Goal: Task Accomplishment & Management: Use online tool/utility

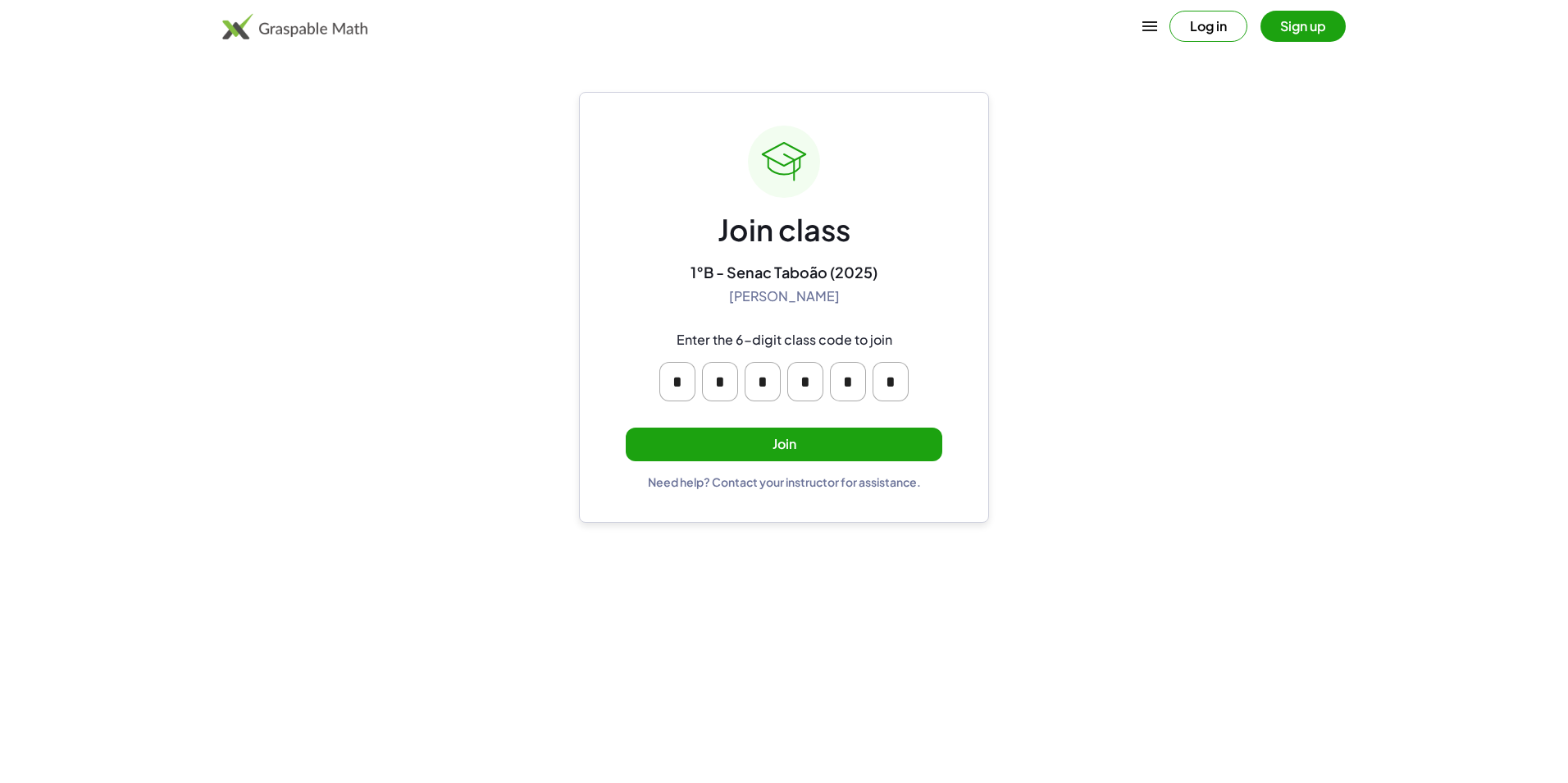
click at [862, 437] on button "Join" at bounding box center [784, 444] width 317 height 34
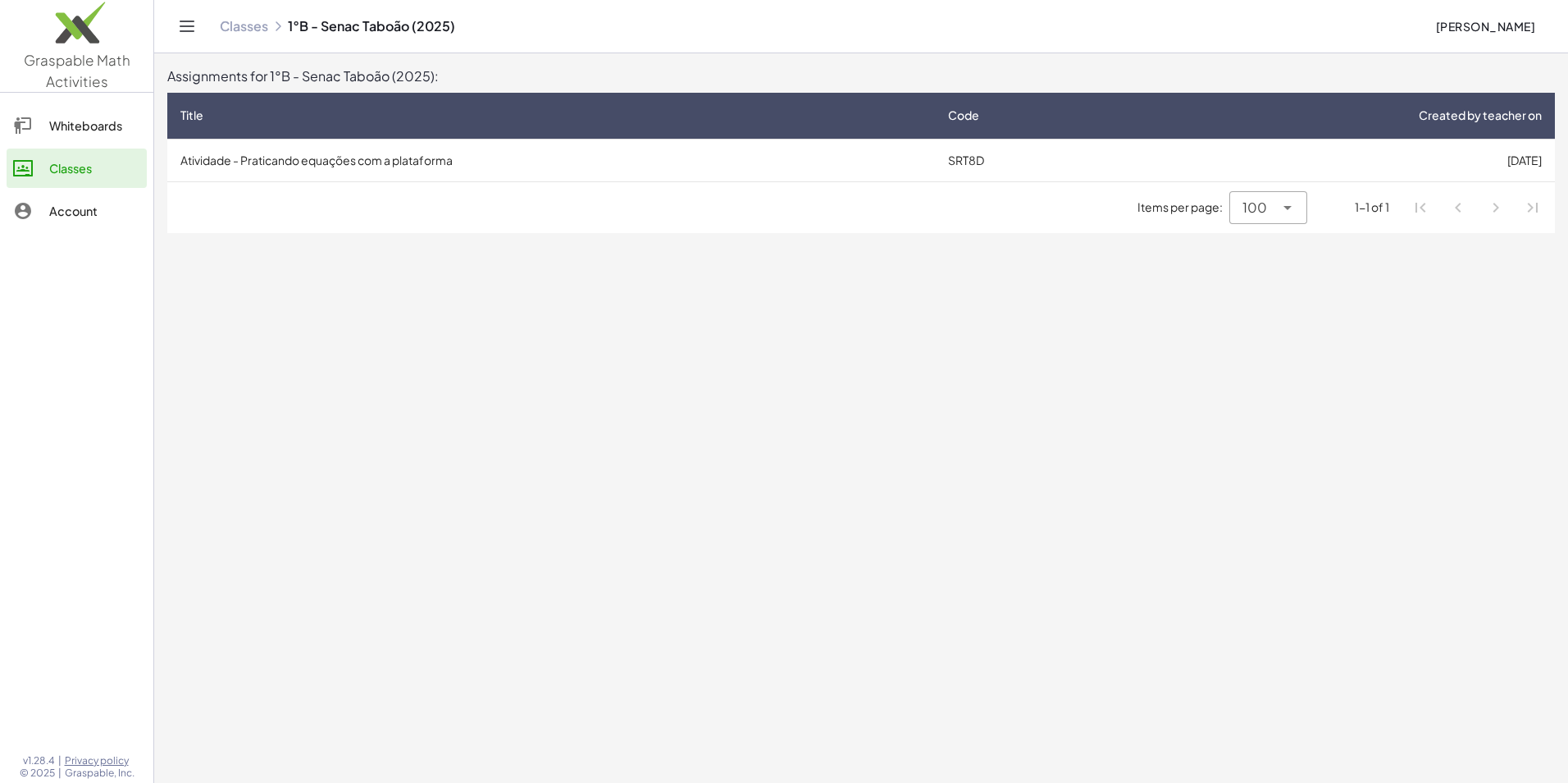
click at [643, 170] on td "Atividade - Praticando equações com a plataforma" at bounding box center [550, 160] width 767 height 42
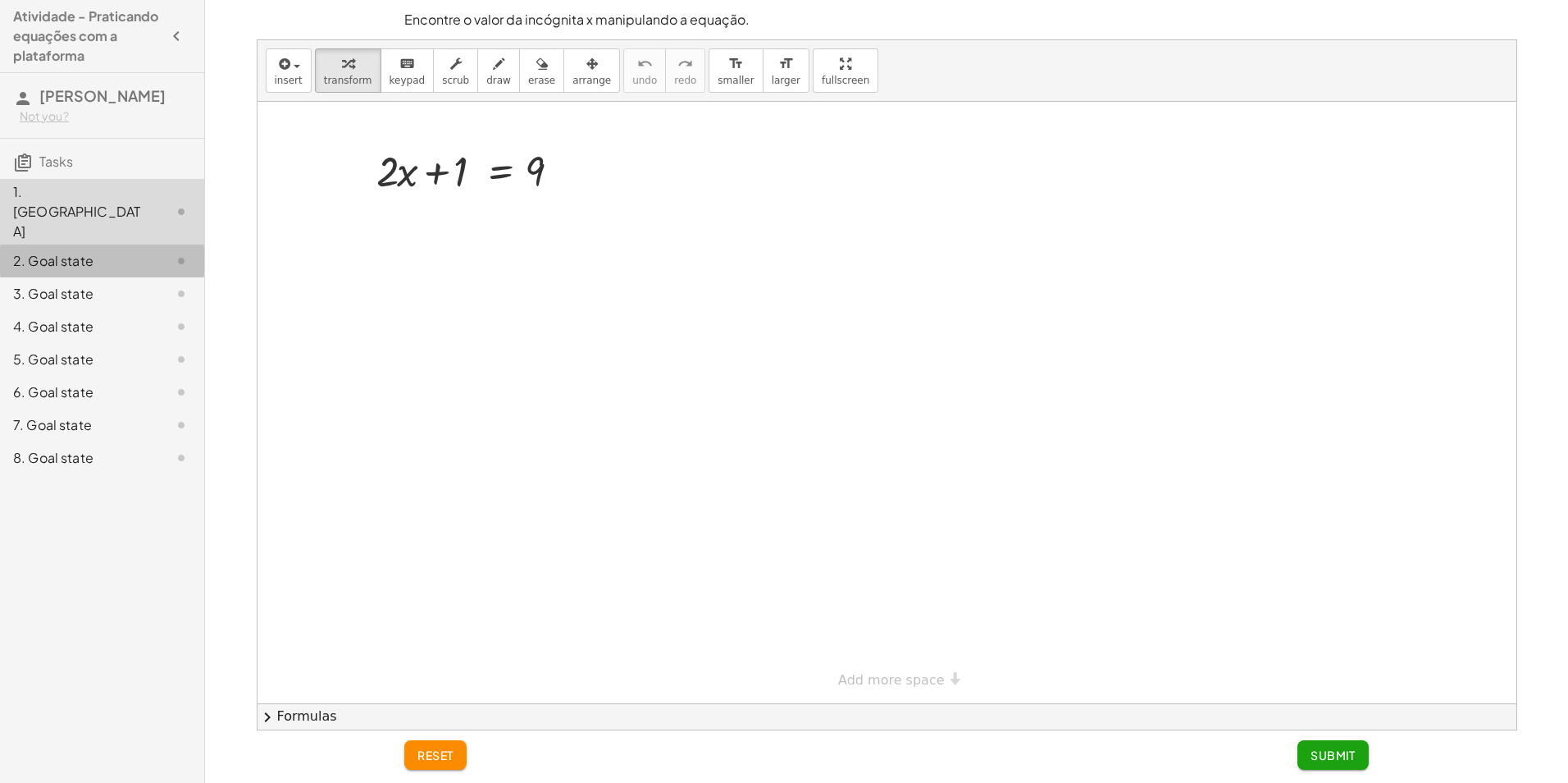
drag, startPoint x: 48, startPoint y: 222, endPoint x: 43, endPoint y: 211, distance: 12.1
click at [43, 211] on div "1. Canvas 2. Goal state 3. Goal state 4. Goal state 5. Goal state 6. Goal state…" at bounding box center [102, 327] width 205 height 308
drag, startPoint x: 43, startPoint y: 211, endPoint x: 50, endPoint y: 227, distance: 17.5
click at [50, 251] on div "2. Goal state" at bounding box center [79, 260] width 132 height 19
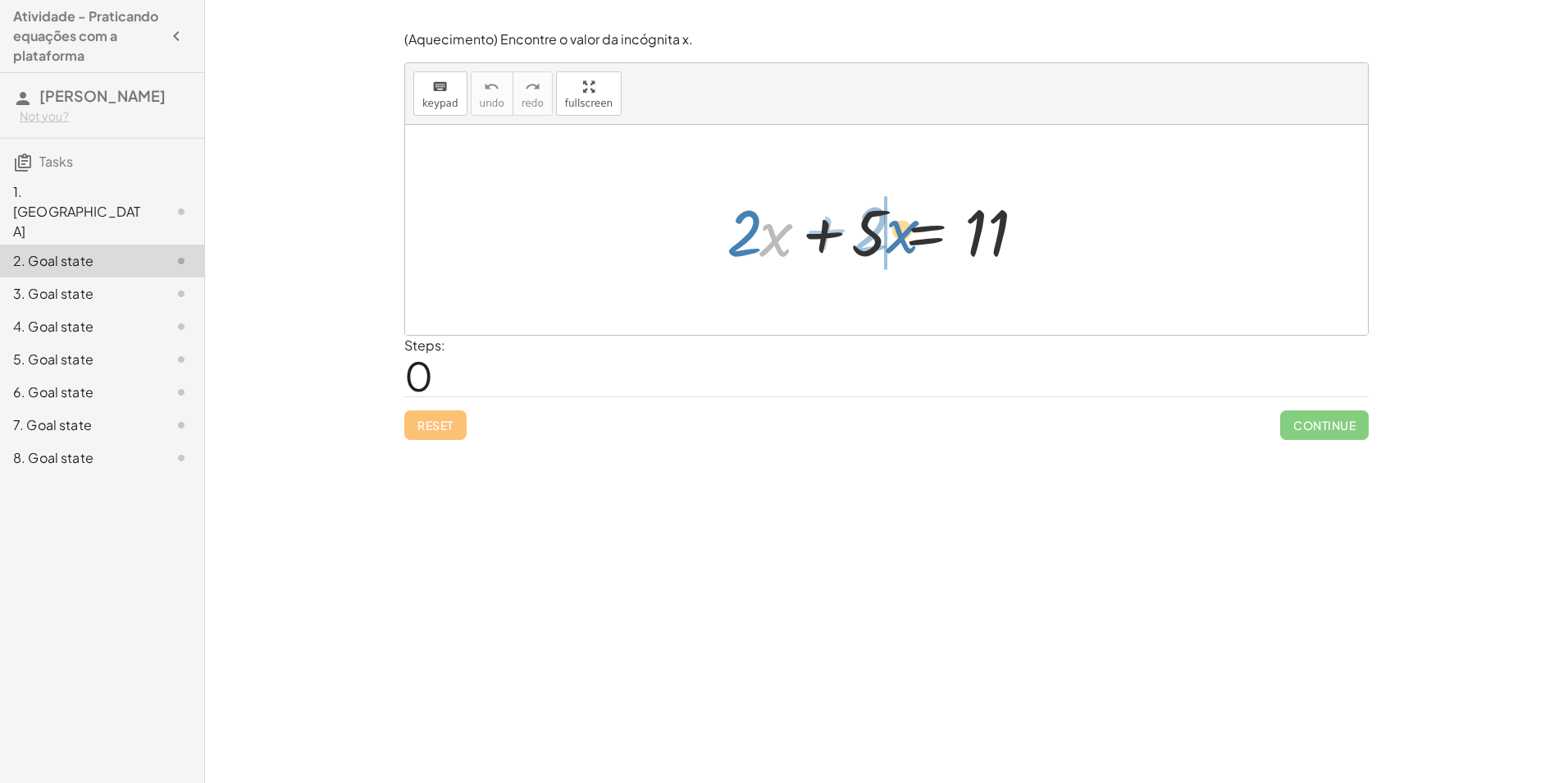
drag, startPoint x: 767, startPoint y: 240, endPoint x: 895, endPoint y: 236, distance: 128.1
click at [895, 236] on div at bounding box center [893, 230] width 349 height 84
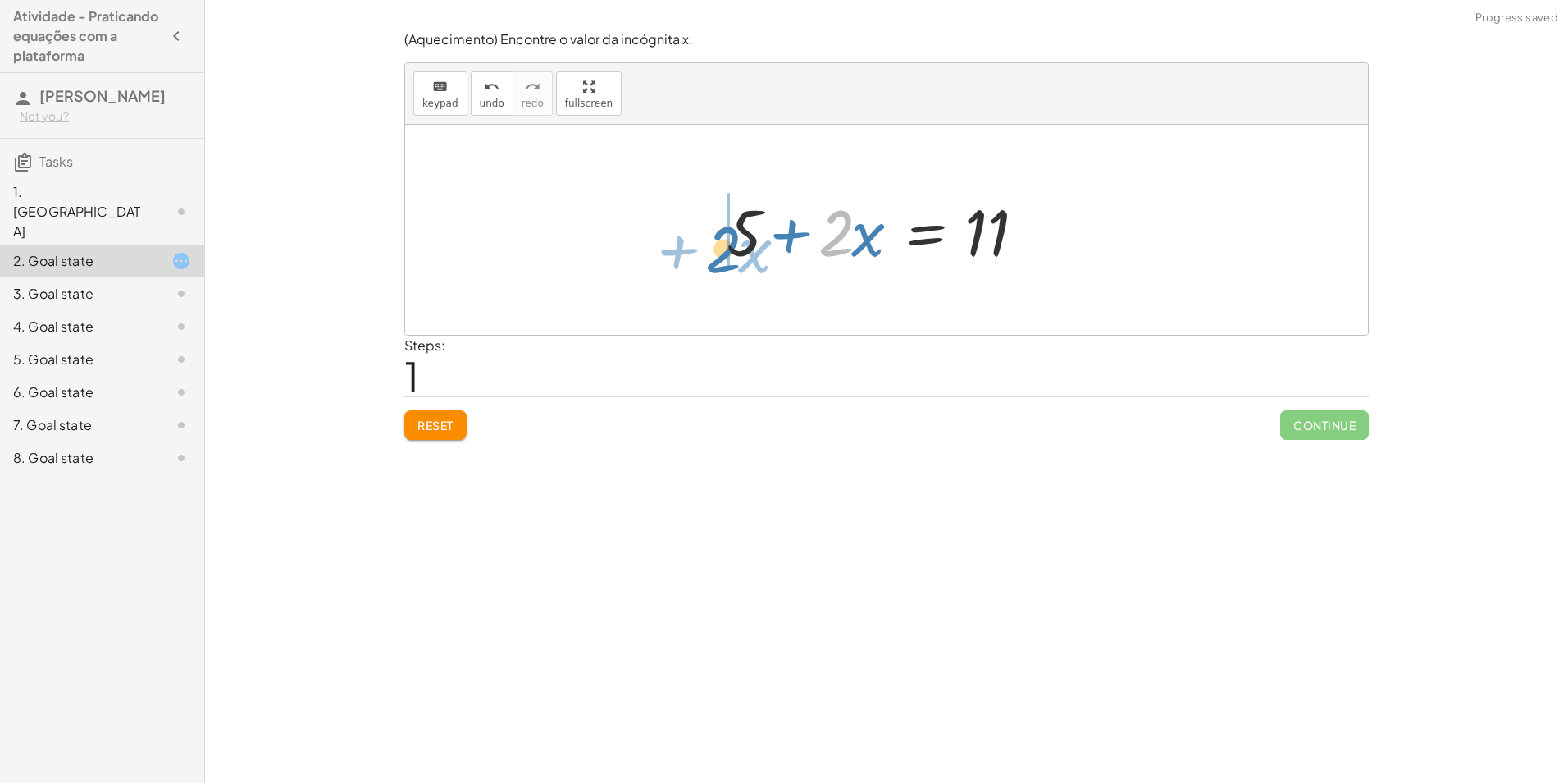
drag, startPoint x: 833, startPoint y: 235, endPoint x: 717, endPoint y: 251, distance: 117.1
click at [450, 97] on span "keypad" at bounding box center [439, 103] width 36 height 12
drag, startPoint x: 439, startPoint y: 110, endPoint x: 521, endPoint y: 103, distance: 82.3
click at [444, 110] on button "keyboard keypad" at bounding box center [439, 94] width 54 height 44
drag, startPoint x: 599, startPoint y: 94, endPoint x: 605, endPoint y: 154, distance: 60.3
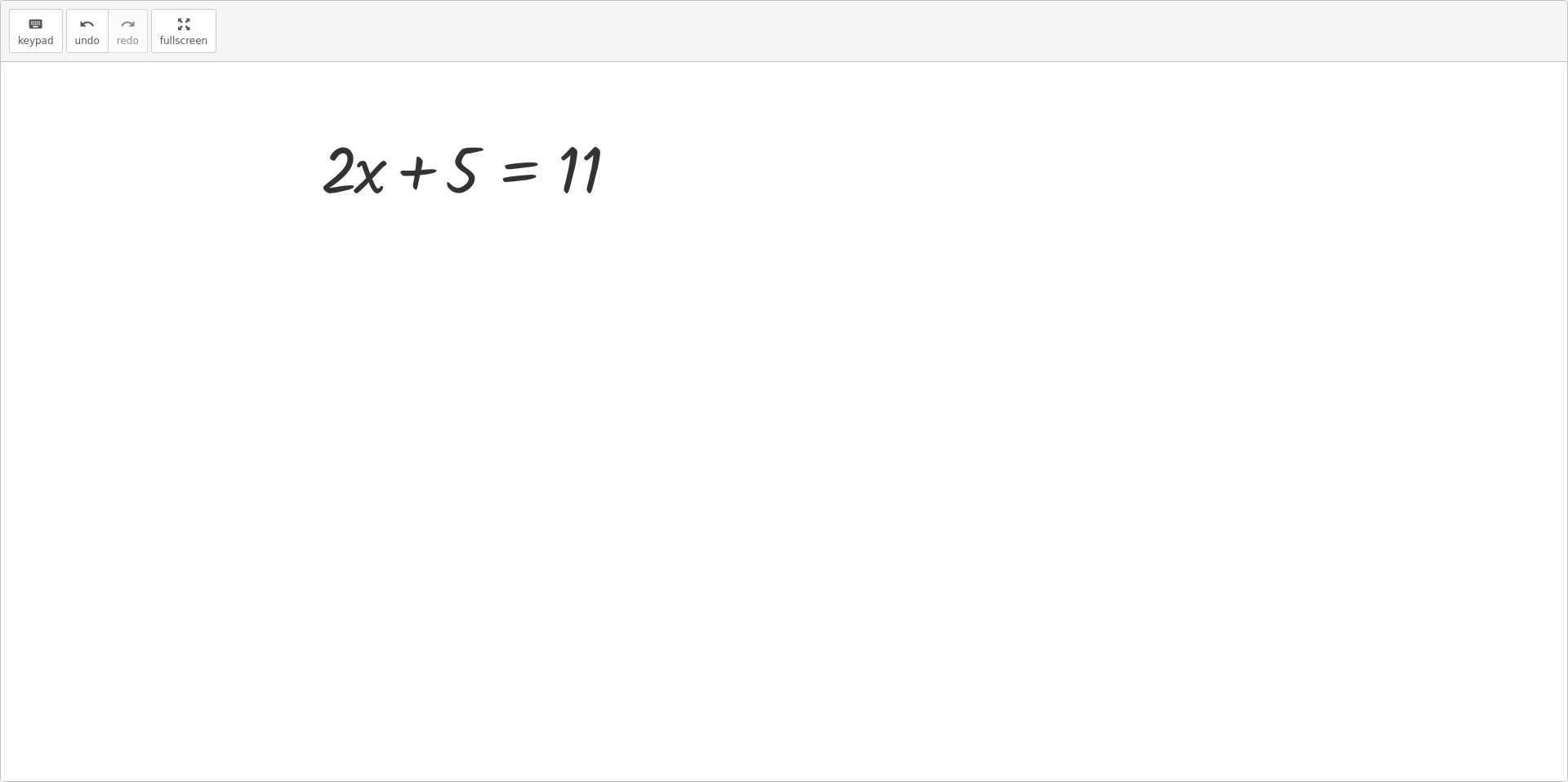
click at [600, 153] on div "keyboard keypad undo undo redo redo fullscreen + · 2 · x + 5 = 11 + 5 + · 2 · x…" at bounding box center [784, 391] width 1566 height 780
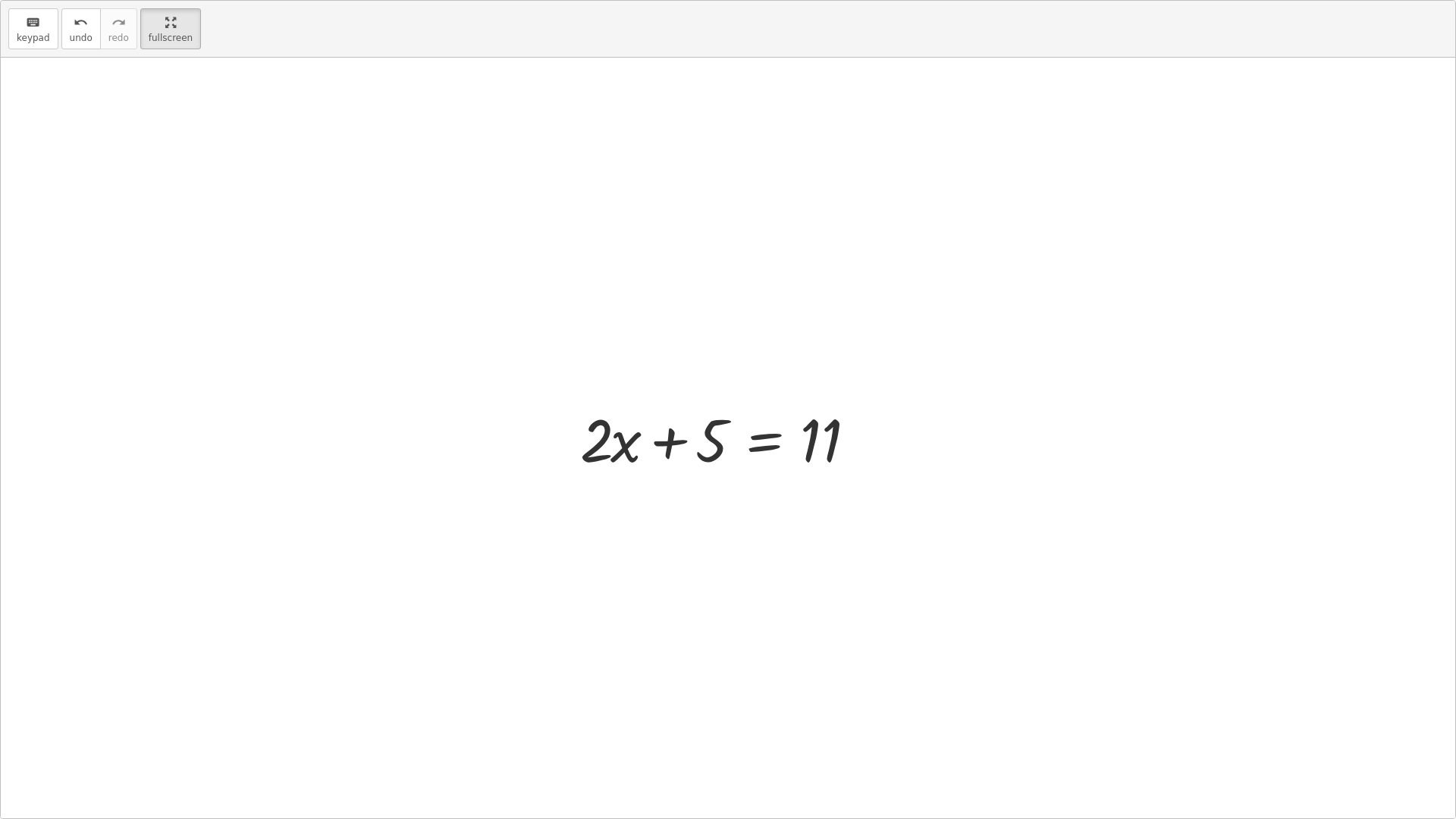
click at [839, 432] on div at bounding box center [734, 438] width 322 height 78
click at [37, 42] on span "keypad" at bounding box center [33, 37] width 33 height 11
click at [35, 28] on icon "keyboard" at bounding box center [32, 22] width 14 height 18
drag, startPoint x: 575, startPoint y: 413, endPoint x: 582, endPoint y: 431, distance: 19.3
click at [581, 428] on div at bounding box center [734, 438] width 322 height 78
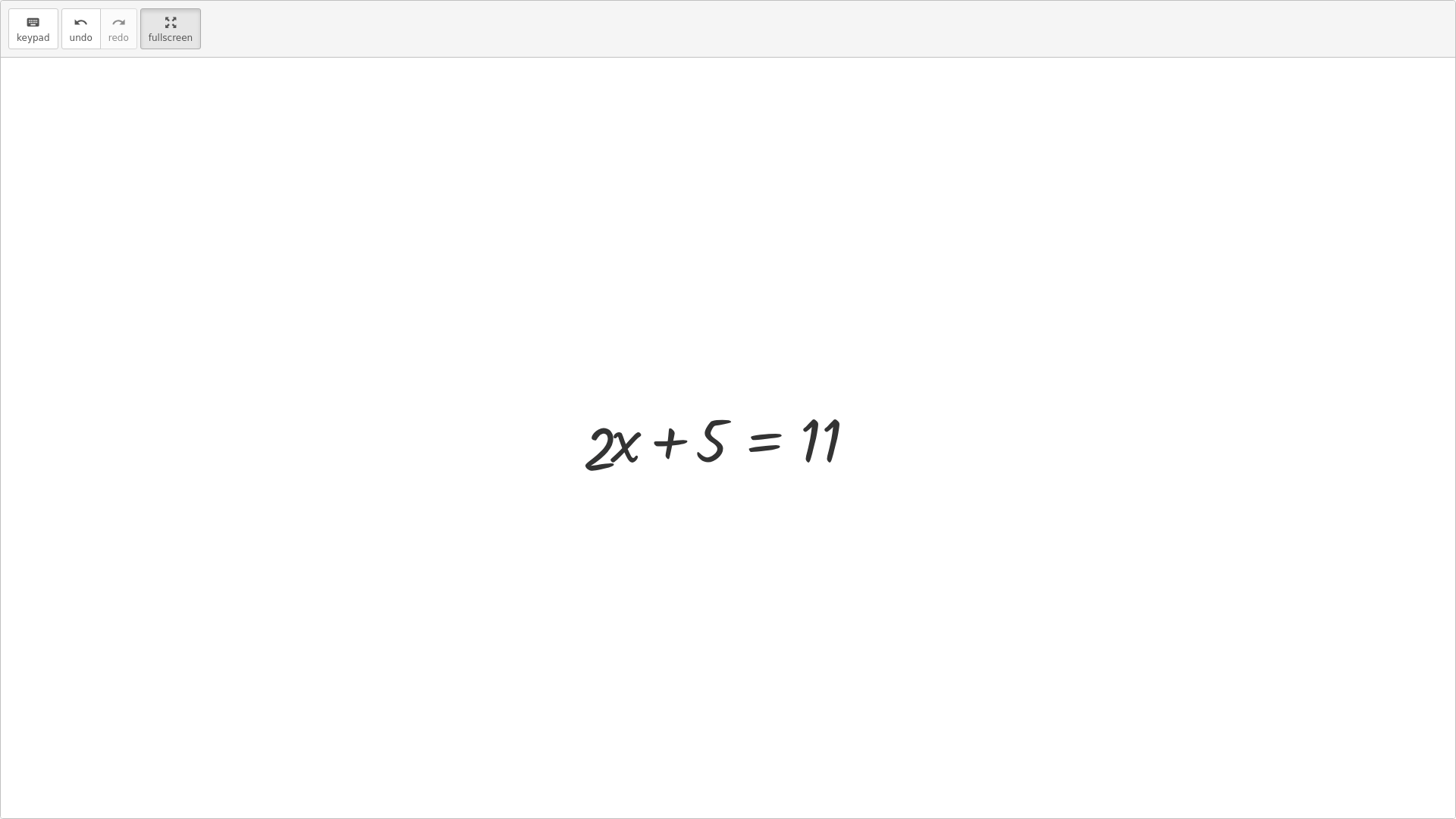
click at [582, 431] on div at bounding box center [734, 438] width 322 height 78
click at [639, 457] on div at bounding box center [734, 438] width 322 height 78
drag, startPoint x: 595, startPoint y: 459, endPoint x: 617, endPoint y: 460, distance: 22.0
click at [617, 460] on div at bounding box center [734, 438] width 322 height 78
click at [613, 452] on div at bounding box center [734, 438] width 322 height 78
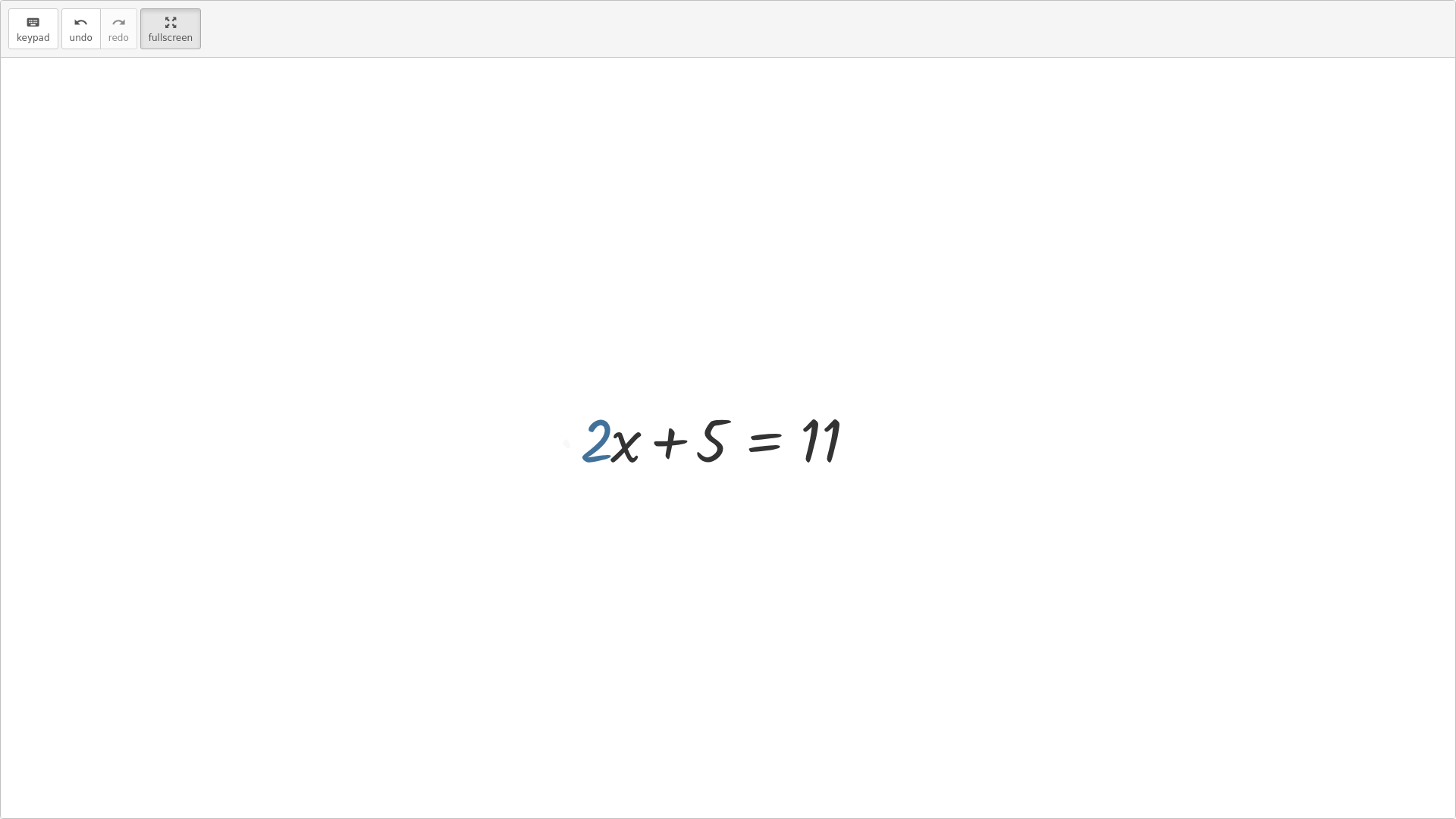
click at [611, 452] on div at bounding box center [734, 438] width 322 height 78
drag, startPoint x: 610, startPoint y: 452, endPoint x: 619, endPoint y: 449, distance: 9.5
click at [619, 449] on div at bounding box center [734, 438] width 322 height 78
click at [624, 447] on div at bounding box center [734, 438] width 322 height 78
click at [622, 447] on div at bounding box center [734, 438] width 322 height 78
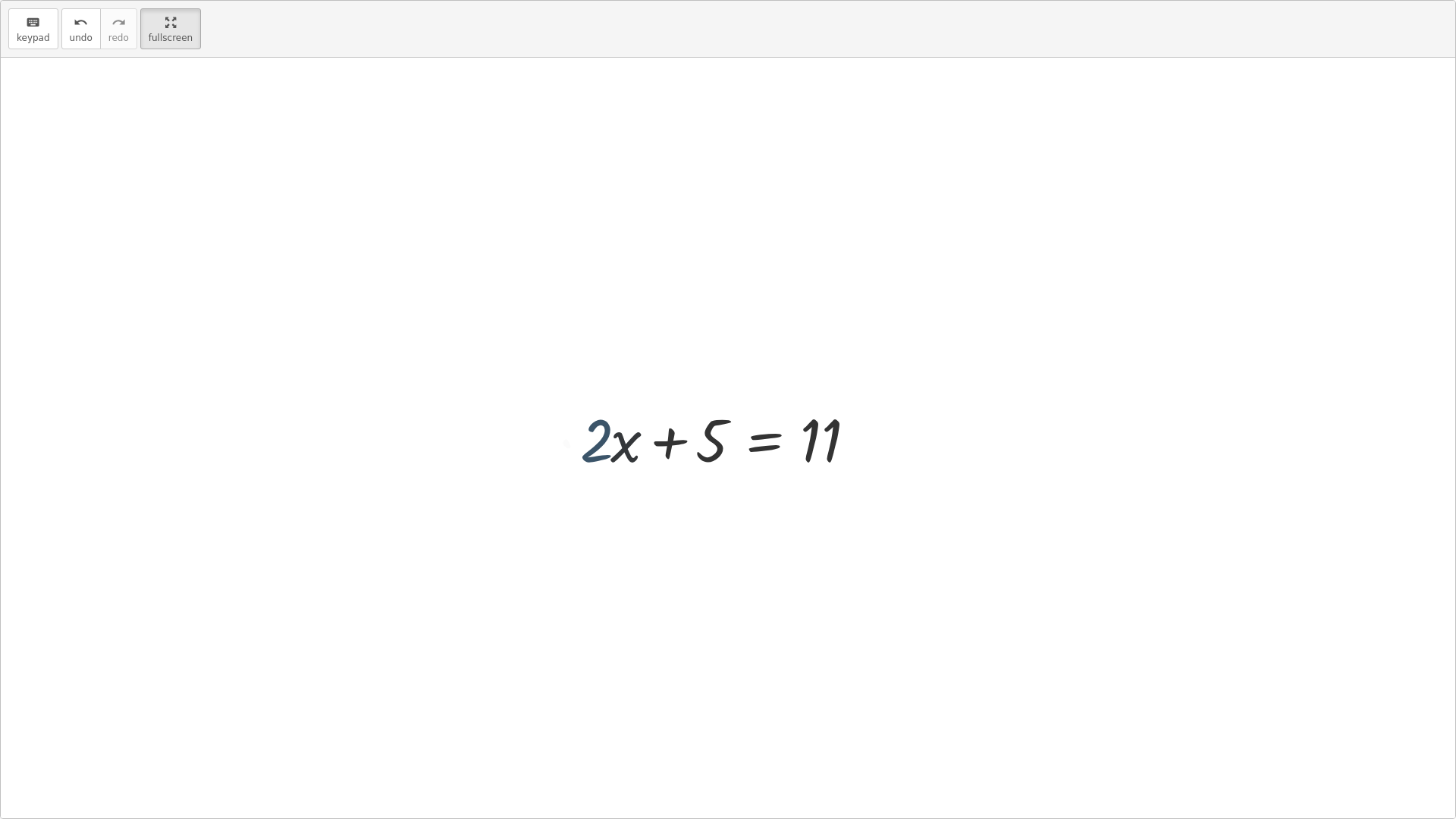
click at [610, 446] on div at bounding box center [734, 438] width 322 height 78
click at [596, 457] on div at bounding box center [734, 438] width 322 height 78
click at [596, 444] on div at bounding box center [734, 438] width 322 height 78
click at [619, 433] on div at bounding box center [734, 438] width 322 height 78
click at [598, 446] on div at bounding box center [734, 438] width 322 height 78
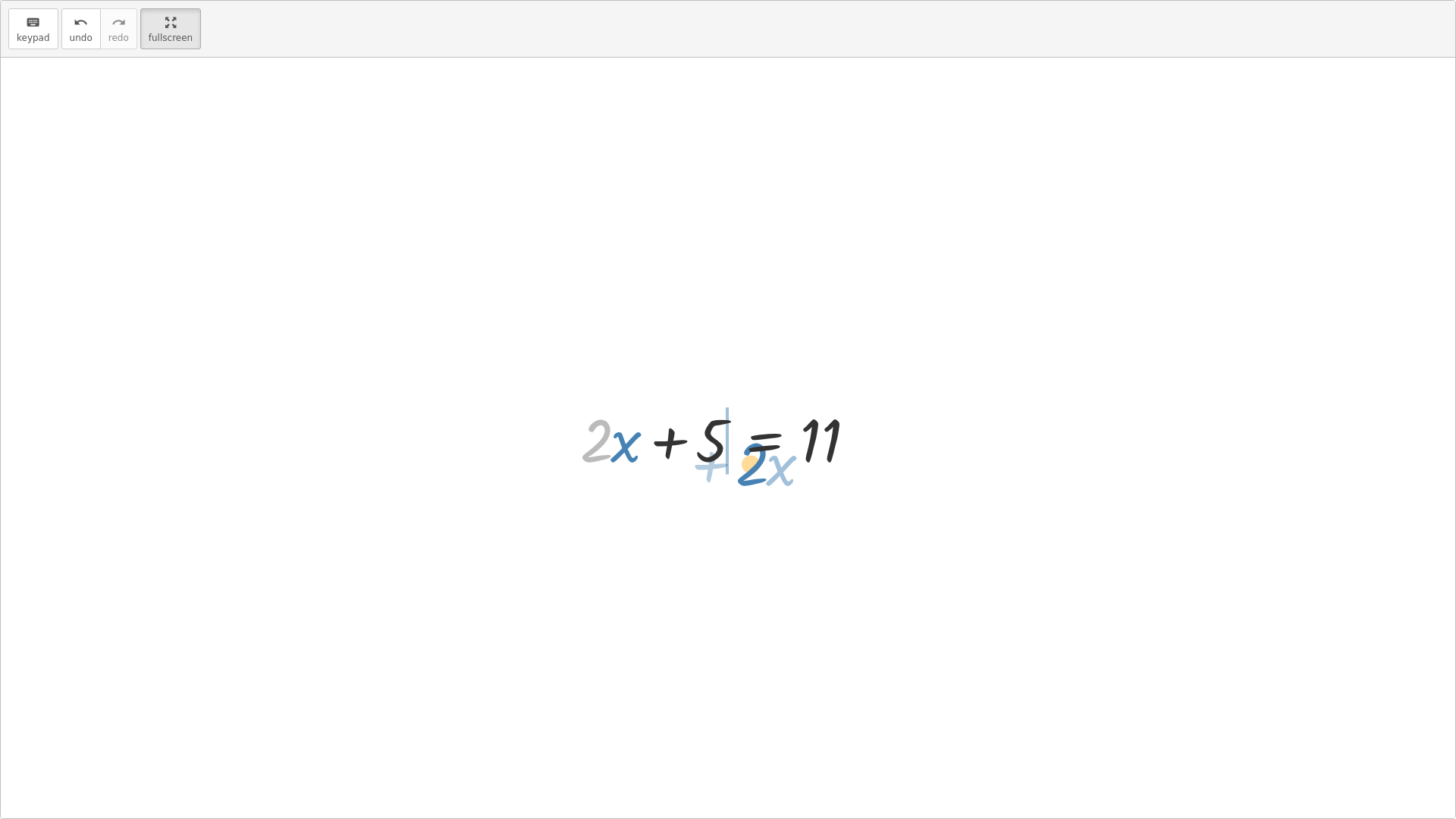
drag, startPoint x: 598, startPoint y: 446, endPoint x: 754, endPoint y: 468, distance: 157.5
click at [754, 468] on div at bounding box center [734, 438] width 322 height 78
drag, startPoint x: 694, startPoint y: 445, endPoint x: 820, endPoint y: 441, distance: 126.1
click at [820, 441] on div at bounding box center [734, 438] width 322 height 78
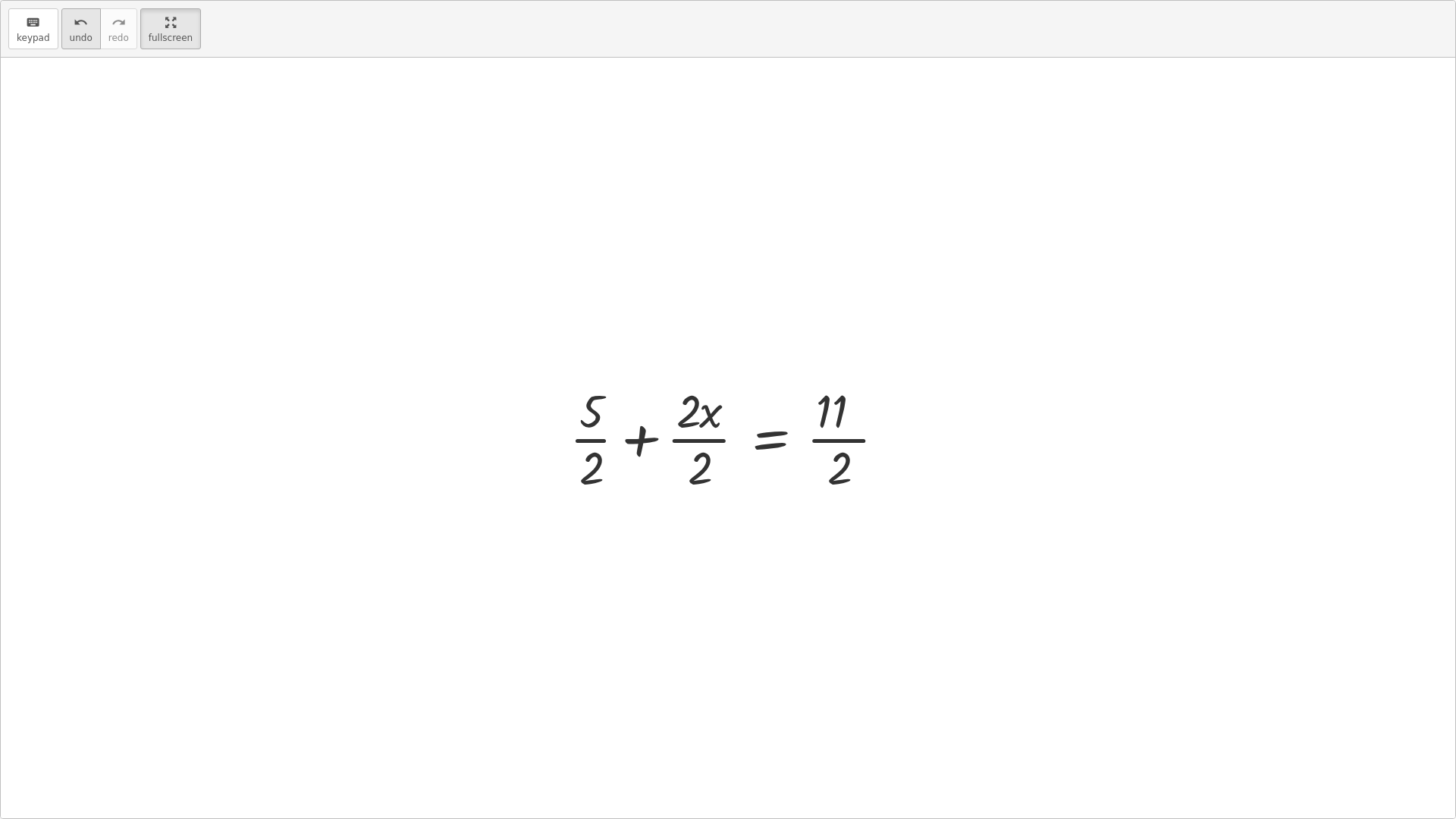
click at [76, 34] on span "undo" at bounding box center [81, 37] width 23 height 11
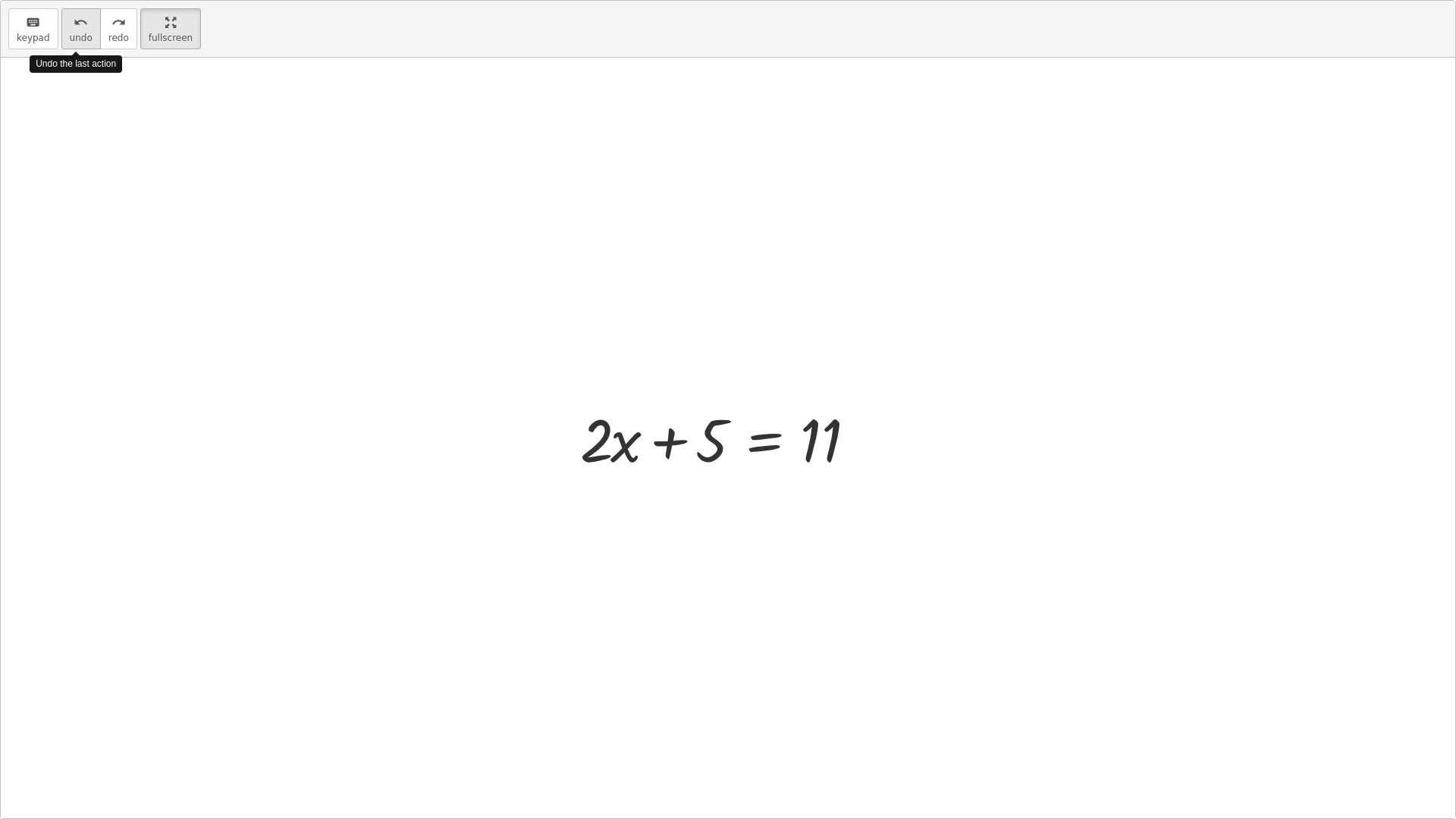
click at [76, 34] on span "undo" at bounding box center [81, 37] width 23 height 11
drag, startPoint x: 817, startPoint y: 445, endPoint x: 529, endPoint y: 468, distance: 288.9
click at [529, 468] on div "11 + · 2 · x + 5 = 11" at bounding box center [728, 438] width 1454 height 760
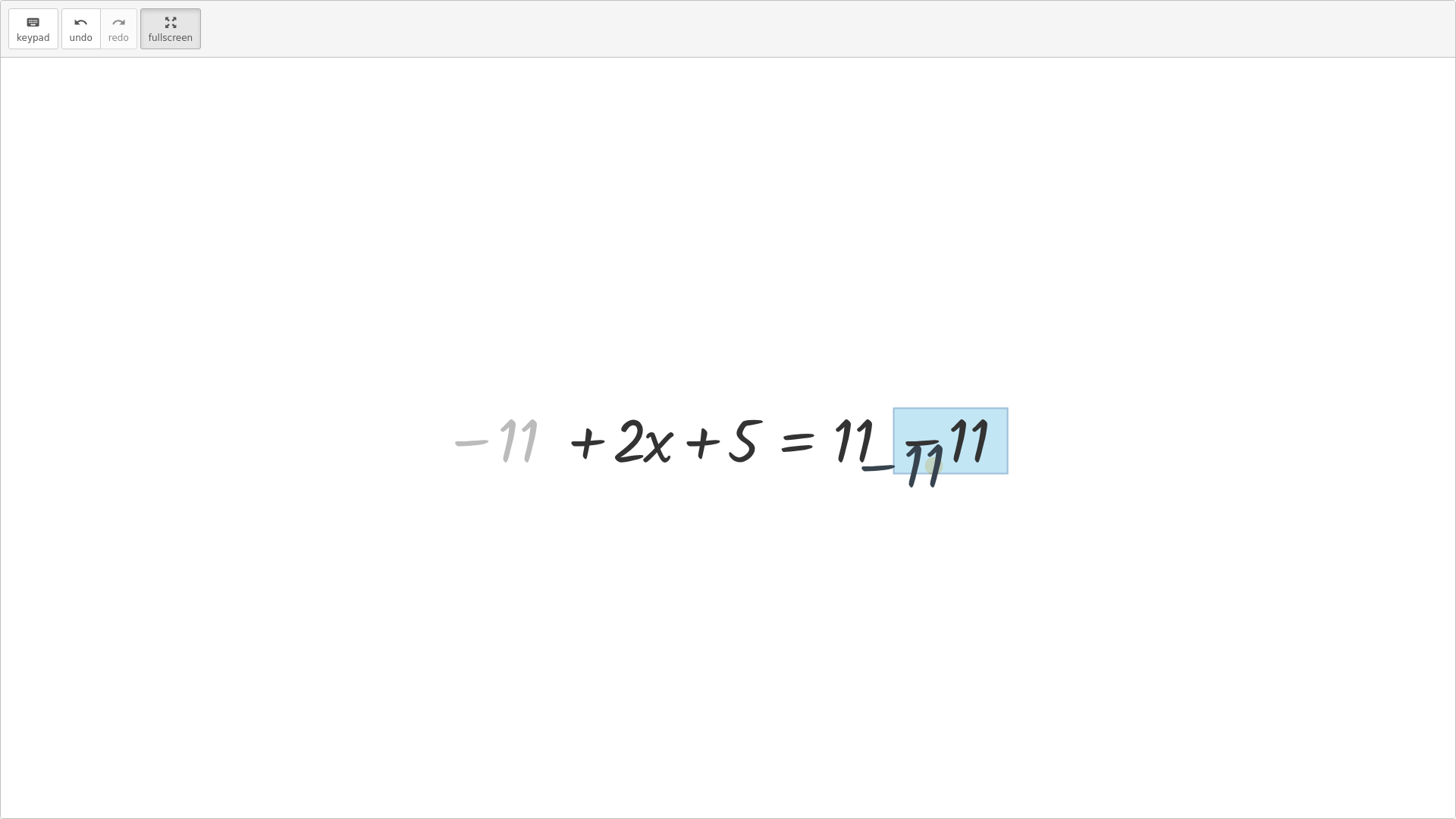
drag, startPoint x: 524, startPoint y: 449, endPoint x: 940, endPoint y: 472, distance: 416.6
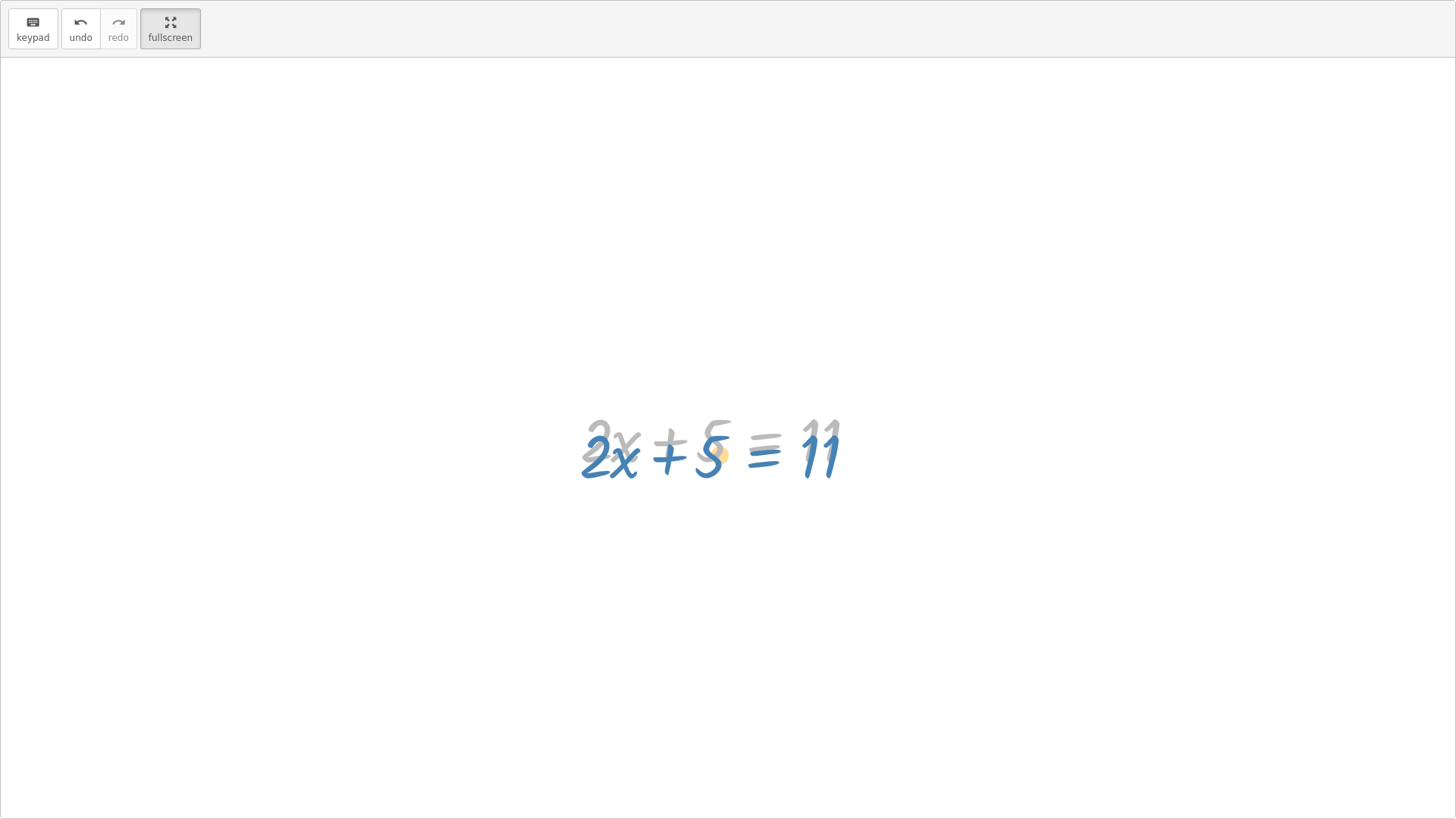
drag, startPoint x: 756, startPoint y: 432, endPoint x: 758, endPoint y: 447, distance: 15.1
click at [758, 447] on div at bounding box center [734, 438] width 322 height 78
drag, startPoint x: 766, startPoint y: 471, endPoint x: 752, endPoint y: 446, distance: 28.7
click at [759, 465] on div at bounding box center [734, 438] width 322 height 78
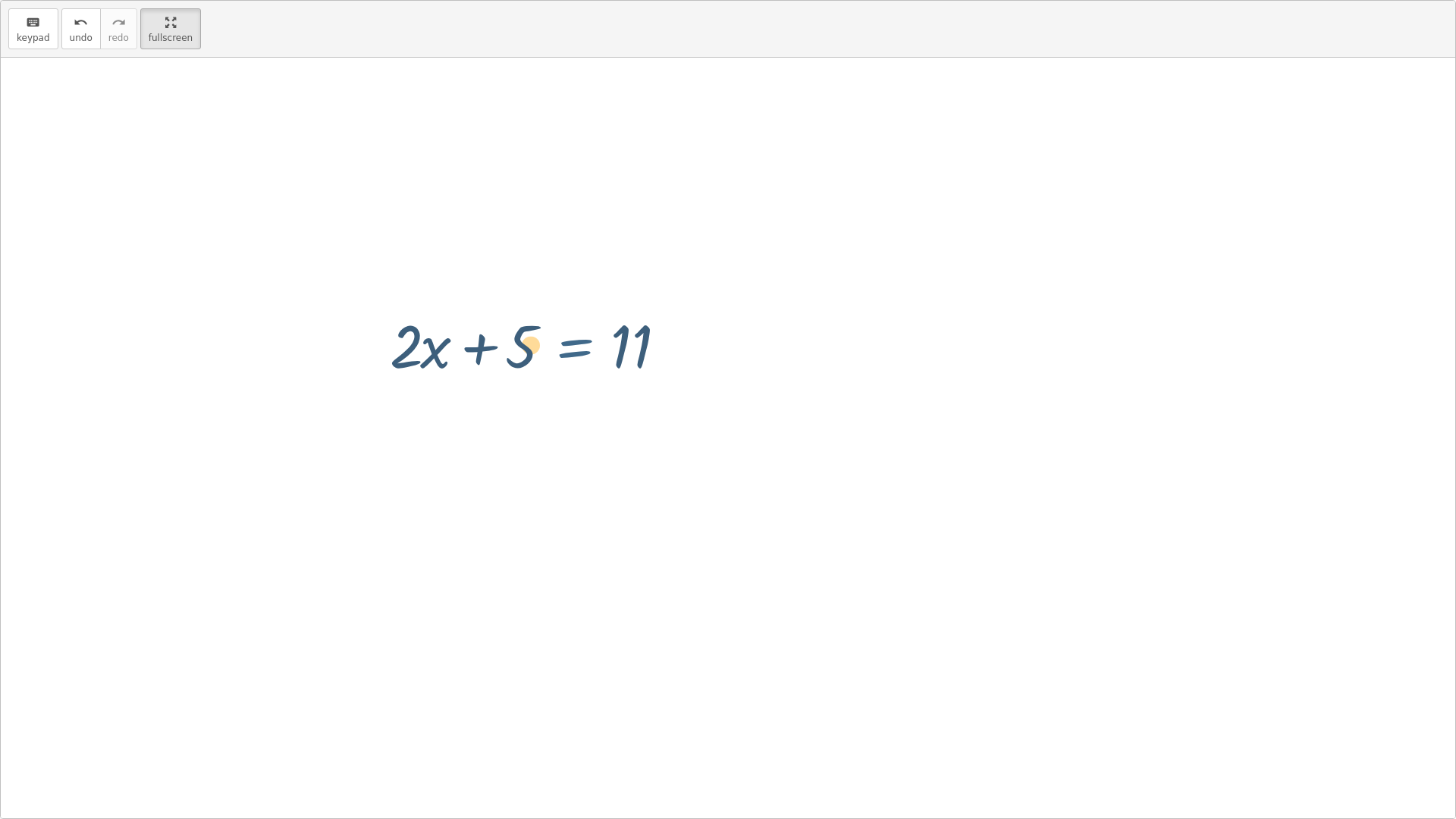
drag, startPoint x: 752, startPoint y: 440, endPoint x: 352, endPoint y: 92, distance: 530.2
click at [352, 91] on div "+ · 2 · x + 5 = 11 − 11 + · 2 · x + 5 = + 11 − 11 + · 2 · x + 5 = 11 + · 2 · x …" at bounding box center [728, 438] width 1454 height 760
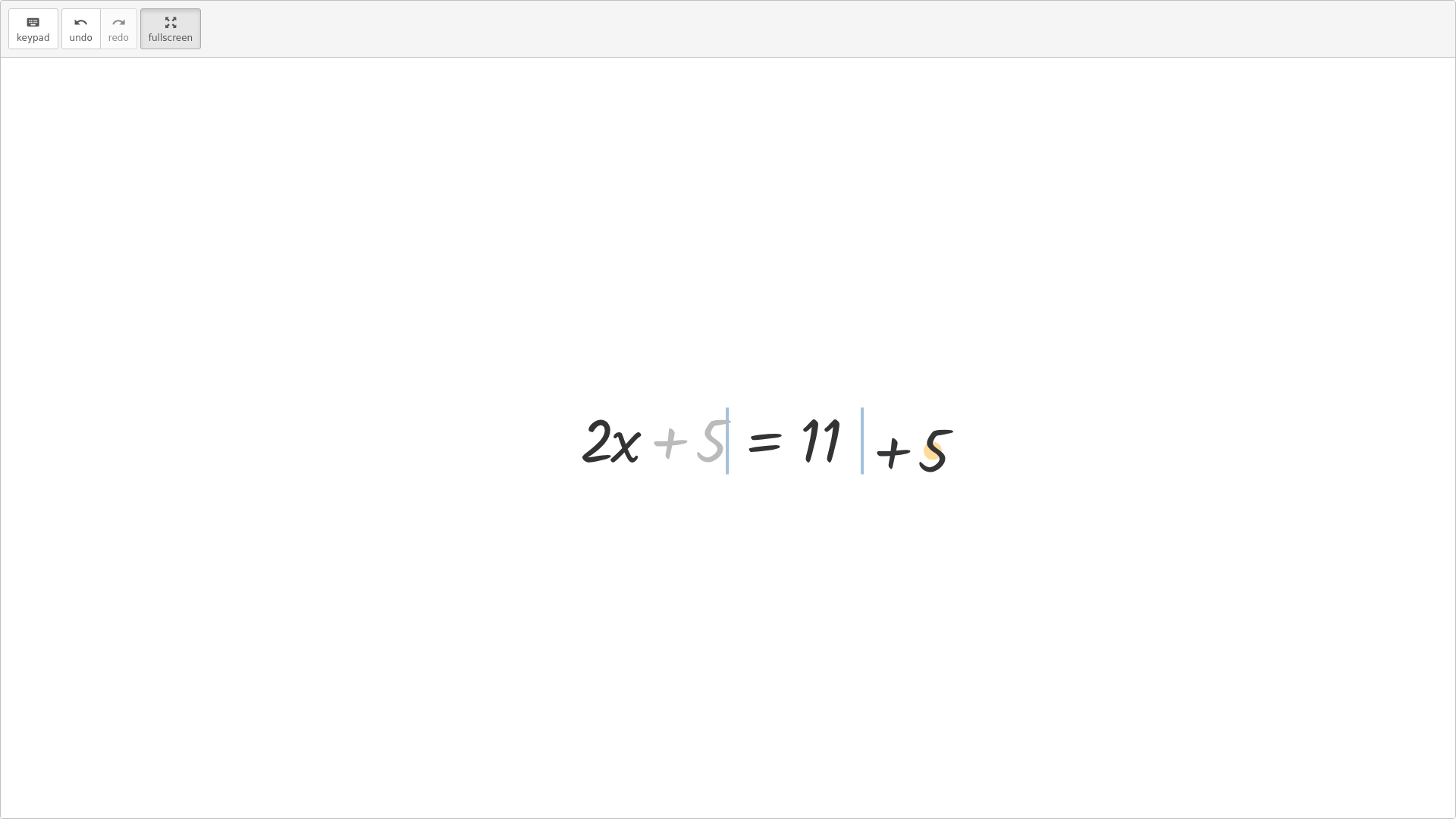
drag, startPoint x: 703, startPoint y: 431, endPoint x: 886, endPoint y: 429, distance: 183.0
click at [886, 429] on div at bounding box center [734, 438] width 322 height 78
drag, startPoint x: 693, startPoint y: 451, endPoint x: 645, endPoint y: 445, distance: 48.4
click at [645, 445] on div at bounding box center [734, 438] width 492 height 78
drag, startPoint x: 697, startPoint y: 443, endPoint x: 608, endPoint y: 445, distance: 89.0
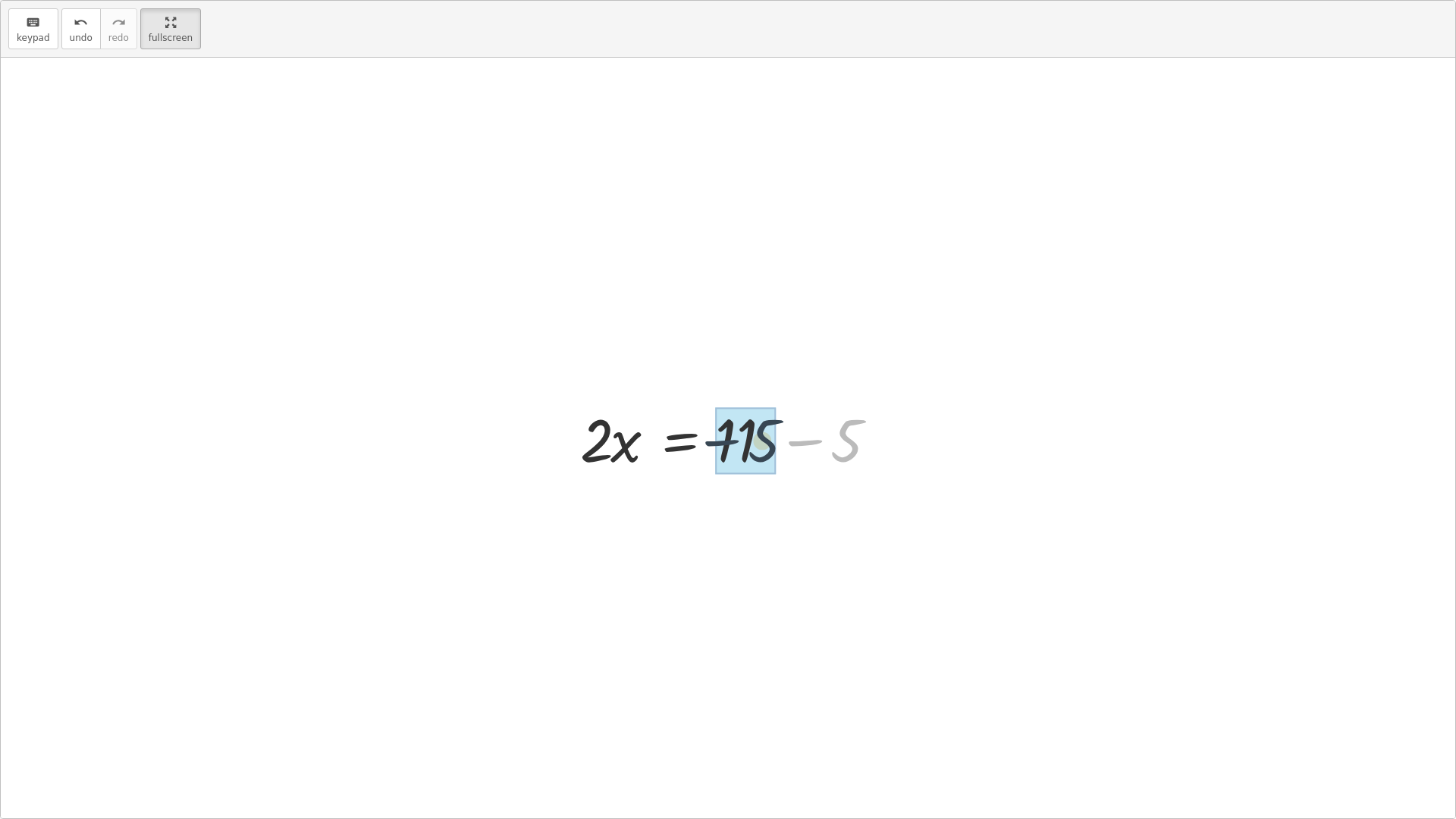
drag, startPoint x: 843, startPoint y: 442, endPoint x: 755, endPoint y: 440, distance: 88.0
drag, startPoint x: 666, startPoint y: 434, endPoint x: 802, endPoint y: 475, distance: 142.0
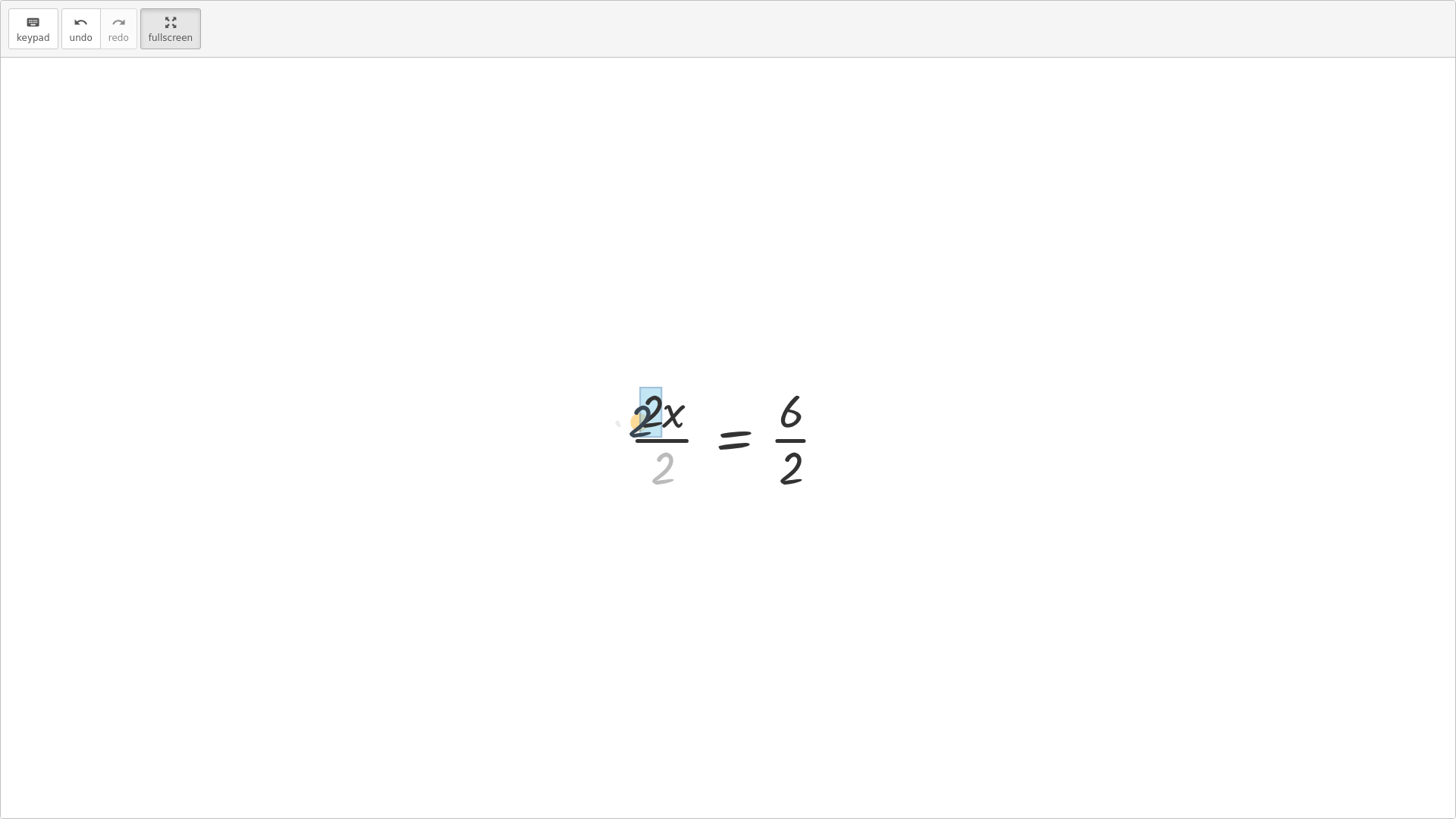
drag, startPoint x: 663, startPoint y: 465, endPoint x: 645, endPoint y: 422, distance: 46.6
drag, startPoint x: 796, startPoint y: 470, endPoint x: 792, endPoint y: 440, distance: 30.3
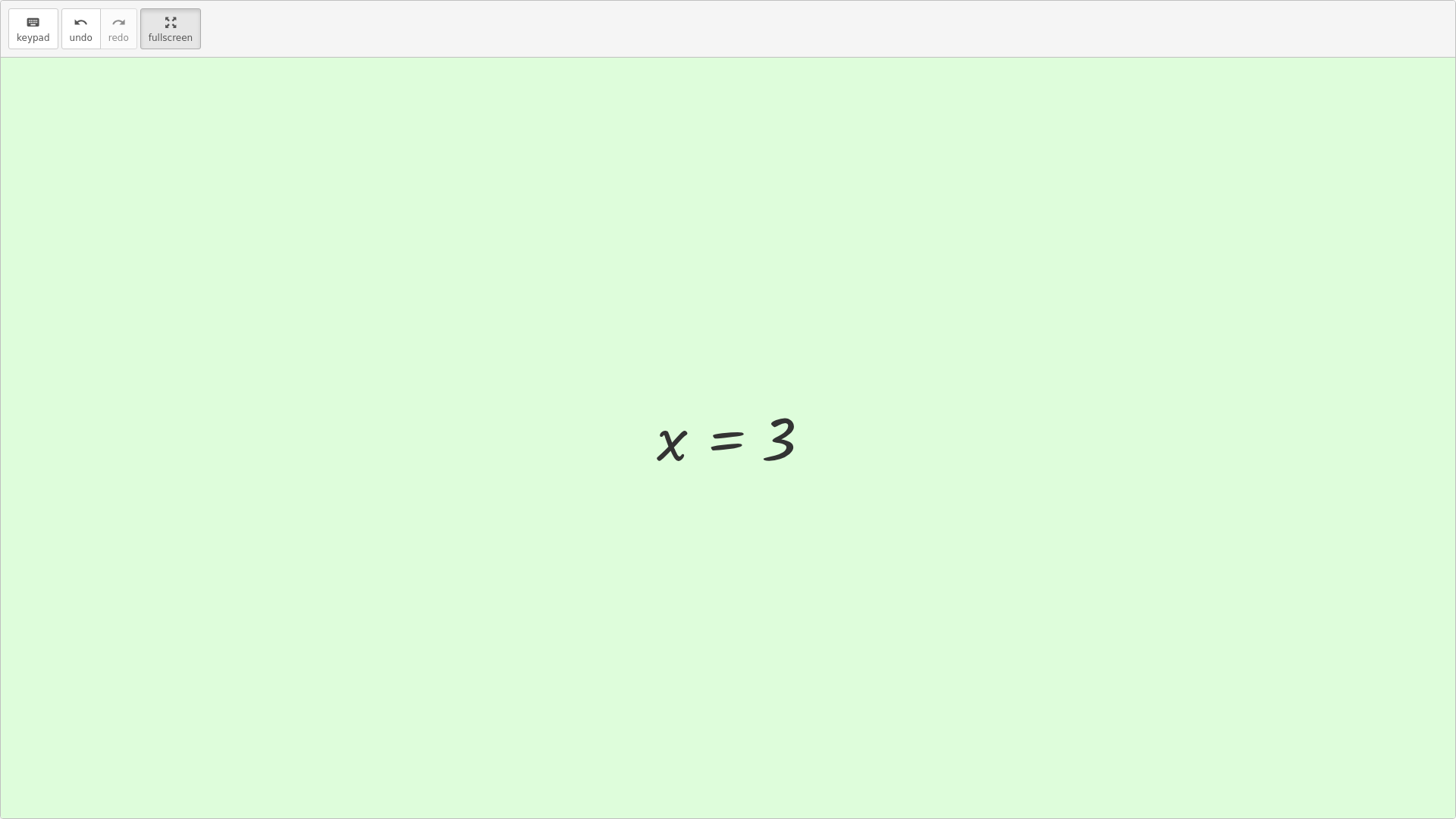
click at [846, 427] on div at bounding box center [728, 438] width 1454 height 760
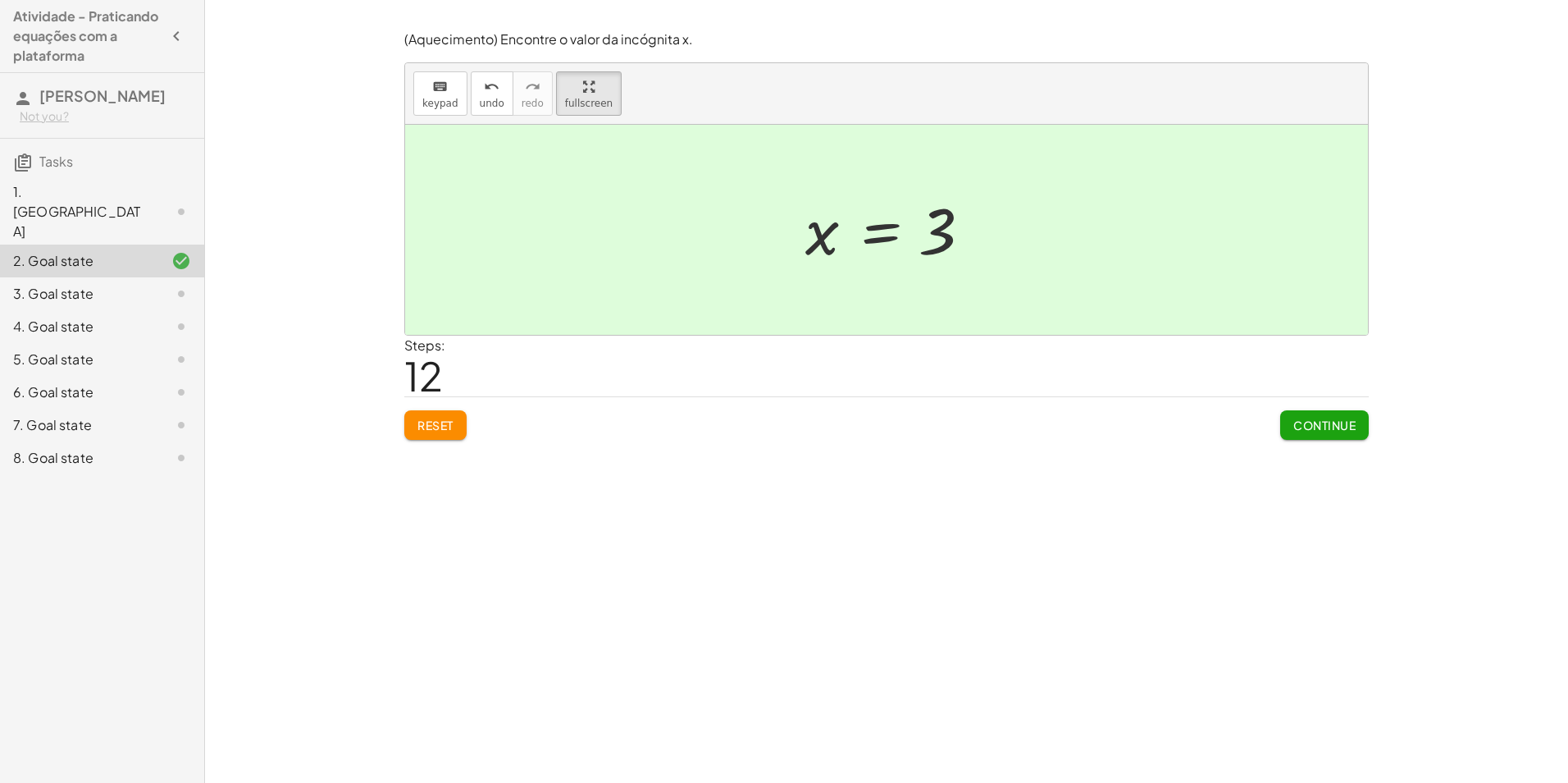
click at [1354, 439] on button "Continue" at bounding box center [1324, 425] width 89 height 29
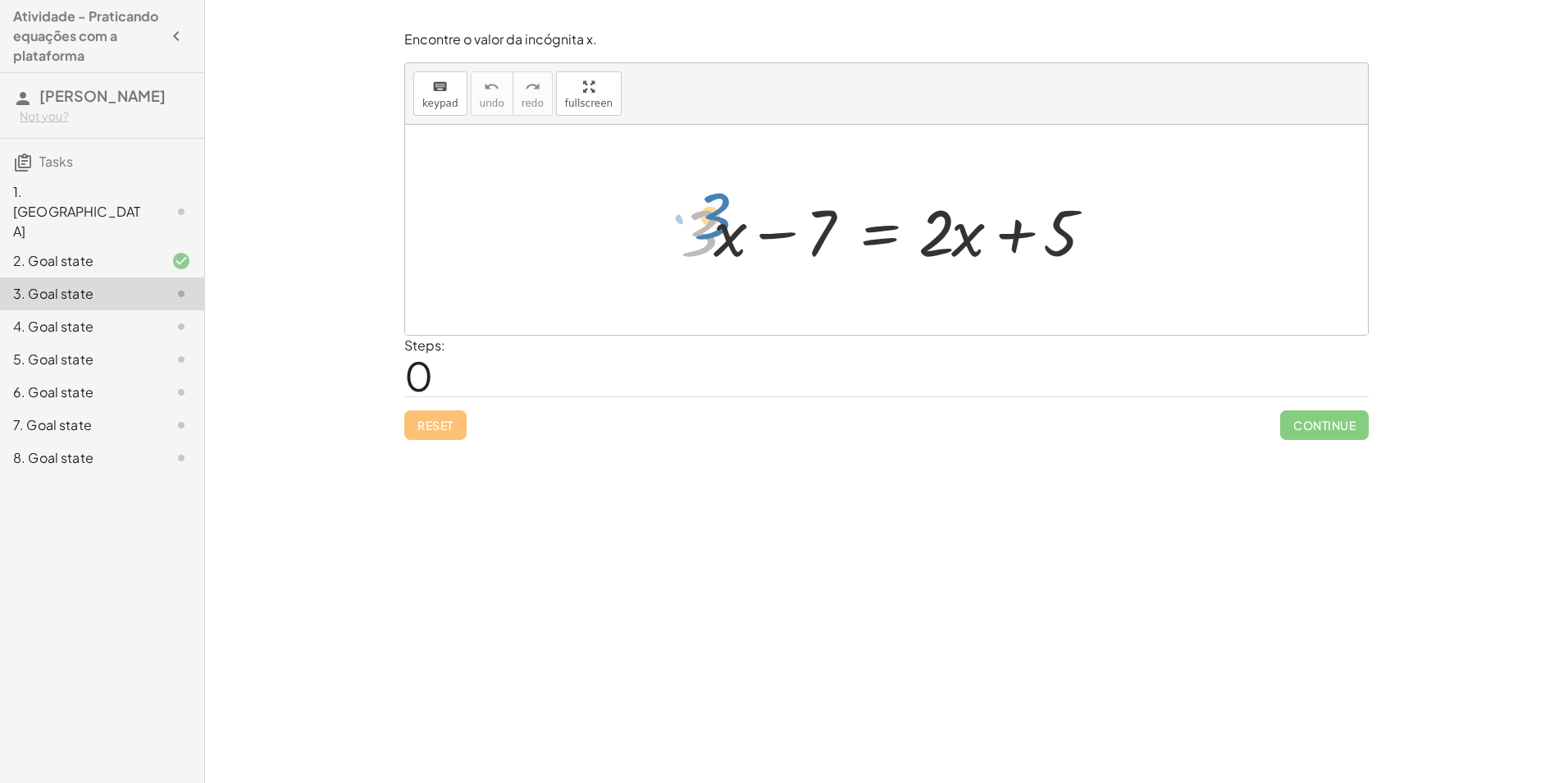
drag, startPoint x: 703, startPoint y: 248, endPoint x: 685, endPoint y: 227, distance: 27.7
click at [685, 227] on div at bounding box center [893, 230] width 440 height 84
drag, startPoint x: 828, startPoint y: 227, endPoint x: 1079, endPoint y: 228, distance: 251.0
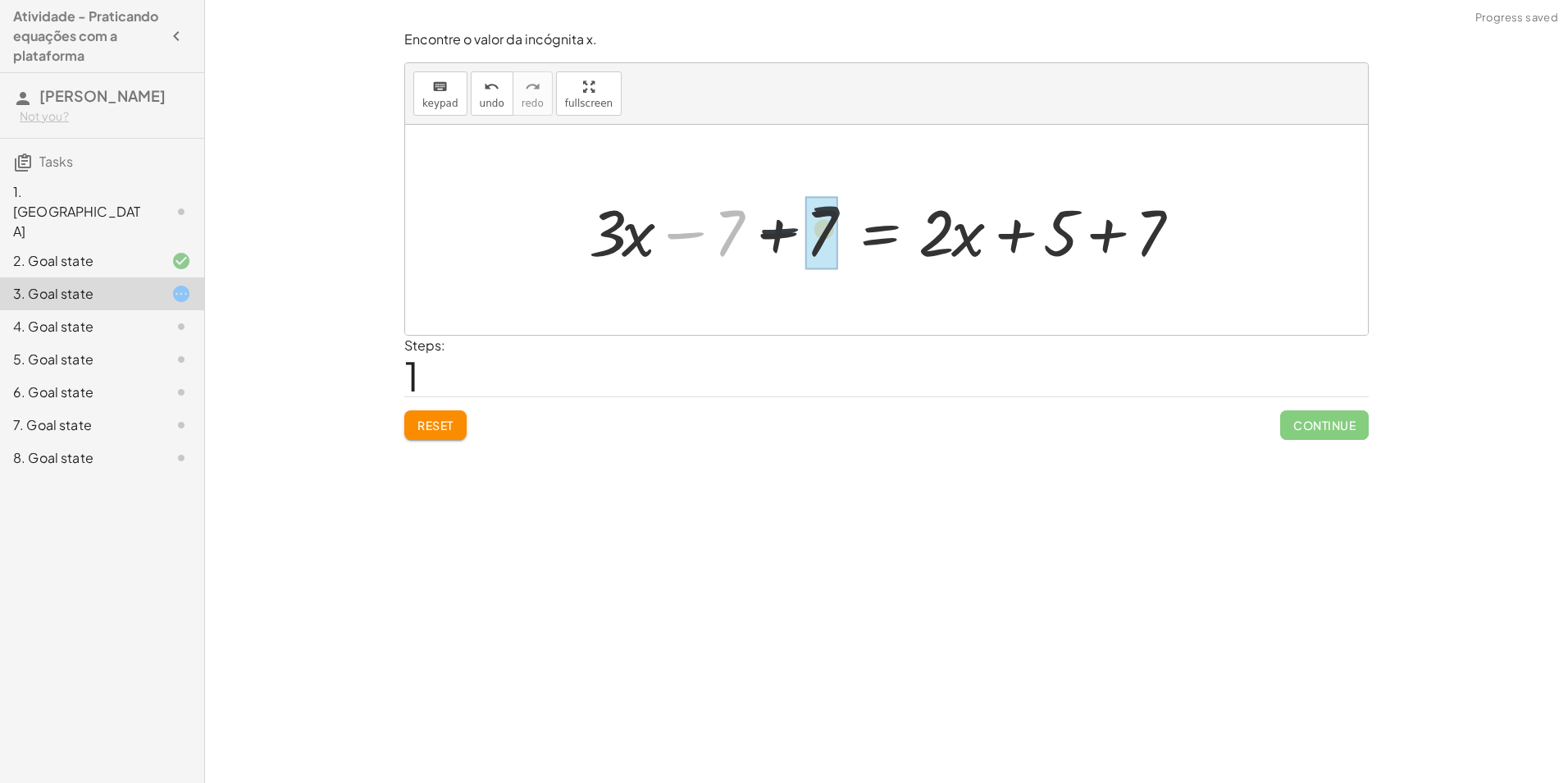
drag, startPoint x: 720, startPoint y: 237, endPoint x: 851, endPoint y: 233, distance: 131.1
click at [851, 233] on div at bounding box center [893, 230] width 624 height 84
drag, startPoint x: 826, startPoint y: 245, endPoint x: 747, endPoint y: 252, distance: 79.3
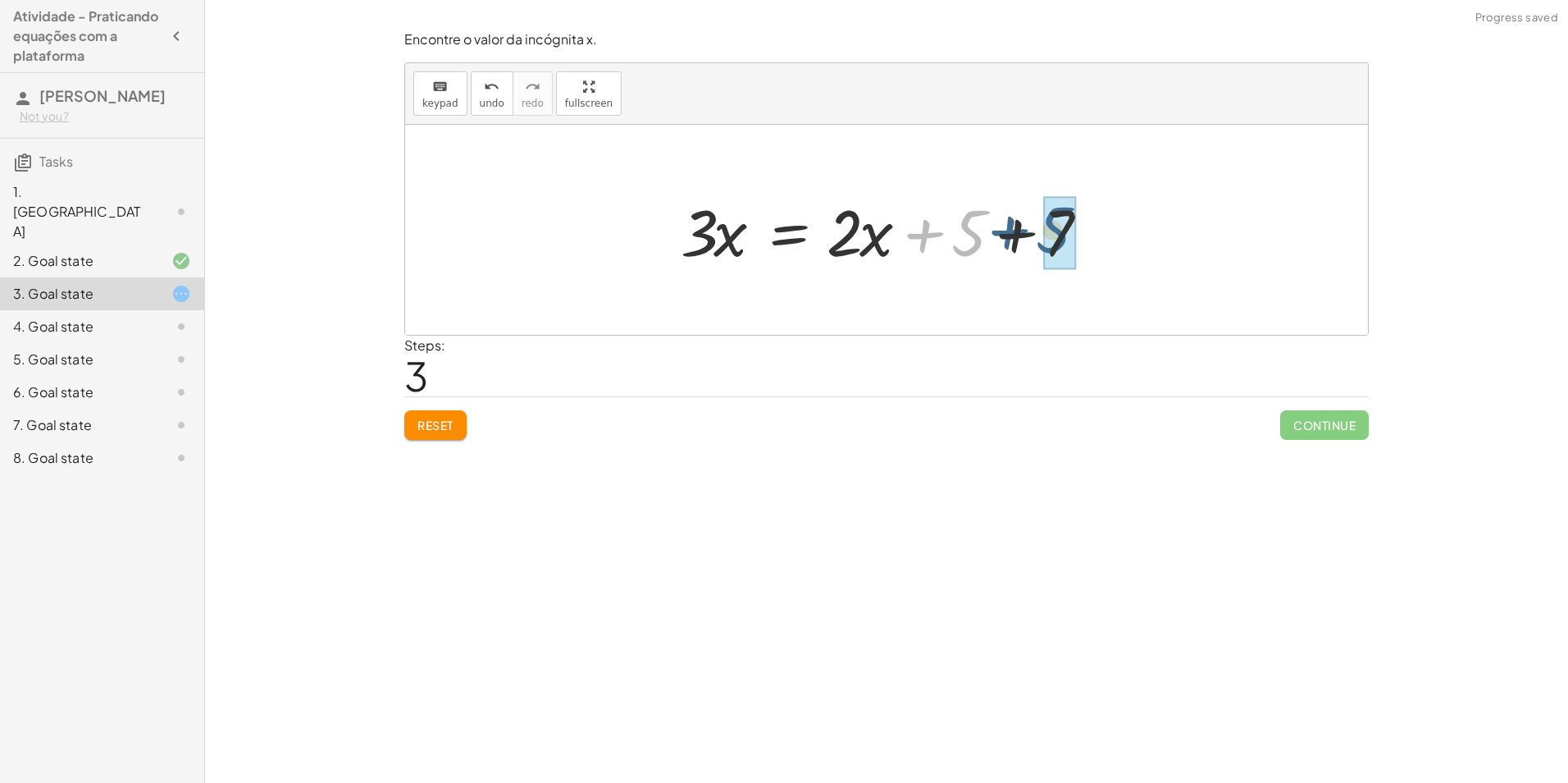
drag, startPoint x: 983, startPoint y: 228, endPoint x: 1073, endPoint y: 222, distance: 90.2
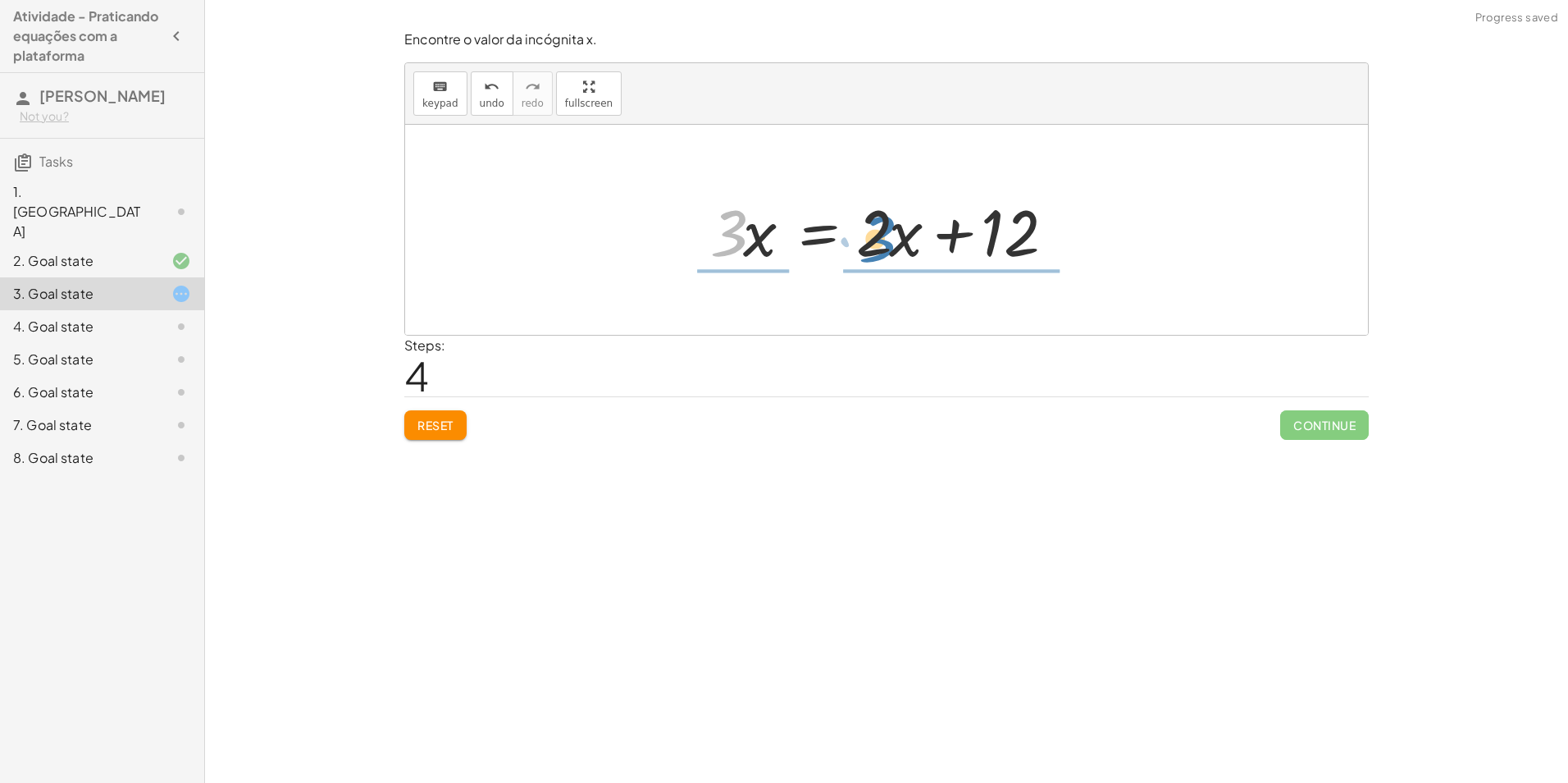
drag, startPoint x: 739, startPoint y: 229, endPoint x: 877, endPoint y: 232, distance: 138.0
click at [877, 232] on div at bounding box center [893, 230] width 382 height 84
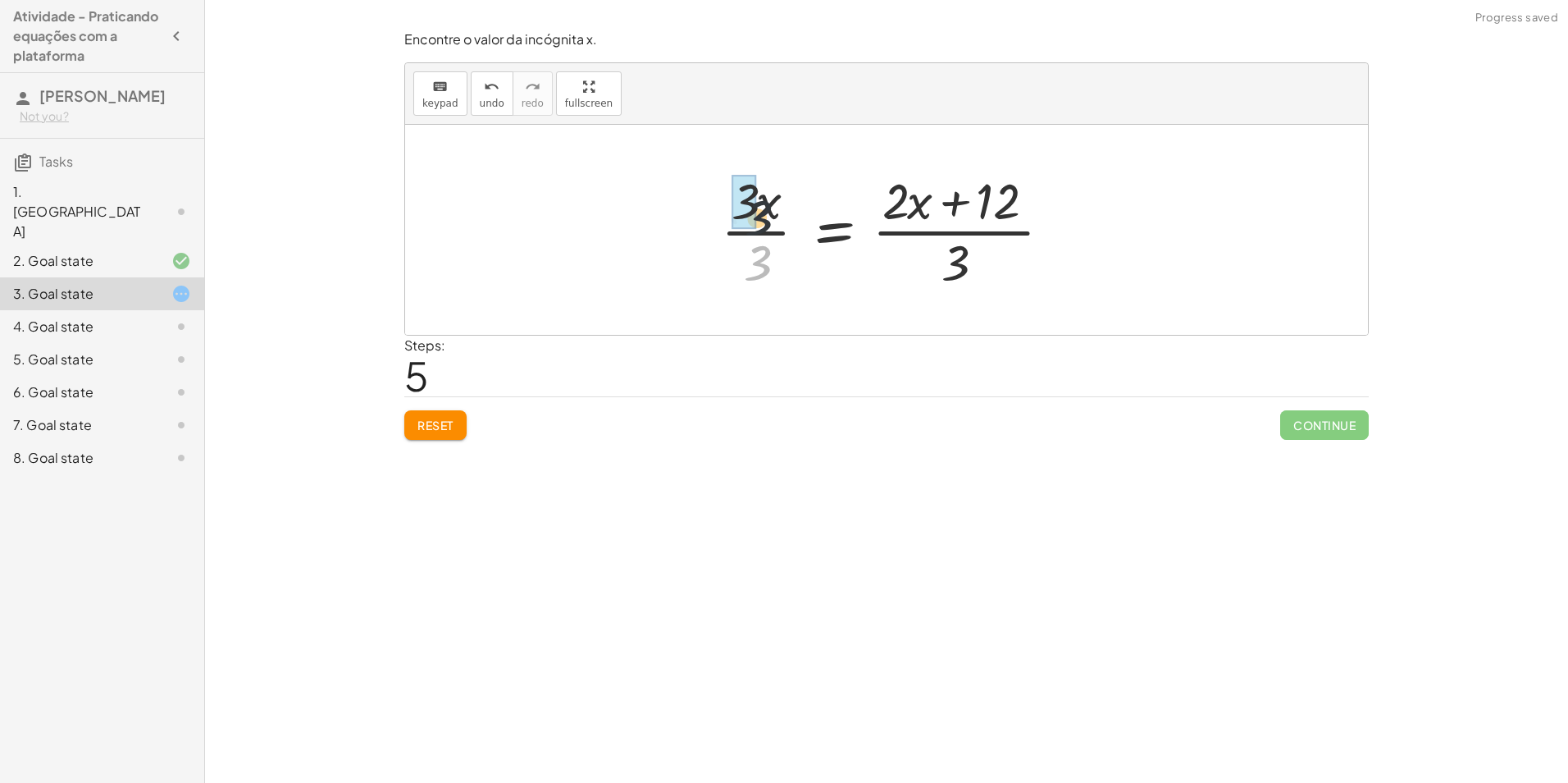
drag, startPoint x: 757, startPoint y: 263, endPoint x: 757, endPoint y: 212, distance: 51.0
click at [757, 212] on div at bounding box center [893, 229] width 360 height 127
drag, startPoint x: 932, startPoint y: 265, endPoint x: 884, endPoint y: 212, distance: 71.5
click at [884, 212] on div at bounding box center [892, 229] width 322 height 127
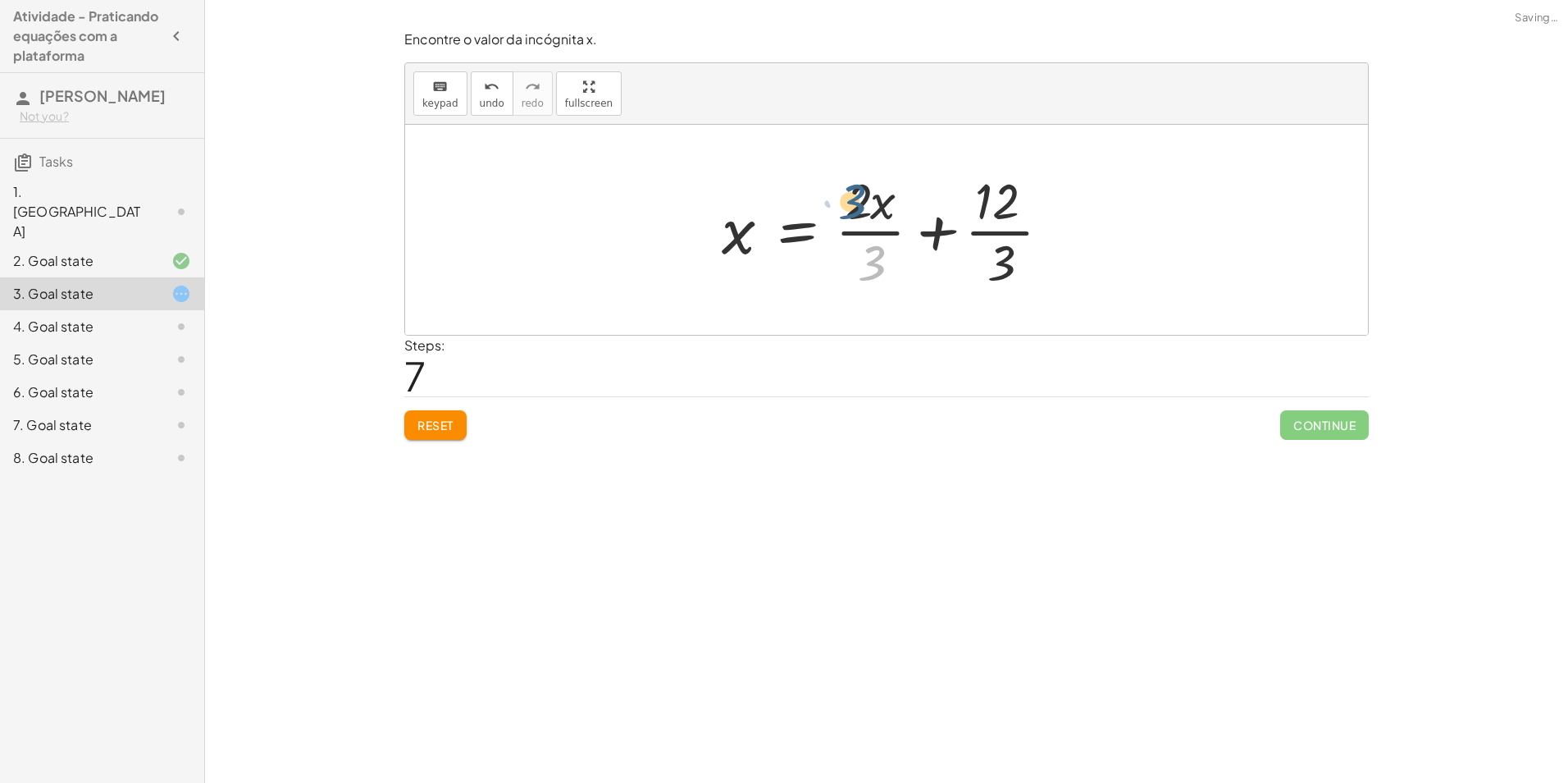
drag, startPoint x: 897, startPoint y: 262, endPoint x: 879, endPoint y: 198, distance: 66.5
click at [879, 198] on div at bounding box center [892, 229] width 359 height 127
drag, startPoint x: 872, startPoint y: 266, endPoint x: 992, endPoint y: 270, distance: 120.1
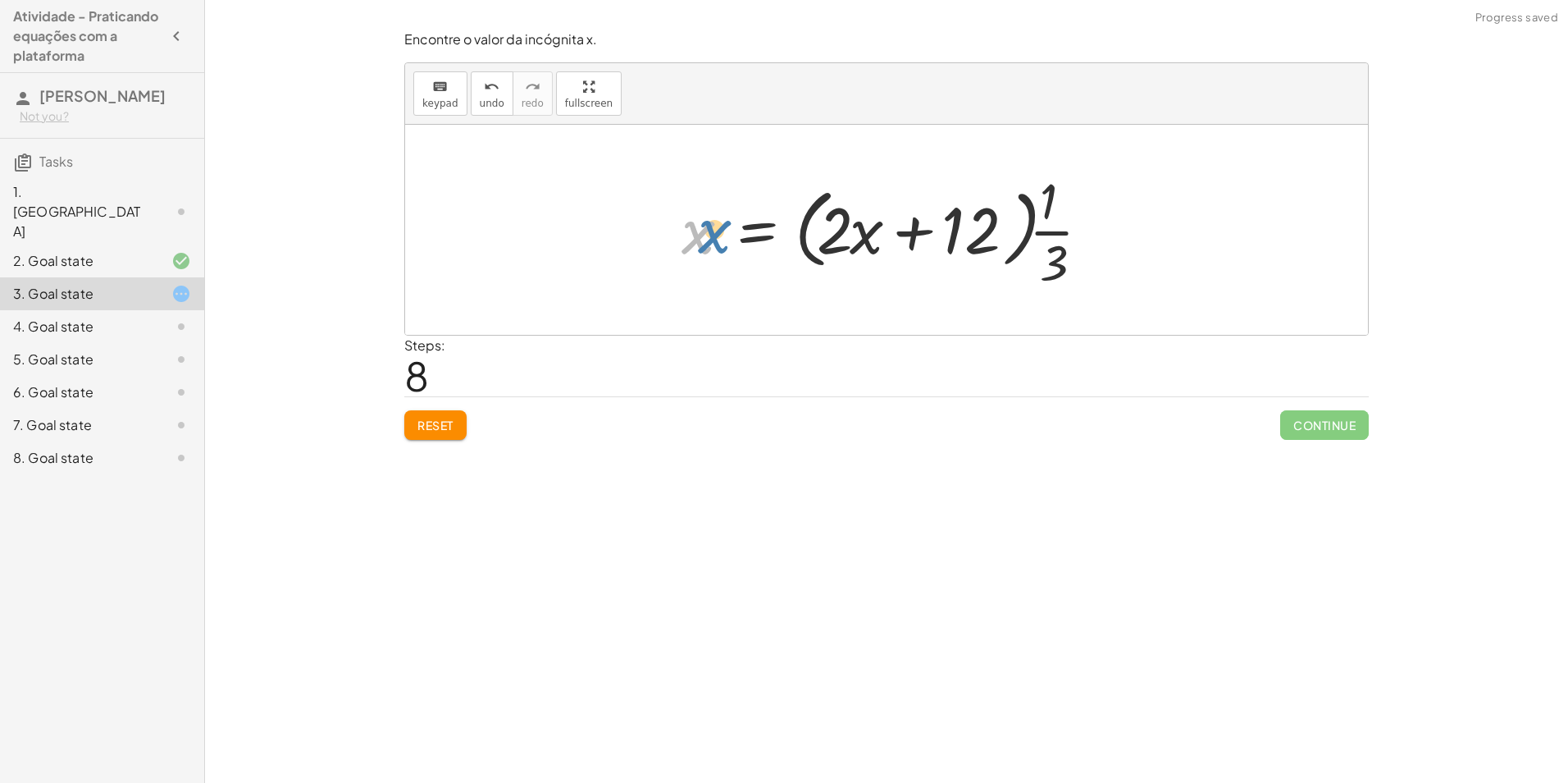
drag, startPoint x: 697, startPoint y: 238, endPoint x: 706, endPoint y: 236, distance: 9.2
click at [706, 236] on div at bounding box center [893, 229] width 439 height 127
drag, startPoint x: 833, startPoint y: 234, endPoint x: 939, endPoint y: 239, distance: 106.1
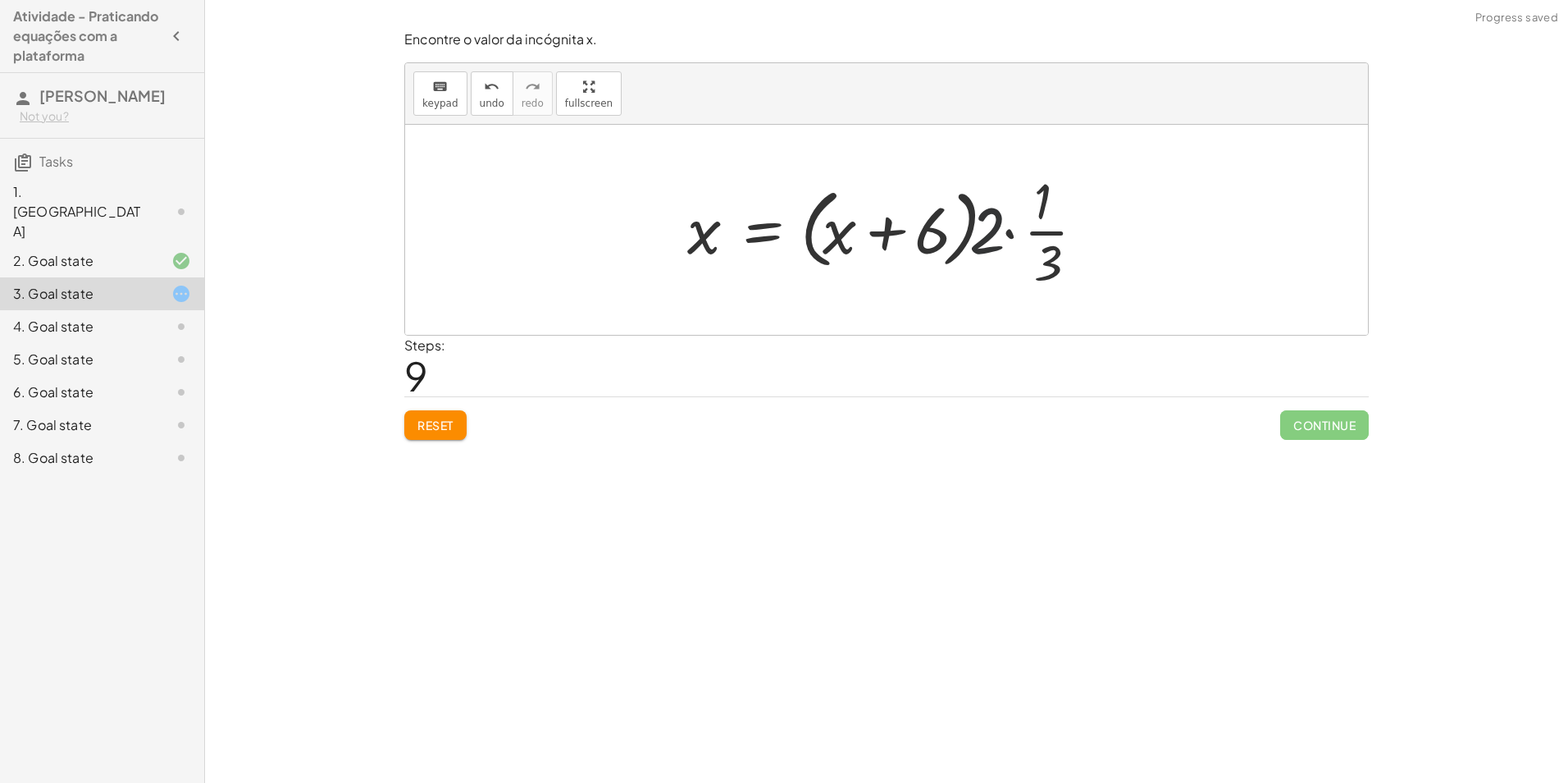
drag, startPoint x: 996, startPoint y: 228, endPoint x: 943, endPoint y: 230, distance: 53.0
click at [943, 230] on div at bounding box center [893, 229] width 428 height 127
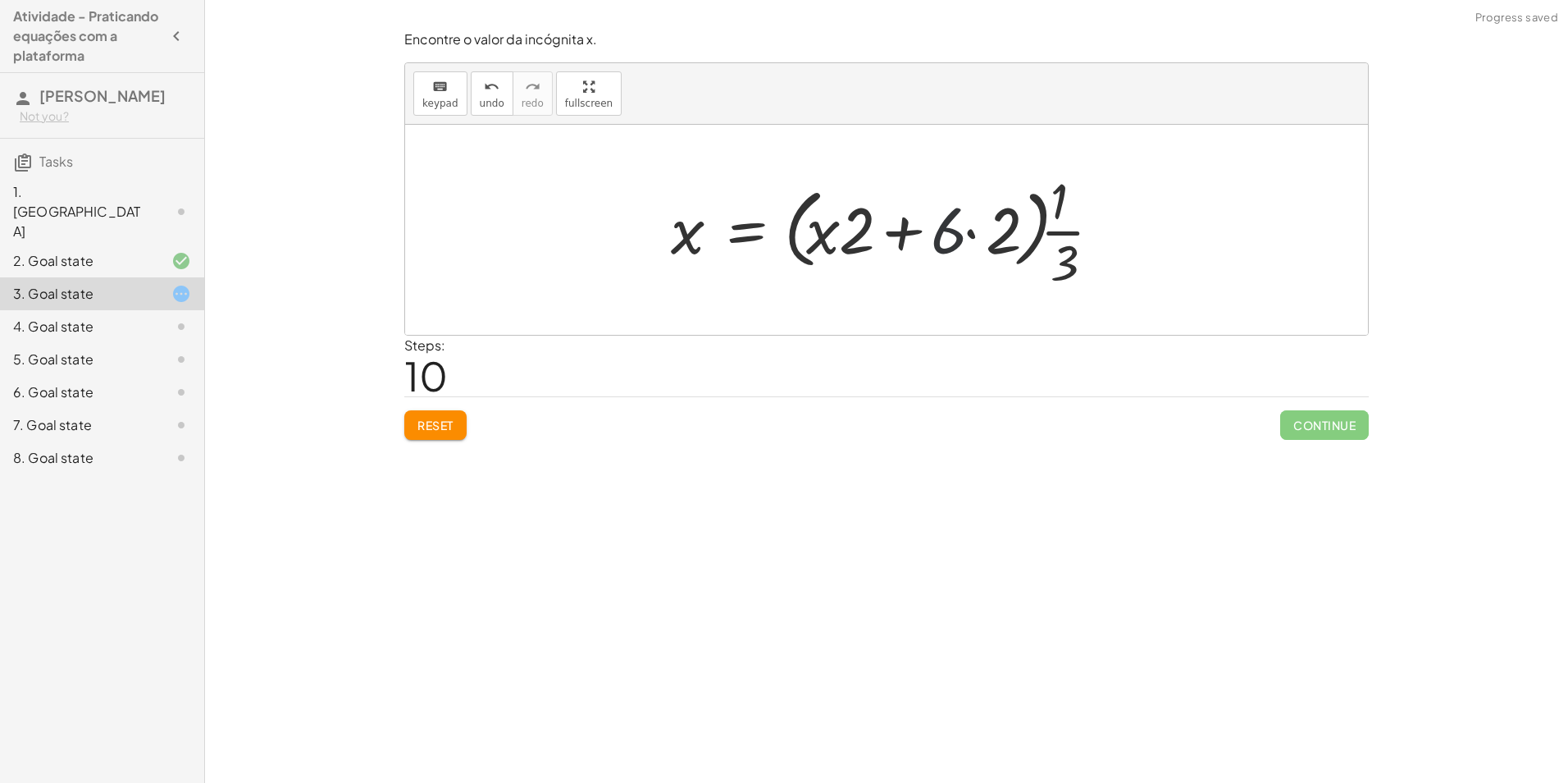
click at [962, 234] on div at bounding box center [892, 229] width 460 height 127
drag, startPoint x: 961, startPoint y: 240, endPoint x: 1026, endPoint y: 242, distance: 65.0
click at [1026, 242] on div at bounding box center [892, 229] width 460 height 127
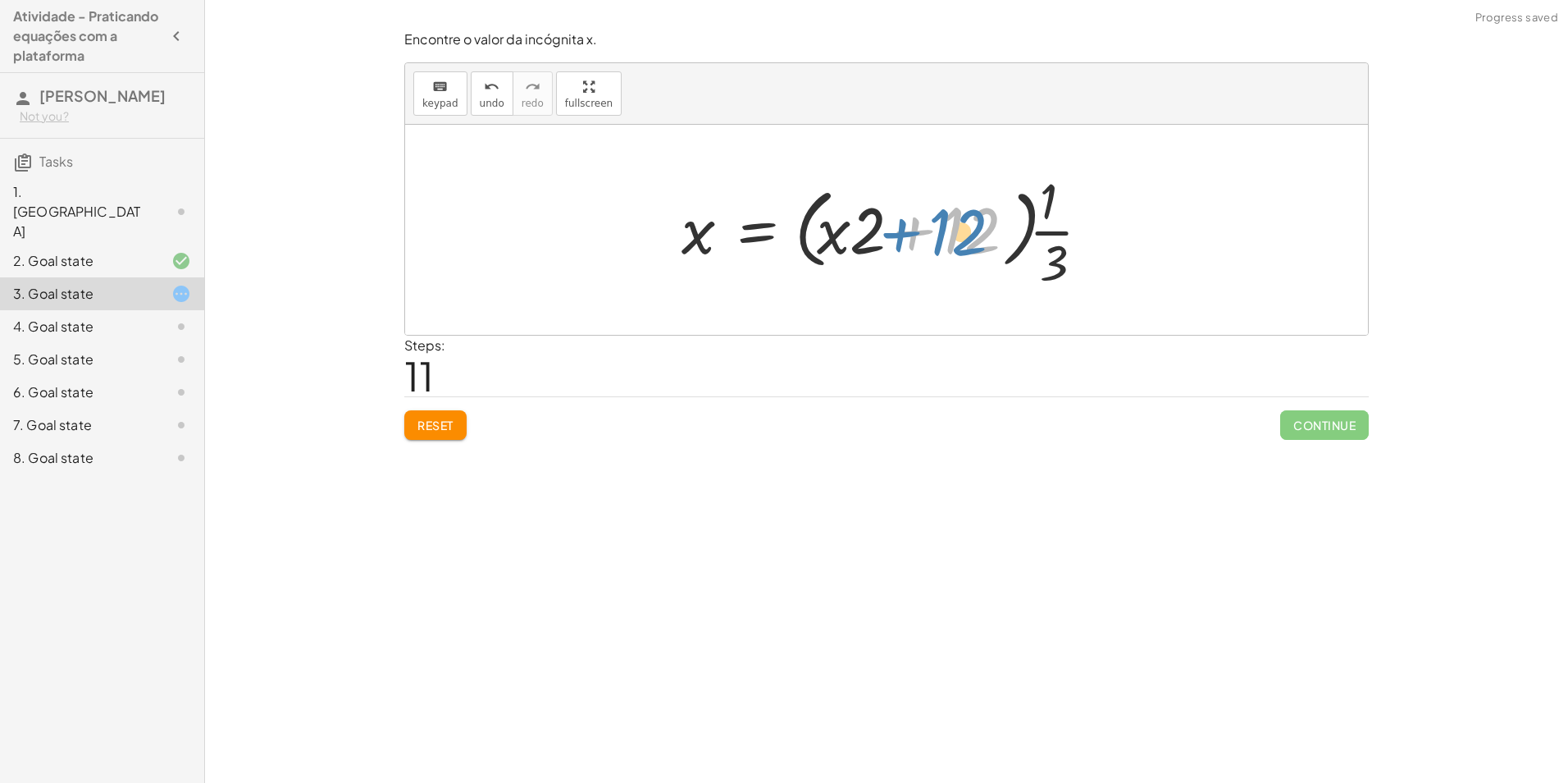
drag, startPoint x: 962, startPoint y: 243, endPoint x: 940, endPoint y: 246, distance: 22.2
click at [940, 246] on div at bounding box center [893, 229] width 439 height 127
click at [873, 245] on div at bounding box center [893, 229] width 439 height 127
click at [830, 237] on div at bounding box center [893, 229] width 439 height 127
drag, startPoint x: 869, startPoint y: 235, endPoint x: 943, endPoint y: 236, distance: 74.0
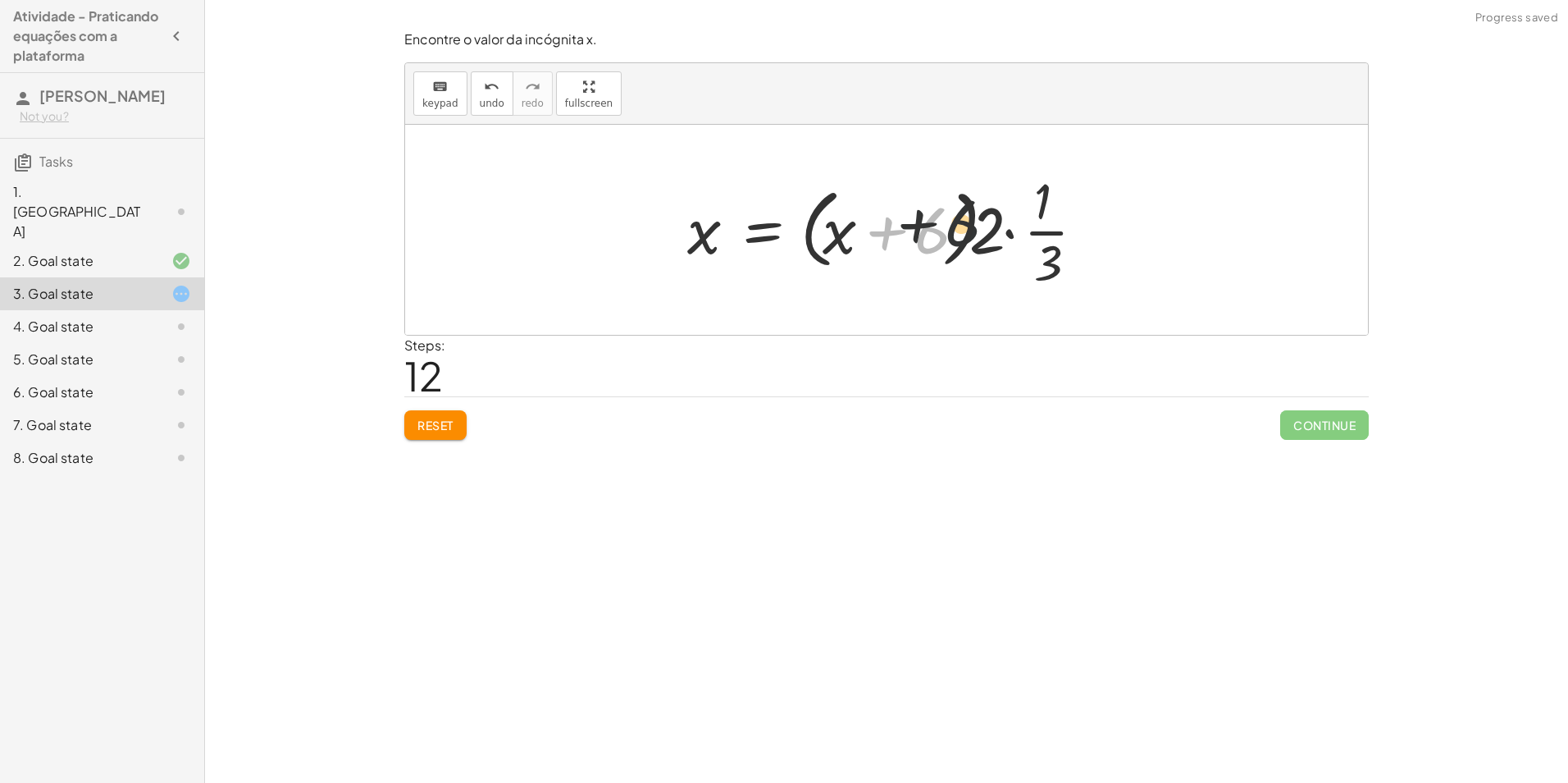
drag, startPoint x: 929, startPoint y: 246, endPoint x: 982, endPoint y: 236, distance: 53.9
click at [982, 236] on div at bounding box center [893, 229] width 428 height 127
drag, startPoint x: 989, startPoint y: 246, endPoint x: 938, endPoint y: 246, distance: 51.0
click at [938, 246] on div at bounding box center [893, 229] width 428 height 127
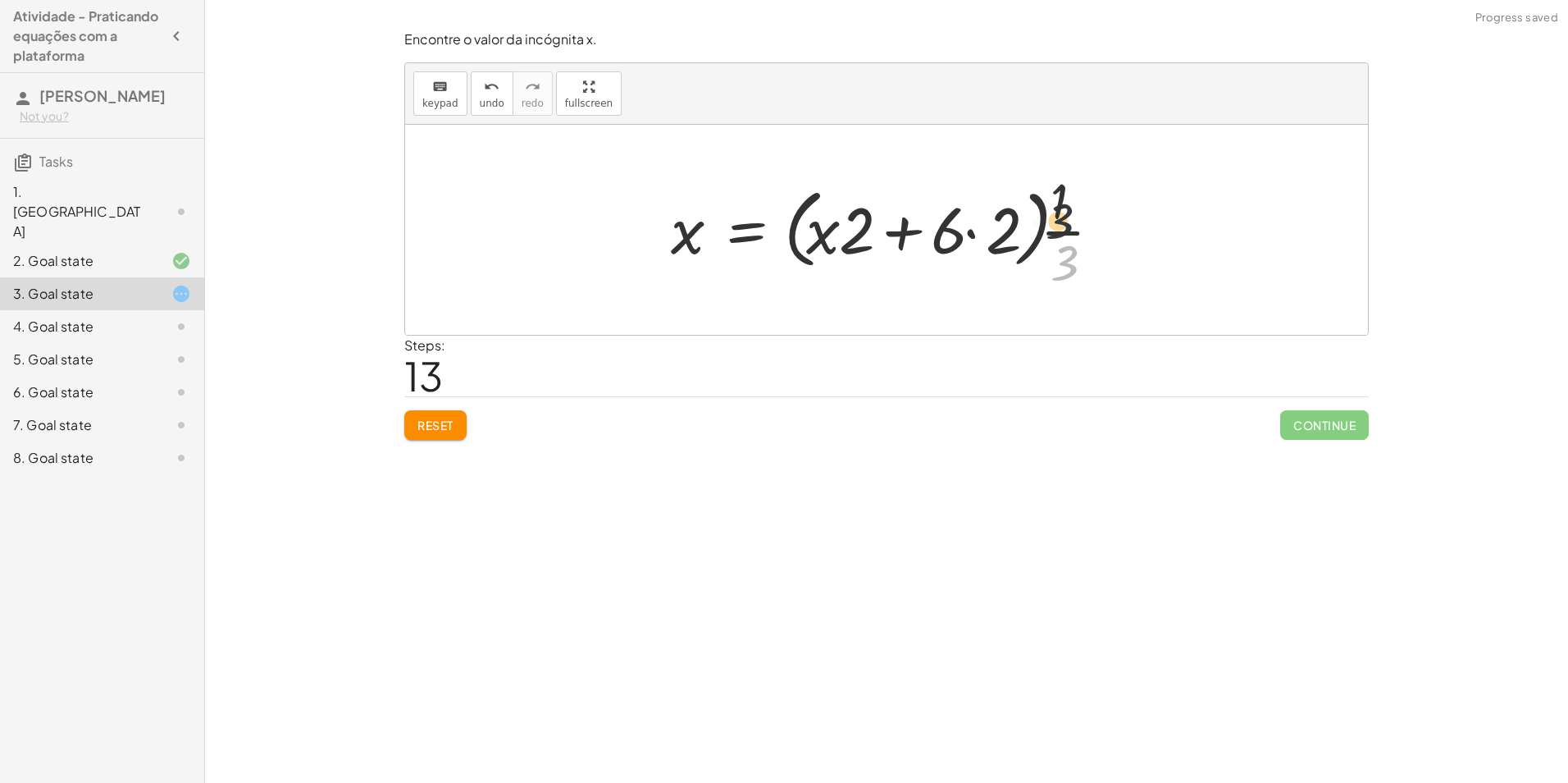
drag, startPoint x: 1062, startPoint y: 266, endPoint x: 1057, endPoint y: 205, distance: 61.2
click at [1057, 205] on div at bounding box center [892, 229] width 460 height 127
click at [448, 436] on button "Reset" at bounding box center [436, 425] width 62 height 29
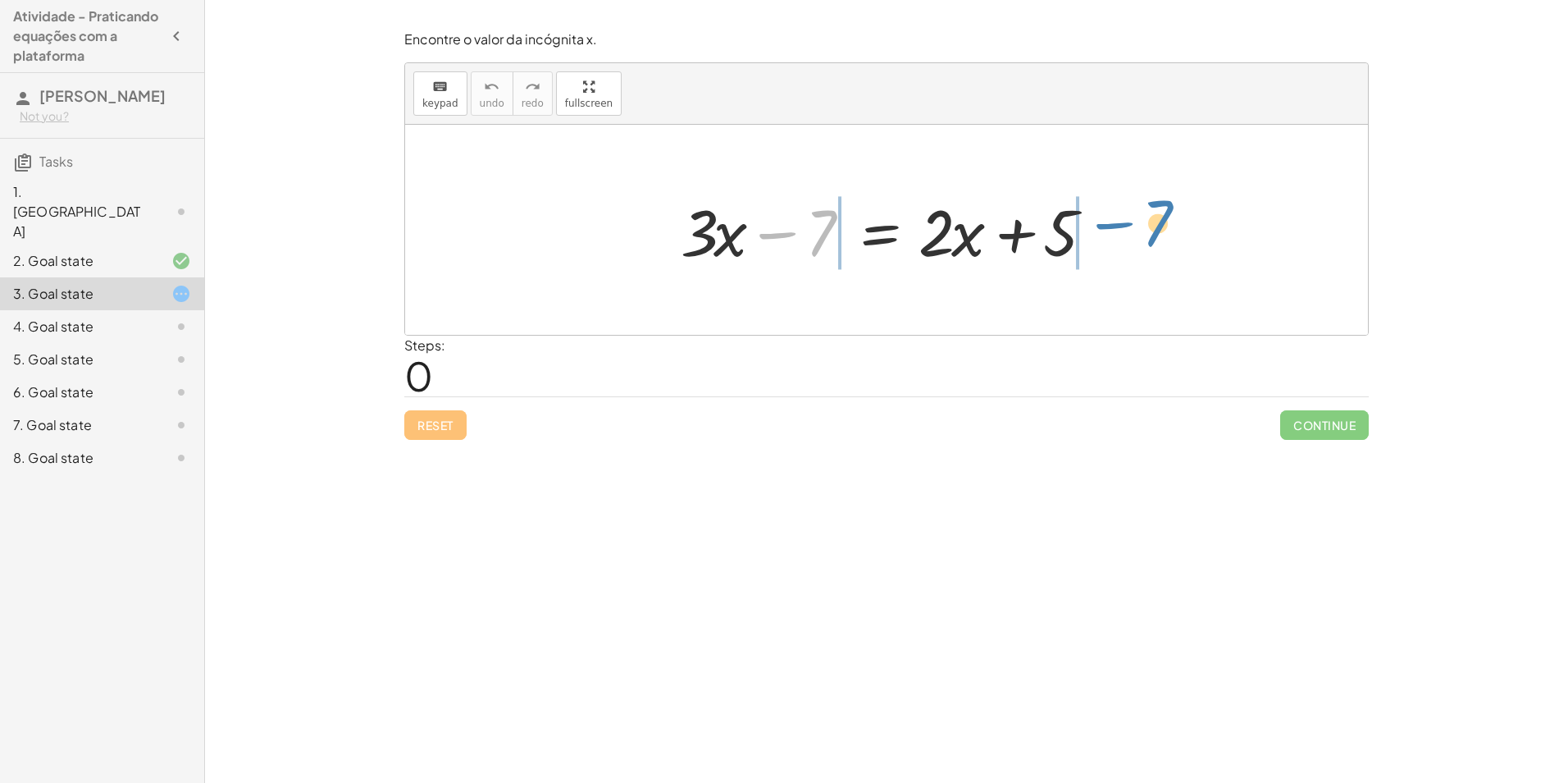
drag, startPoint x: 807, startPoint y: 237, endPoint x: 1145, endPoint y: 228, distance: 338.1
click at [1145, 228] on div "− 7 + · 3 · x − 7 = + · 2 · x + 5" at bounding box center [885, 229] width 962 height 210
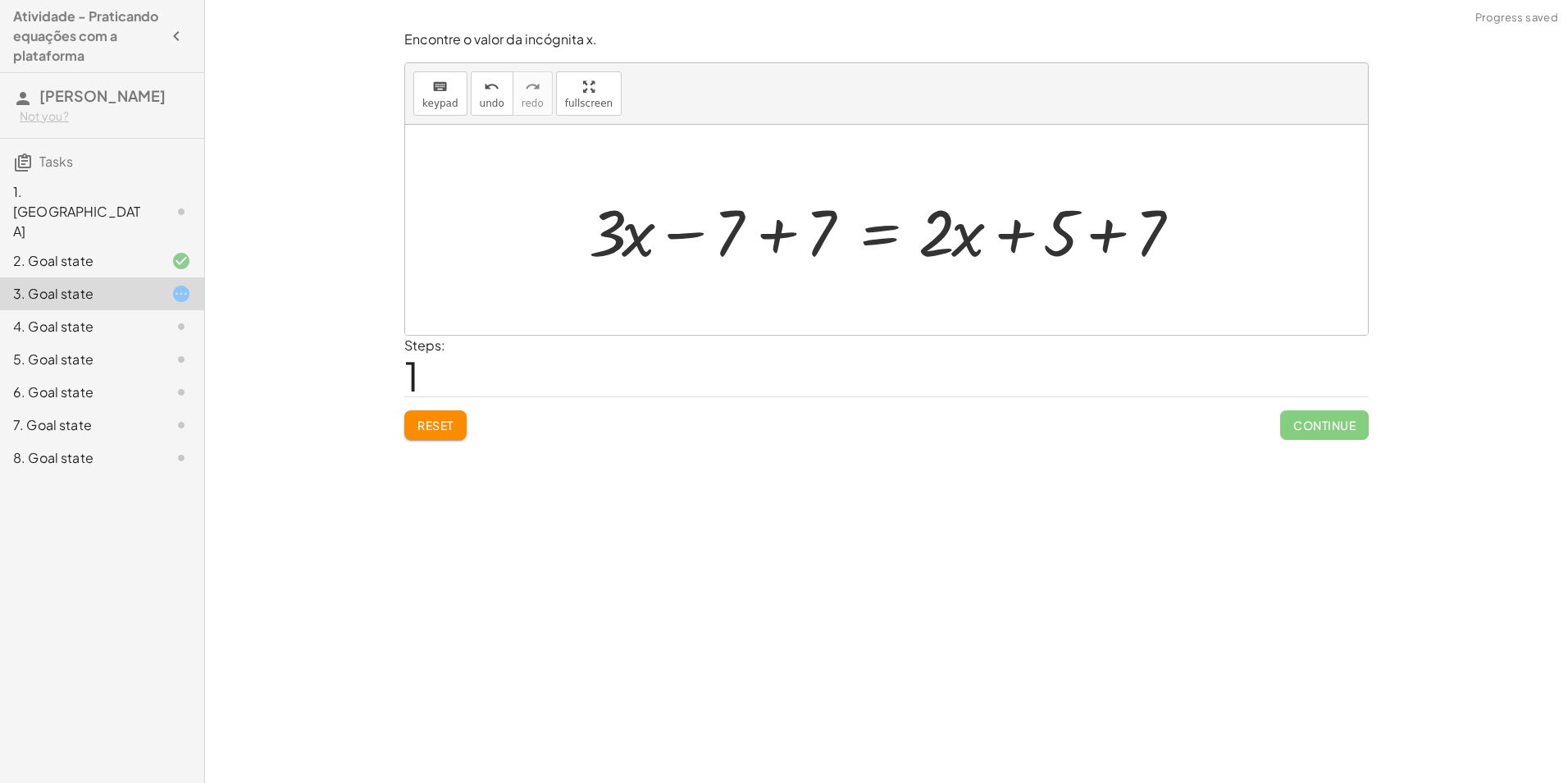
click at [1129, 241] on div at bounding box center [893, 230] width 624 height 84
click at [1126, 241] on div at bounding box center [893, 230] width 624 height 84
click at [751, 232] on div at bounding box center [863, 230] width 565 height 84
click at [761, 235] on div "+ · 3 · x − 7 = + · 2 · x + 5 + · 3 · x − 7 + 7 = + · 2 · x + 5 + 7 − 7 + · 3 ·…" at bounding box center [949, 229] width 402 height 93
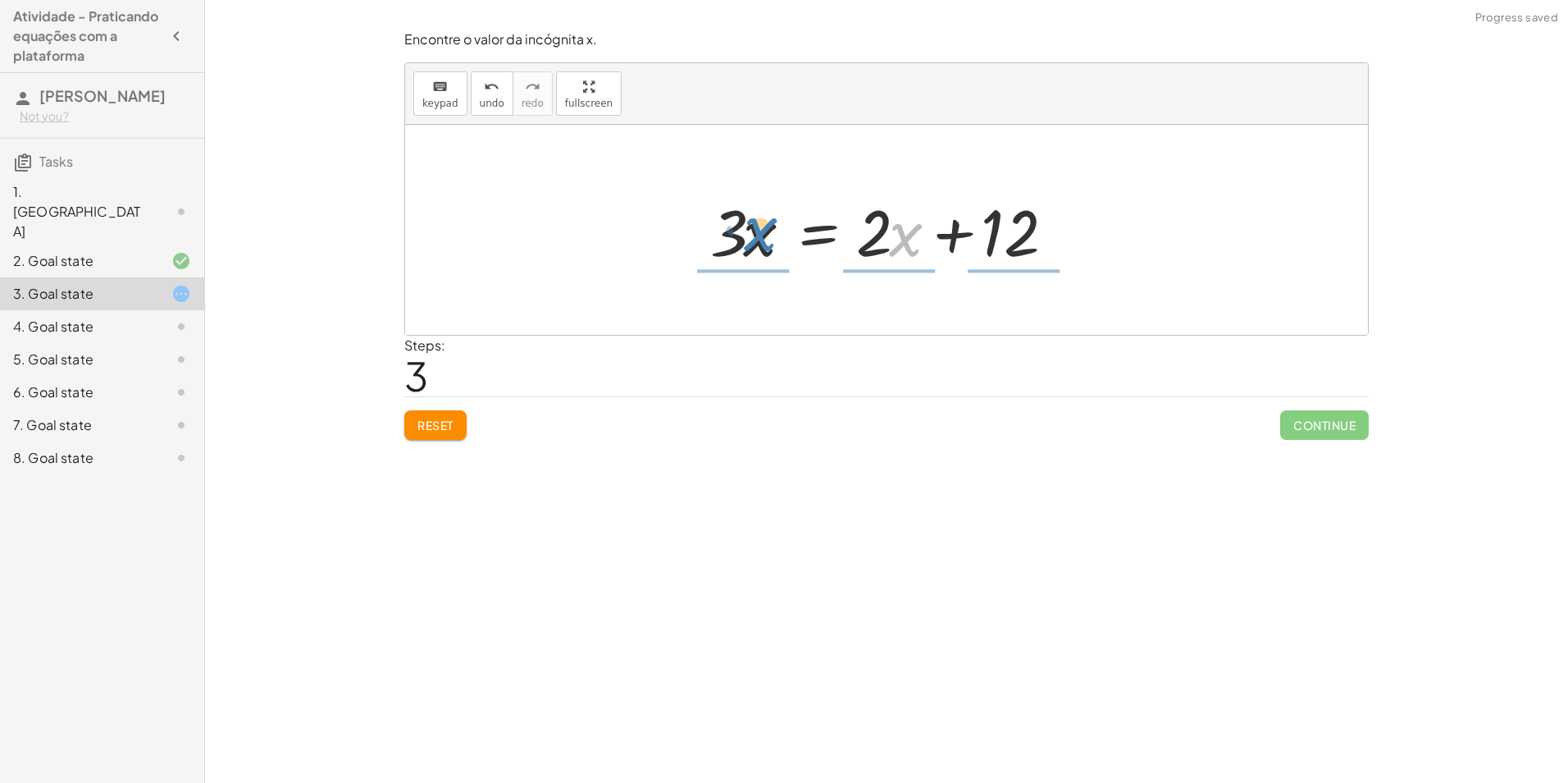
drag, startPoint x: 901, startPoint y: 230, endPoint x: 844, endPoint y: 235, distance: 57.2
click at [844, 235] on div at bounding box center [893, 230] width 382 height 84
drag, startPoint x: 903, startPoint y: 235, endPoint x: 652, endPoint y: 231, distance: 251.0
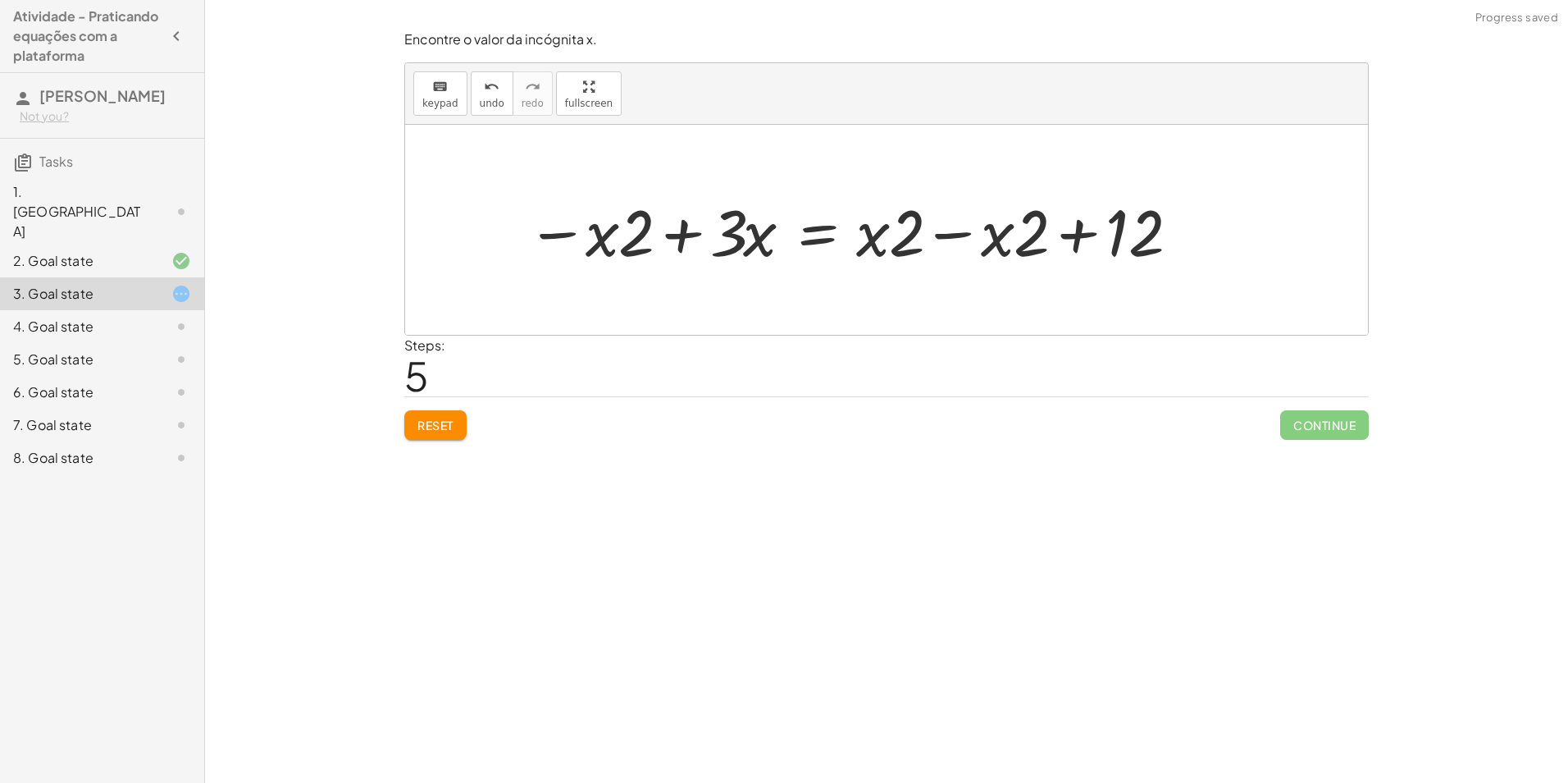
click at [934, 235] on div at bounding box center [857, 230] width 678 height 84
click at [933, 235] on div at bounding box center [857, 230] width 678 height 84
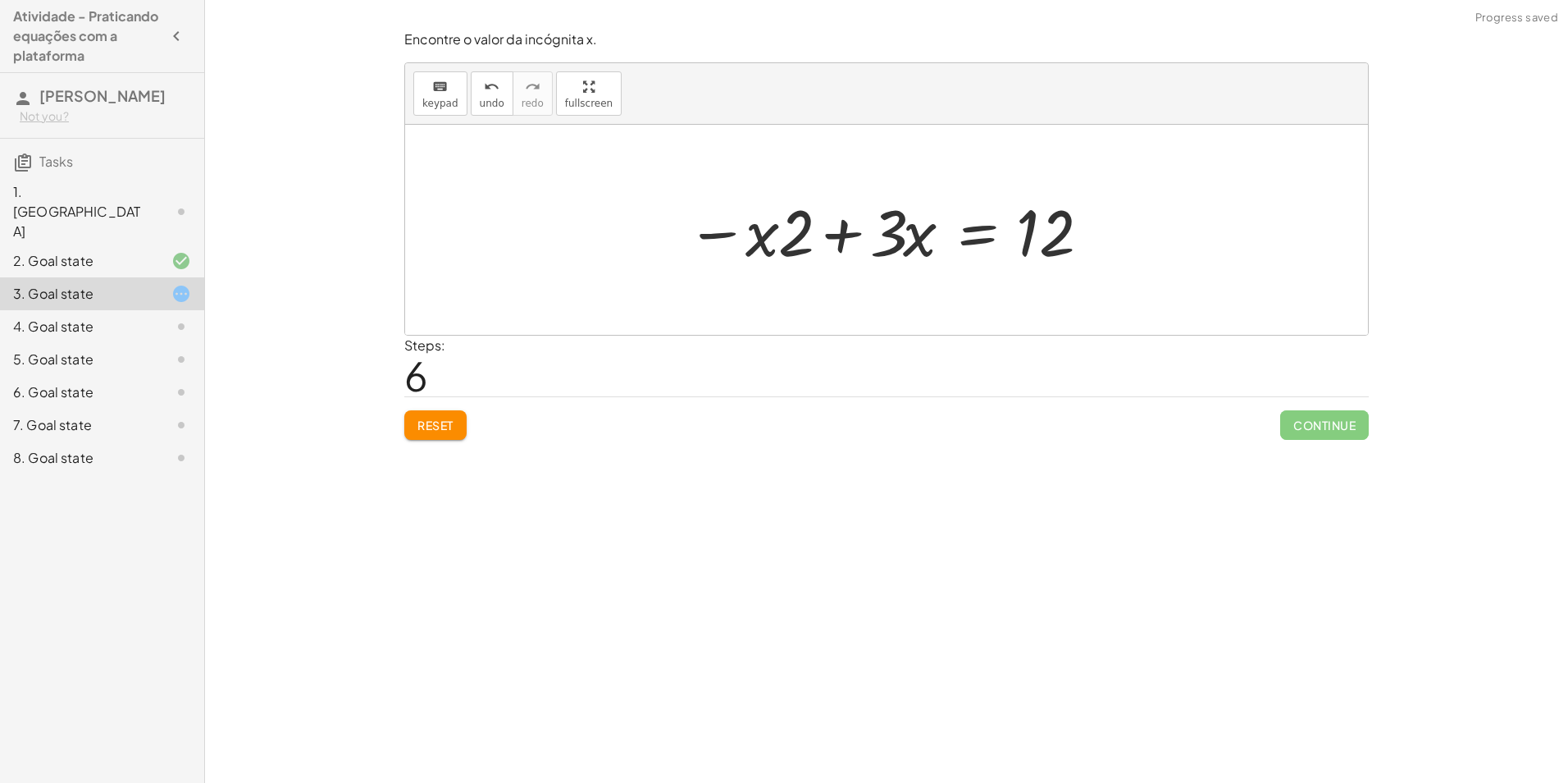
click at [836, 240] on div at bounding box center [893, 230] width 429 height 84
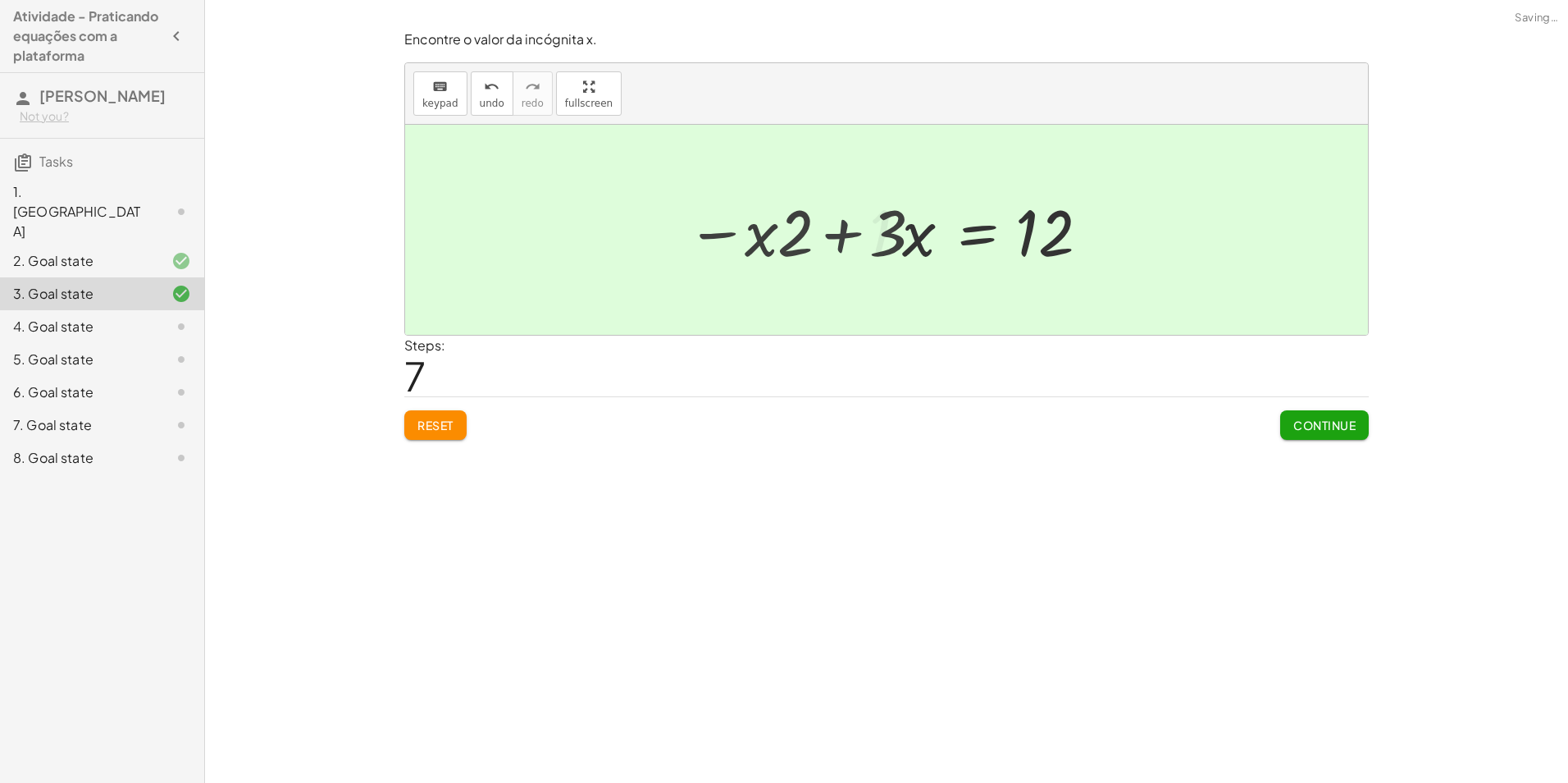
click at [836, 239] on div at bounding box center [885, 229] width 962 height 210
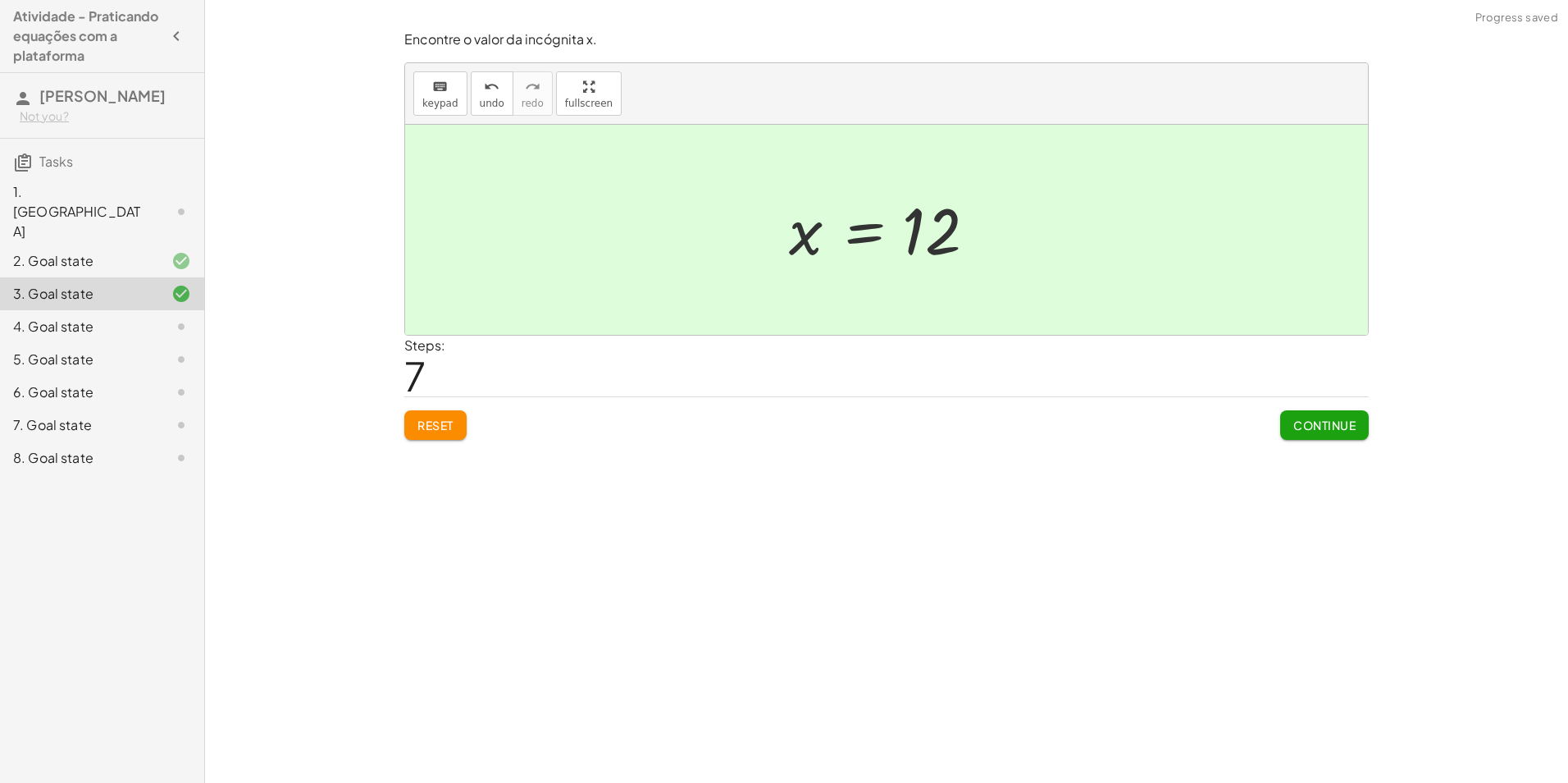
click at [1309, 451] on div "Encontre o valor da incógnita x manipulando a equação. insert select one: Math …" at bounding box center [885, 391] width 1362 height 783
click at [1305, 439] on button "Continue" at bounding box center [1324, 425] width 89 height 29
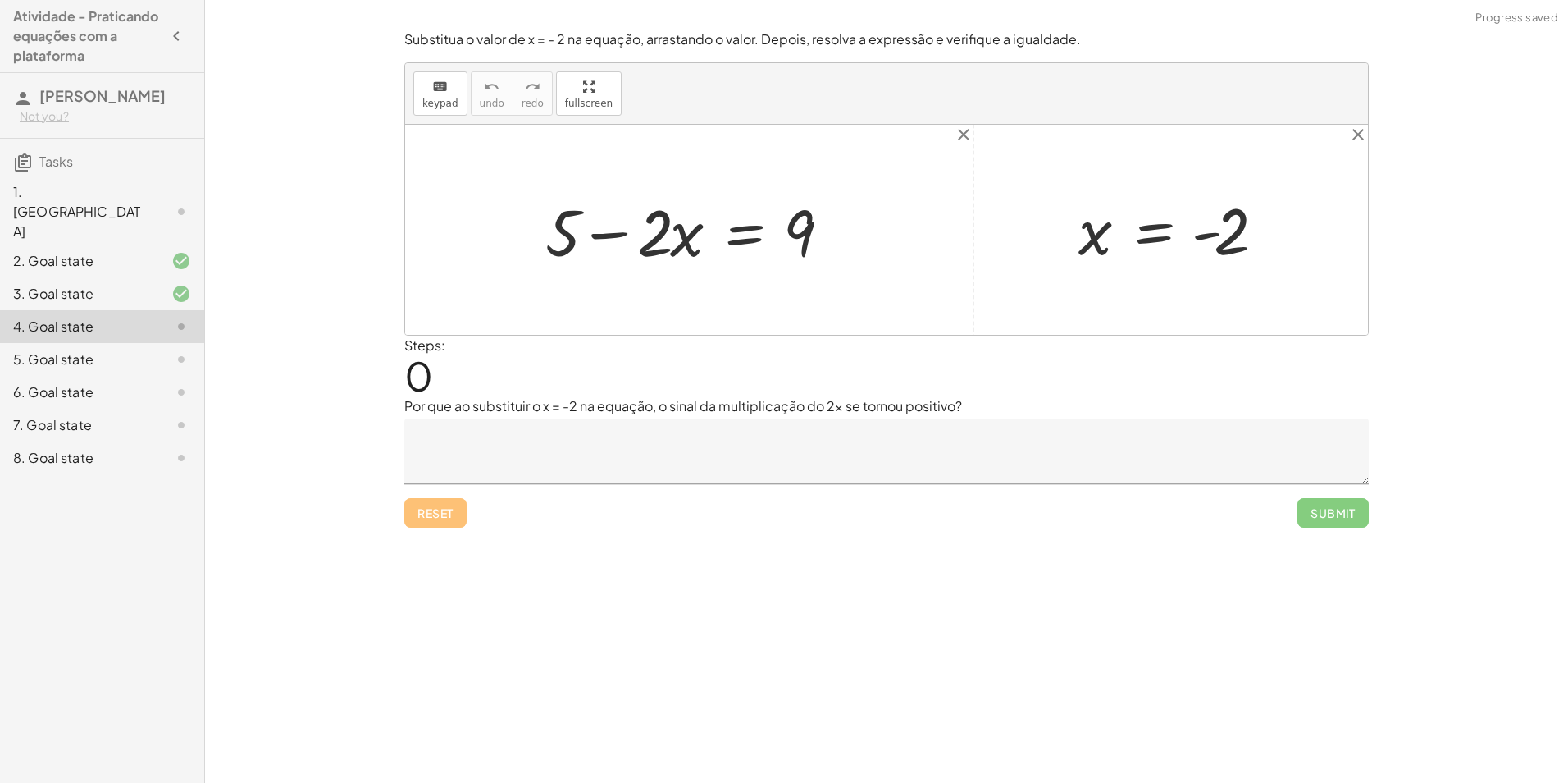
drag, startPoint x: 943, startPoint y: 466, endPoint x: 960, endPoint y: 421, distance: 48.1
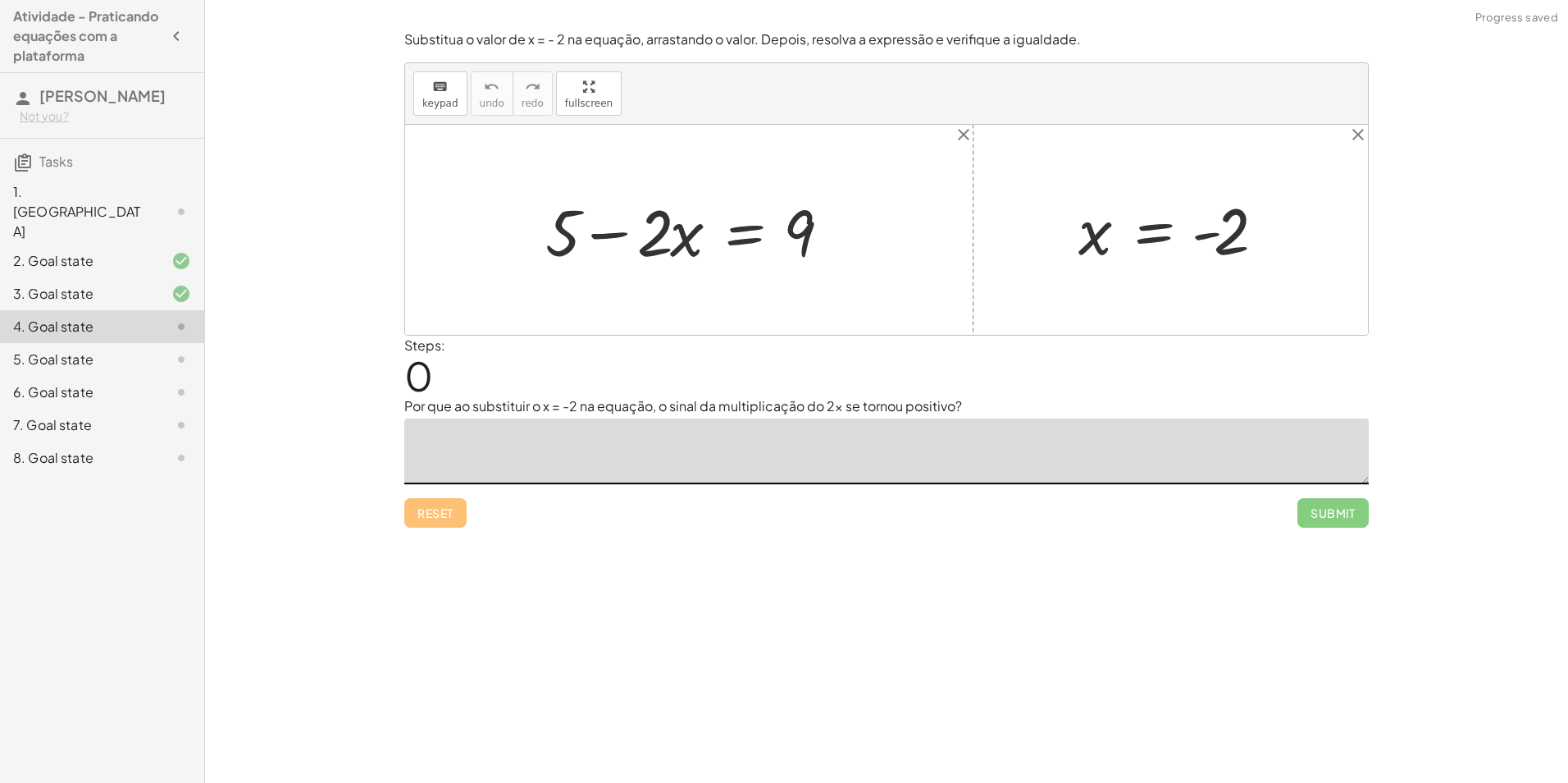
drag, startPoint x: 960, startPoint y: 421, endPoint x: 806, endPoint y: 544, distance: 197.1
click at [806, 544] on div "Encontre o valor da incógnita x manipulando a equação. insert select one: Math …" at bounding box center [885, 391] width 1362 height 783
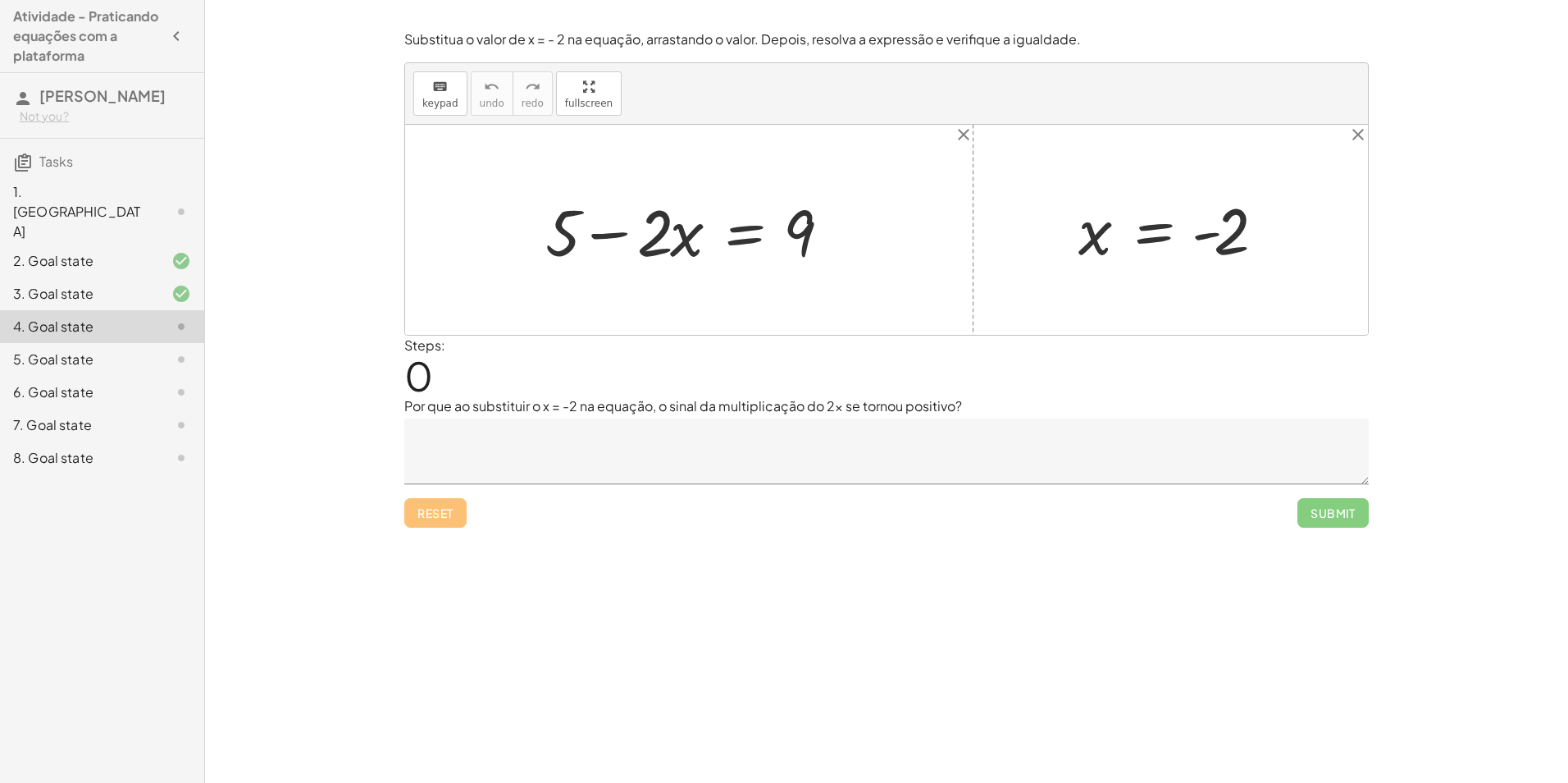
click at [751, 266] on div at bounding box center [695, 230] width 316 height 84
click at [795, 235] on div at bounding box center [695, 230] width 316 height 84
click at [867, 229] on div at bounding box center [885, 229] width 962 height 210
drag, startPoint x: 569, startPoint y: 230, endPoint x: 929, endPoint y: 228, distance: 360.0
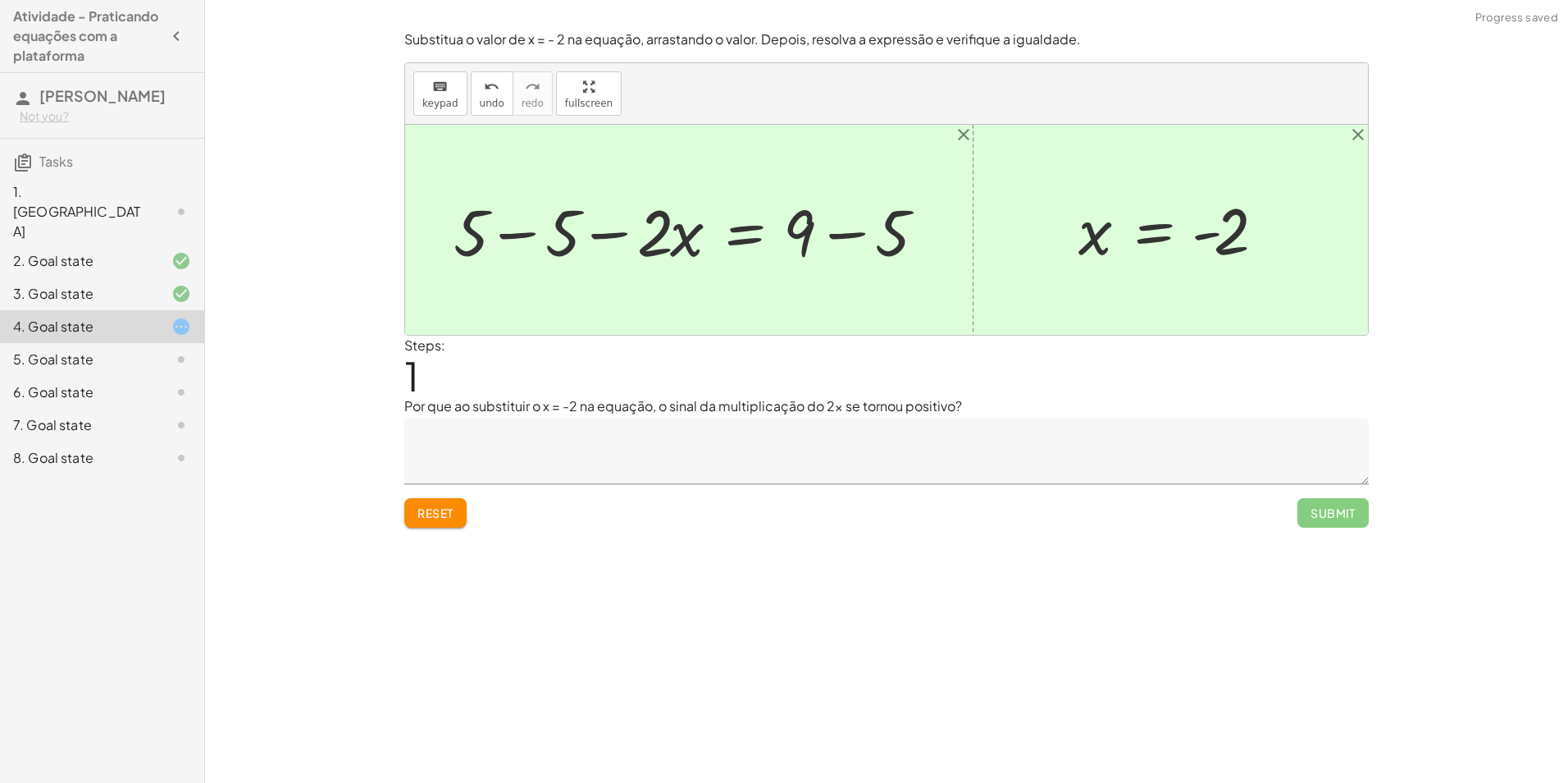
click at [566, 238] on div at bounding box center [695, 230] width 499 height 84
click at [566, 238] on div at bounding box center [885, 229] width 962 height 210
click at [894, 232] on div at bounding box center [775, 230] width 338 height 84
click at [894, 232] on div at bounding box center [885, 229] width 962 height 210
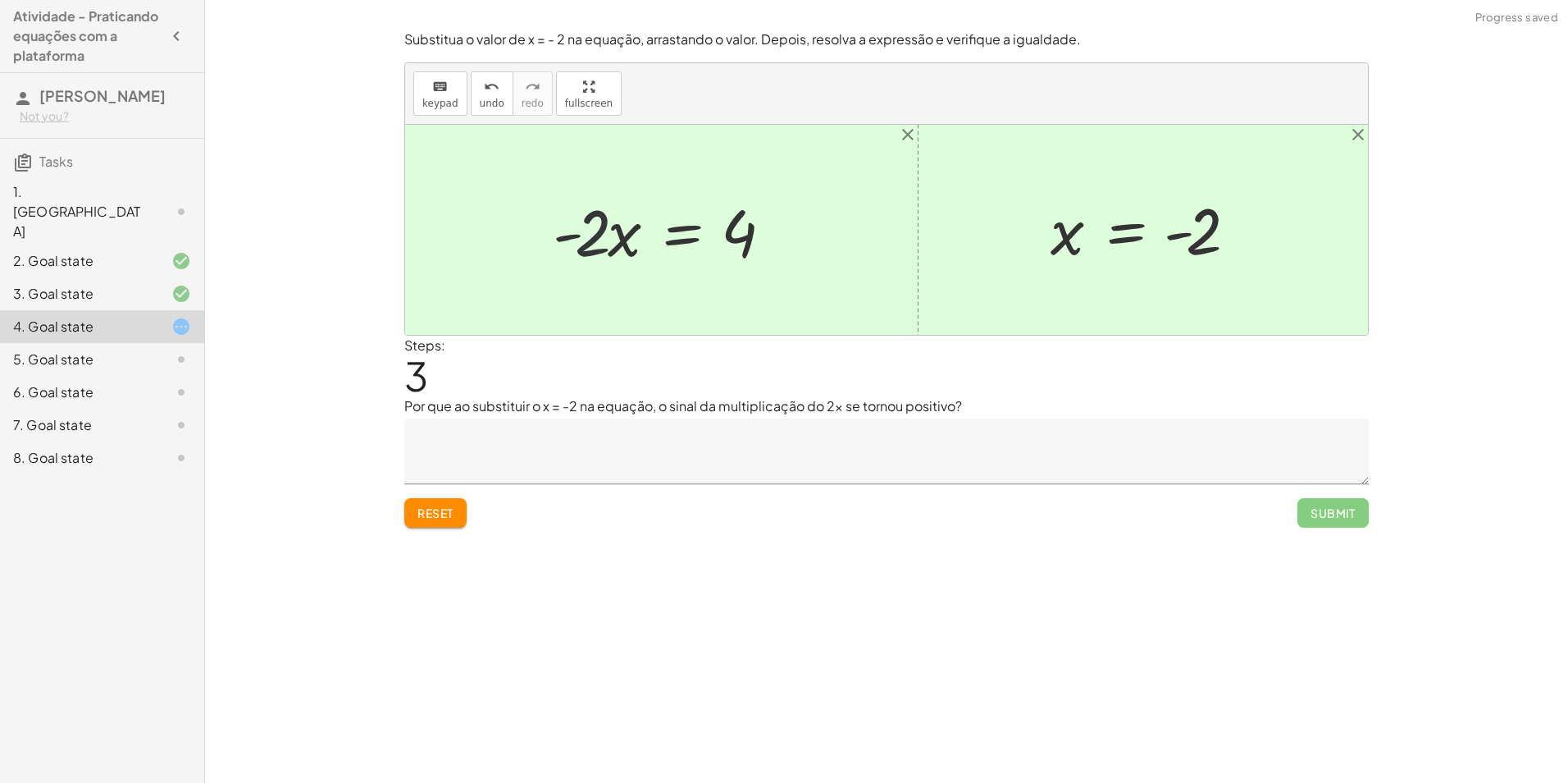
click at [597, 239] on div at bounding box center [667, 230] width 246 height 84
drag, startPoint x: 608, startPoint y: 240, endPoint x: 624, endPoint y: 249, distance: 18.4
click at [628, 249] on div at bounding box center [667, 230] width 246 height 84
drag, startPoint x: 582, startPoint y: 239, endPoint x: 739, endPoint y: 262, distance: 158.7
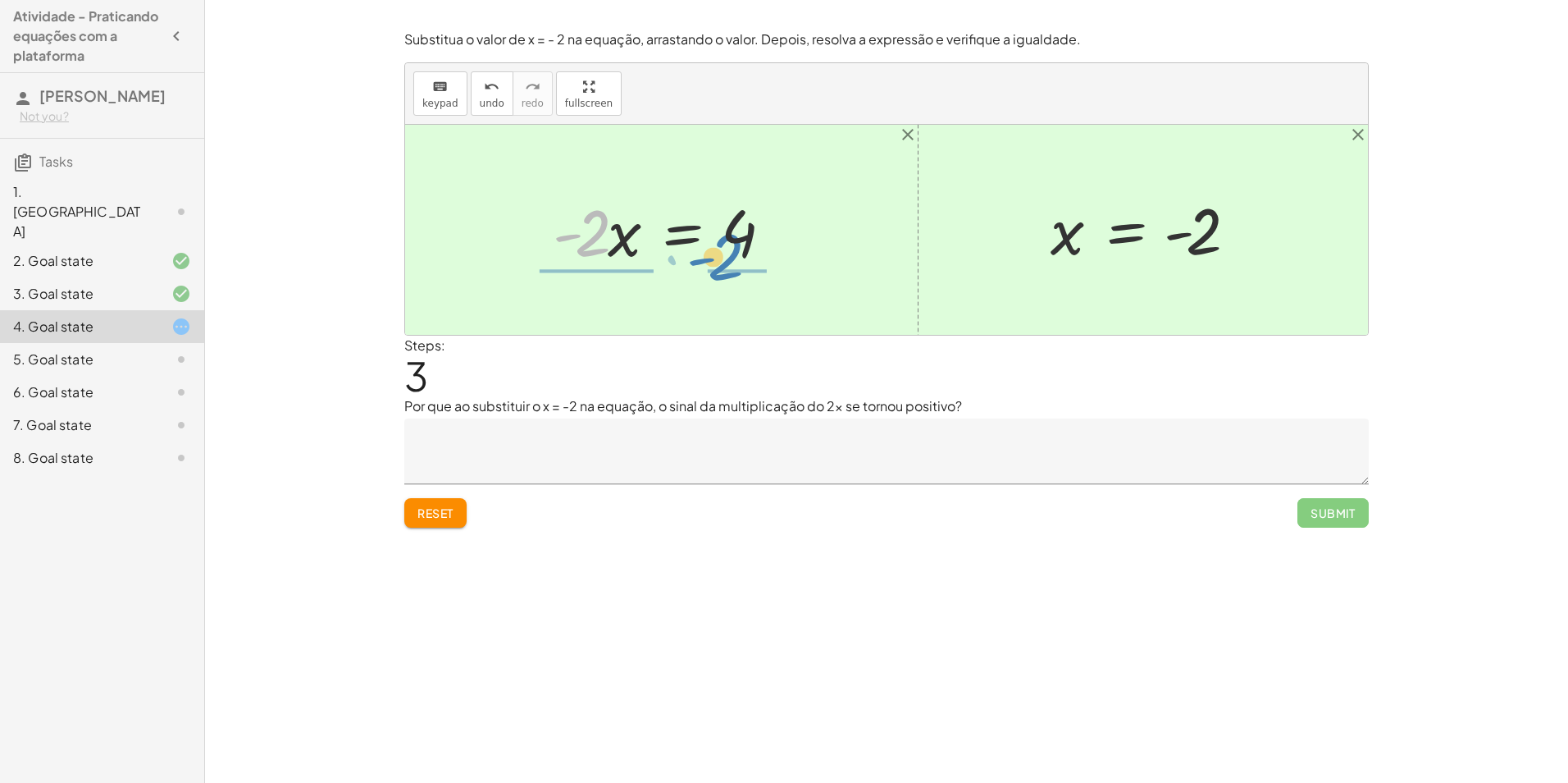
click at [738, 262] on div at bounding box center [667, 230] width 246 height 84
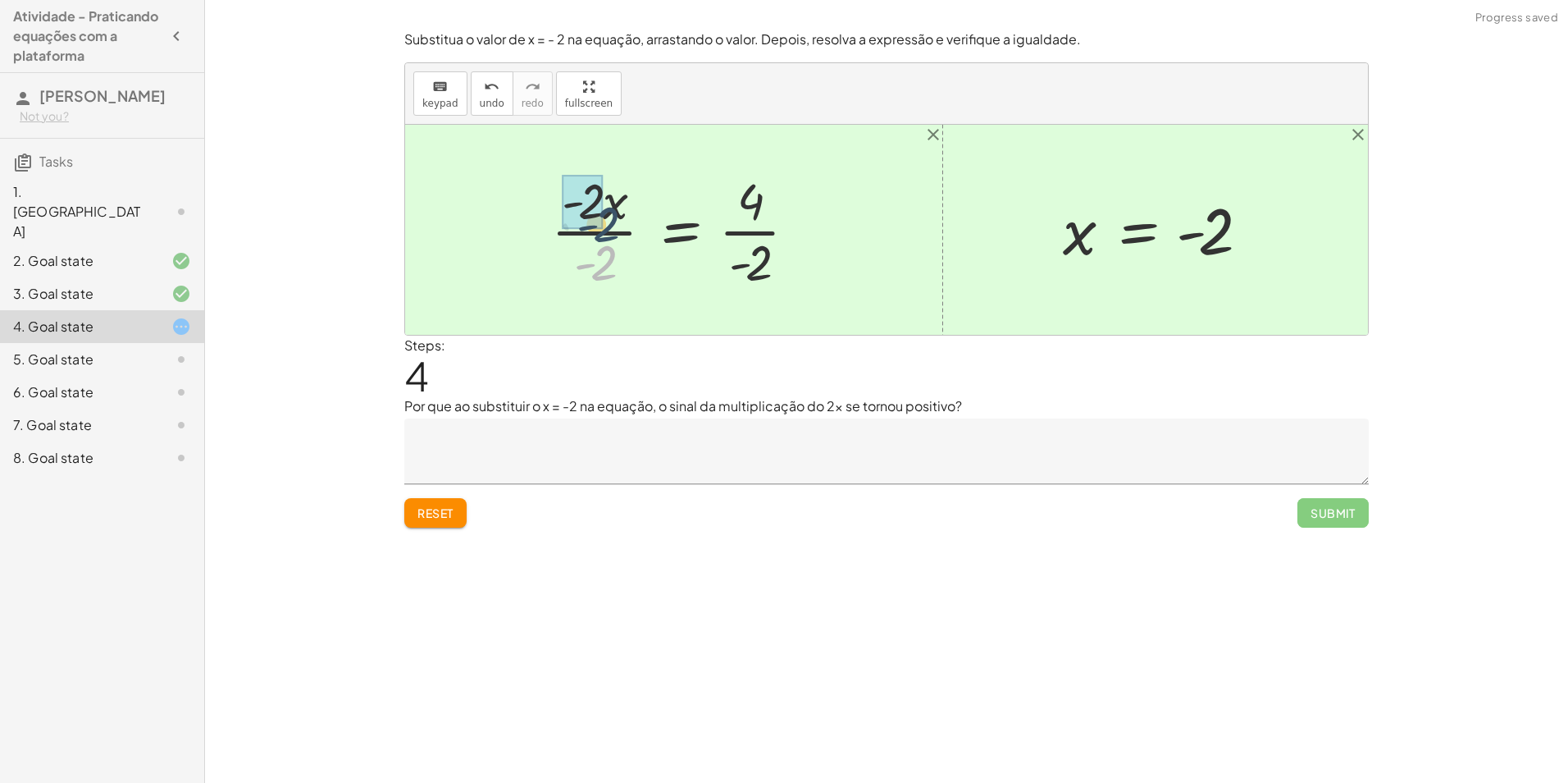
drag, startPoint x: 604, startPoint y: 279, endPoint x: 606, endPoint y: 233, distance: 46.0
click at [606, 233] on div at bounding box center [680, 229] width 274 height 127
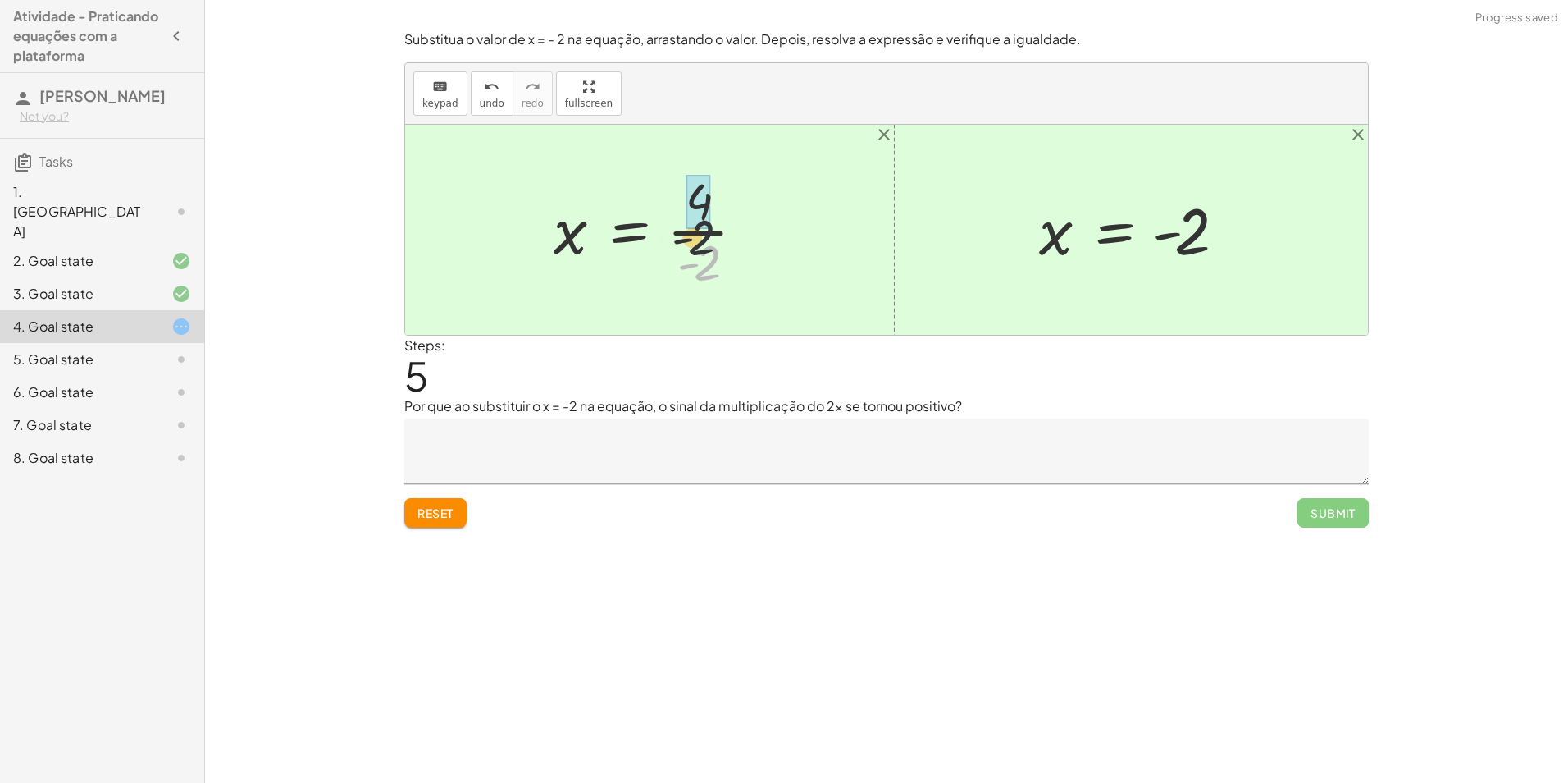
drag, startPoint x: 708, startPoint y: 263, endPoint x: 698, endPoint y: 218, distance: 46.1
click at [736, 424] on textarea at bounding box center [886, 451] width 964 height 65
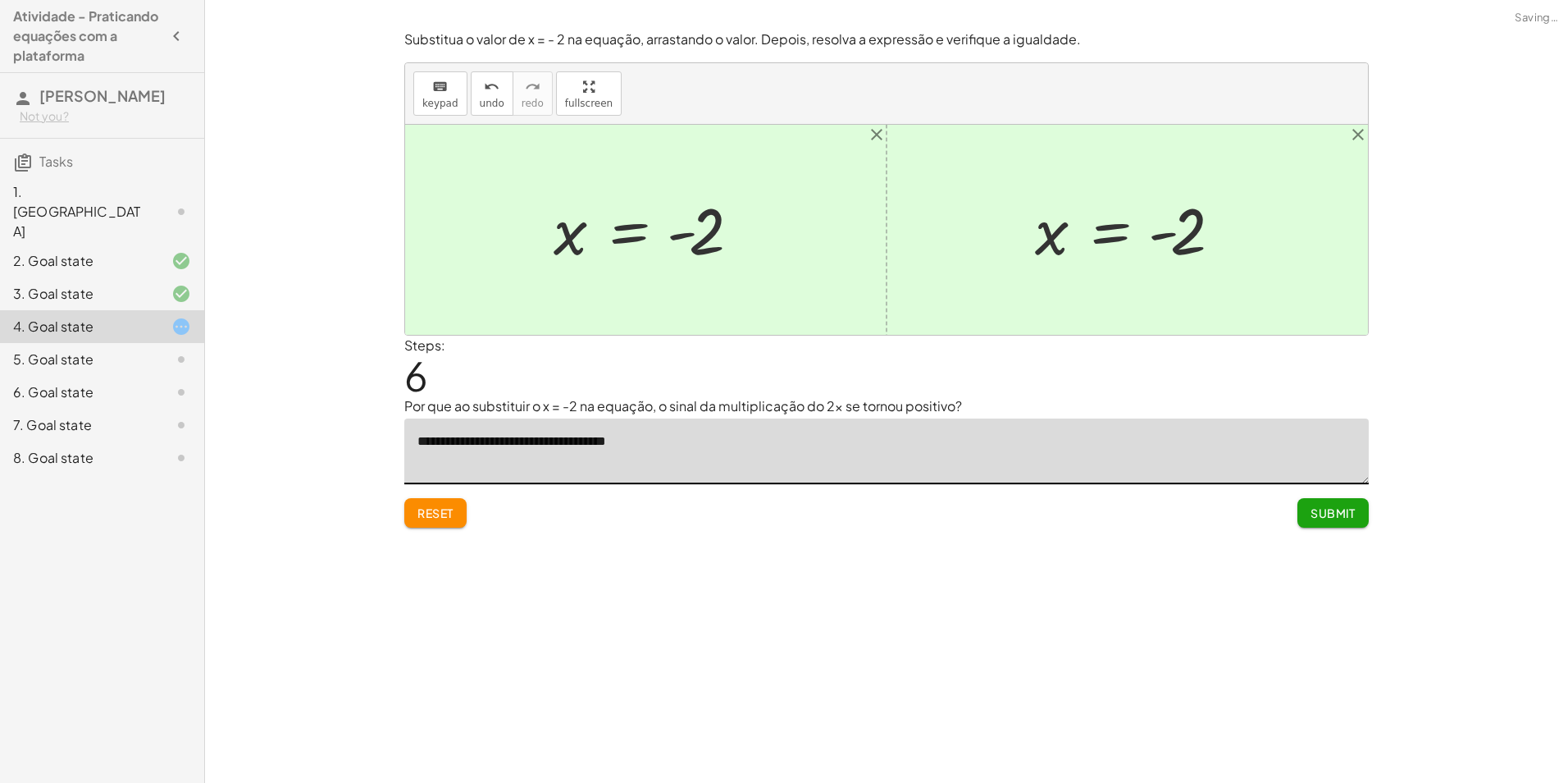
type textarea "**********"
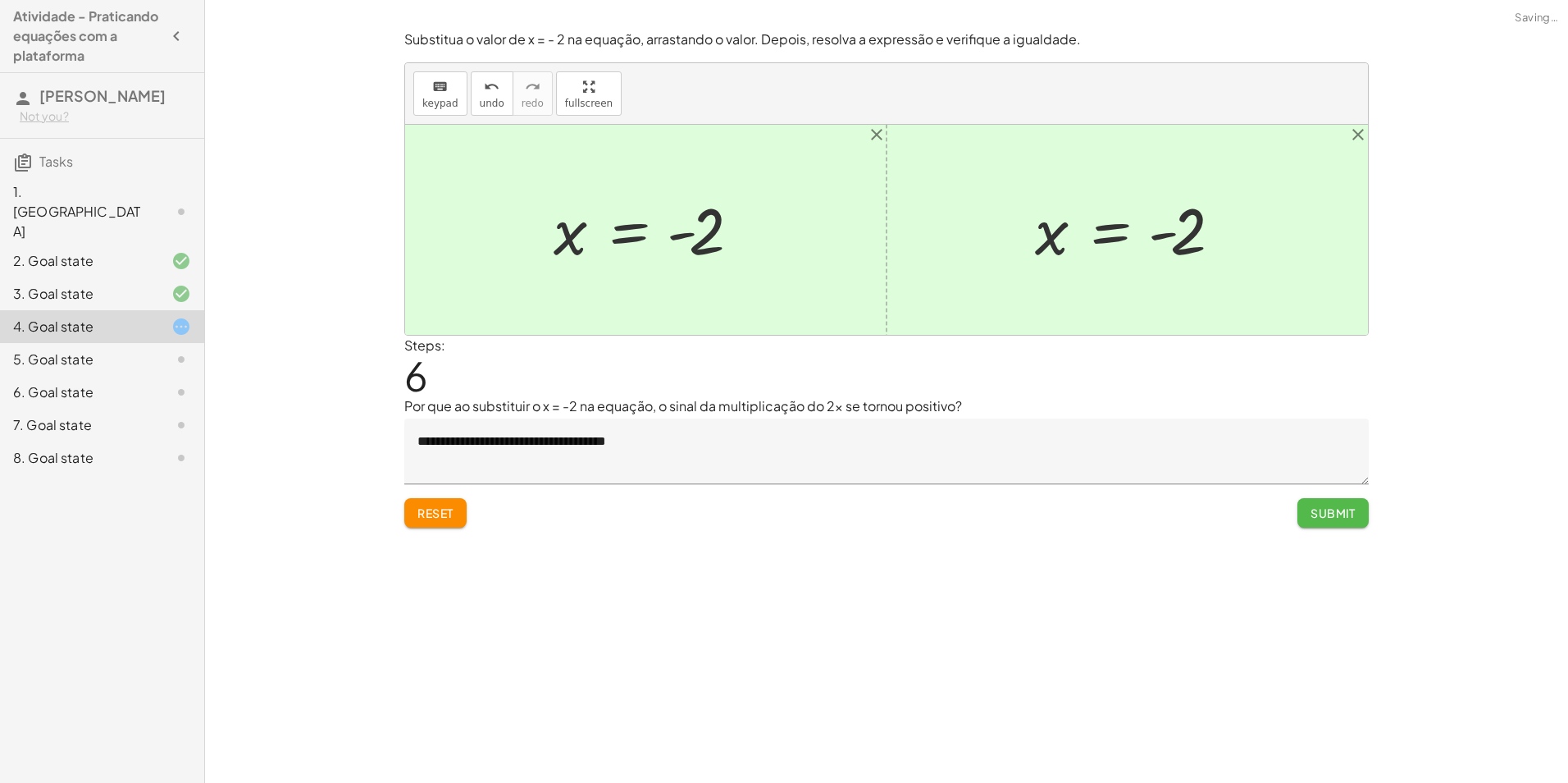
click at [1337, 523] on button "Submit" at bounding box center [1333, 512] width 72 height 29
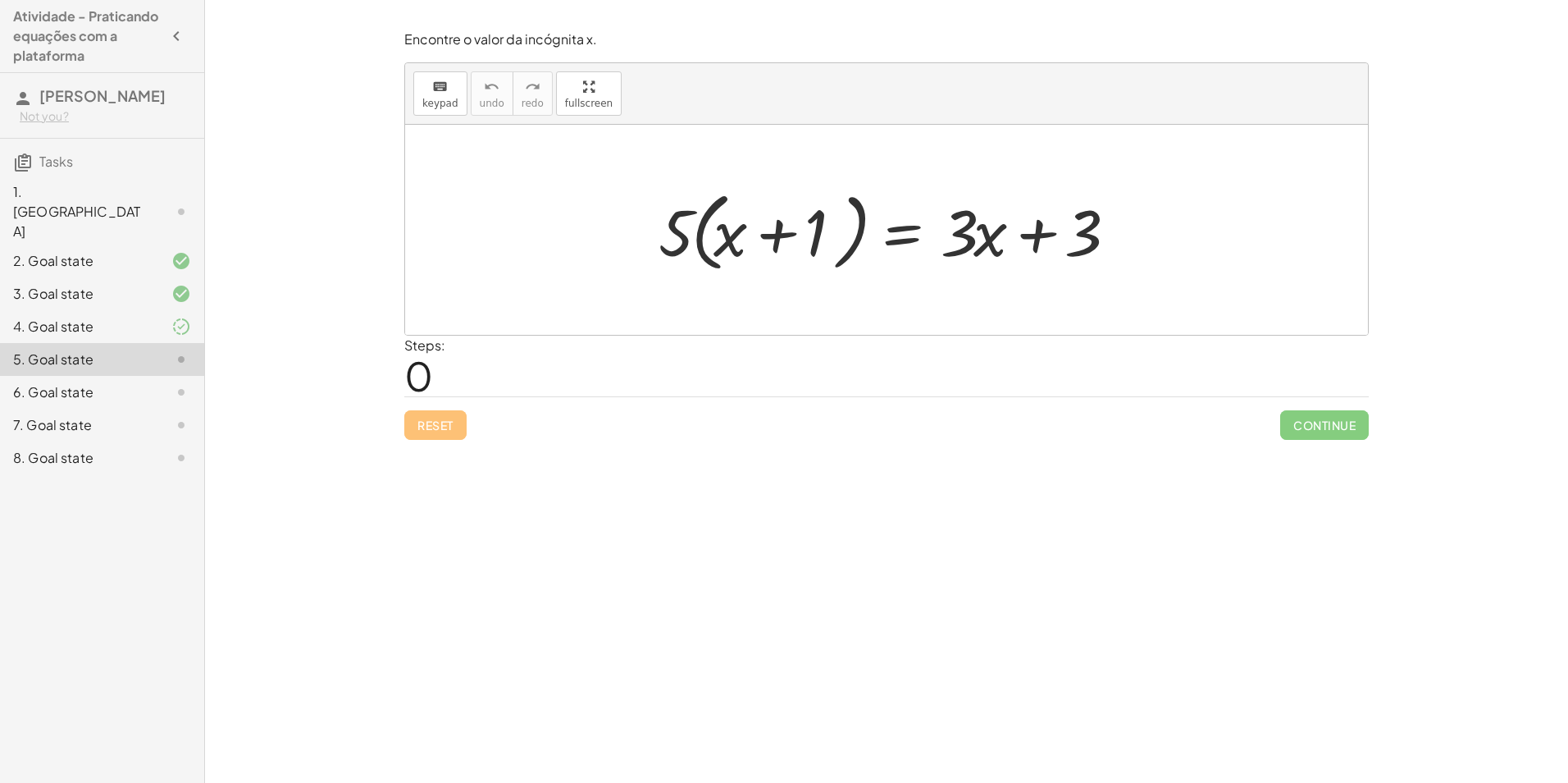
click at [728, 248] on div at bounding box center [892, 229] width 484 height 95
drag, startPoint x: 759, startPoint y: 247, endPoint x: 809, endPoint y: 243, distance: 50.2
click at [808, 243] on div at bounding box center [892, 229] width 484 height 95
drag, startPoint x: 821, startPoint y: 242, endPoint x: 736, endPoint y: 246, distance: 85.1
click at [736, 246] on div at bounding box center [892, 229] width 484 height 95
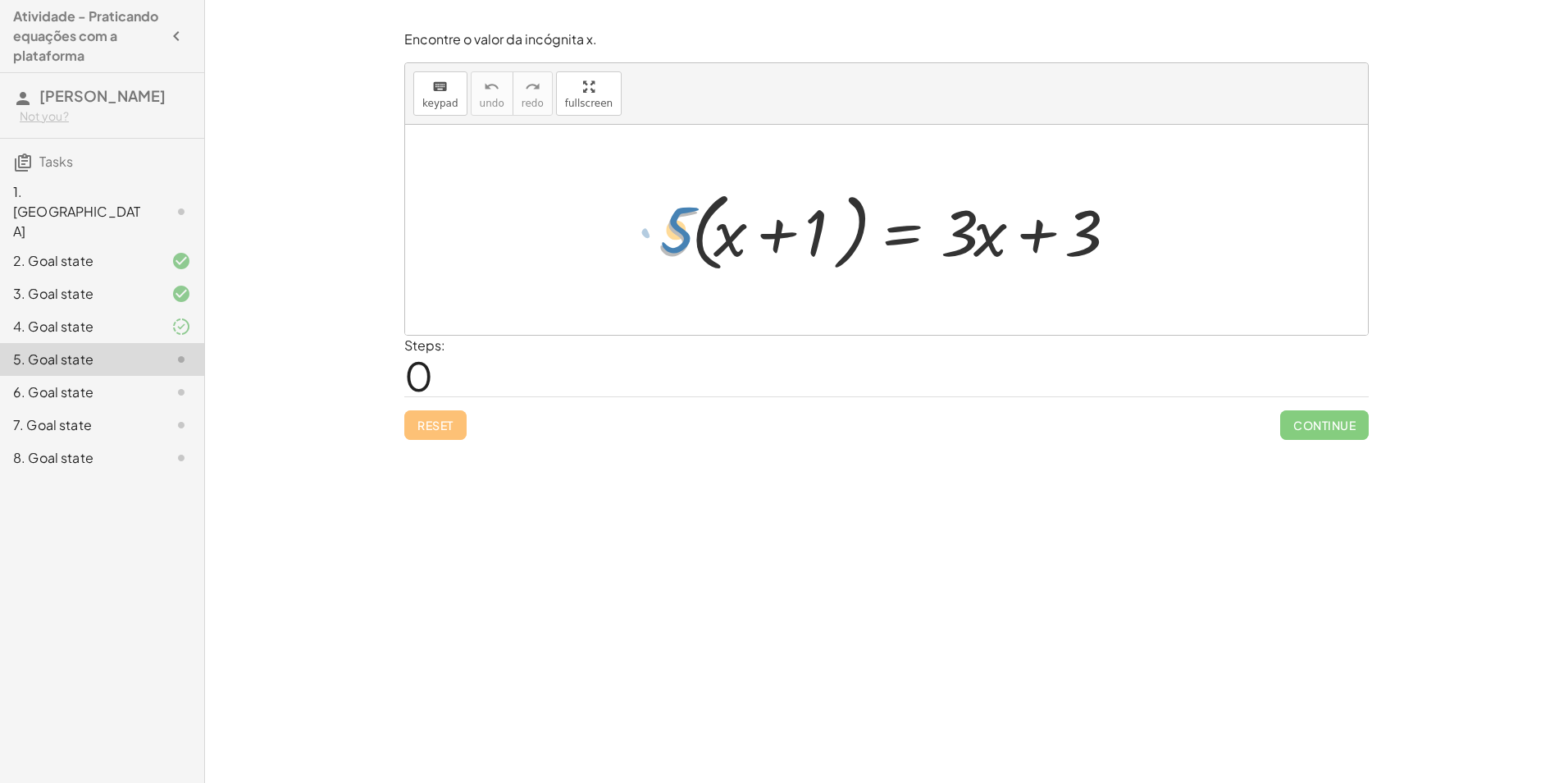
click at [684, 239] on div at bounding box center [892, 229] width 484 height 95
drag, startPoint x: 1087, startPoint y: 252, endPoint x: 989, endPoint y: 257, distance: 98.1
click at [989, 257] on div at bounding box center [892, 229] width 484 height 95
click at [973, 234] on div at bounding box center [892, 229] width 484 height 95
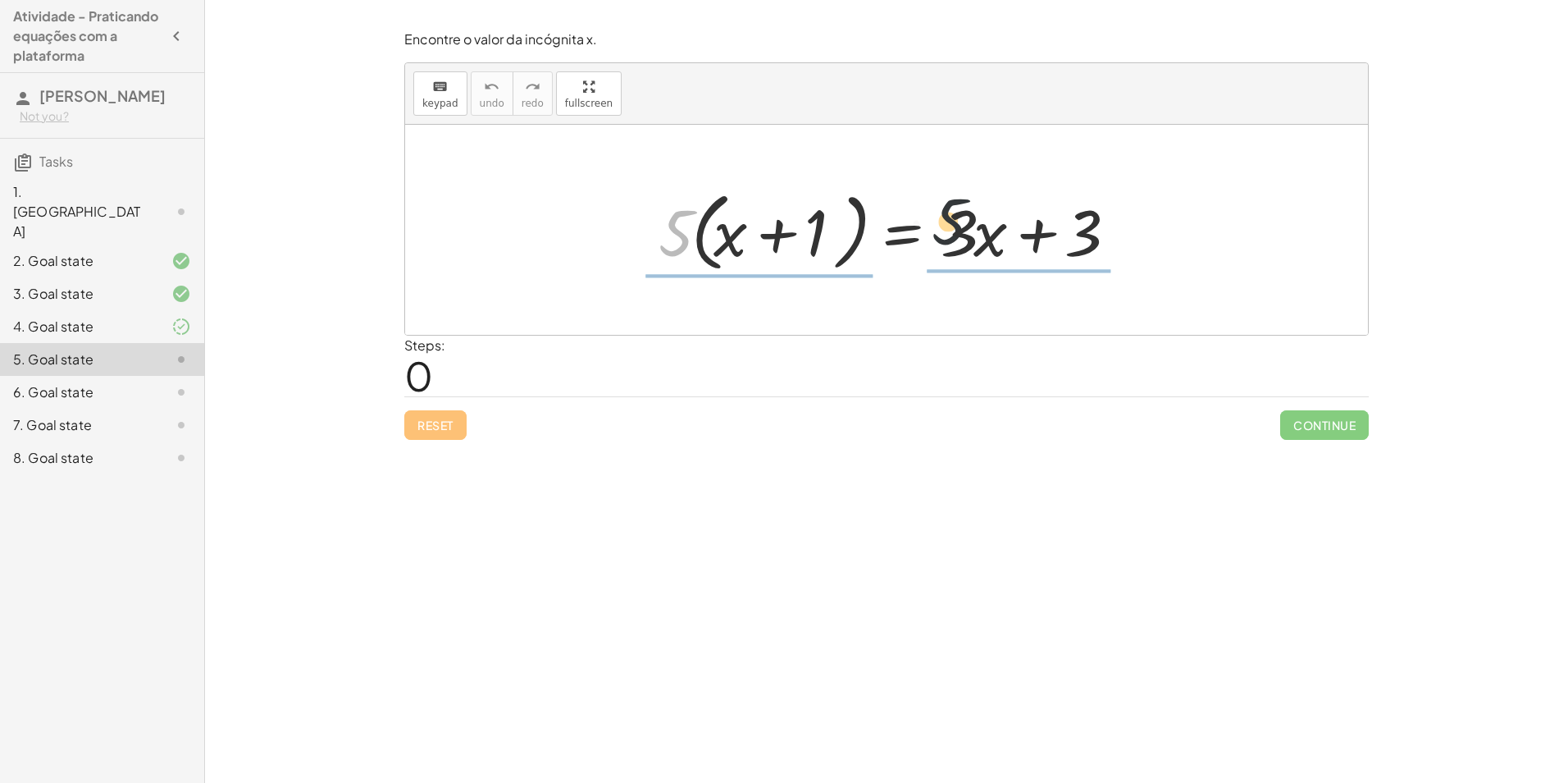
drag, startPoint x: 672, startPoint y: 218, endPoint x: 1184, endPoint y: 230, distance: 512.1
click at [1184, 230] on div "· 5 · 5 · ( + x + 1 ) = + · 3 · x + 3" at bounding box center [885, 229] width 962 height 210
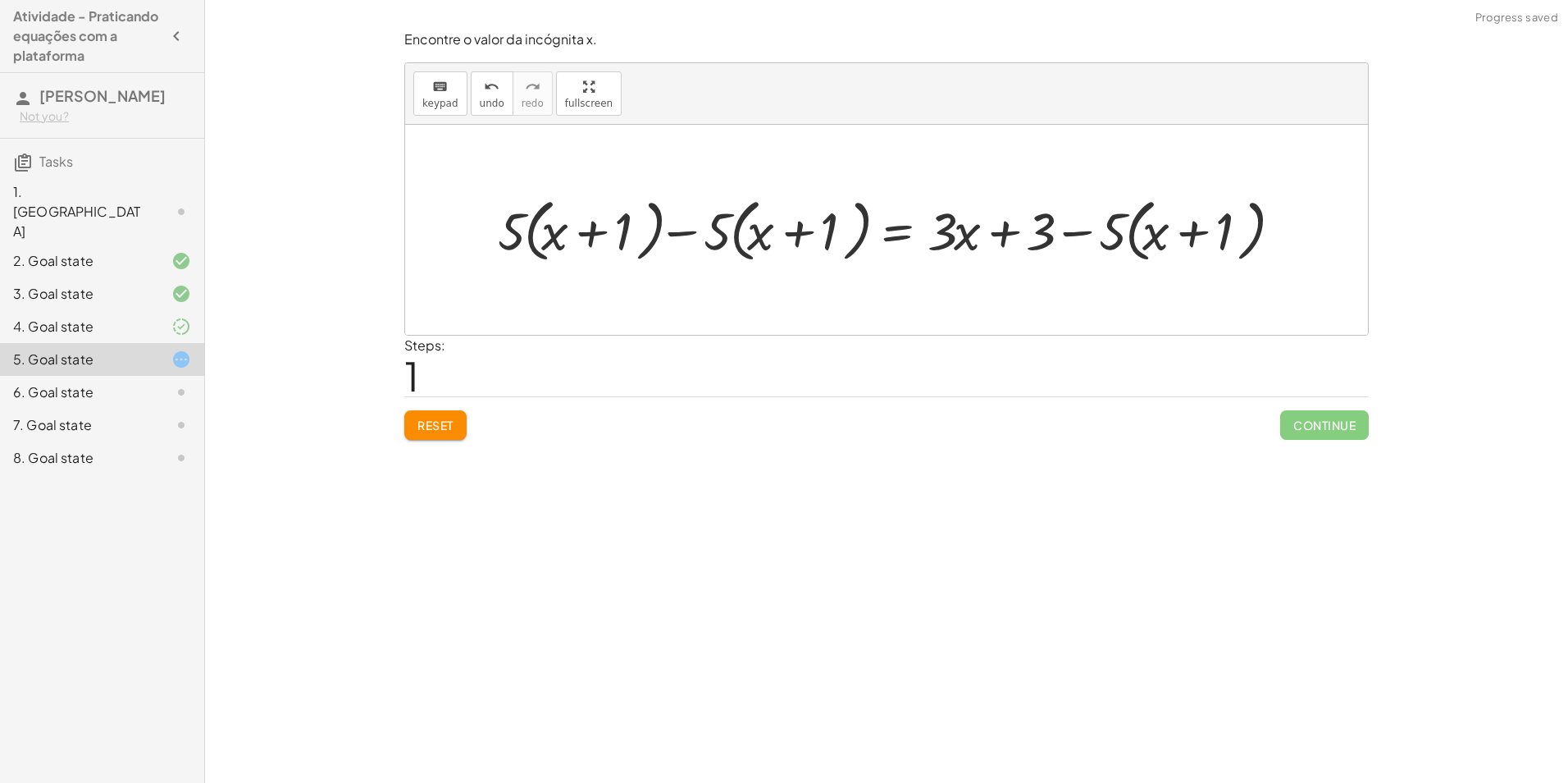
click at [1176, 232] on div at bounding box center [892, 229] width 806 height 76
drag, startPoint x: 1133, startPoint y: 216, endPoint x: 992, endPoint y: 235, distance: 142.3
click at [1006, 235] on div at bounding box center [892, 229] width 806 height 76
click at [1060, 226] on div at bounding box center [892, 229] width 806 height 76
drag, startPoint x: 1116, startPoint y: 224, endPoint x: 1127, endPoint y: 225, distance: 11.0
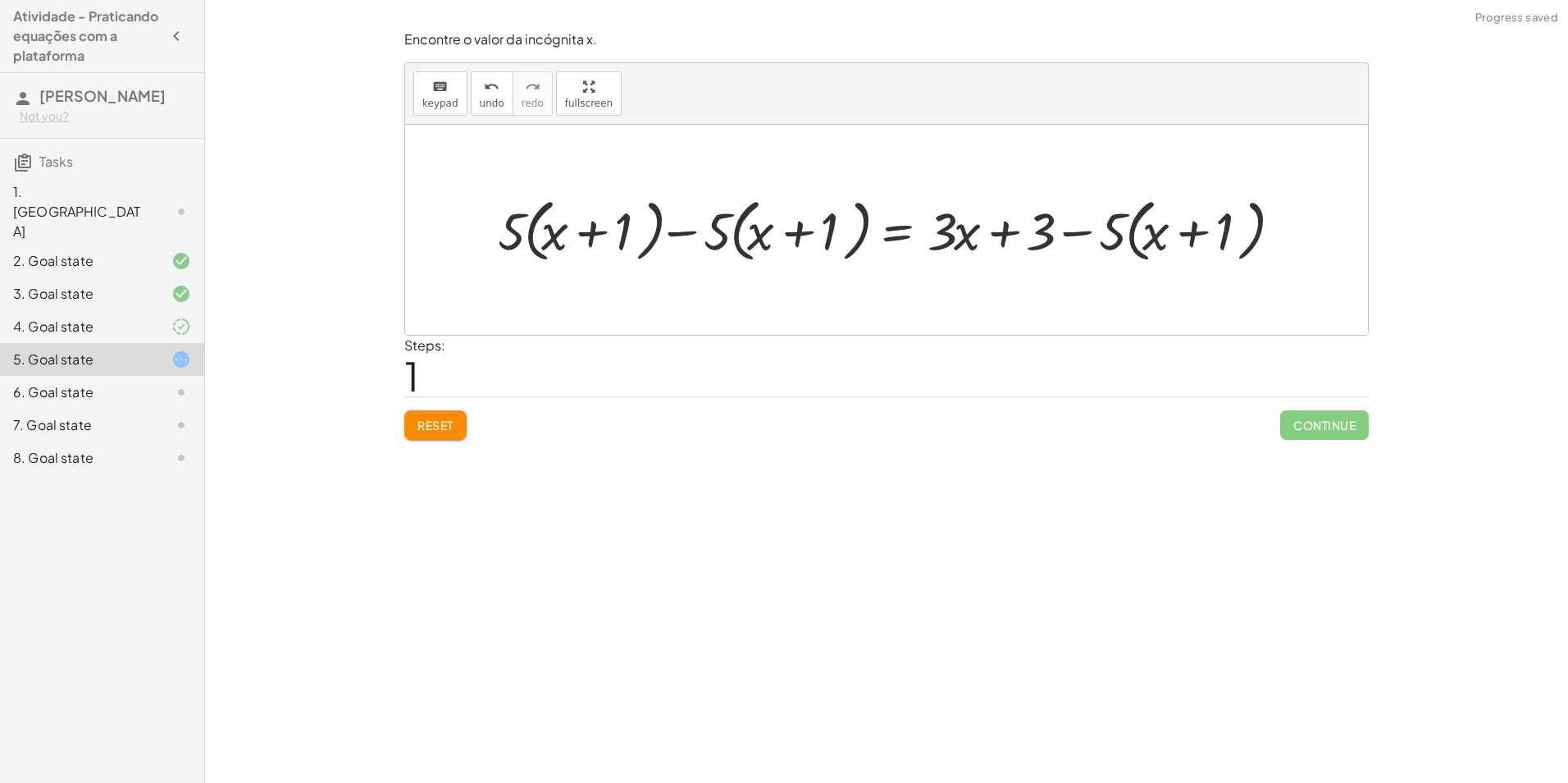
click at [1121, 225] on div at bounding box center [892, 229] width 806 height 76
click at [1129, 224] on div at bounding box center [892, 229] width 806 height 76
drag, startPoint x: 1086, startPoint y: 232, endPoint x: 1054, endPoint y: 229, distance: 32.1
click at [1054, 229] on div at bounding box center [892, 229] width 806 height 76
click at [1072, 228] on div at bounding box center [892, 229] width 806 height 76
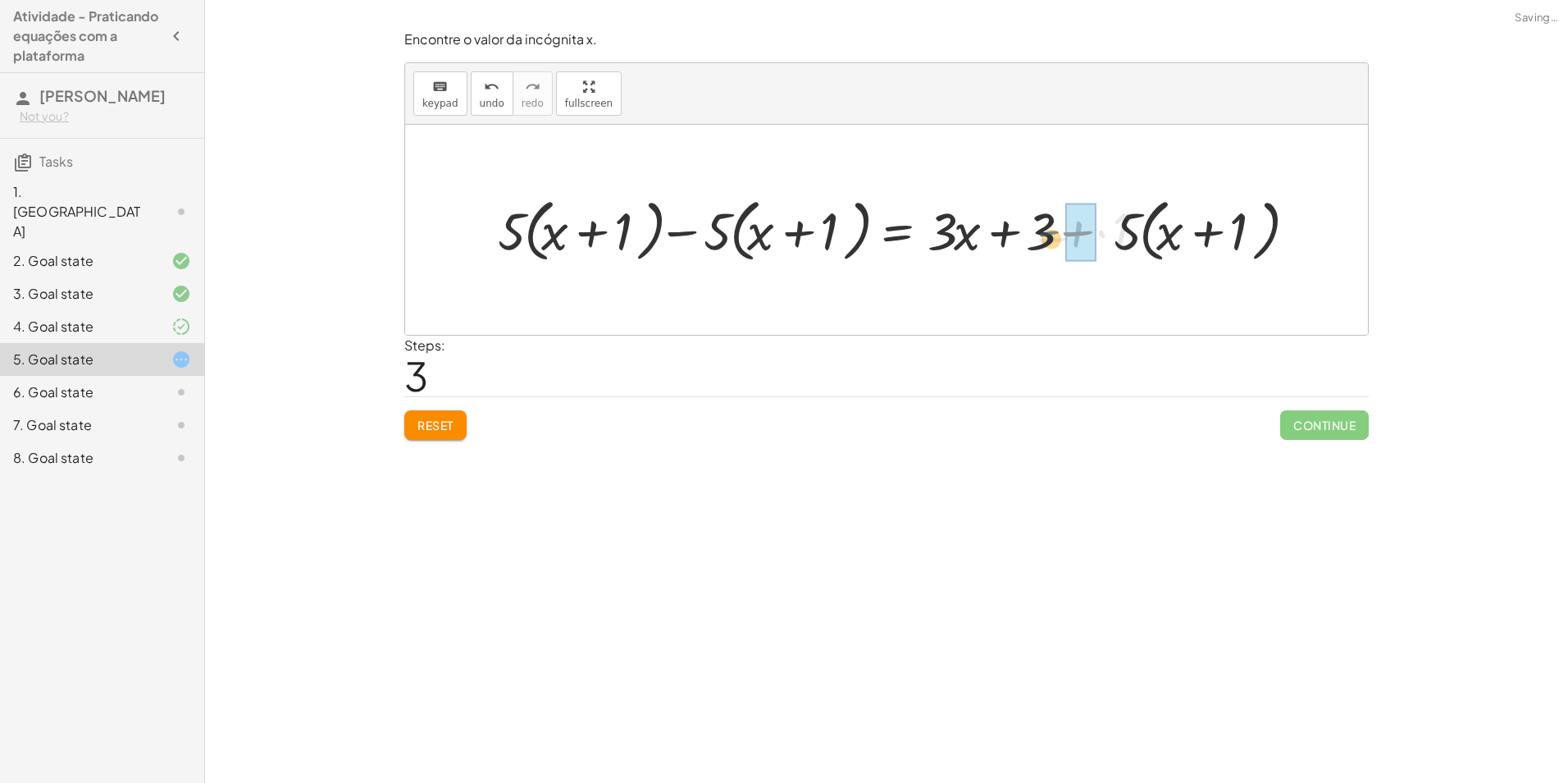
drag, startPoint x: 1085, startPoint y: 215, endPoint x: 1047, endPoint y: 226, distance: 39.6
click at [1047, 226] on div at bounding box center [913, 229] width 849 height 76
drag, startPoint x: 1047, startPoint y: 223, endPoint x: 1170, endPoint y: 231, distance: 123.3
click at [1152, 224] on div at bounding box center [944, 229] width 910 height 76
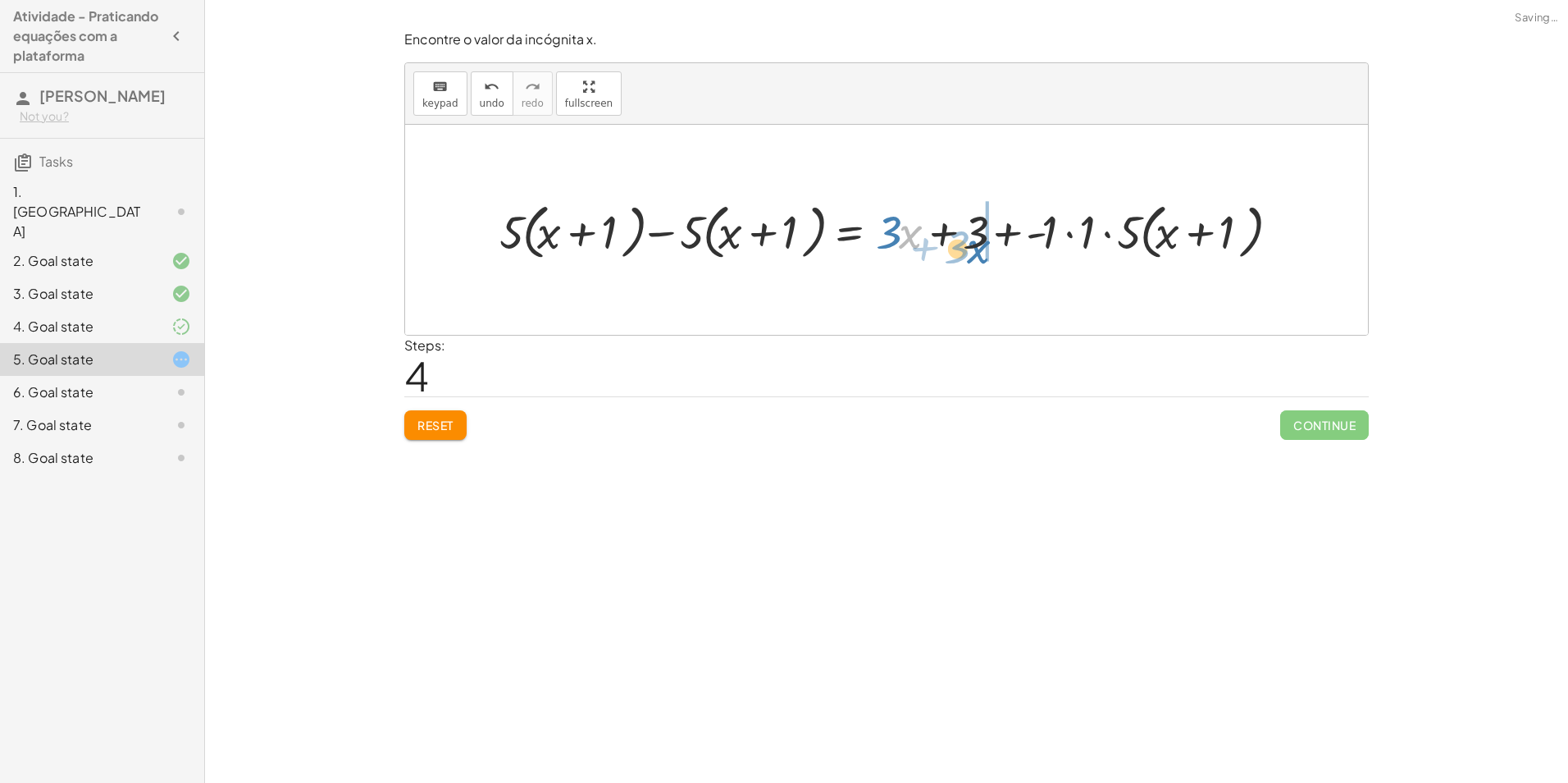
drag, startPoint x: 924, startPoint y: 198, endPoint x: 1214, endPoint y: 255, distance: 295.5
click at [1195, 252] on div at bounding box center [892, 230] width 803 height 68
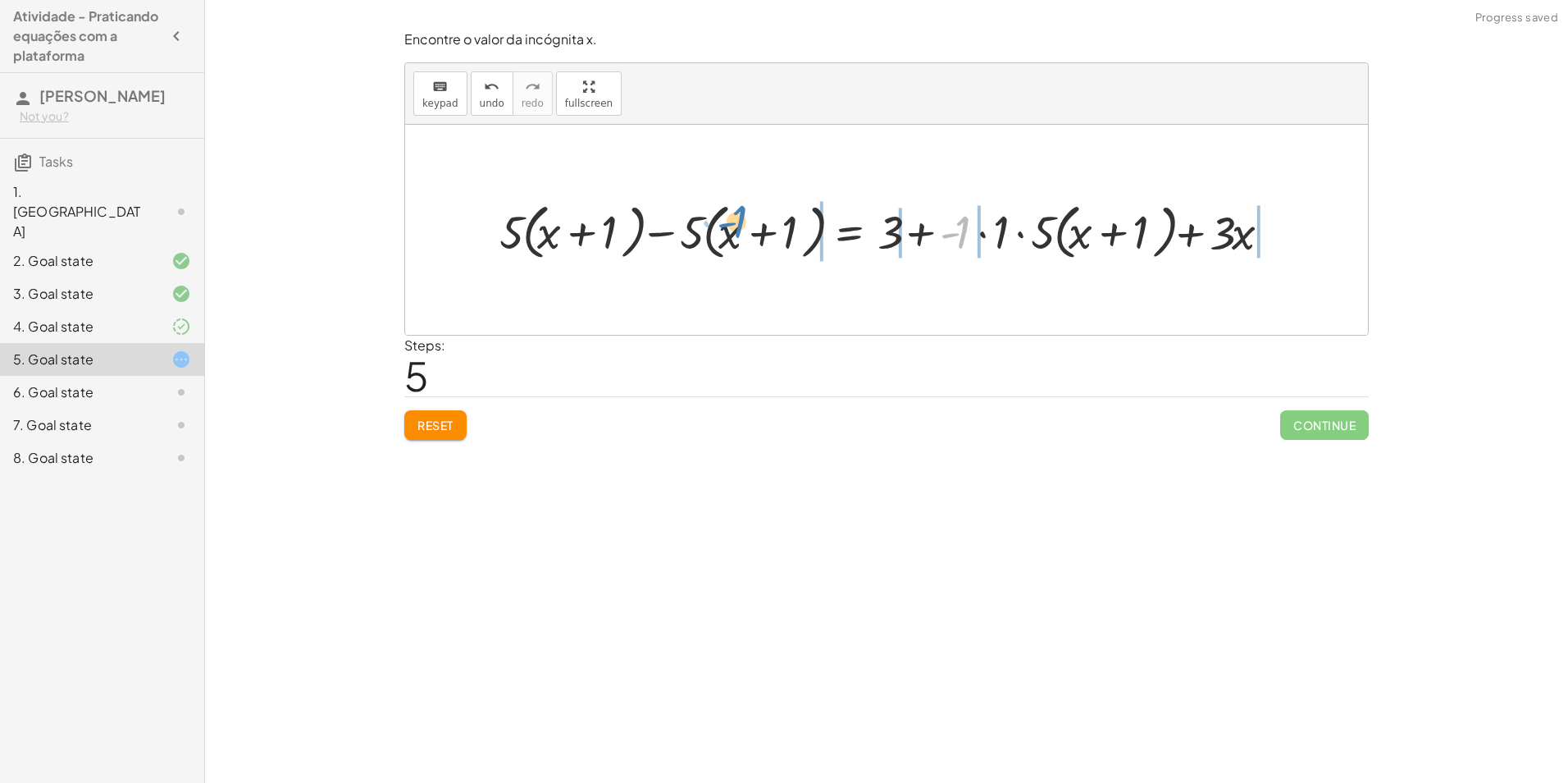
drag, startPoint x: 940, startPoint y: 242, endPoint x: 708, endPoint y: 230, distance: 232.3
click at [708, 230] on div at bounding box center [892, 230] width 803 height 68
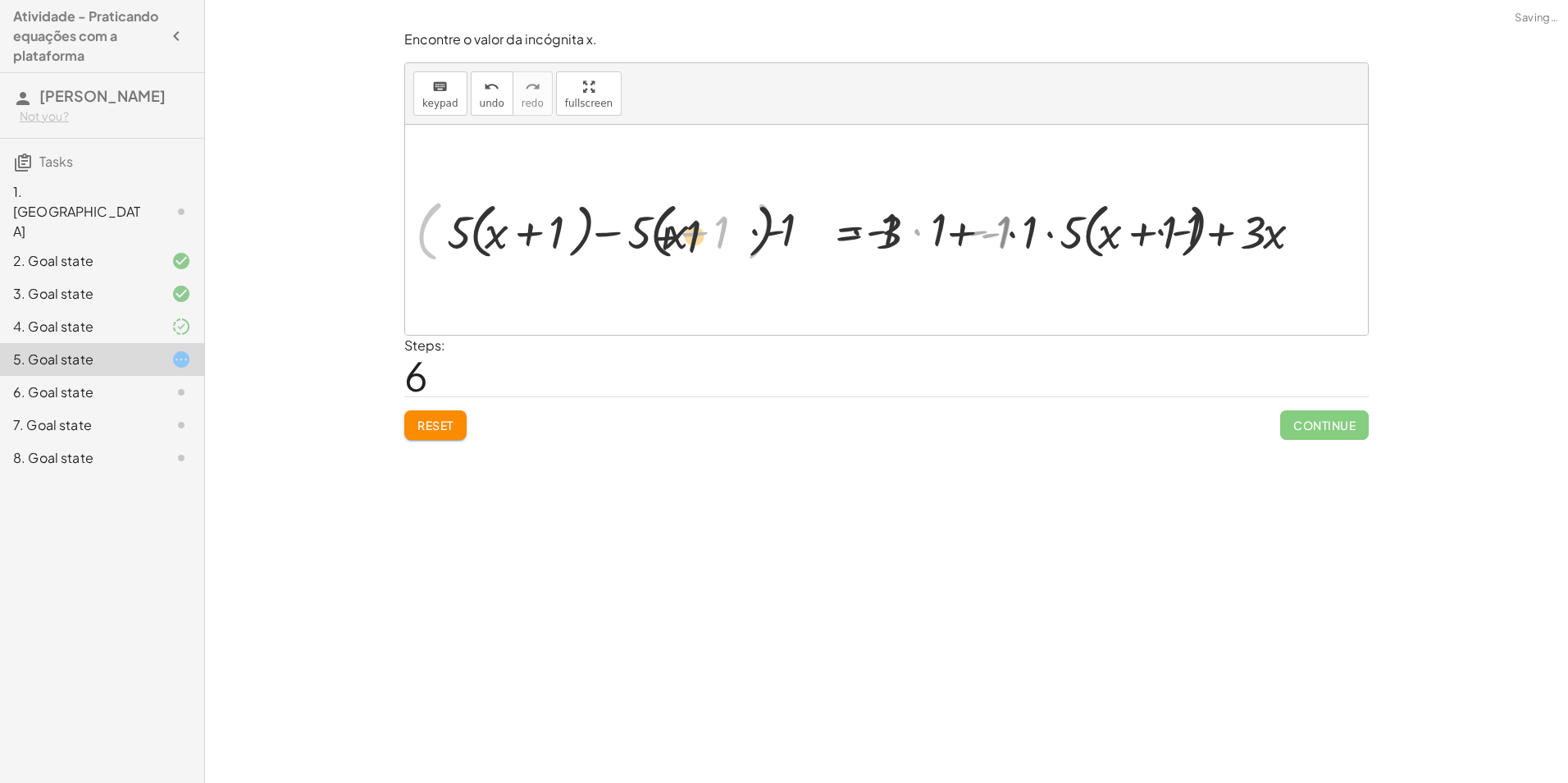
drag, startPoint x: 664, startPoint y: 248, endPoint x: 405, endPoint y: 233, distance: 259.4
click at [407, 233] on div at bounding box center [895, 229] width 977 height 74
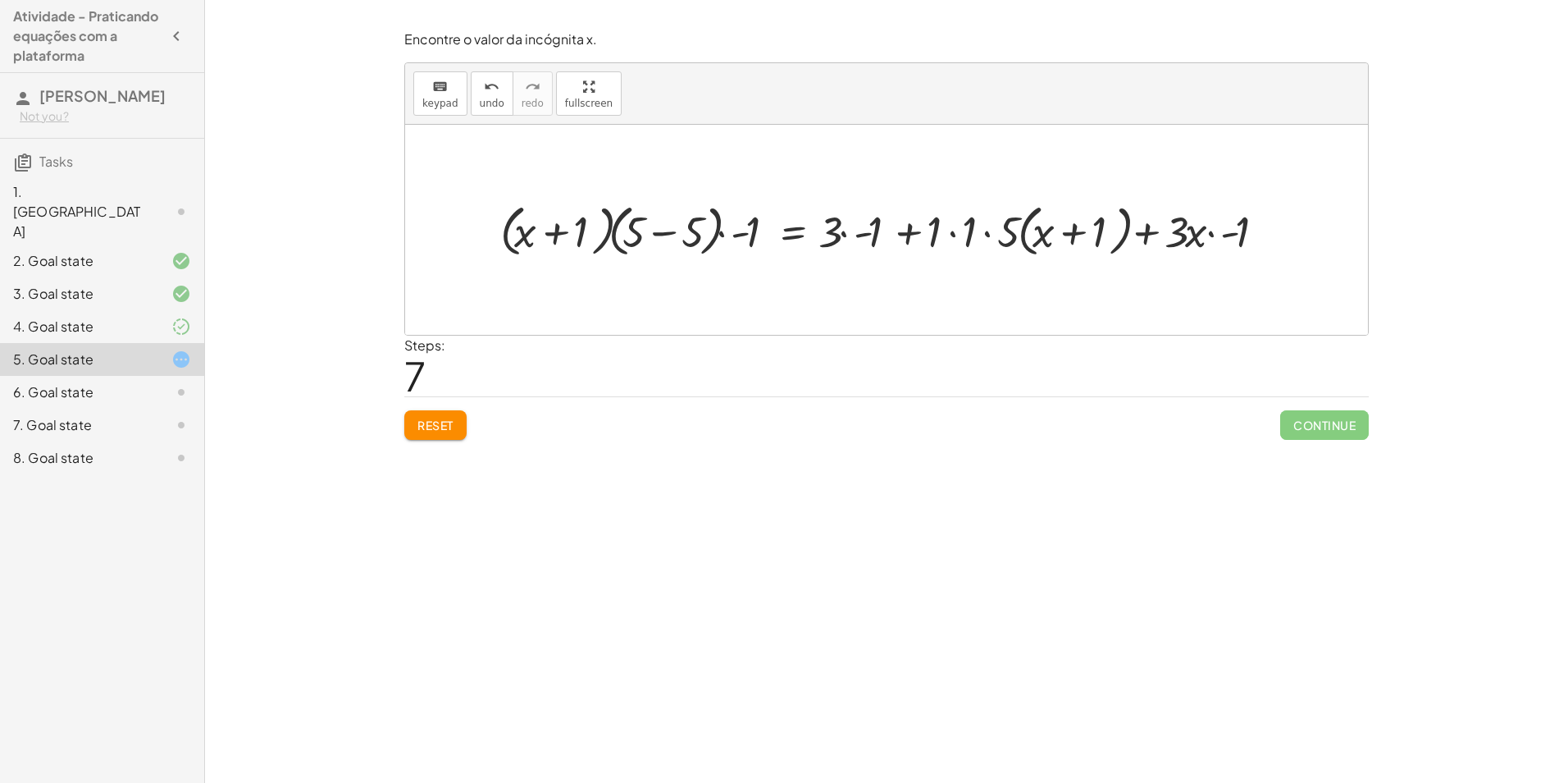
click at [419, 416] on button "Reset" at bounding box center [436, 425] width 62 height 29
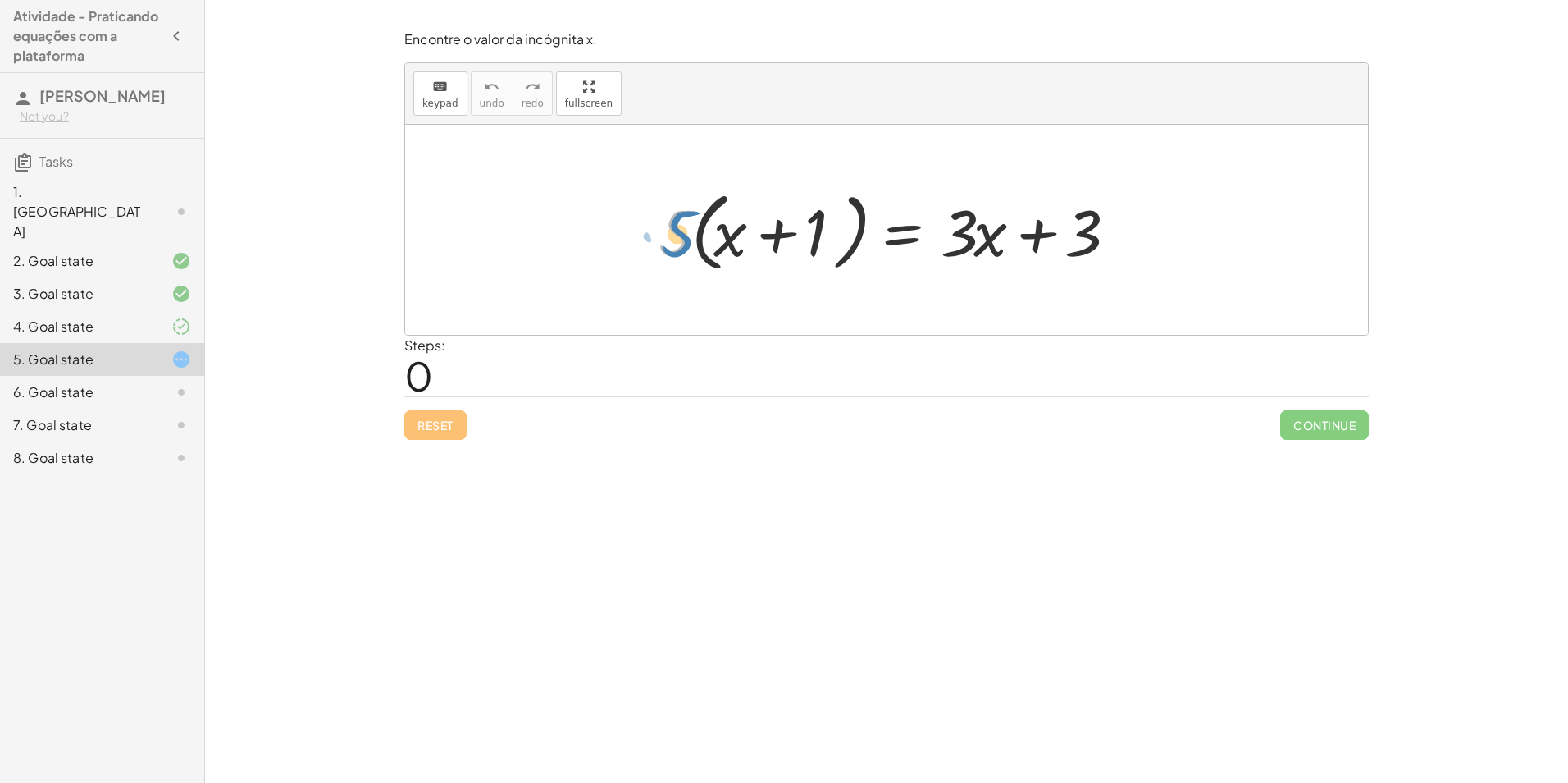
click at [685, 222] on div at bounding box center [892, 229] width 484 height 95
drag, startPoint x: 680, startPoint y: 218, endPoint x: 743, endPoint y: 231, distance: 64.3
click at [743, 231] on div at bounding box center [892, 229] width 484 height 95
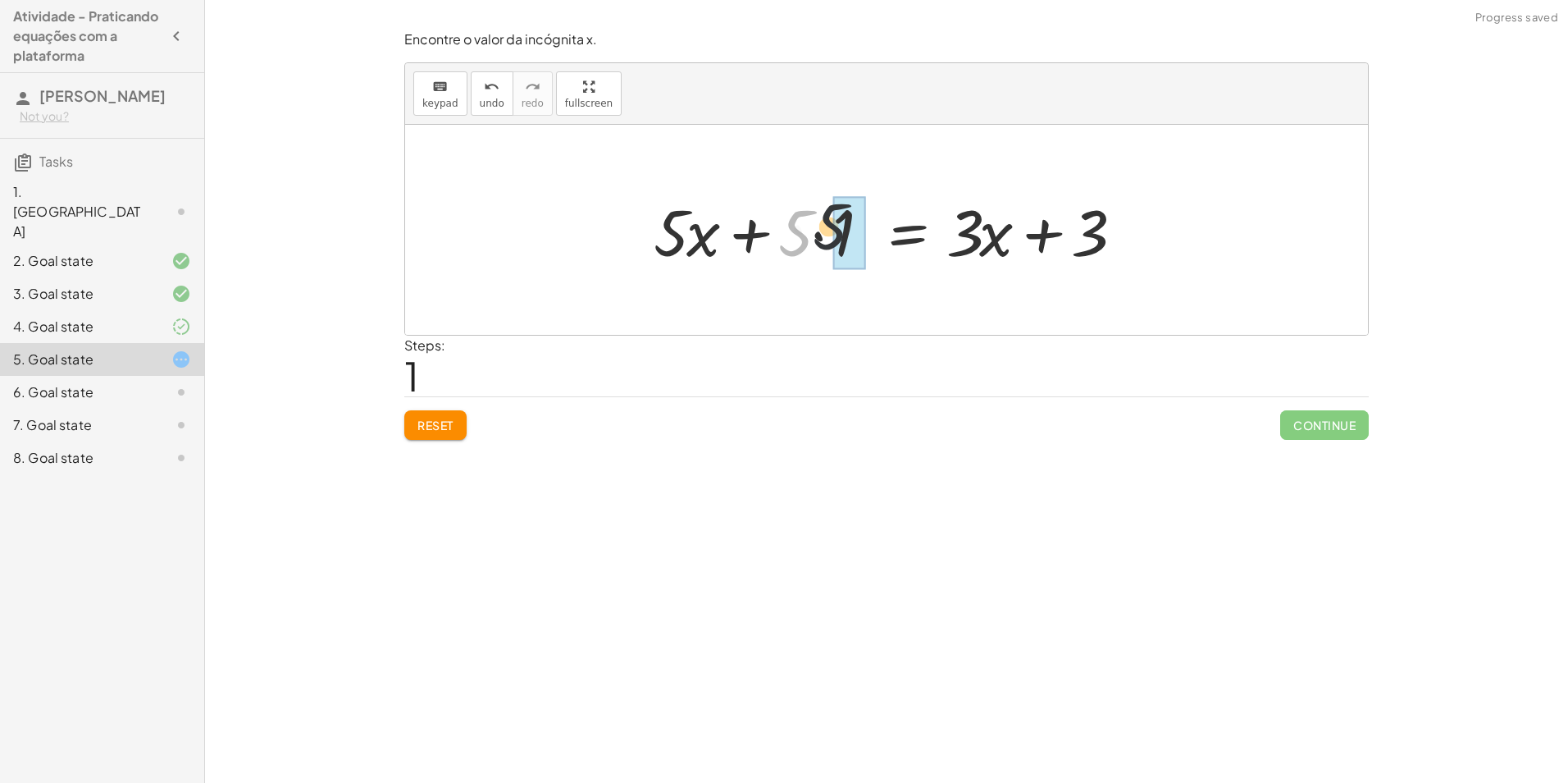
drag, startPoint x: 786, startPoint y: 240, endPoint x: 823, endPoint y: 234, distance: 37.5
click at [823, 234] on div at bounding box center [893, 230] width 495 height 84
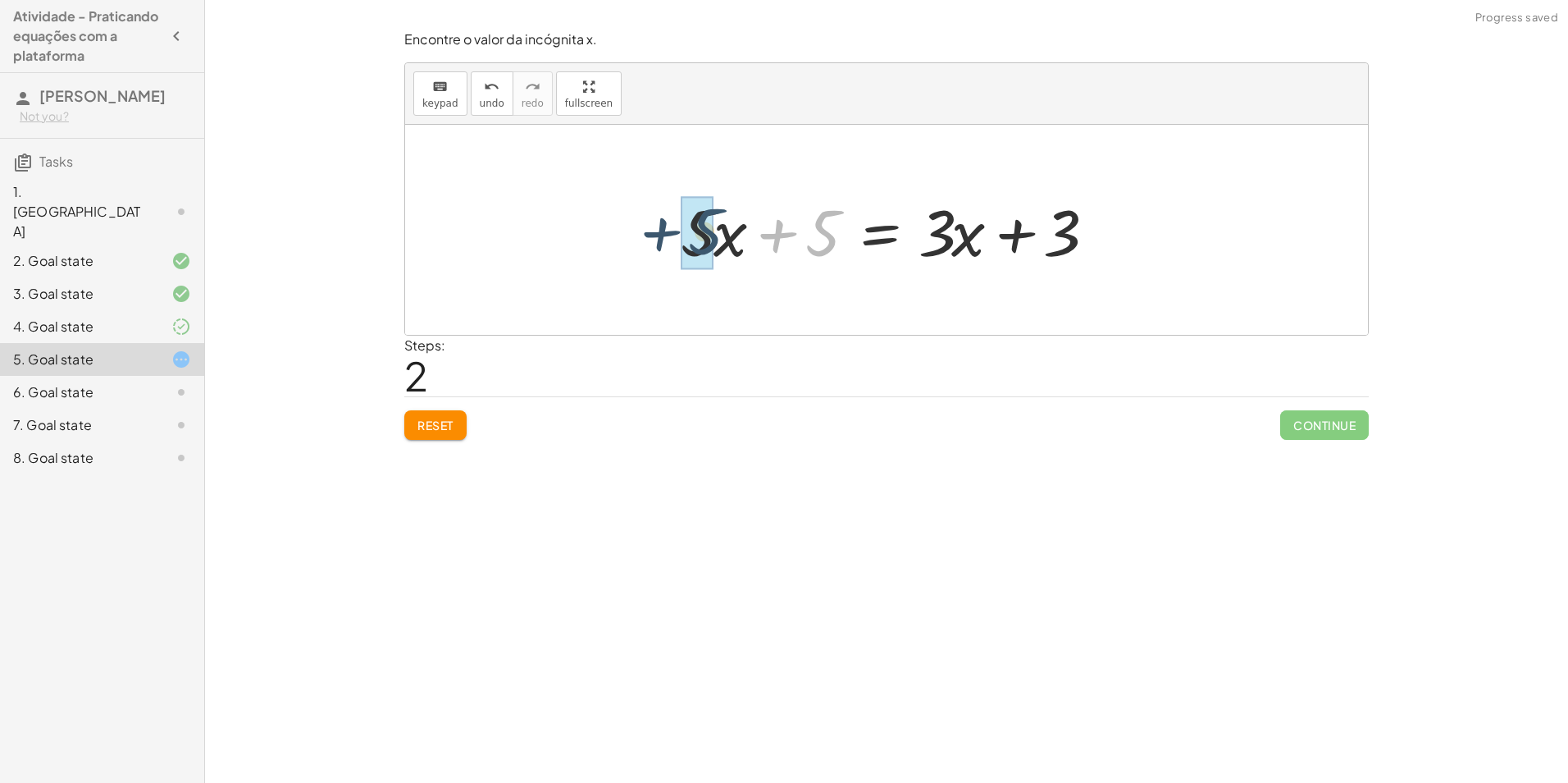
drag, startPoint x: 815, startPoint y: 243, endPoint x: 697, endPoint y: 242, distance: 118.0
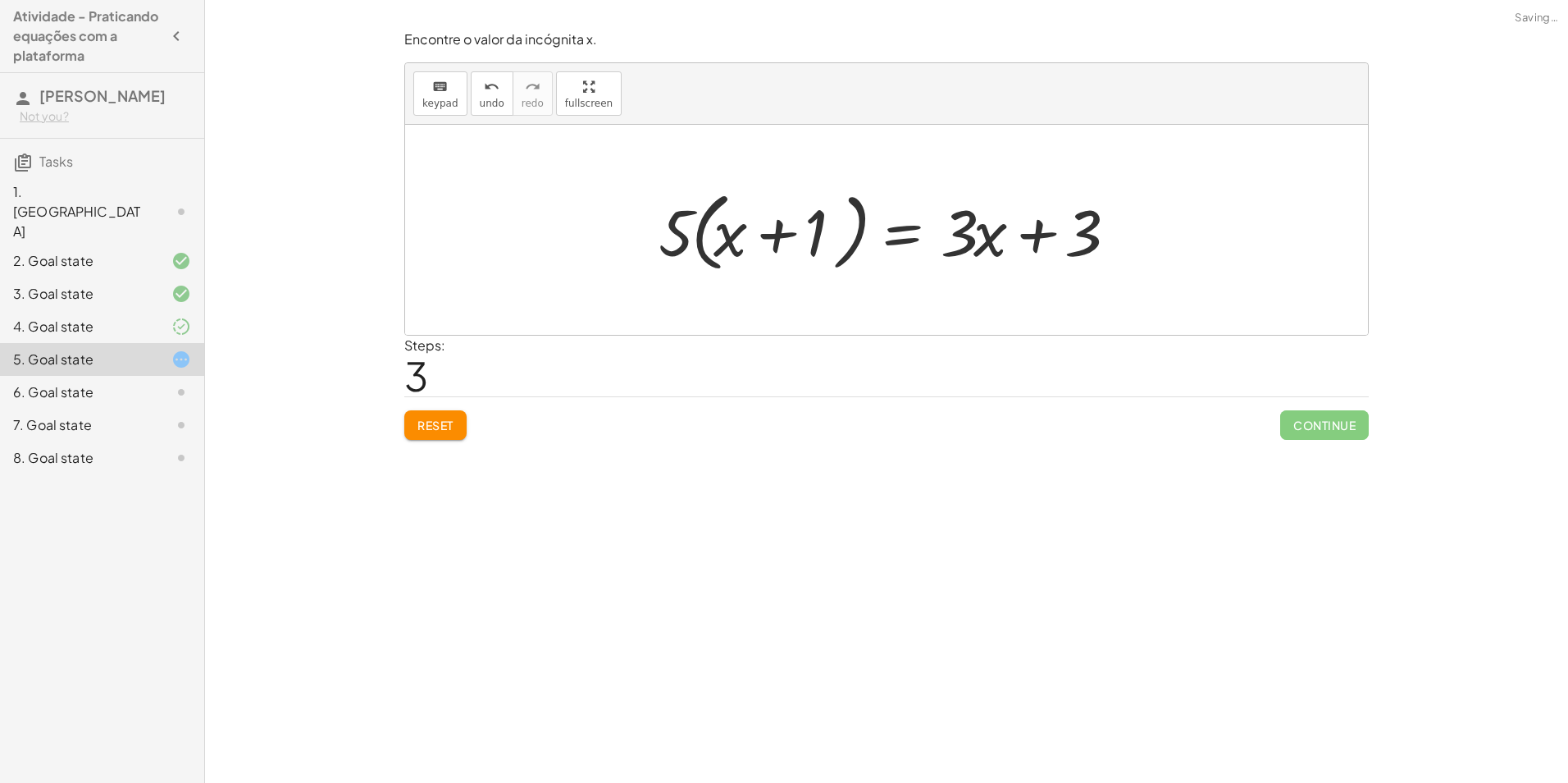
drag, startPoint x: 680, startPoint y: 240, endPoint x: 723, endPoint y: 213, distance: 50.8
click at [729, 216] on div at bounding box center [892, 229] width 484 height 95
click at [691, 228] on div at bounding box center [893, 230] width 495 height 84
drag, startPoint x: 690, startPoint y: 226, endPoint x: 694, endPoint y: 210, distance: 16.5
click at [691, 226] on div at bounding box center [893, 230] width 495 height 84
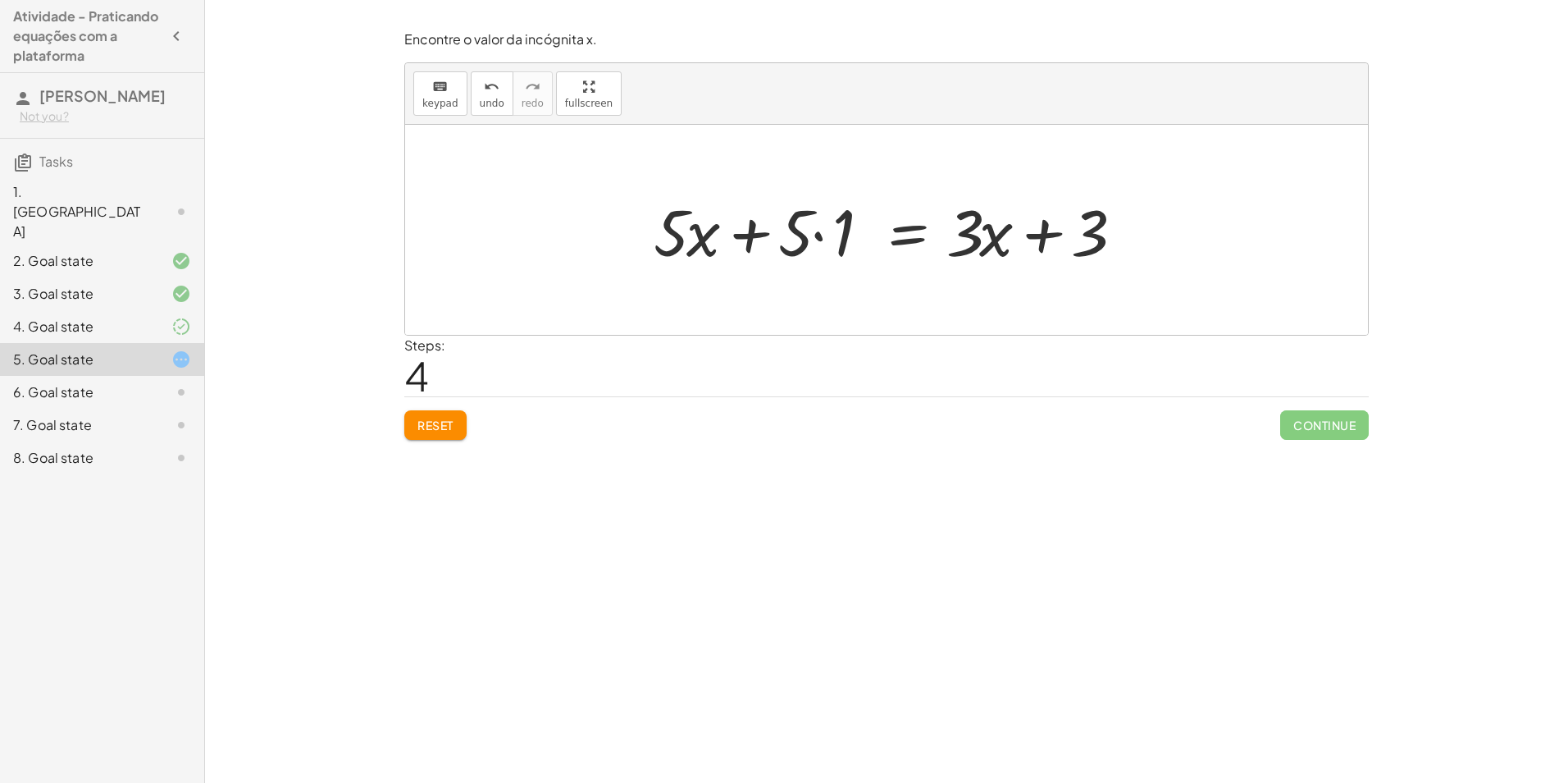
click at [815, 233] on div at bounding box center [893, 230] width 495 height 84
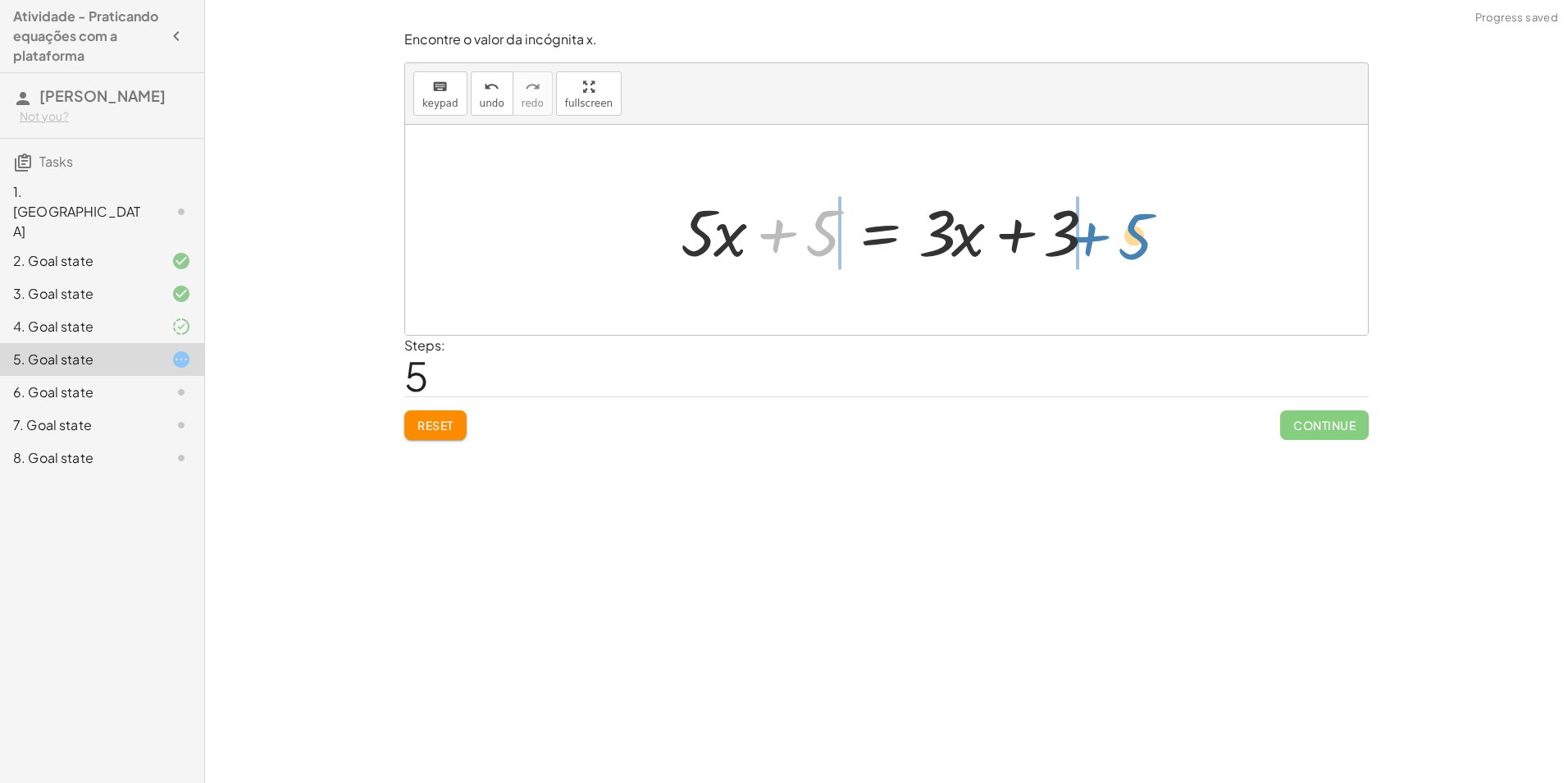
drag, startPoint x: 821, startPoint y: 240, endPoint x: 1143, endPoint y: 243, distance: 322.0
click at [798, 231] on div at bounding box center [893, 230] width 624 height 84
click at [797, 229] on div at bounding box center [893, 230] width 624 height 84
click at [954, 237] on div at bounding box center [893, 230] width 440 height 84
drag, startPoint x: 862, startPoint y: 236, endPoint x: 848, endPoint y: 222, distance: 19.8
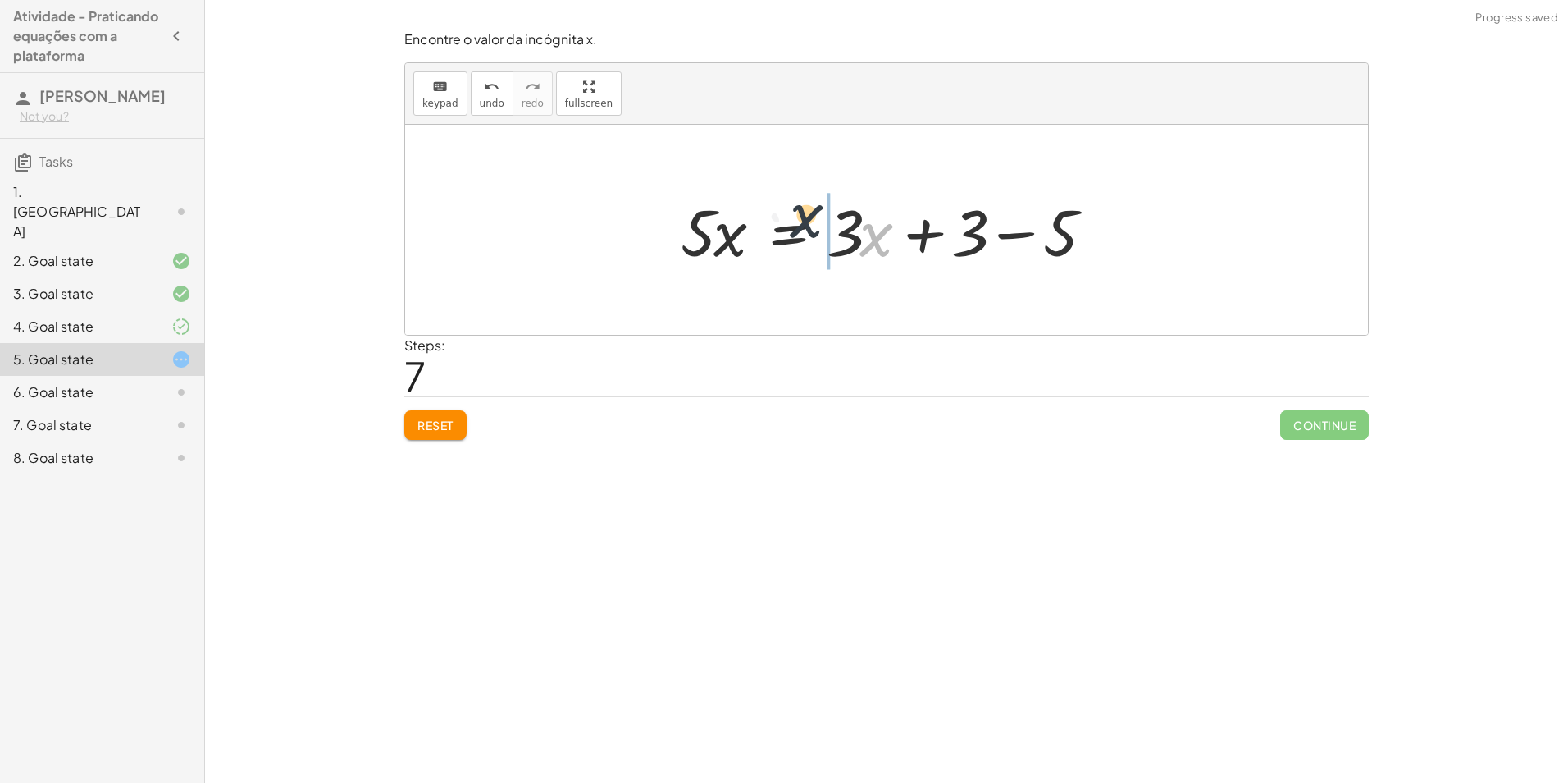
click at [848, 222] on div at bounding box center [893, 230] width 440 height 84
drag, startPoint x: 845, startPoint y: 233, endPoint x: 606, endPoint y: 233, distance: 239.0
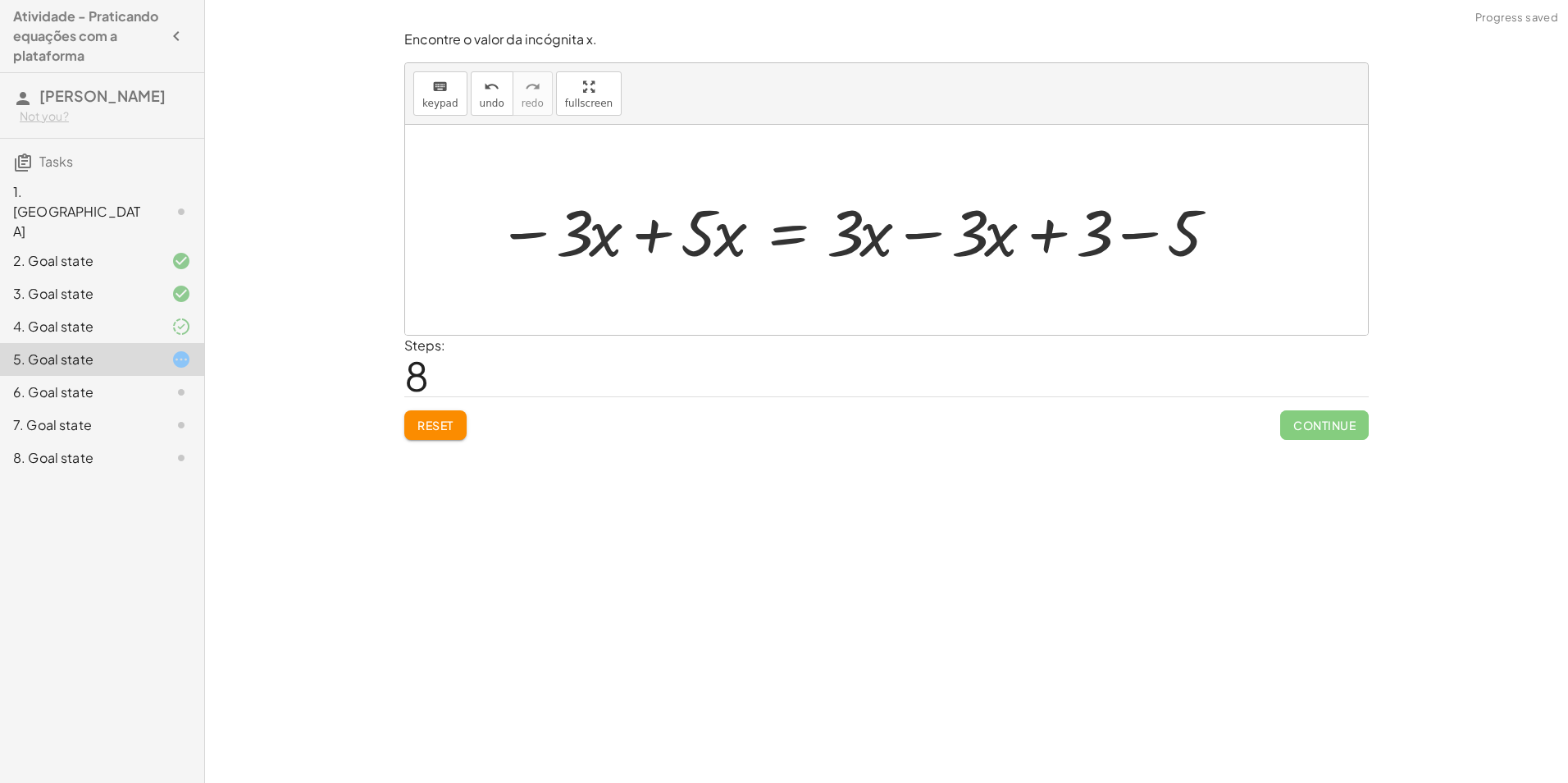
click at [906, 226] on div at bounding box center [857, 230] width 737 height 84
click at [907, 234] on div at bounding box center [857, 230] width 737 height 84
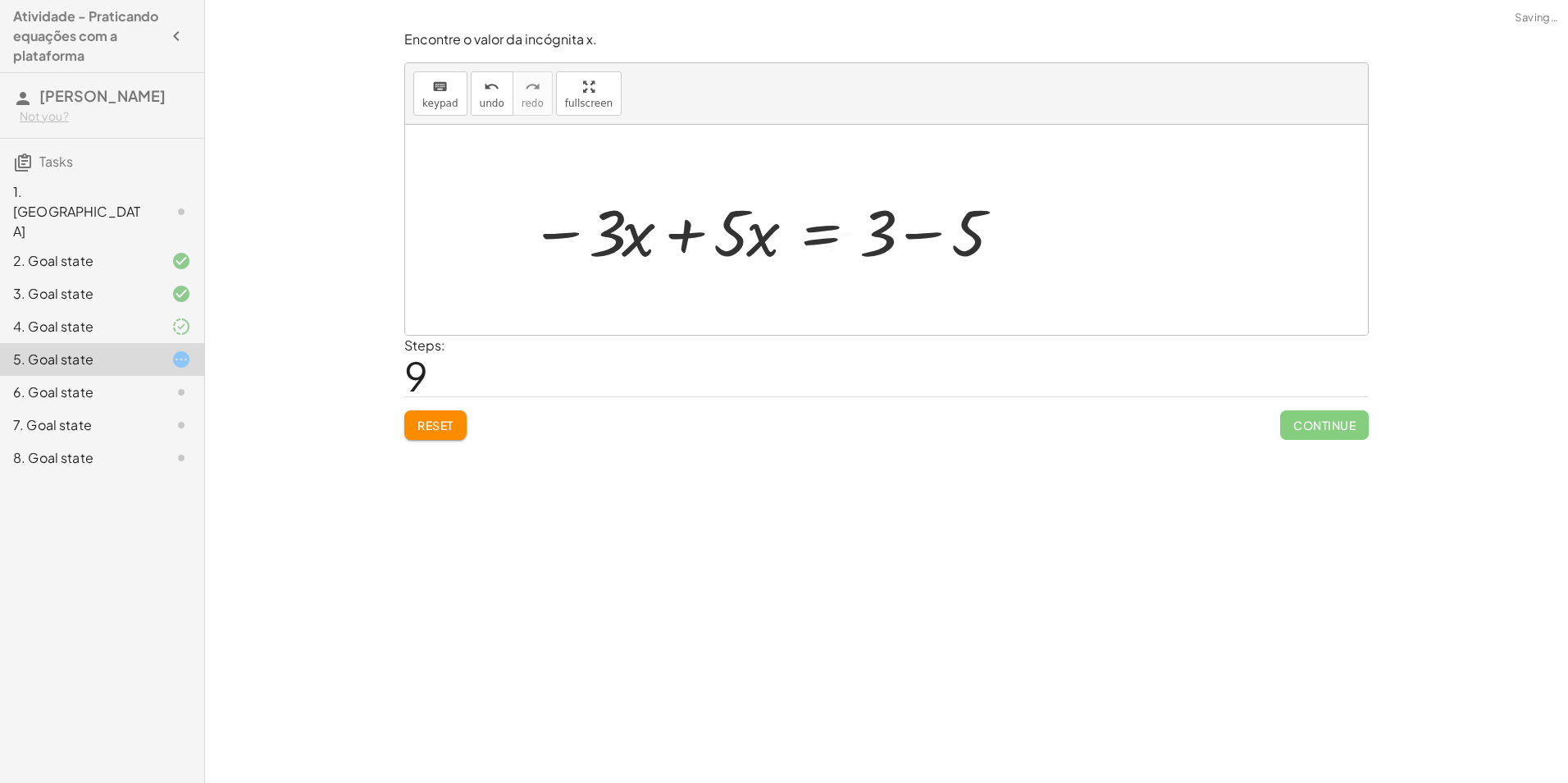
drag, startPoint x: 637, startPoint y: 241, endPoint x: 651, endPoint y: 241, distance: 14.0
click at [639, 241] on div at bounding box center [765, 230] width 489 height 84
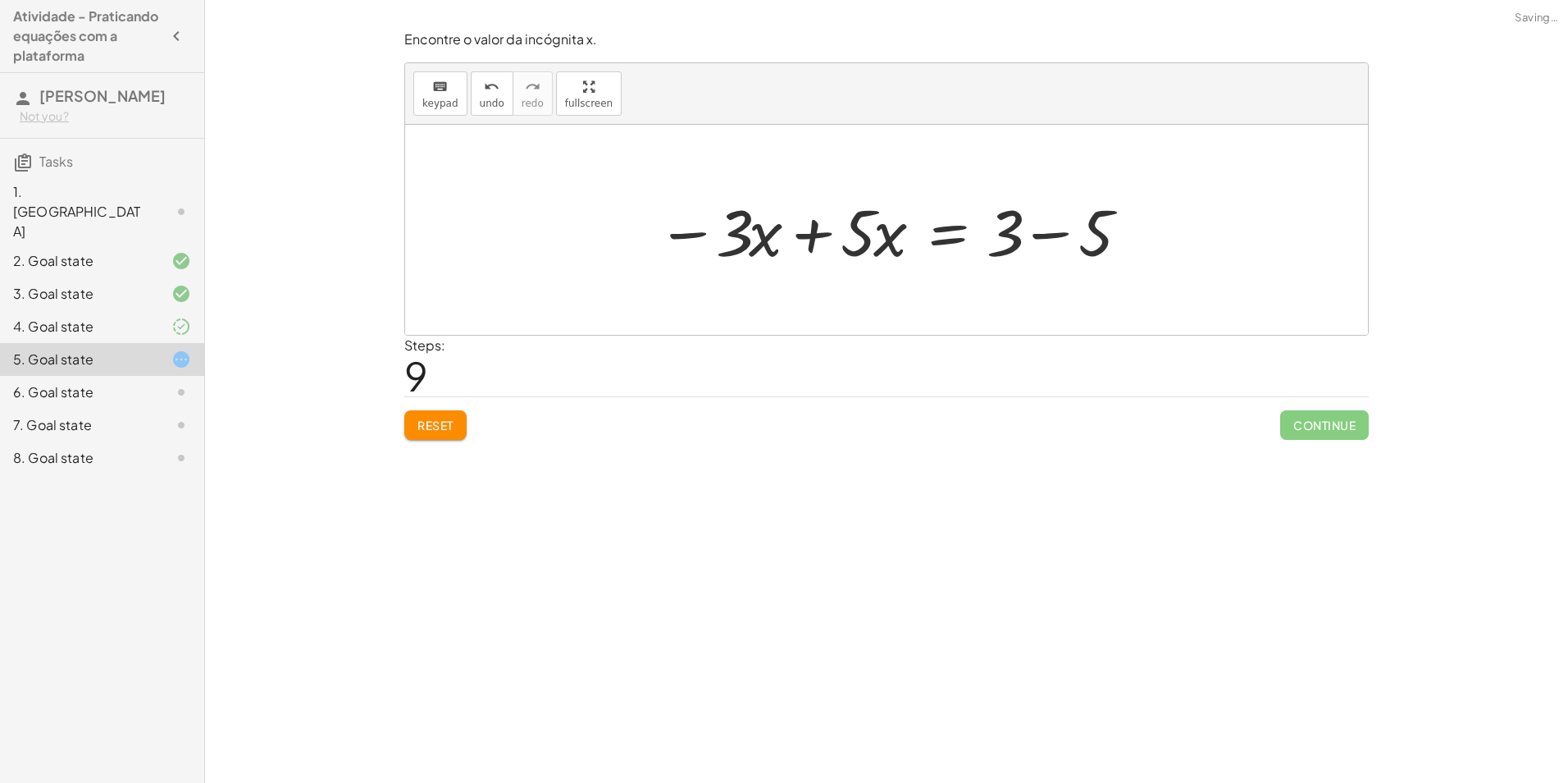
click at [771, 236] on div at bounding box center [893, 230] width 489 height 84
click at [781, 235] on div at bounding box center [893, 230] width 489 height 84
click at [810, 233] on div at bounding box center [893, 230] width 489 height 84
click at [810, 233] on div at bounding box center [885, 229] width 962 height 210
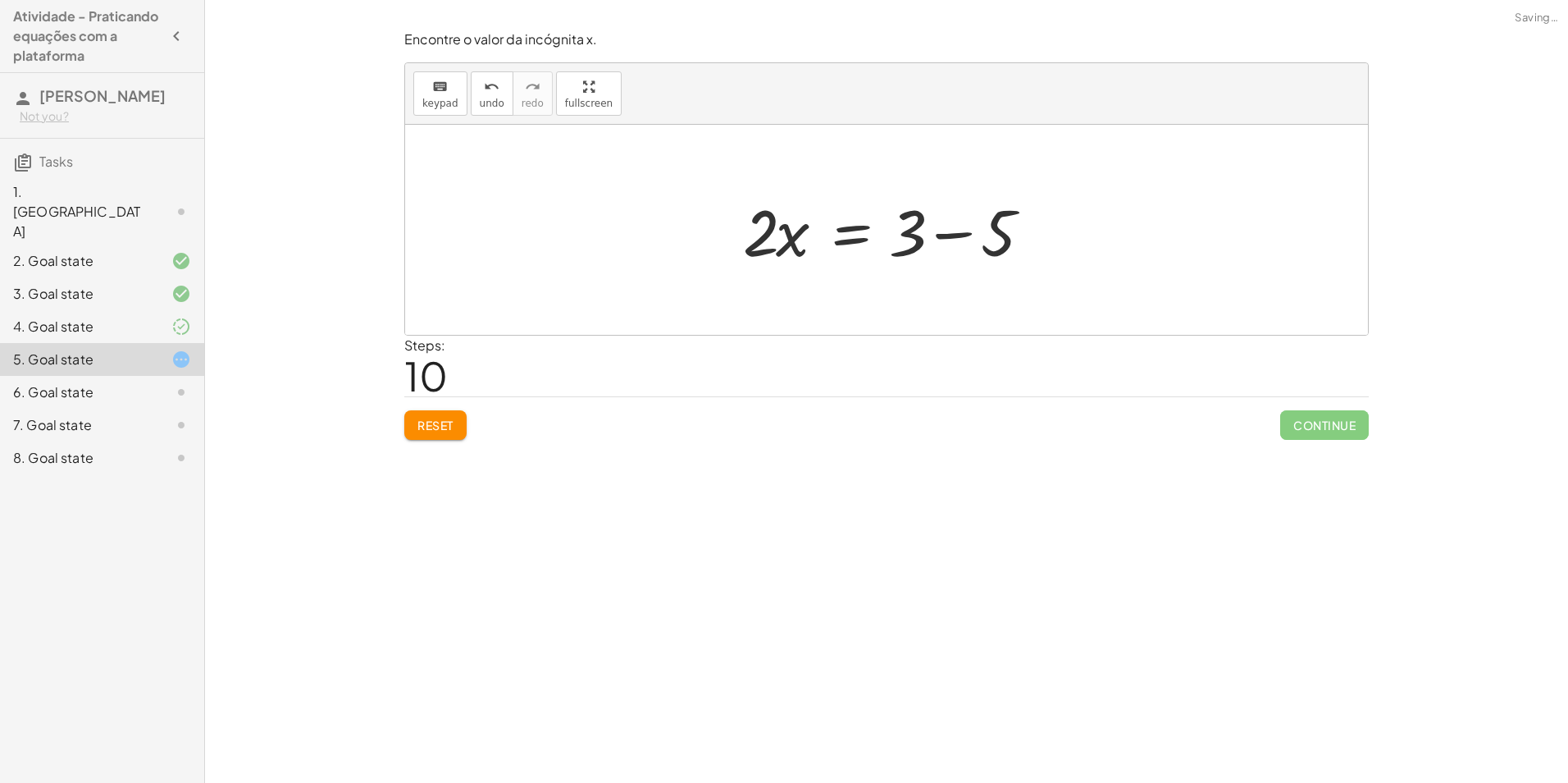
drag, startPoint x: 953, startPoint y: 223, endPoint x: 944, endPoint y: 229, distance: 10.8
click at [951, 226] on div at bounding box center [893, 230] width 316 height 84
click at [944, 230] on div at bounding box center [858, 230] width 246 height 84
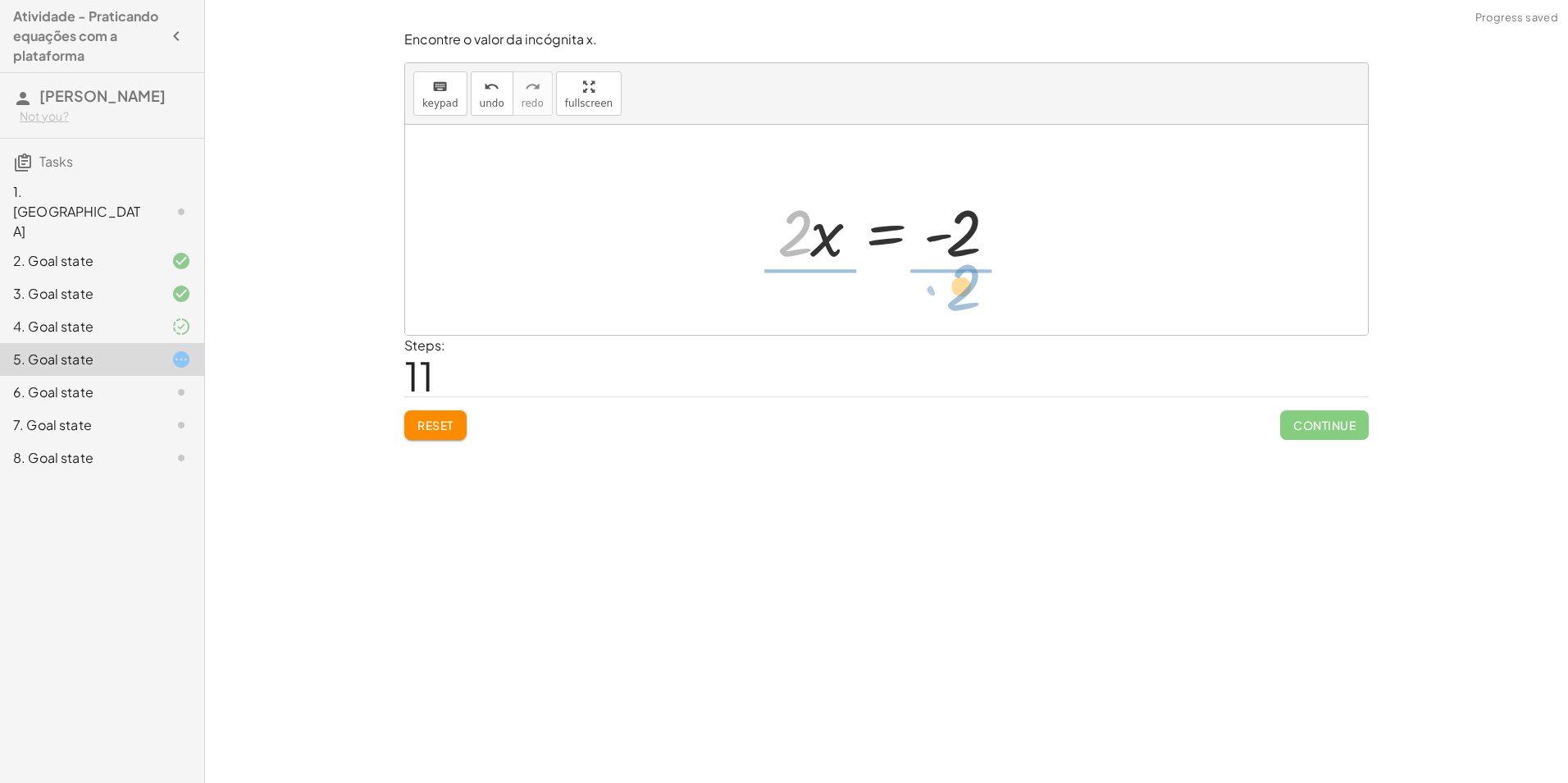
drag, startPoint x: 792, startPoint y: 246, endPoint x: 960, endPoint y: 302, distance: 177.1
click at [960, 302] on div "· 5 · ( + x + 1 ) = + · 3 · x + 3 + · 5 · x + · 5 · 1 = + · 3 · x + 3 + · 5 · x…" at bounding box center [885, 229] width 962 height 210
click at [824, 232] on div at bounding box center [896, 229] width 264 height 127
click at [820, 228] on div at bounding box center [910, 229] width 227 height 127
click at [961, 235] on div at bounding box center [910, 229] width 227 height 127
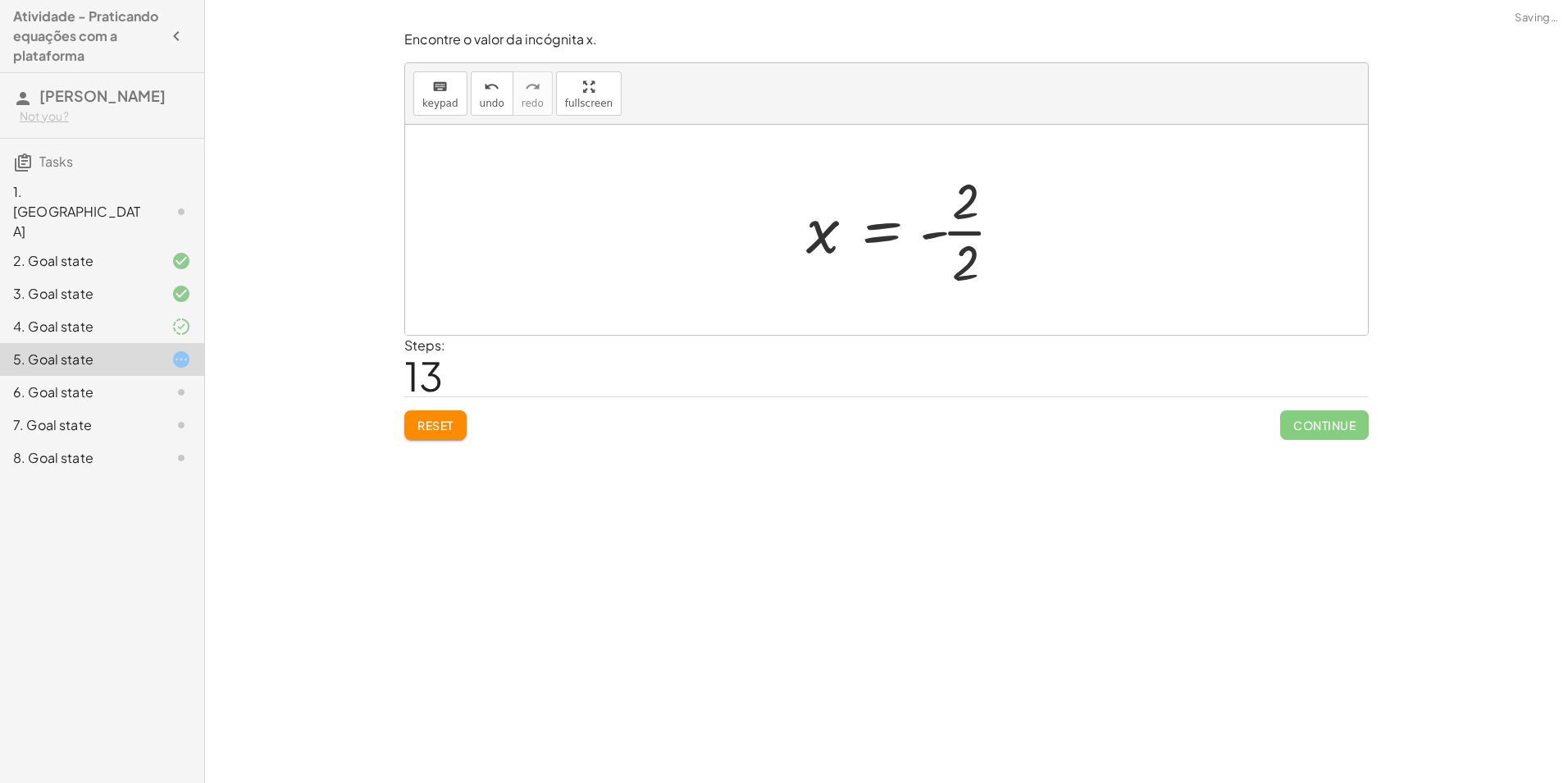
click at [961, 234] on div at bounding box center [910, 229] width 227 height 127
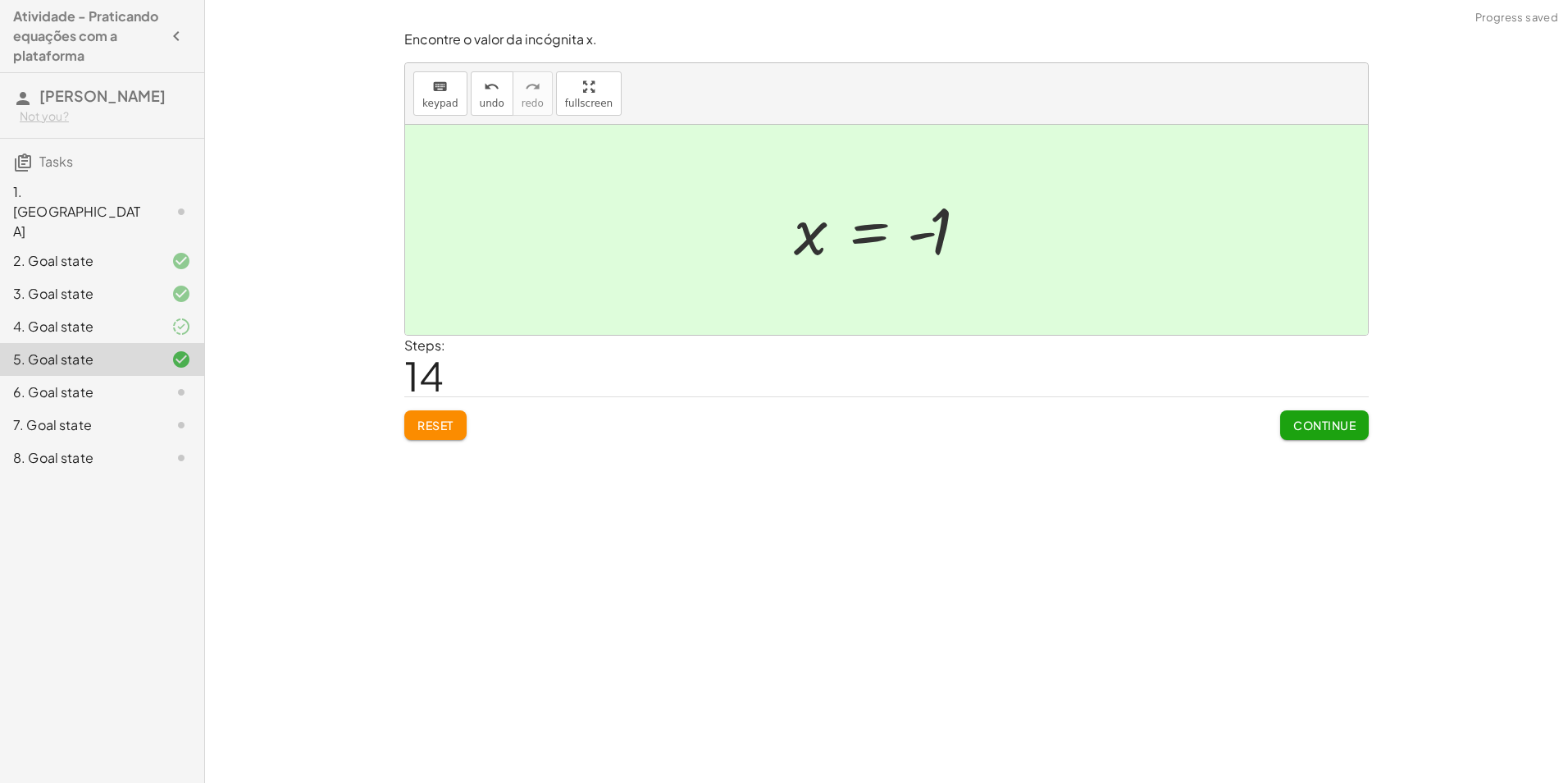
click at [1339, 436] on button "Continue" at bounding box center [1324, 425] width 89 height 29
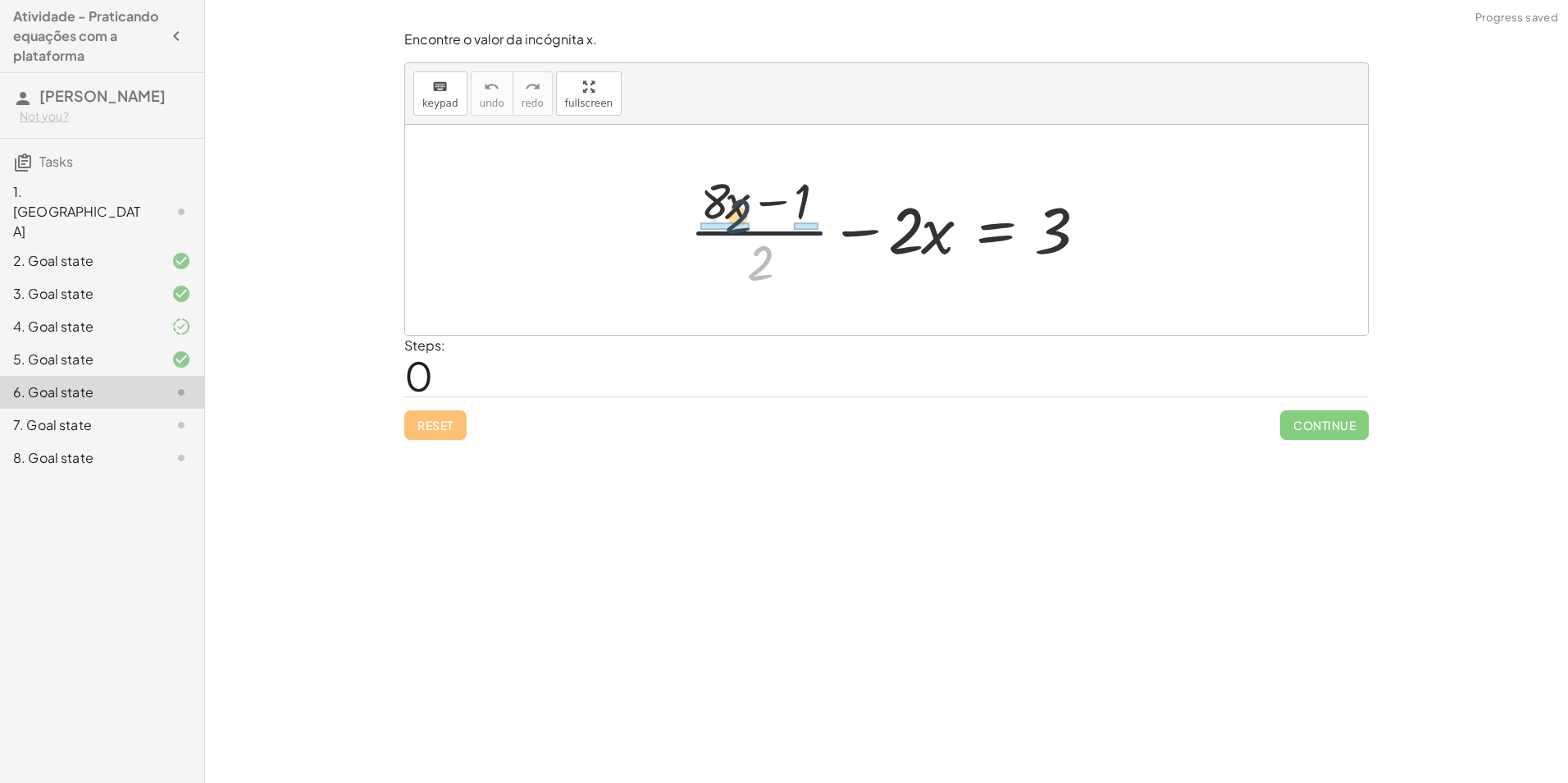
drag, startPoint x: 757, startPoint y: 258, endPoint x: 725, endPoint y: 200, distance: 66.2
click at [728, 204] on div at bounding box center [893, 229] width 422 height 127
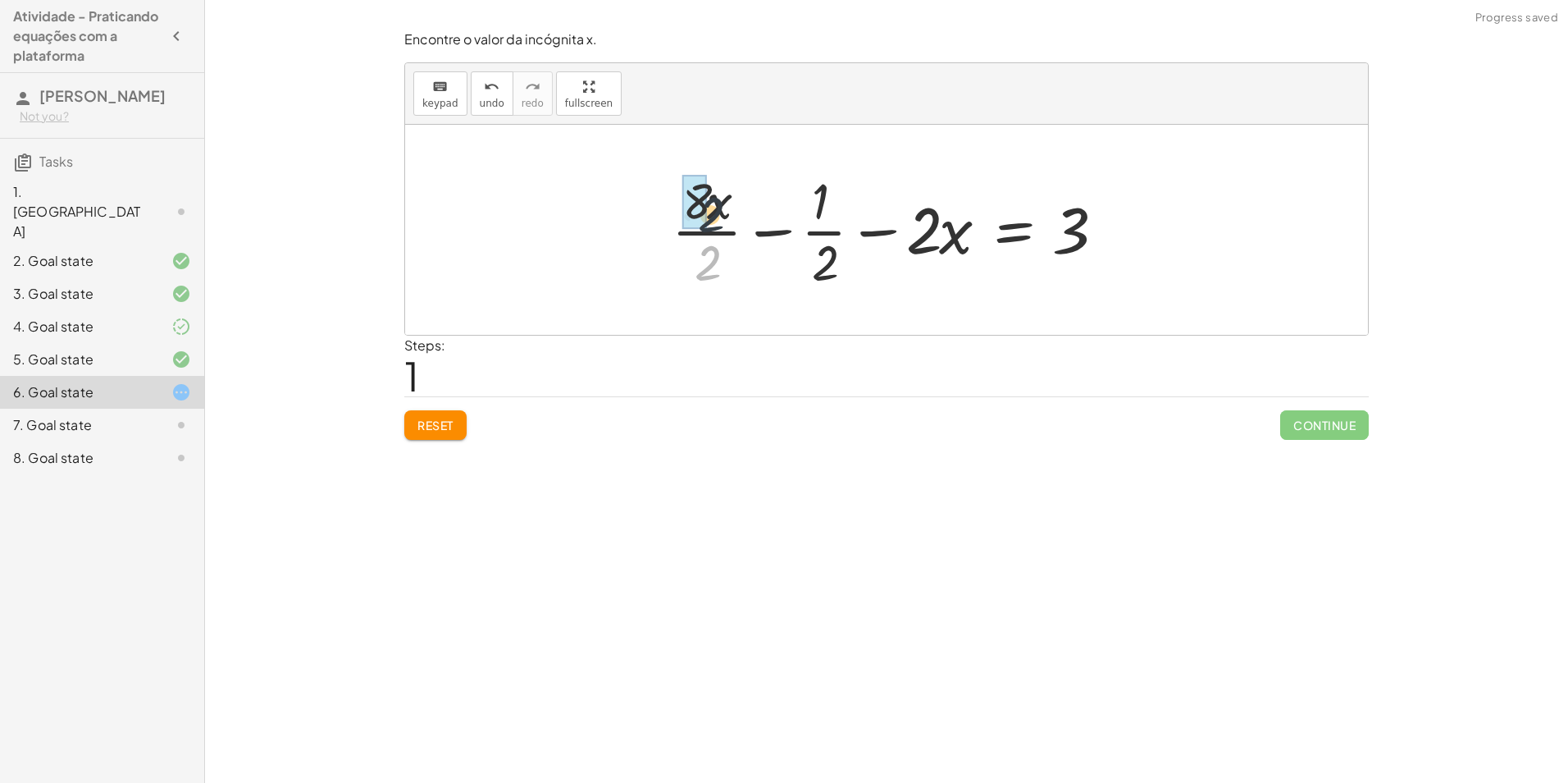
drag, startPoint x: 711, startPoint y: 266, endPoint x: 713, endPoint y: 217, distance: 49.0
click at [713, 217] on div at bounding box center [893, 229] width 459 height 127
drag, startPoint x: 826, startPoint y: 269, endPoint x: 821, endPoint y: 207, distance: 62.2
click at [821, 207] on div at bounding box center [893, 229] width 453 height 127
click at [809, 204] on div at bounding box center [893, 229] width 453 height 127
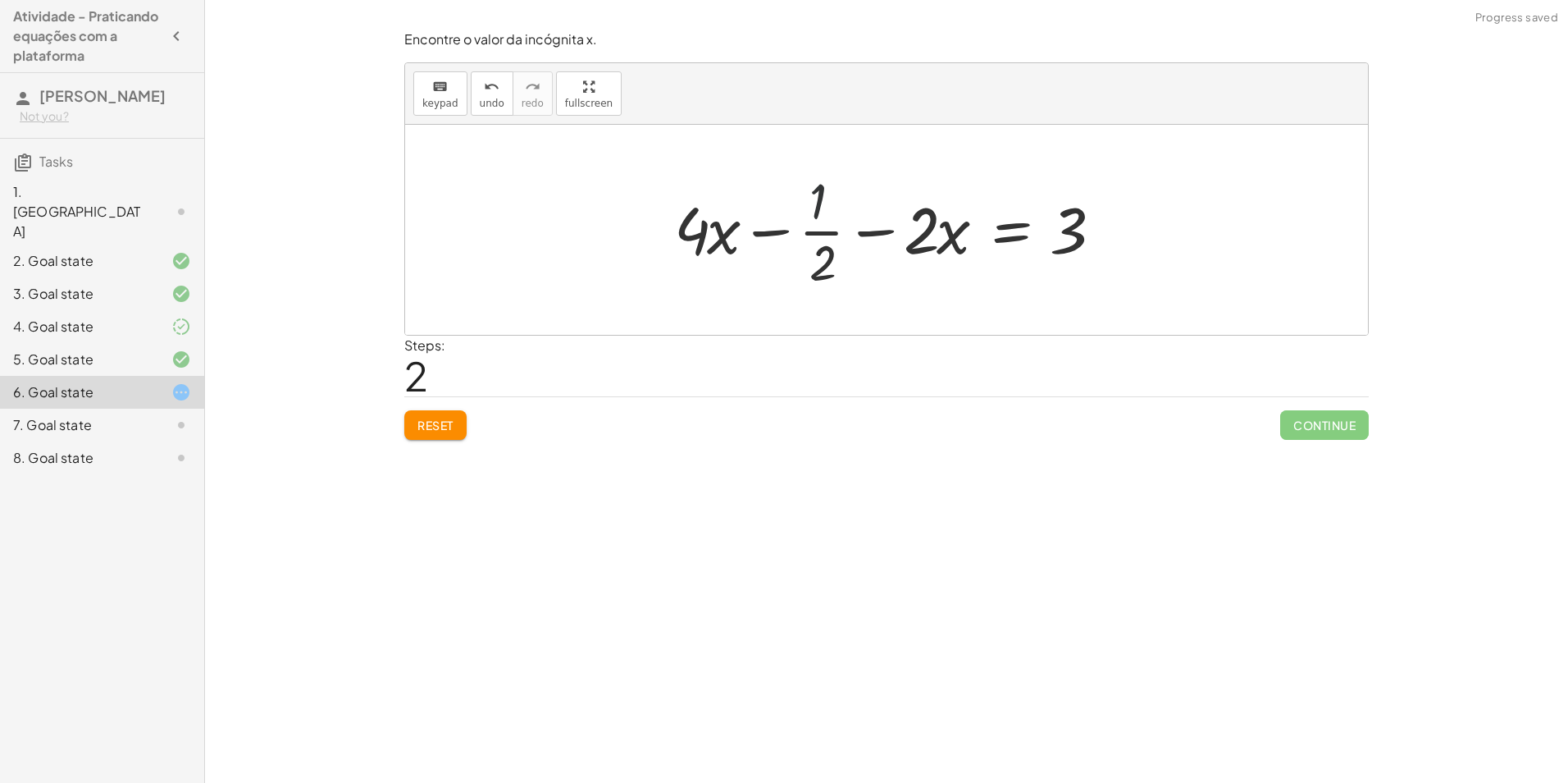
click at [812, 219] on div at bounding box center [893, 229] width 453 height 127
drag, startPoint x: 828, startPoint y: 259, endPoint x: 816, endPoint y: 201, distance: 59.2
click at [816, 201] on div at bounding box center [893, 229] width 453 height 127
click at [815, 251] on div at bounding box center [893, 229] width 453 height 127
drag, startPoint x: 823, startPoint y: 216, endPoint x: 831, endPoint y: 225, distance: 12.0
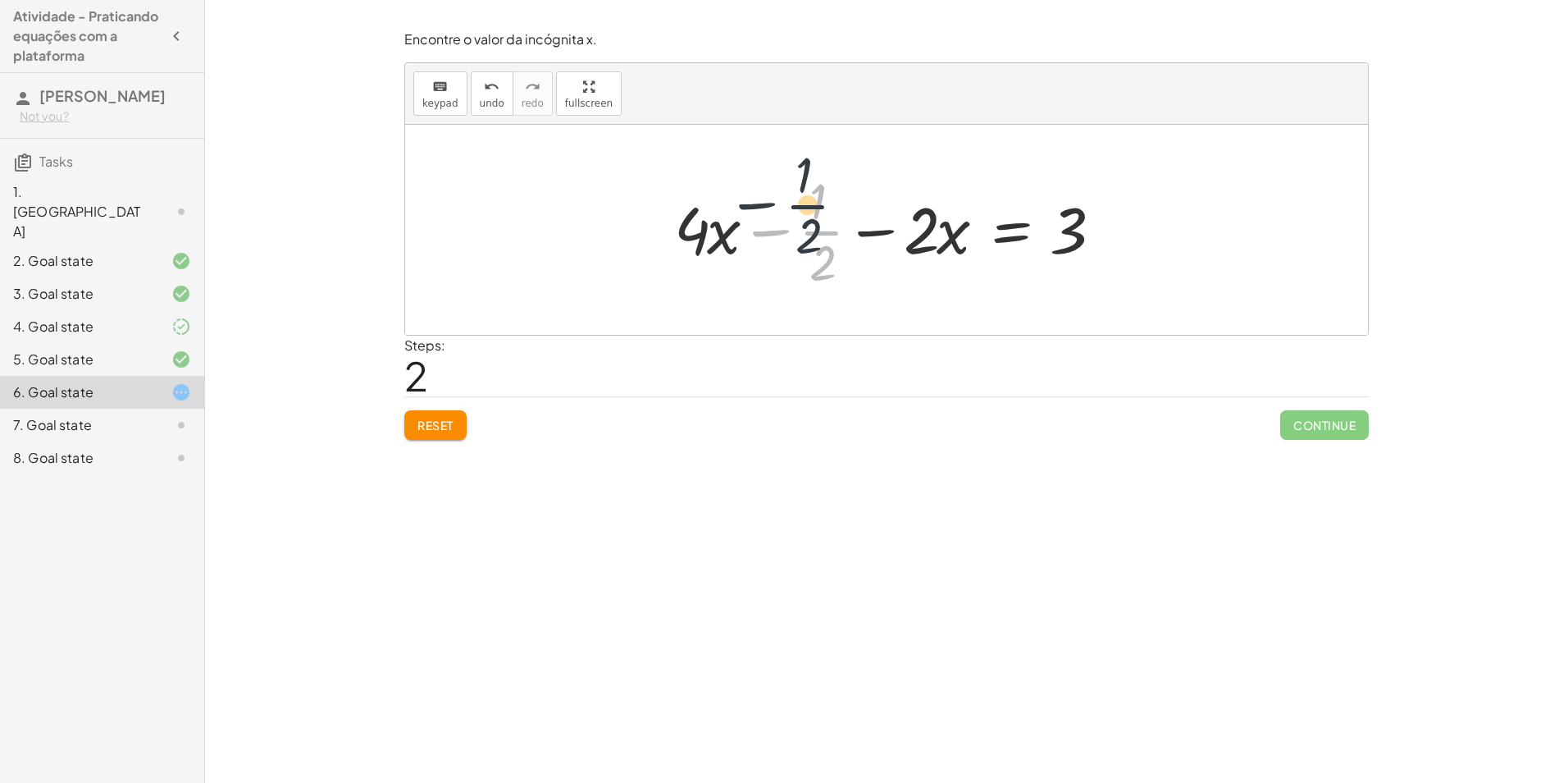
click at [831, 225] on div at bounding box center [893, 229] width 453 height 127
drag, startPoint x: 836, startPoint y: 257, endPoint x: 830, endPoint y: 217, distance: 40.4
click at [830, 217] on div at bounding box center [893, 229] width 453 height 127
drag, startPoint x: 813, startPoint y: 275, endPoint x: 803, endPoint y: 218, distance: 57.9
click at [803, 218] on div at bounding box center [893, 229] width 453 height 127
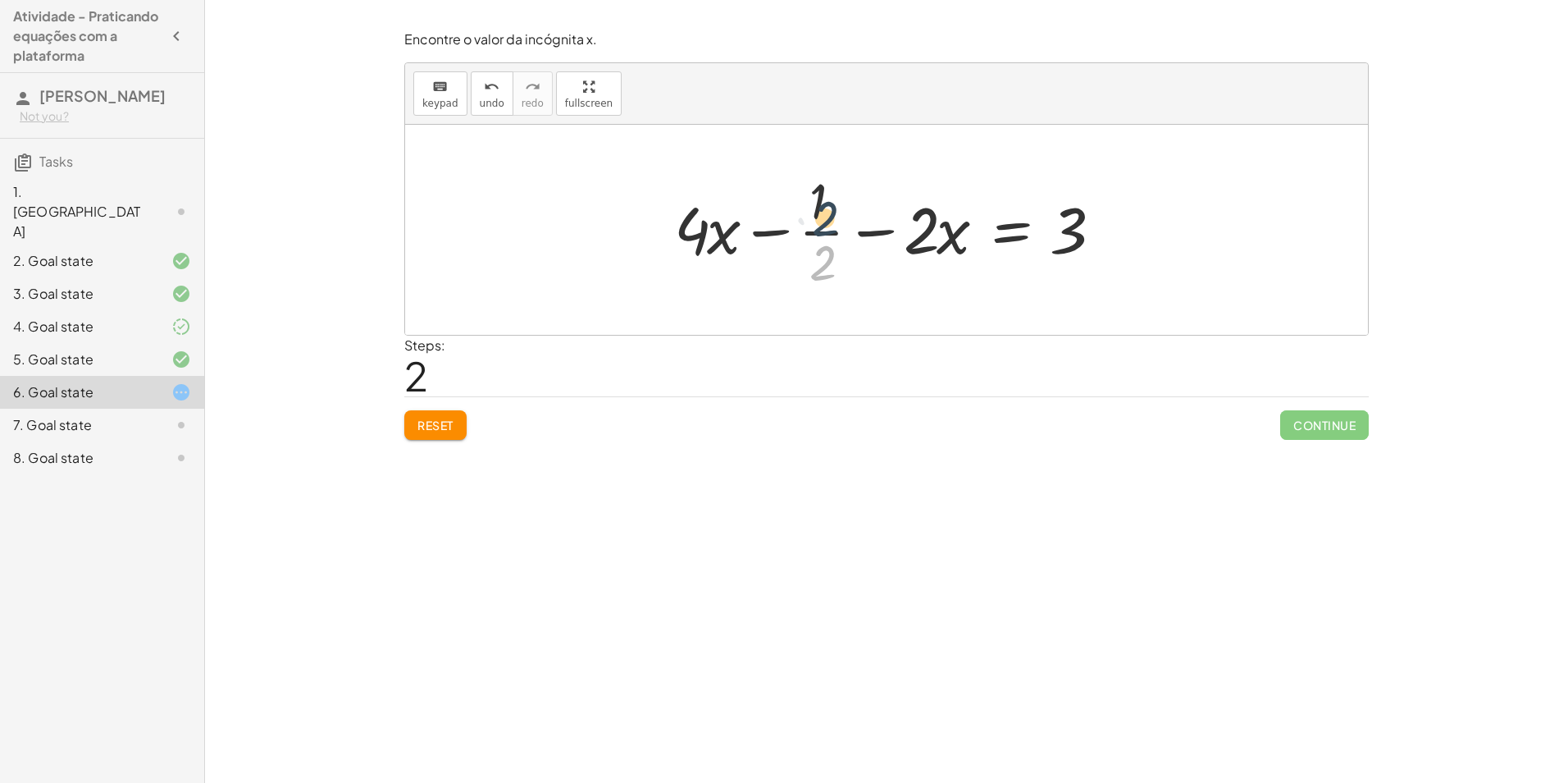
drag, startPoint x: 817, startPoint y: 285, endPoint x: 815, endPoint y: 249, distance: 36.1
click at [819, 236] on div at bounding box center [893, 229] width 453 height 127
drag, startPoint x: 819, startPoint y: 267, endPoint x: 806, endPoint y: 211, distance: 57.5
click at [806, 211] on div at bounding box center [893, 229] width 453 height 127
click at [446, 416] on button "Reset" at bounding box center [436, 425] width 62 height 29
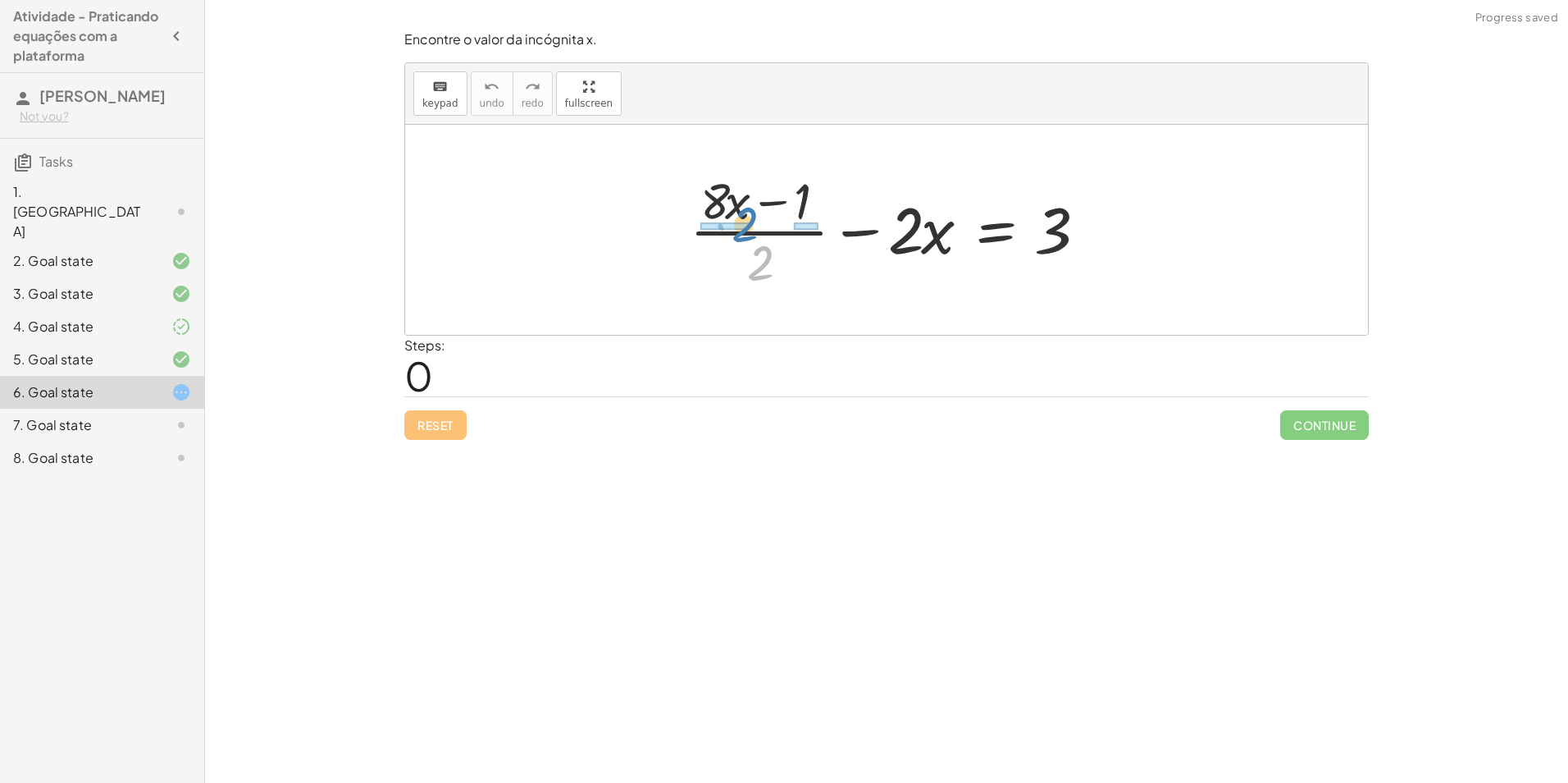
drag, startPoint x: 762, startPoint y: 263, endPoint x: 752, endPoint y: 230, distance: 34.5
drag, startPoint x: 758, startPoint y: 270, endPoint x: 767, endPoint y: 285, distance: 17.5
click at [767, 286] on div at bounding box center [893, 229] width 422 height 127
click at [717, 207] on div at bounding box center [893, 229] width 422 height 127
drag, startPoint x: 767, startPoint y: 257, endPoint x: 922, endPoint y: 227, distance: 157.9
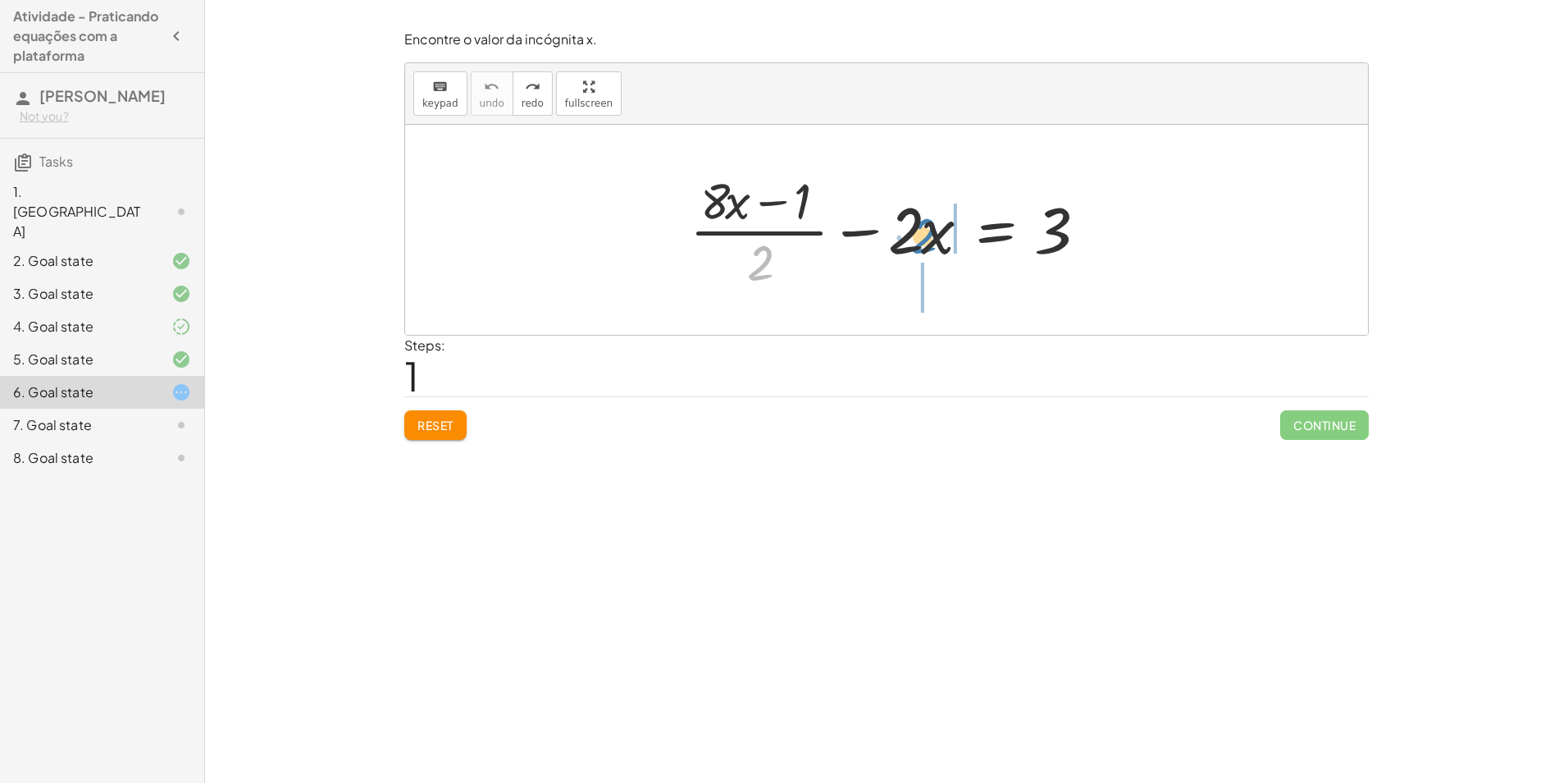
click at [922, 227] on div at bounding box center [893, 229] width 422 height 127
drag, startPoint x: 913, startPoint y: 237, endPoint x: 1131, endPoint y: 227, distance: 218.2
drag, startPoint x: 749, startPoint y: 267, endPoint x: 1084, endPoint y: 237, distance: 336.3
click at [1084, 237] on div at bounding box center [893, 229] width 422 height 127
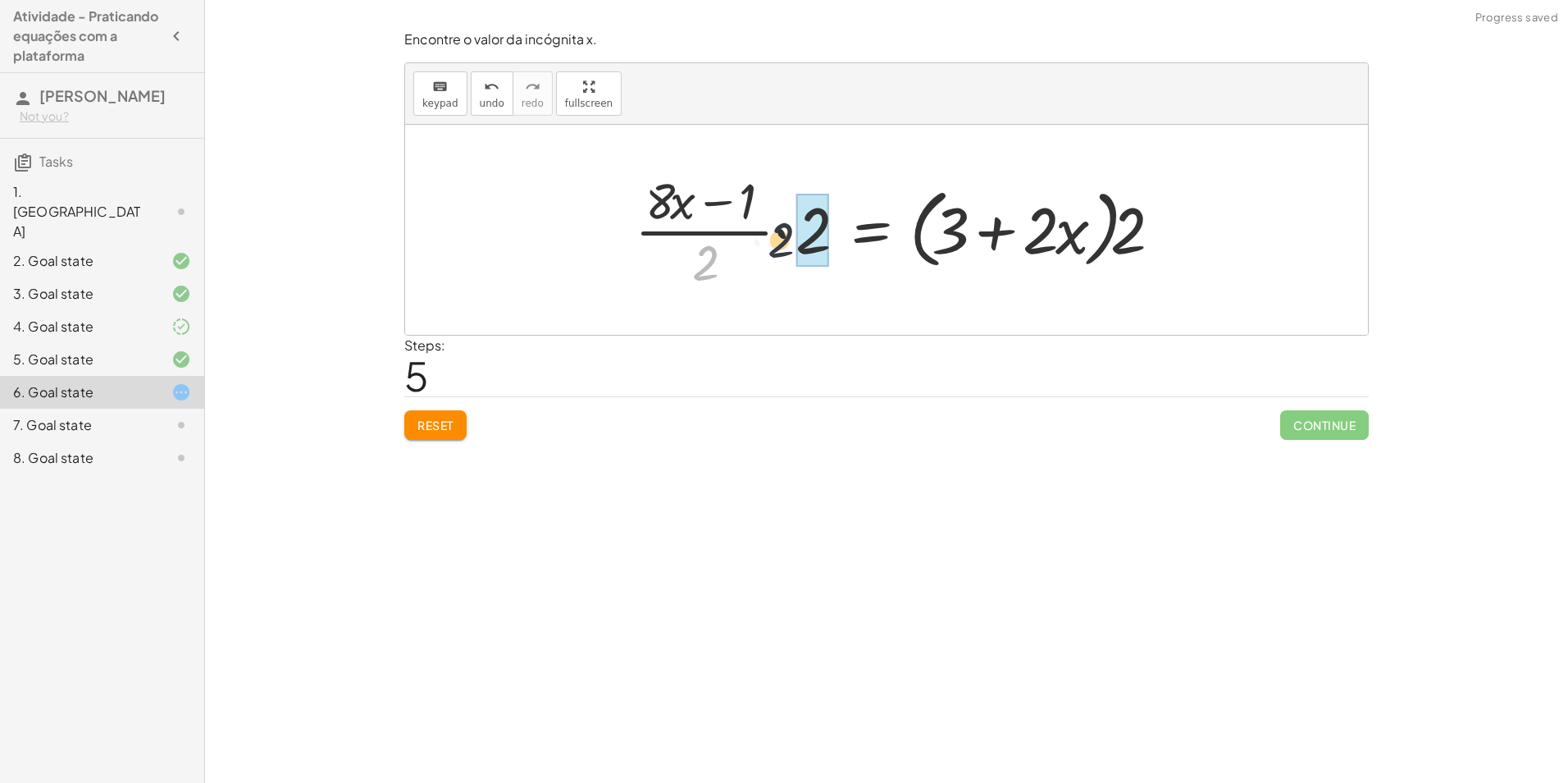
drag, startPoint x: 711, startPoint y: 265, endPoint x: 806, endPoint y: 235, distance: 99.6
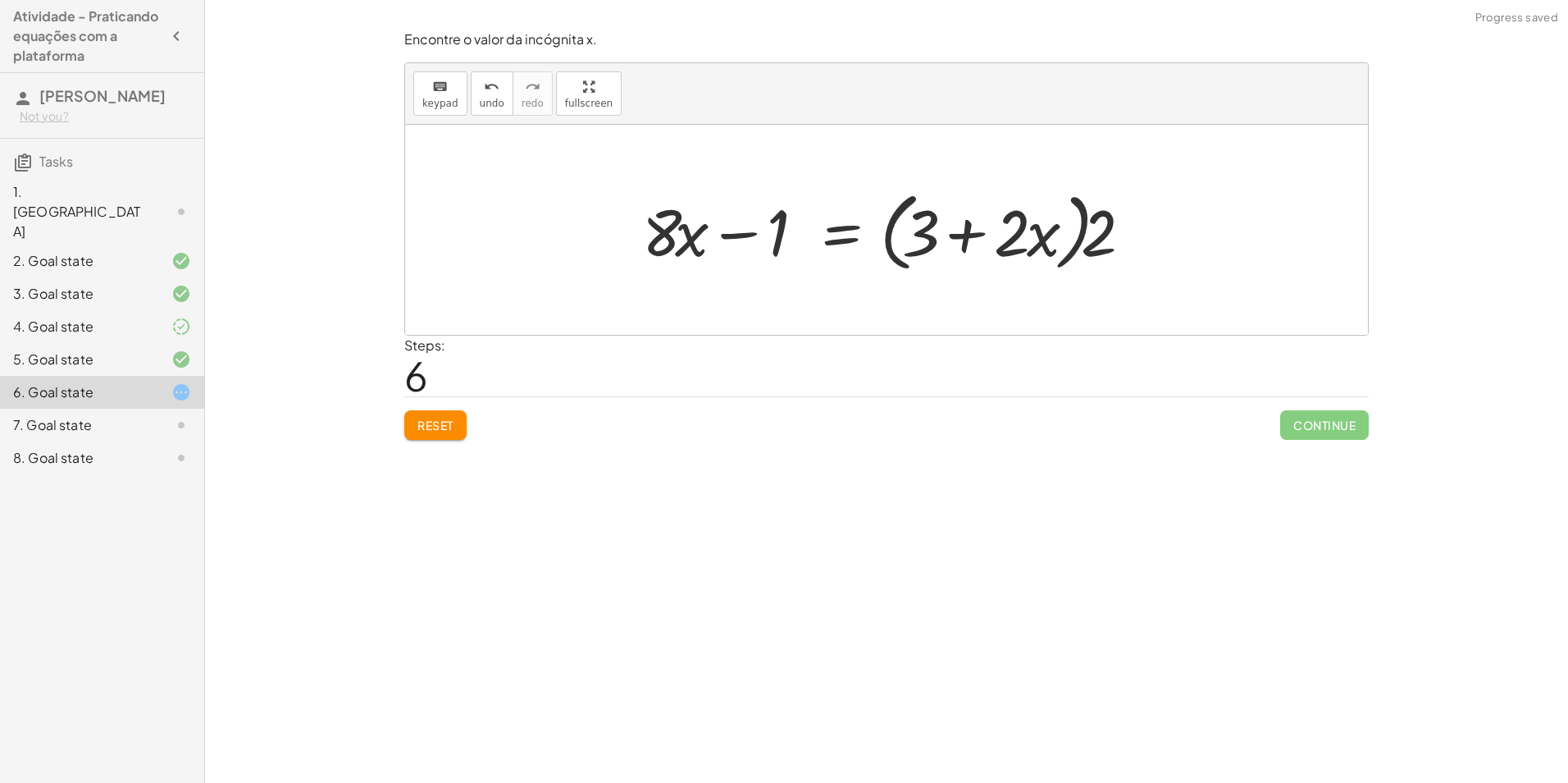
click at [1095, 236] on div at bounding box center [892, 229] width 517 height 95
drag, startPoint x: 1095, startPoint y: 236, endPoint x: 912, endPoint y: 220, distance: 183.7
click at [912, 220] on div at bounding box center [892, 229] width 517 height 95
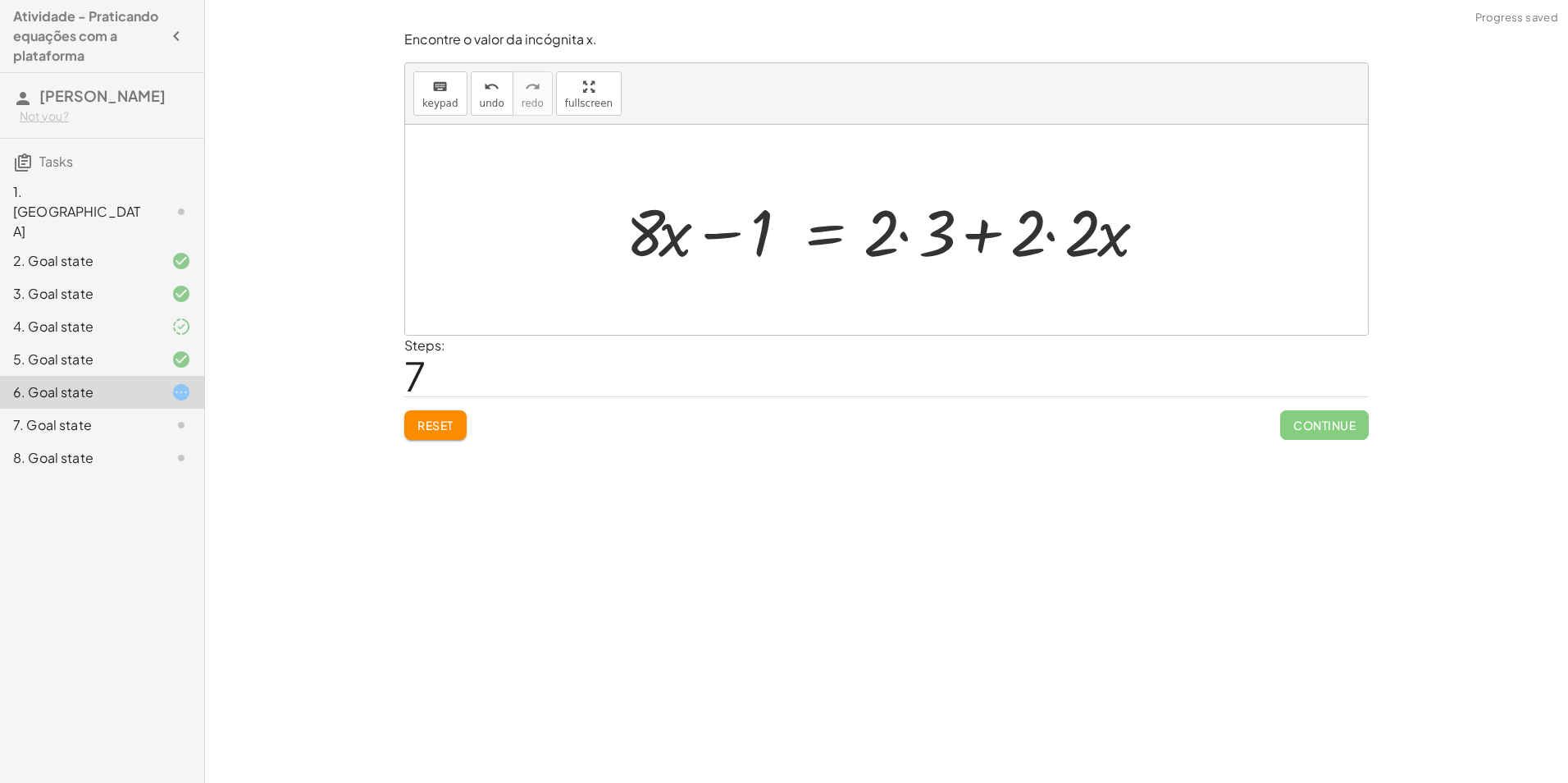
drag, startPoint x: 931, startPoint y: 232, endPoint x: 913, endPoint y: 232, distance: 18.0
click at [930, 232] on div at bounding box center [892, 230] width 550 height 84
click at [906, 231] on div at bounding box center [865, 230] width 495 height 84
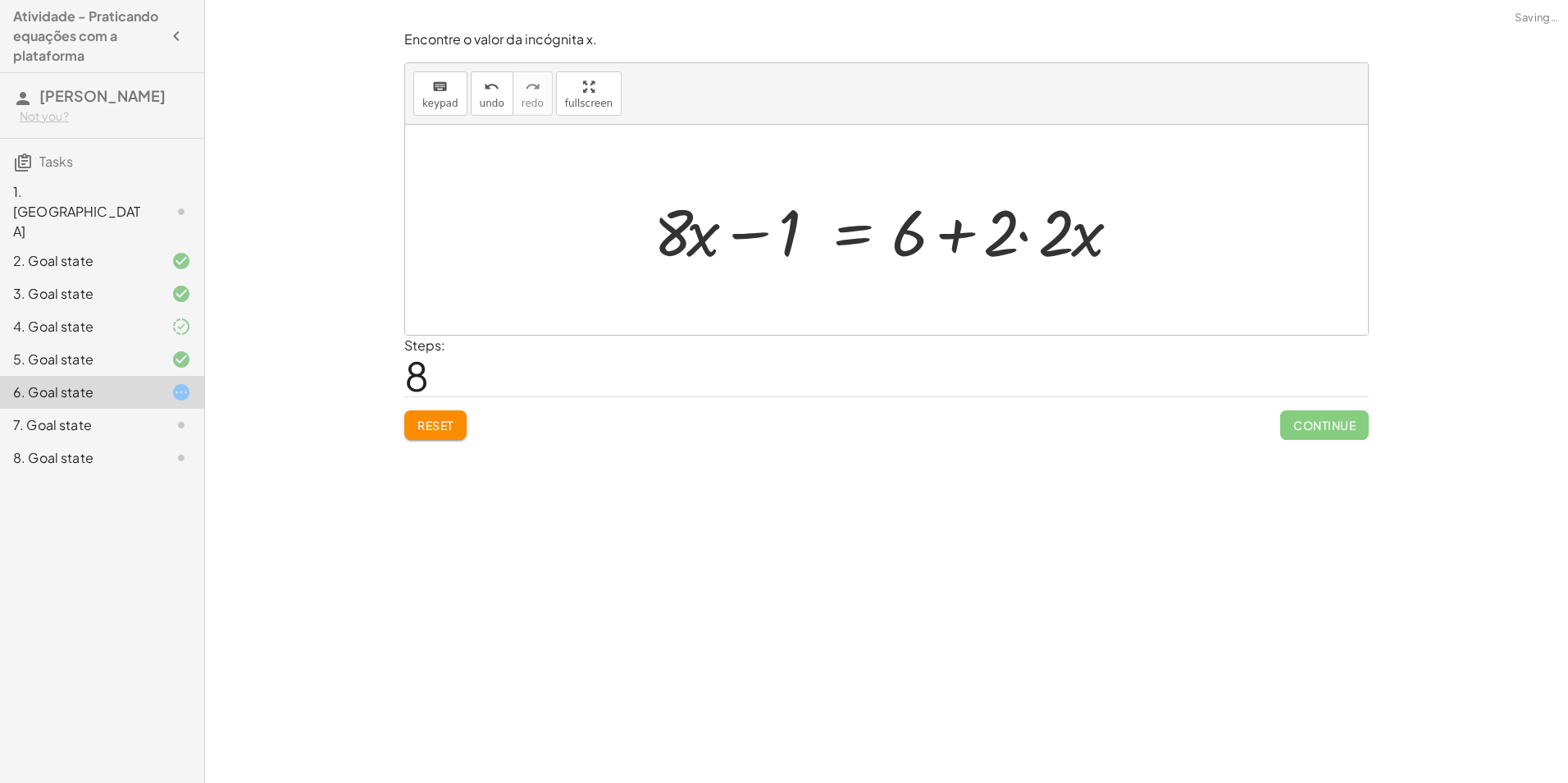
click at [1020, 231] on div at bounding box center [893, 230] width 495 height 84
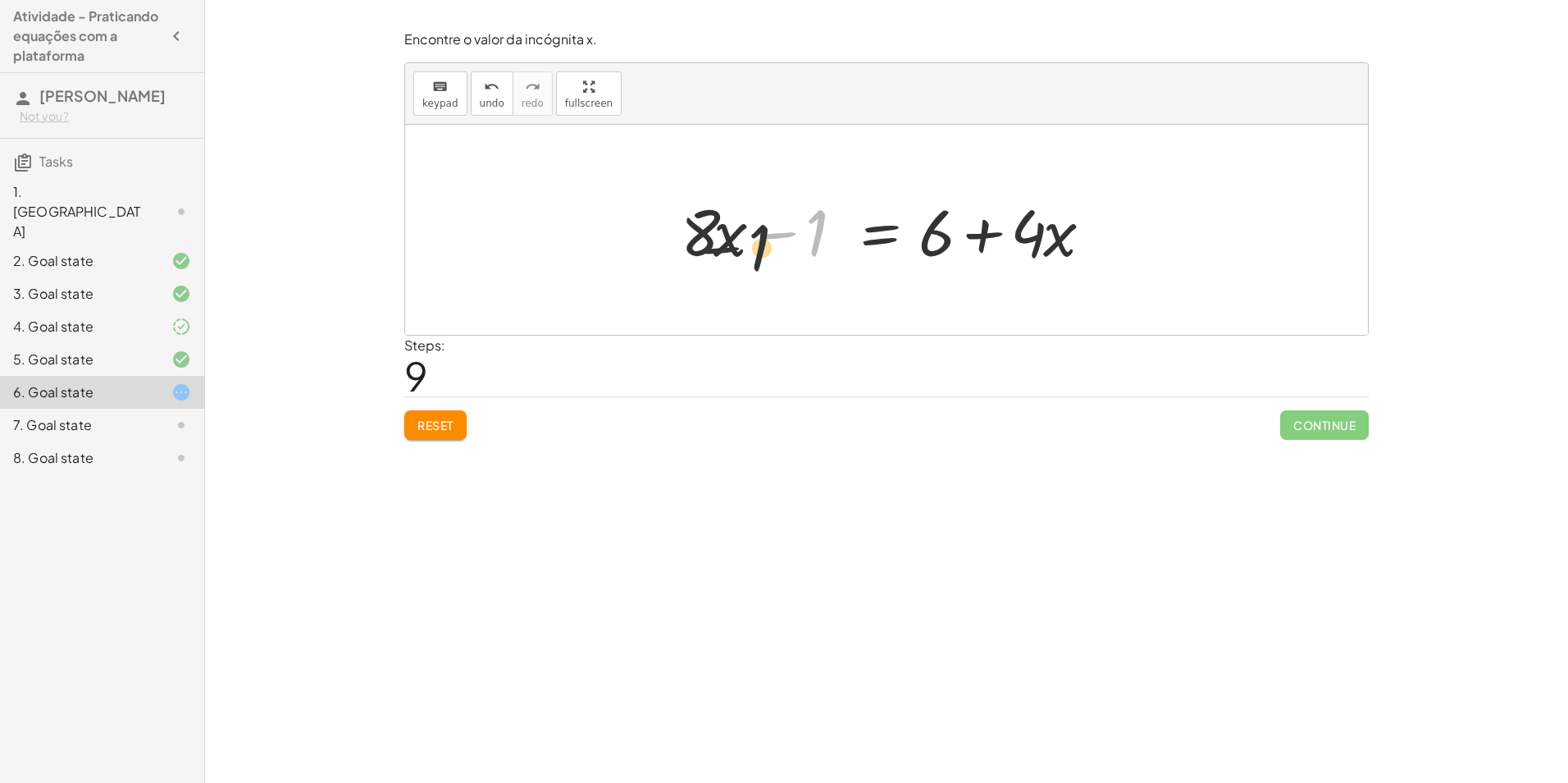
drag, startPoint x: 804, startPoint y: 228, endPoint x: 721, endPoint y: 245, distance: 84.7
click at [721, 245] on div at bounding box center [893, 230] width 440 height 84
drag, startPoint x: 723, startPoint y: 245, endPoint x: 767, endPoint y: 240, distance: 44.3
click at [767, 240] on div at bounding box center [893, 230] width 440 height 84
drag, startPoint x: 702, startPoint y: 231, endPoint x: 791, endPoint y: 237, distance: 89.2
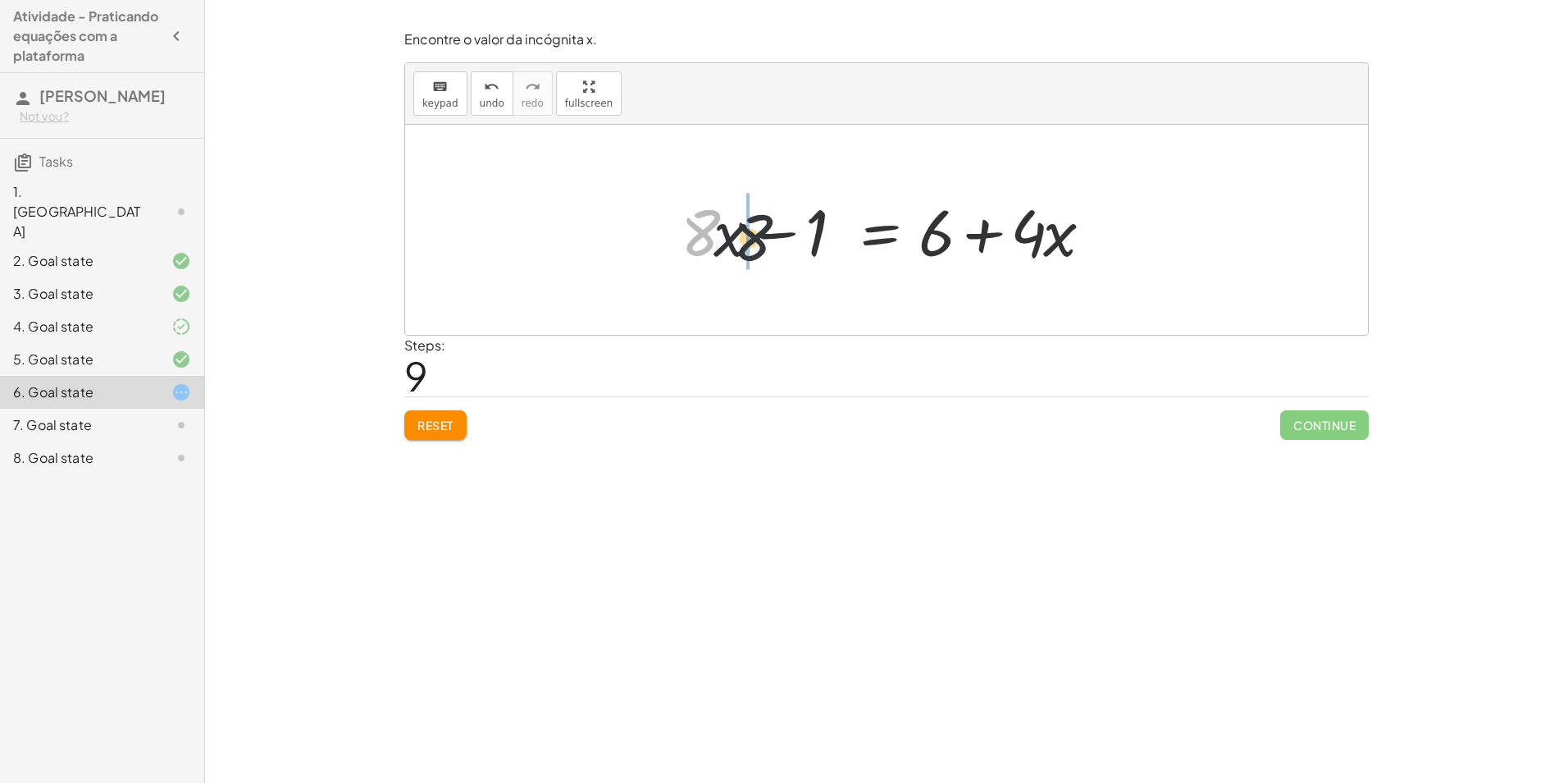
click at [791, 237] on div at bounding box center [893, 230] width 440 height 84
click at [1052, 235] on div at bounding box center [893, 230] width 440 height 84
drag, startPoint x: 1052, startPoint y: 235, endPoint x: 1018, endPoint y: 240, distance: 34.4
click at [1051, 236] on div at bounding box center [893, 230] width 440 height 84
click at [984, 238] on div at bounding box center [893, 230] width 440 height 84
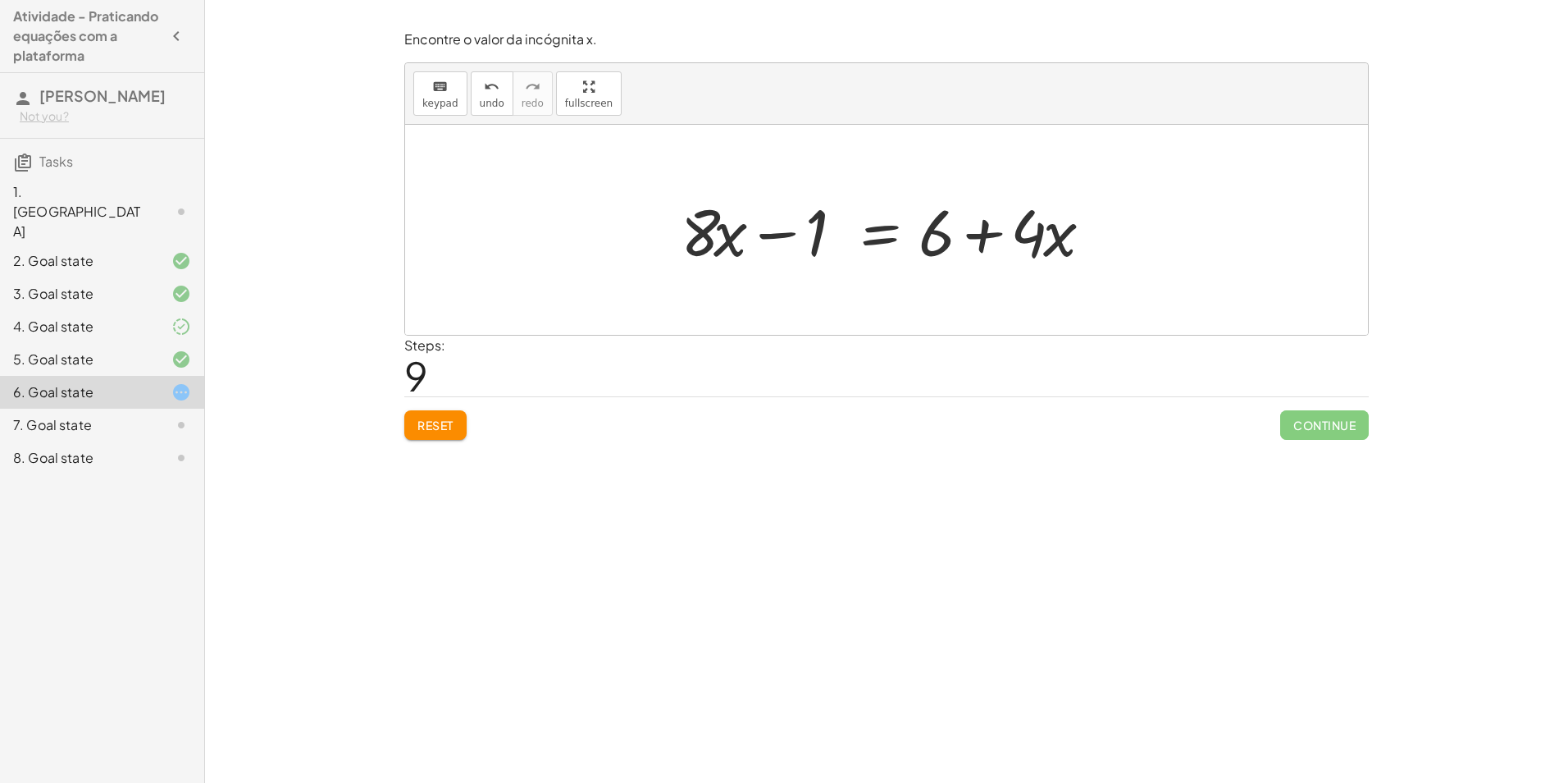
click at [984, 238] on div at bounding box center [893, 230] width 440 height 84
drag, startPoint x: 1033, startPoint y: 221, endPoint x: 937, endPoint y: 228, distance: 96.3
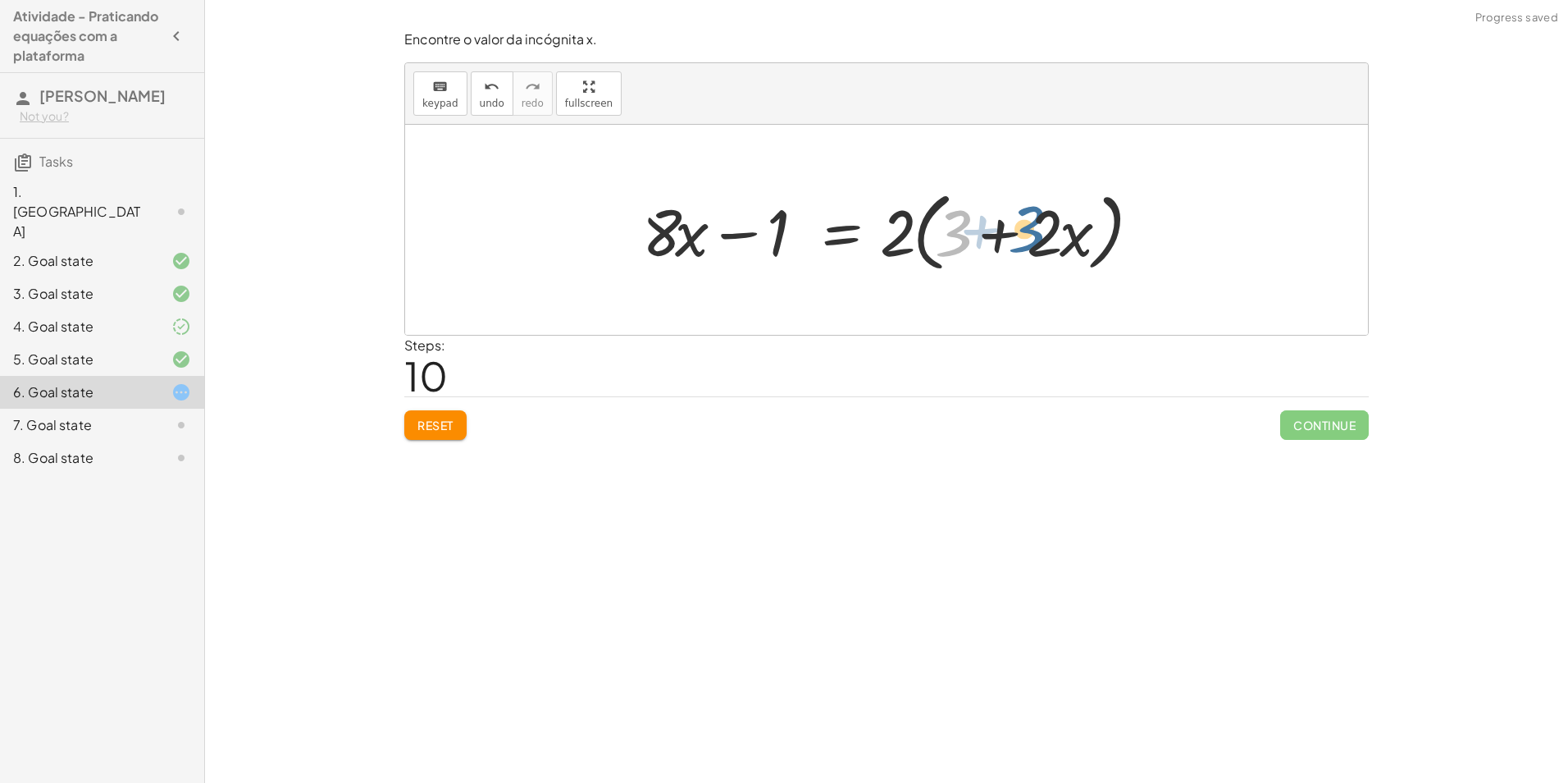
drag, startPoint x: 953, startPoint y: 229, endPoint x: 1029, endPoint y: 222, distance: 76.3
click at [1029, 223] on div at bounding box center [892, 229] width 517 height 95
drag, startPoint x: 908, startPoint y: 232, endPoint x: 974, endPoint y: 218, distance: 67.5
click at [974, 218] on div at bounding box center [892, 229] width 517 height 95
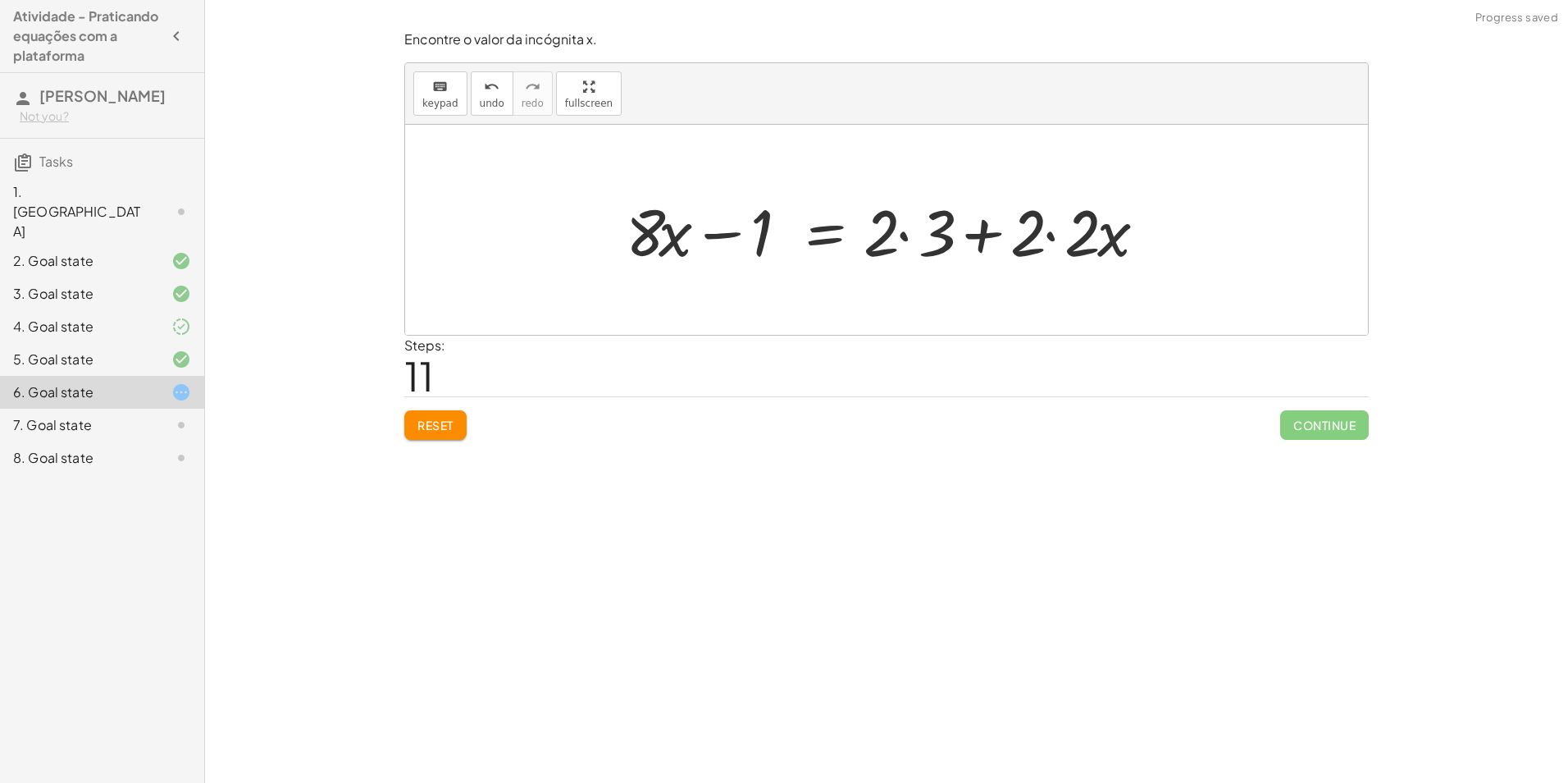
click at [916, 240] on div at bounding box center [892, 230] width 550 height 84
click at [913, 239] on div at bounding box center [865, 230] width 495 height 84
click at [998, 231] on div at bounding box center [865, 230] width 495 height 84
click at [998, 231] on div at bounding box center [838, 230] width 440 height 84
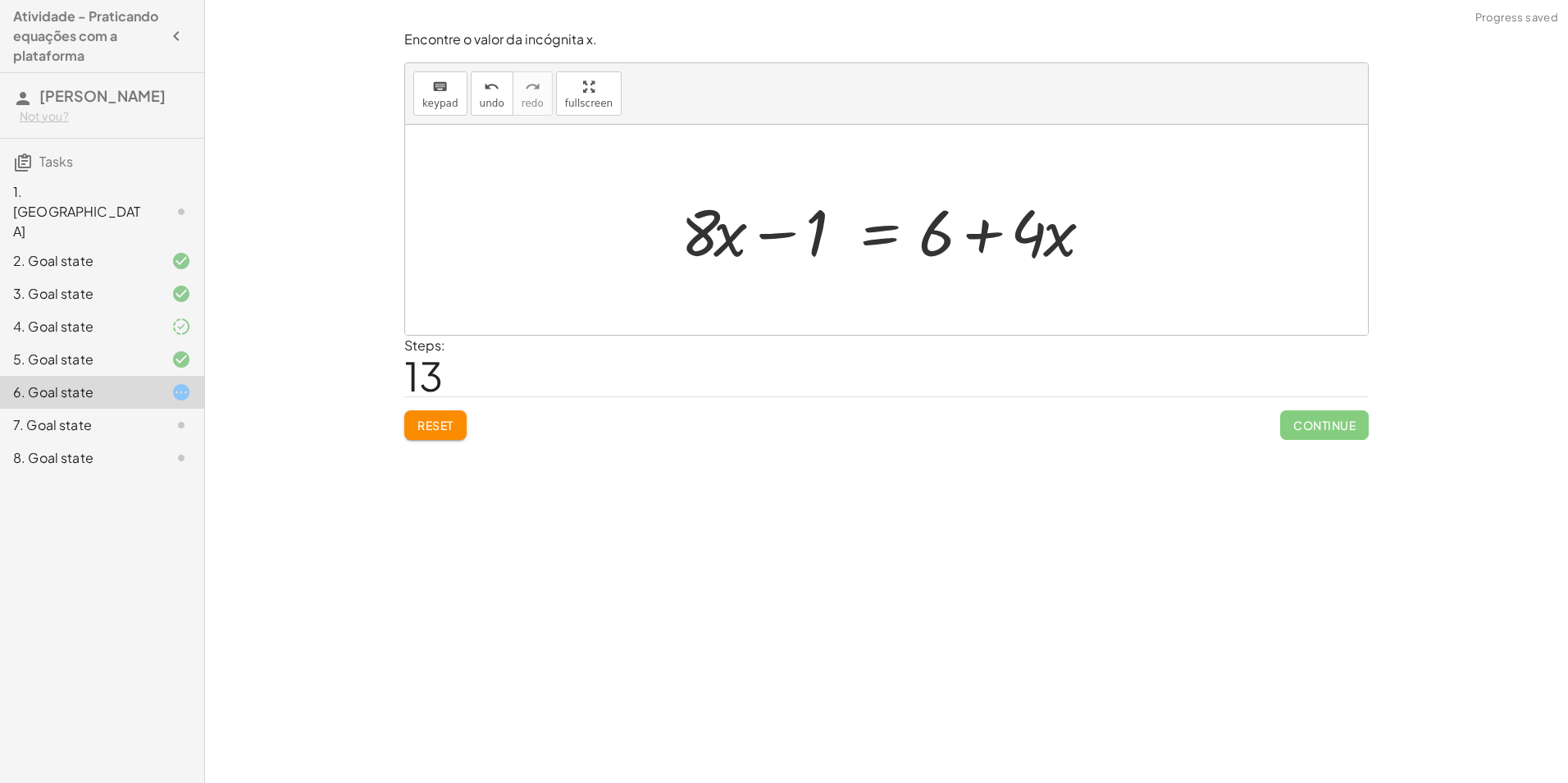
click at [957, 243] on div at bounding box center [893, 230] width 440 height 84
drag, startPoint x: 969, startPoint y: 240, endPoint x: 985, endPoint y: 238, distance: 16.1
click at [975, 240] on div at bounding box center [893, 230] width 440 height 84
click at [993, 236] on div at bounding box center [893, 230] width 440 height 84
click at [1000, 233] on div at bounding box center [893, 230] width 440 height 84
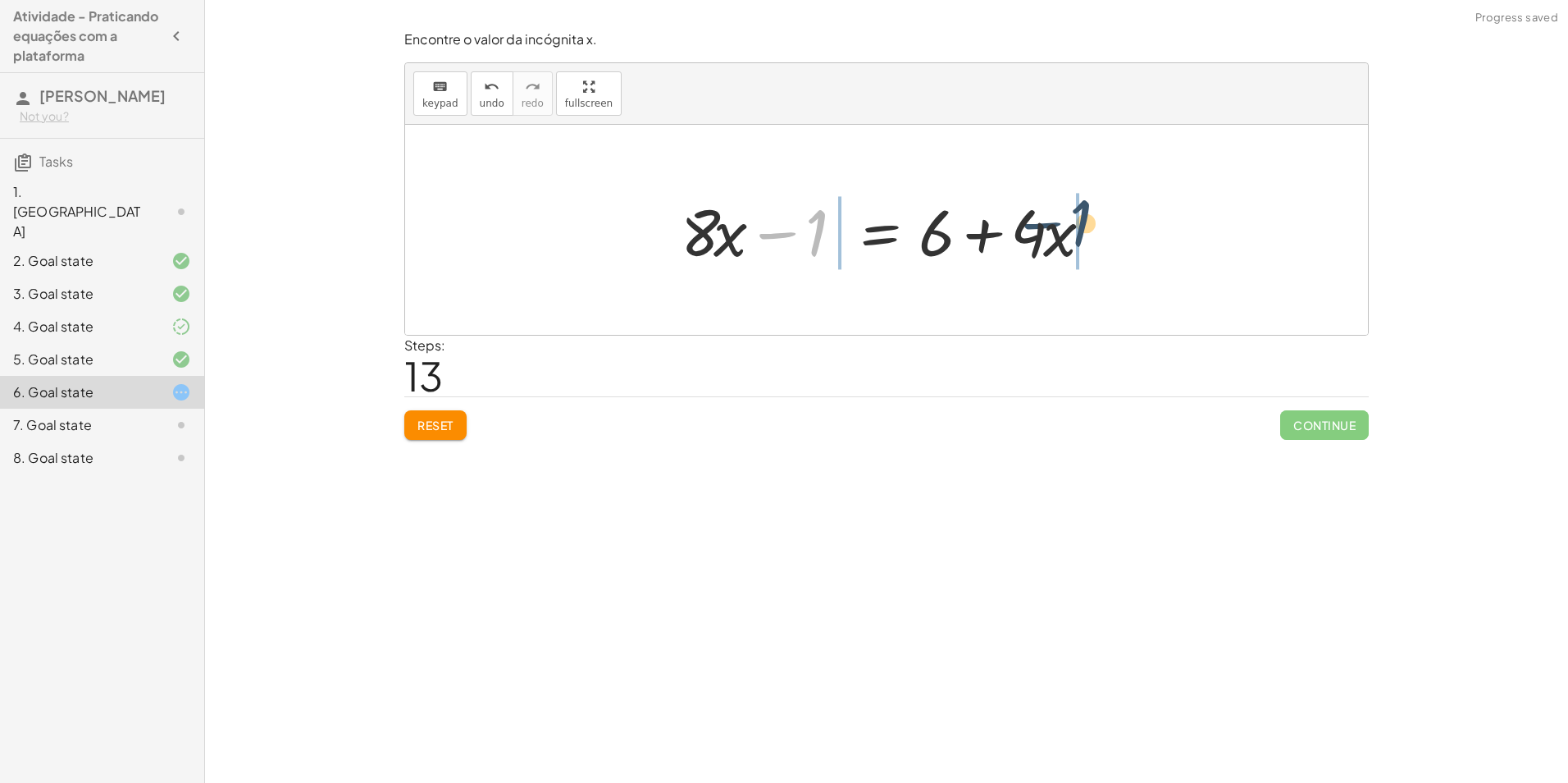
drag, startPoint x: 773, startPoint y: 230, endPoint x: 1091, endPoint y: 231, distance: 318.0
click at [1091, 230] on div at bounding box center [893, 230] width 440 height 84
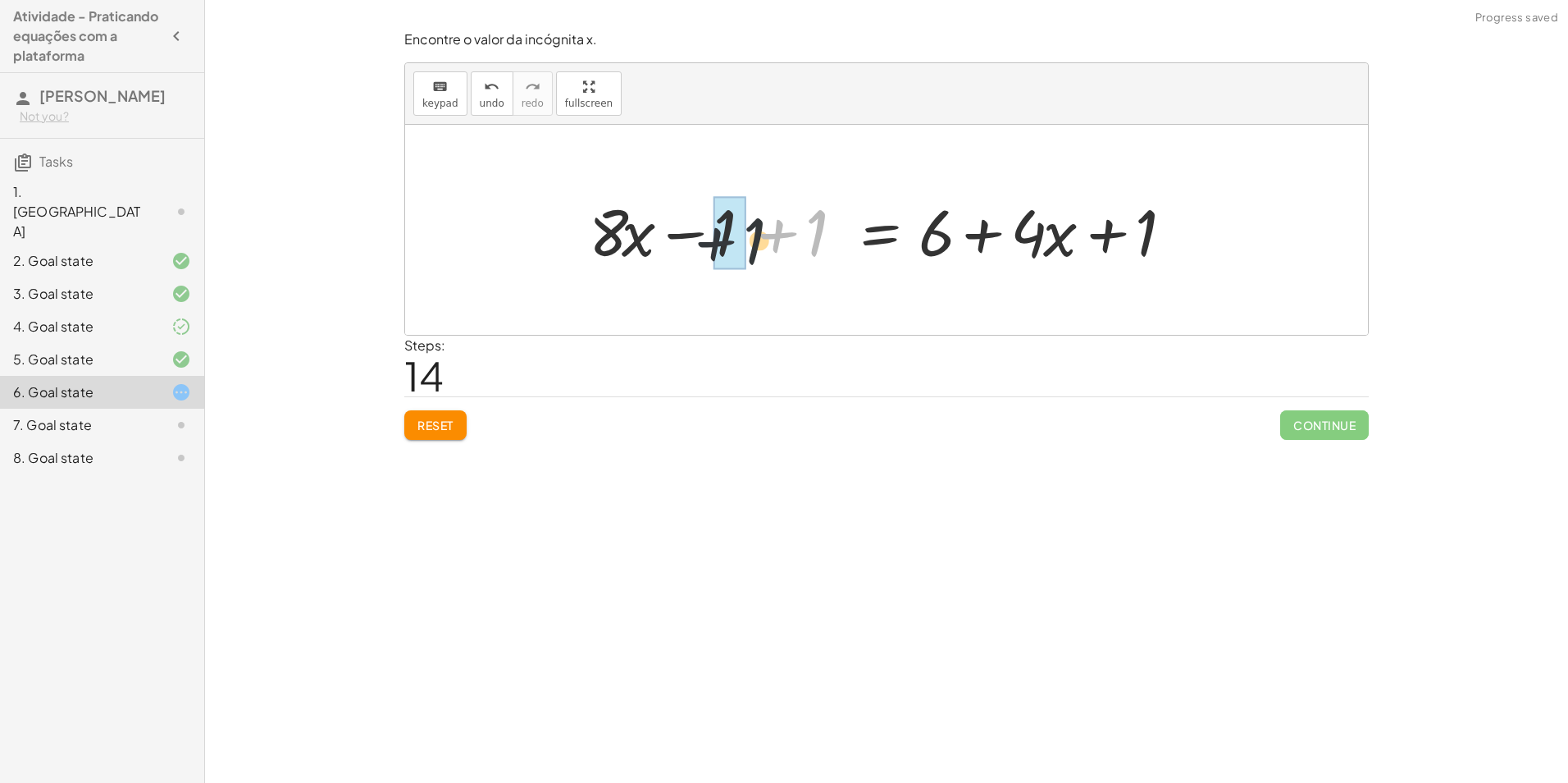
drag, startPoint x: 804, startPoint y: 226, endPoint x: 728, endPoint y: 236, distance: 76.7
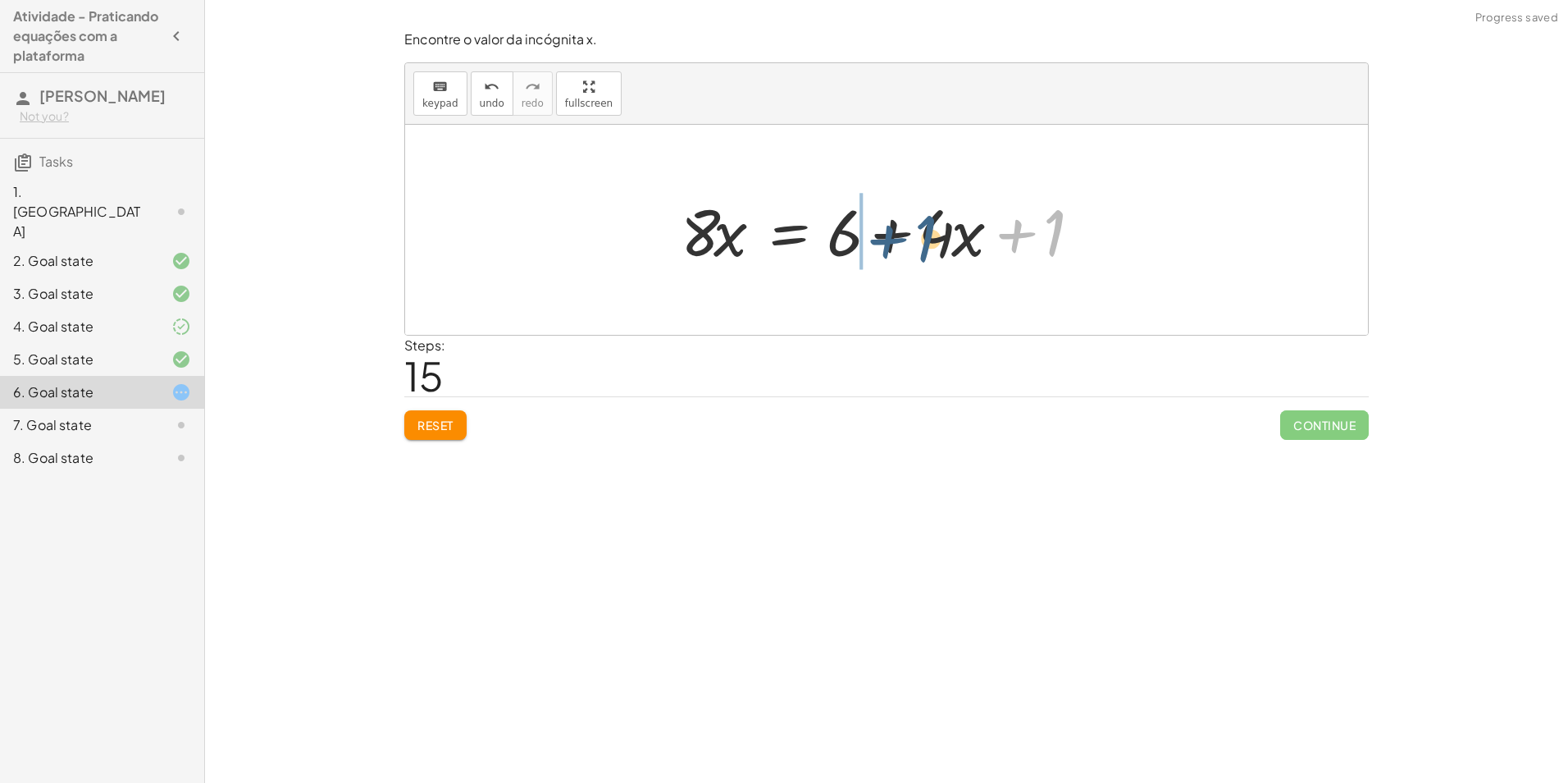
drag, startPoint x: 1045, startPoint y: 239, endPoint x: 929, endPoint y: 244, distance: 116.1
click at [929, 244] on div at bounding box center [893, 230] width 440 height 84
drag, startPoint x: 849, startPoint y: 230, endPoint x: 919, endPoint y: 233, distance: 70.1
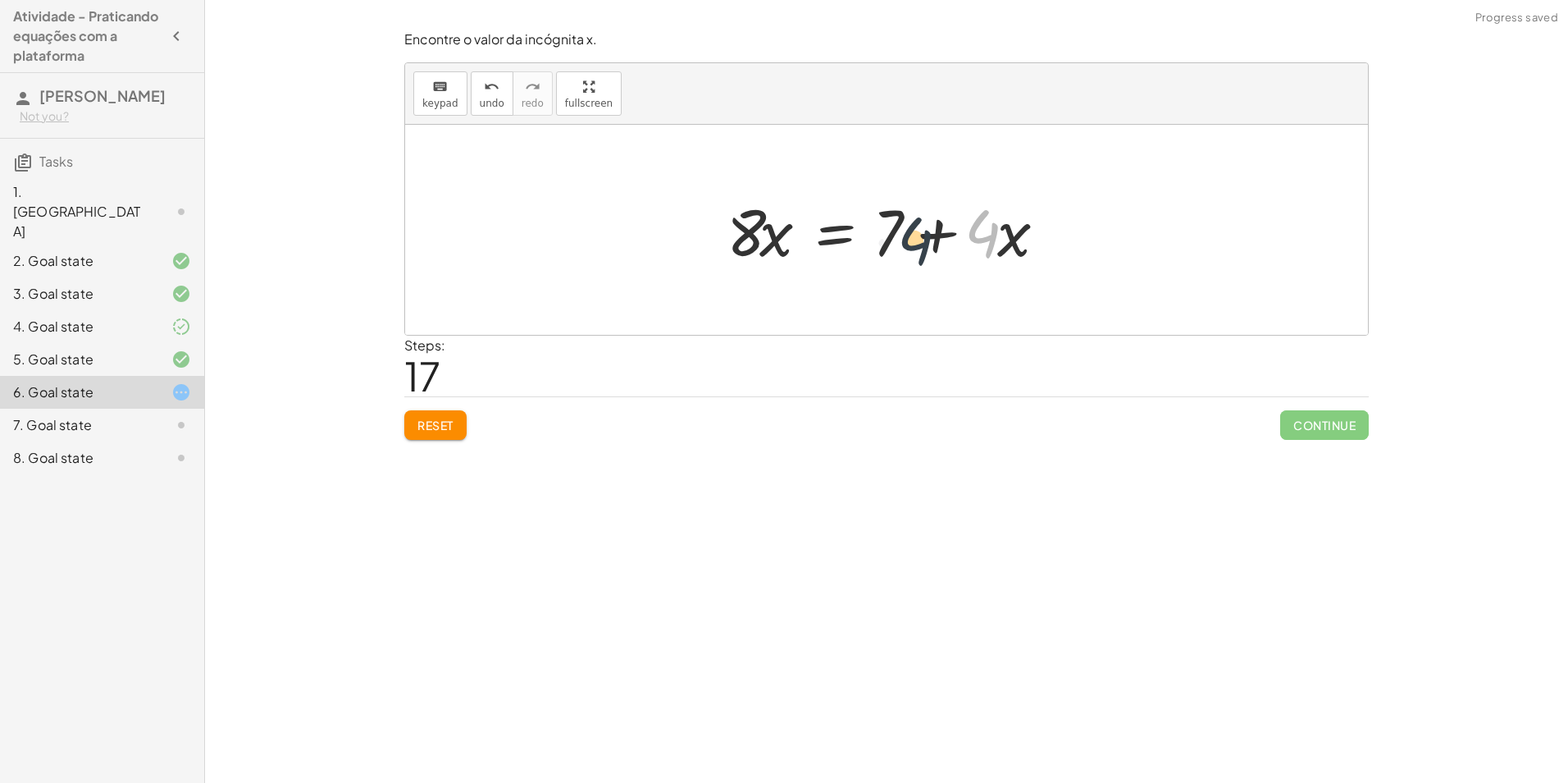
drag, startPoint x: 978, startPoint y: 236, endPoint x: 921, endPoint y: 240, distance: 57.1
click at [921, 240] on div at bounding box center [893, 230] width 349 height 84
drag, startPoint x: 897, startPoint y: 227, endPoint x: 969, endPoint y: 226, distance: 72.0
click at [960, 225] on div at bounding box center [893, 230] width 349 height 84
drag, startPoint x: 735, startPoint y: 243, endPoint x: 784, endPoint y: 234, distance: 49.8
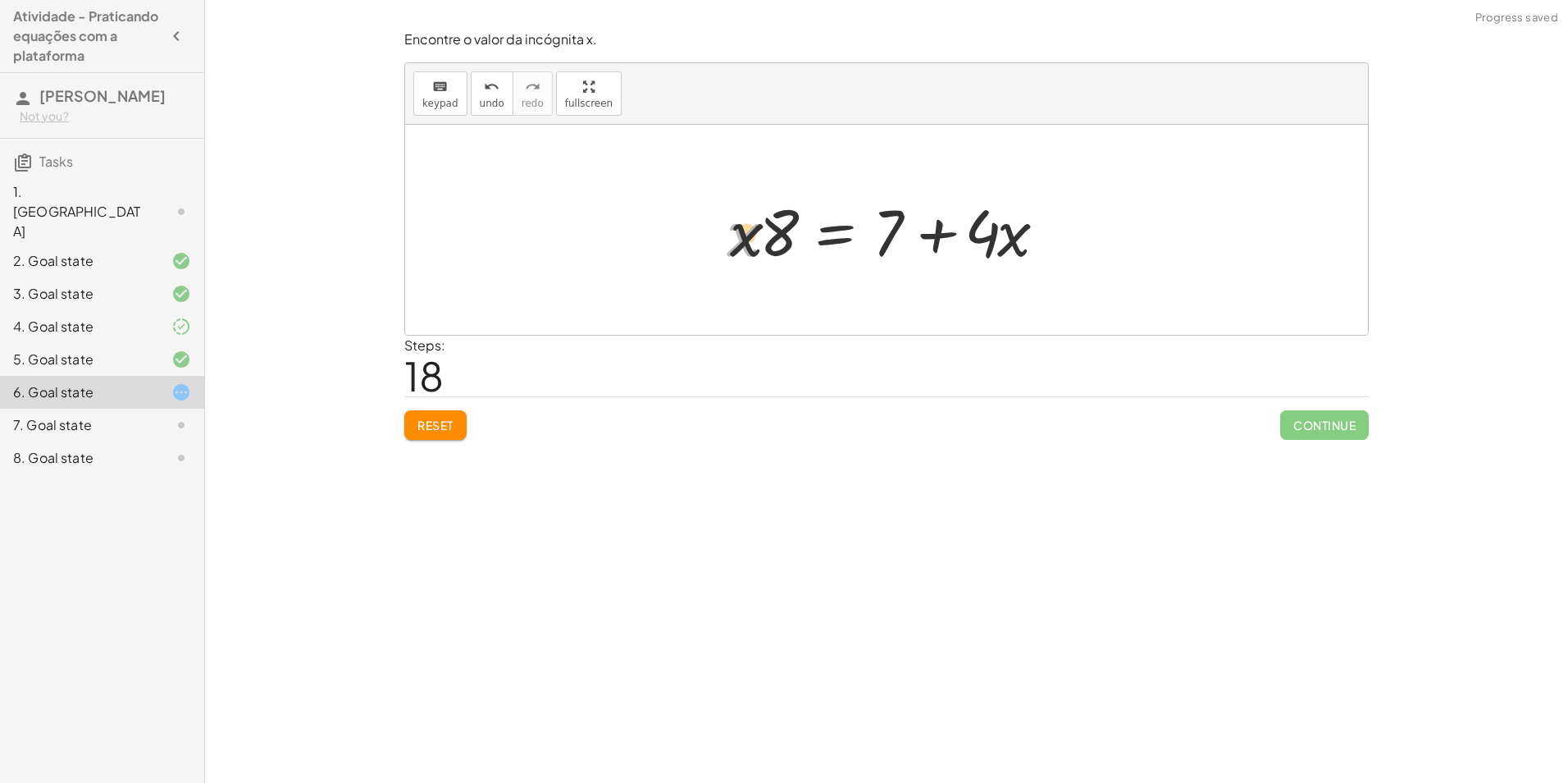
click at [784, 234] on div at bounding box center [893, 230] width 349 height 84
drag, startPoint x: 757, startPoint y: 232, endPoint x: 1049, endPoint y: 214, distance: 292.6
click at [1049, 214] on div at bounding box center [893, 230] width 349 height 84
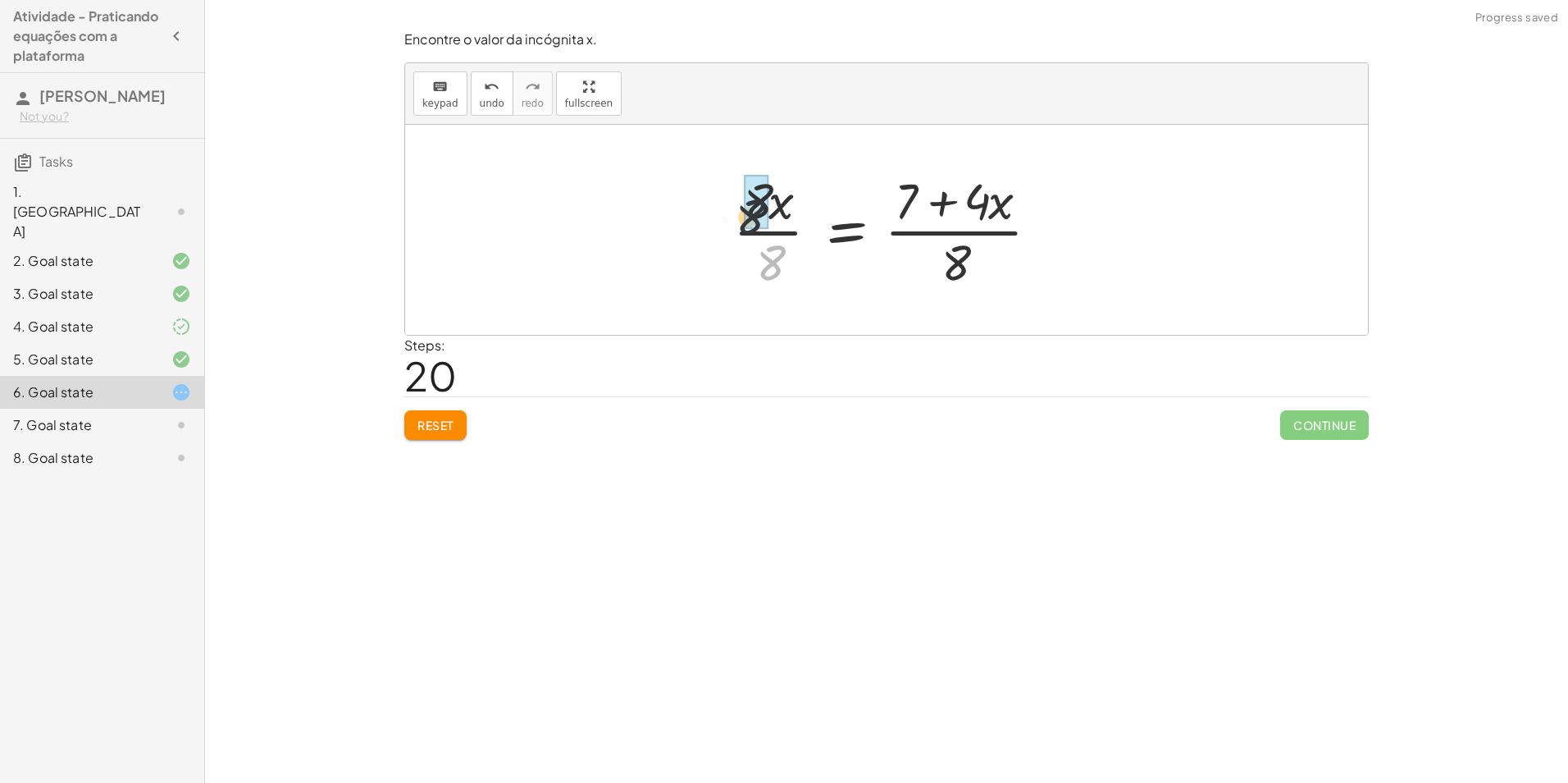
drag, startPoint x: 777, startPoint y: 257, endPoint x: 762, endPoint y: 224, distance: 36.2
drag, startPoint x: 954, startPoint y: 268, endPoint x: 998, endPoint y: 212, distance: 71.2
click at [998, 212] on div at bounding box center [893, 229] width 297 height 127
drag, startPoint x: 872, startPoint y: 260, endPoint x: 883, endPoint y: 215, distance: 46.3
click at [881, 221] on div at bounding box center [893, 229] width 334 height 127
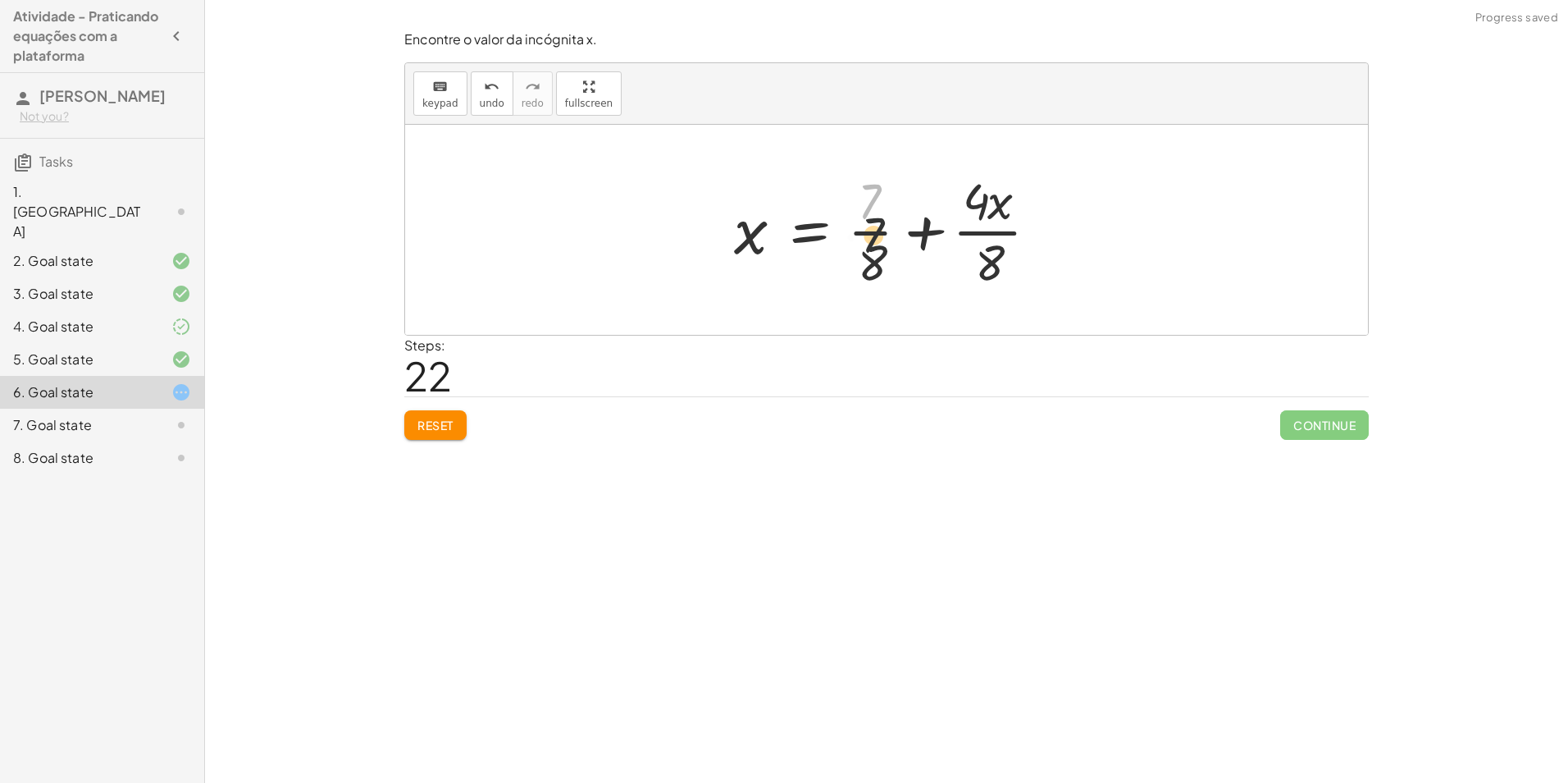
drag, startPoint x: 862, startPoint y: 200, endPoint x: 857, endPoint y: 254, distance: 54.2
click at [857, 254] on div at bounding box center [893, 229] width 334 height 127
drag, startPoint x: 884, startPoint y: 218, endPoint x: 883, endPoint y: 189, distance: 29.0
click at [883, 189] on div at bounding box center [893, 229] width 334 height 127
drag, startPoint x: 976, startPoint y: 263, endPoint x: 979, endPoint y: 196, distance: 67.1
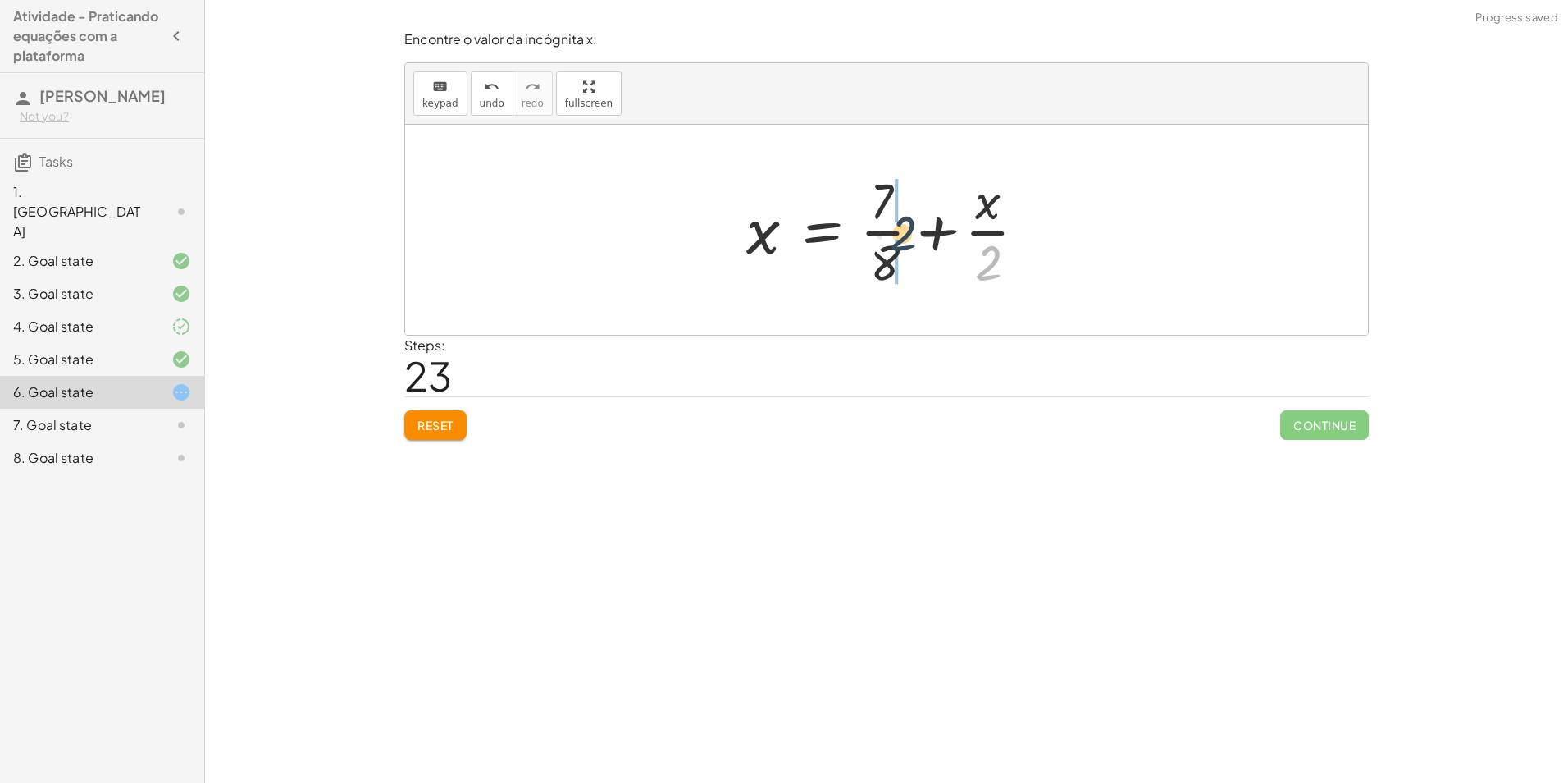
drag, startPoint x: 985, startPoint y: 267, endPoint x: 878, endPoint y: 210, distance: 121.2
click at [878, 210] on div at bounding box center [892, 229] width 309 height 127
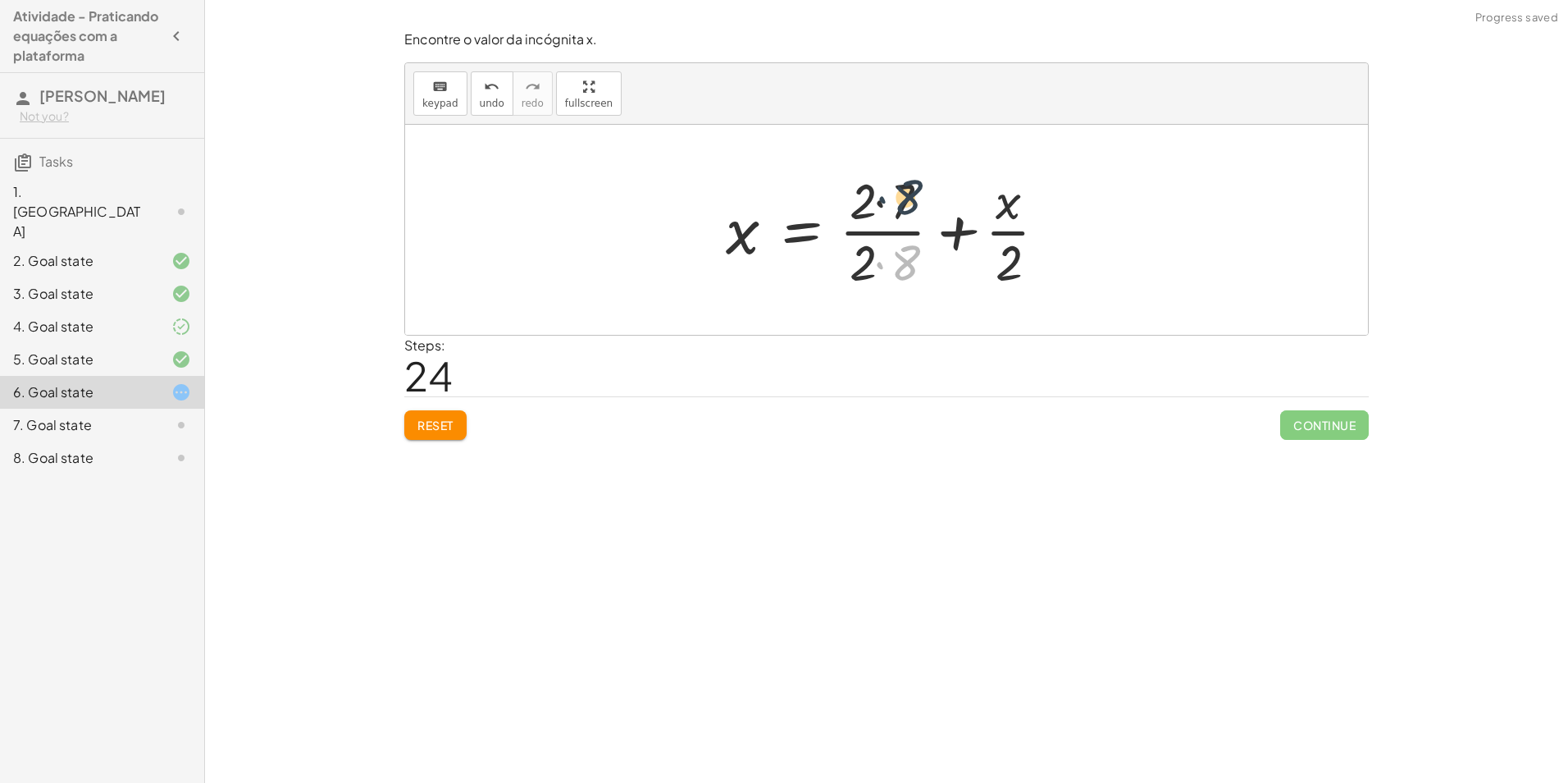
drag, startPoint x: 874, startPoint y: 266, endPoint x: 872, endPoint y: 197, distance: 69.0
click at [873, 197] on div at bounding box center [893, 229] width 350 height 127
drag, startPoint x: 867, startPoint y: 258, endPoint x: 872, endPoint y: 183, distance: 75.2
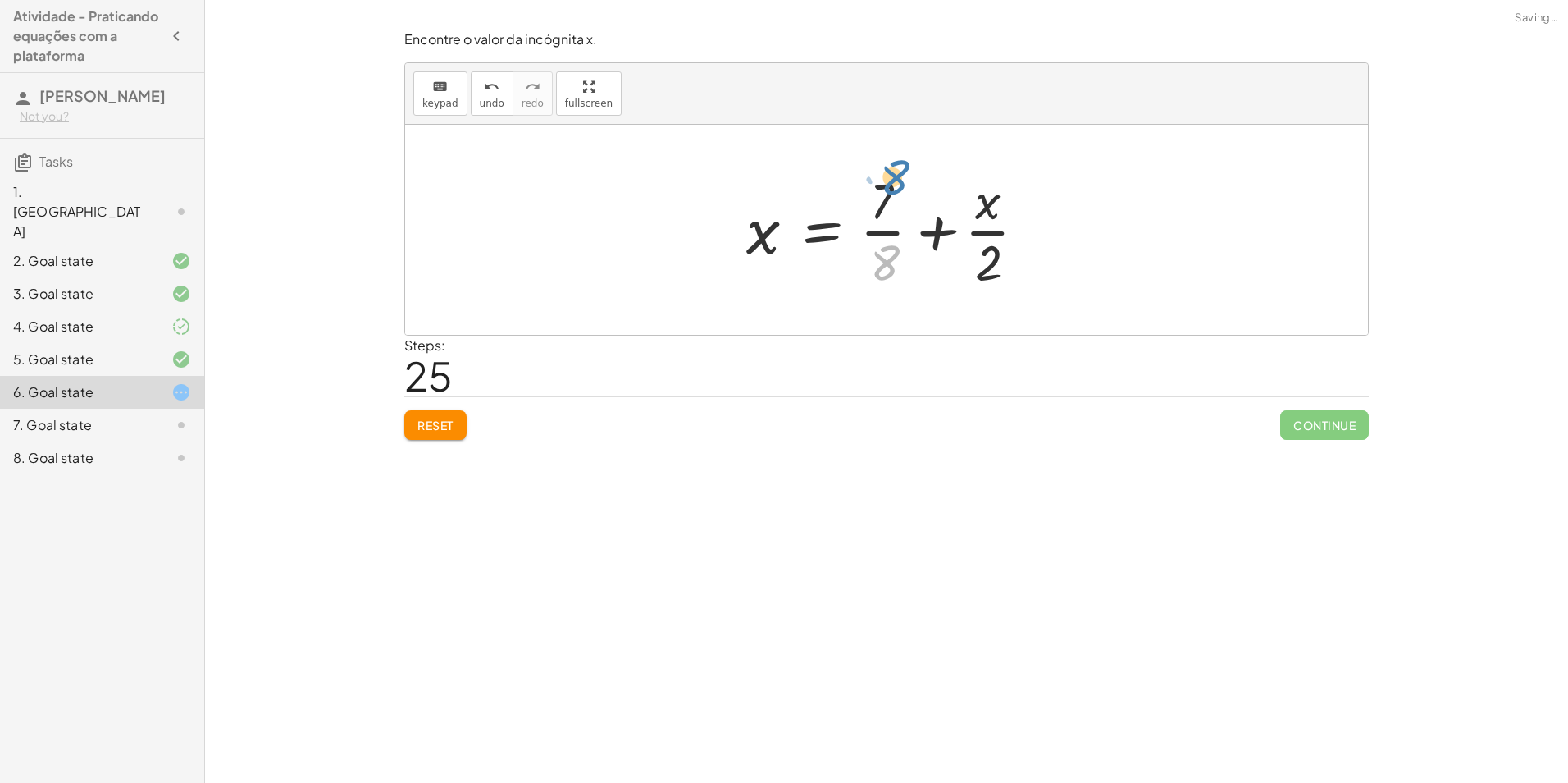
drag, startPoint x: 891, startPoint y: 240, endPoint x: 901, endPoint y: 170, distance: 70.7
click at [901, 170] on div at bounding box center [892, 229] width 309 height 127
drag, startPoint x: 876, startPoint y: 205, endPoint x: 884, endPoint y: 277, distance: 72.4
click at [881, 274] on div at bounding box center [892, 229] width 309 height 127
drag, startPoint x: 887, startPoint y: 267, endPoint x: 902, endPoint y: 232, distance: 38.1
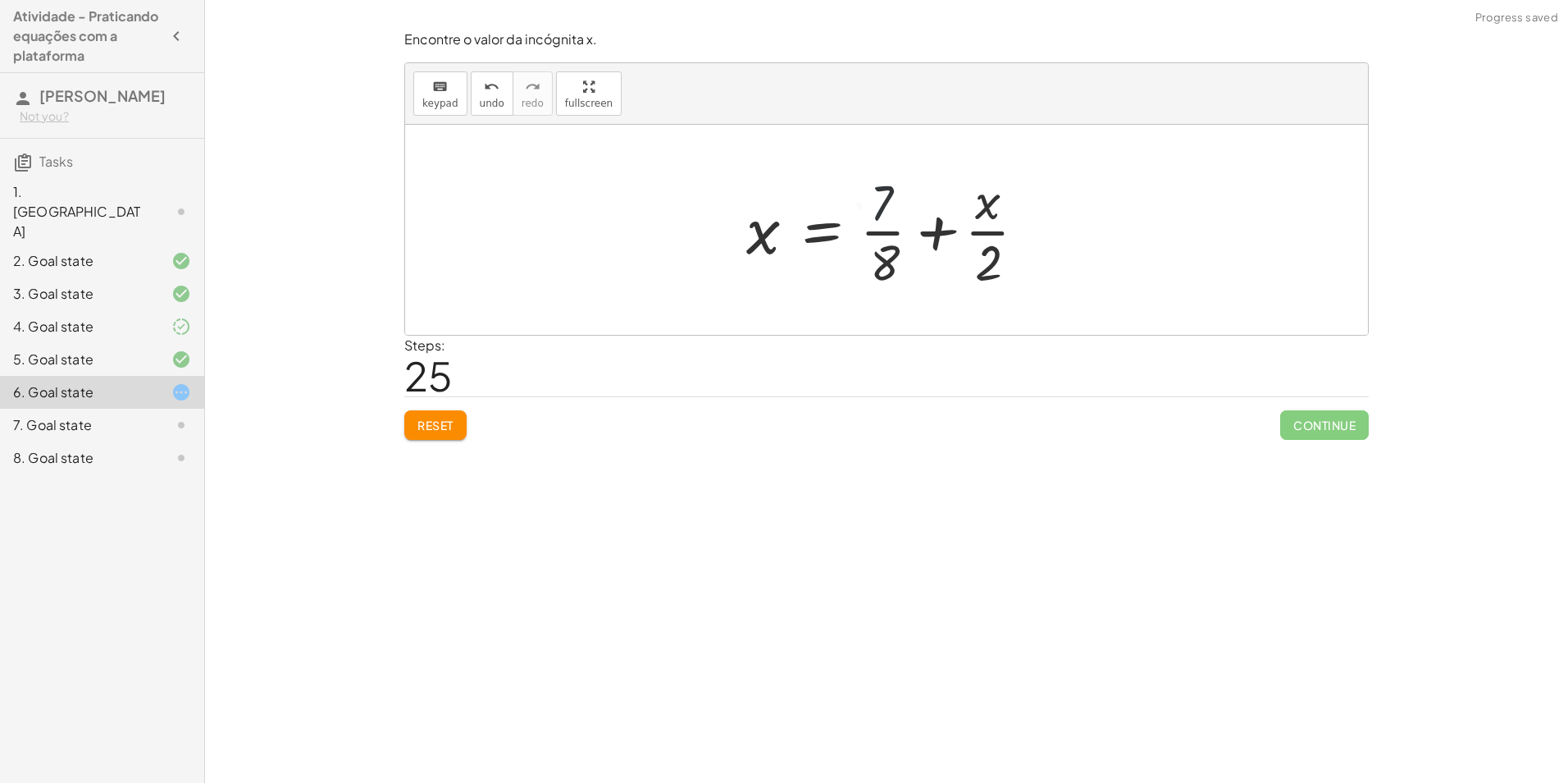
click at [901, 243] on div at bounding box center [892, 229] width 309 height 127
drag
click at [990, 207] on div at bounding box center [892, 229] width 309 height 127
click at [889, 265] on div at bounding box center [892, 229] width 309 height 127
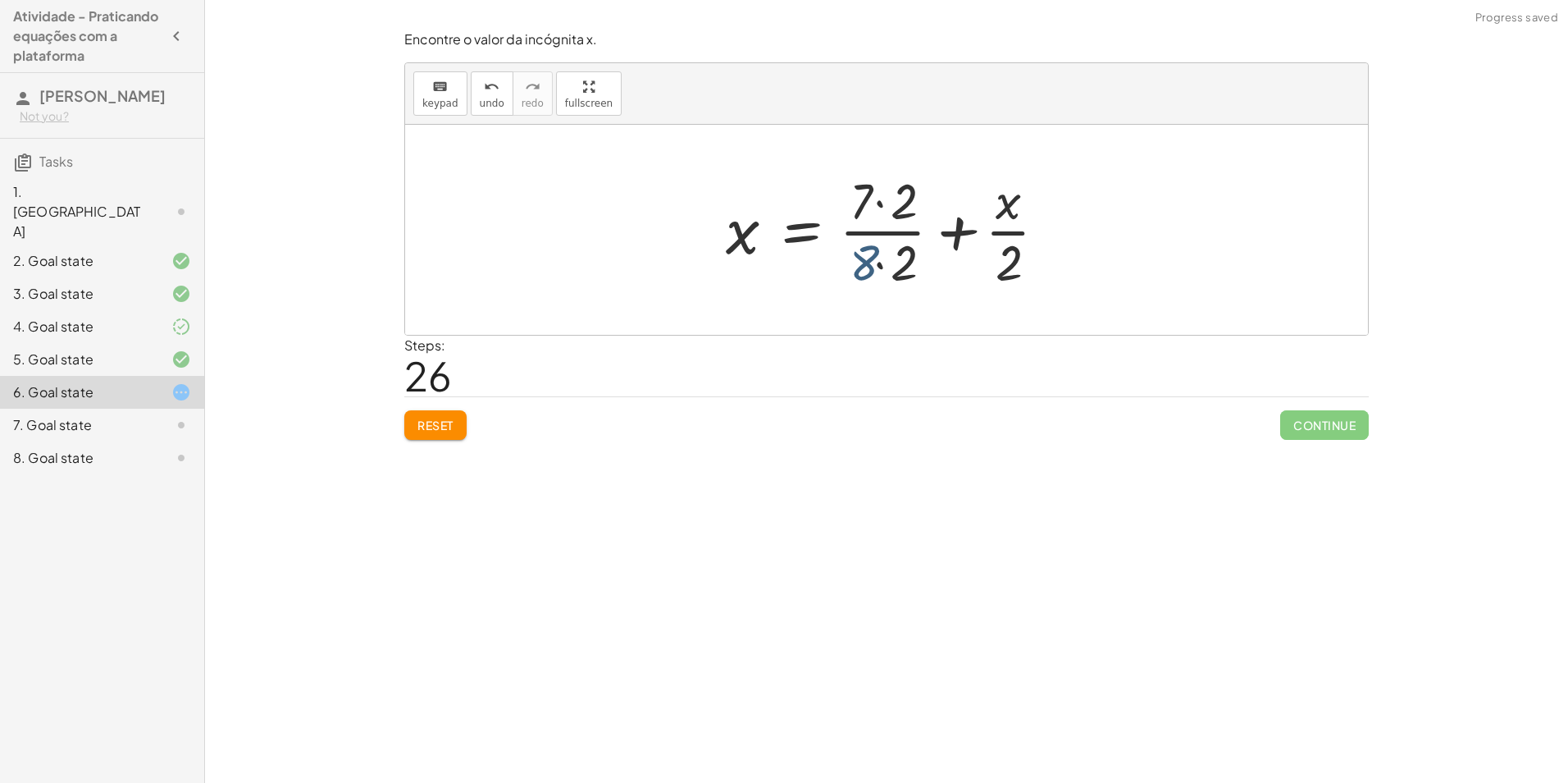
click at [884, 260] on div at bounding box center [893, 229] width 350 height 127
click at [862, 261] on div at bounding box center [893, 229] width 350 height 127
click at [882, 208] on div at bounding box center [893, 229] width 350 height 127
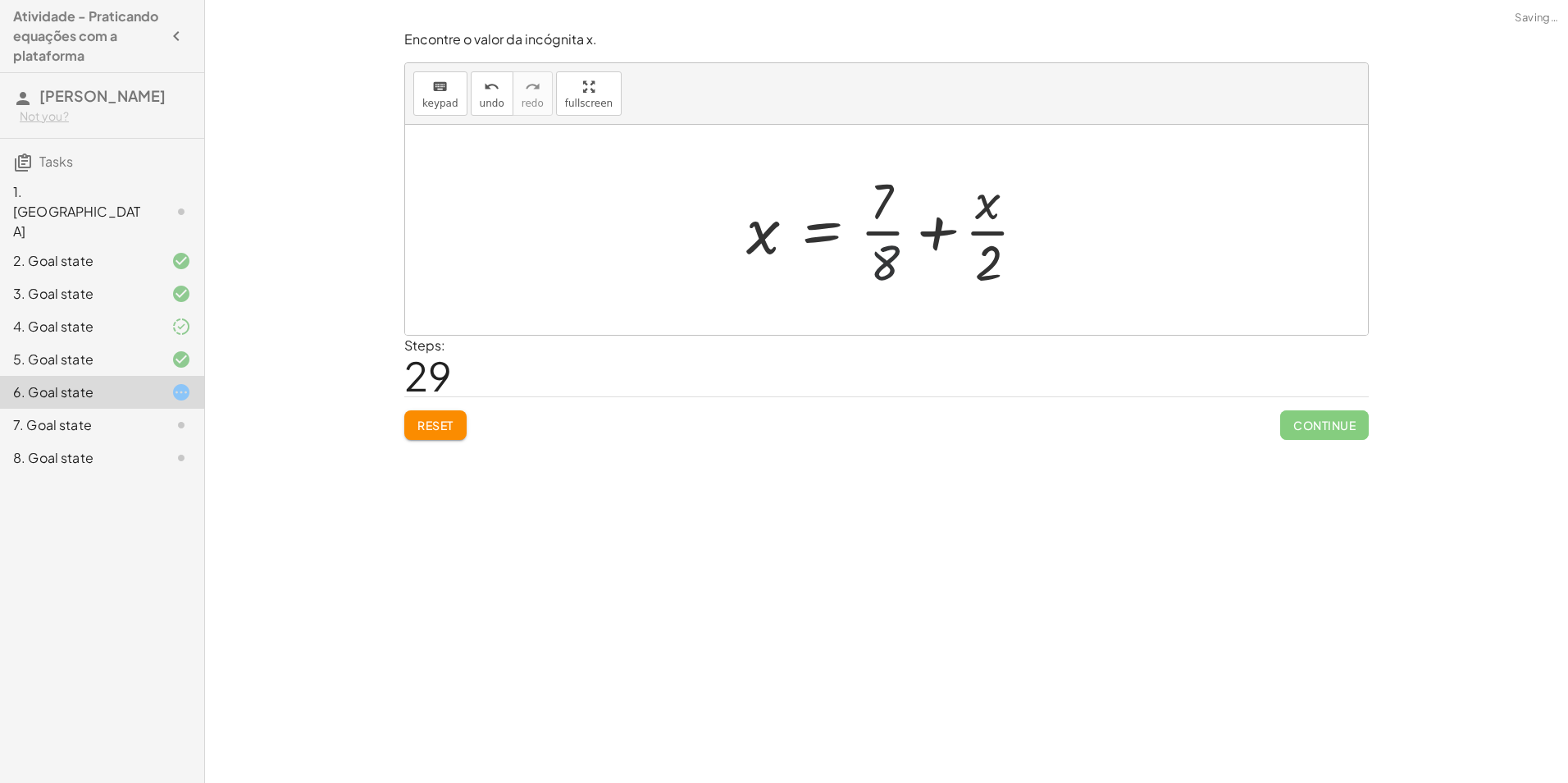
click at [869, 272] on div at bounding box center [892, 229] width 309 height 127
click at [1001, 226] on div at bounding box center [892, 229] width 309 height 127
click at [920, 227] on div at bounding box center [892, 229] width 309 height 127
click at [923, 227] on div at bounding box center [892, 229] width 309 height 127
click at [862, 256] on div at bounding box center [893, 229] width 391 height 127
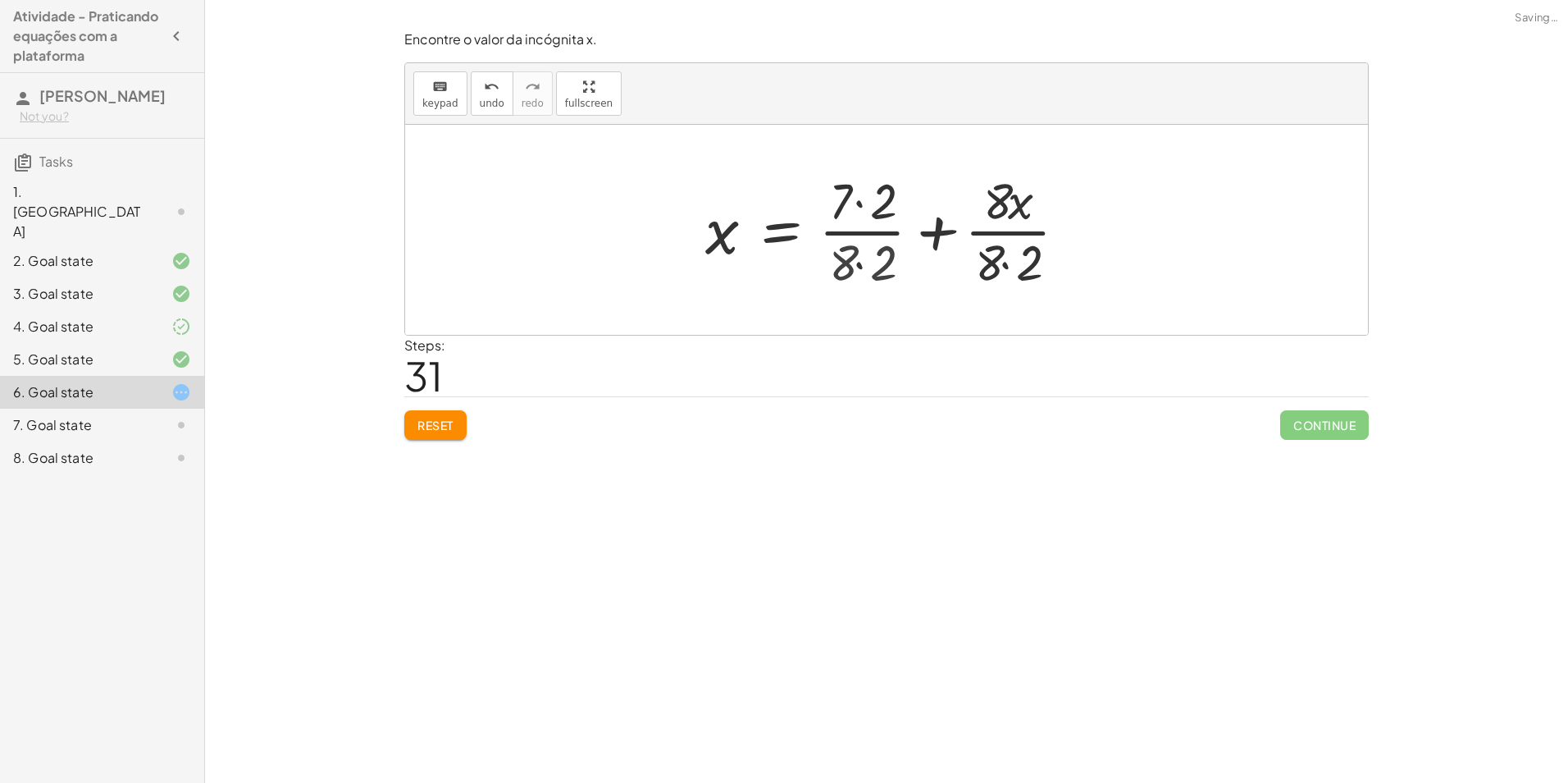
click at [862, 256] on div at bounding box center [893, 229] width 391 height 127
click at [862, 204] on div at bounding box center [893, 229] width 391 height 127
click at [862, 204] on div at bounding box center [884, 229] width 374 height 127
click at [975, 256] on div at bounding box center [884, 229] width 374 height 127
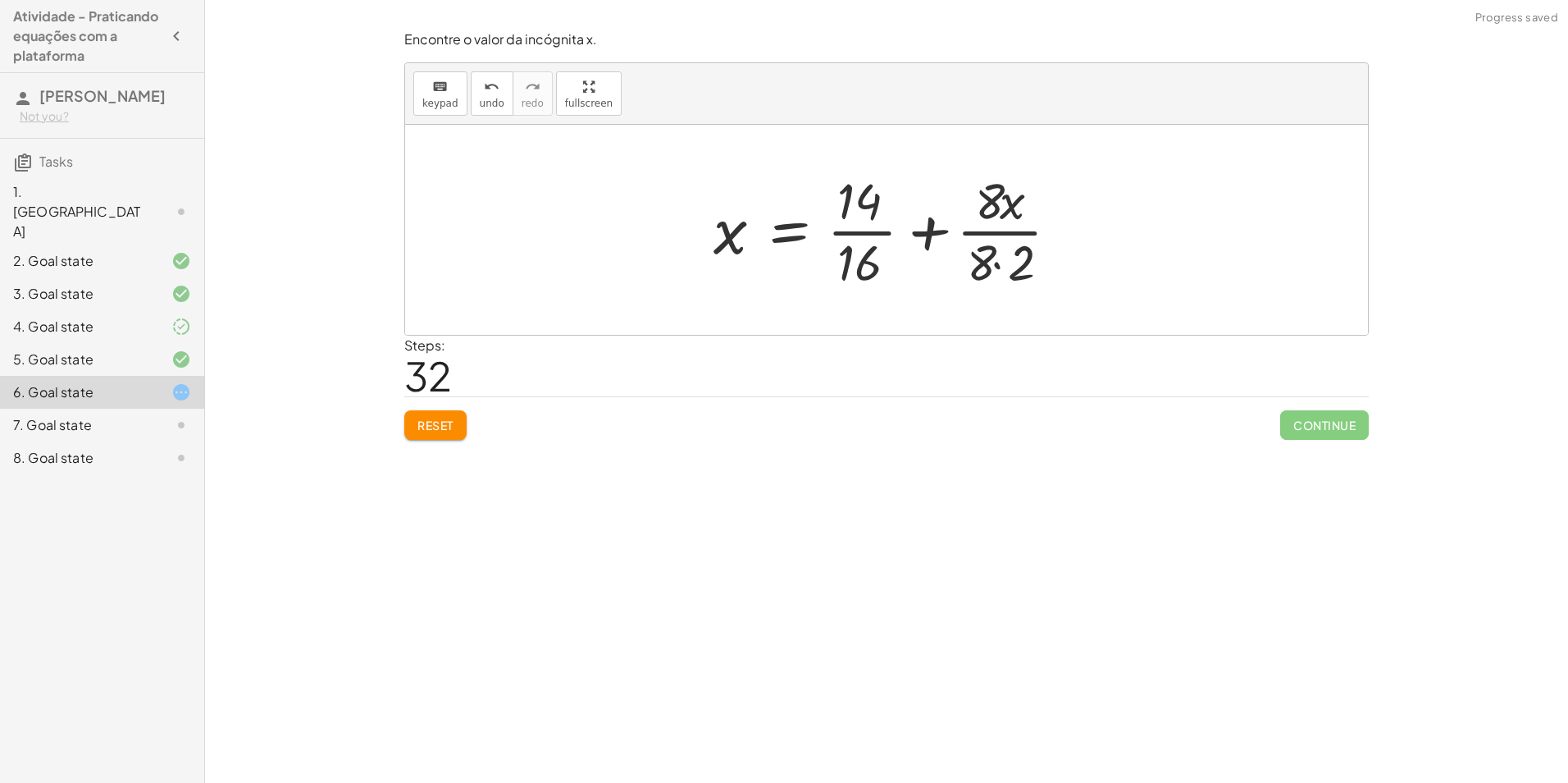
click at [987, 258] on div at bounding box center [893, 229] width 374 height 127
click at [1005, 269] on div at bounding box center [893, 229] width 374 height 127
click at [1001, 269] on div at bounding box center [884, 229] width 359 height 127
drag, startPoint x: 993, startPoint y: 268, endPoint x: 1007, endPoint y: 214, distance: 55.8
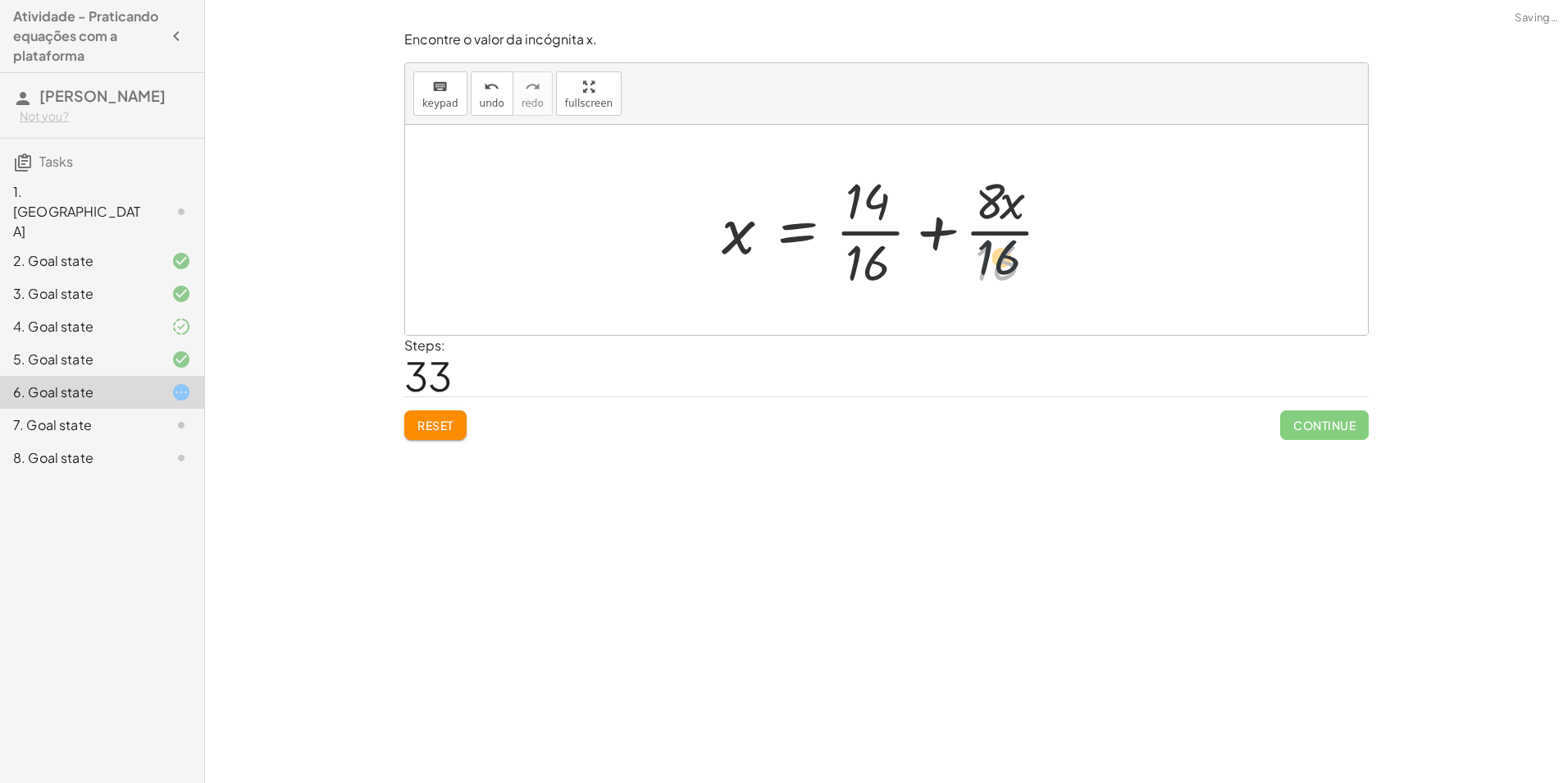
click at [1007, 214] on div at bounding box center [892, 229] width 359 height 127
click at [990, 200] on div at bounding box center [892, 229] width 359 height 127
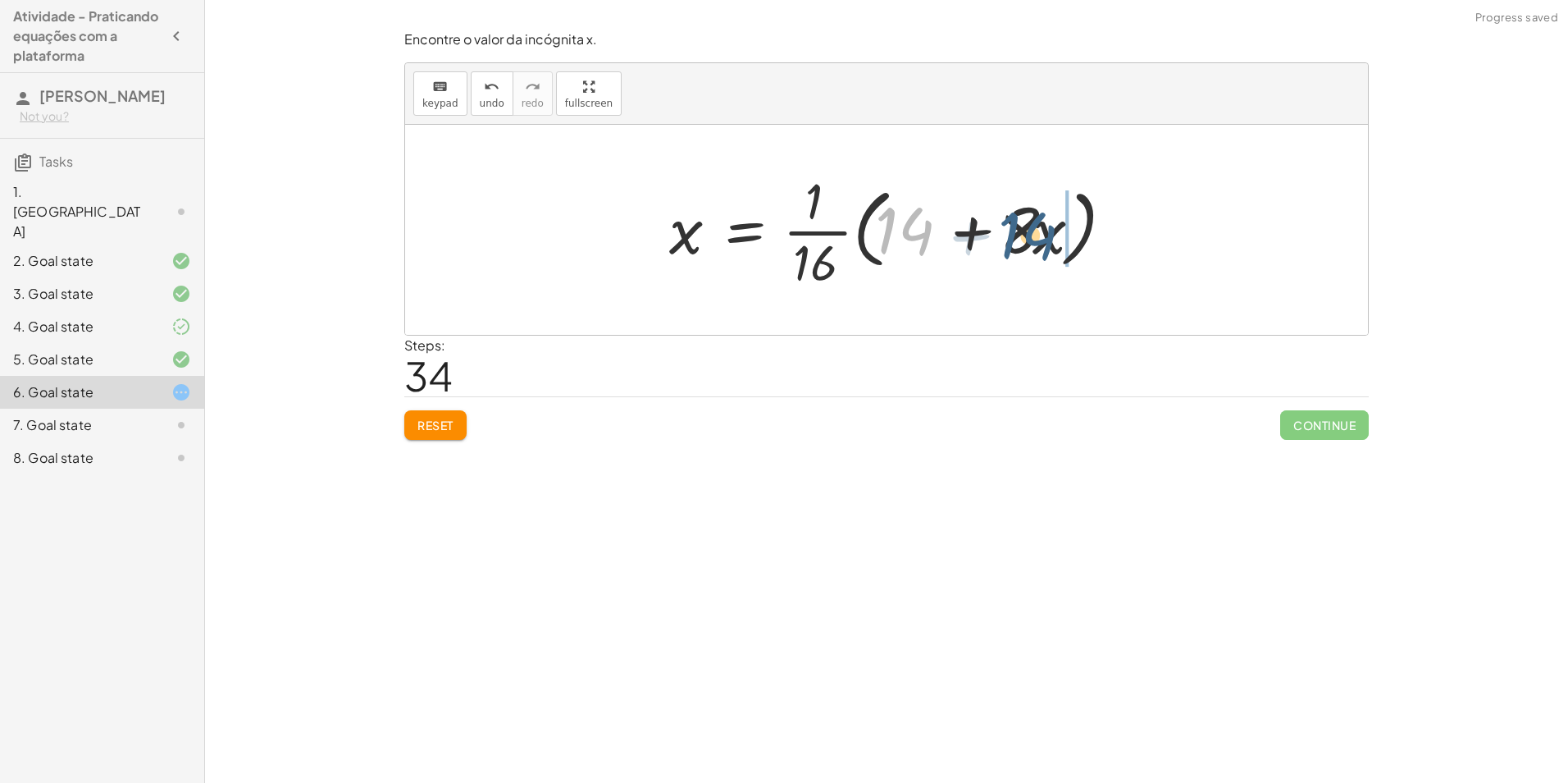
click at [1062, 253] on div at bounding box center [892, 229] width 463 height 127
click at [958, 246] on div at bounding box center [892, 229] width 463 height 127
click at [825, 211] on div at bounding box center [892, 229] width 463 height 127
drag, startPoint x: 996, startPoint y: 227, endPoint x: 941, endPoint y: 222, distance: 55.2
click at [941, 222] on div at bounding box center [892, 229] width 463 height 127
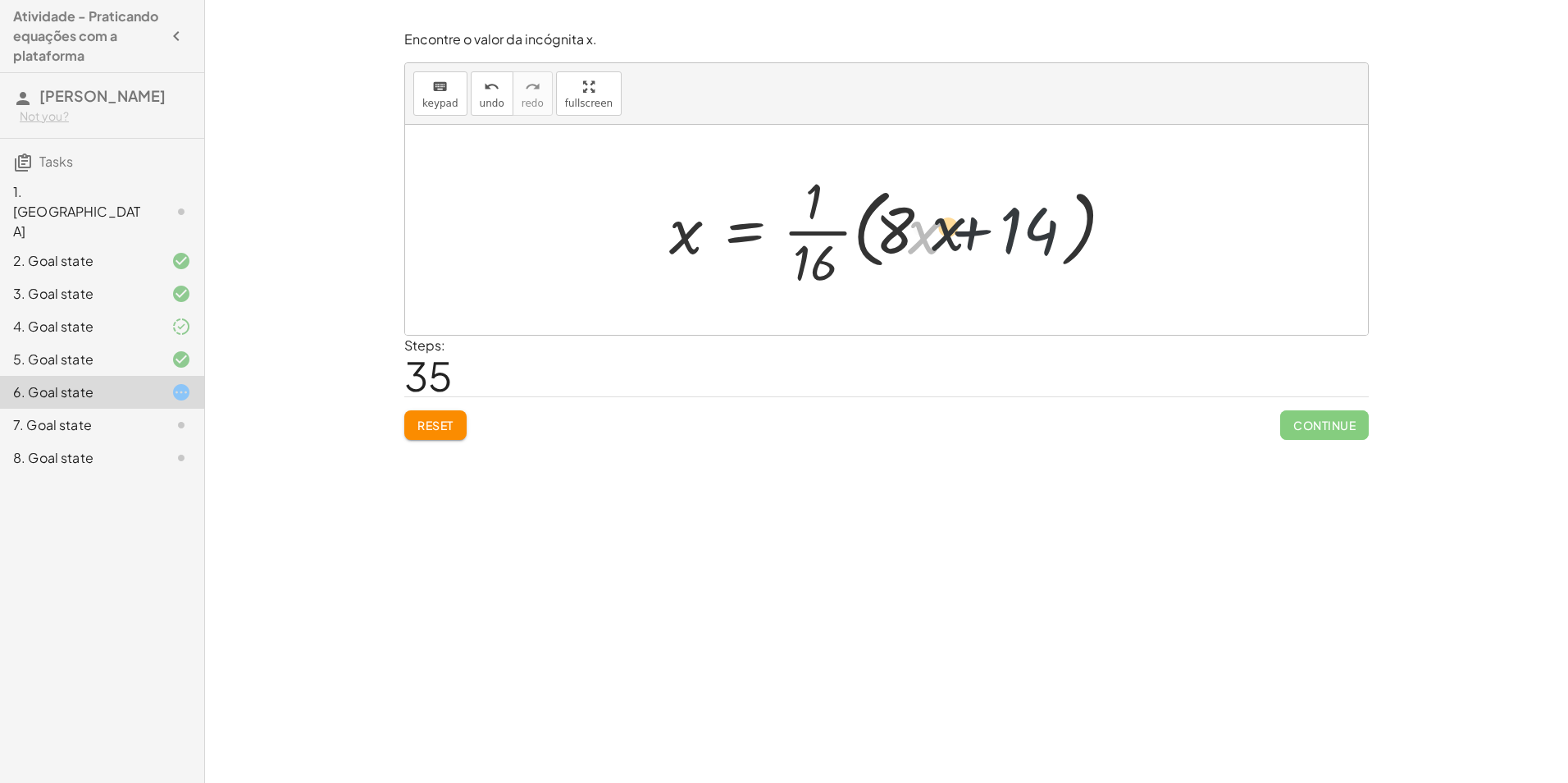
drag, startPoint x: 911, startPoint y: 227, endPoint x: 951, endPoint y: 223, distance: 40.2
click at [951, 223] on div at bounding box center [892, 229] width 463 height 127
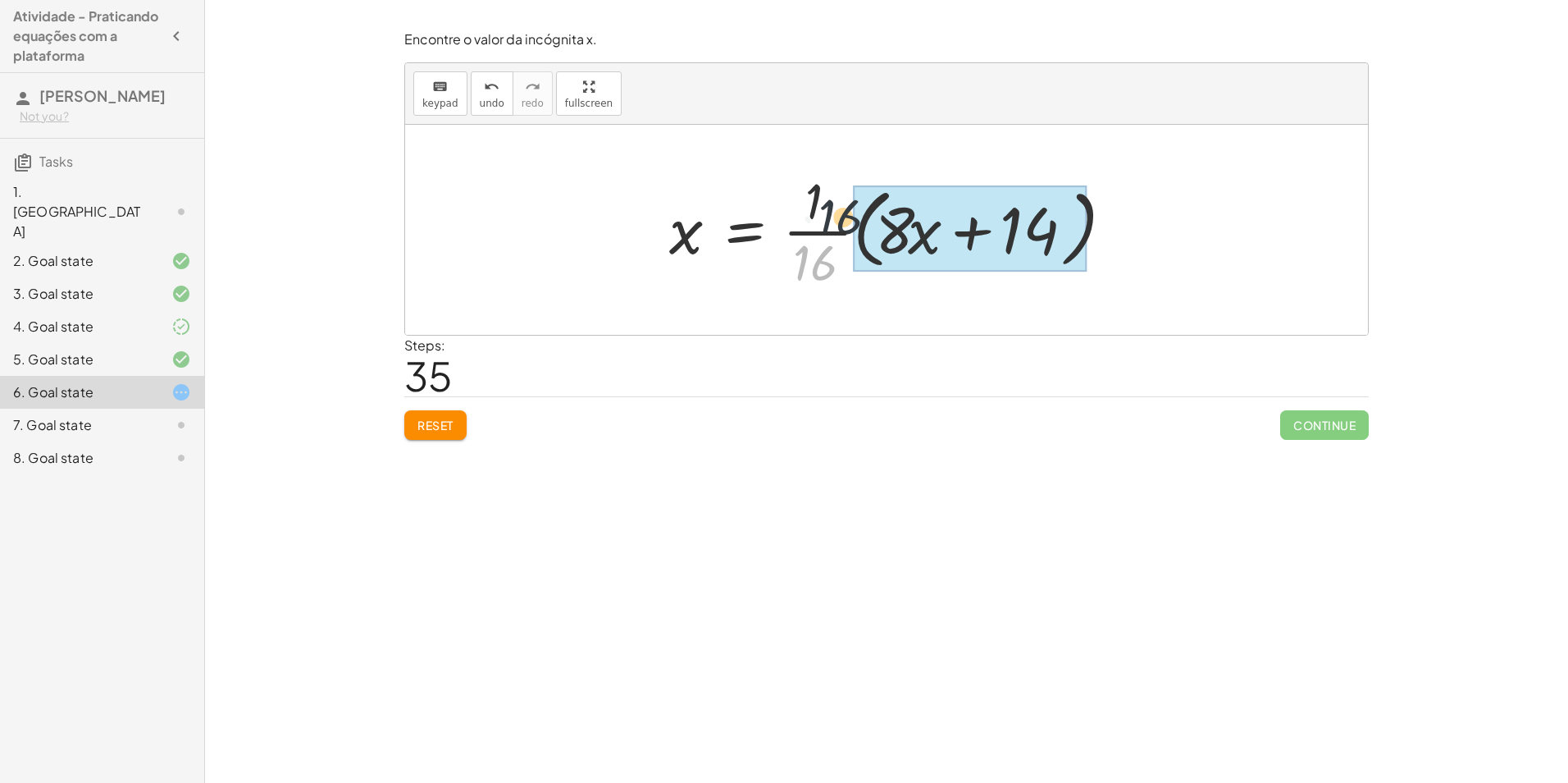
drag, startPoint x: 798, startPoint y: 273, endPoint x: 809, endPoint y: 204, distance: 69.9
click at [811, 204] on div at bounding box center [892, 229] width 463 height 127
drag, startPoint x: 827, startPoint y: 273, endPoint x: 970, endPoint y: 251, distance: 144.7
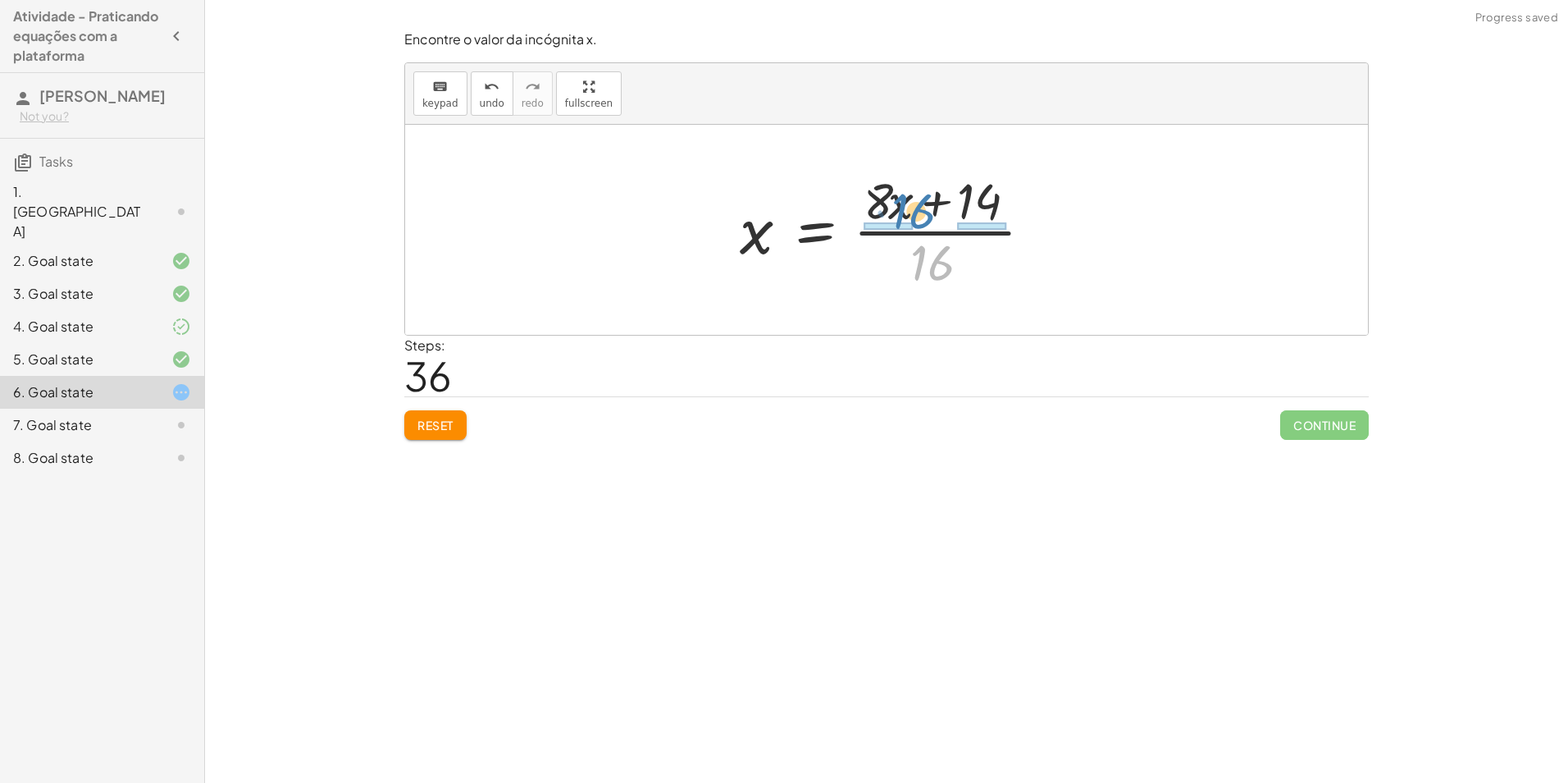
drag, startPoint x: 932, startPoint y: 263, endPoint x: 910, endPoint y: 211, distance: 56.5
click at [910, 211] on div at bounding box center [892, 229] width 322 height 127
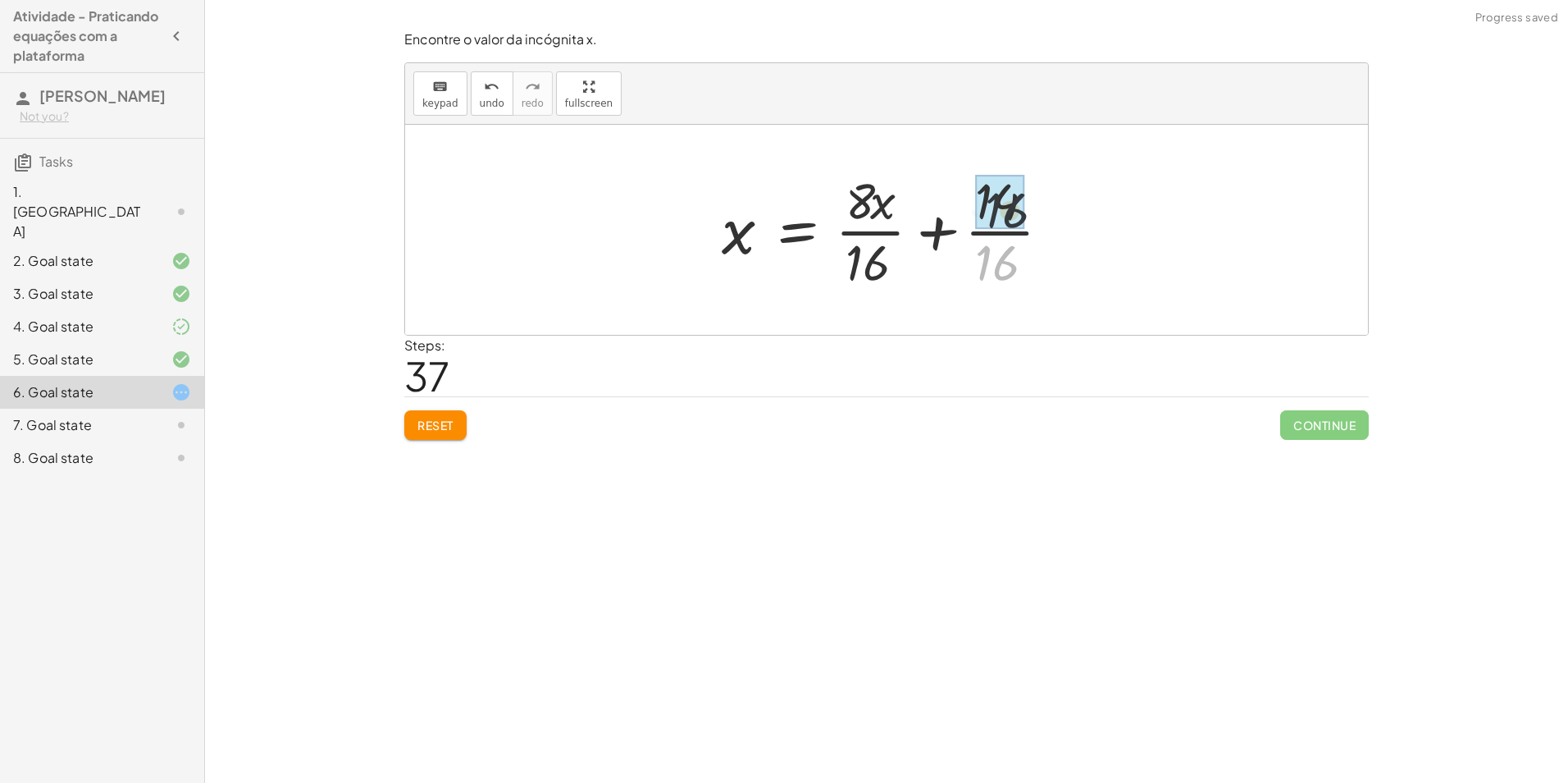
drag, startPoint x: 1003, startPoint y: 257, endPoint x: 1006, endPoint y: 198, distance: 59.1
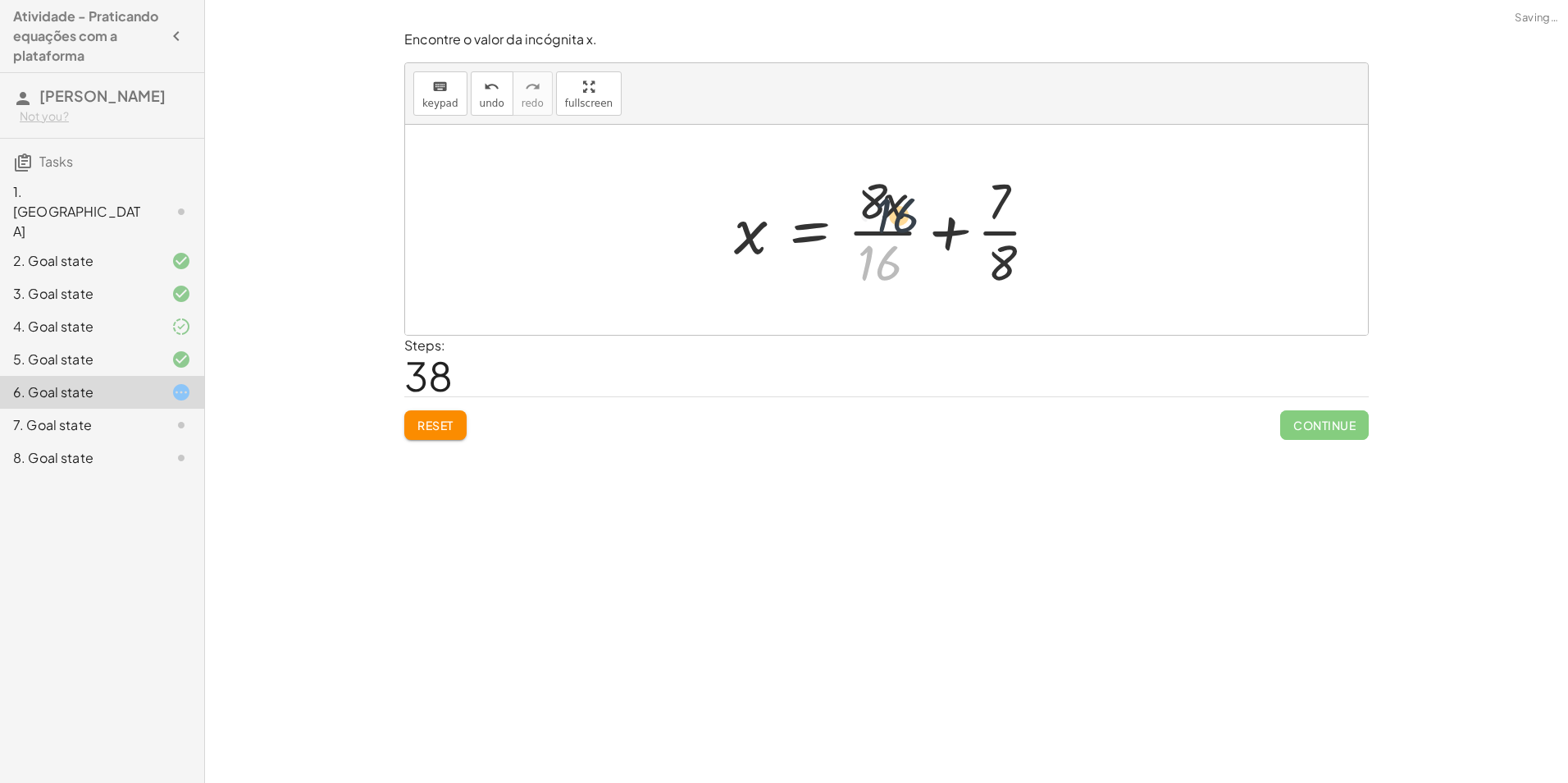
drag, startPoint x: 889, startPoint y: 269, endPoint x: 906, endPoint y: 219, distance: 52.8
click at [906, 219] on div at bounding box center [893, 229] width 334 height 127
drag, startPoint x: 883, startPoint y: 183, endPoint x: 864, endPoint y: 211, distance: 33.8
click at [867, 248] on div at bounding box center [893, 229] width 334 height 127
drag, startPoint x: 872, startPoint y: 232, endPoint x: 867, endPoint y: 271, distance: 39.3
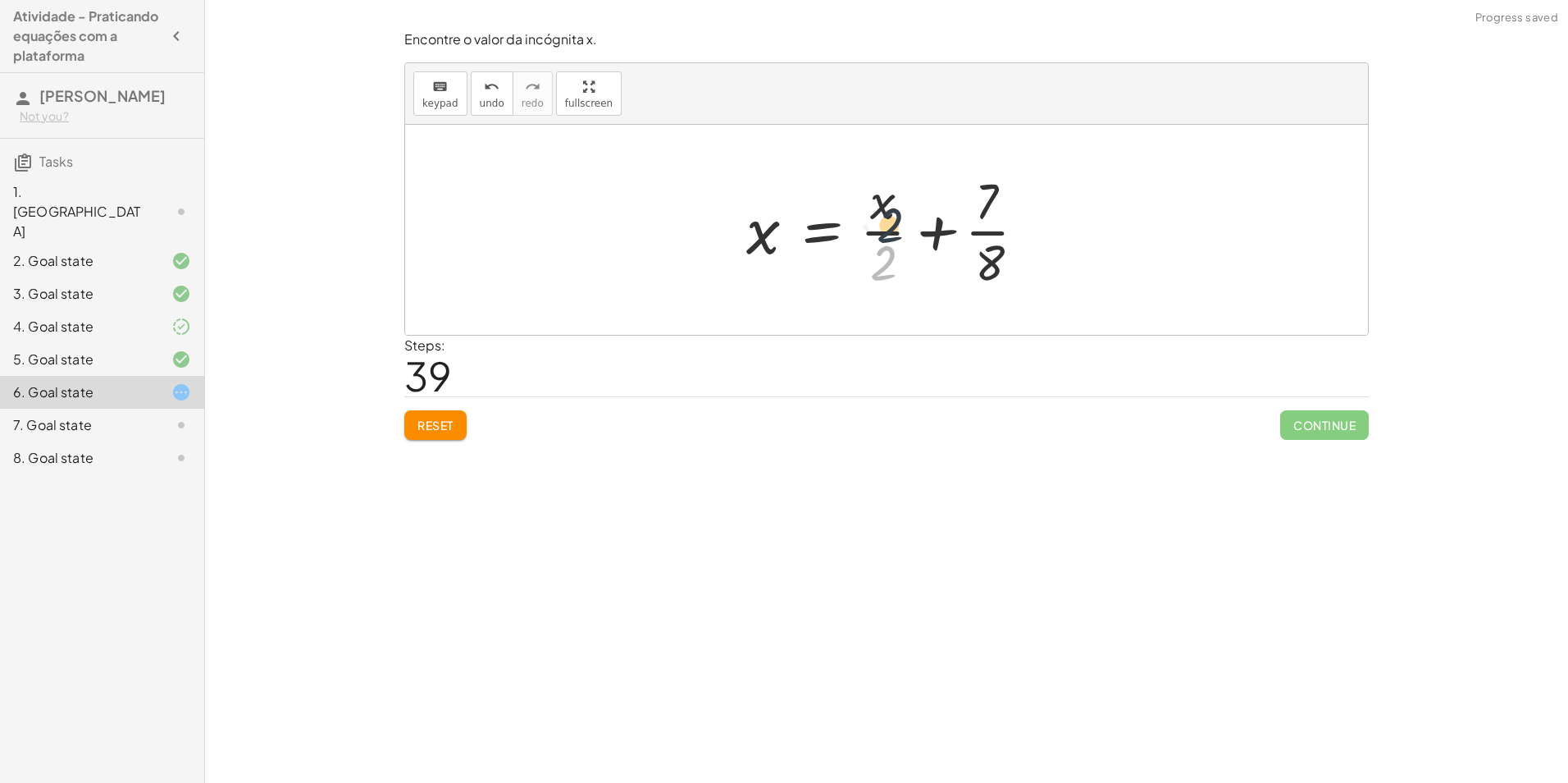
drag, startPoint x: 890, startPoint y: 266, endPoint x: 897, endPoint y: 227, distance: 39.6
click at [897, 227] on div at bounding box center [892, 229] width 309 height 127
drag, startPoint x: 988, startPoint y: 263, endPoint x: 984, endPoint y: 212, distance: 51.2
click at [984, 212] on div at bounding box center [892, 229] width 309 height 127
drag, startPoint x: 989, startPoint y: 255, endPoint x: 870, endPoint y: 259, distance: 119.1
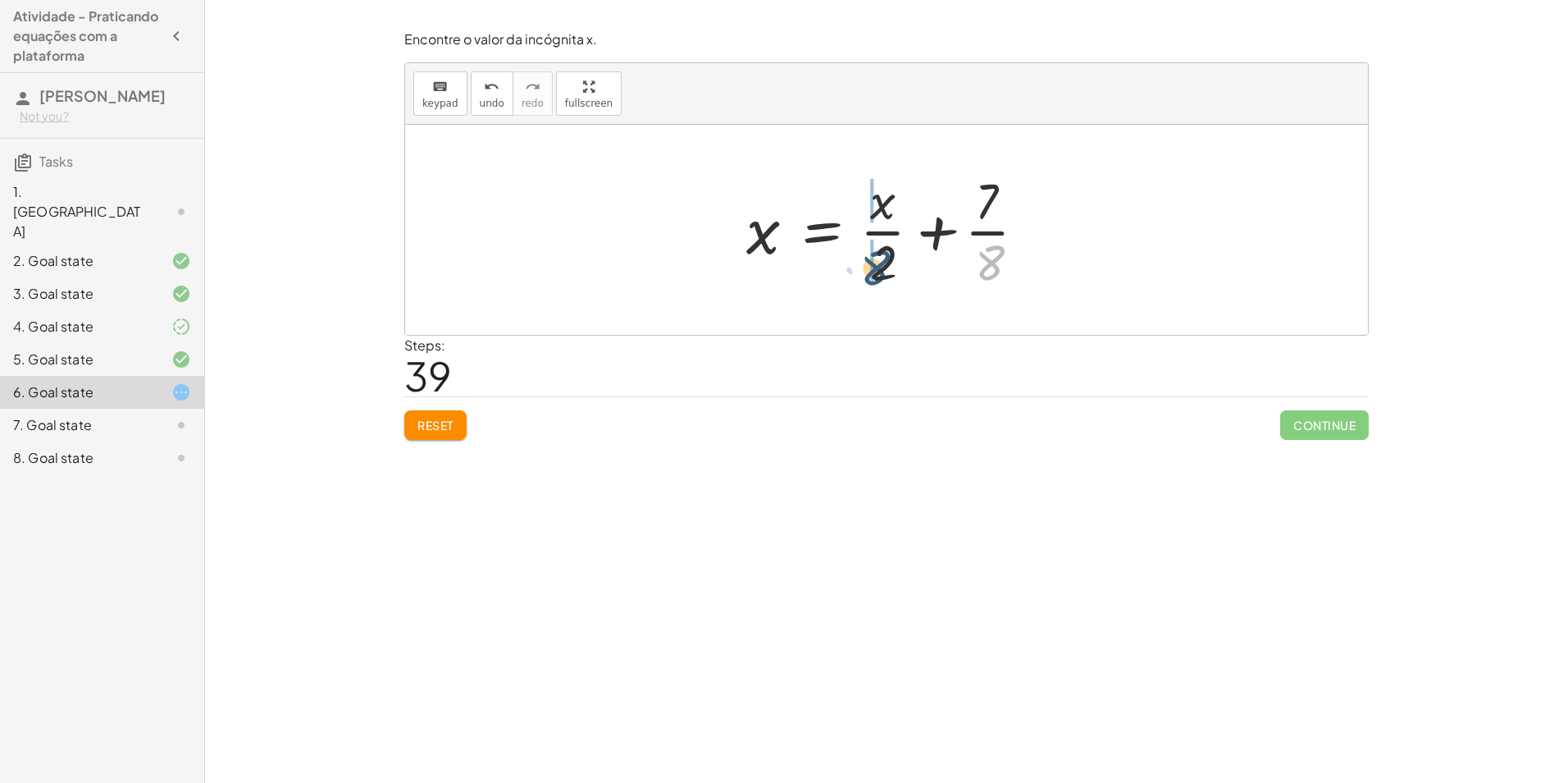
click at [869, 259] on div at bounding box center [892, 229] width 309 height 127
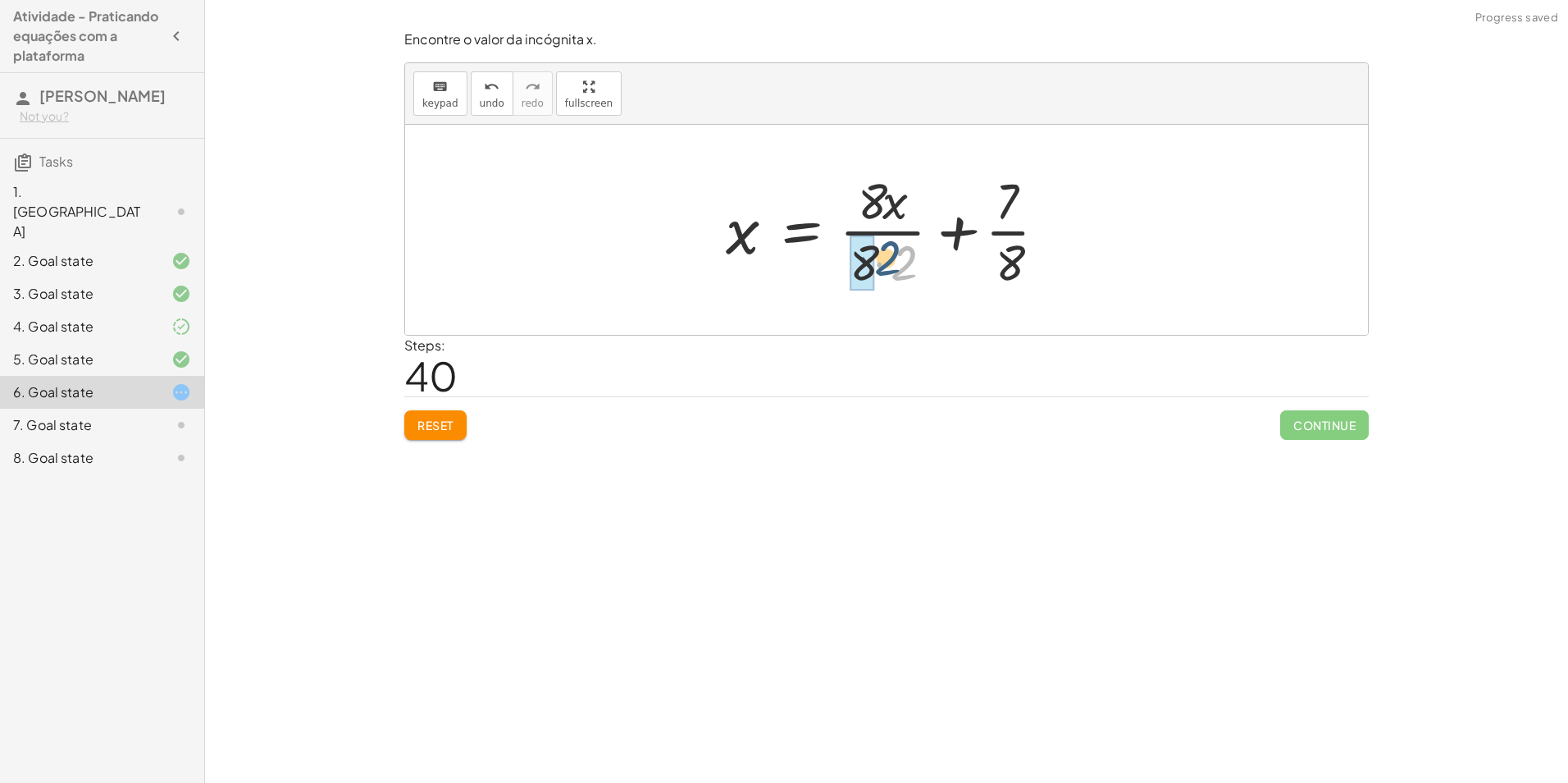
drag, startPoint x: 907, startPoint y: 266, endPoint x: 864, endPoint y: 260, distance: 43.4
drag, startPoint x: 867, startPoint y: 260, endPoint x: 867, endPoint y: 232, distance: 28.0
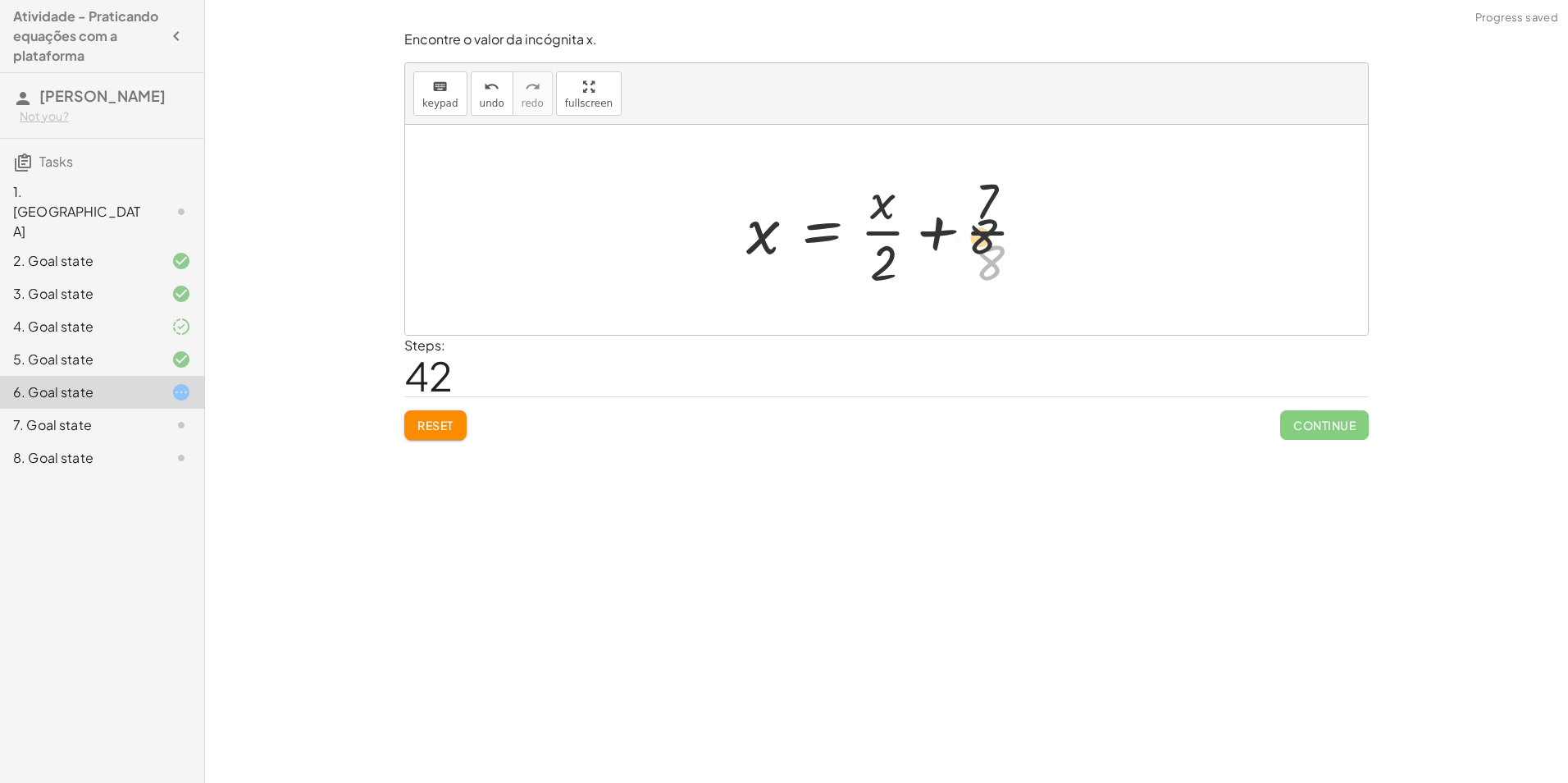
drag, startPoint x: 992, startPoint y: 263, endPoint x: 988, endPoint y: 210, distance: 53.2
click at [989, 208] on div at bounding box center [892, 229] width 309 height 127
drag, startPoint x: 908, startPoint y: 273, endPoint x: 1006, endPoint y: 269, distance: 98.1
click at [1006, 269] on div at bounding box center [892, 229] width 309 height 127
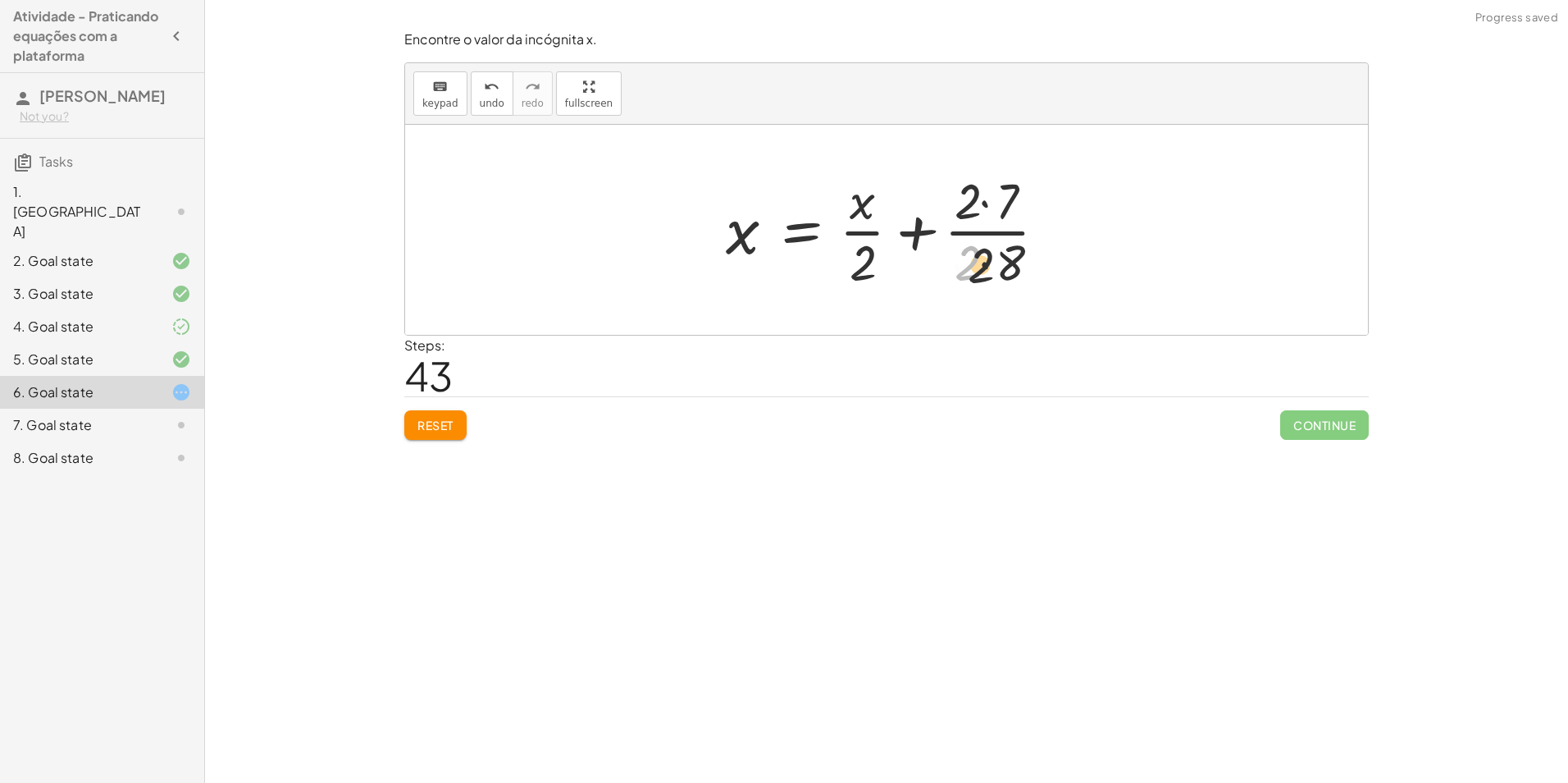
drag, startPoint x: 979, startPoint y: 273, endPoint x: 990, endPoint y: 274, distance: 11.0
click at [990, 274] on div at bounding box center [893, 229] width 350 height 127
drag, startPoint x: 1002, startPoint y: 204, endPoint x: 980, endPoint y: 199, distance: 22.6
click at [980, 199] on div at bounding box center [893, 229] width 350 height 127
drag, startPoint x: 986, startPoint y: 197, endPoint x: 998, endPoint y: 200, distance: 12.4
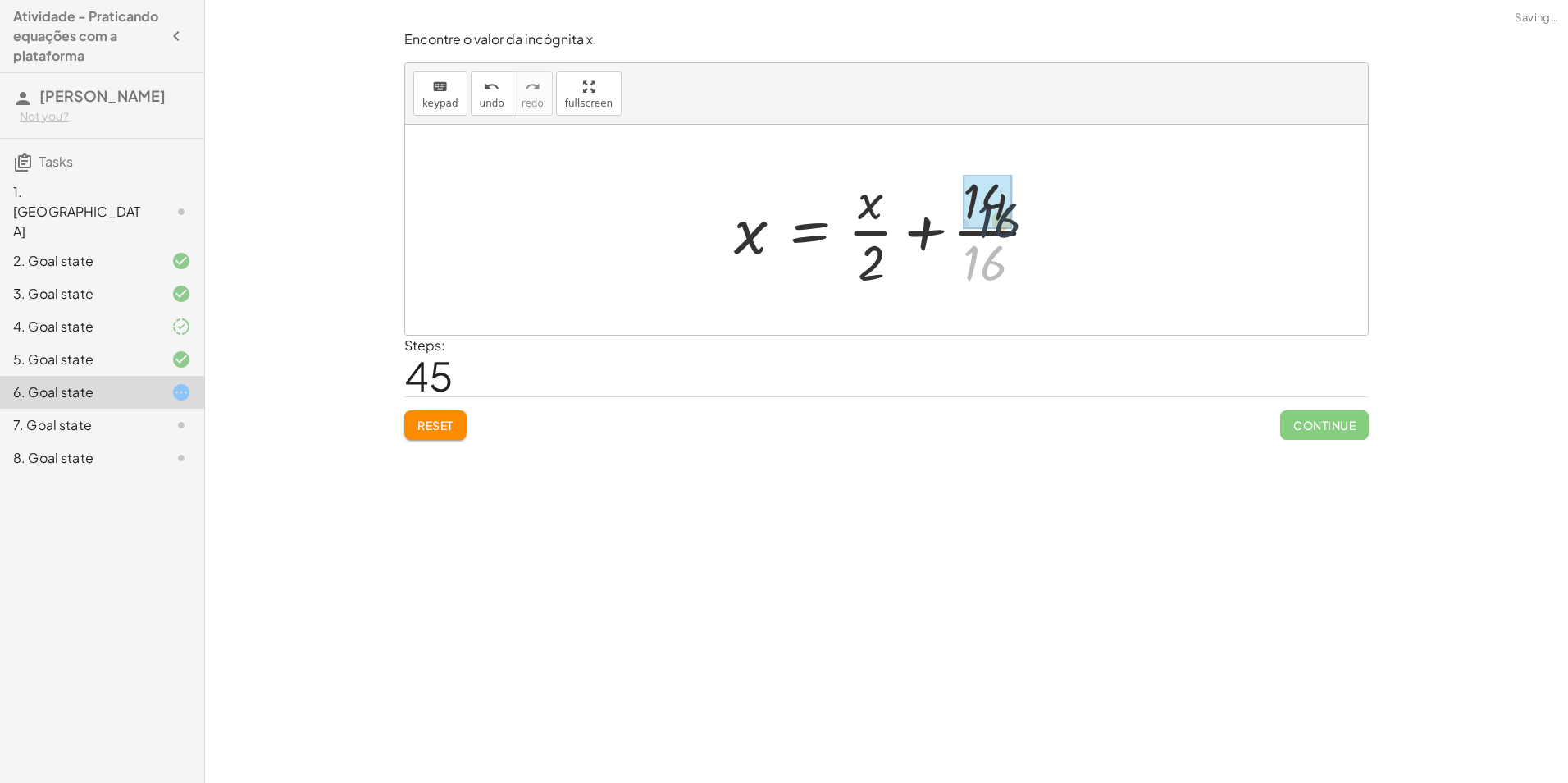
drag, startPoint x: 985, startPoint y: 239, endPoint x: 988, endPoint y: 207, distance: 32.1
drag, startPoint x: 985, startPoint y: 262, endPoint x: 989, endPoint y: 224, distance: 38.2
click at [990, 224] on div at bounding box center [892, 229] width 309 height 127
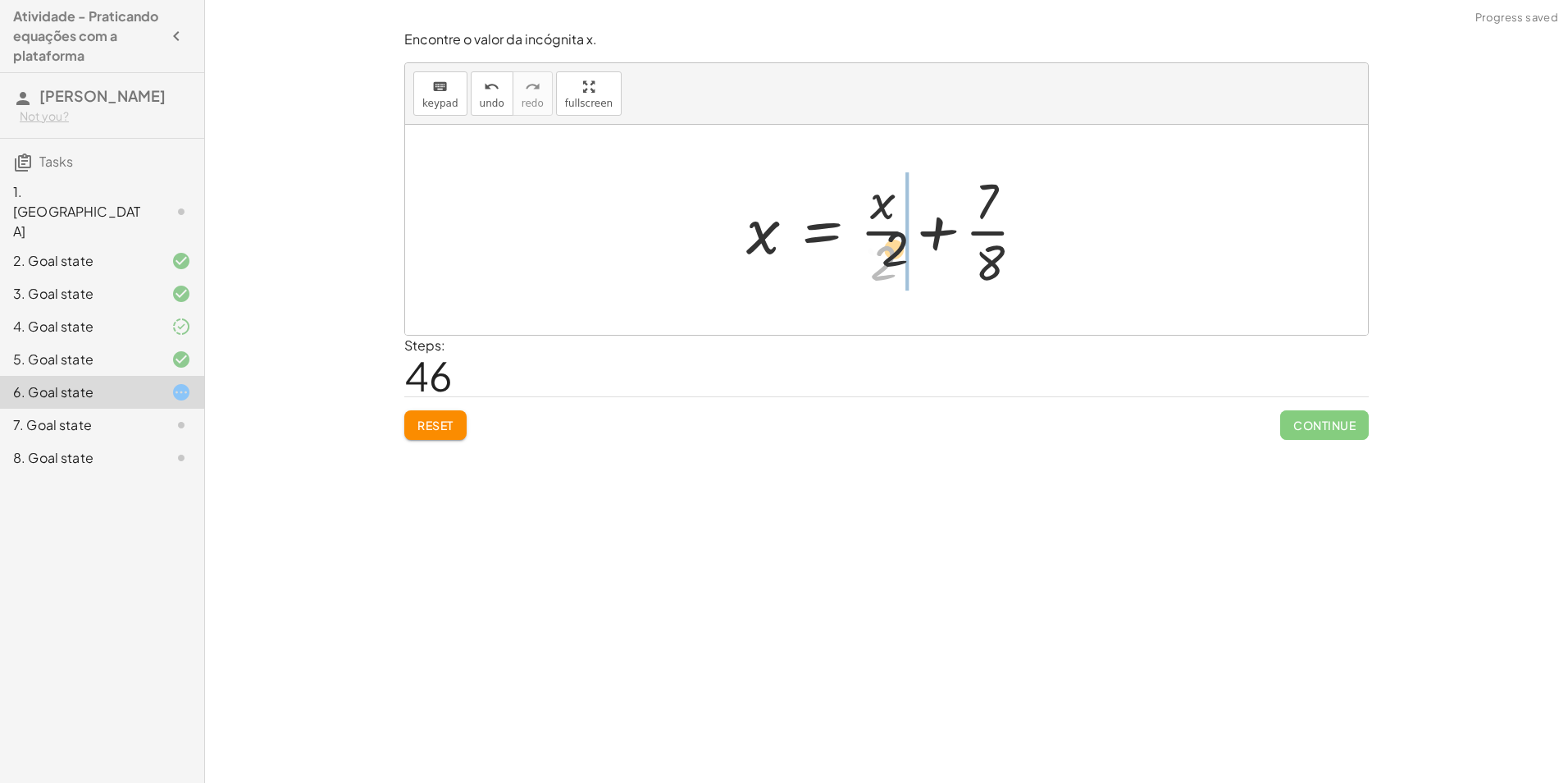
drag, startPoint x: 874, startPoint y: 258, endPoint x: 884, endPoint y: 237, distance: 23.3
click at [884, 237] on div at bounding box center [892, 229] width 309 height 127
drag, startPoint x: 898, startPoint y: 268, endPoint x: 893, endPoint y: 196, distance: 72.2
click at [893, 196] on div at bounding box center [892, 229] width 342 height 127
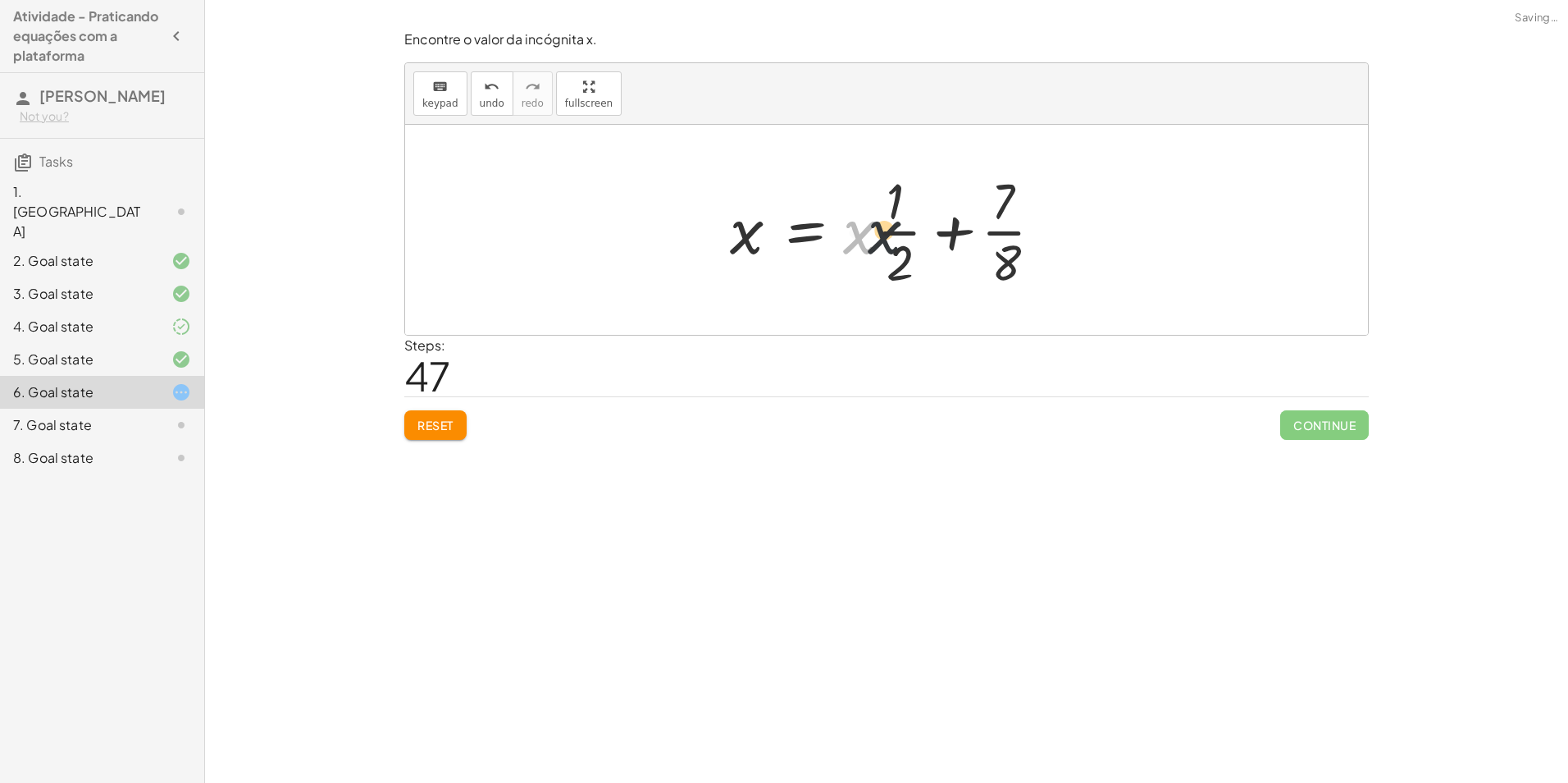
drag, startPoint x: 867, startPoint y: 241, endPoint x: 902, endPoint y: 237, distance: 35.2
click at [902, 237] on div at bounding box center [892, 229] width 342 height 127
click at [899, 202] on div at bounding box center [892, 229] width 342 height 127
click at [900, 207] on div at bounding box center [892, 229] width 342 height 127
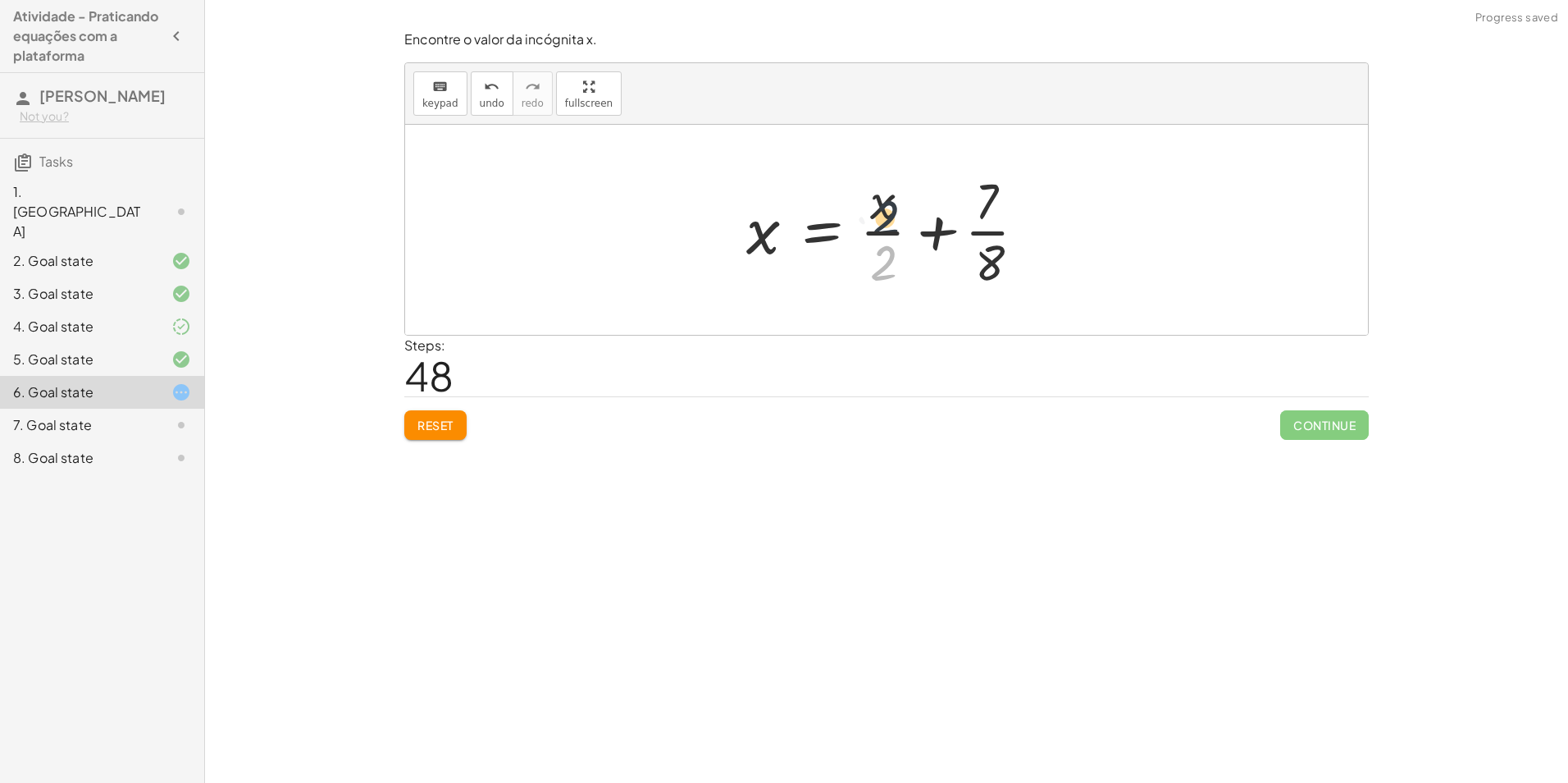
click at [874, 211] on div at bounding box center [892, 229] width 309 height 127
click at [1007, 249] on div at bounding box center [892, 229] width 309 height 127
click at [1000, 246] on div at bounding box center [892, 229] width 309 height 127
click at [989, 225] on div at bounding box center [943, 229] width 411 height 127
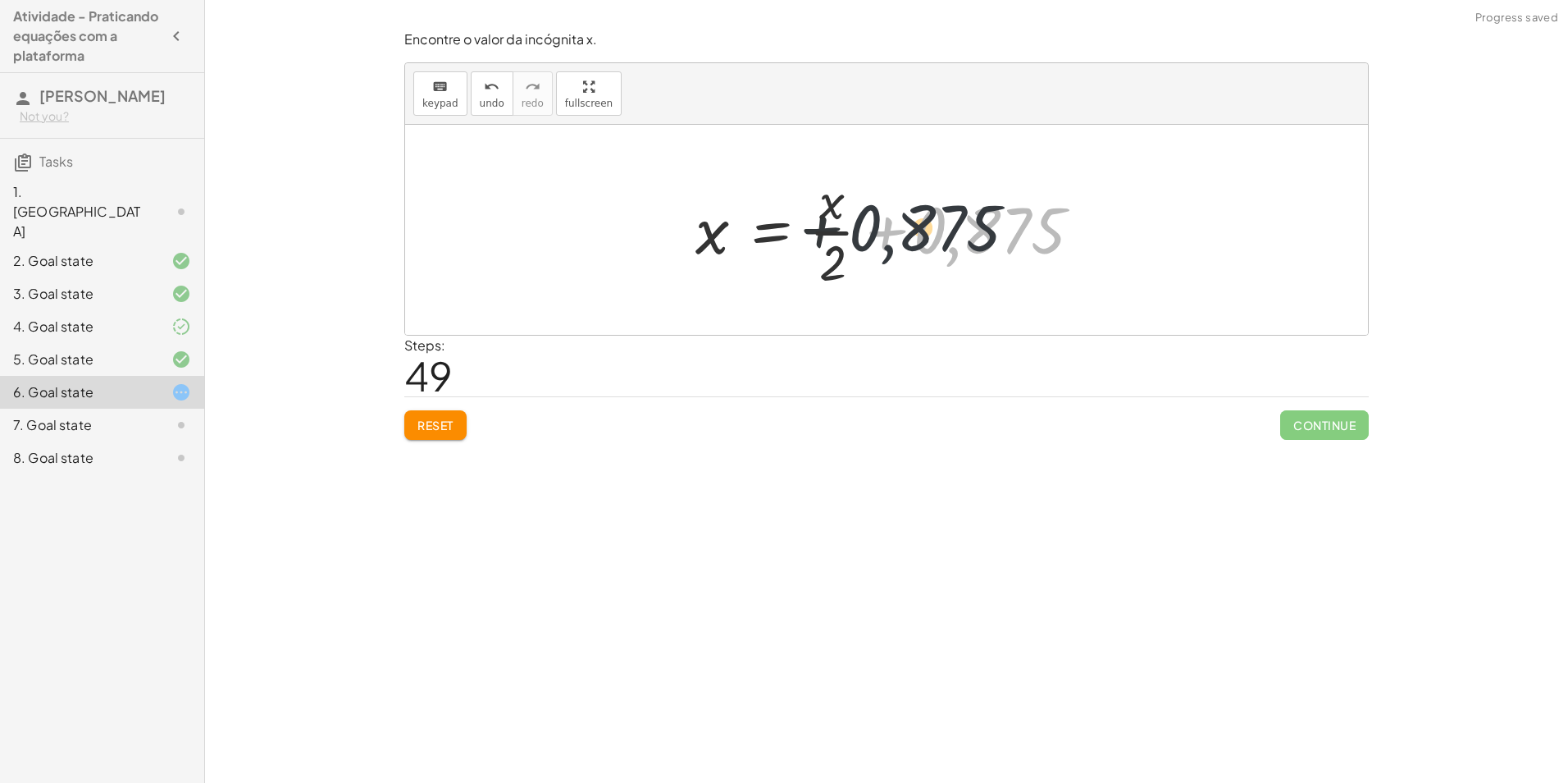
click at [901, 241] on div at bounding box center [893, 229] width 411 height 127
click at [834, 231] on div at bounding box center [893, 229] width 411 height 127
click at [839, 267] on div at bounding box center [893, 229] width 411 height 127
click at [882, 222] on div at bounding box center [893, 229] width 411 height 127
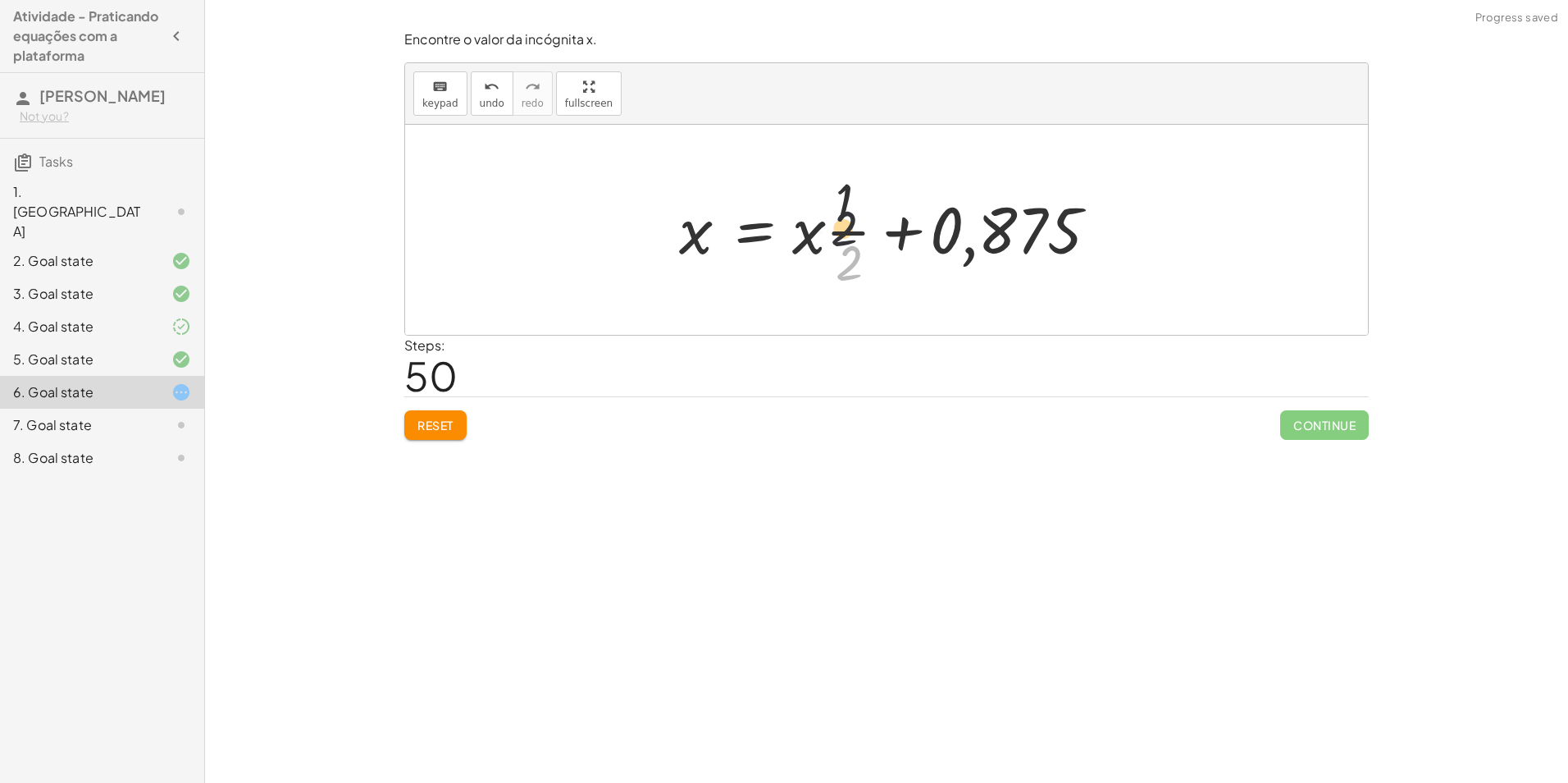
click at [840, 205] on div at bounding box center [892, 229] width 443 height 127
click at [917, 229] on div at bounding box center [892, 229] width 443 height 127
click at [937, 238] on div at bounding box center [892, 229] width 443 height 127
click at [865, 209] on div at bounding box center [892, 229] width 443 height 127
click at [1052, 235] on div at bounding box center [892, 229] width 443 height 127
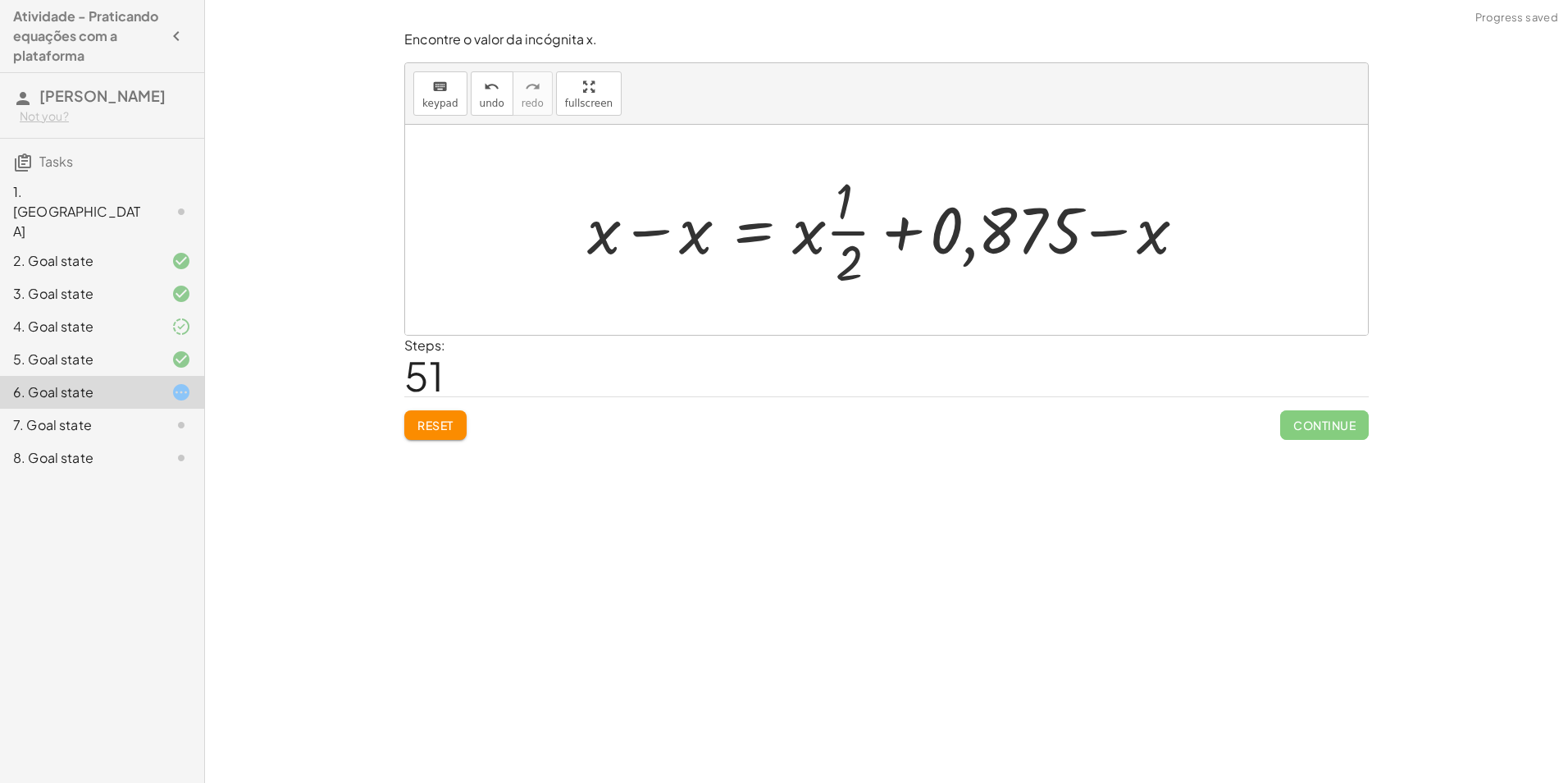
click at [1155, 241] on div at bounding box center [893, 229] width 628 height 127
click at [618, 221] on div at bounding box center [893, 229] width 628 height 127
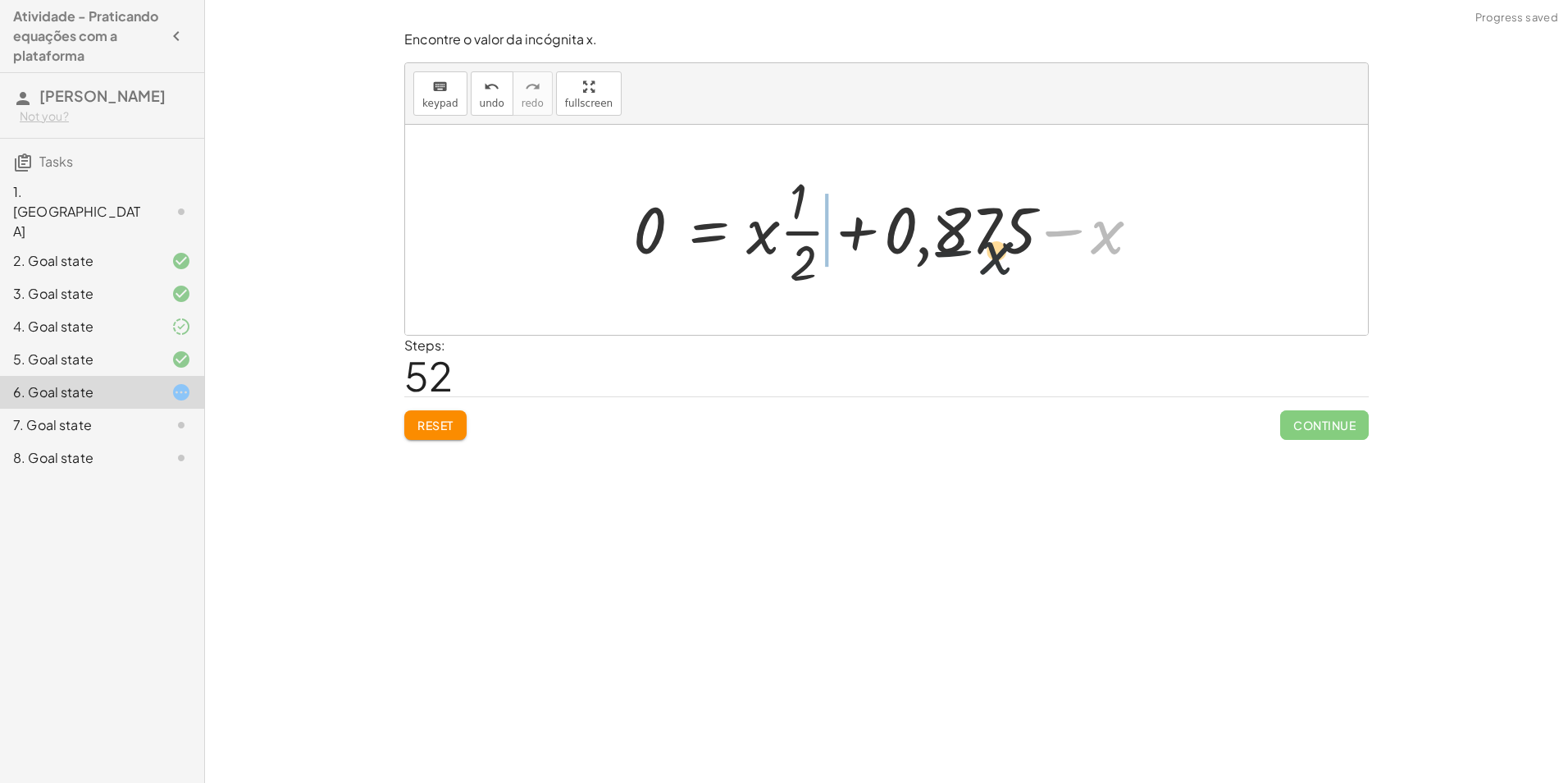
click at [785, 252] on div at bounding box center [893, 229] width 536 height 127
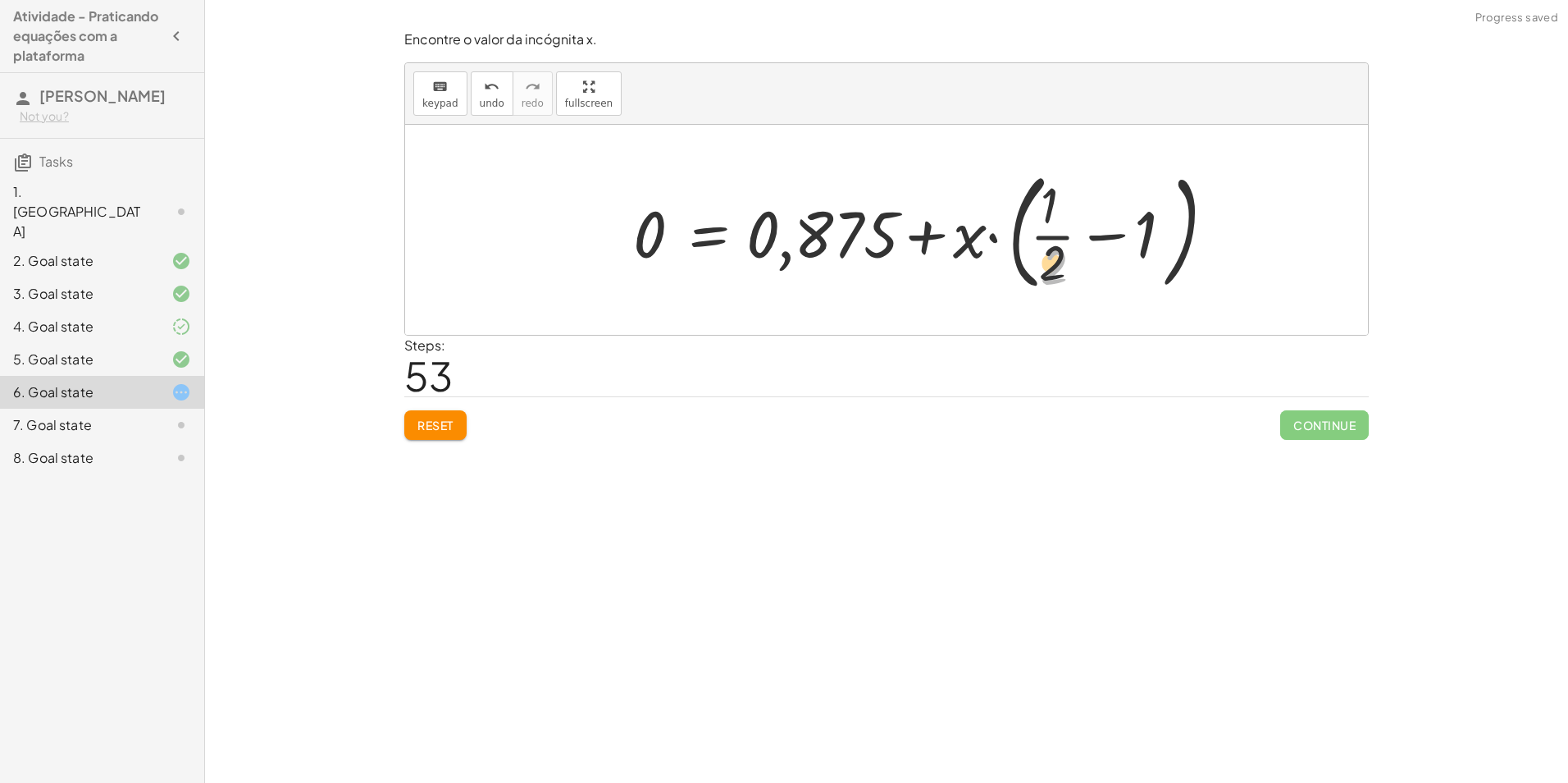
click at [1033, 217] on div at bounding box center [925, 229] width 601 height 136
click at [1067, 227] on div at bounding box center [925, 229] width 601 height 136
click at [891, 223] on div at bounding box center [925, 229] width 601 height 136
click at [848, 235] on div at bounding box center [925, 229] width 601 height 136
click at [1294, 222] on div "+ · ( + · 8 · x − 1 ) · 2 − · 2 · x = 3 + · ( + · 8 · x − 1 ) · 2 − · 2 · x + ·…" at bounding box center [885, 229] width 962 height 210
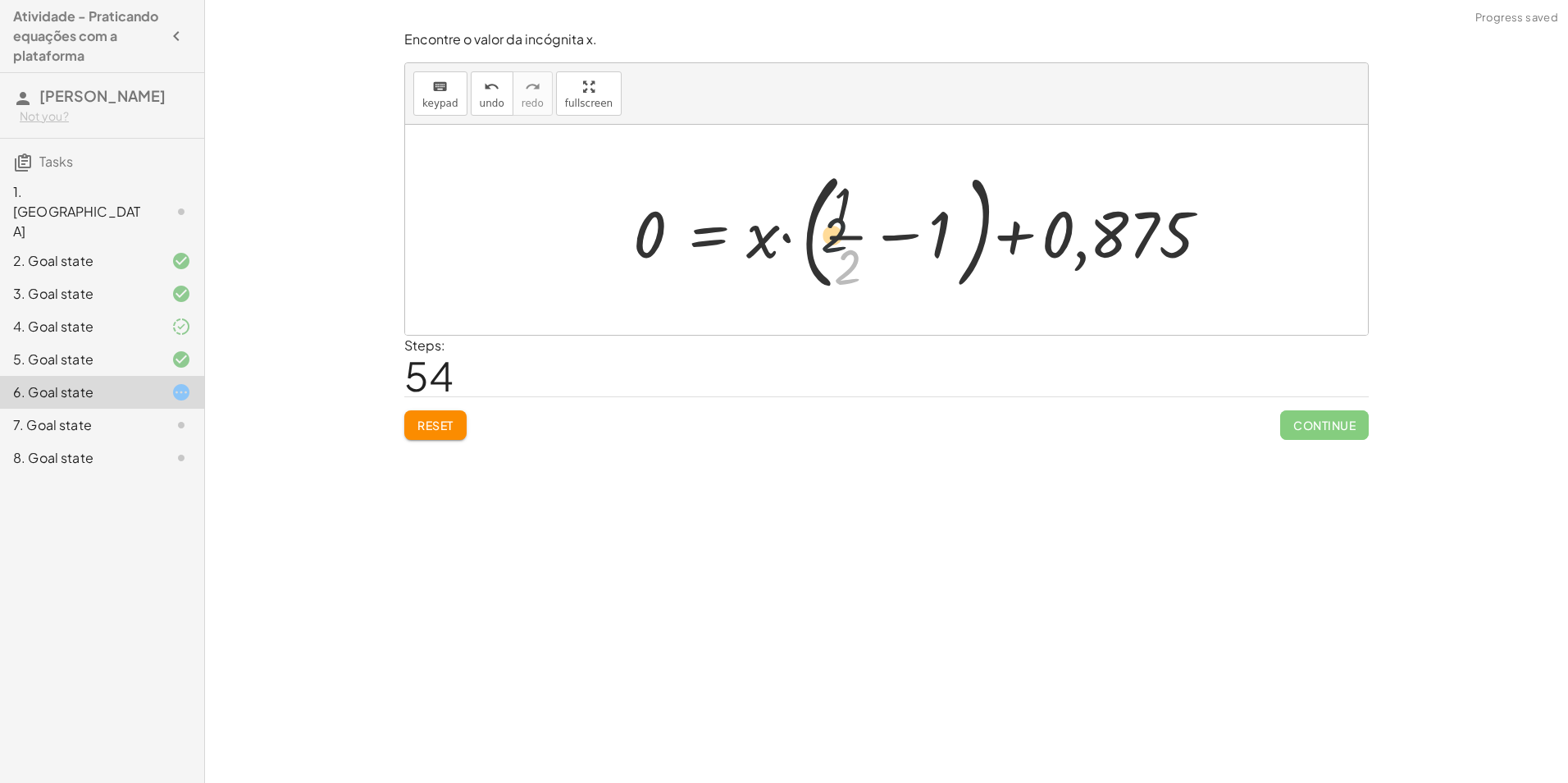
click at [828, 190] on div at bounding box center [925, 229] width 601 height 136
click at [960, 245] on div at bounding box center [925, 229] width 601 height 136
click at [1174, 216] on div at bounding box center [925, 229] width 601 height 136
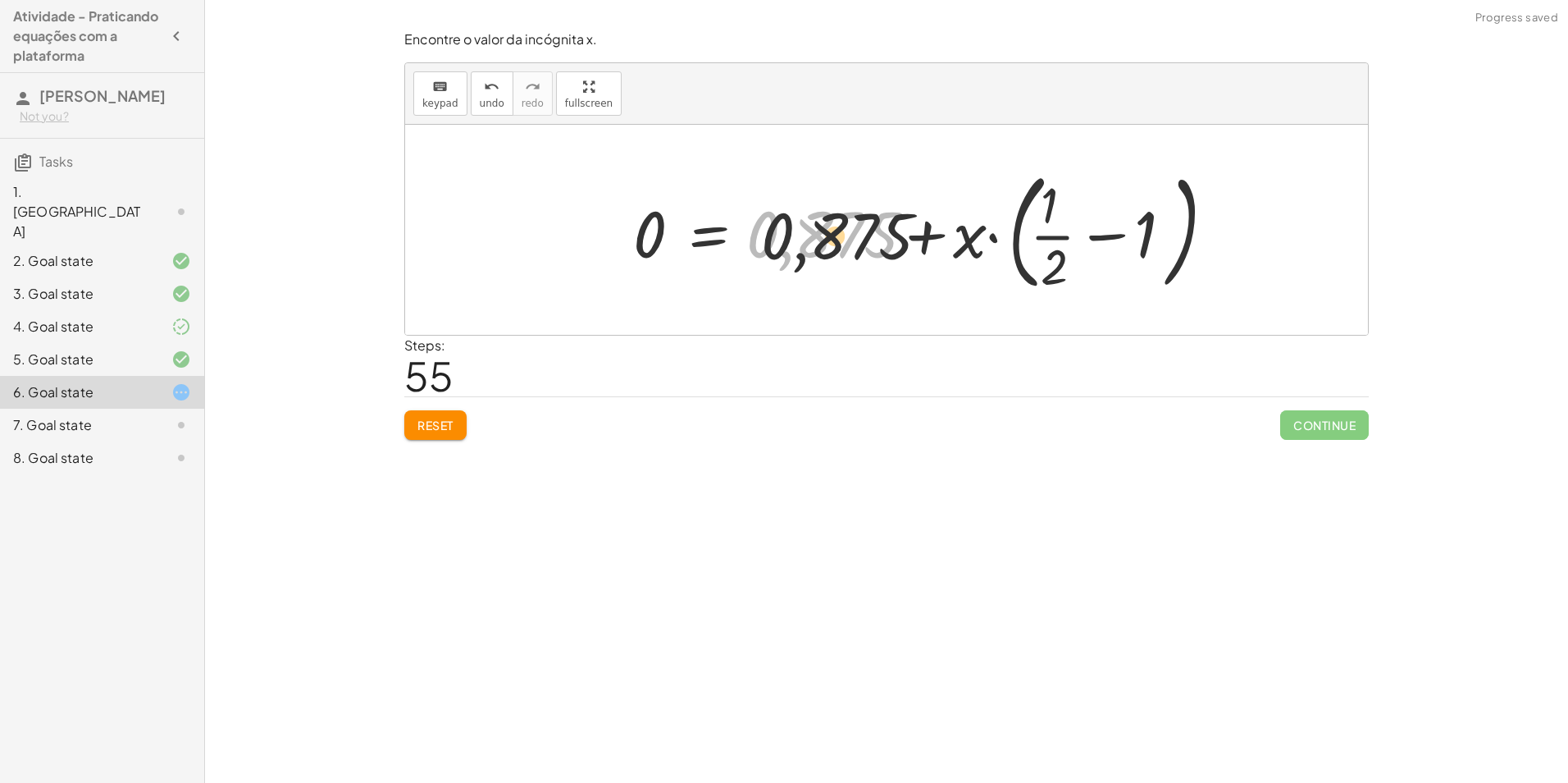
click at [947, 235] on div at bounding box center [925, 229] width 601 height 136
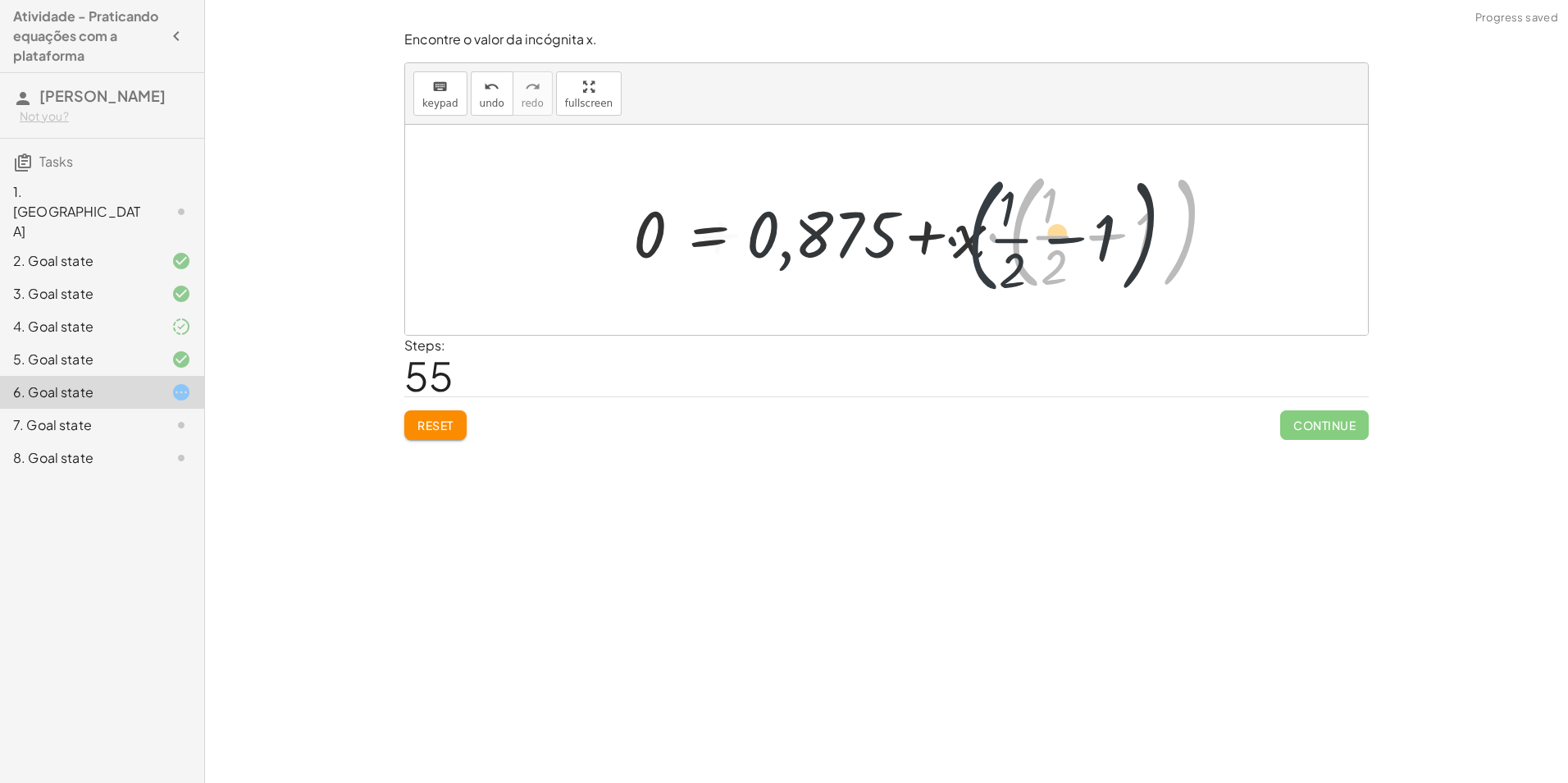
click at [923, 243] on div at bounding box center [925, 229] width 601 height 136
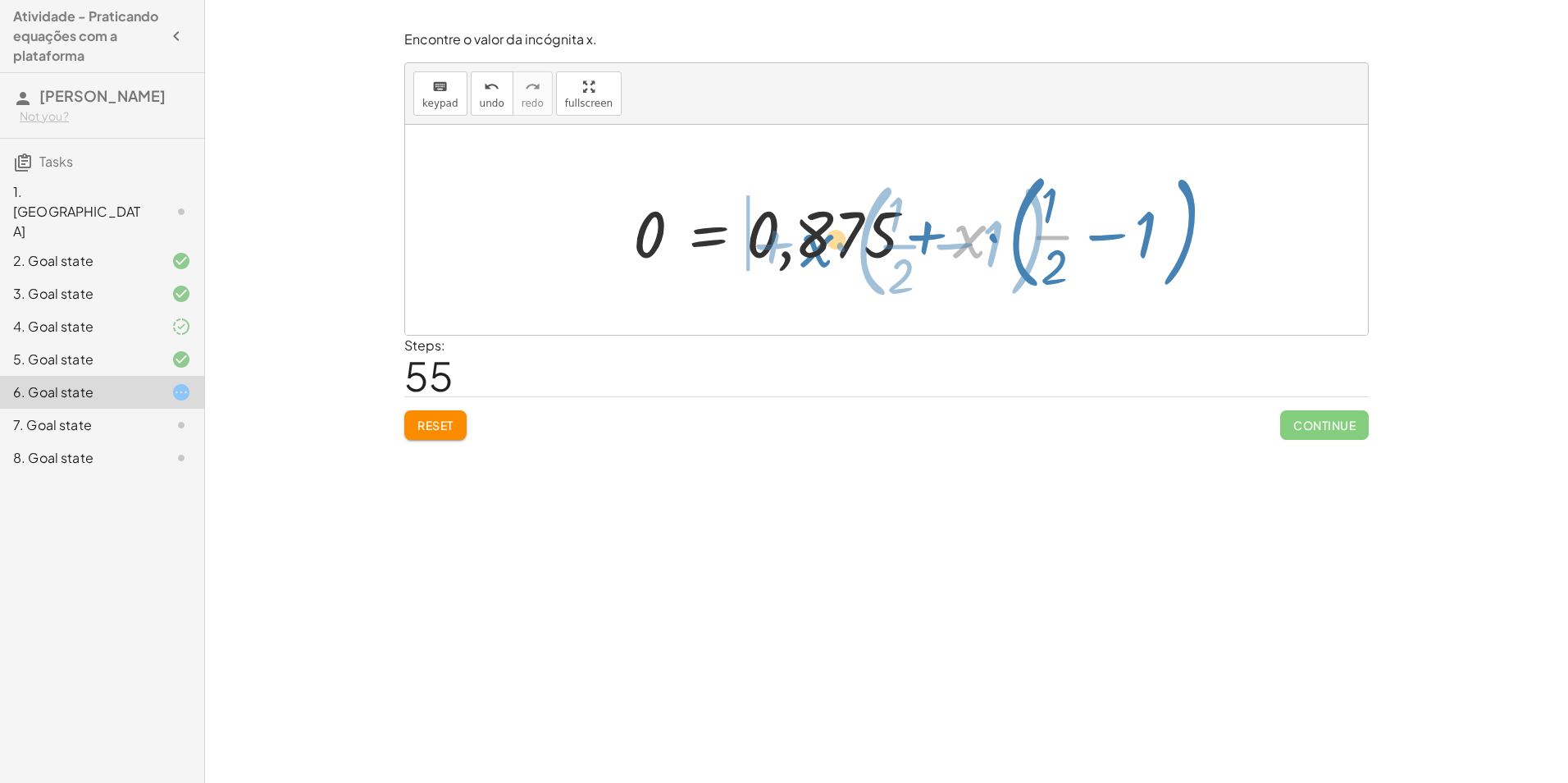
click at [829, 274] on div at bounding box center [925, 229] width 601 height 136
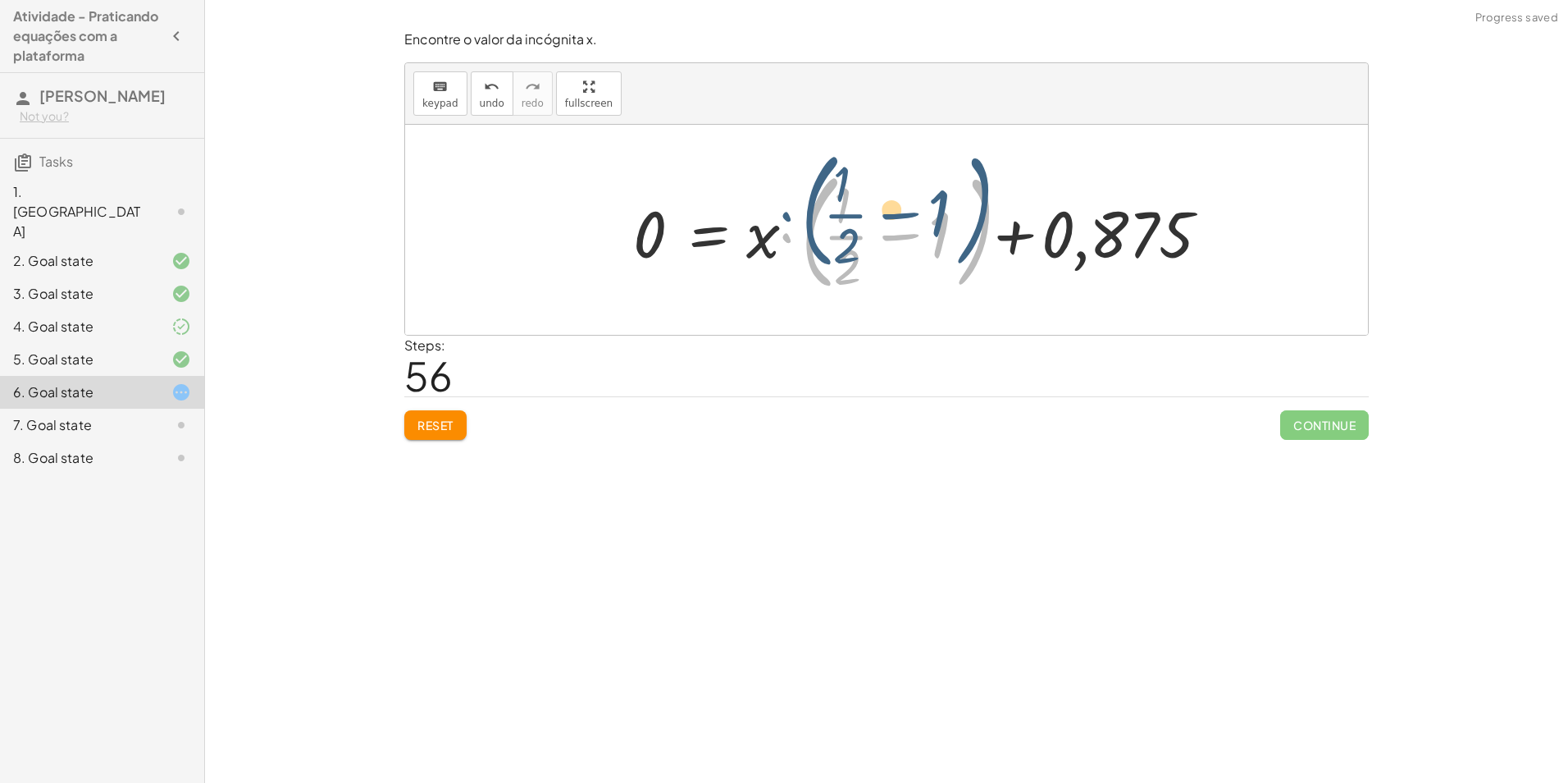
click at [816, 267] on div at bounding box center [925, 229] width 601 height 136
click at [836, 256] on div at bounding box center [925, 229] width 601 height 136
click at [836, 254] on div at bounding box center [925, 229] width 601 height 136
click at [827, 238] on div at bounding box center [943, 229] width 637 height 95
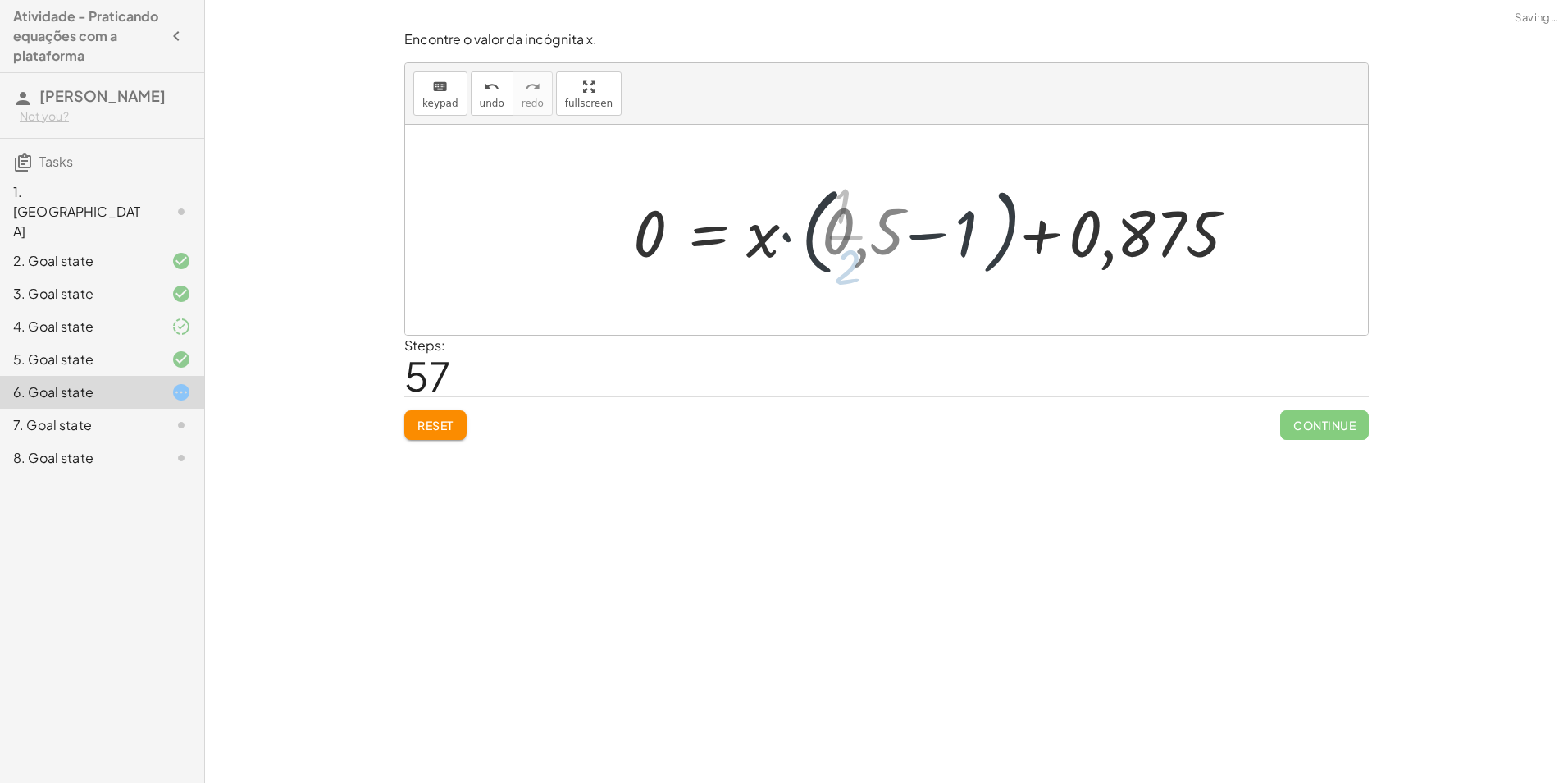
click at [783, 242] on div at bounding box center [943, 229] width 637 height 95
click at [783, 238] on div at bounding box center [943, 229] width 637 height 95
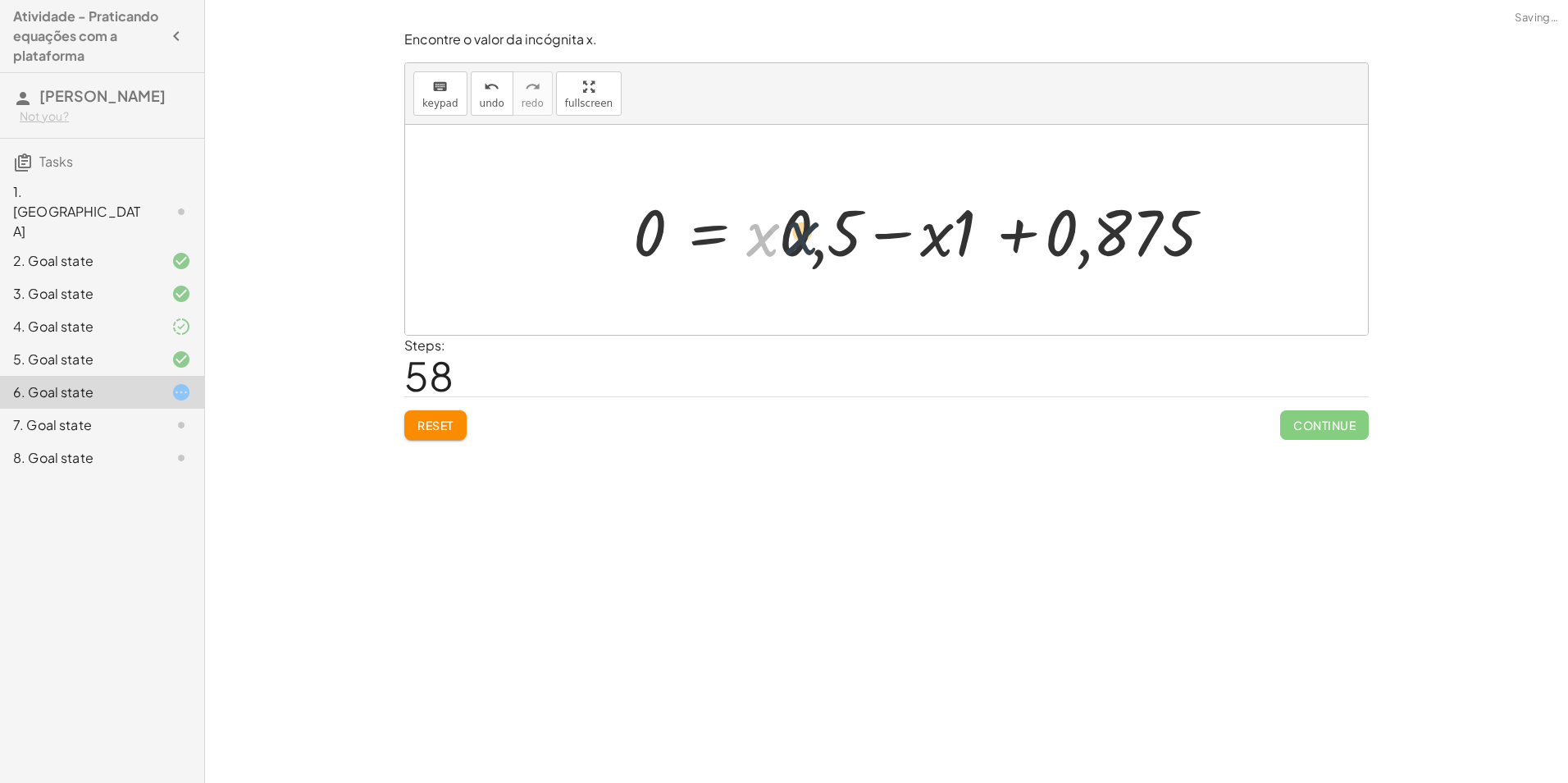
click at [858, 225] on div at bounding box center [927, 230] width 605 height 84
click at [731, 230] on div at bounding box center [927, 230] width 605 height 84
click at [811, 240] on div at bounding box center [927, 230] width 605 height 84
click at [865, 238] on div at bounding box center [927, 230] width 605 height 84
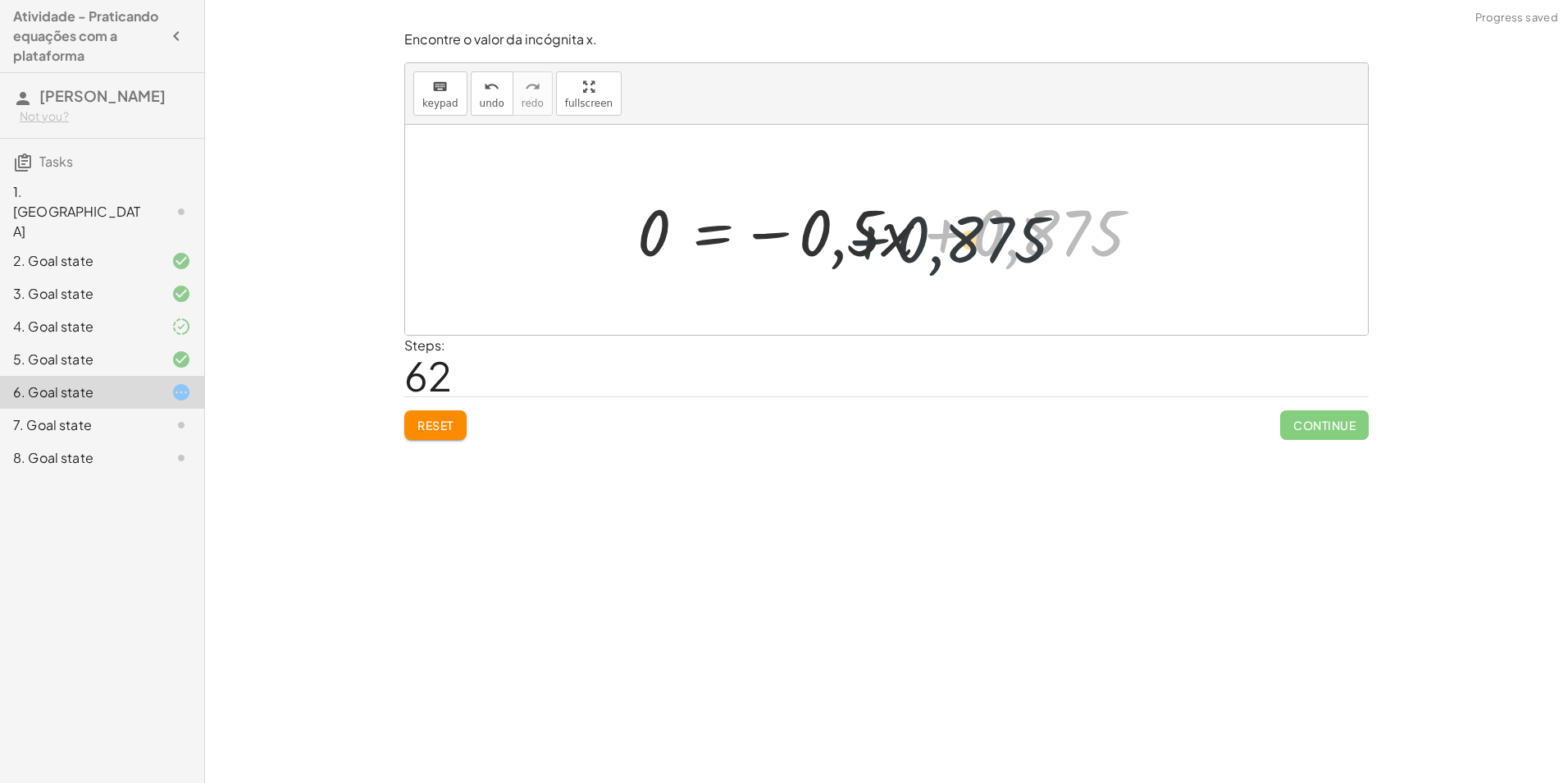
click at [891, 252] on div at bounding box center [892, 230] width 528 height 84
click at [1040, 252] on div at bounding box center [892, 230] width 528 height 84
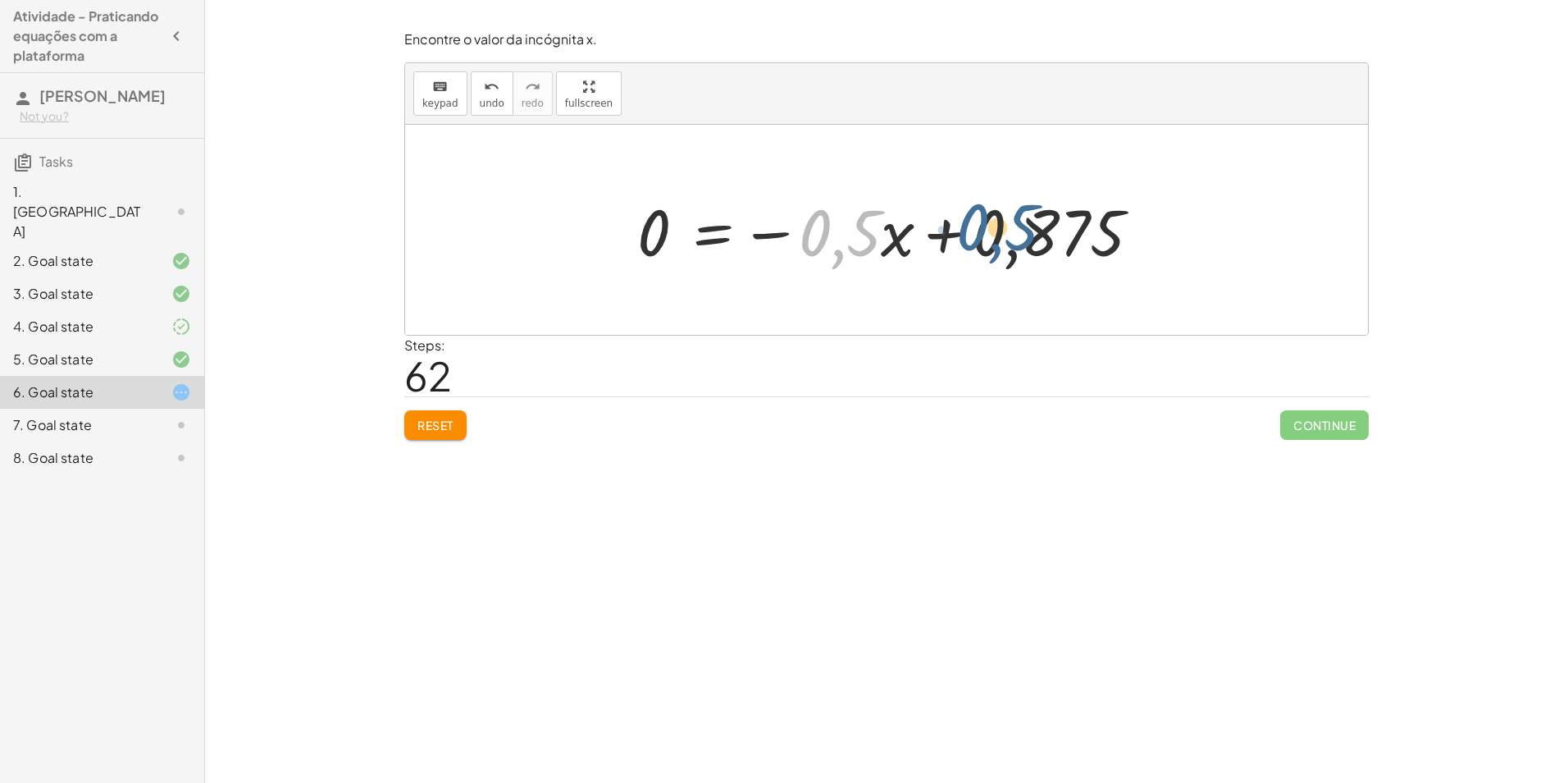
click at [1009, 248] on div at bounding box center [892, 230] width 528 height 84
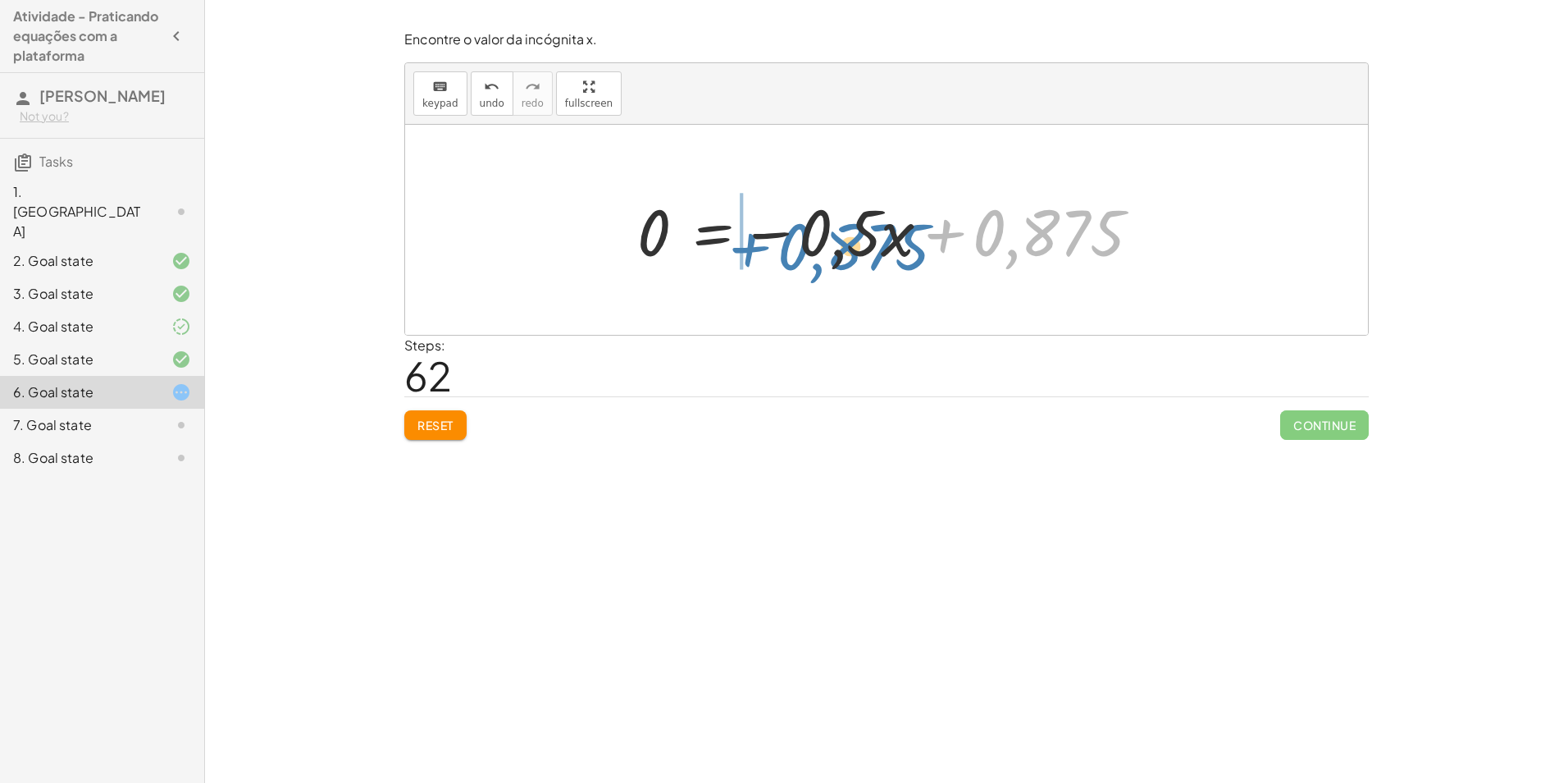
click at [753, 238] on div at bounding box center [892, 230] width 528 height 84
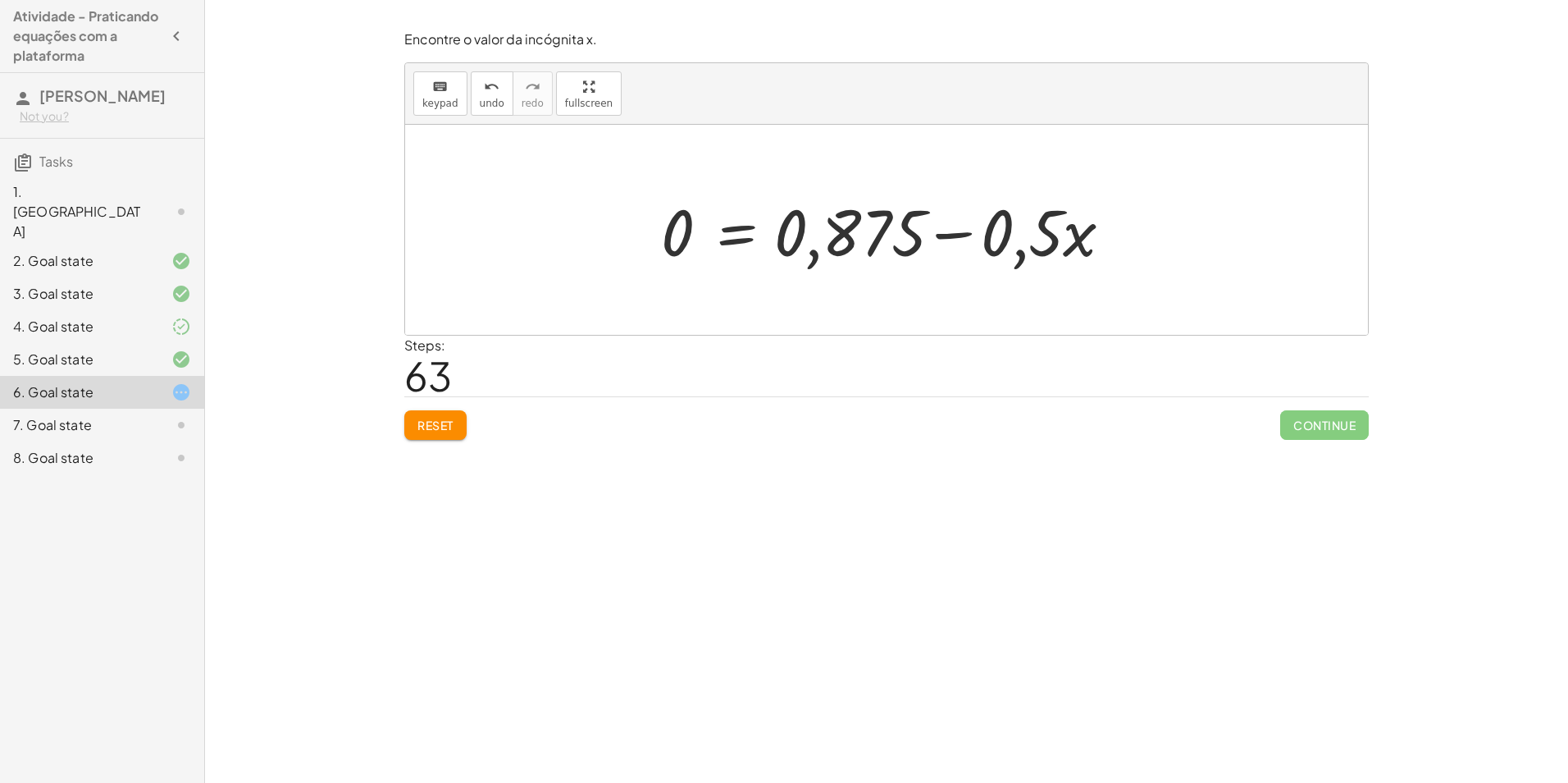
click at [835, 223] on div at bounding box center [892, 230] width 480 height 84
click at [839, 216] on div at bounding box center [892, 230] width 480 height 84
click at [914, 234] on div at bounding box center [892, 230] width 480 height 84
drag, startPoint x: 914, startPoint y: 234, endPoint x: 1014, endPoint y: 249, distance: 101.1
click at [936, 233] on div at bounding box center [892, 230] width 480 height 84
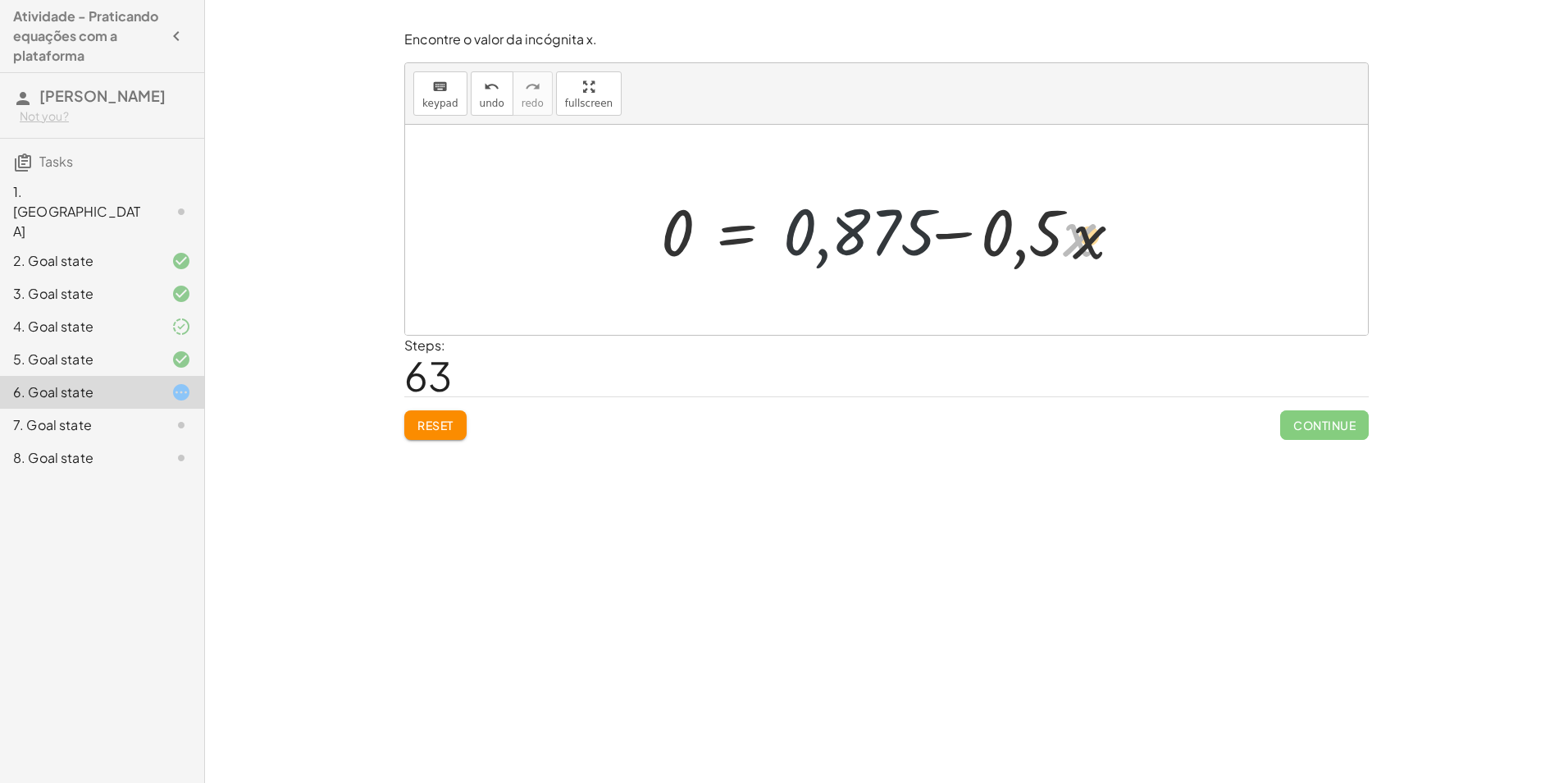
click at [1084, 263] on div at bounding box center [892, 230] width 480 height 84
drag, startPoint x: 1084, startPoint y: 263, endPoint x: 1033, endPoint y: 260, distance: 51.1
click at [1055, 262] on div at bounding box center [892, 230] width 480 height 84
drag, startPoint x: 1014, startPoint y: 266, endPoint x: 912, endPoint y: 274, distance: 102.3
click at [984, 271] on div at bounding box center [892, 230] width 480 height 84
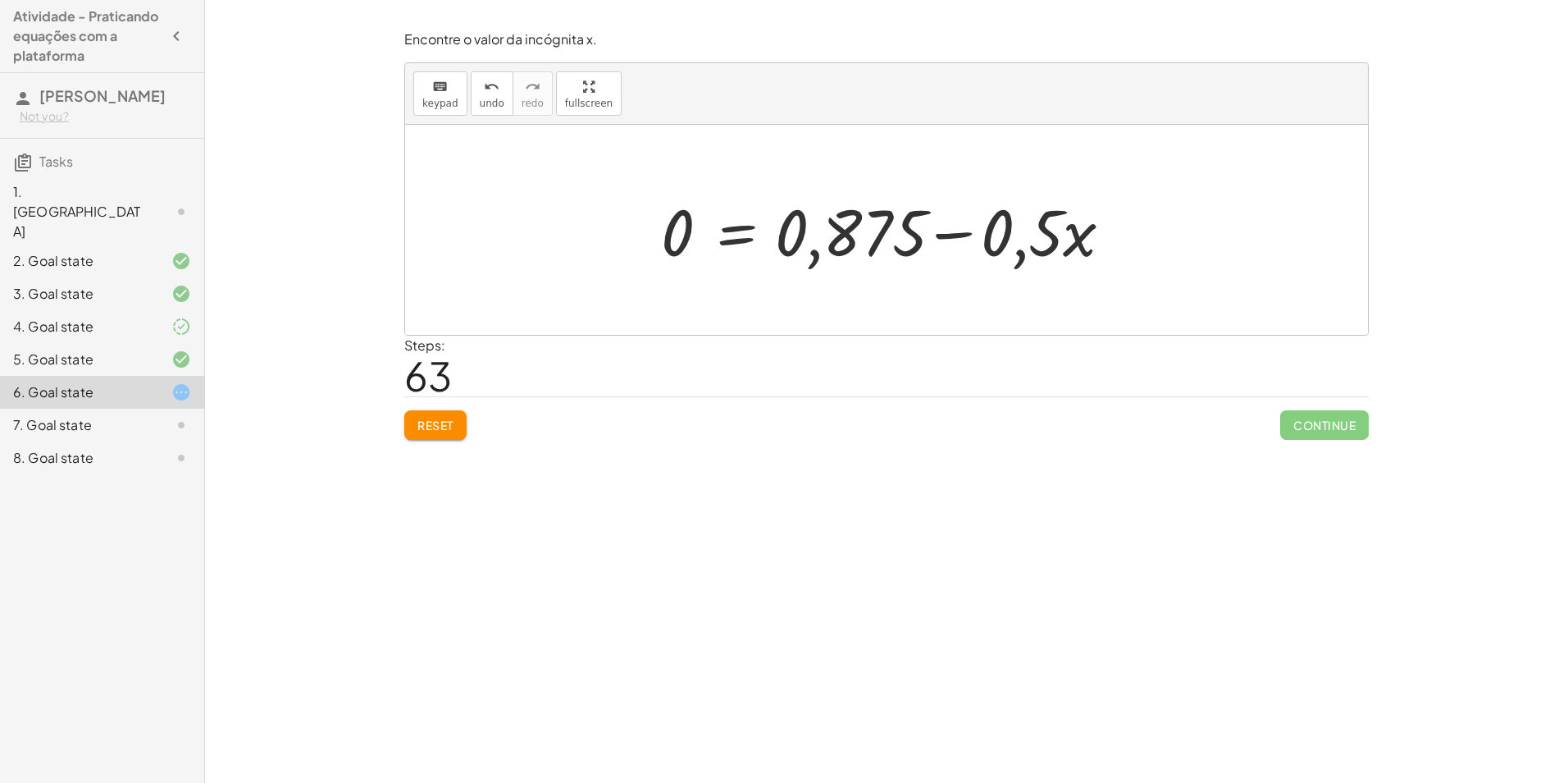
click at [1021, 219] on div at bounding box center [892, 230] width 480 height 84
drag, startPoint x: 1021, startPoint y: 219, endPoint x: 804, endPoint y: 221, distance: 217.0
click at [805, 221] on div at bounding box center [892, 230] width 480 height 84
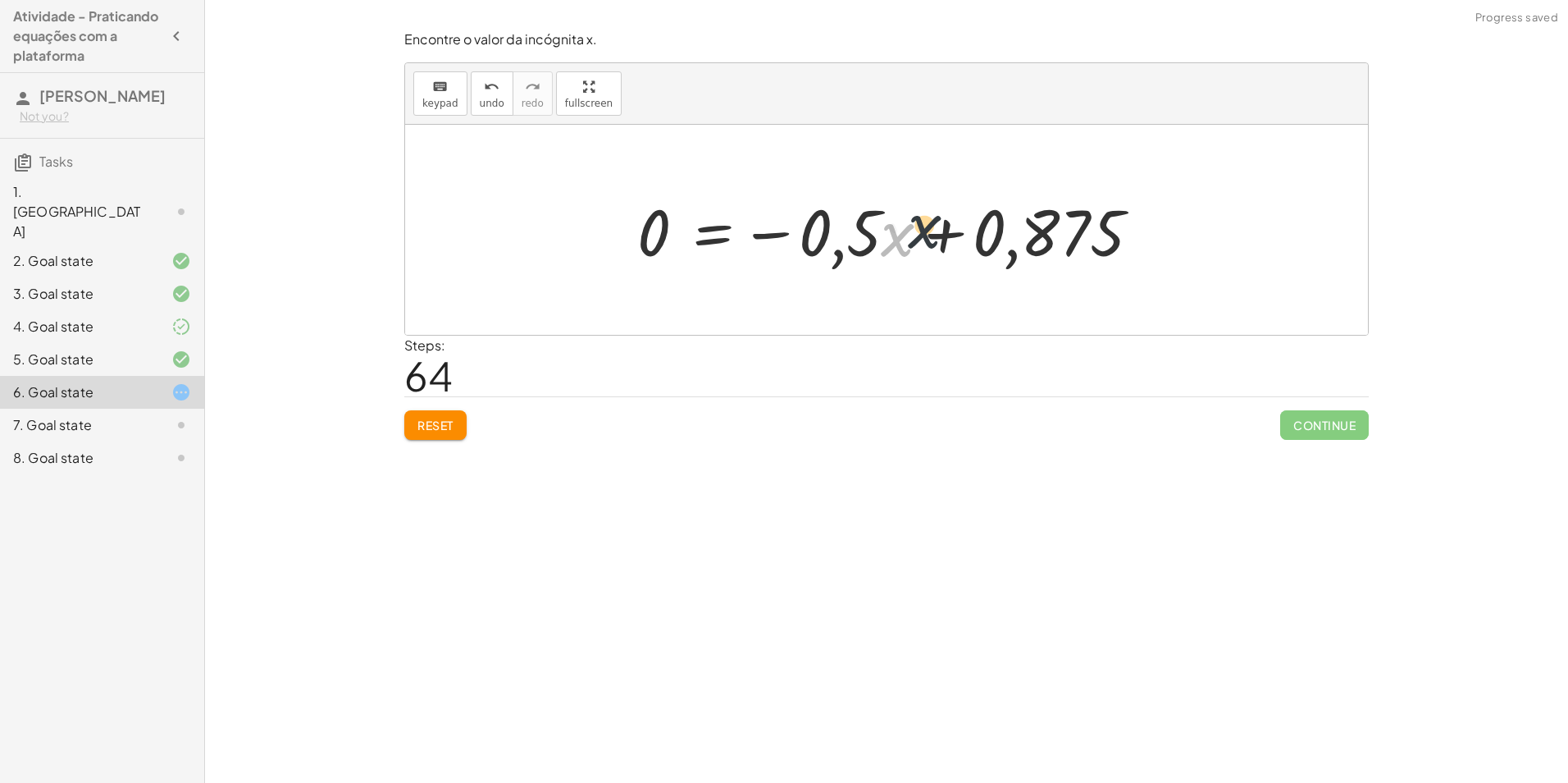
drag, startPoint x: 903, startPoint y: 246, endPoint x: 901, endPoint y: 223, distance: 23.1
click at [906, 225] on div at bounding box center [892, 230] width 528 height 84
drag, startPoint x: 434, startPoint y: 430, endPoint x: 443, endPoint y: 430, distance: 9.0
click at [437, 430] on span "Reset" at bounding box center [435, 425] width 36 height 15
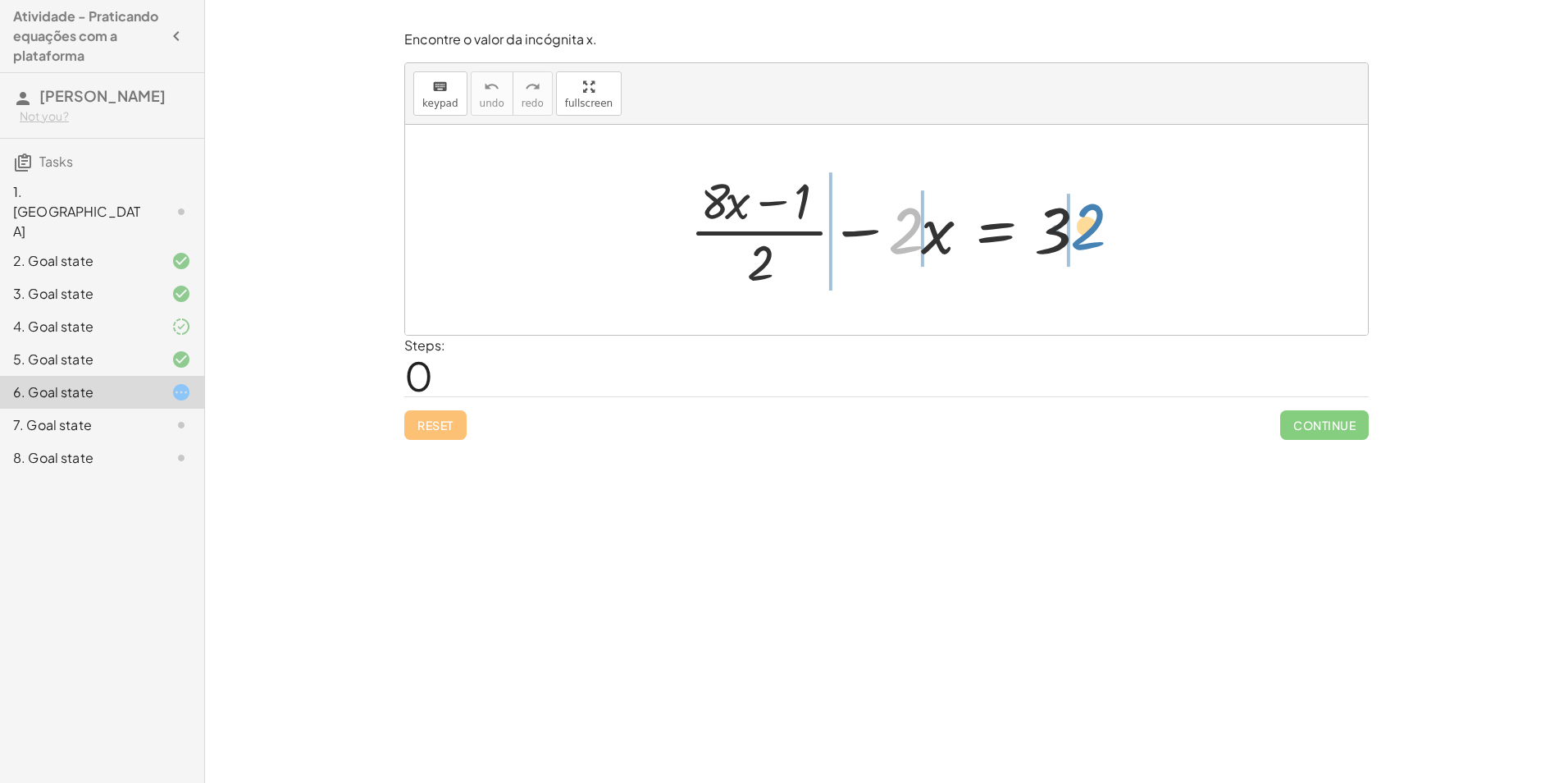
drag, startPoint x: 909, startPoint y: 233, endPoint x: 1088, endPoint y: 222, distance: 179.3
click at [1088, 222] on div at bounding box center [893, 229] width 422 height 127
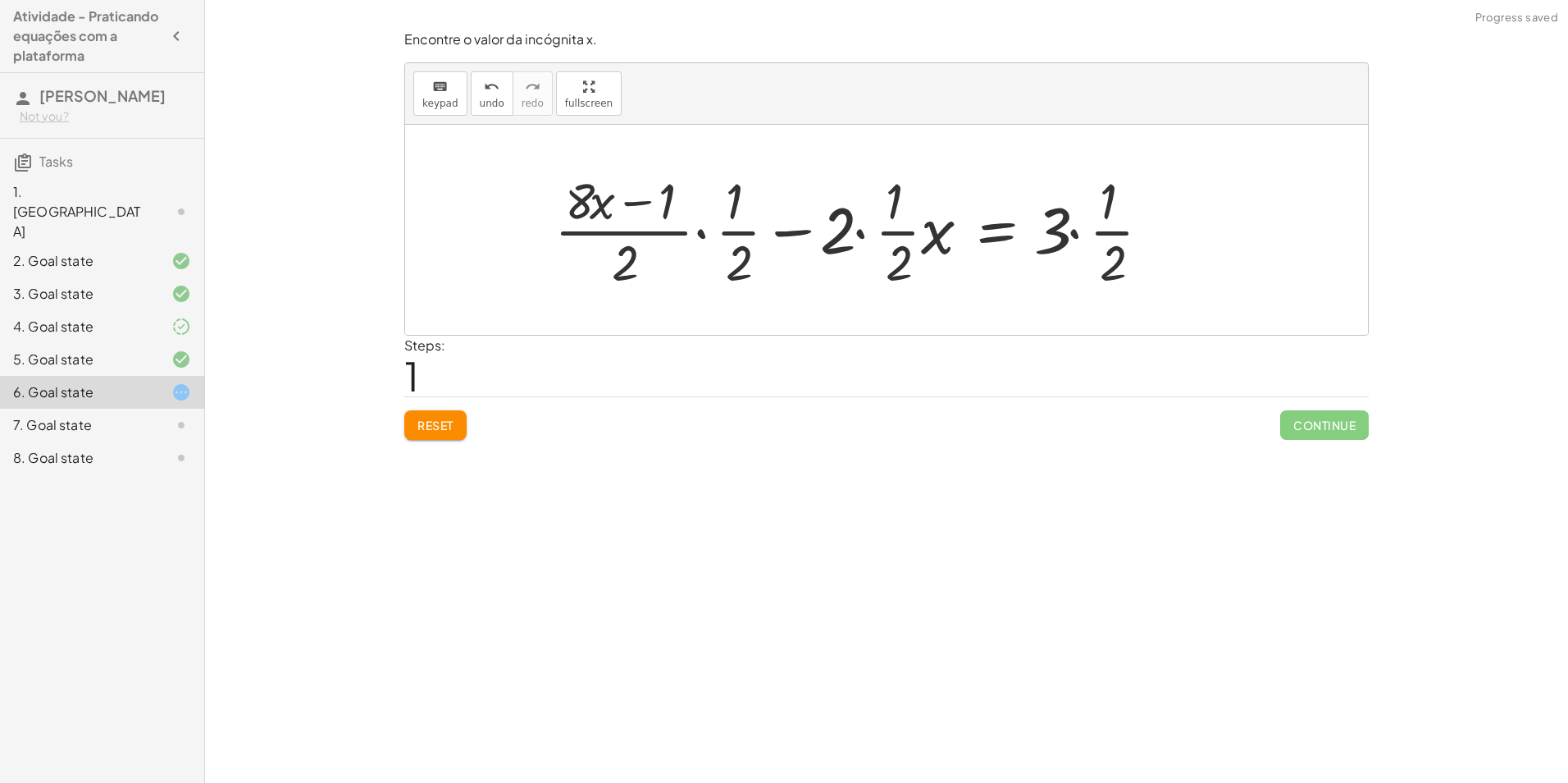
drag, startPoint x: 448, startPoint y: 425, endPoint x: 630, endPoint y: 307, distance: 216.9
click at [450, 425] on span "Reset" at bounding box center [435, 425] width 36 height 15
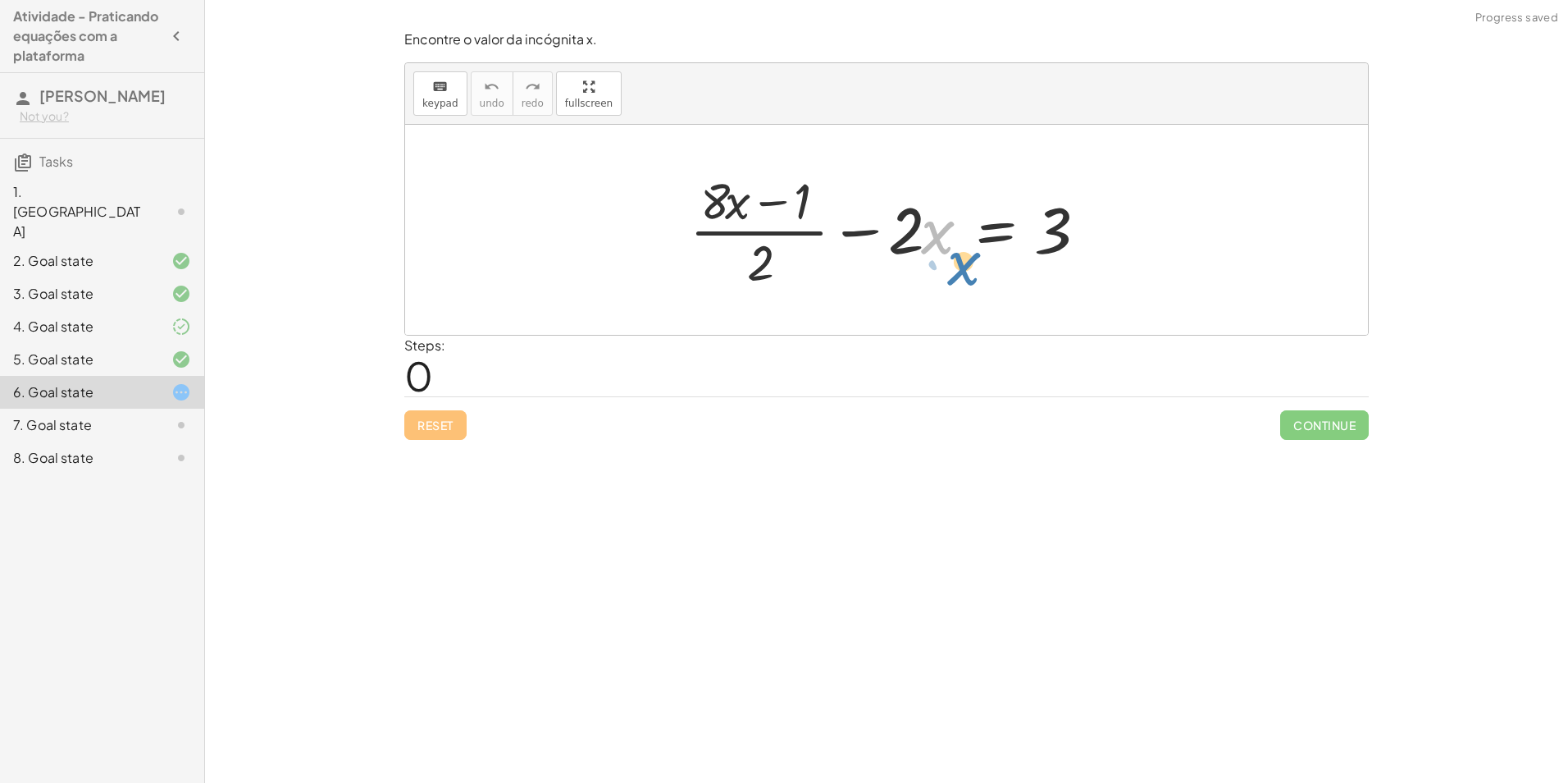
drag, startPoint x: 921, startPoint y: 231, endPoint x: 929, endPoint y: 249, distance: 19.7
click at [932, 251] on div at bounding box center [893, 229] width 422 height 127
drag, startPoint x: 921, startPoint y: 238, endPoint x: 1138, endPoint y: 224, distance: 217.5
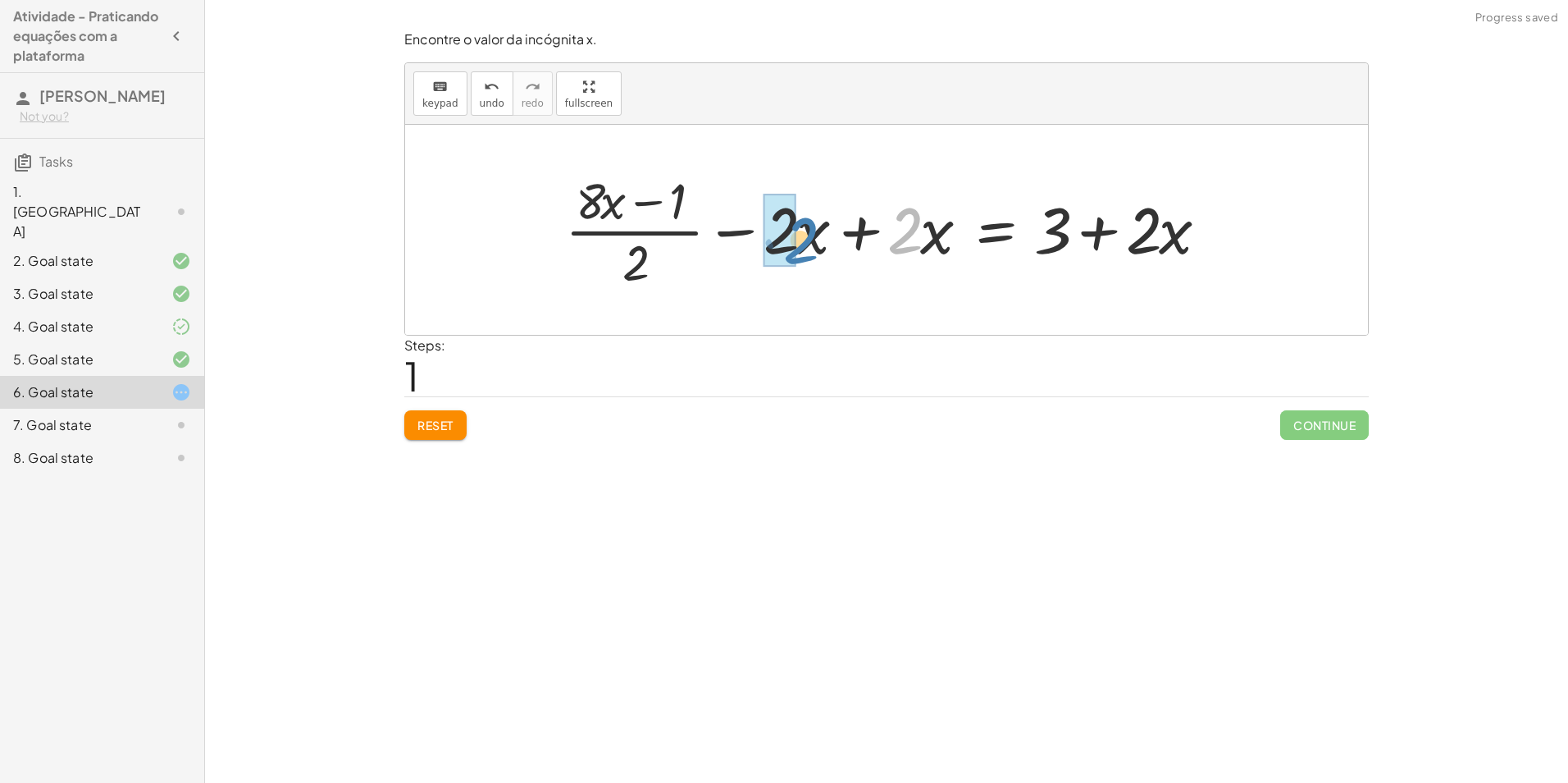
drag, startPoint x: 913, startPoint y: 229, endPoint x: 813, endPoint y: 238, distance: 100.4
click at [813, 238] on div at bounding box center [893, 229] width 672 height 127
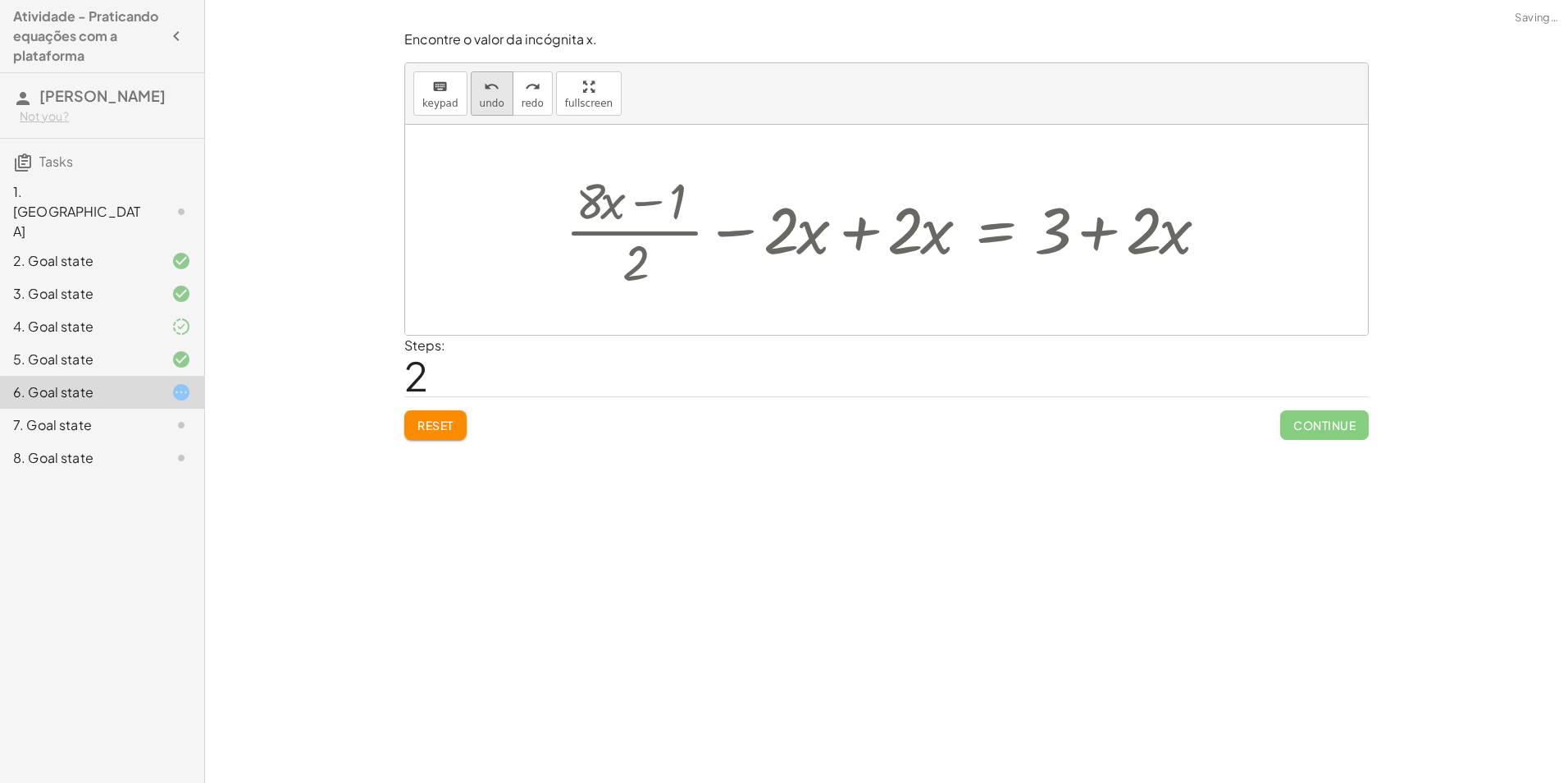
click at [494, 101] on span "undo" at bounding box center [492, 103] width 25 height 12
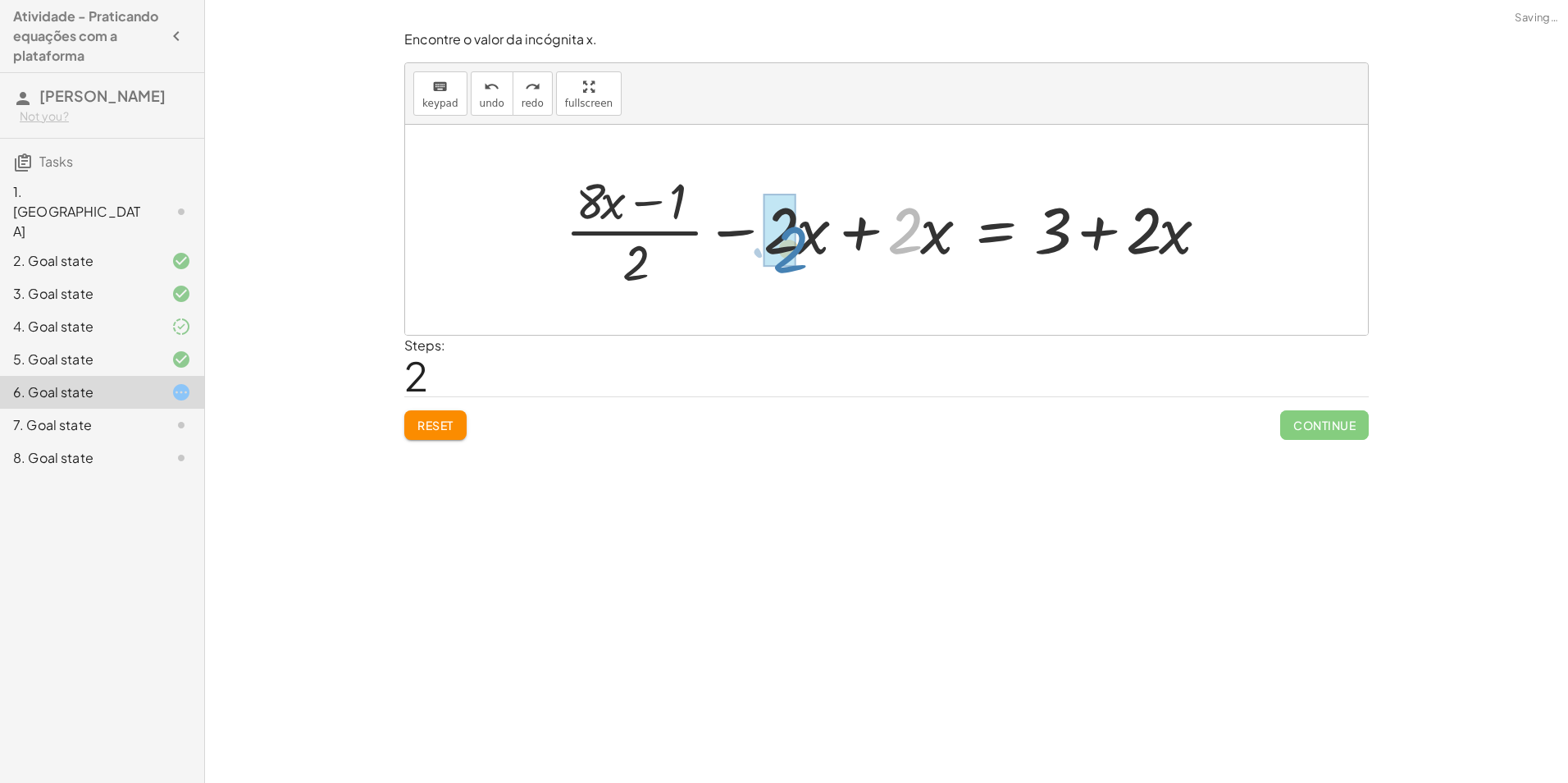
drag, startPoint x: 914, startPoint y: 226, endPoint x: 798, endPoint y: 244, distance: 117.4
click at [798, 244] on div at bounding box center [893, 229] width 672 height 127
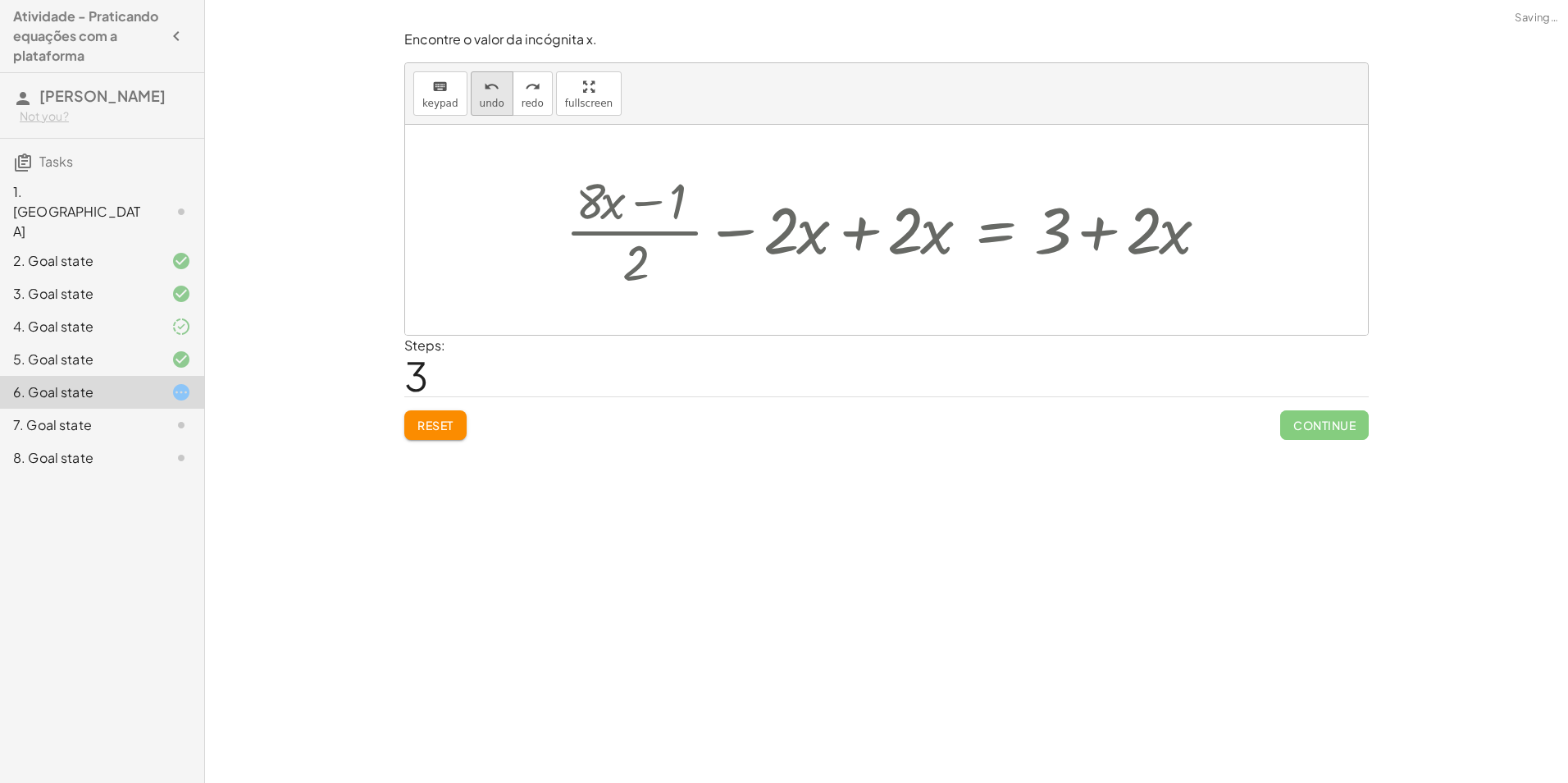
click at [490, 97] on span "undo" at bounding box center [492, 103] width 25 height 12
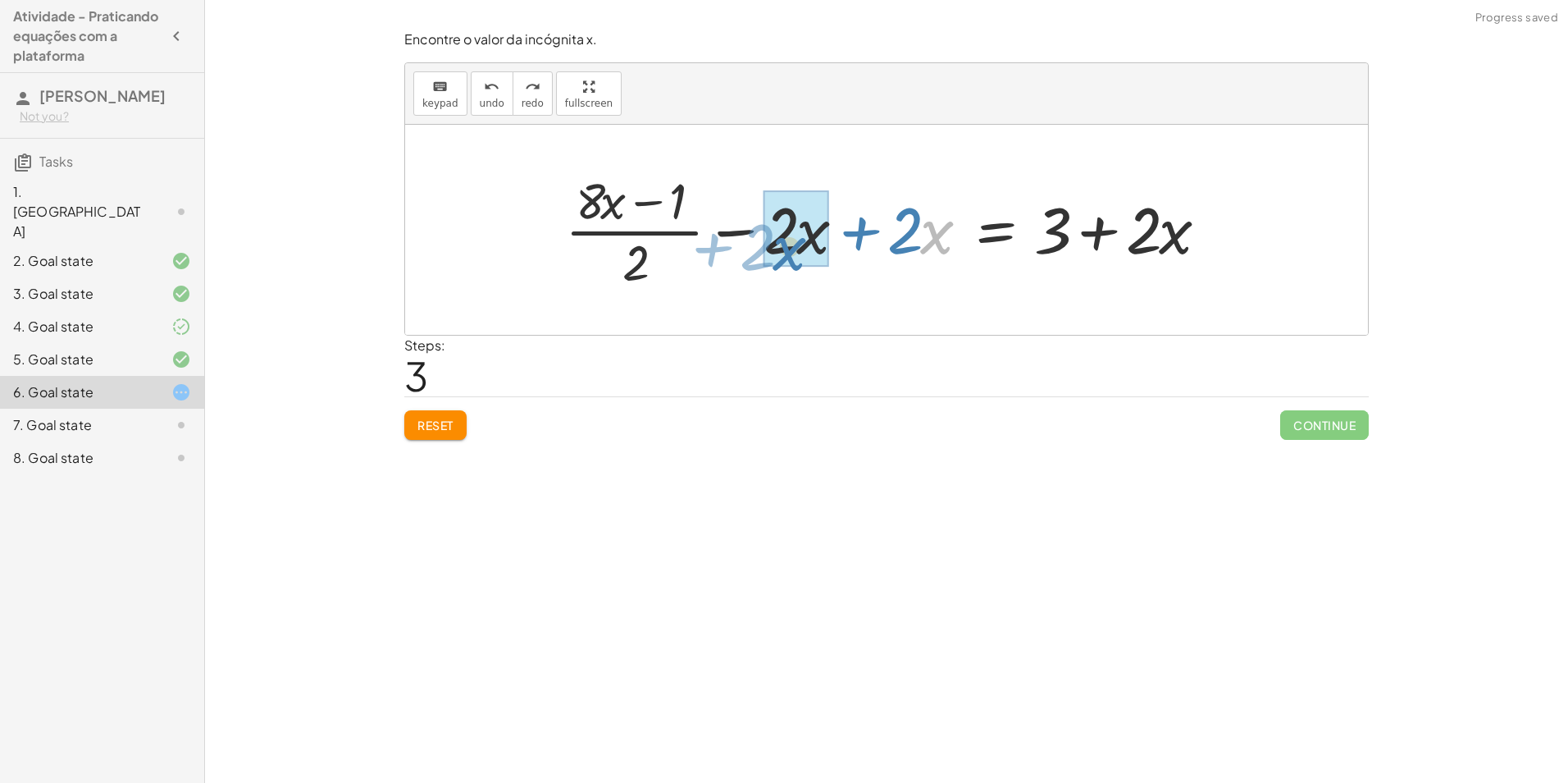
drag, startPoint x: 922, startPoint y: 219, endPoint x: 774, endPoint y: 235, distance: 148.9
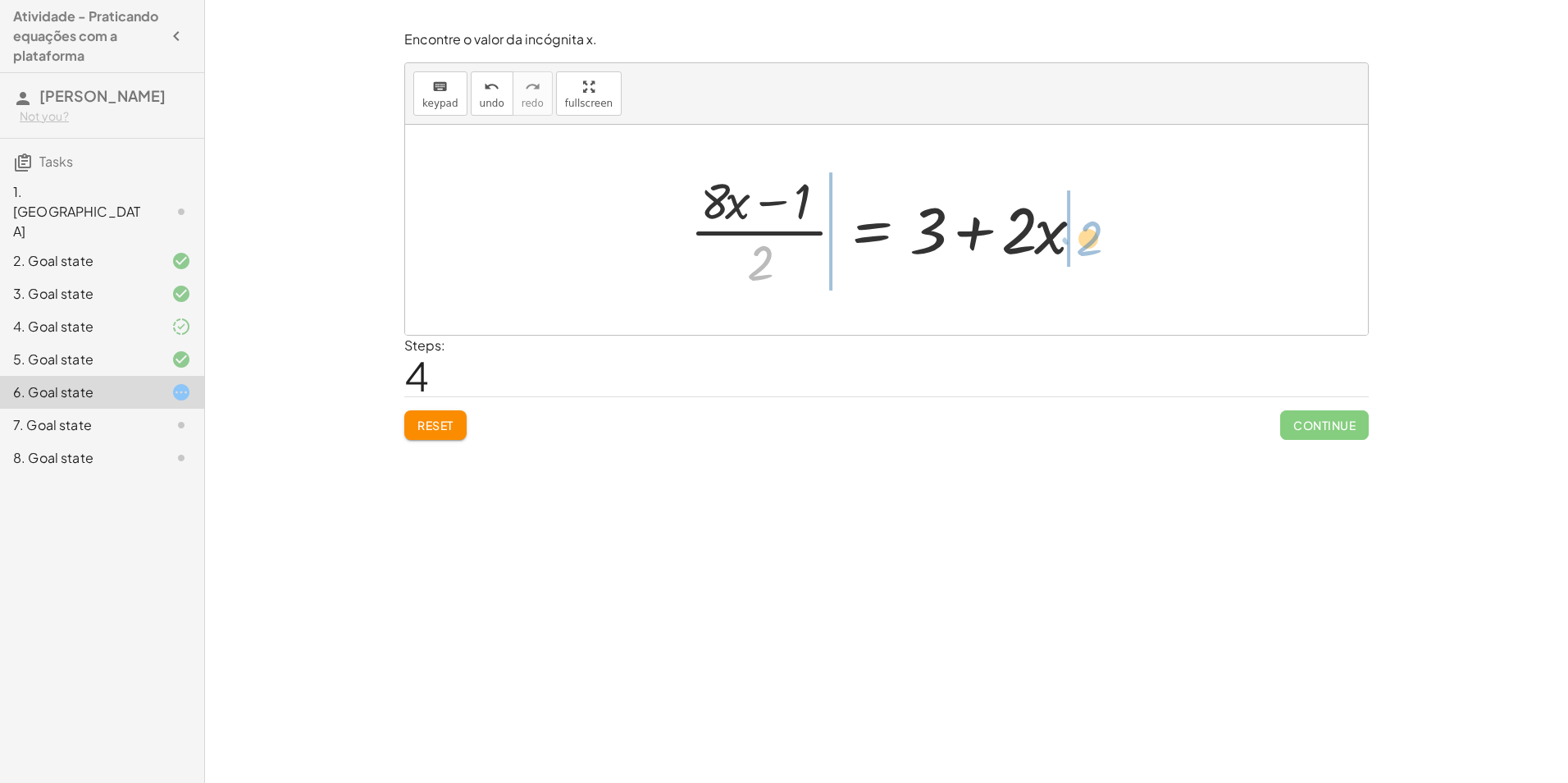
drag, startPoint x: 759, startPoint y: 267, endPoint x: 1088, endPoint y: 242, distance: 329.9
click at [1088, 242] on div at bounding box center [893, 229] width 422 height 127
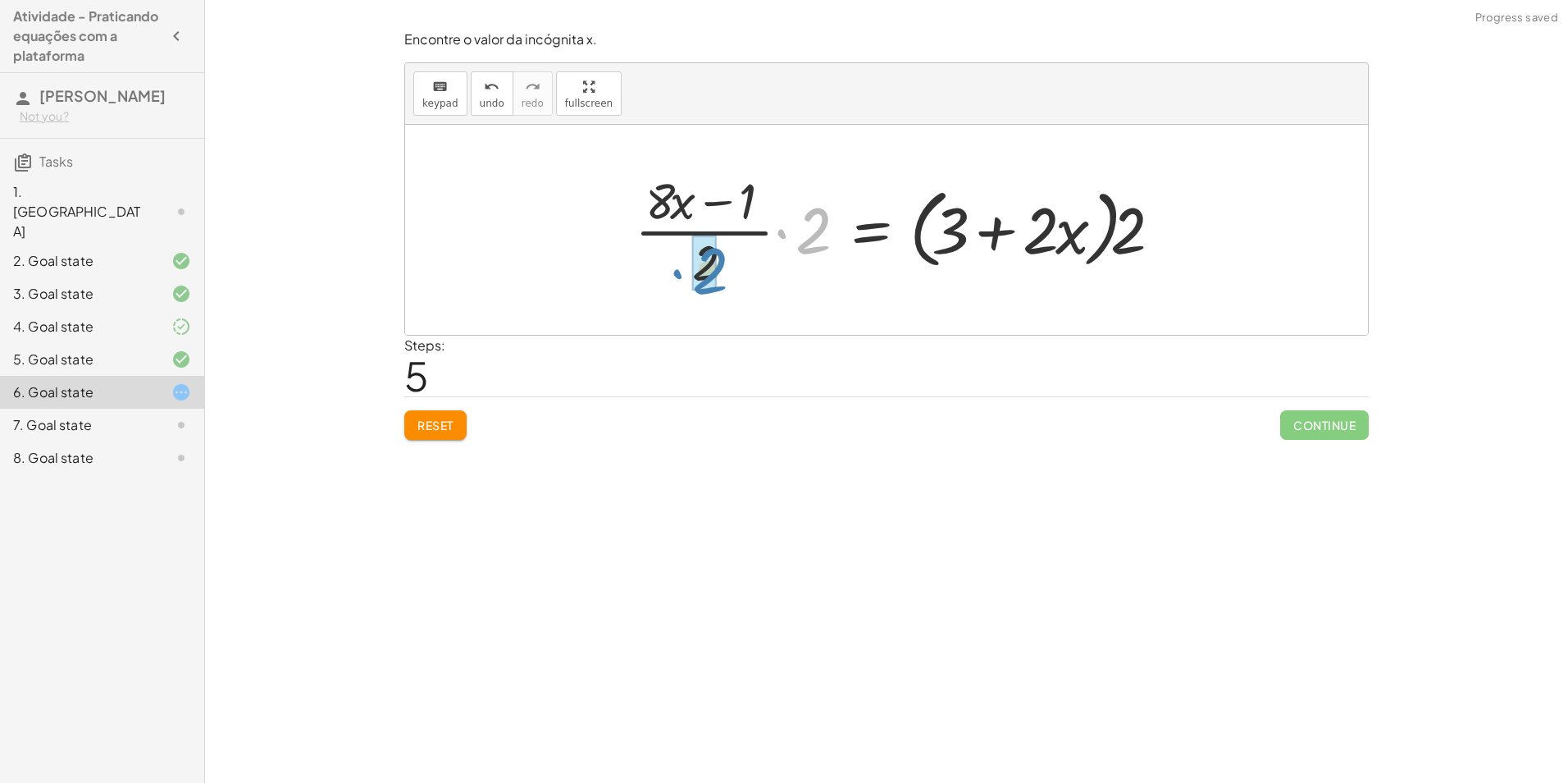
drag, startPoint x: 813, startPoint y: 222, endPoint x: 709, endPoint y: 253, distance: 108.5
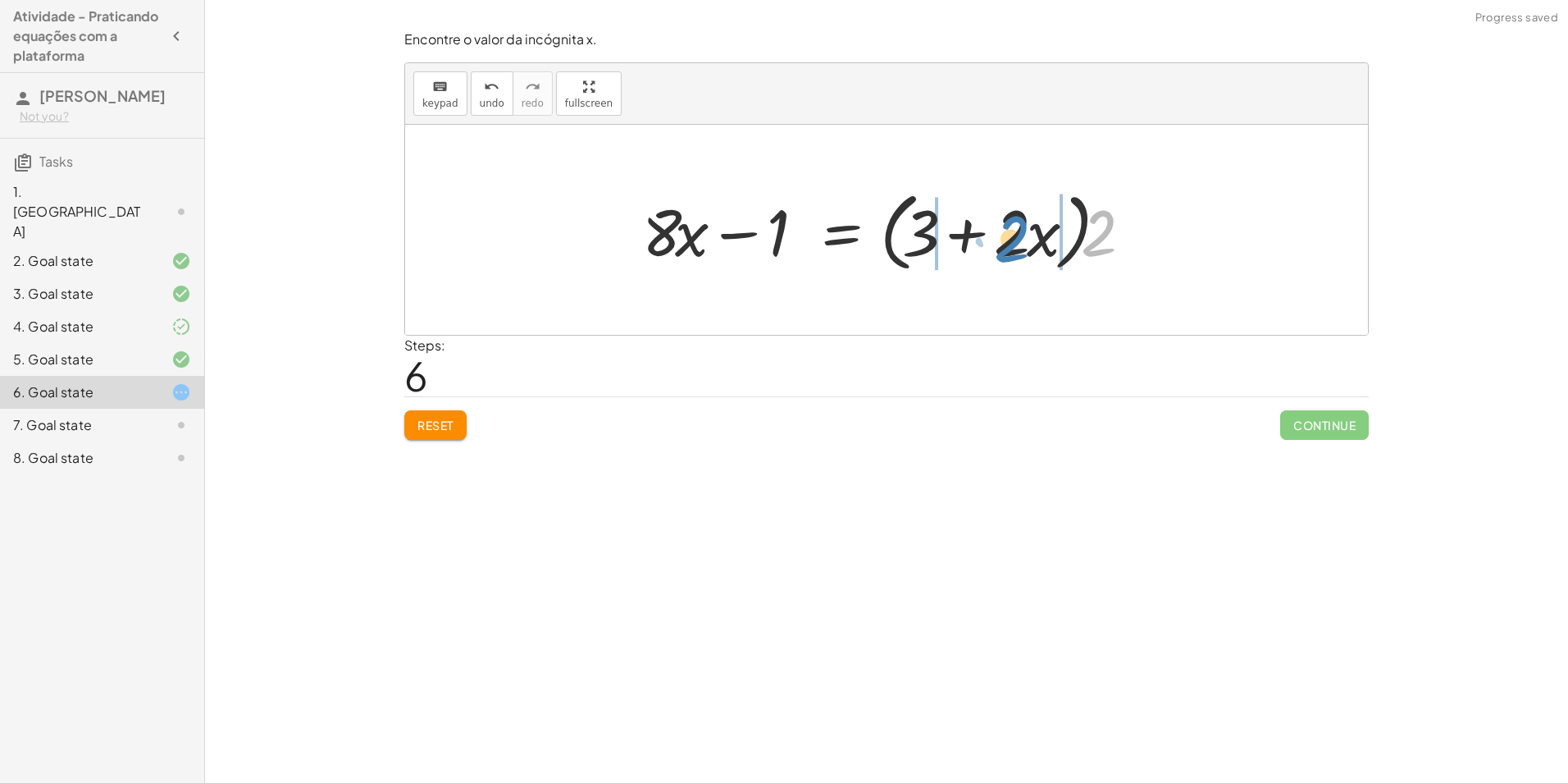
drag, startPoint x: 1105, startPoint y: 219, endPoint x: 1018, endPoint y: 228, distance: 87.5
click at [1018, 228] on div at bounding box center [892, 229] width 517 height 95
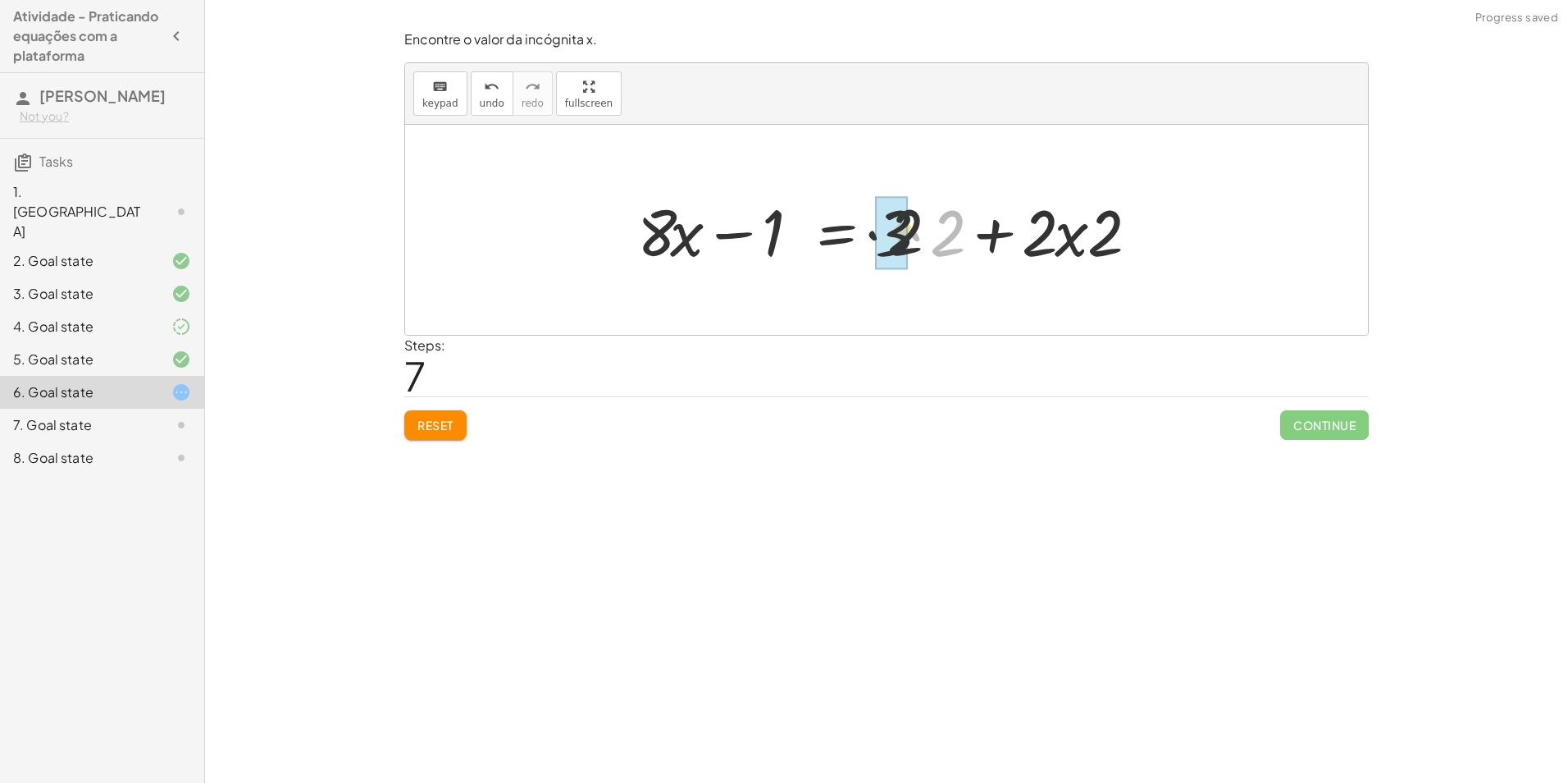
drag, startPoint x: 953, startPoint y: 242, endPoint x: 910, endPoint y: 241, distance: 43.0
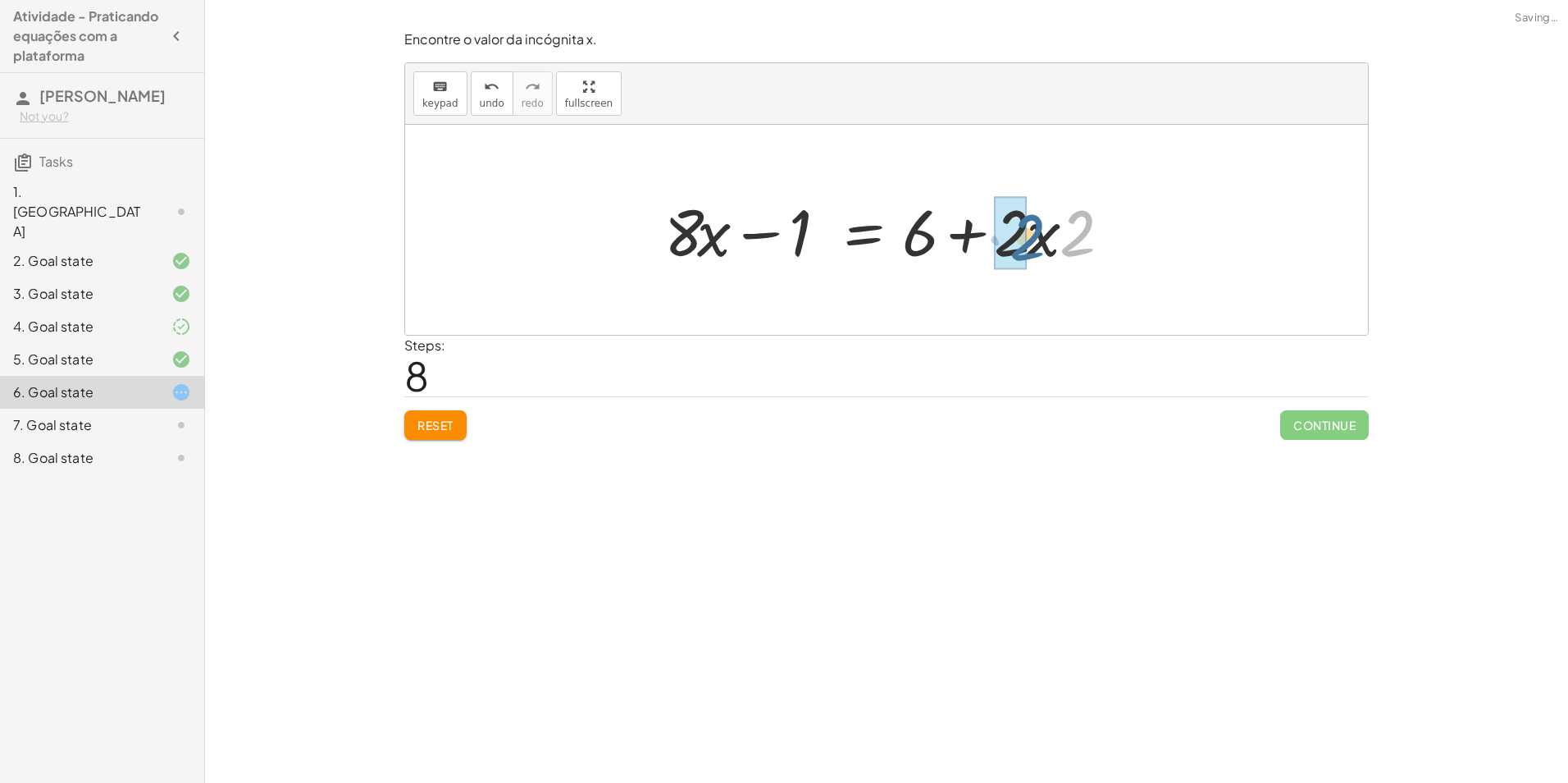
drag, startPoint x: 1057, startPoint y: 229, endPoint x: 1001, endPoint y: 233, distance: 56.1
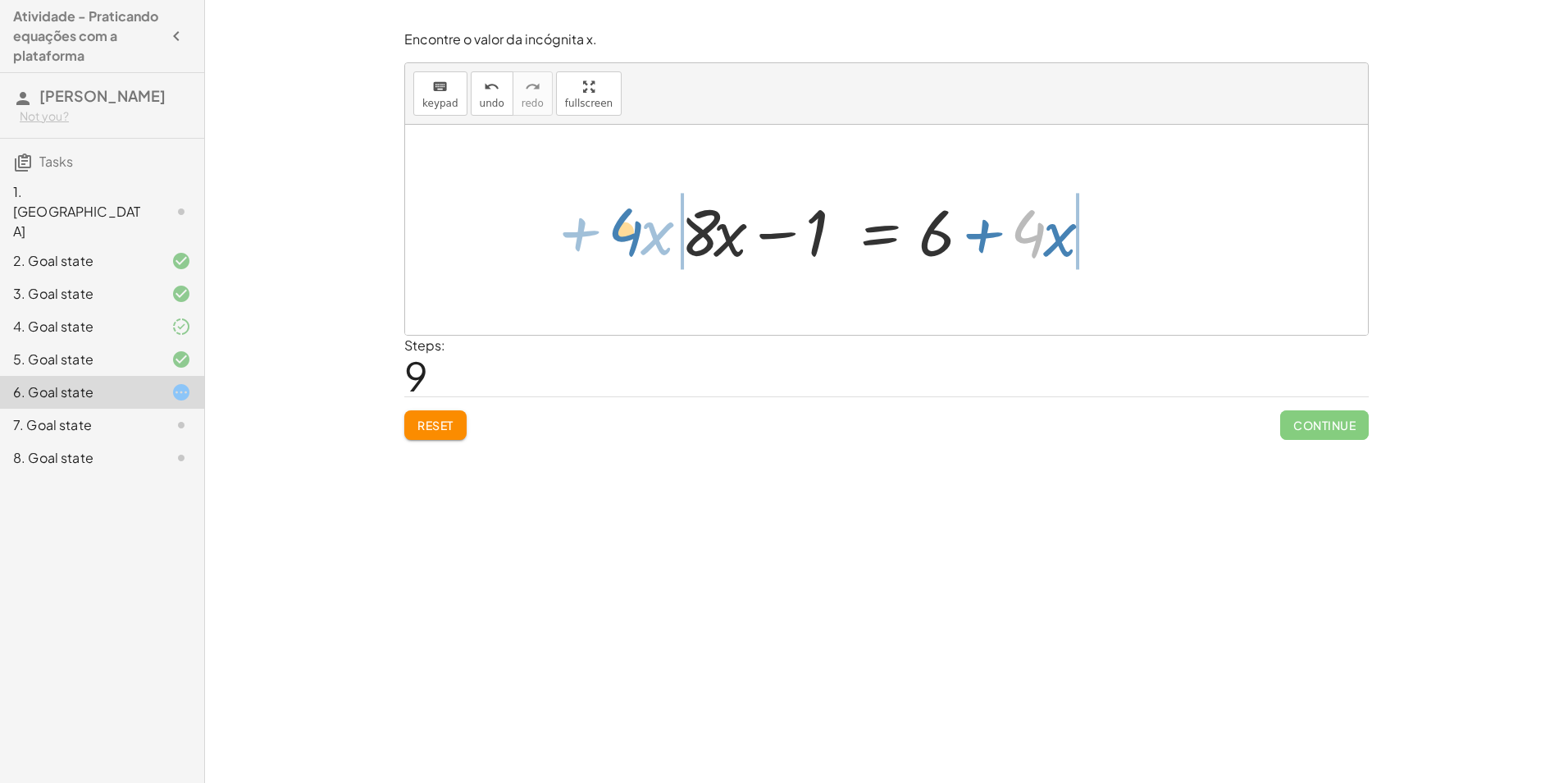
drag, startPoint x: 1022, startPoint y: 222, endPoint x: 626, endPoint y: 220, distance: 396.0
click at [626, 220] on div "+ · ( + · 8 · x − 1 ) · 2 − · 2 · x = 3 + · ( + · 8 · x − 1 ) · 2 − · 2 · x + ·…" at bounding box center [885, 229] width 962 height 210
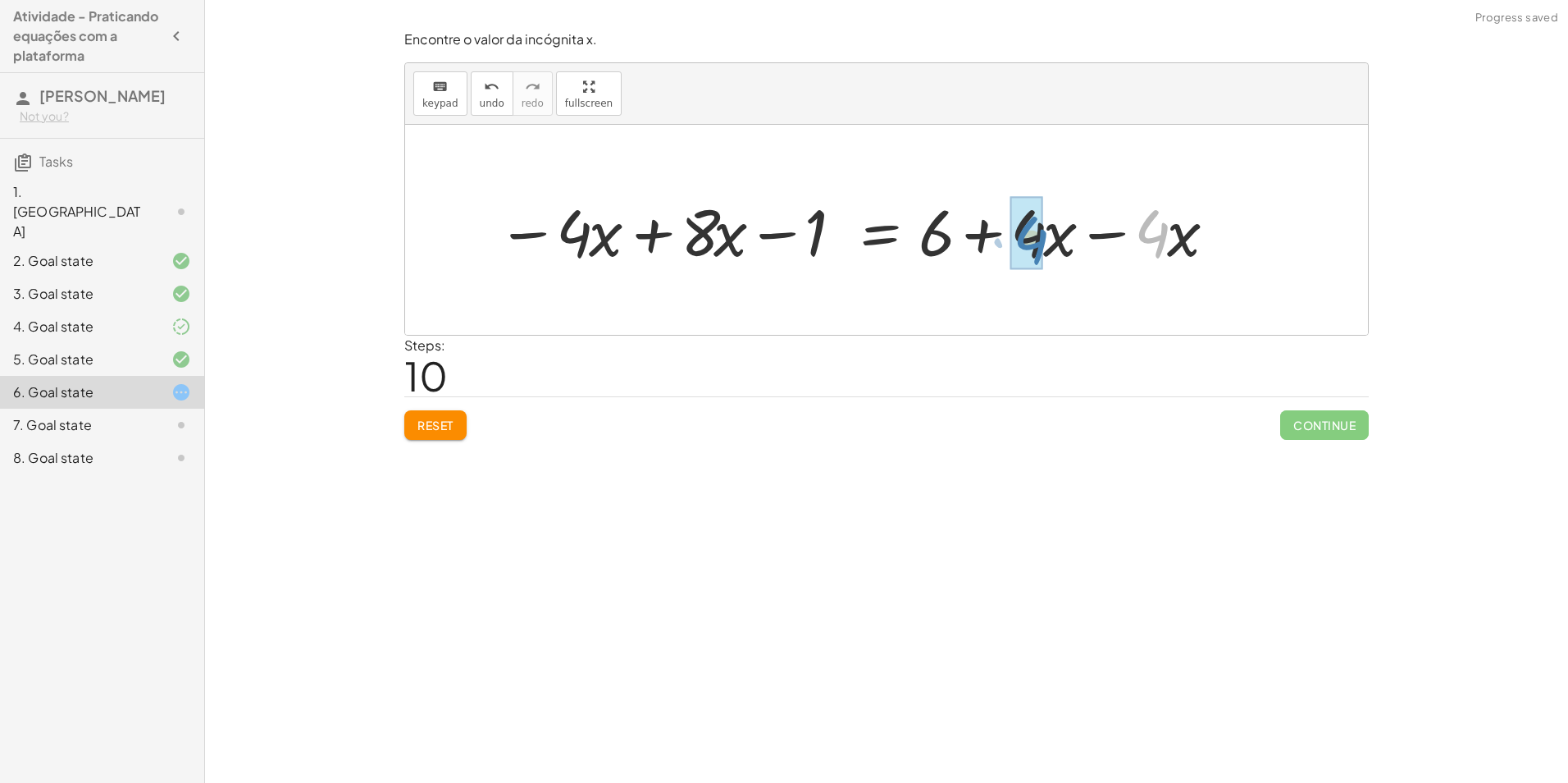
drag, startPoint x: 1162, startPoint y: 227, endPoint x: 1044, endPoint y: 233, distance: 118.2
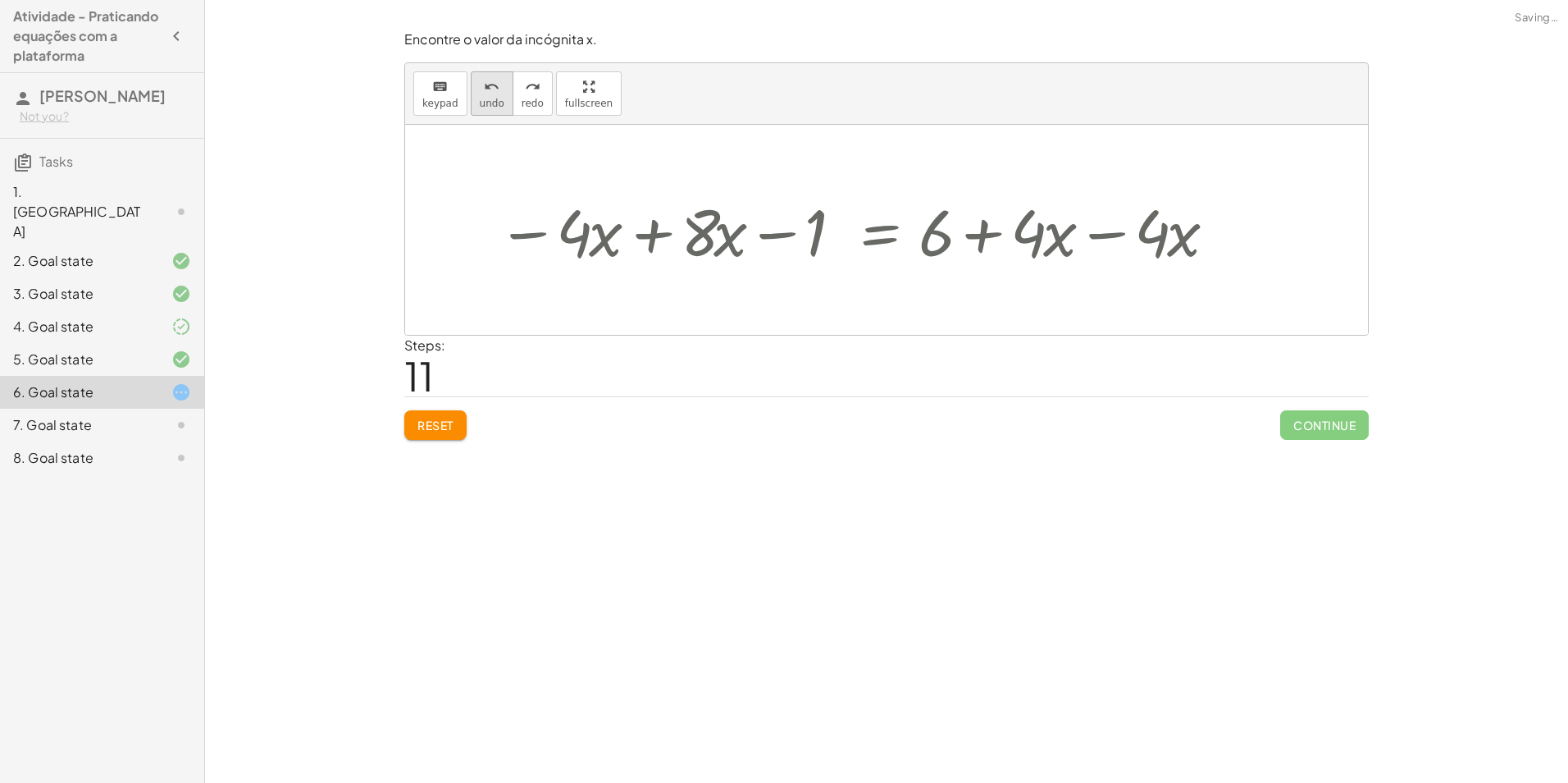
click at [474, 105] on button "undo undo" at bounding box center [492, 94] width 42 height 44
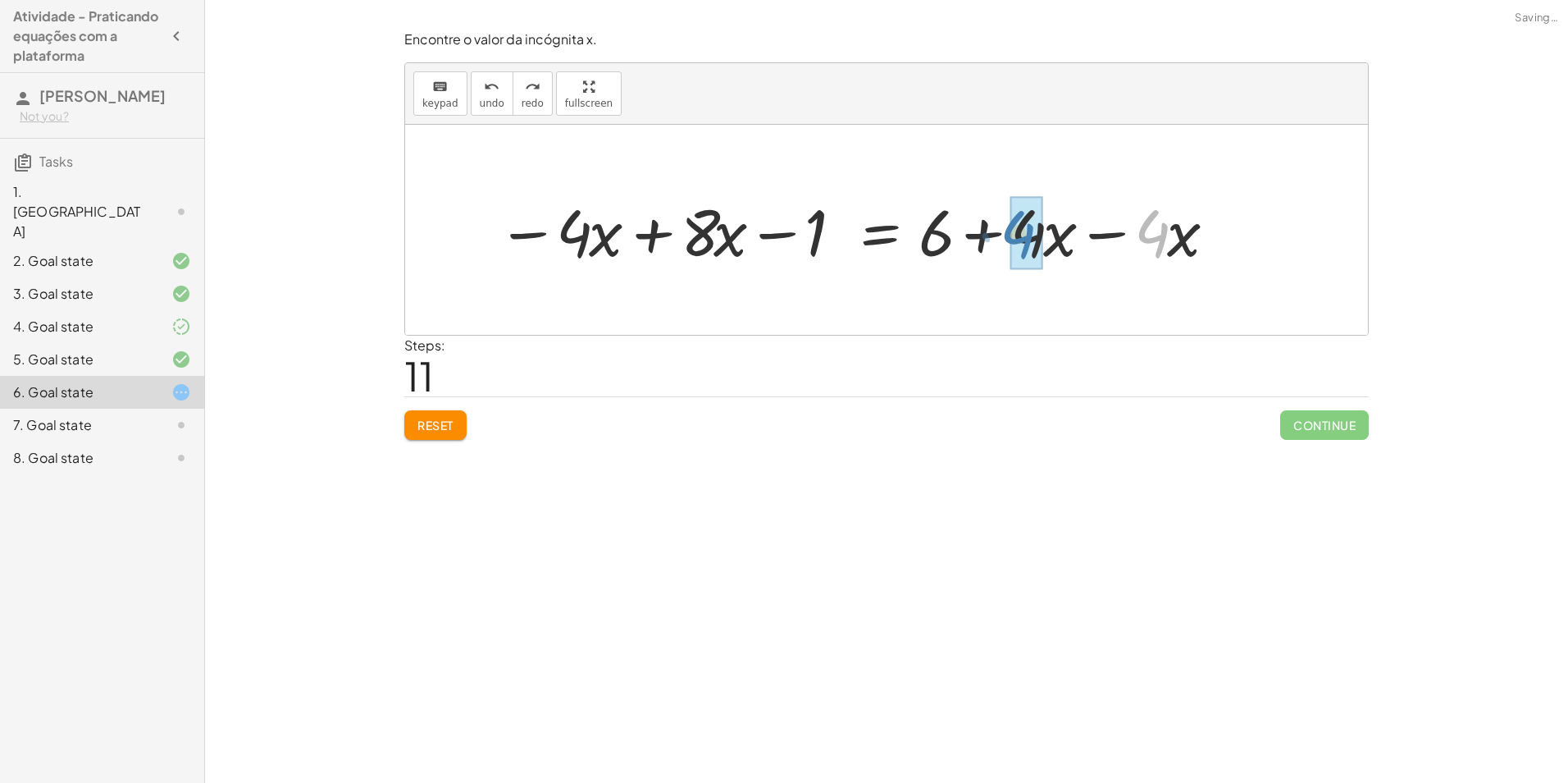
drag, startPoint x: 1155, startPoint y: 240, endPoint x: 1068, endPoint y: 241, distance: 87.0
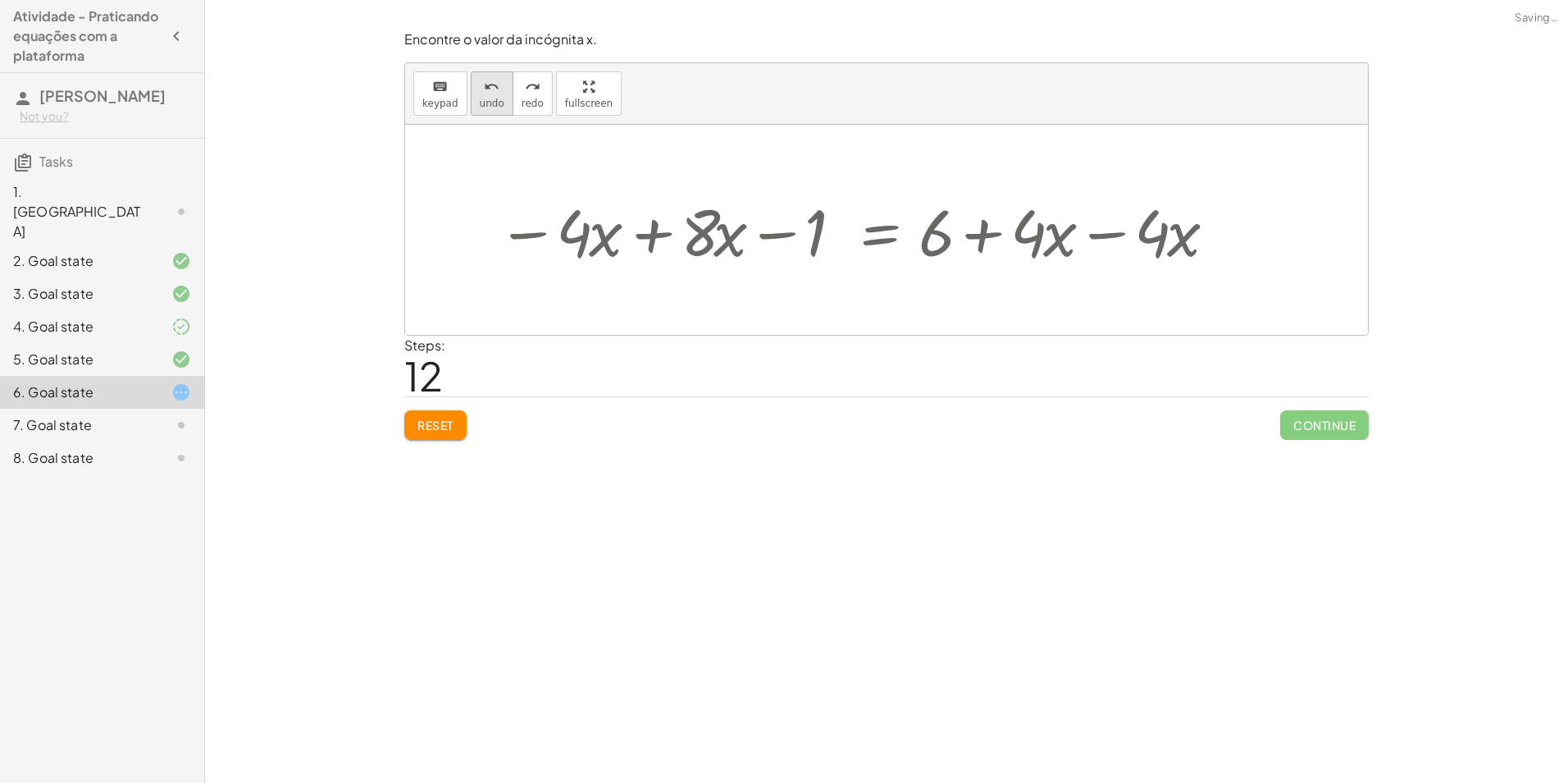
click at [484, 86] on icon "undo" at bounding box center [491, 86] width 16 height 19
click at [1116, 236] on div at bounding box center [857, 230] width 737 height 84
click at [1116, 236] on div at bounding box center [885, 229] width 962 height 210
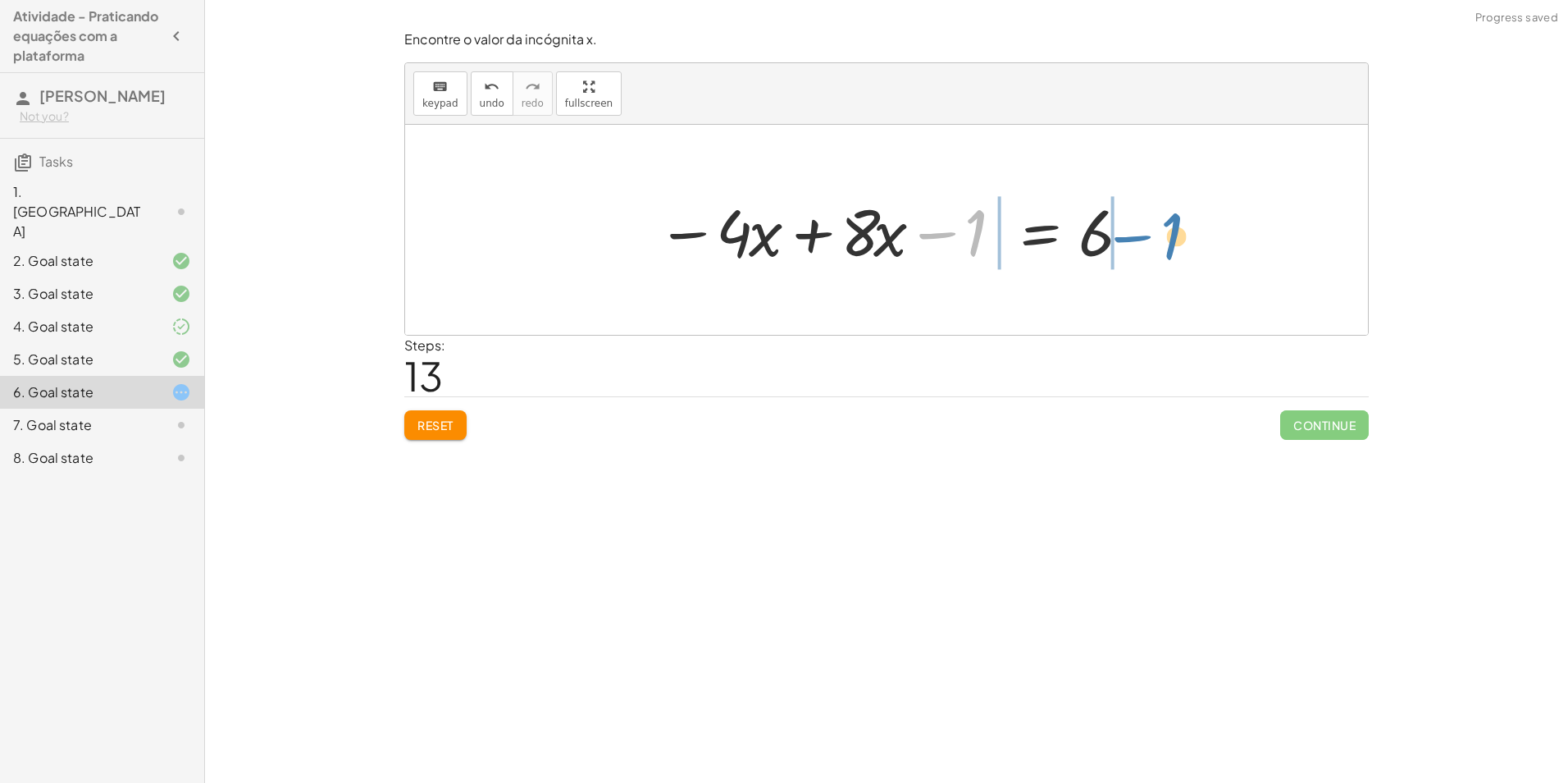
drag, startPoint x: 945, startPoint y: 230, endPoint x: 1141, endPoint y: 234, distance: 196.0
click at [1141, 234] on div "+ · ( + · 8 · x − 1 ) · 2 − · 2 · x = 3 + · ( + · 8 · x − 1 ) · 2 − · 2 · x + ·…" at bounding box center [885, 229] width 962 height 210
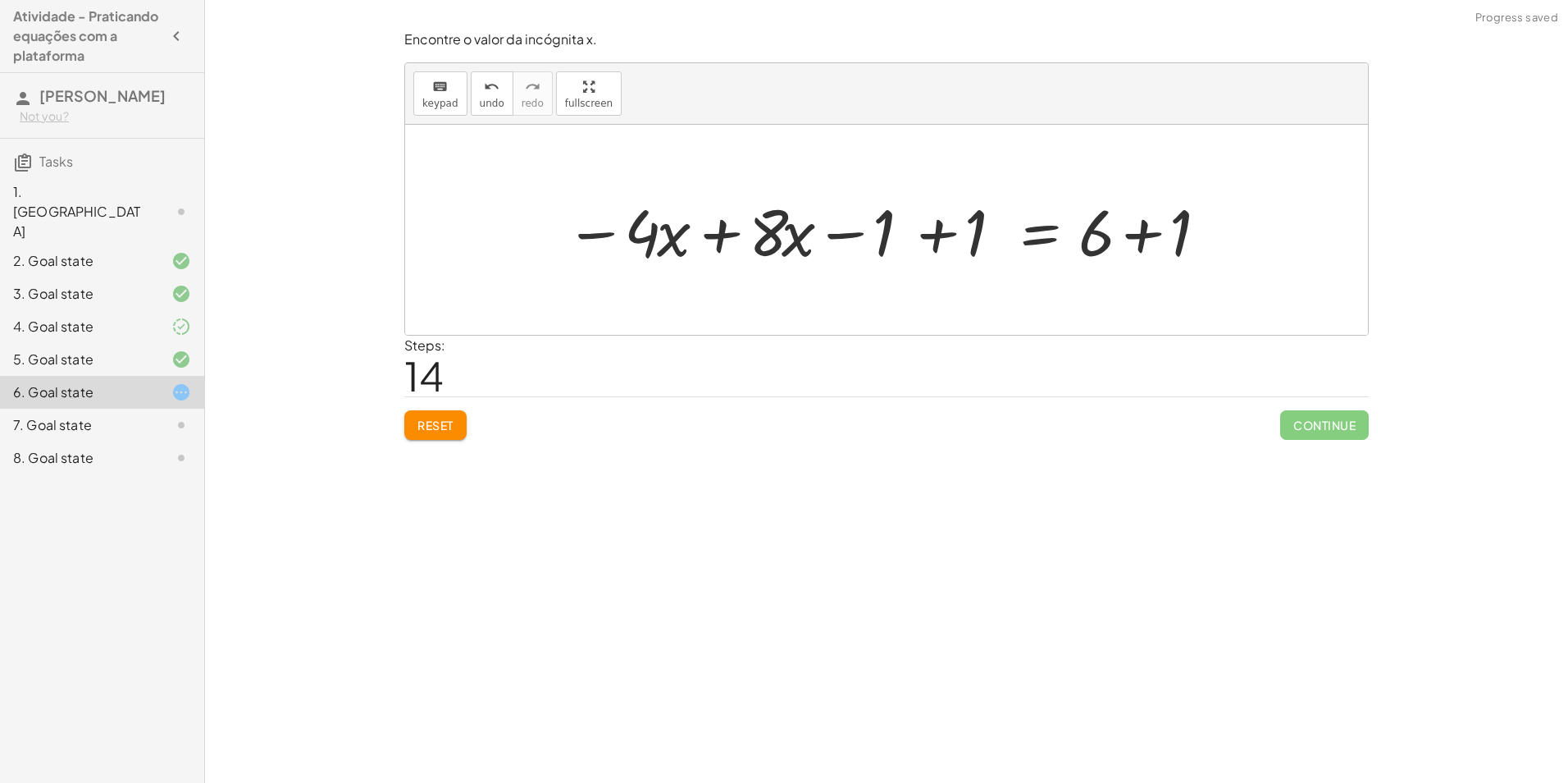
click at [922, 232] on div at bounding box center [893, 230] width 672 height 84
click at [922, 232] on div at bounding box center [984, 230] width 489 height 84
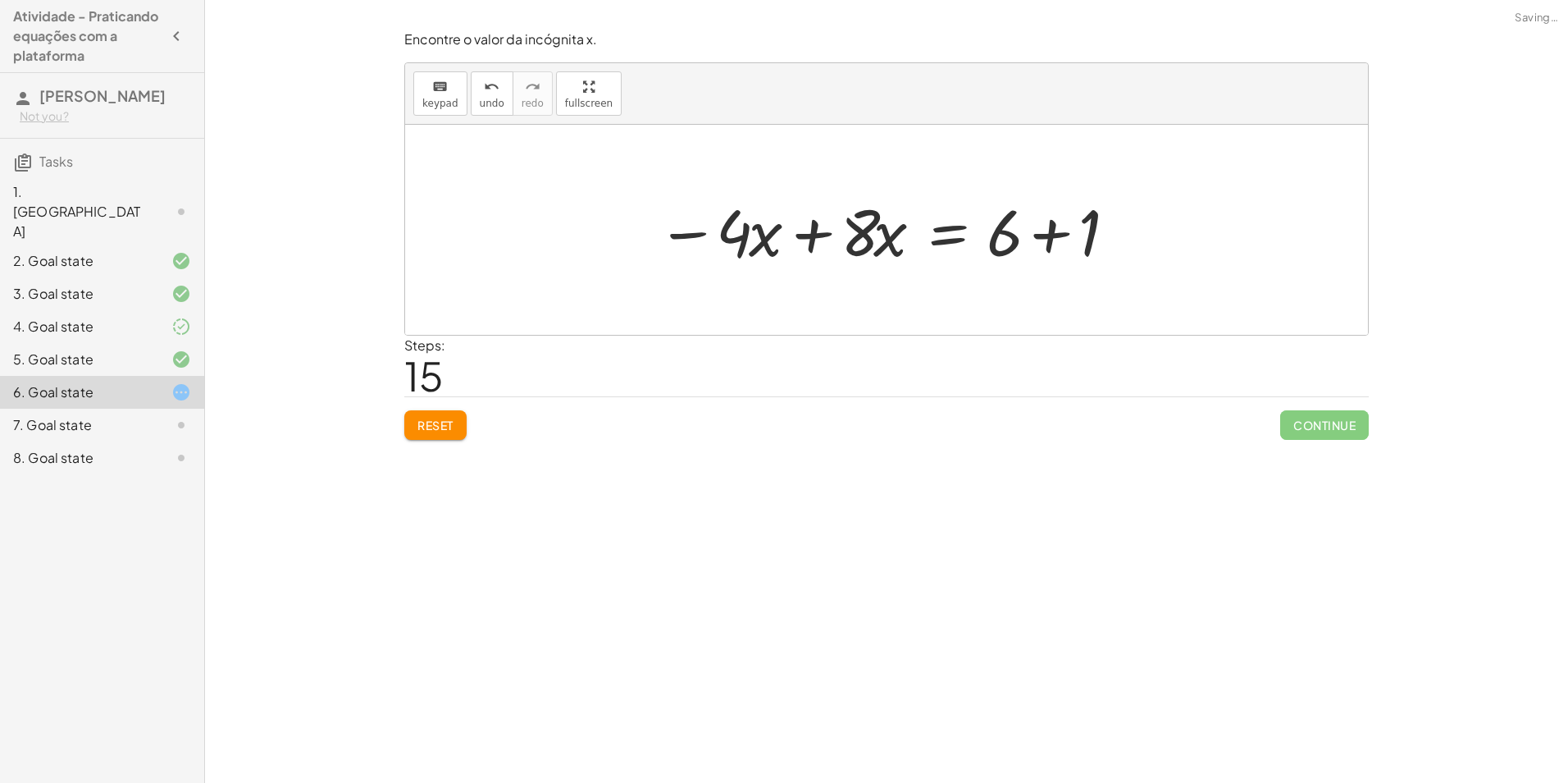
click at [1053, 236] on div at bounding box center [893, 230] width 489 height 84
click at [1053, 236] on div at bounding box center [885, 229] width 962 height 210
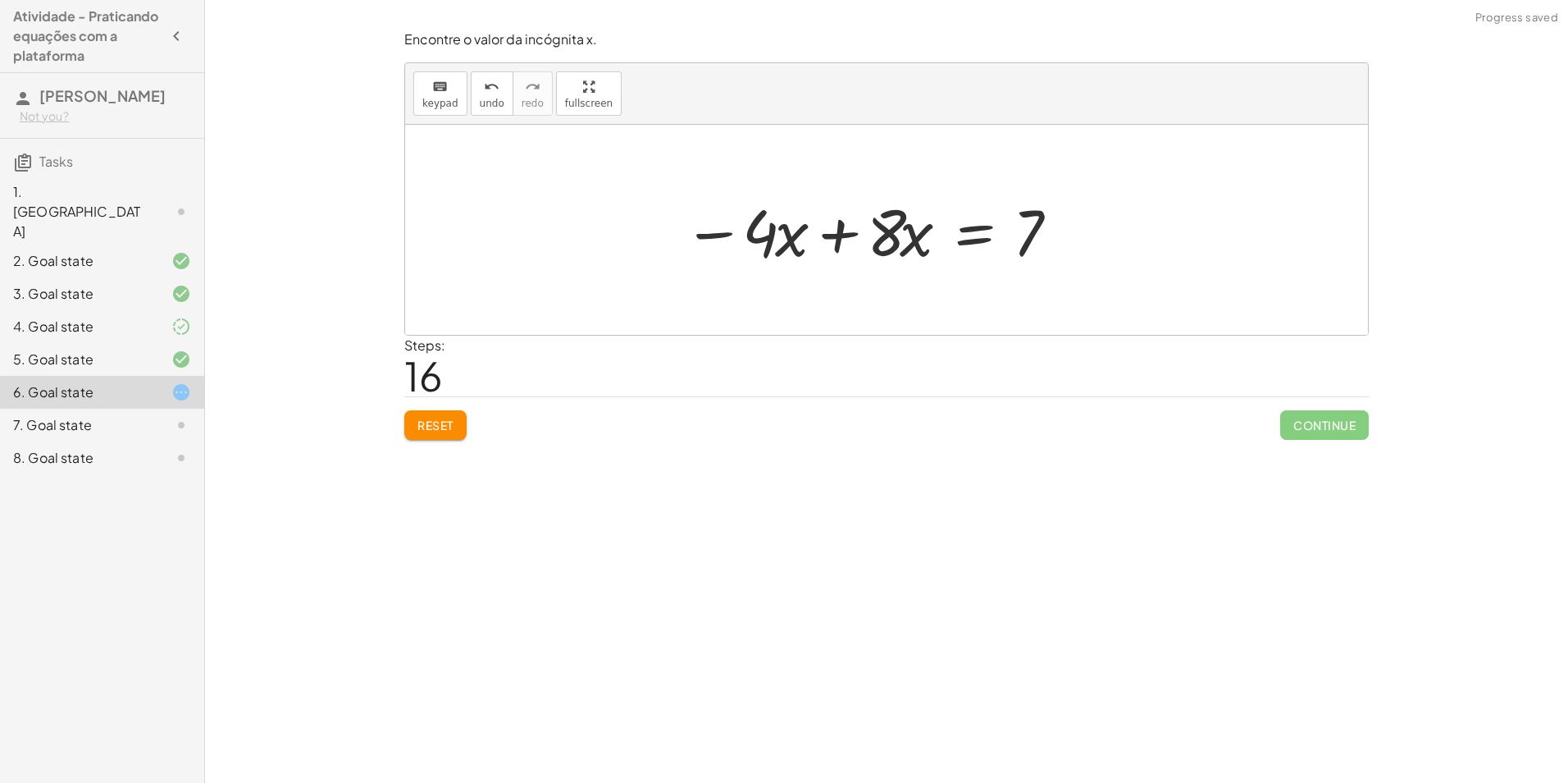
click at [821, 241] on div at bounding box center [873, 230] width 397 height 84
click at [863, 231] on div at bounding box center [893, 230] width 397 height 84
click at [863, 231] on div "+ · ( + · 8 · x − 1 ) · 2 − · 2 · x = 3 + · ( + · 8 · x − 1 ) · 2 − · 2 · x + ·…" at bounding box center [983, 229] width 244 height 93
drag, startPoint x: 863, startPoint y: 231, endPoint x: 876, endPoint y: 272, distance: 43.0
click at [877, 272] on div at bounding box center [989, 230] width 224 height 84
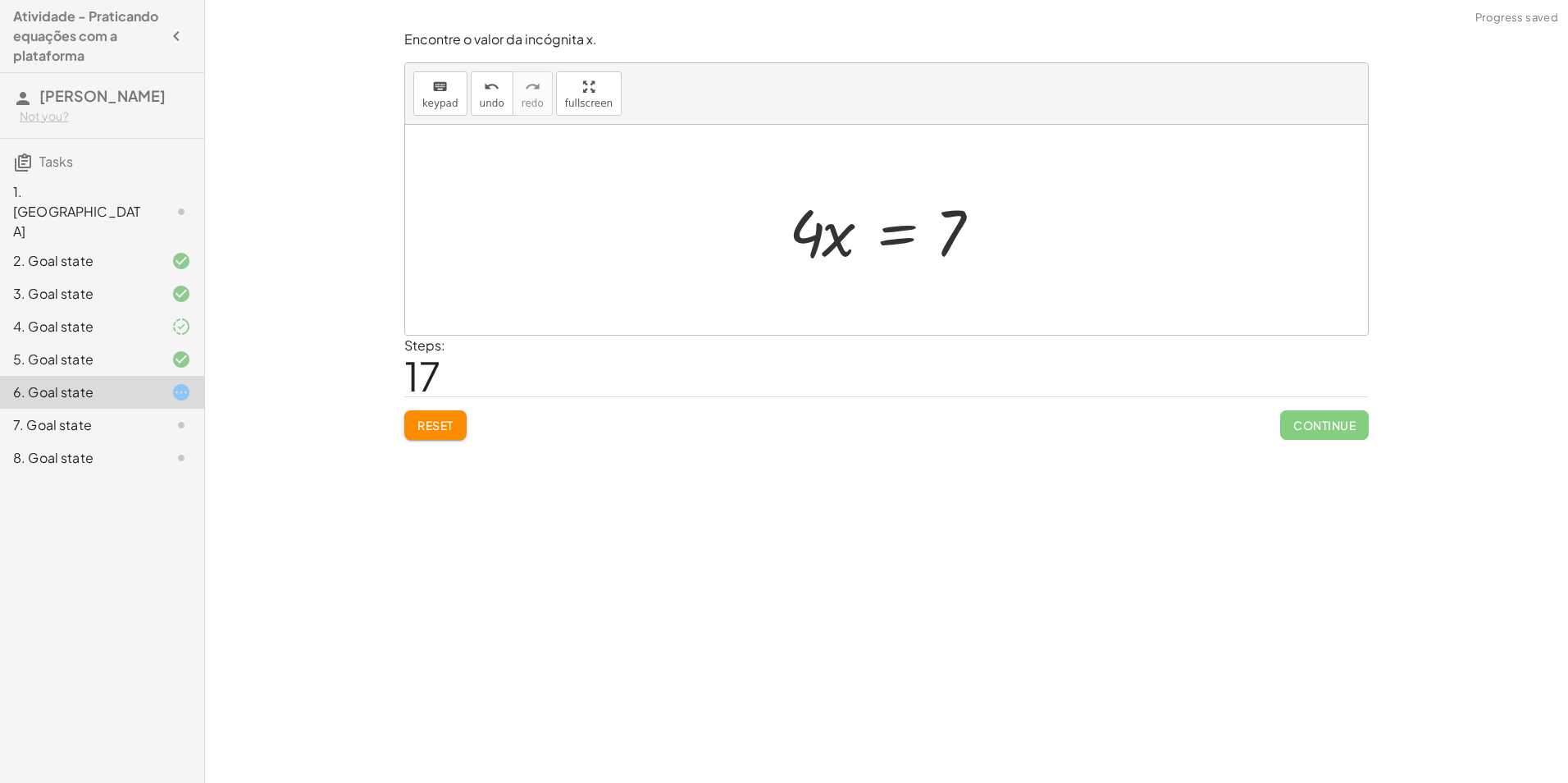
click at [819, 233] on div at bounding box center [893, 230] width 224 height 84
drag, startPoint x: 813, startPoint y: 239, endPoint x: 929, endPoint y: 258, distance: 117.5
click at [936, 258] on div at bounding box center [893, 230] width 224 height 84
click at [930, 258] on div at bounding box center [896, 229] width 242 height 127
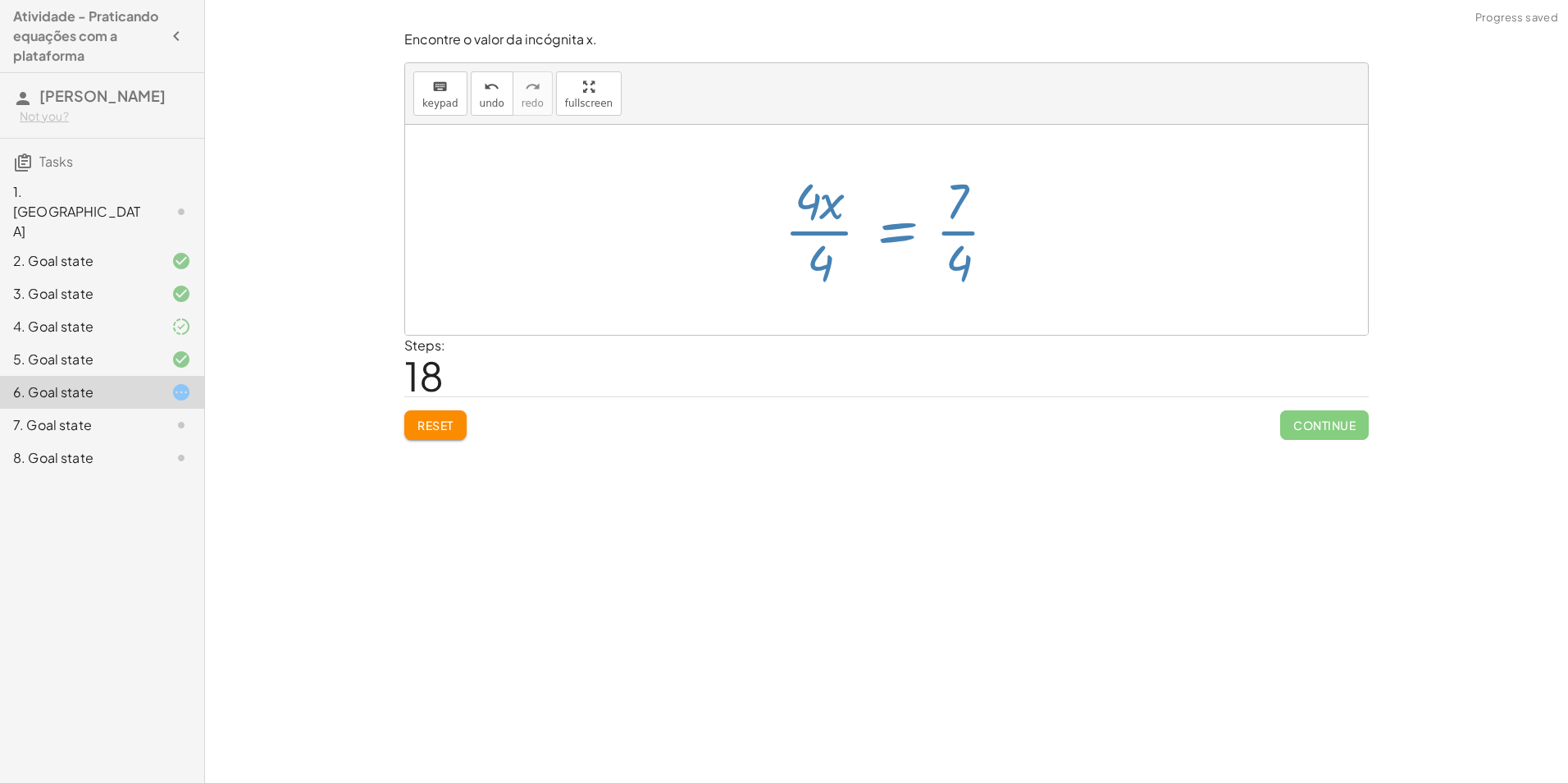
click at [828, 265] on div at bounding box center [896, 229] width 242 height 127
drag, startPoint x: 809, startPoint y: 185, endPoint x: 823, endPoint y: 264, distance: 80.2
click at [823, 264] on div at bounding box center [896, 229] width 242 height 127
drag, startPoint x: 823, startPoint y: 262, endPoint x: 814, endPoint y: 209, distance: 53.8
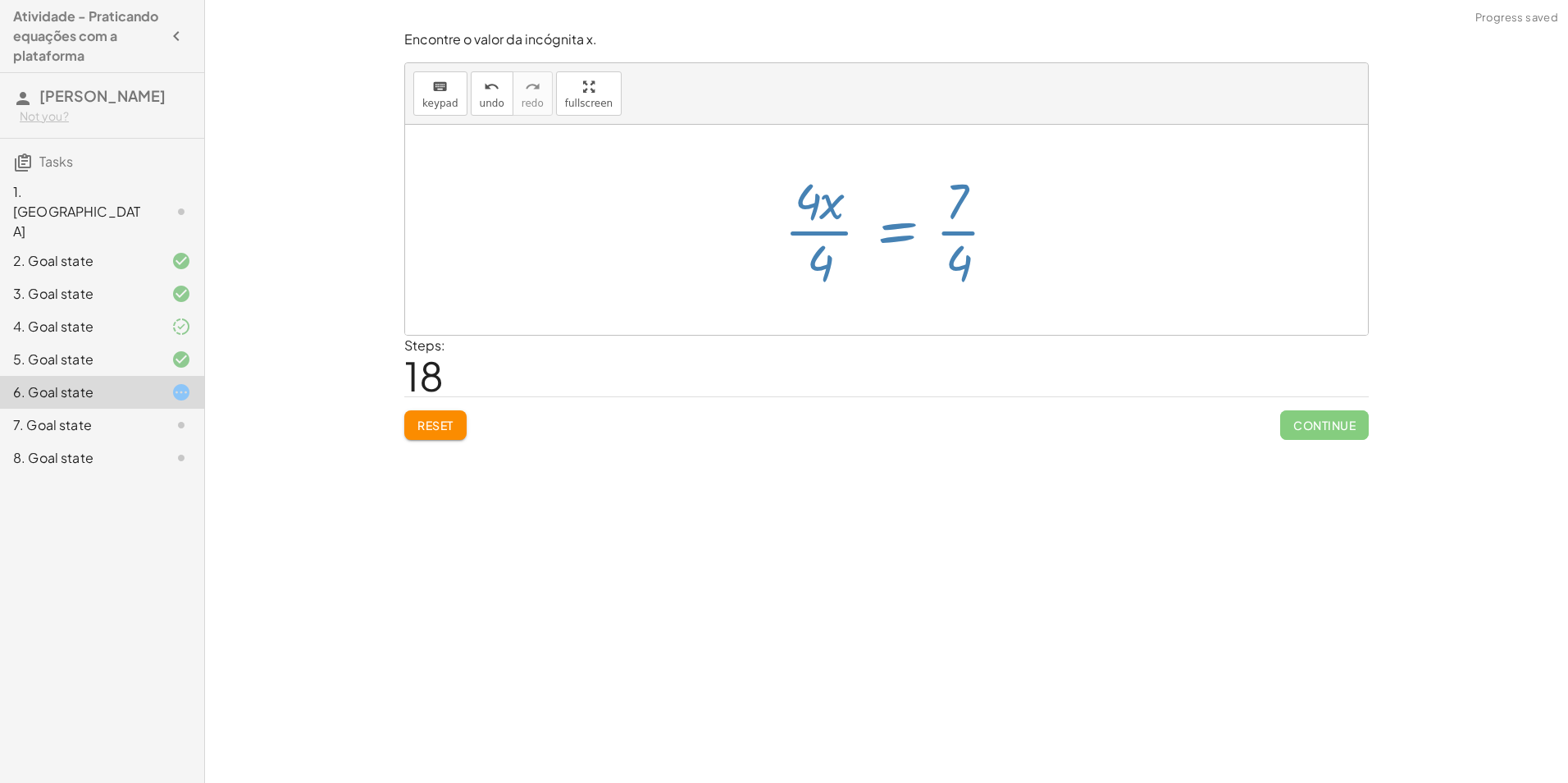
click at [814, 209] on div at bounding box center [896, 229] width 242 height 127
click at [828, 267] on div at bounding box center [896, 229] width 242 height 127
drag, startPoint x: 745, startPoint y: 261, endPoint x: 744, endPoint y: 229, distance: 32.0
click at [745, 258] on div at bounding box center [885, 229] width 962 height 210
click at [745, 228] on div at bounding box center [885, 229] width 962 height 210
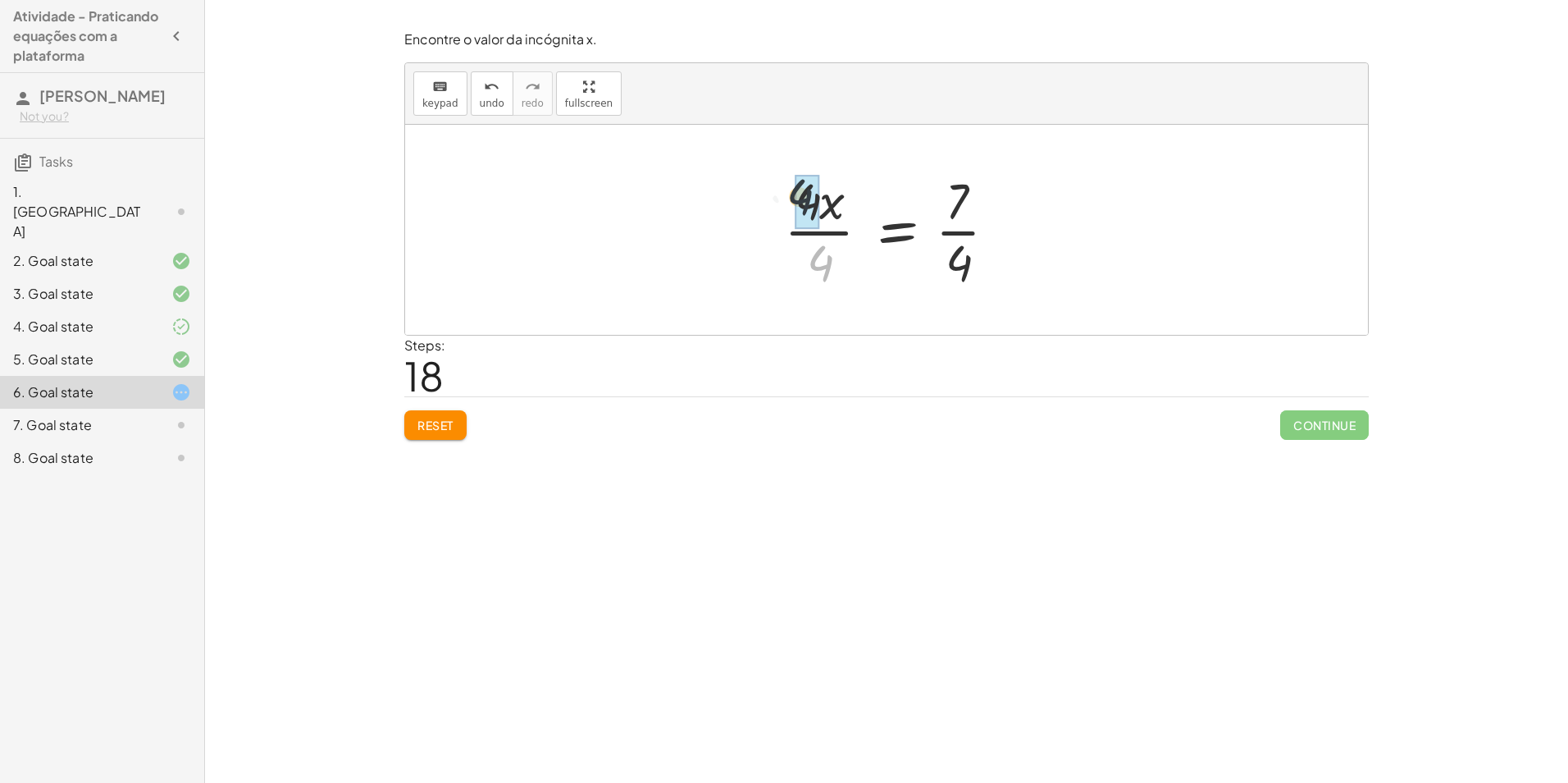
drag, startPoint x: 821, startPoint y: 253, endPoint x: 814, endPoint y: 228, distance: 26.0
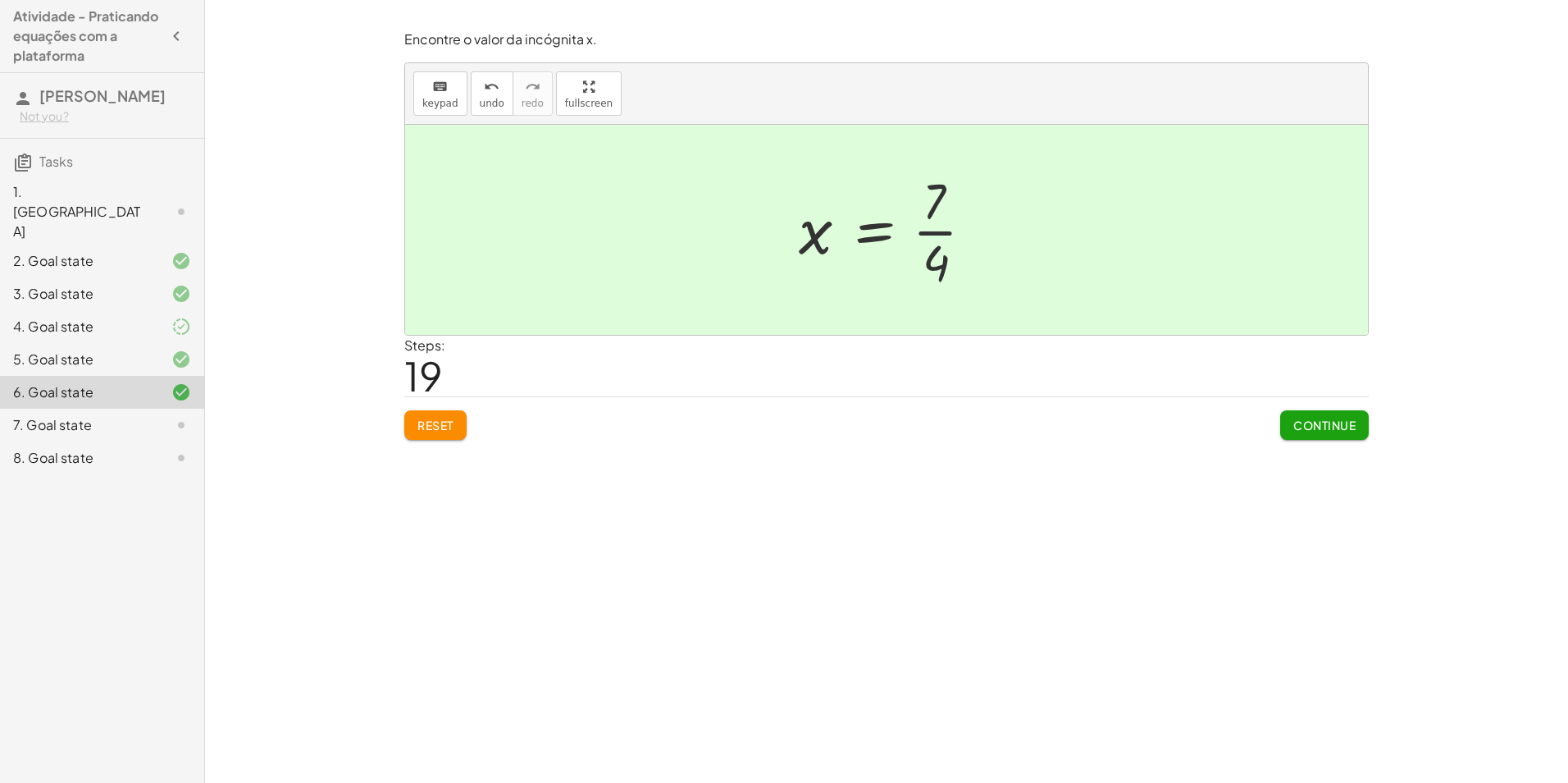
click at [1305, 415] on button "Continue" at bounding box center [1324, 425] width 89 height 29
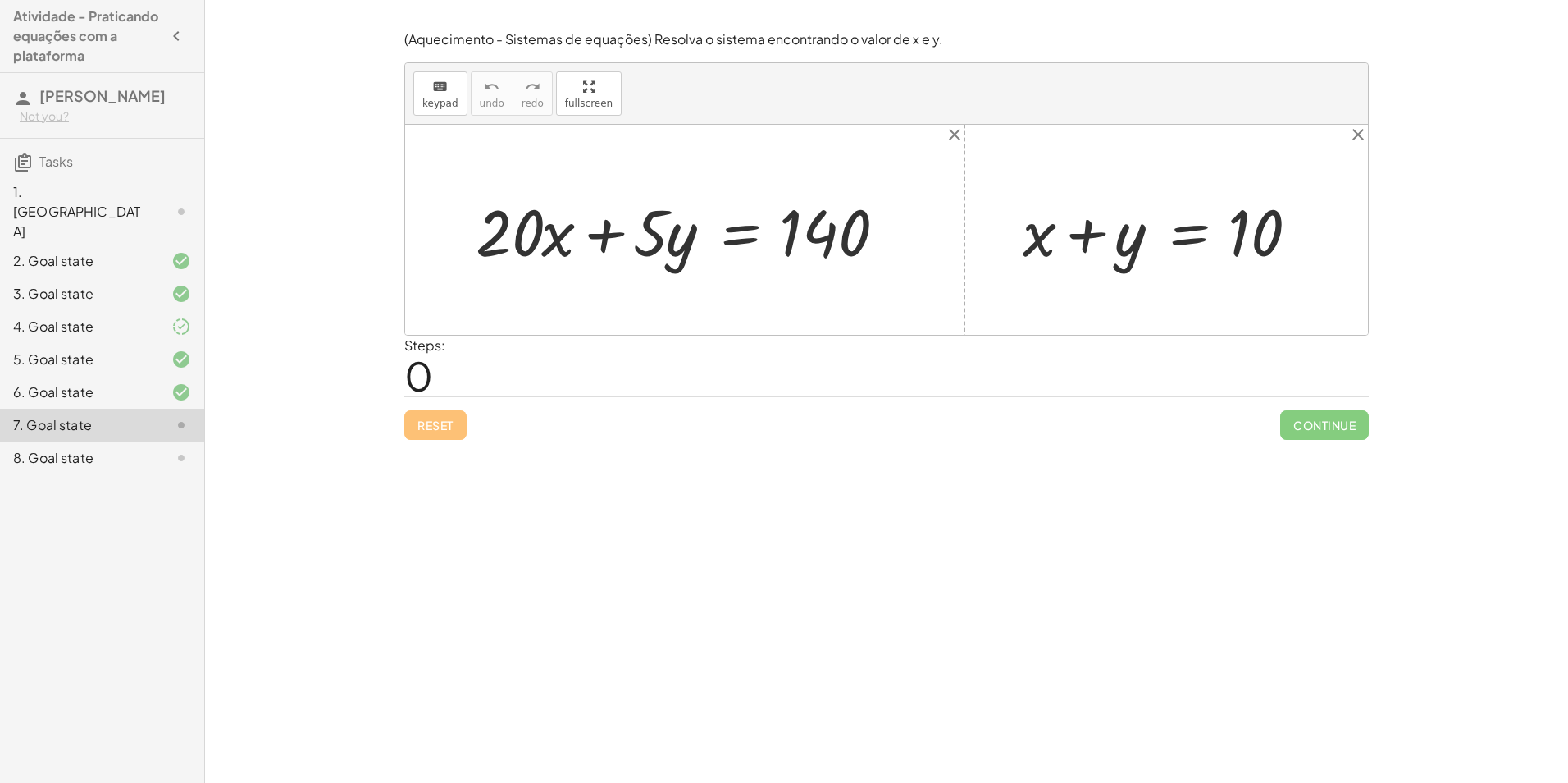
click at [605, 236] on div at bounding box center [690, 230] width 447 height 84
drag, startPoint x: 639, startPoint y: 234, endPoint x: 540, endPoint y: 250, distance: 100.3
click at [540, 250] on div at bounding box center [690, 230] width 447 height 84
drag, startPoint x: 662, startPoint y: 223, endPoint x: 919, endPoint y: 239, distance: 257.5
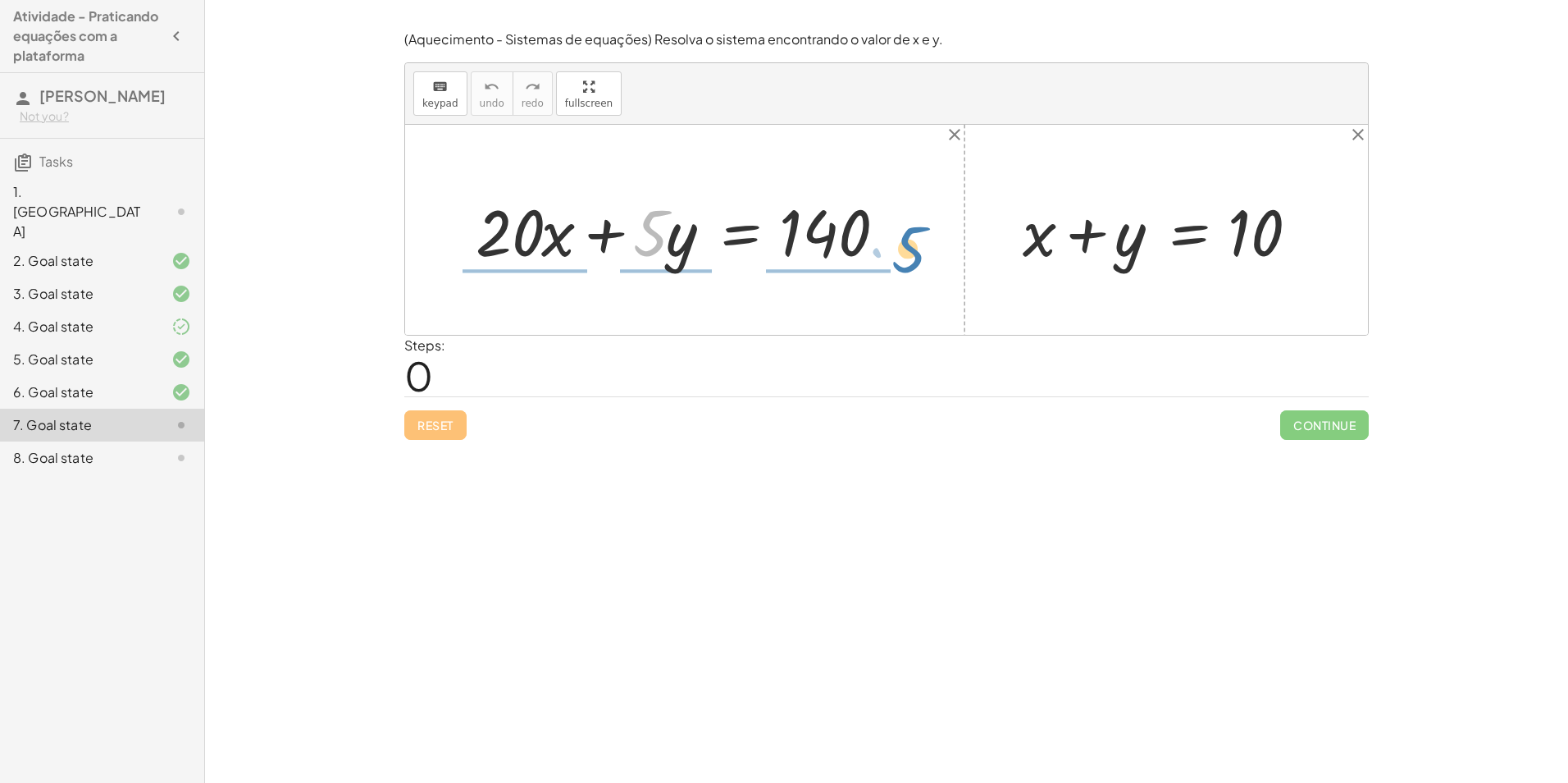
click at [919, 239] on div "· 5 + · 20 · x + · 5 · y = 140 + x + y = 10" at bounding box center [885, 229] width 962 height 210
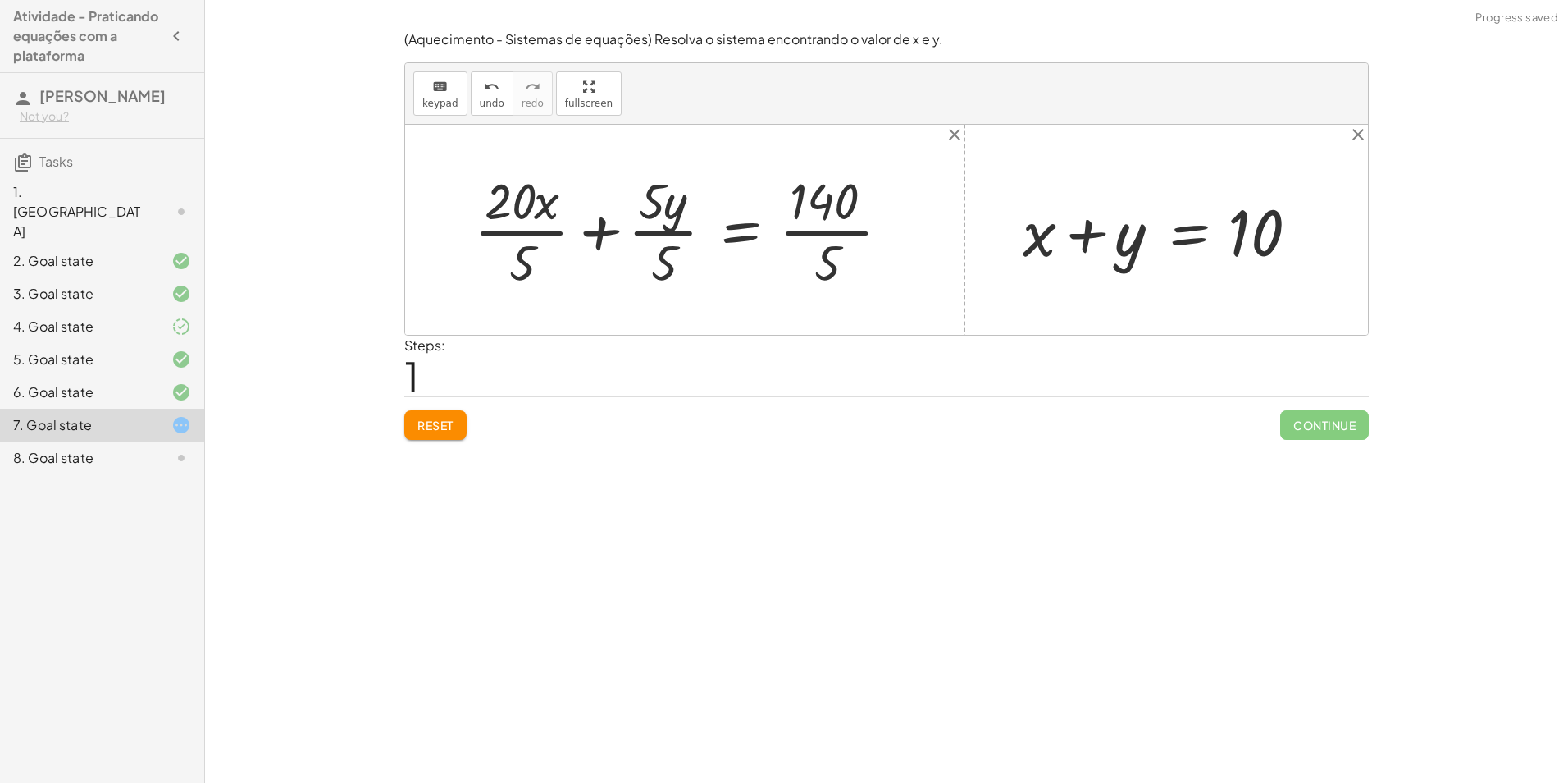
click at [665, 274] on div at bounding box center [688, 229] width 445 height 127
click at [665, 274] on div at bounding box center [707, 229] width 407 height 127
drag, startPoint x: 538, startPoint y: 265, endPoint x: 526, endPoint y: 265, distance: 12.0
click at [526, 265] on div at bounding box center [688, 229] width 445 height 127
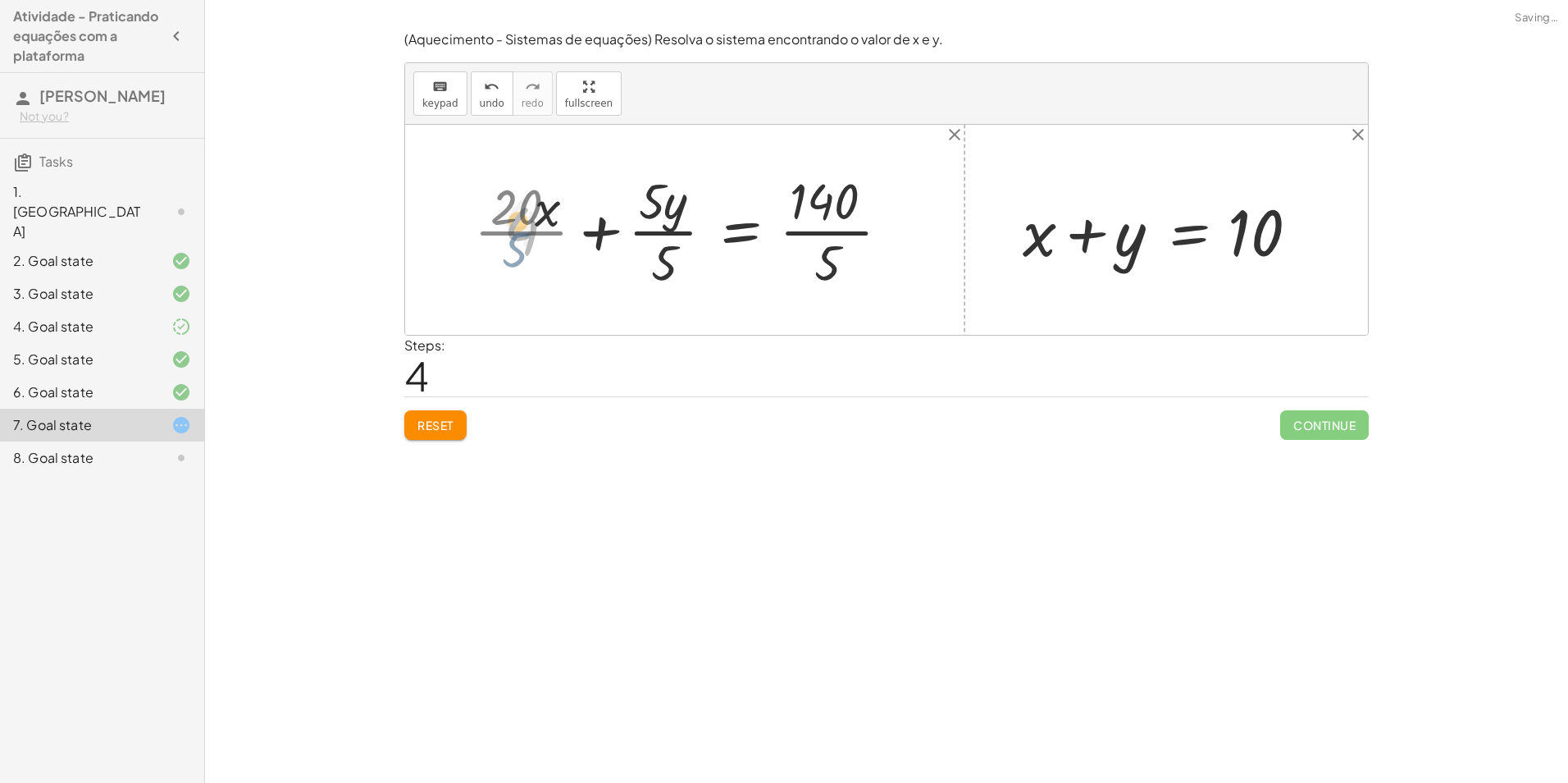
drag, startPoint x: 526, startPoint y: 265, endPoint x: 523, endPoint y: 214, distance: 51.1
click at [523, 214] on div at bounding box center [703, 229] width 416 height 127
click at [669, 278] on div at bounding box center [703, 229] width 416 height 127
click at [666, 272] on div at bounding box center [722, 229] width 378 height 127
click at [666, 267] on div at bounding box center [722, 229] width 378 height 127
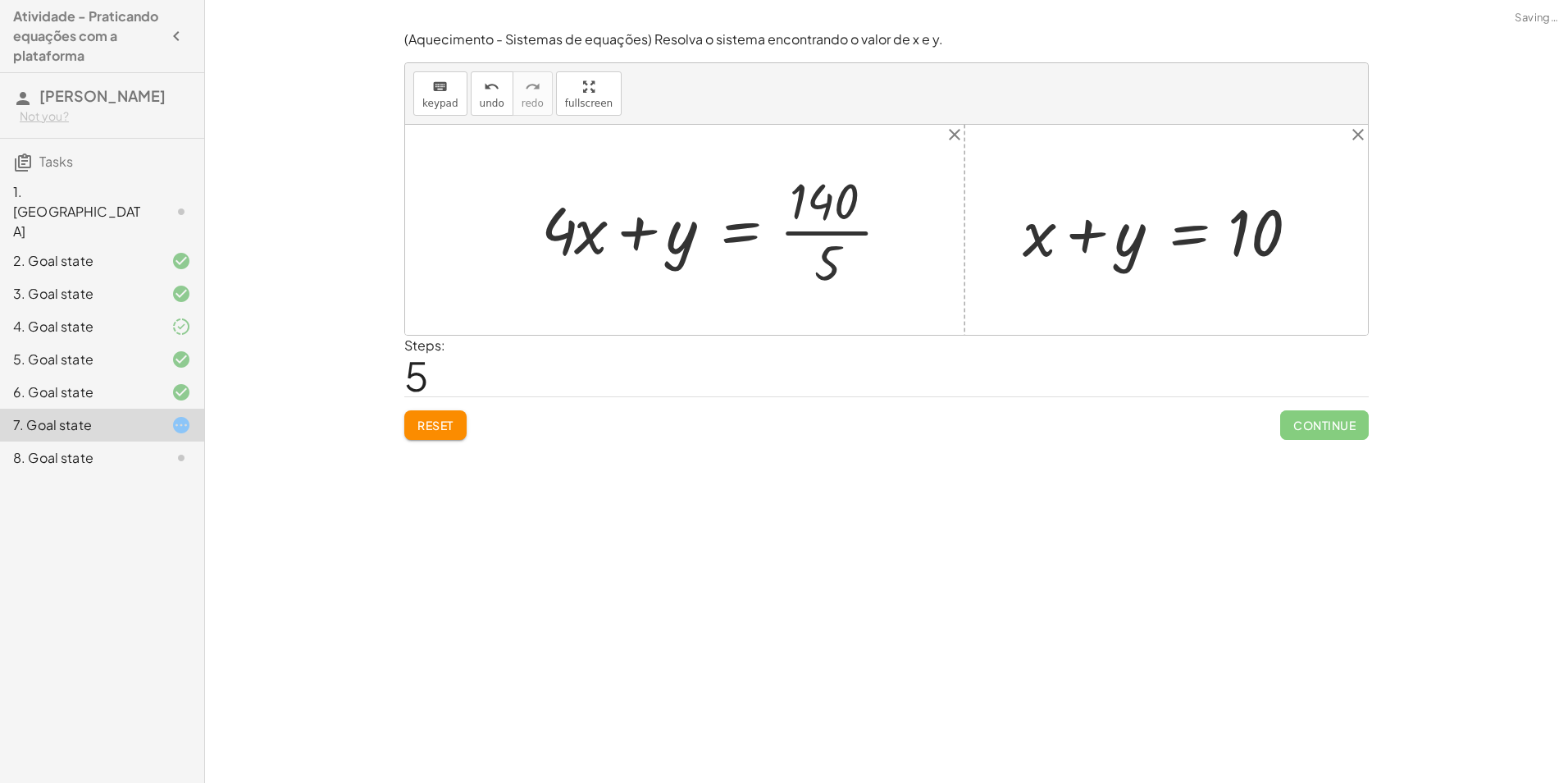
click at [815, 271] on div at bounding box center [722, 229] width 378 height 127
click at [819, 269] on div at bounding box center [722, 229] width 378 height 127
drag, startPoint x: 670, startPoint y: 250, endPoint x: 905, endPoint y: 252, distance: 235.0
click at [905, 252] on div "+ · 20 · x + · 5 · y = 140 + · 20 · x · 5 + · 5 · y · 5 = · 140 · 5 + · 20 · x …" at bounding box center [885, 229] width 962 height 210
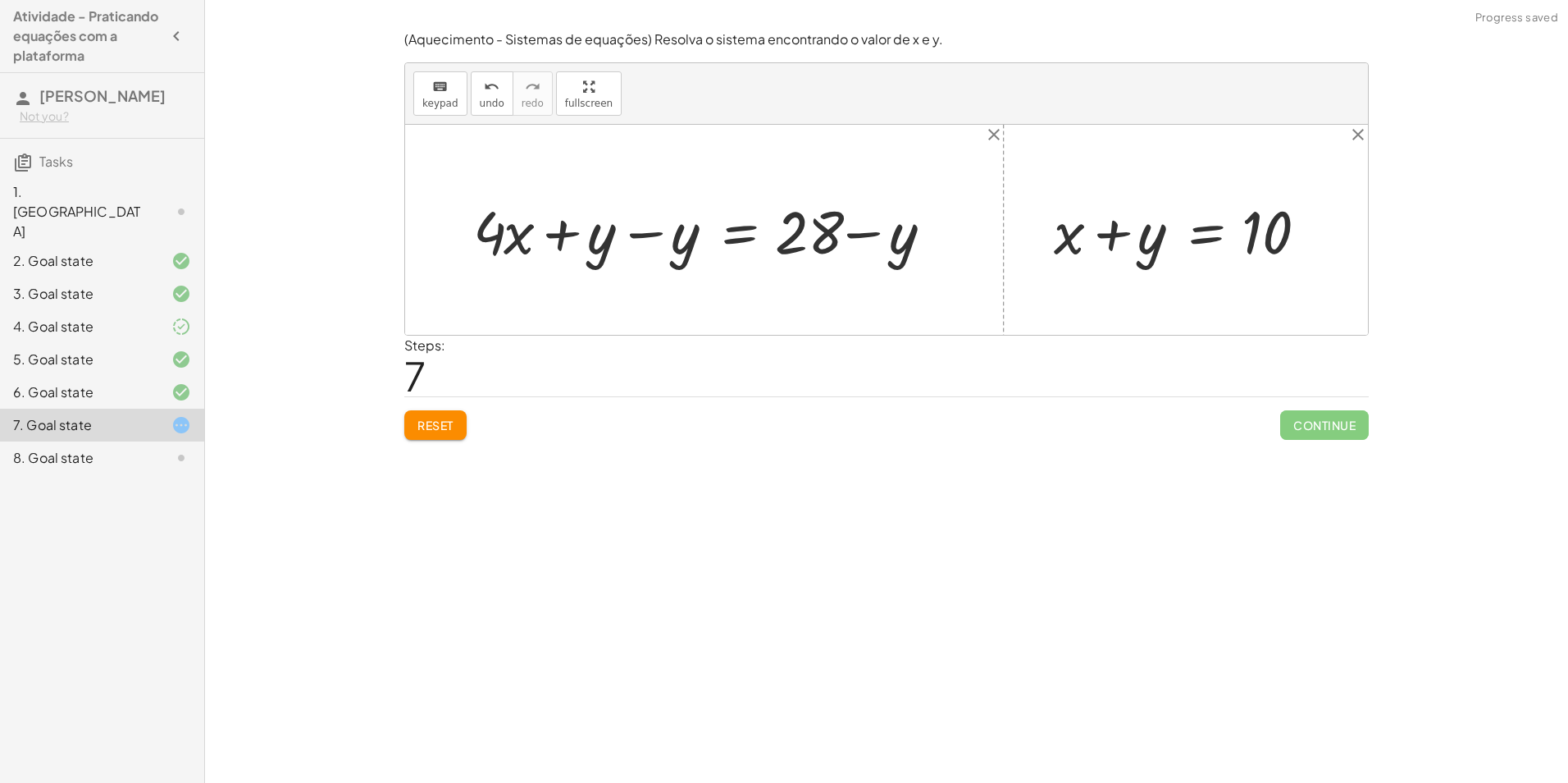
click at [835, 234] on div at bounding box center [710, 229] width 491 height 78
click at [831, 234] on div at bounding box center [710, 229] width 491 height 78
click at [855, 242] on div at bounding box center [710, 229] width 491 height 78
click at [858, 235] on div at bounding box center [710, 229] width 491 height 78
click at [649, 228] on div at bounding box center [710, 229] width 491 height 78
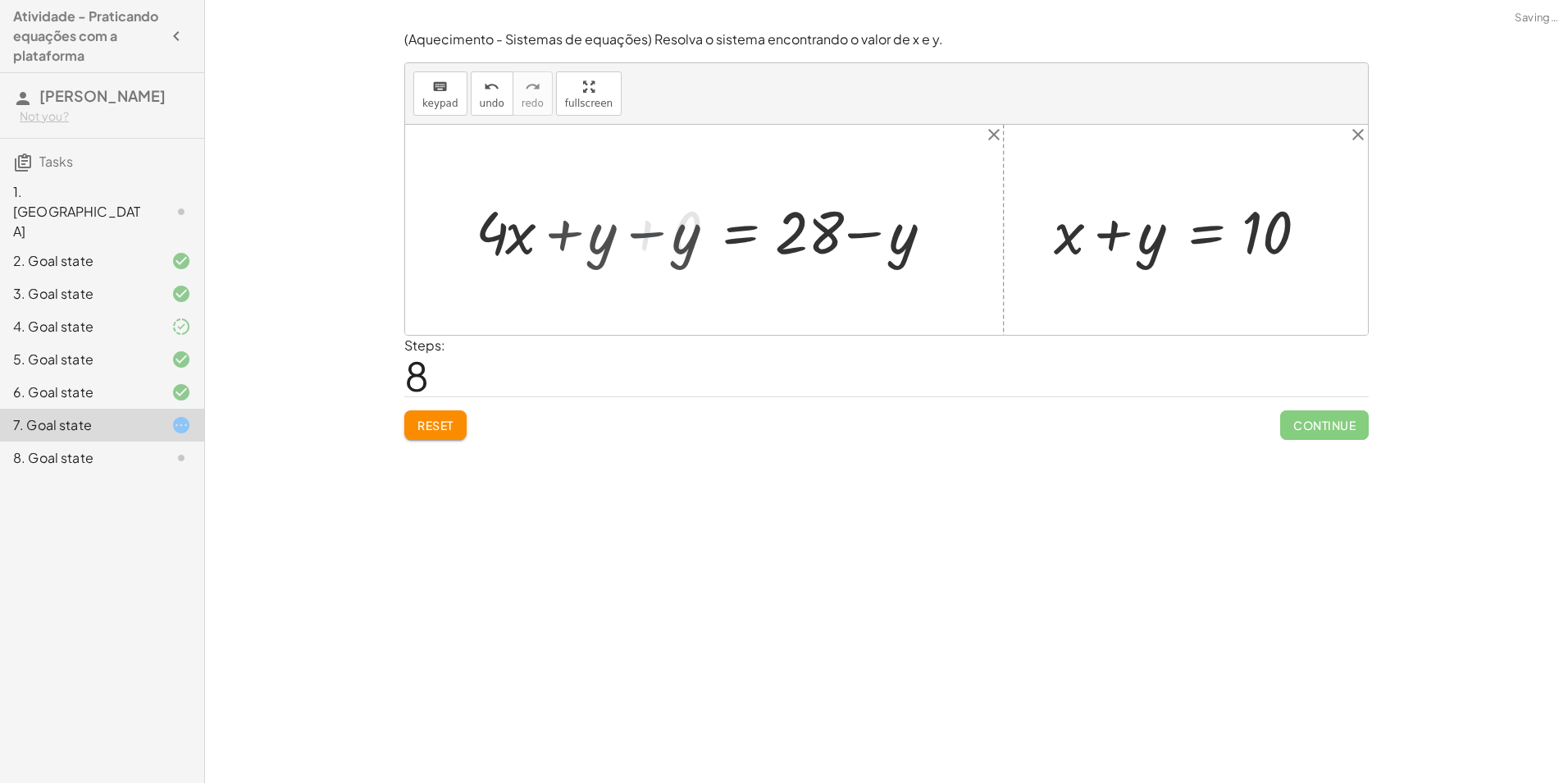
click at [649, 228] on div at bounding box center [795, 229] width 323 height 78
click at [675, 236] on div at bounding box center [795, 229] width 323 height 78
drag, startPoint x: 821, startPoint y: 240, endPoint x: 871, endPoint y: 242, distance: 50.0
click at [871, 242] on div at bounding box center [795, 229] width 323 height 78
drag, startPoint x: 841, startPoint y: 240, endPoint x: 733, endPoint y: 226, distance: 108.9
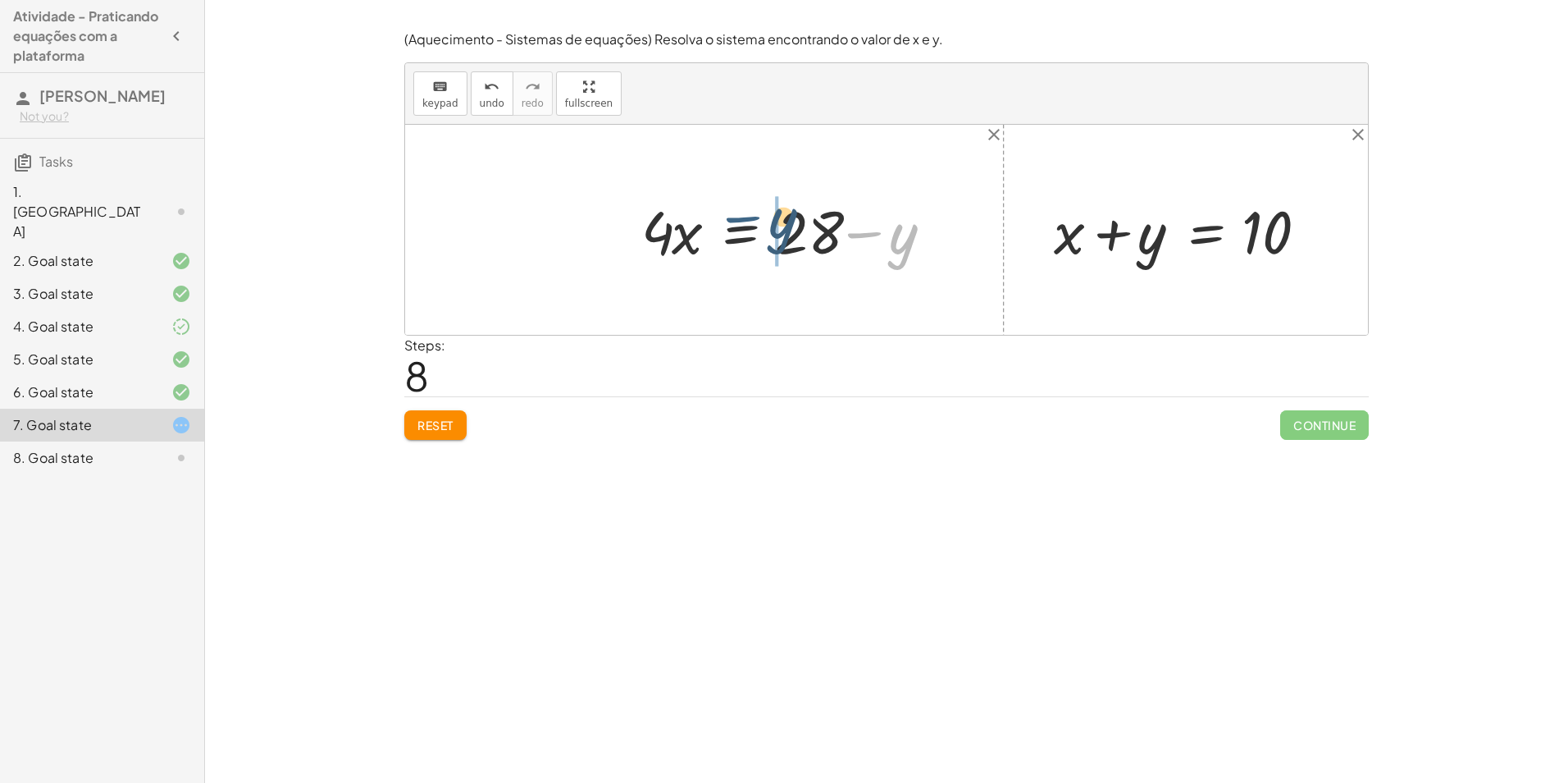
click at [733, 226] on div at bounding box center [795, 229] width 323 height 78
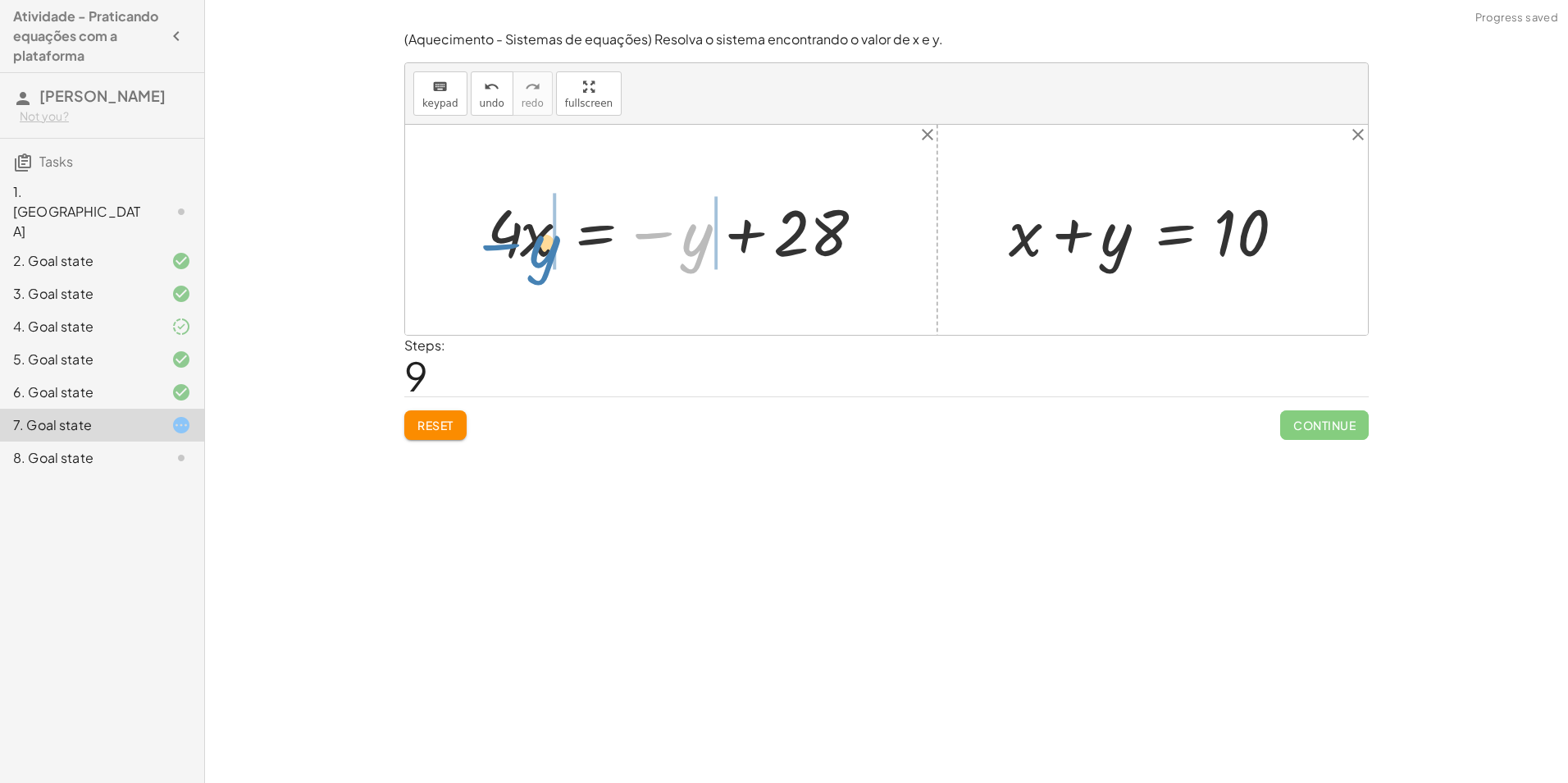
drag, startPoint x: 813, startPoint y: 243, endPoint x: 636, endPoint y: 235, distance: 177.2
click at [636, 235] on div at bounding box center [677, 230] width 397 height 84
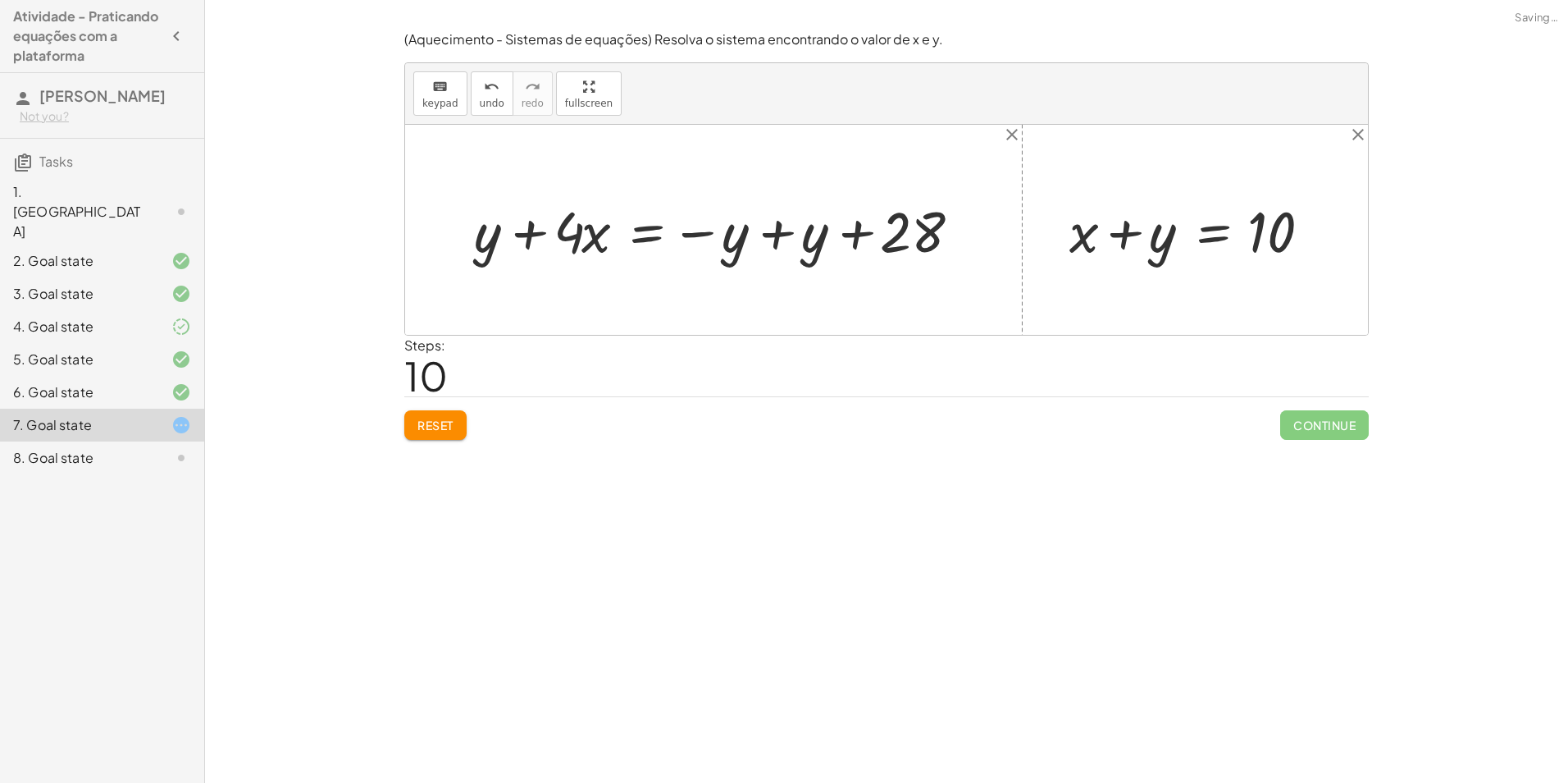
click at [536, 227] on div at bounding box center [720, 229] width 508 height 73
click at [534, 227] on div at bounding box center [720, 229] width 508 height 73
drag, startPoint x: 736, startPoint y: 232, endPoint x: 725, endPoint y: 232, distance: 11.0
click at [735, 232] on div at bounding box center [720, 229] width 508 height 73
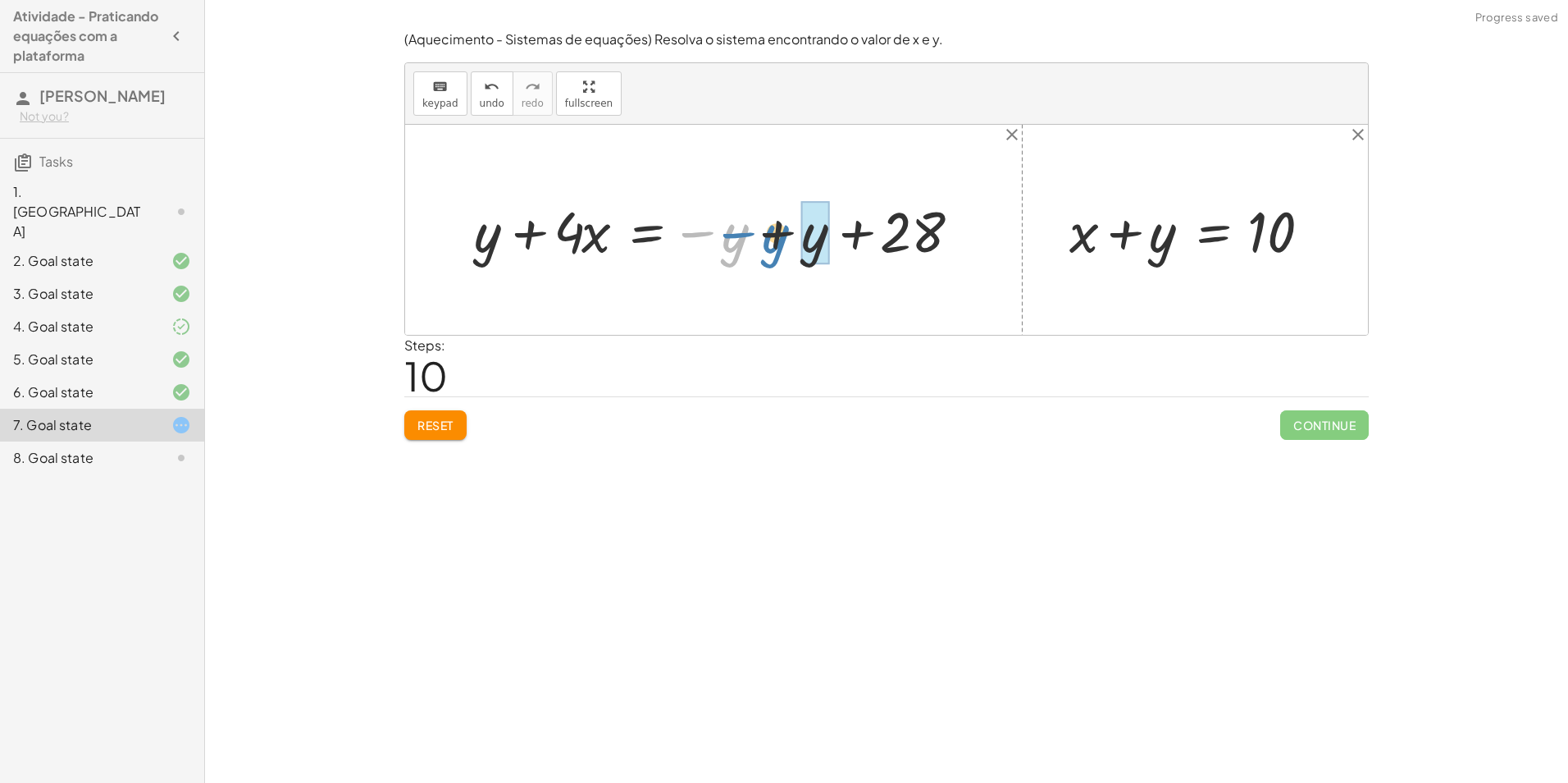
drag, startPoint x: 725, startPoint y: 232, endPoint x: 782, endPoint y: 230, distance: 57.0
click at [782, 230] on div at bounding box center [720, 229] width 508 height 73
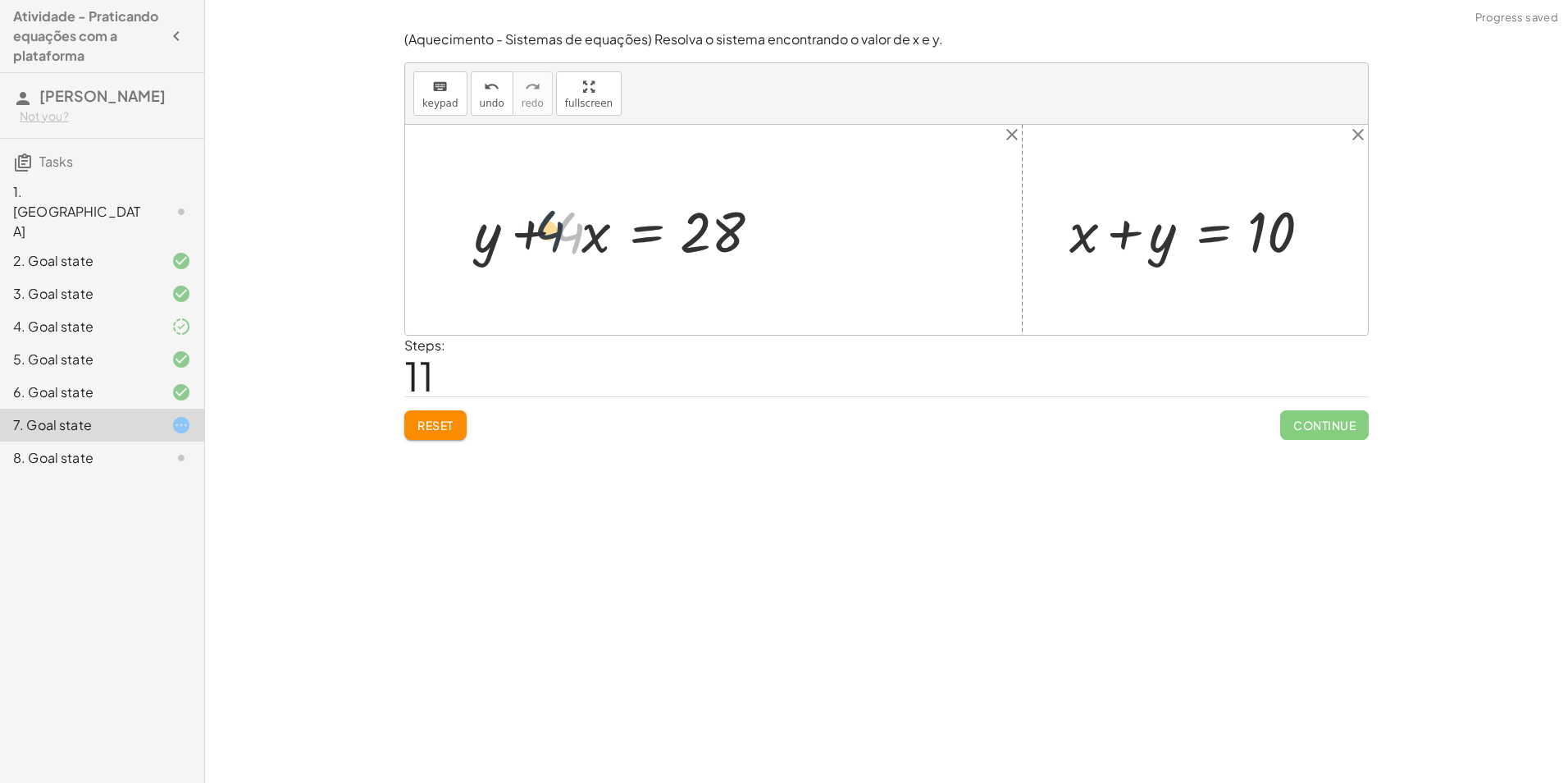
drag, startPoint x: 557, startPoint y: 237, endPoint x: 534, endPoint y: 235, distance: 23.1
click at [536, 235] on div at bounding box center [620, 229] width 308 height 73
drag, startPoint x: 495, startPoint y: 233, endPoint x: 590, endPoint y: 228, distance: 95.1
click at [590, 228] on div at bounding box center [620, 229] width 308 height 73
drag, startPoint x: 592, startPoint y: 239, endPoint x: 486, endPoint y: 253, distance: 106.9
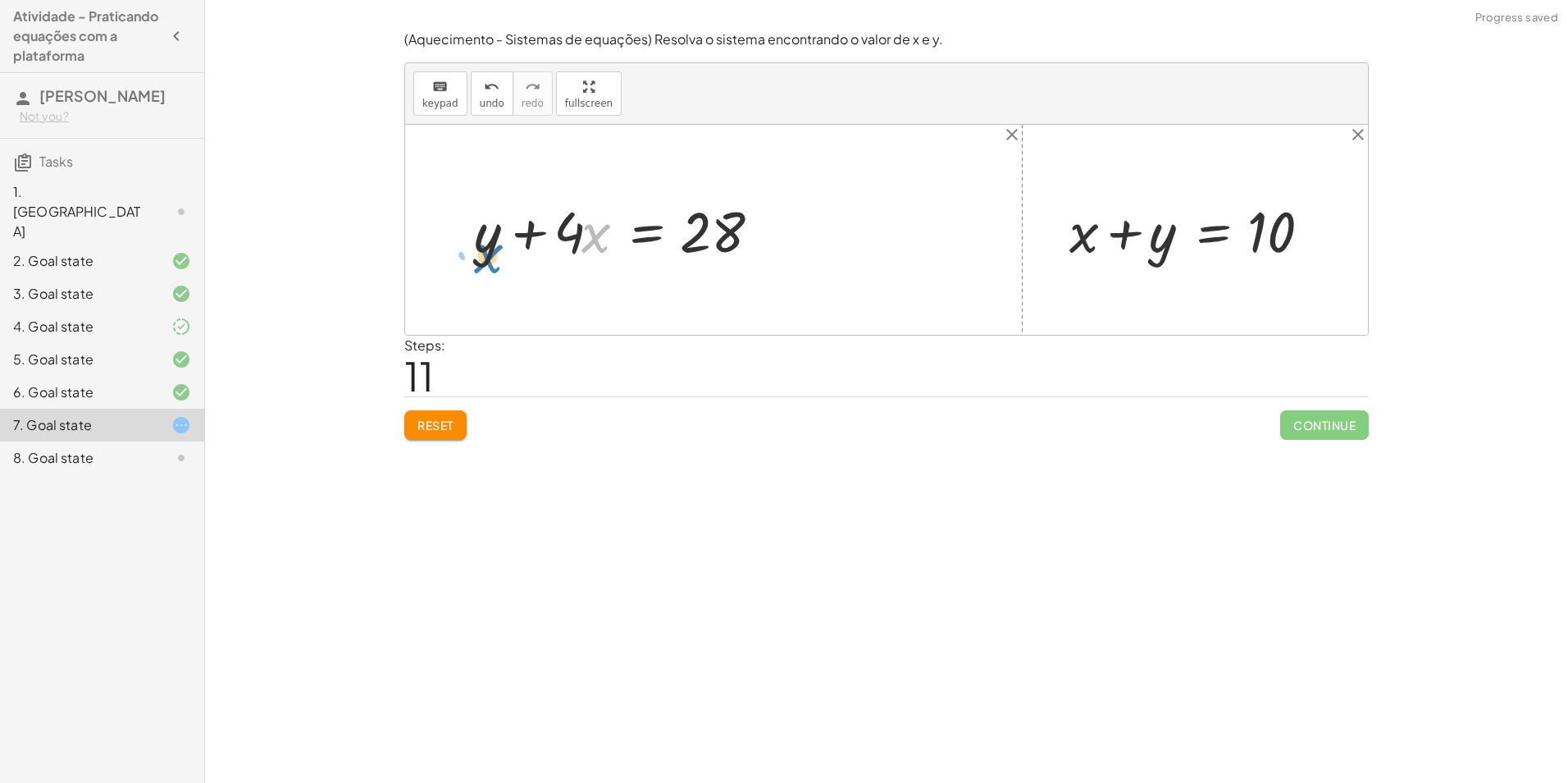
click at [486, 253] on div at bounding box center [620, 229] width 308 height 73
drag, startPoint x: 490, startPoint y: 252, endPoint x: 602, endPoint y: 236, distance: 113.1
click at [606, 236] on div at bounding box center [620, 229] width 308 height 73
drag, startPoint x: 487, startPoint y: 220, endPoint x: 487, endPoint y: 235, distance: 15.0
click at [487, 235] on div at bounding box center [620, 229] width 308 height 73
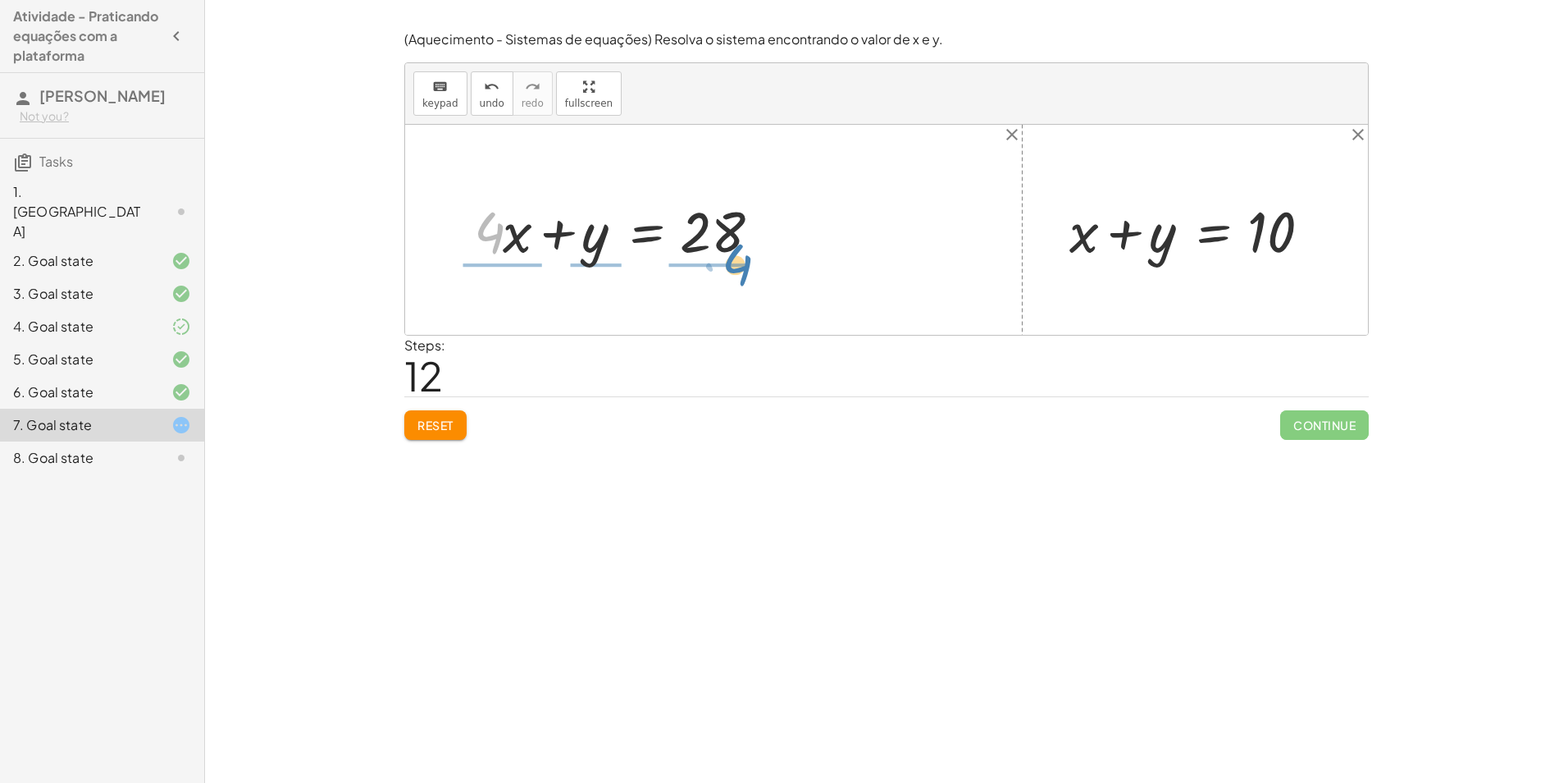
drag, startPoint x: 487, startPoint y: 235, endPoint x: 759, endPoint y: 224, distance: 272.2
click at [759, 224] on div at bounding box center [620, 229] width 308 height 73
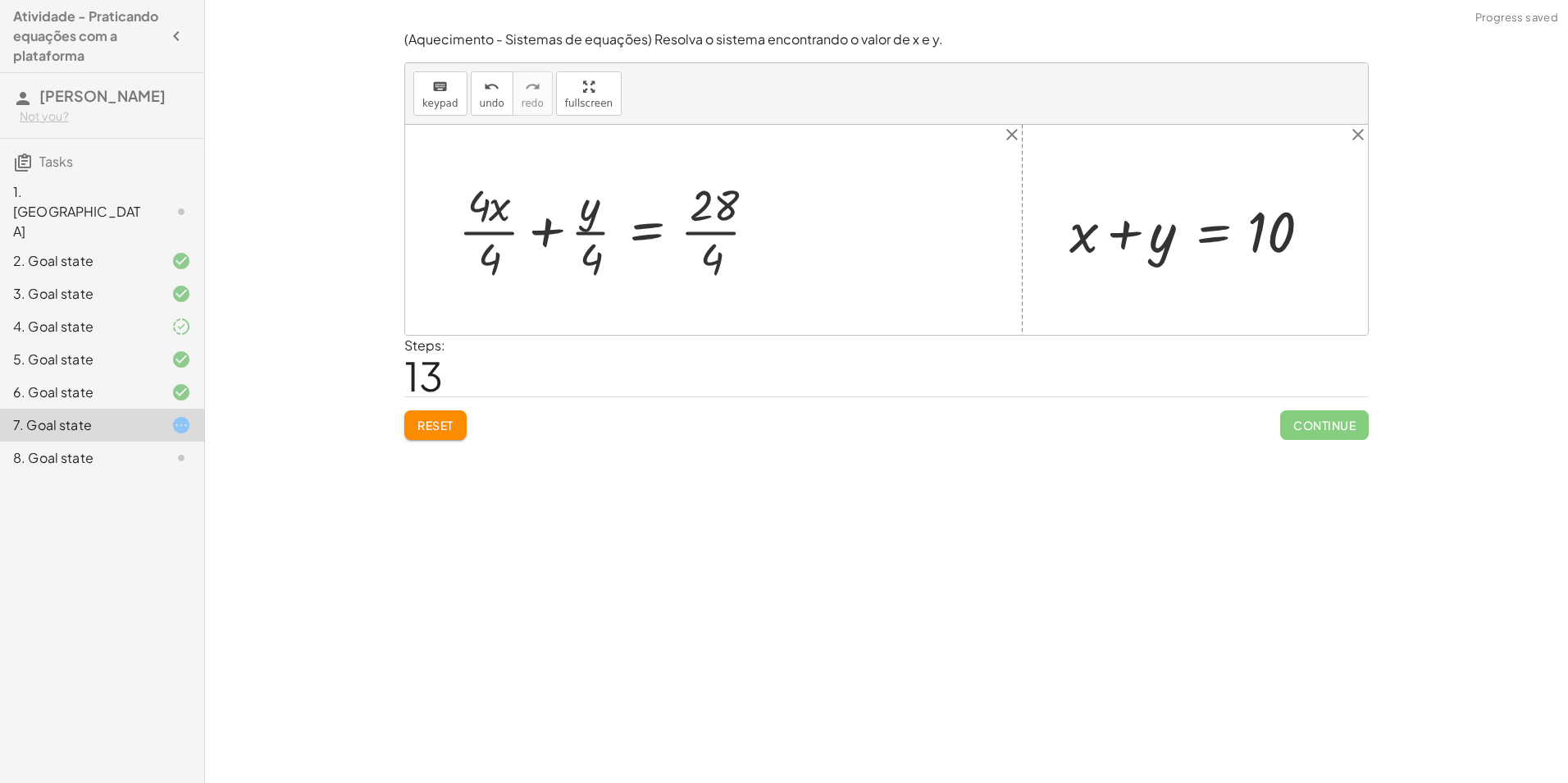
click at [706, 256] on div at bounding box center [614, 229] width 328 height 111
click at [713, 253] on div at bounding box center [614, 229] width 328 height 111
click at [597, 252] on div at bounding box center [598, 229] width 295 height 111
drag, startPoint x: 589, startPoint y: 263, endPoint x: 585, endPoint y: 230, distance: 33.2
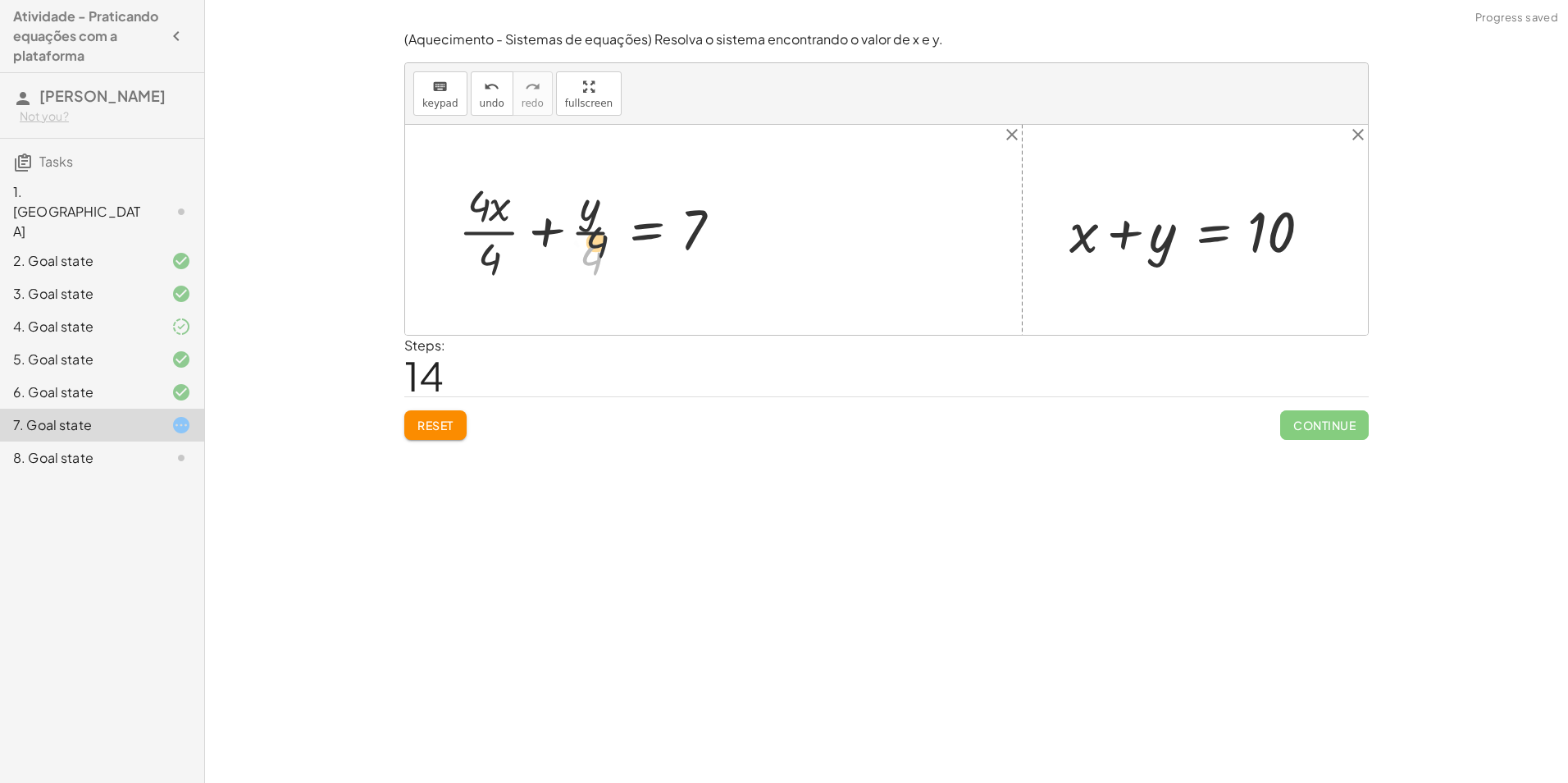
click at [592, 229] on div at bounding box center [598, 229] width 295 height 111
drag, startPoint x: 507, startPoint y: 258, endPoint x: 616, endPoint y: 258, distance: 109.0
click at [620, 258] on div at bounding box center [598, 229] width 295 height 111
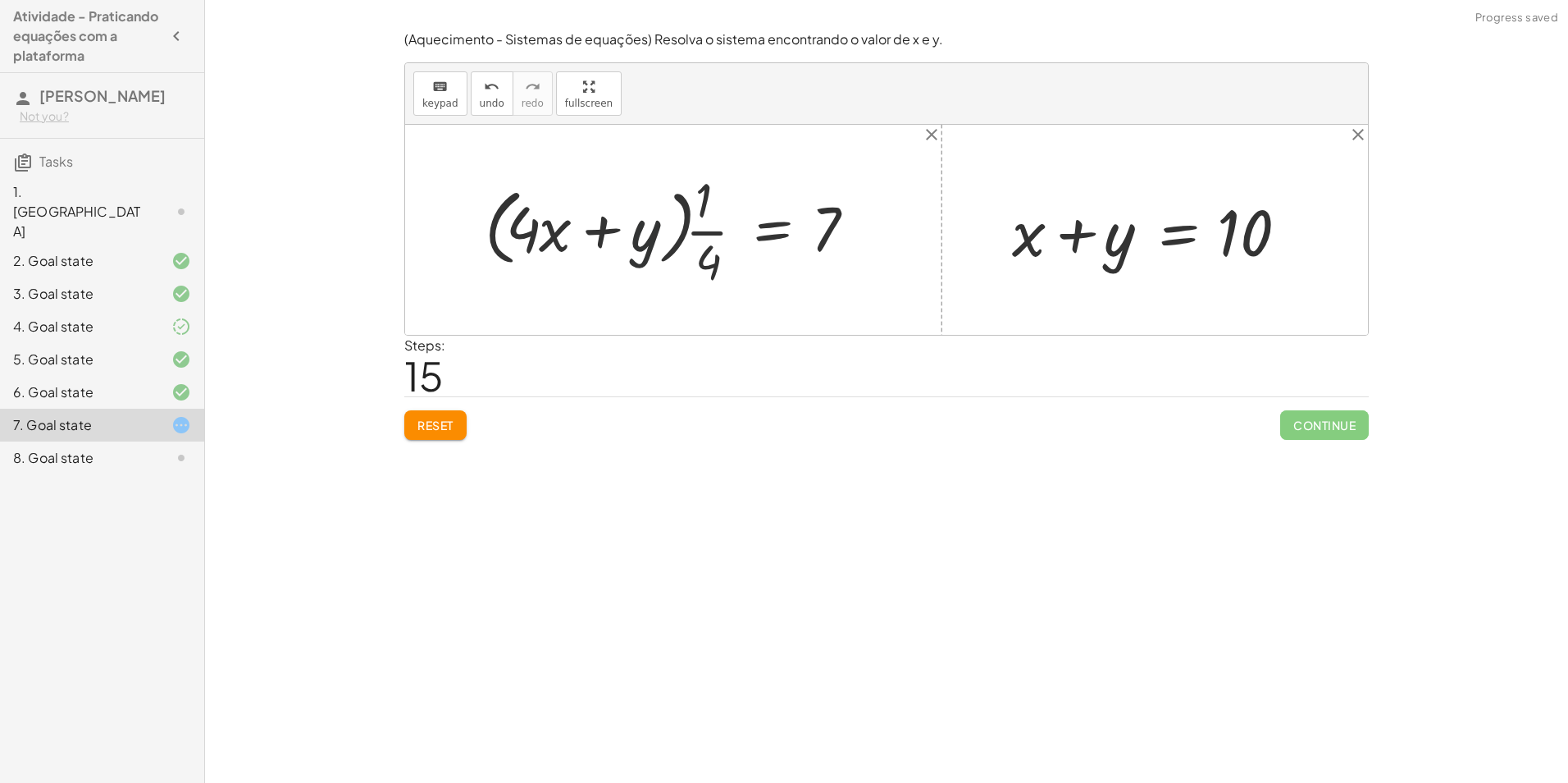
drag, startPoint x: 597, startPoint y: 259, endPoint x: 606, endPoint y: 256, distance: 9.5
click at [593, 259] on div at bounding box center [678, 229] width 406 height 127
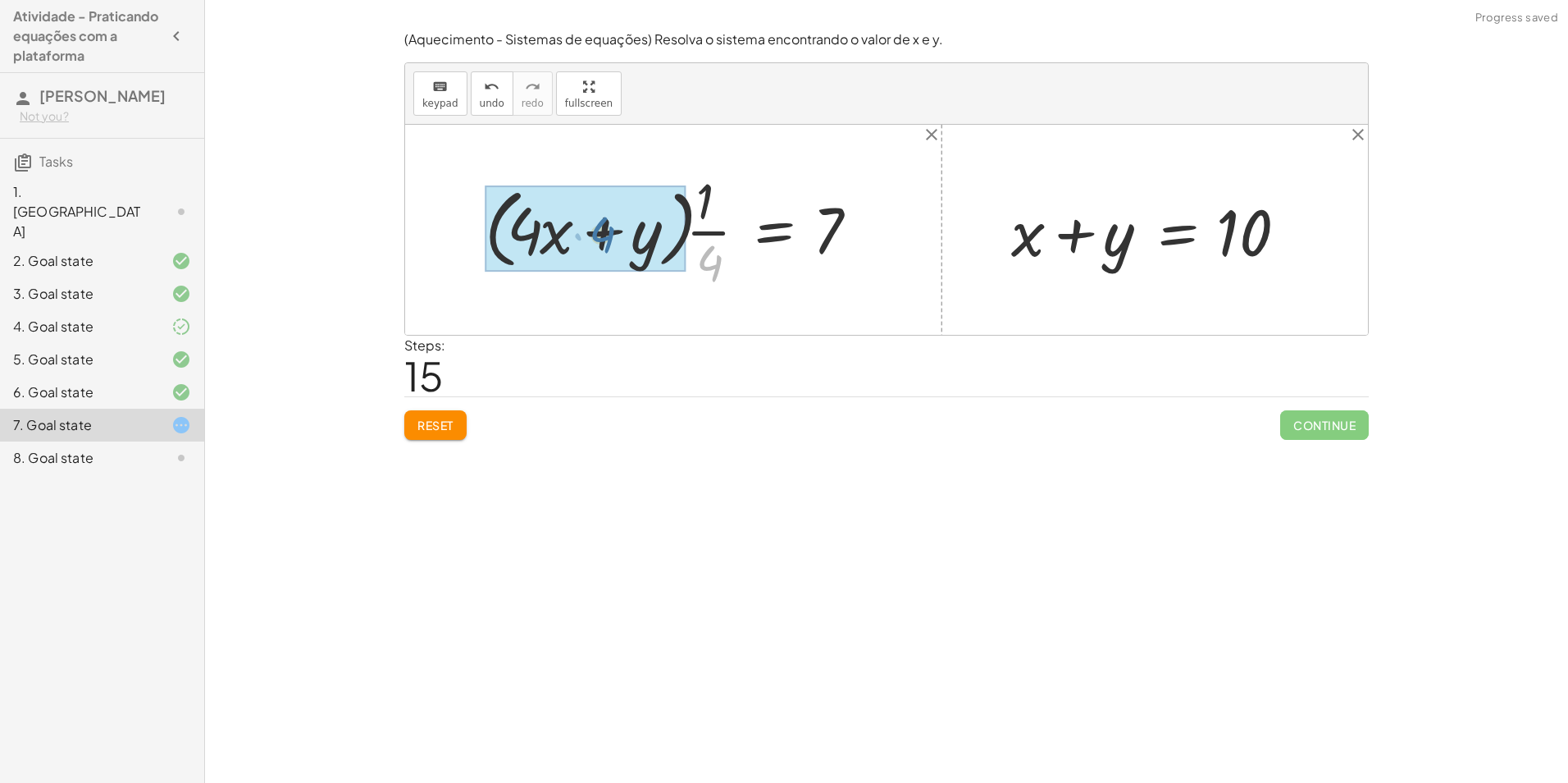
drag, startPoint x: 718, startPoint y: 267, endPoint x: 595, endPoint y: 244, distance: 125.1
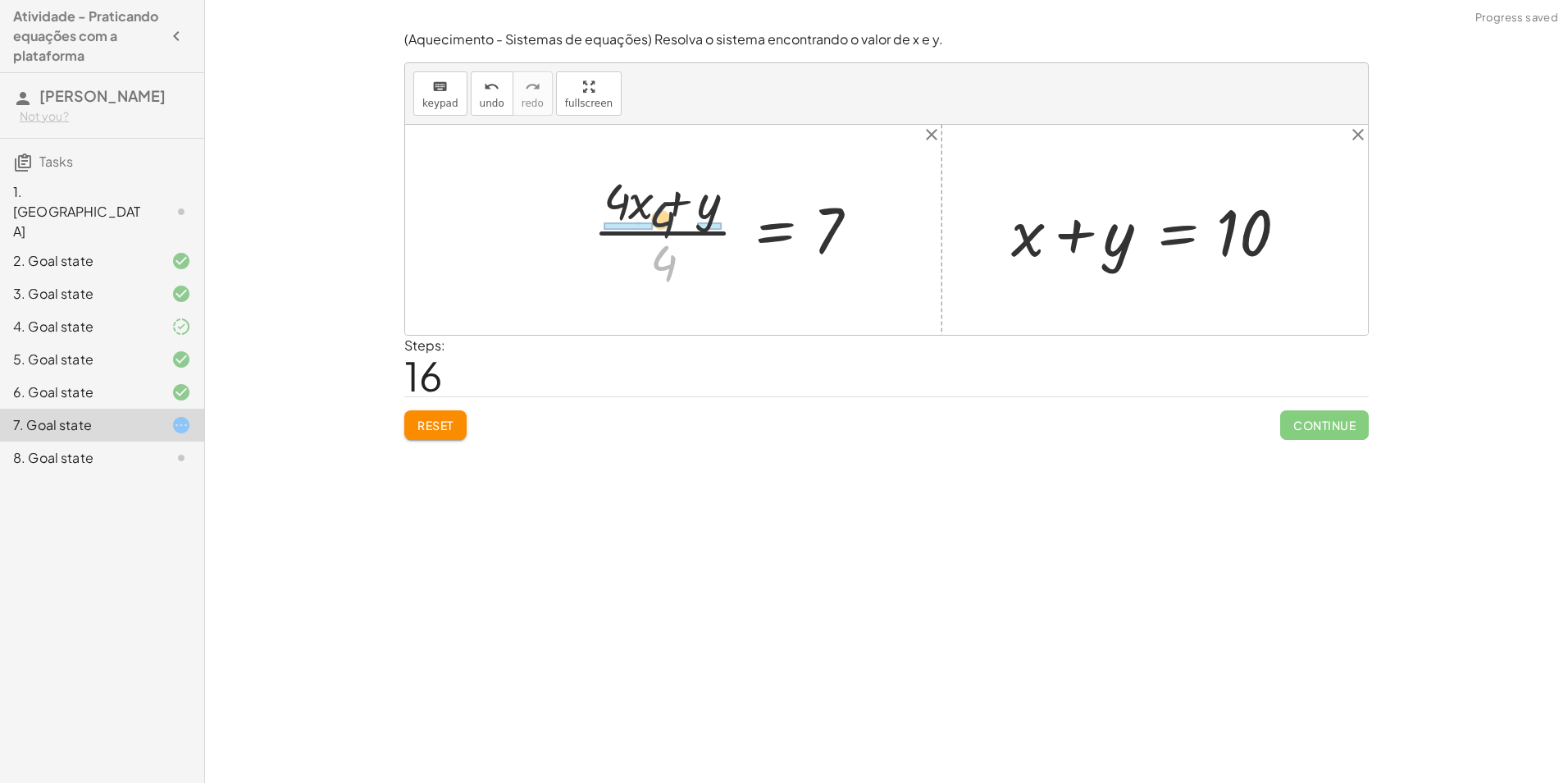
drag, startPoint x: 662, startPoint y: 251, endPoint x: 660, endPoint y: 204, distance: 47.0
click at [660, 204] on div at bounding box center [733, 229] width 297 height 127
drag, startPoint x: 617, startPoint y: 229, endPoint x: 611, endPoint y: 222, distance: 9.2
click at [611, 222] on div at bounding box center [716, 229] width 334 height 127
drag, startPoint x: 682, startPoint y: 266, endPoint x: 672, endPoint y: 263, distance: 10.4
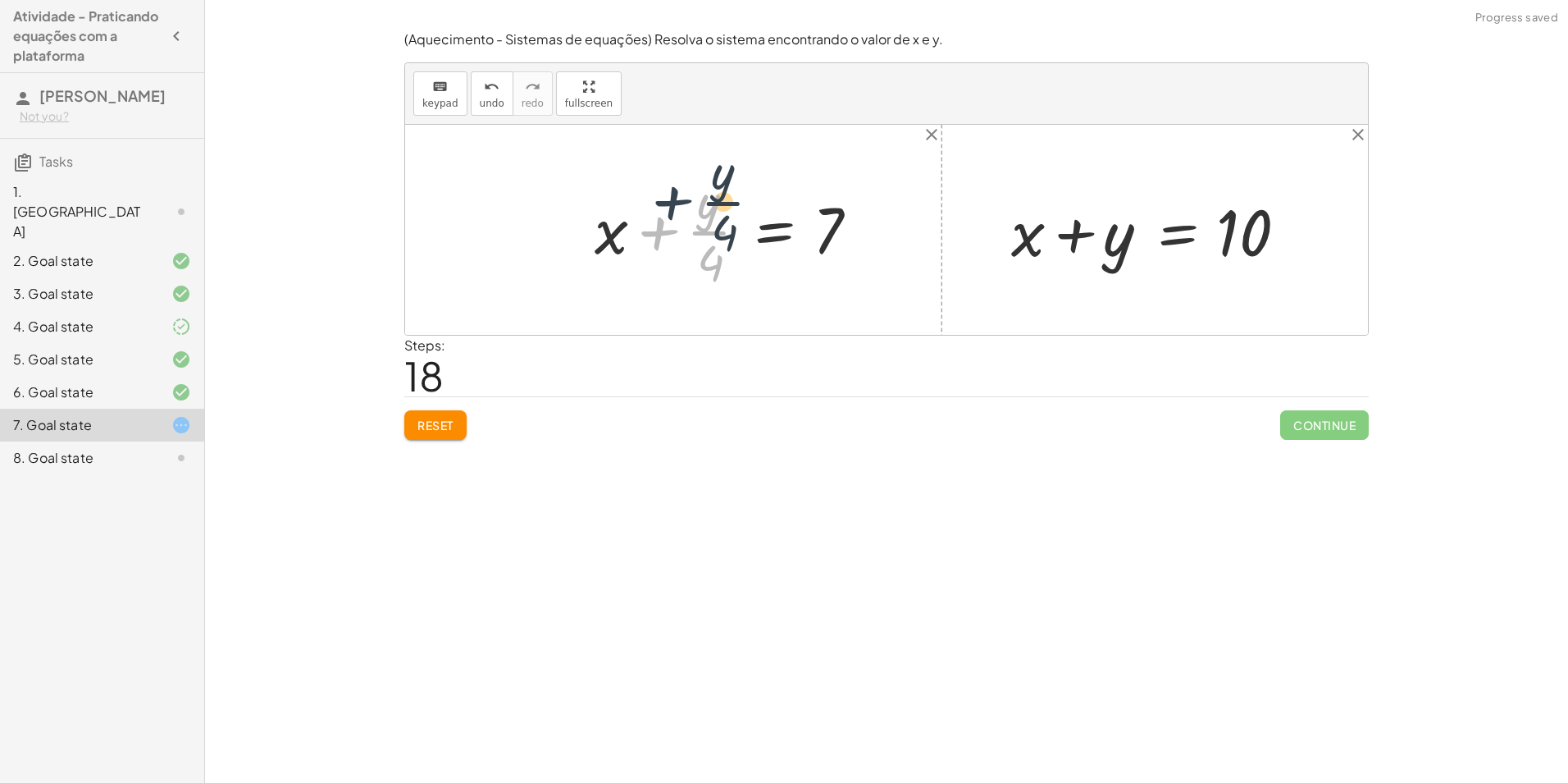
click at [672, 263] on div at bounding box center [734, 229] width 296 height 127
drag, startPoint x: 710, startPoint y: 263, endPoint x: 706, endPoint y: 225, distance: 38.2
click at [709, 225] on div at bounding box center [734, 229] width 296 height 127
drag, startPoint x: 719, startPoint y: 274, endPoint x: 884, endPoint y: 233, distance: 170.0
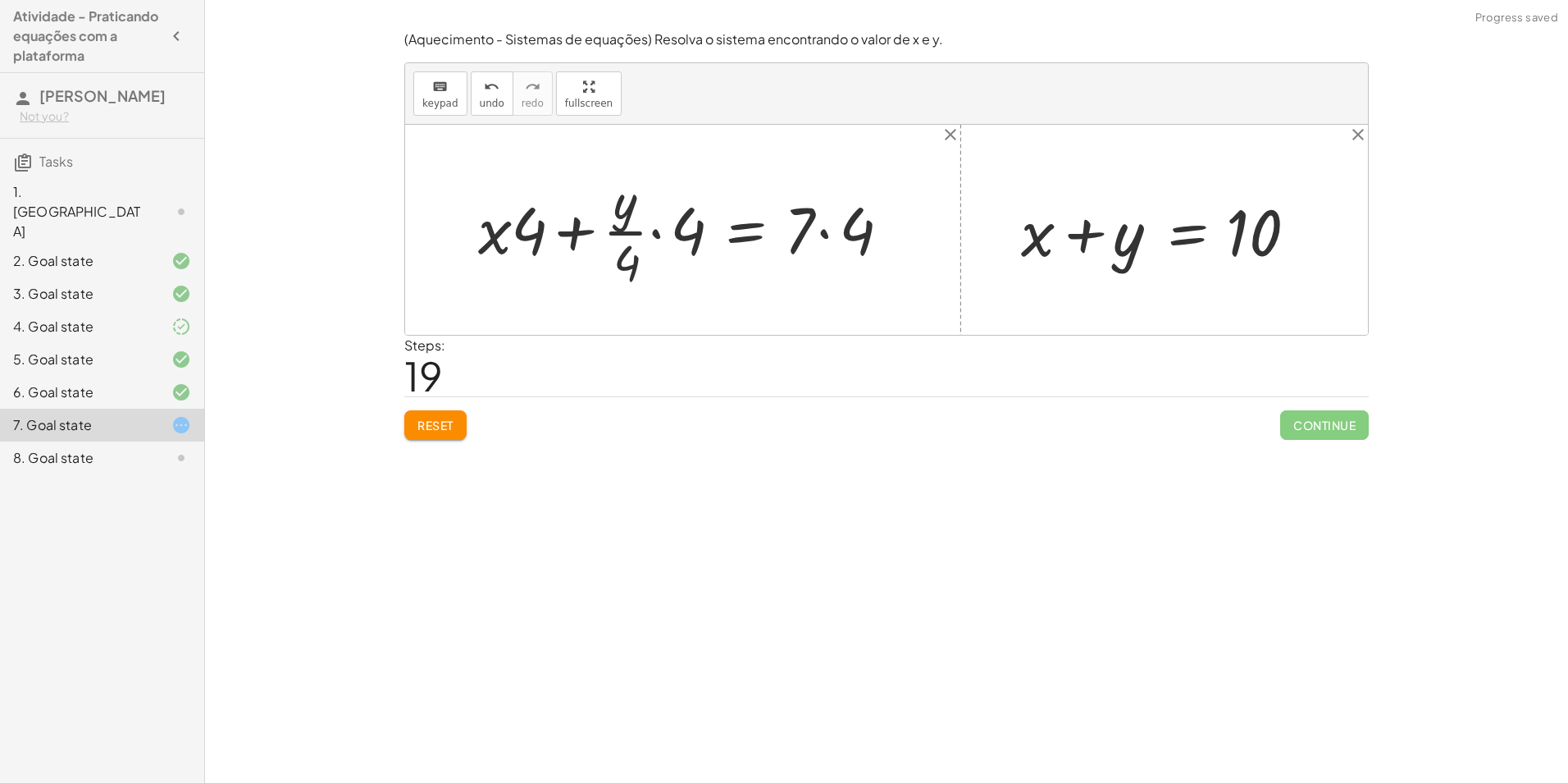
click at [672, 235] on div at bounding box center [689, 229] width 439 height 127
click at [654, 233] on div at bounding box center [689, 229] width 439 height 127
click at [654, 233] on div at bounding box center [704, 229] width 408 height 127
click at [674, 262] on div at bounding box center [704, 229] width 408 height 127
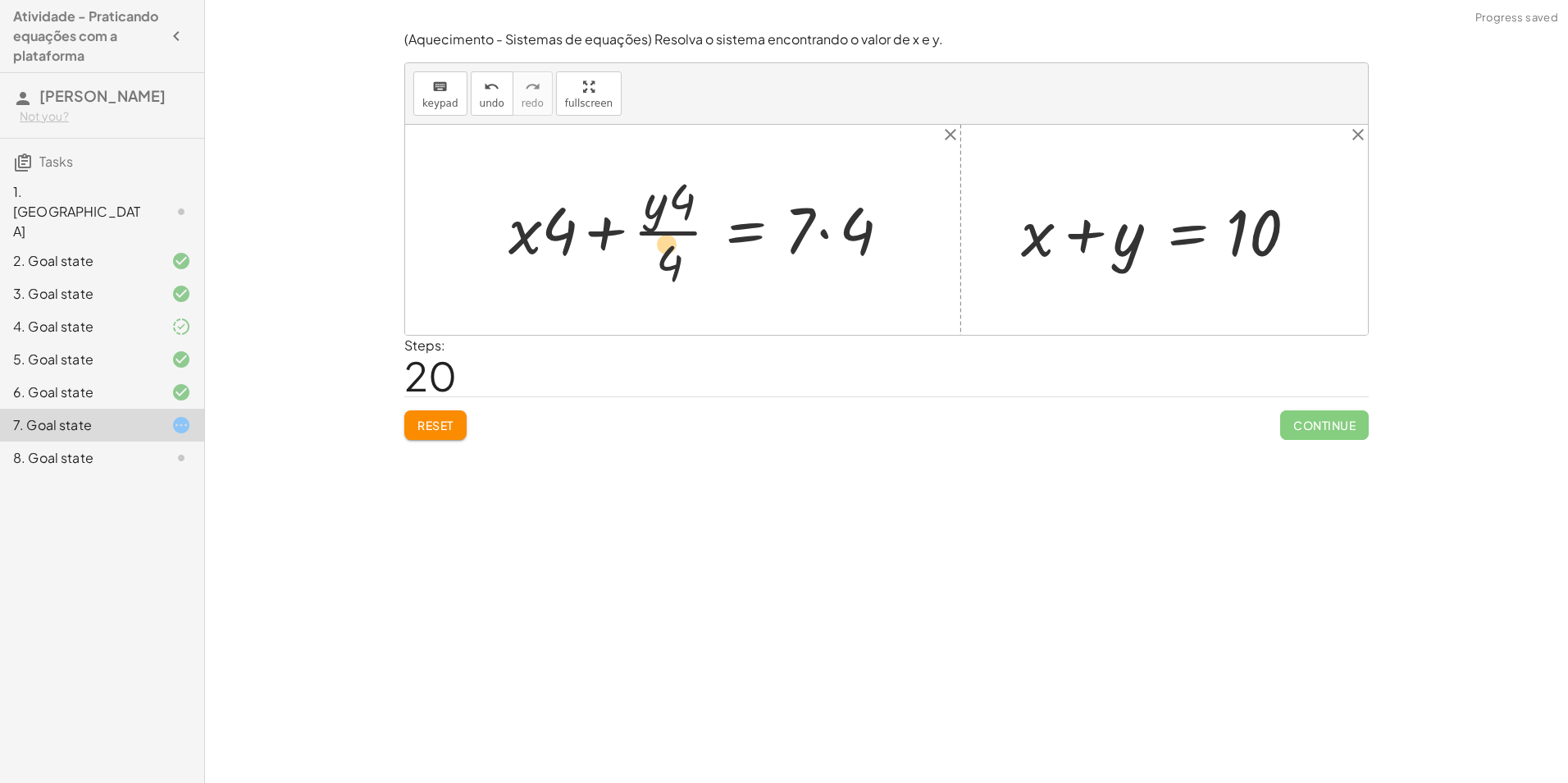
drag, startPoint x: 672, startPoint y: 252, endPoint x: 664, endPoint y: 213, distance: 39.8
click at [665, 213] on div at bounding box center [704, 229] width 408 height 127
drag, startPoint x: 677, startPoint y: 256, endPoint x: 683, endPoint y: 222, distance: 34.5
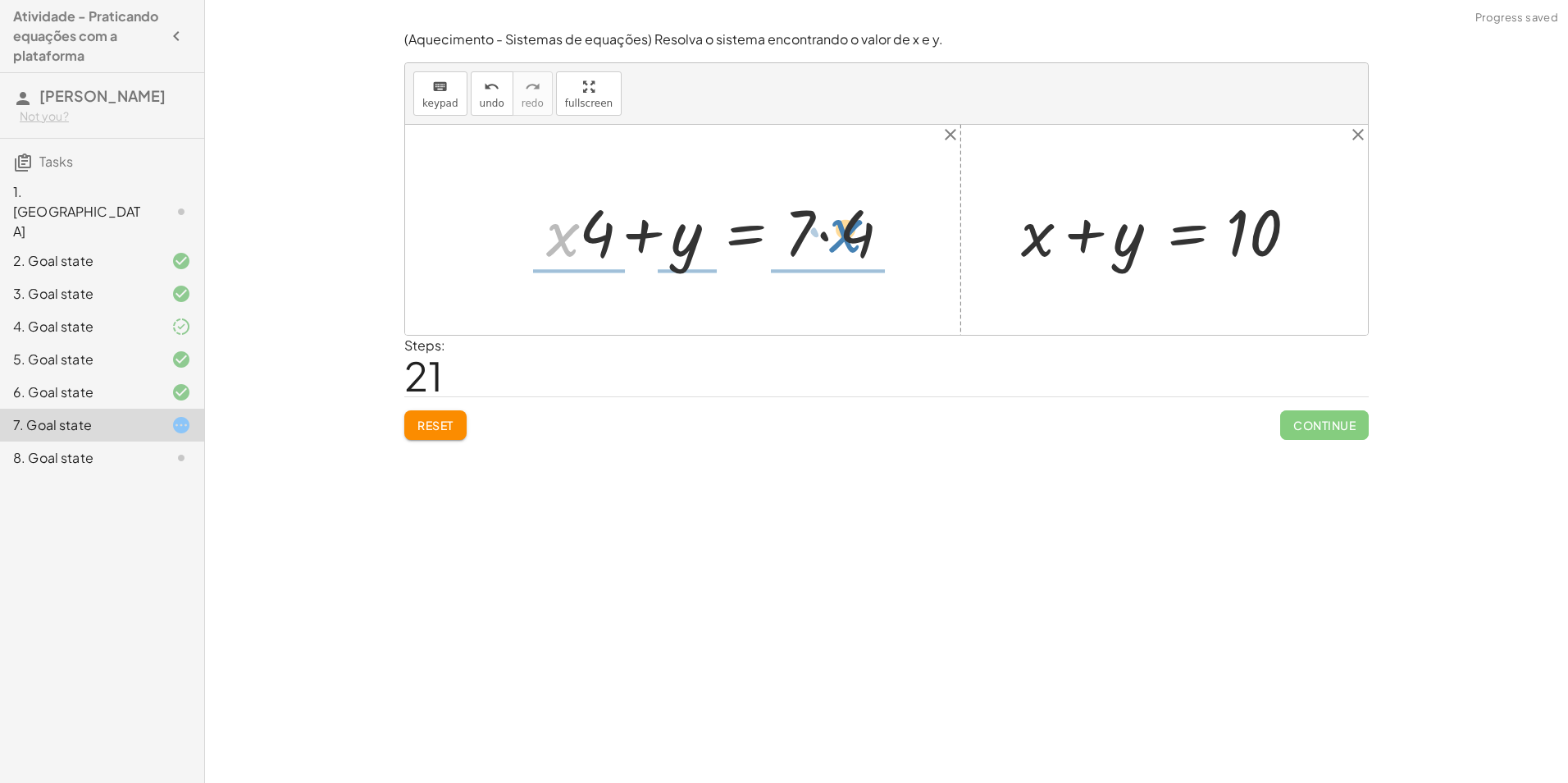
drag, startPoint x: 566, startPoint y: 248, endPoint x: 853, endPoint y: 242, distance: 287.1
click at [853, 242] on div at bounding box center [723, 230] width 371 height 84
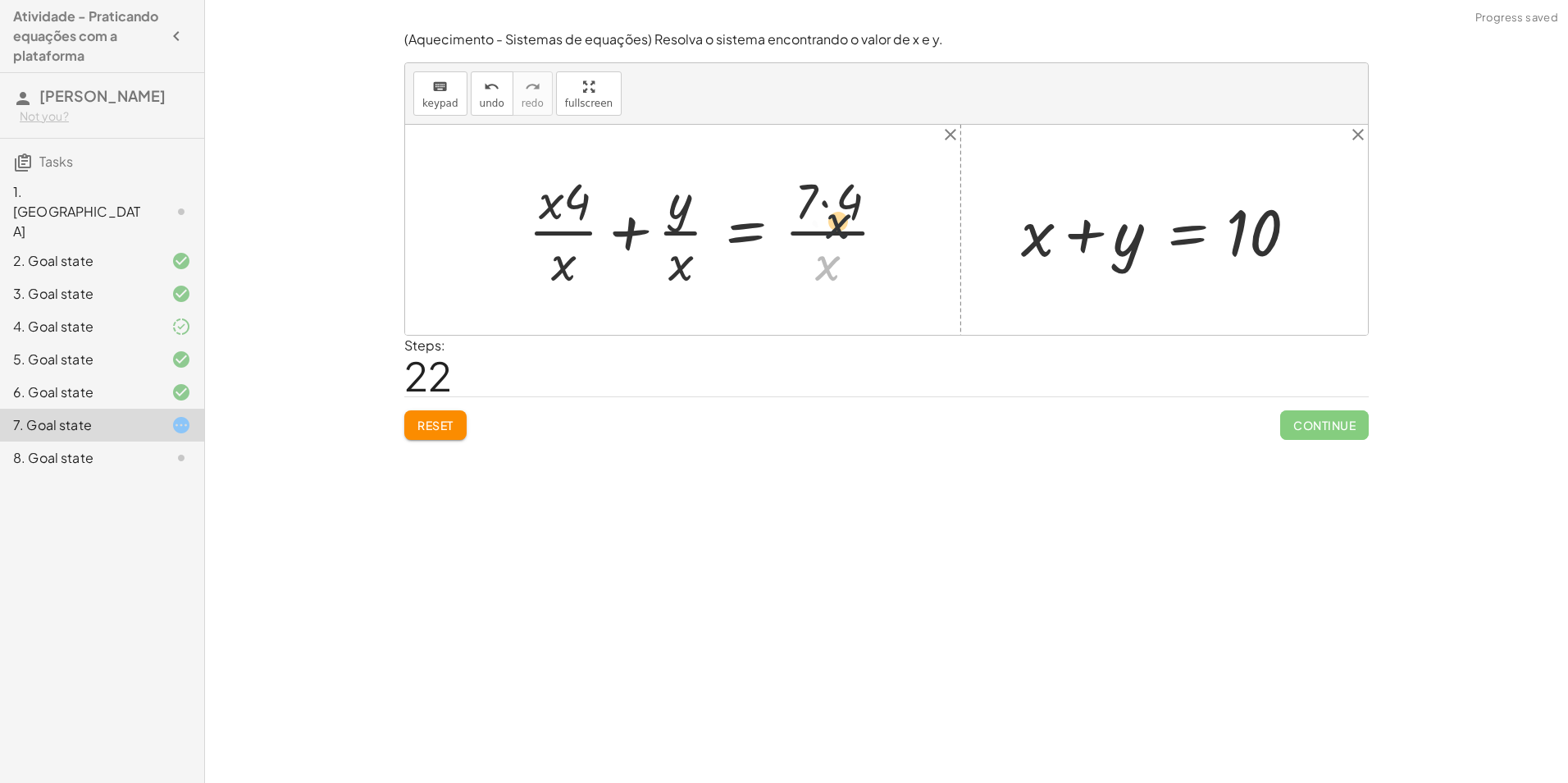
drag, startPoint x: 829, startPoint y: 264, endPoint x: 842, endPoint y: 217, distance: 48.8
click at [842, 217] on div at bounding box center [714, 229] width 388 height 127
click at [828, 203] on div at bounding box center [714, 229] width 388 height 127
click at [813, 252] on div at bounding box center [706, 229] width 372 height 127
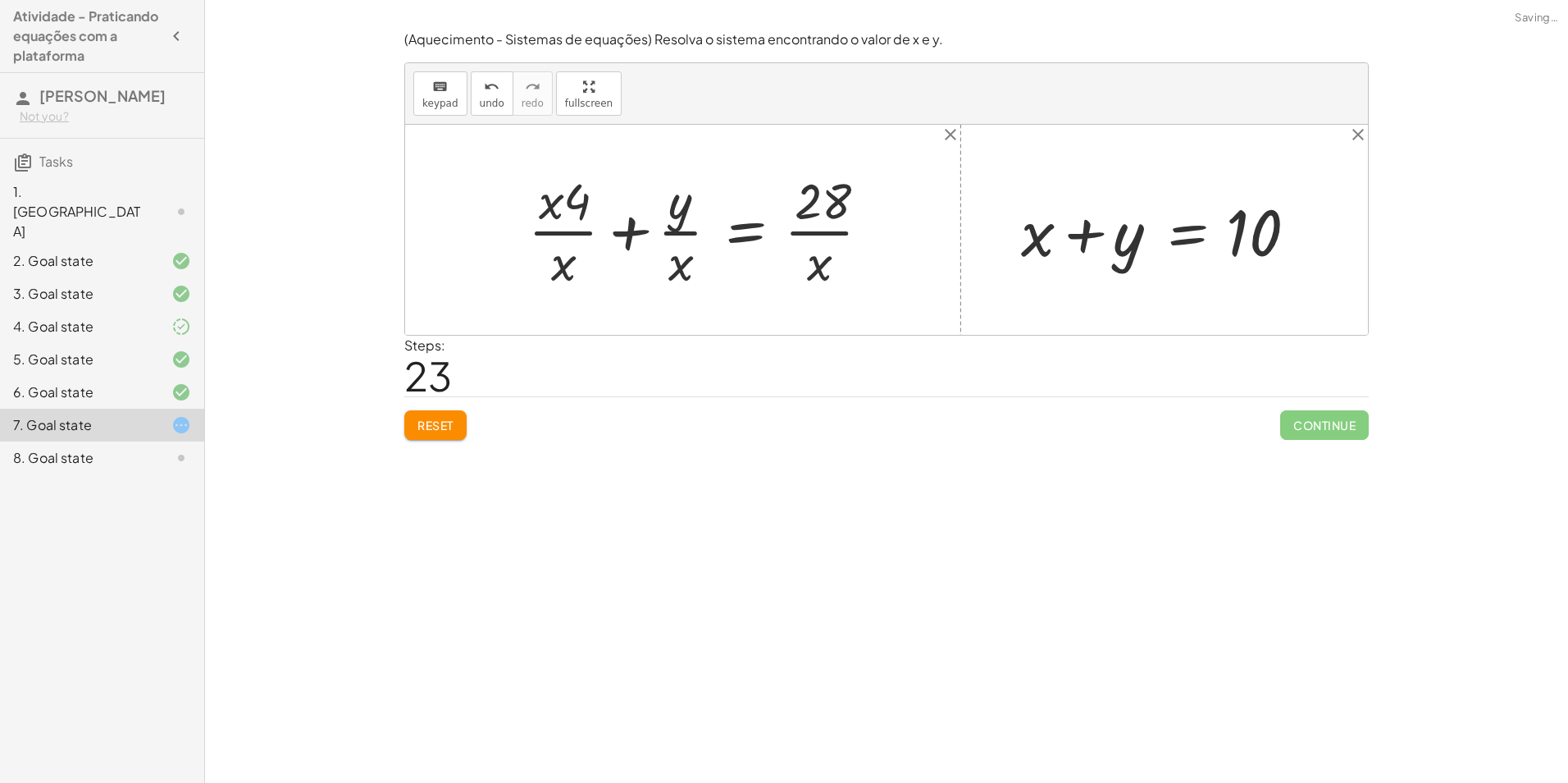
click at [812, 252] on div at bounding box center [706, 229] width 372 height 127
drag, startPoint x: 816, startPoint y: 265, endPoint x: 668, endPoint y: 266, distance: 148.0
click at [681, 274] on div at bounding box center [706, 229] width 372 height 127
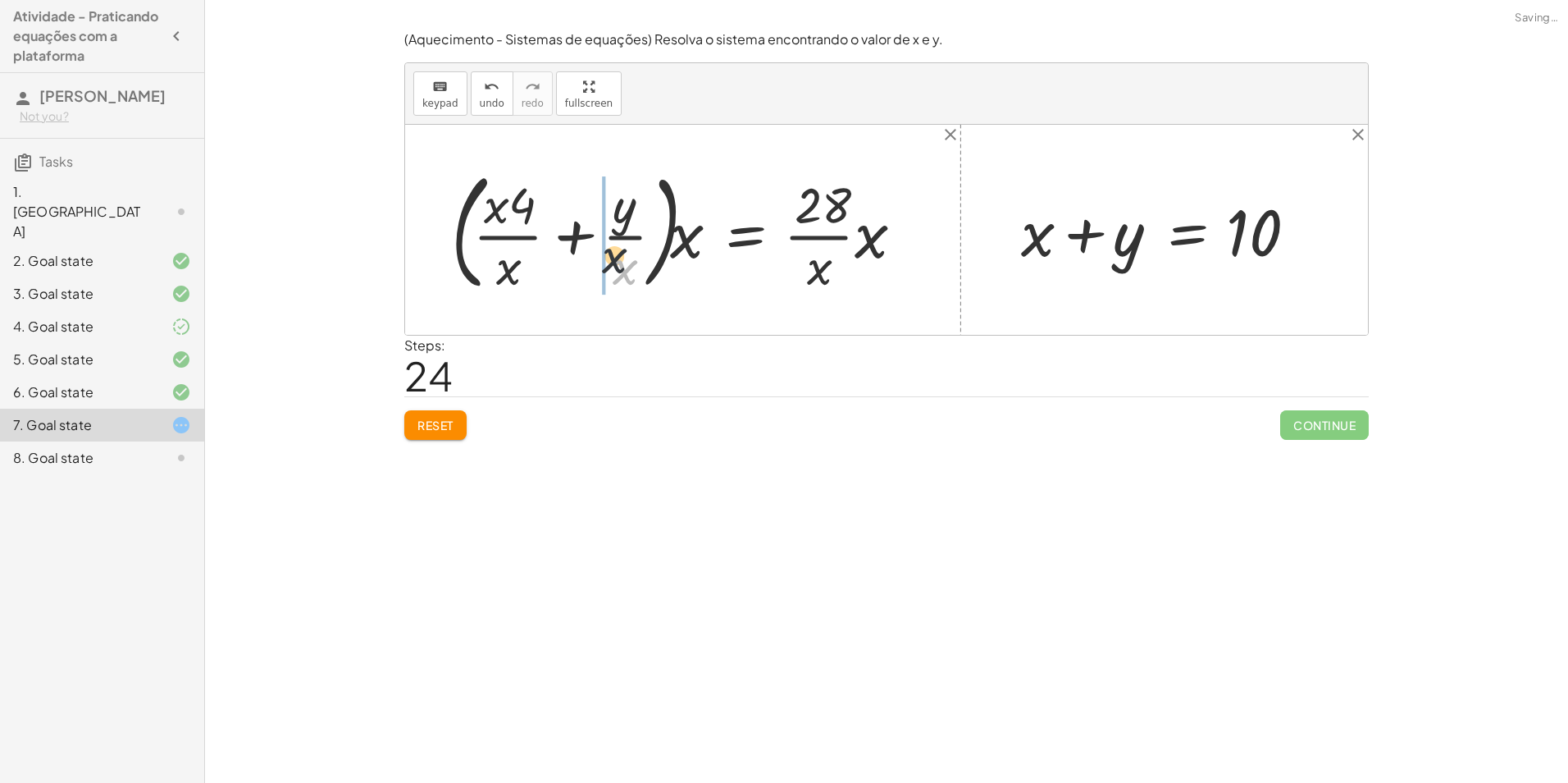
drag, startPoint x: 628, startPoint y: 270, endPoint x: 628, endPoint y: 205, distance: 65.0
click at [628, 205] on div at bounding box center [684, 229] width 482 height 136
click at [631, 232] on div at bounding box center [684, 229] width 482 height 136
drag, startPoint x: 689, startPoint y: 249, endPoint x: 597, endPoint y: 267, distance: 93.7
click at [597, 267] on div at bounding box center [684, 229] width 482 height 136
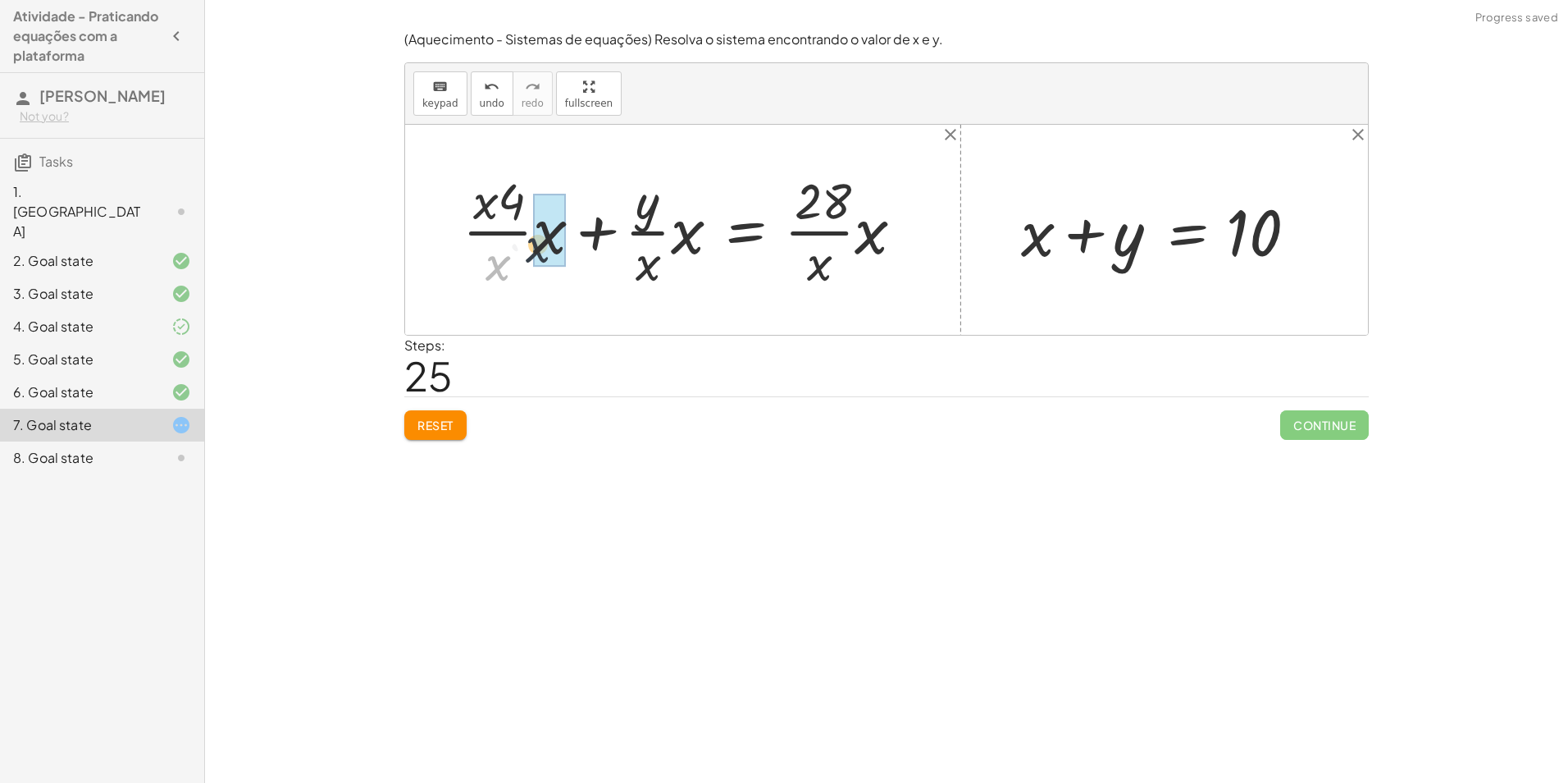
drag, startPoint x: 520, startPoint y: 267, endPoint x: 551, endPoint y: 253, distance: 34.0
drag, startPoint x: 639, startPoint y: 274, endPoint x: 668, endPoint y: 239, distance: 45.5
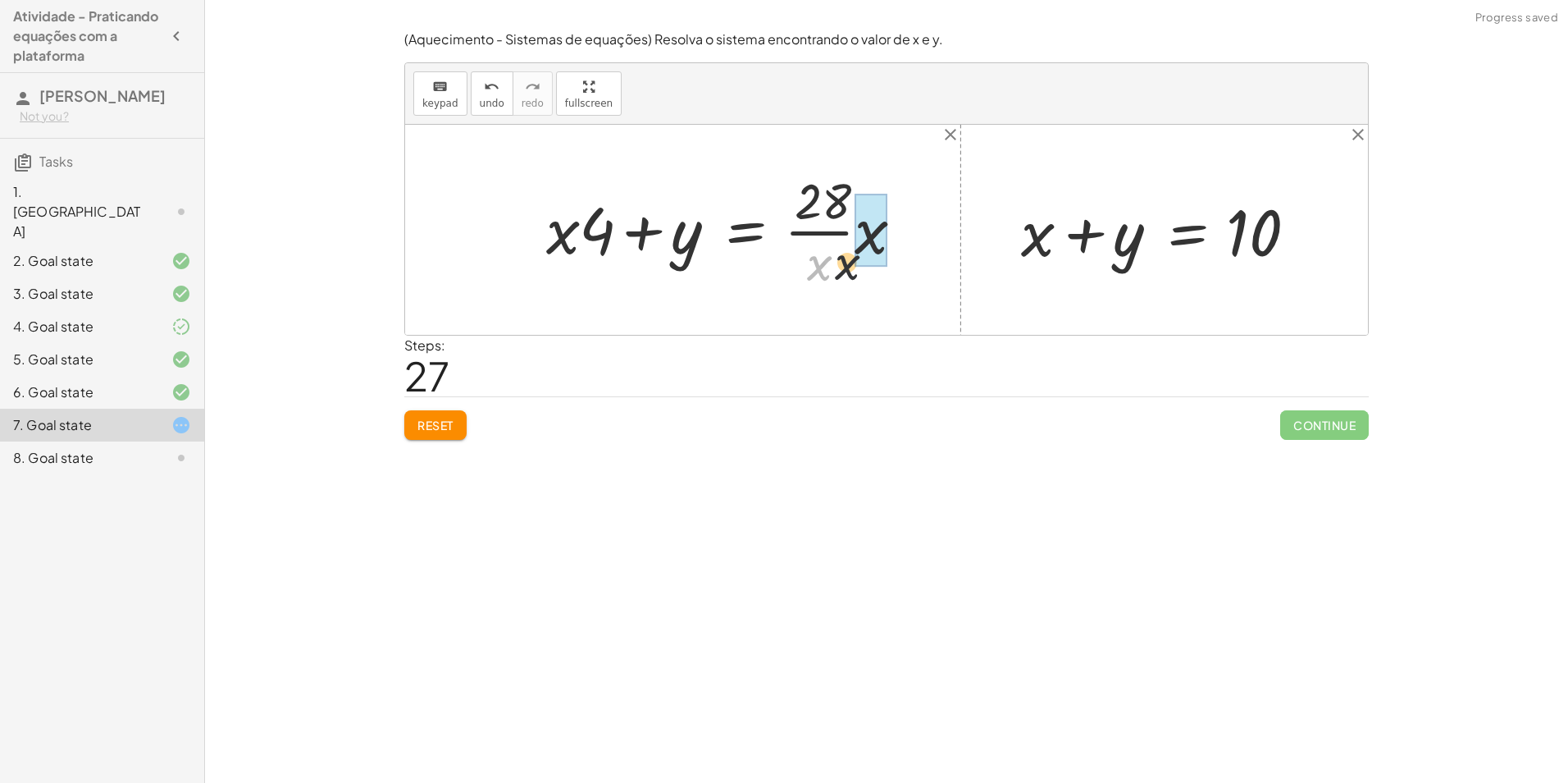
drag, startPoint x: 807, startPoint y: 276, endPoint x: 862, endPoint y: 255, distance: 58.9
drag, startPoint x: 651, startPoint y: 235, endPoint x: 641, endPoint y: 245, distance: 14.1
click at [641, 245] on div at bounding box center [712, 230] width 349 height 84
drag, startPoint x: 635, startPoint y: 242, endPoint x: 573, endPoint y: 233, distance: 62.6
click at [582, 233] on div at bounding box center [712, 230] width 349 height 84
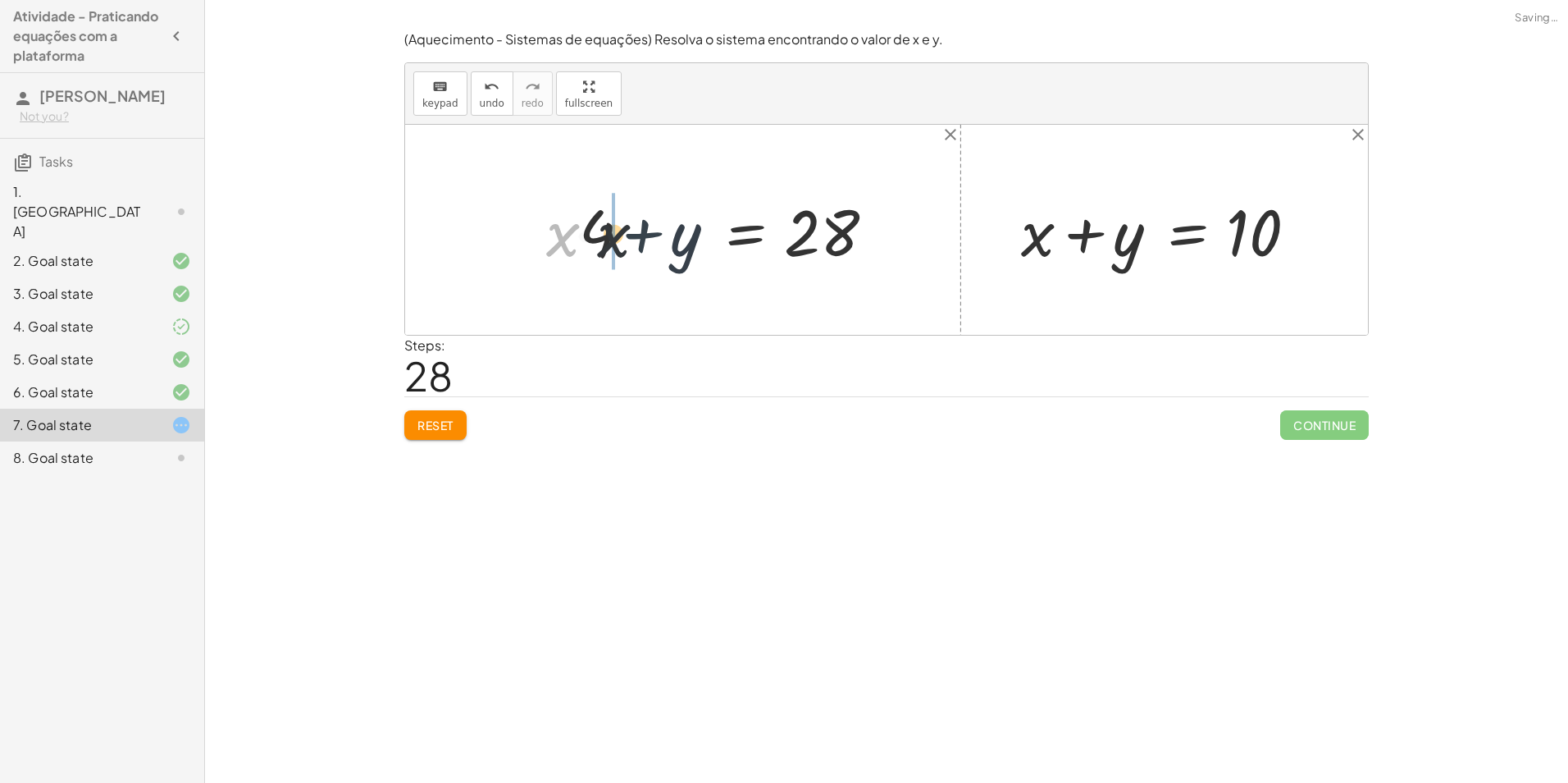
drag, startPoint x: 542, startPoint y: 236, endPoint x: 628, endPoint y: 242, distance: 86.2
click at [622, 239] on div at bounding box center [712, 230] width 349 height 84
drag, startPoint x: 591, startPoint y: 237, endPoint x: 822, endPoint y: 255, distance: 231.7
click at [822, 255] on div at bounding box center [712, 230] width 349 height 84
click at [827, 272] on div at bounding box center [706, 229] width 372 height 127
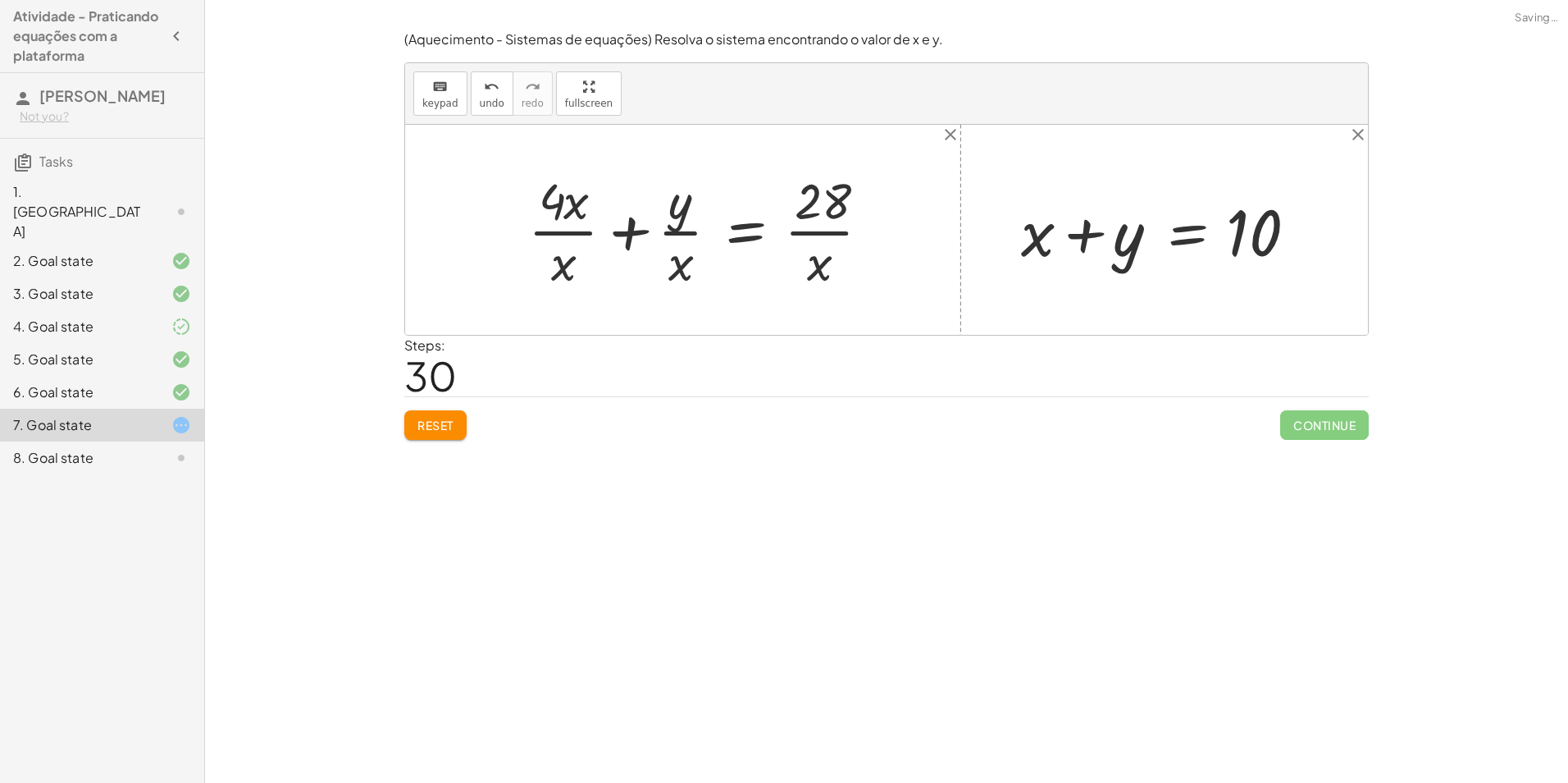
click at [827, 272] on div at bounding box center [706, 229] width 372 height 127
click at [827, 270] on div at bounding box center [706, 229] width 372 height 127
click at [815, 258] on div at bounding box center [706, 229] width 372 height 127
click at [813, 262] on div at bounding box center [706, 229] width 372 height 127
click at [815, 241] on div at bounding box center [706, 229] width 372 height 127
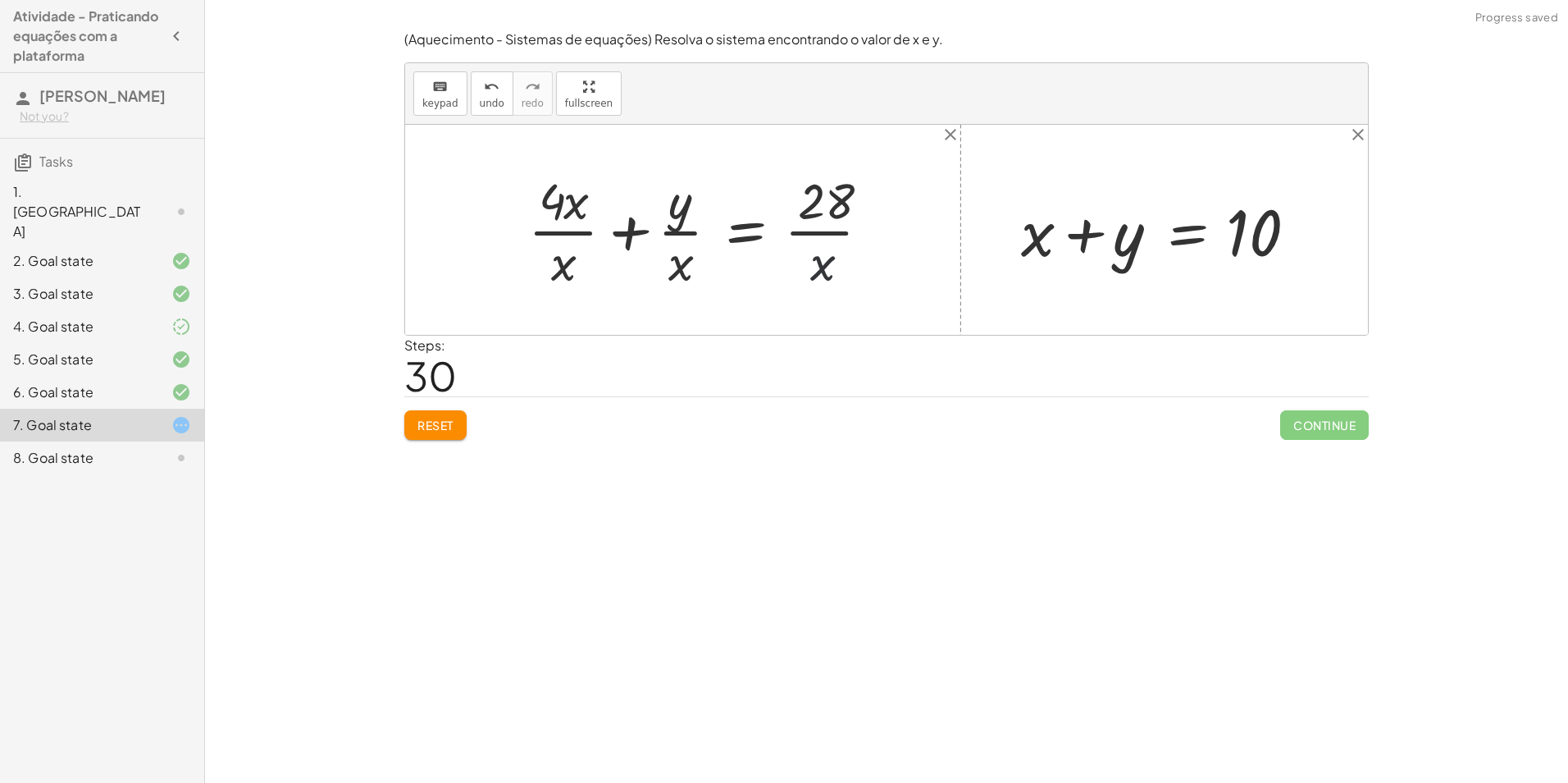
click at [821, 234] on div at bounding box center [706, 229] width 372 height 127
click at [822, 233] on div at bounding box center [706, 229] width 372 height 127
drag, startPoint x: 791, startPoint y: 238, endPoint x: 719, endPoint y: 241, distance: 72.1
click at [720, 241] on div at bounding box center [706, 229] width 372 height 127
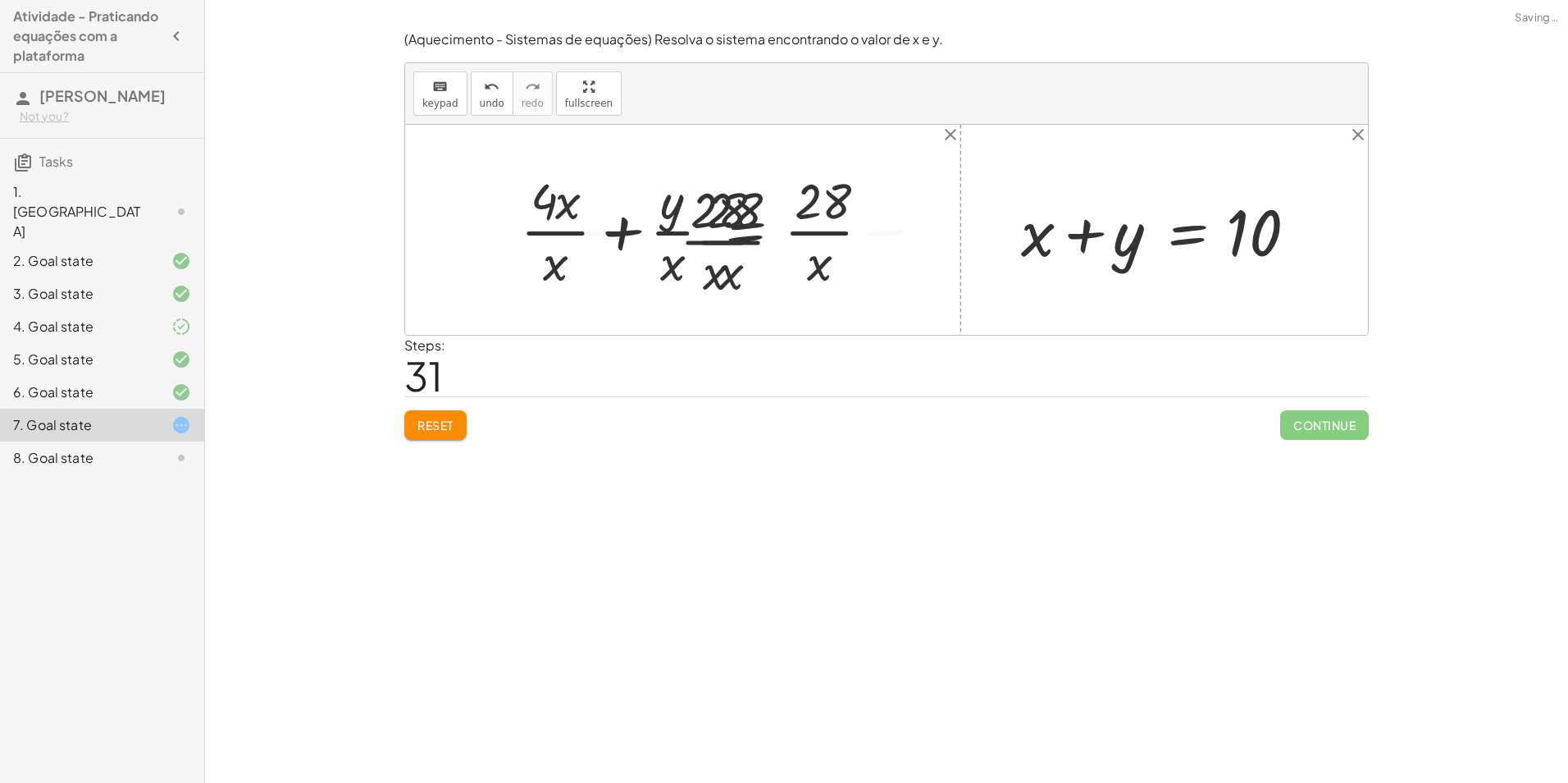
drag, startPoint x: 712, startPoint y: 240, endPoint x: 698, endPoint y: 248, distance: 16.1
click at [699, 248] on div at bounding box center [705, 229] width 630 height 127
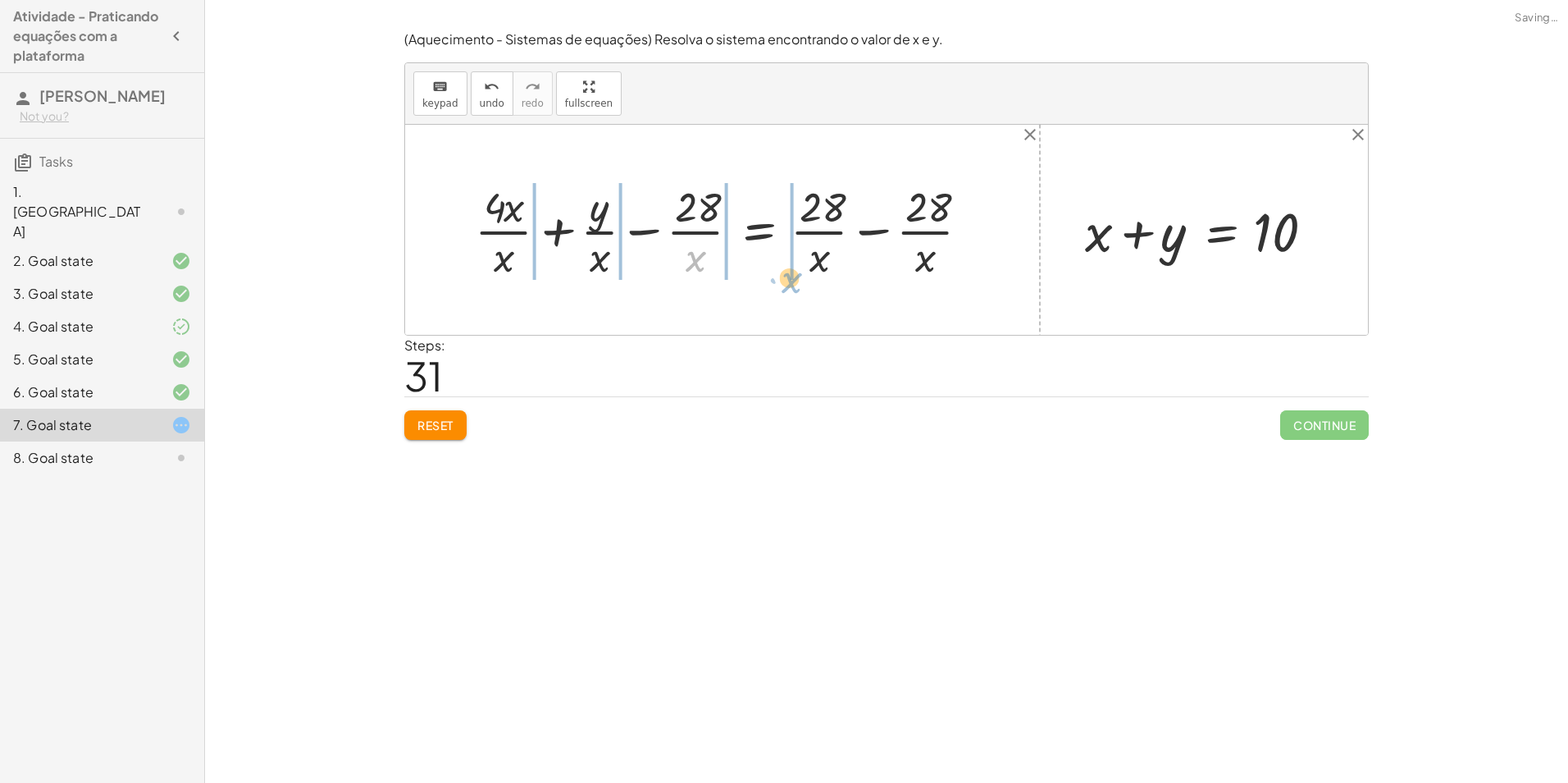
drag, startPoint x: 673, startPoint y: 250, endPoint x: 817, endPoint y: 281, distance: 147.3
click at [817, 281] on div at bounding box center [728, 229] width 524 height 105
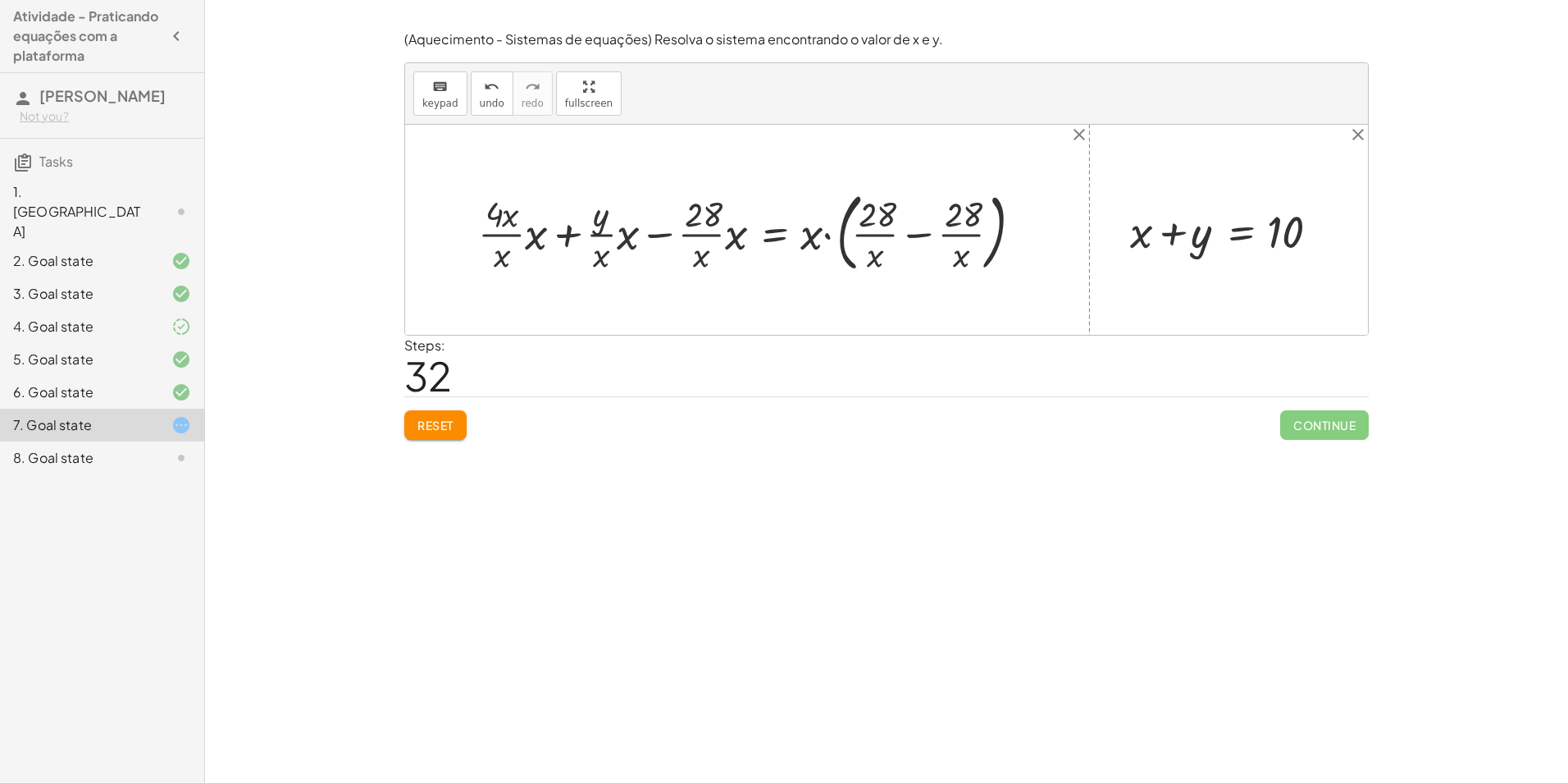
click at [437, 412] on button "Reset" at bounding box center [436, 425] width 62 height 29
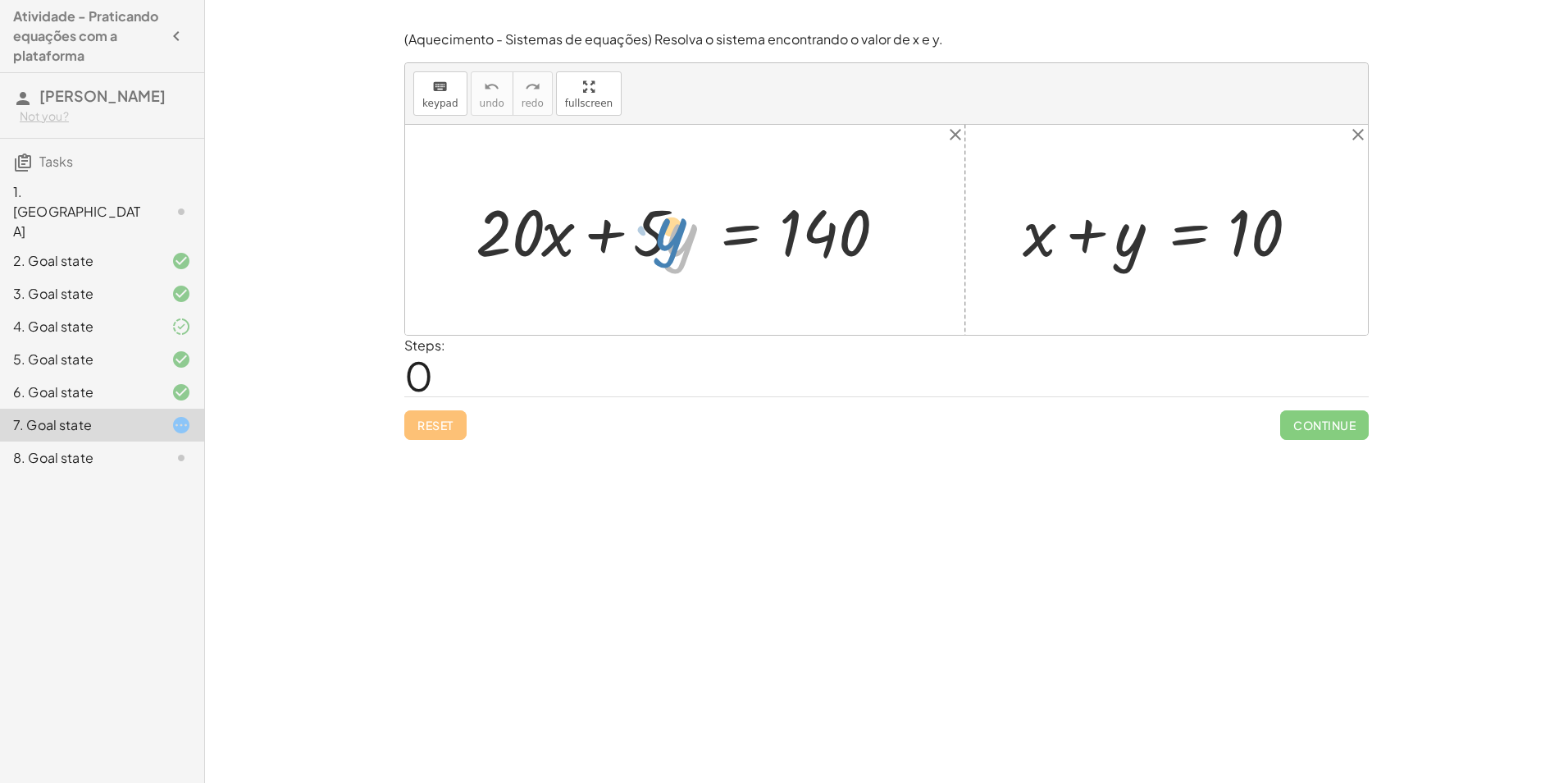
drag, startPoint x: 675, startPoint y: 252, endPoint x: 665, endPoint y: 248, distance: 10.8
click at [665, 248] on div at bounding box center [690, 230] width 447 height 84
drag, startPoint x: 1117, startPoint y: 249, endPoint x: 1137, endPoint y: 243, distance: 20.9
click at [1137, 243] on div at bounding box center [1172, 230] width 316 height 84
click at [1143, 235] on div at bounding box center [1172, 230] width 316 height 84
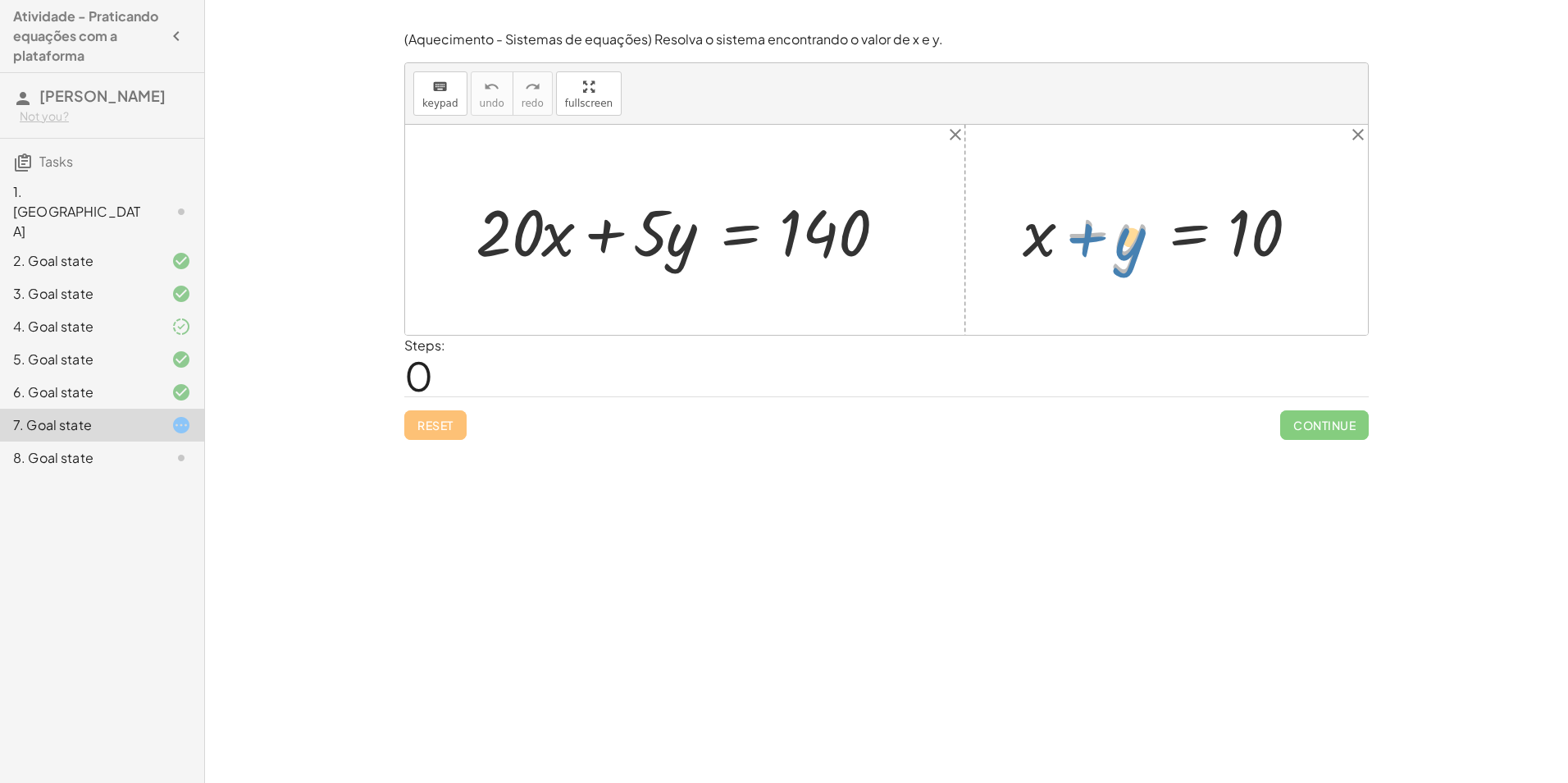
click at [1092, 253] on div at bounding box center [1172, 230] width 316 height 84
click at [1106, 242] on div at bounding box center [1172, 230] width 316 height 84
drag, startPoint x: 1118, startPoint y: 241, endPoint x: 1357, endPoint y: 244, distance: 239.0
click at [1357, 244] on div "+ · 20 · x + · 5 · y = 140 + y + x + y = 10" at bounding box center [885, 229] width 962 height 210
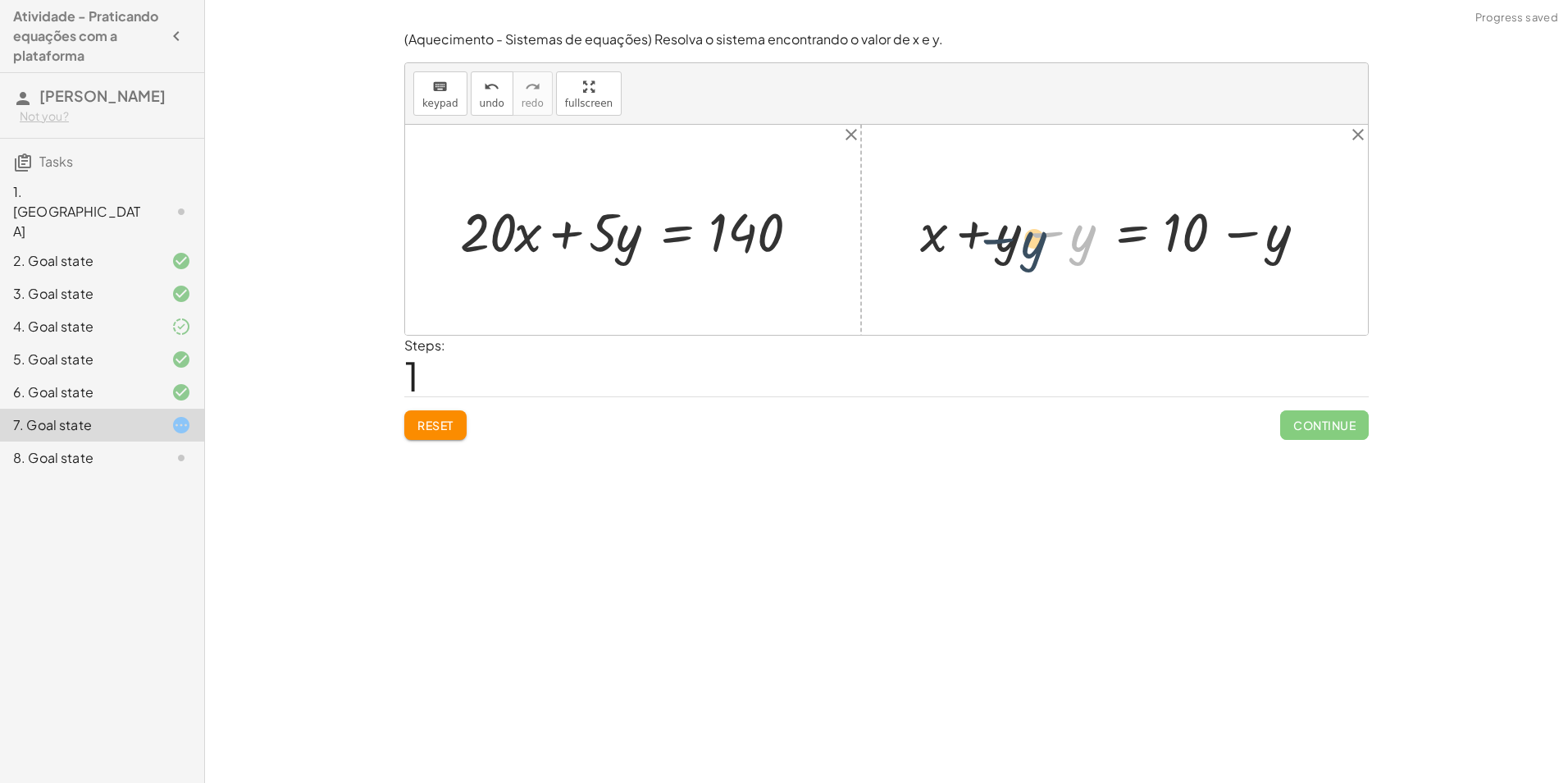
drag, startPoint x: 1092, startPoint y: 239, endPoint x: 1029, endPoint y: 242, distance: 63.1
click at [1032, 243] on div at bounding box center [1120, 229] width 417 height 71
drag, startPoint x: 1091, startPoint y: 238, endPoint x: 543, endPoint y: 244, distance: 548.0
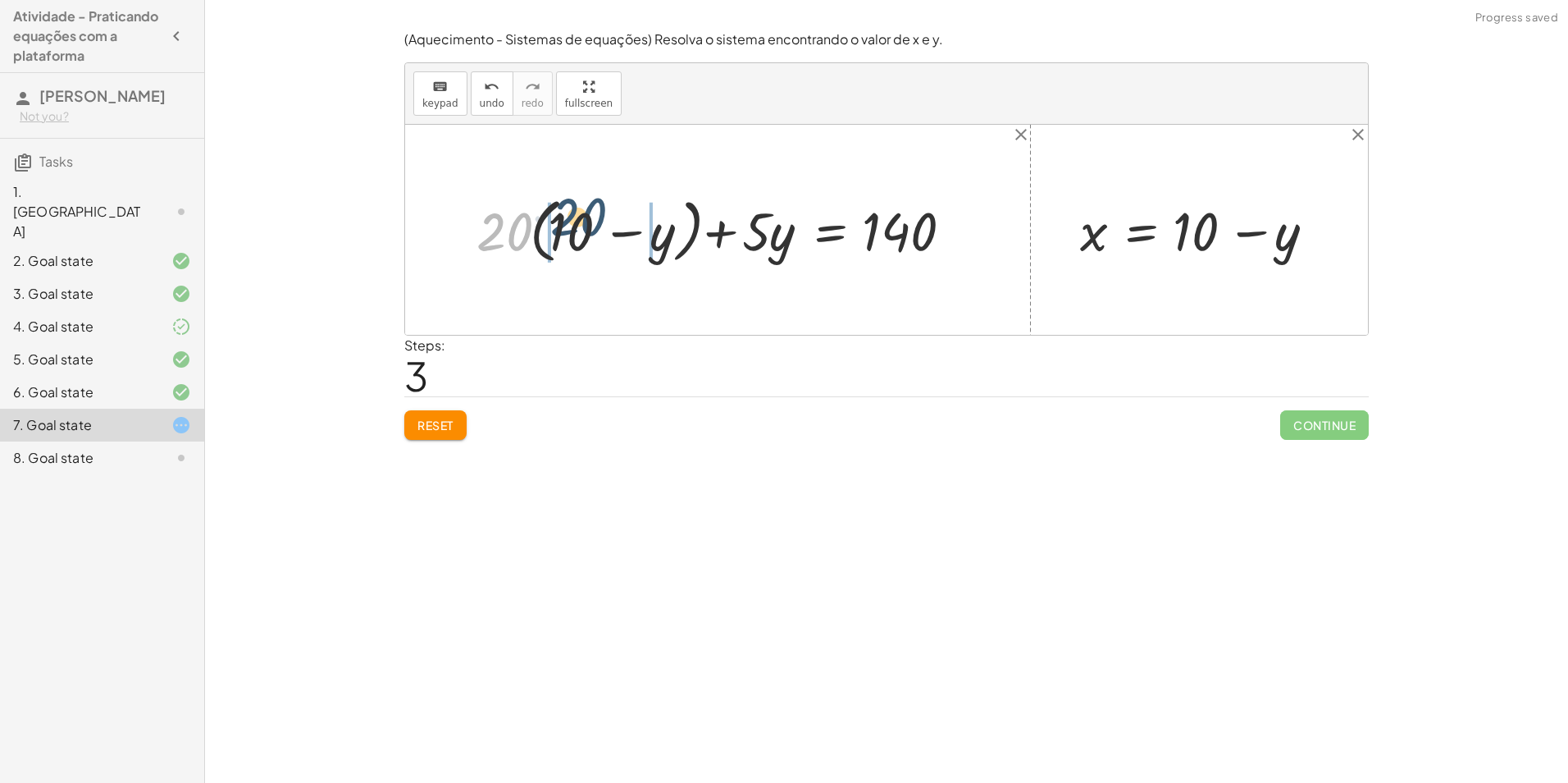
drag, startPoint x: 495, startPoint y: 220, endPoint x: 560, endPoint y: 217, distance: 65.1
click at [560, 217] on div at bounding box center [723, 229] width 511 height 79
click at [499, 236] on div at bounding box center [706, 229] width 547 height 71
click at [504, 232] on div at bounding box center [728, 229] width 502 height 71
click at [584, 232] on div at bounding box center [728, 229] width 502 height 71
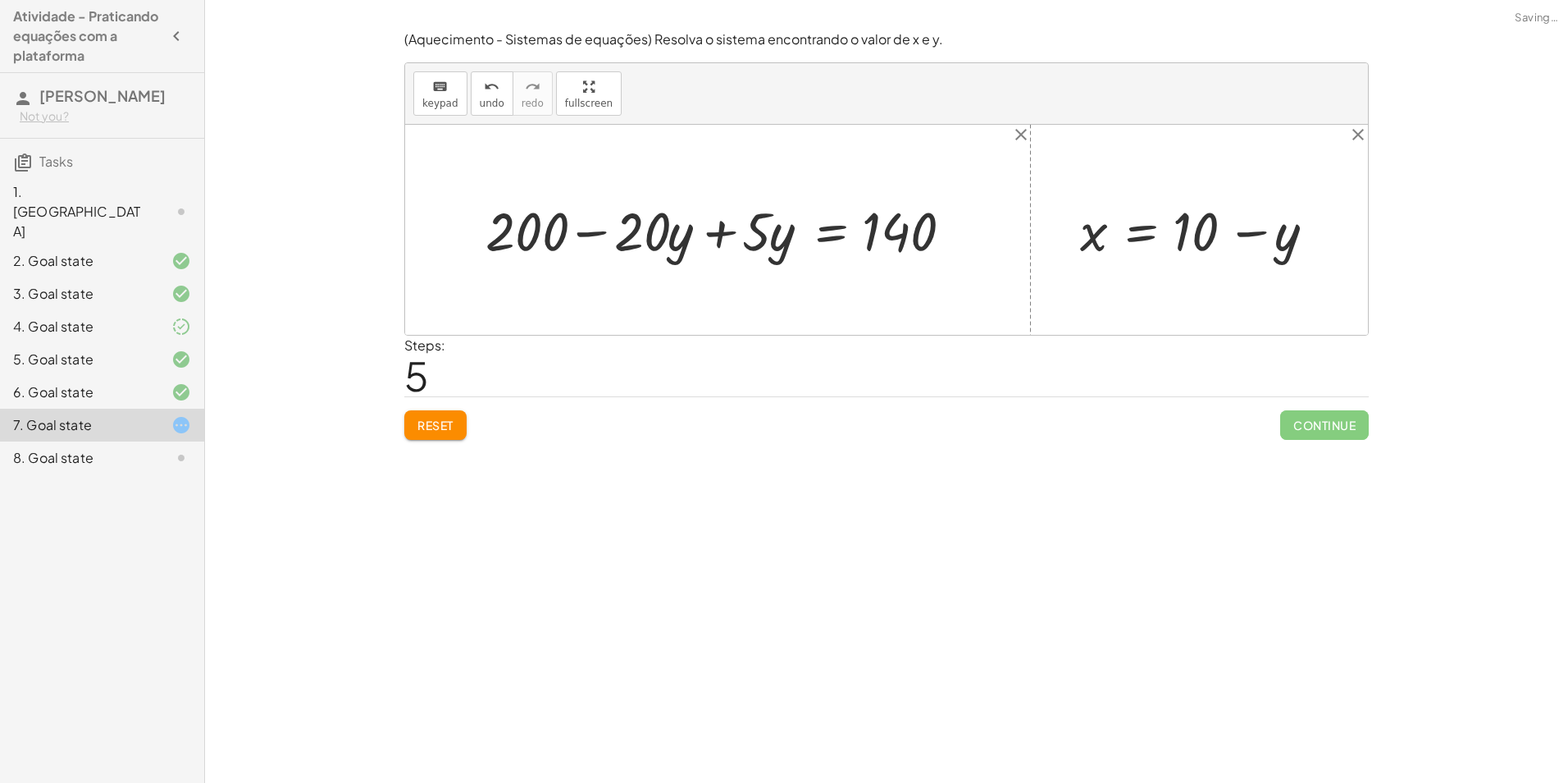
click at [584, 232] on div at bounding box center [728, 229] width 502 height 71
click at [721, 244] on div at bounding box center [728, 229] width 502 height 71
click at [721, 237] on div at bounding box center [779, 229] width 400 height 71
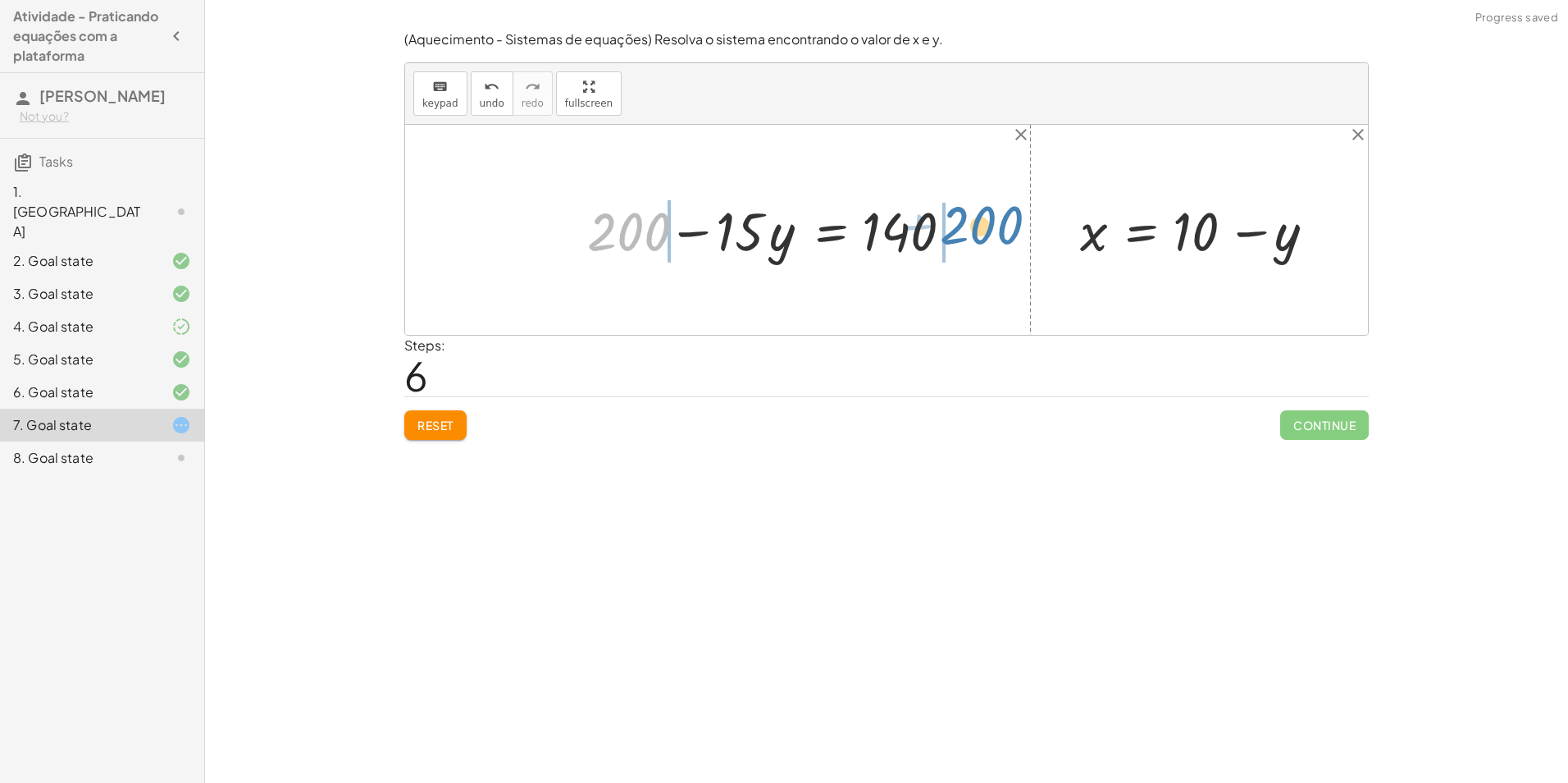
drag, startPoint x: 646, startPoint y: 225, endPoint x: 1009, endPoint y: 226, distance: 363.0
click at [1011, 219] on div "+ · 20 · x + · 5 · y = 140 + · 20 · ( + 10 − y ) + · 5 · y = 140 + · 20 · 10 − …" at bounding box center [885, 229] width 962 height 210
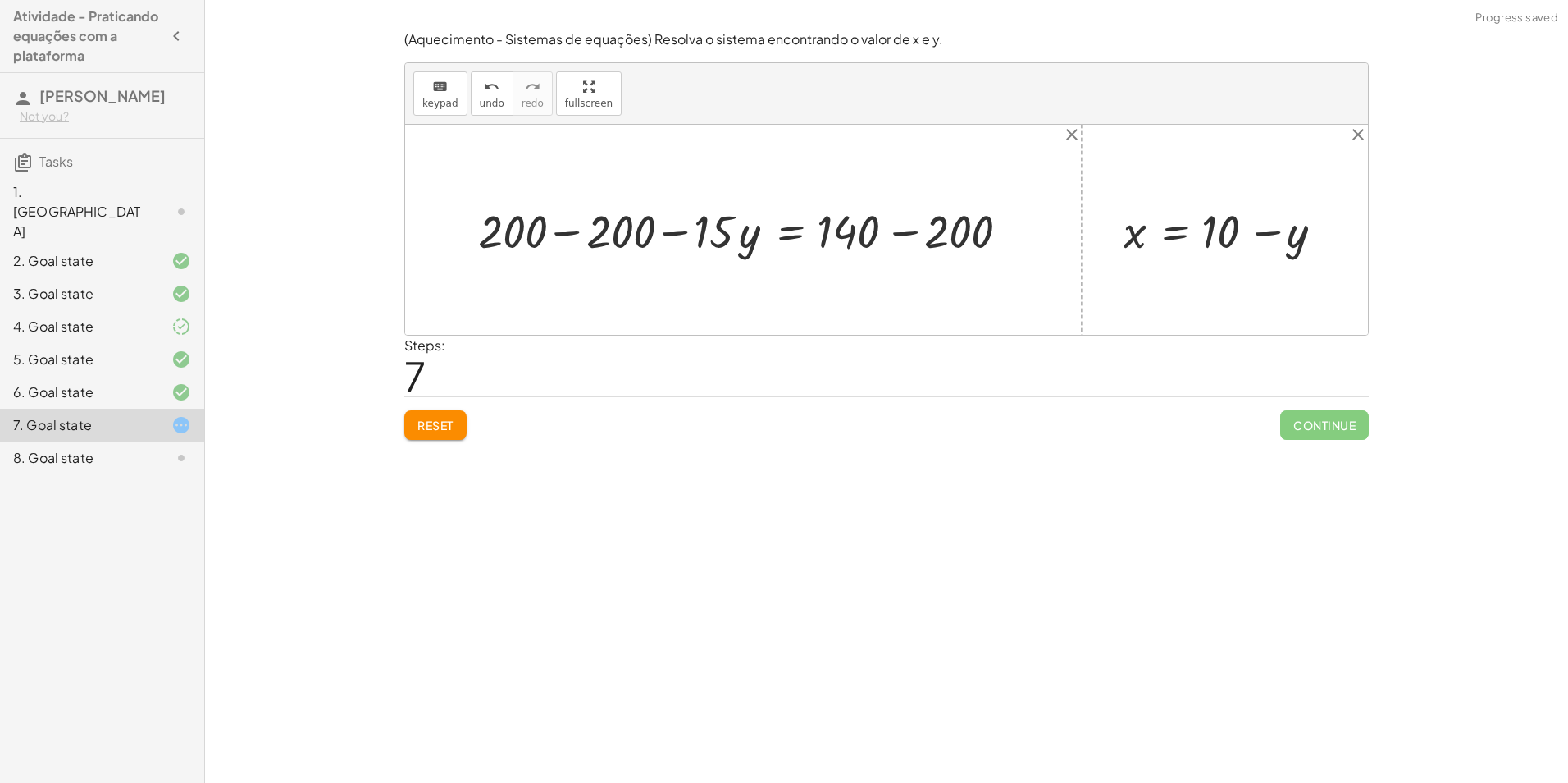
drag, startPoint x: 536, startPoint y: 227, endPoint x: 576, endPoint y: 228, distance: 40.0
click at [540, 227] on div at bounding box center [749, 229] width 559 height 61
click at [577, 229] on div at bounding box center [749, 229] width 559 height 61
click at [574, 229] on div at bounding box center [885, 229] width 962 height 210
click at [910, 232] on div at bounding box center [850, 229] width 359 height 61
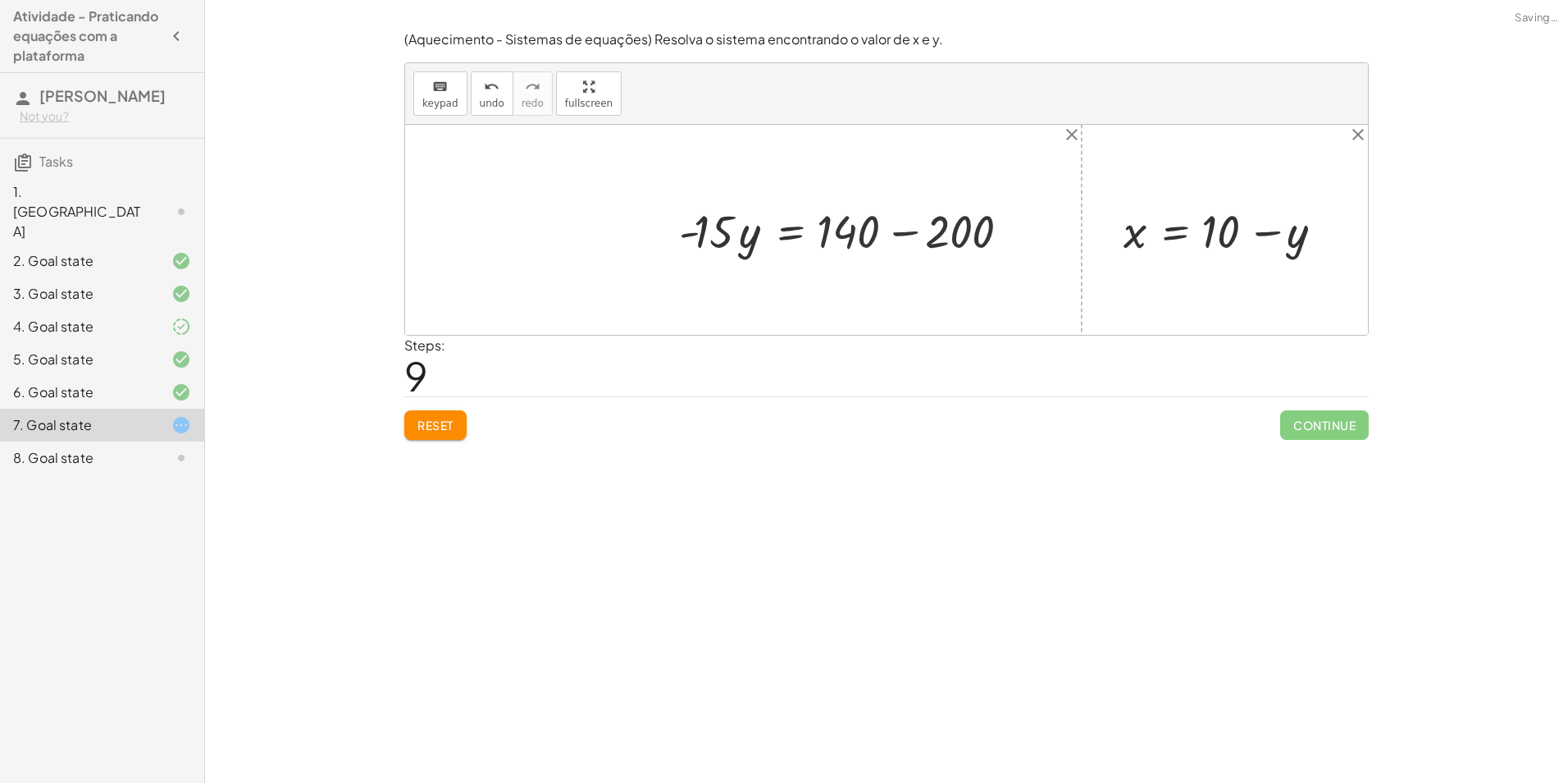
drag, startPoint x: 909, startPoint y: 234, endPoint x: 914, endPoint y: 222, distance: 13.0
click at [910, 229] on div at bounding box center [792, 229] width 243 height 61
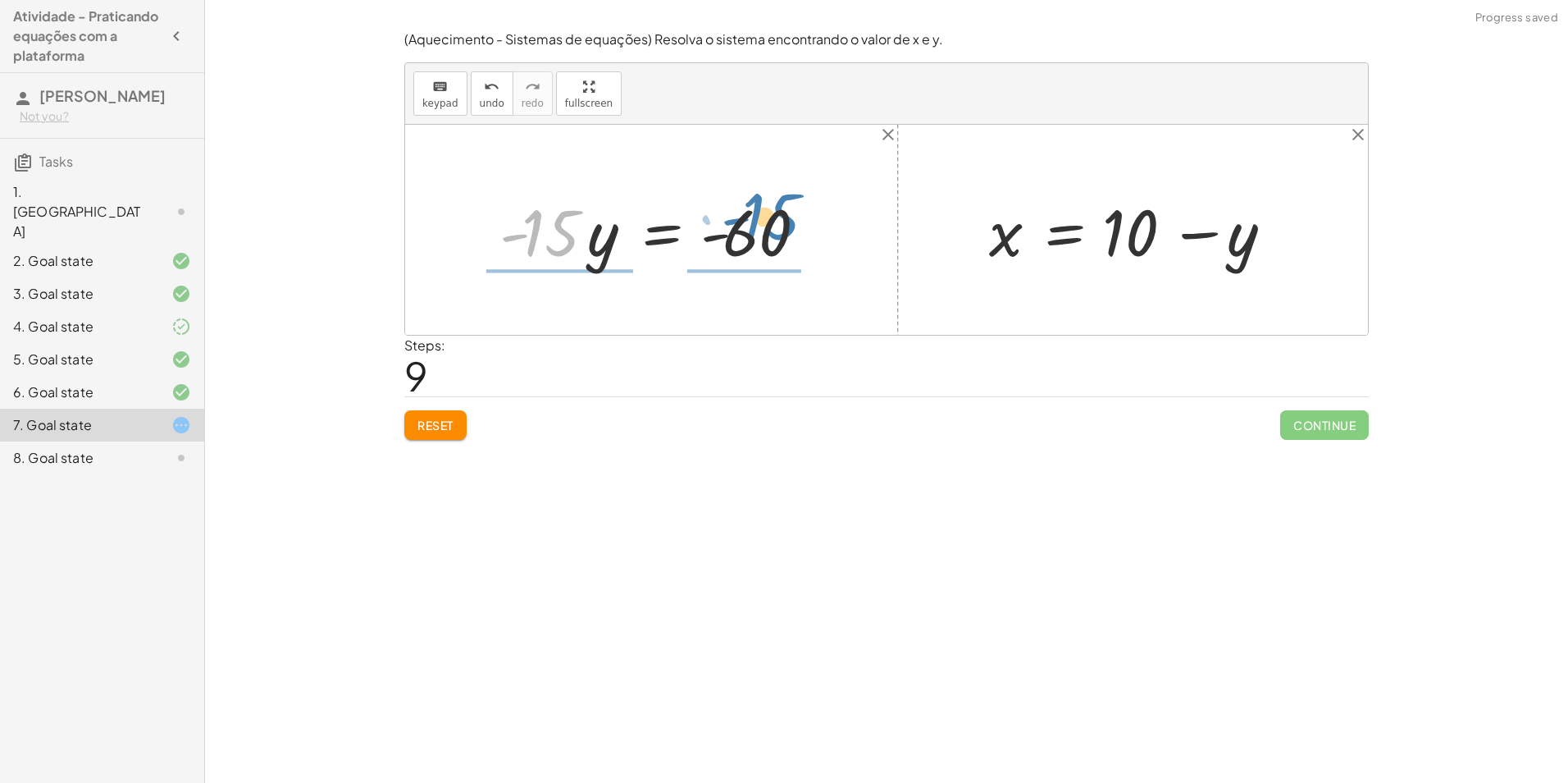
drag, startPoint x: 559, startPoint y: 219, endPoint x: 783, endPoint y: 203, distance: 224.6
click at [783, 203] on div at bounding box center [658, 230] width 334 height 84
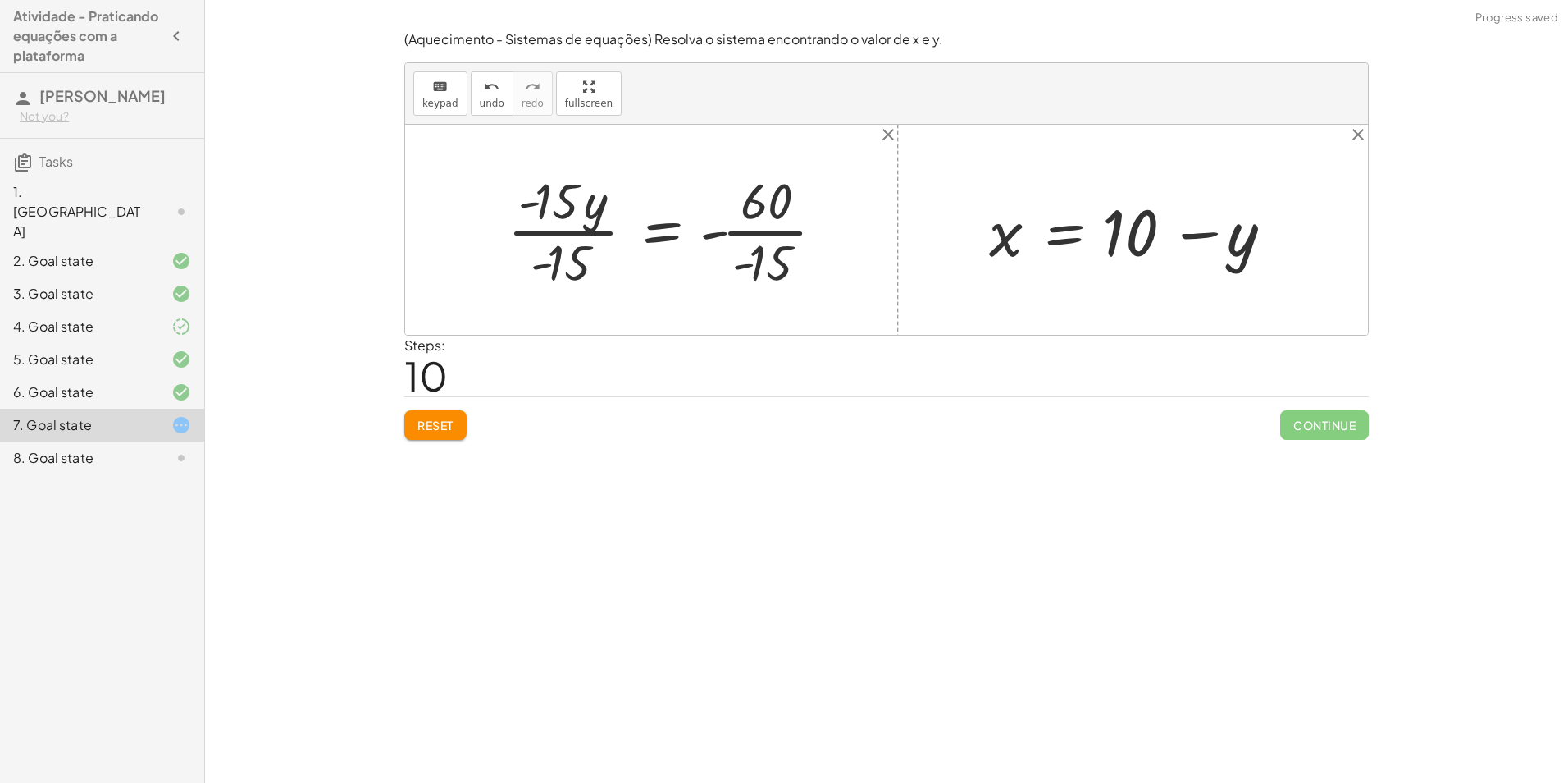
click at [572, 212] on div at bounding box center [672, 229] width 346 height 127
click at [567, 236] on div at bounding box center [672, 229] width 346 height 127
click at [567, 236] on div "+ · 20 · x + · 5 · y = 140 + · 20 · ( + 10 − y ) + · 5 · y = 140 + · 20 · 10 − …" at bounding box center [706, 229] width 288 height 135
drag, startPoint x: 567, startPoint y: 236, endPoint x: 556, endPoint y: 250, distance: 17.8
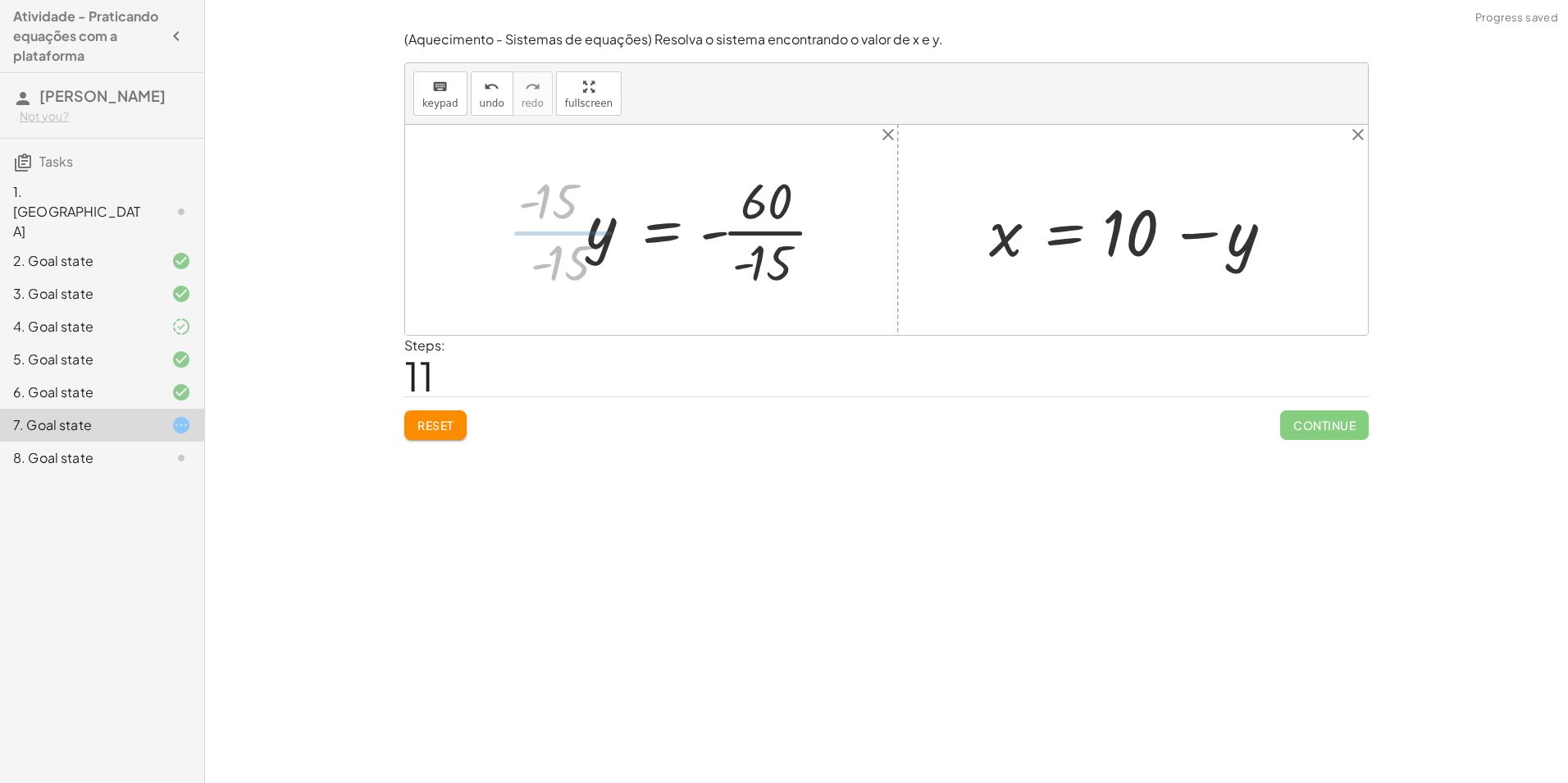
click at [556, 249] on div at bounding box center [885, 229] width 962 height 210
click at [783, 255] on div at bounding box center [711, 229] width 267 height 127
click at [783, 255] on div at bounding box center [695, 229] width 235 height 81
drag, startPoint x: 751, startPoint y: 235, endPoint x: 769, endPoint y: 235, distance: 18.0
click at [769, 235] on div at bounding box center [695, 229] width 235 height 81
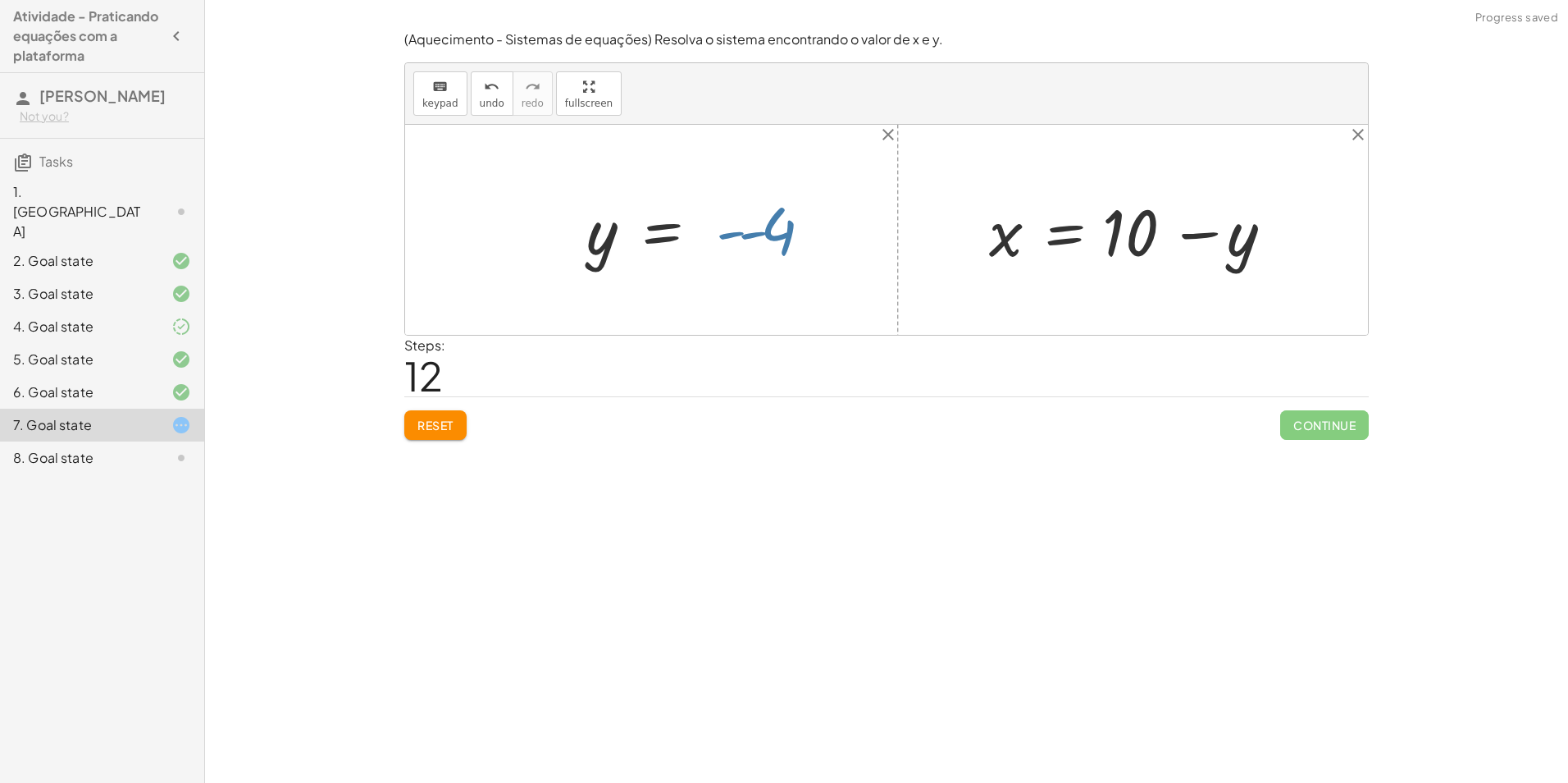
click at [769, 235] on div at bounding box center [695, 229] width 235 height 81
click at [769, 235] on div at bounding box center [673, 229] width 191 height 81
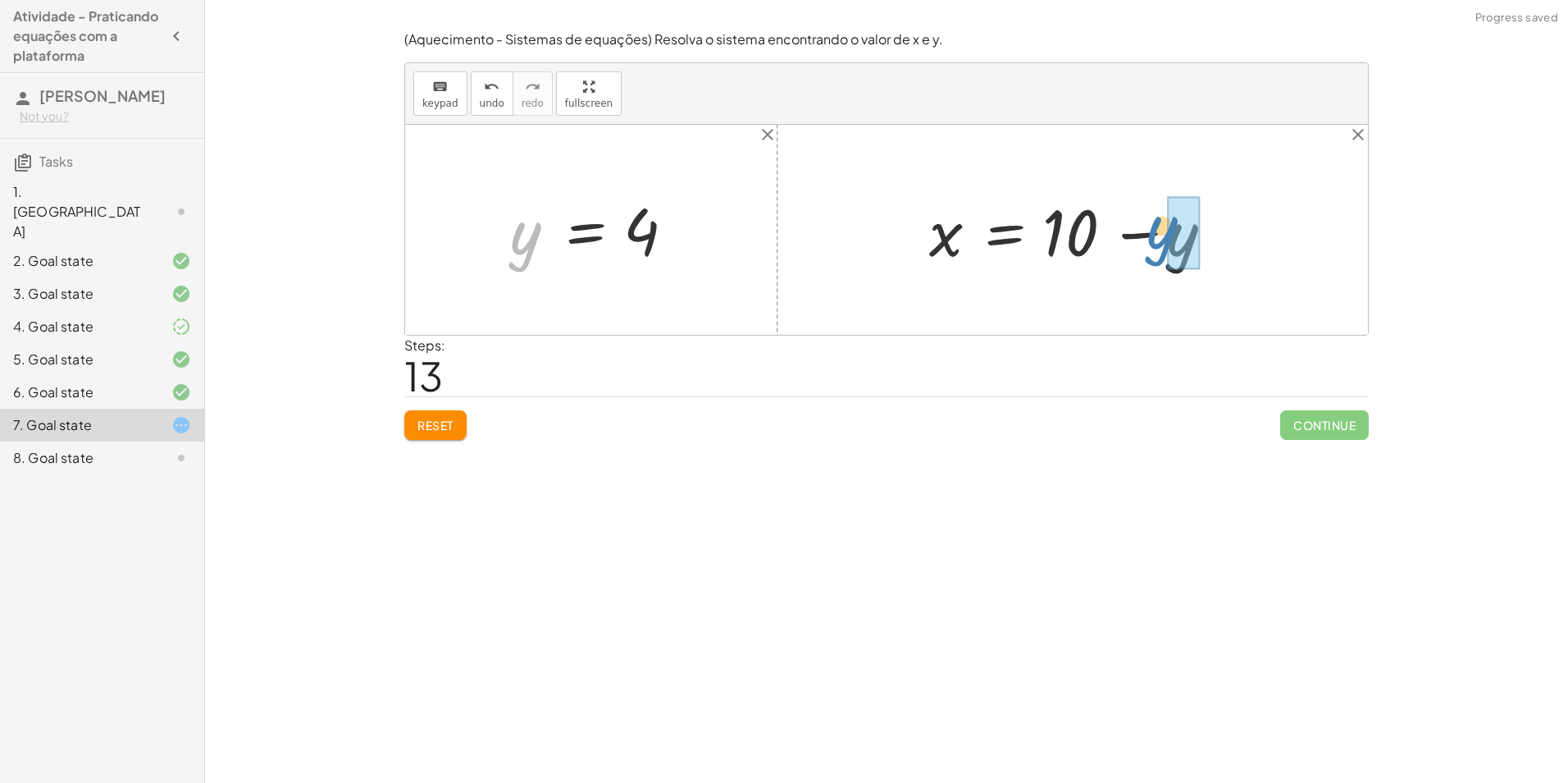
drag, startPoint x: 516, startPoint y: 251, endPoint x: 1171, endPoint y: 246, distance: 655.0
drag, startPoint x: 1183, startPoint y: 233, endPoint x: 1195, endPoint y: 242, distance: 15.0
click at [1195, 242] on div at bounding box center [1079, 230] width 316 height 84
click at [1149, 233] on div at bounding box center [1079, 230] width 316 height 84
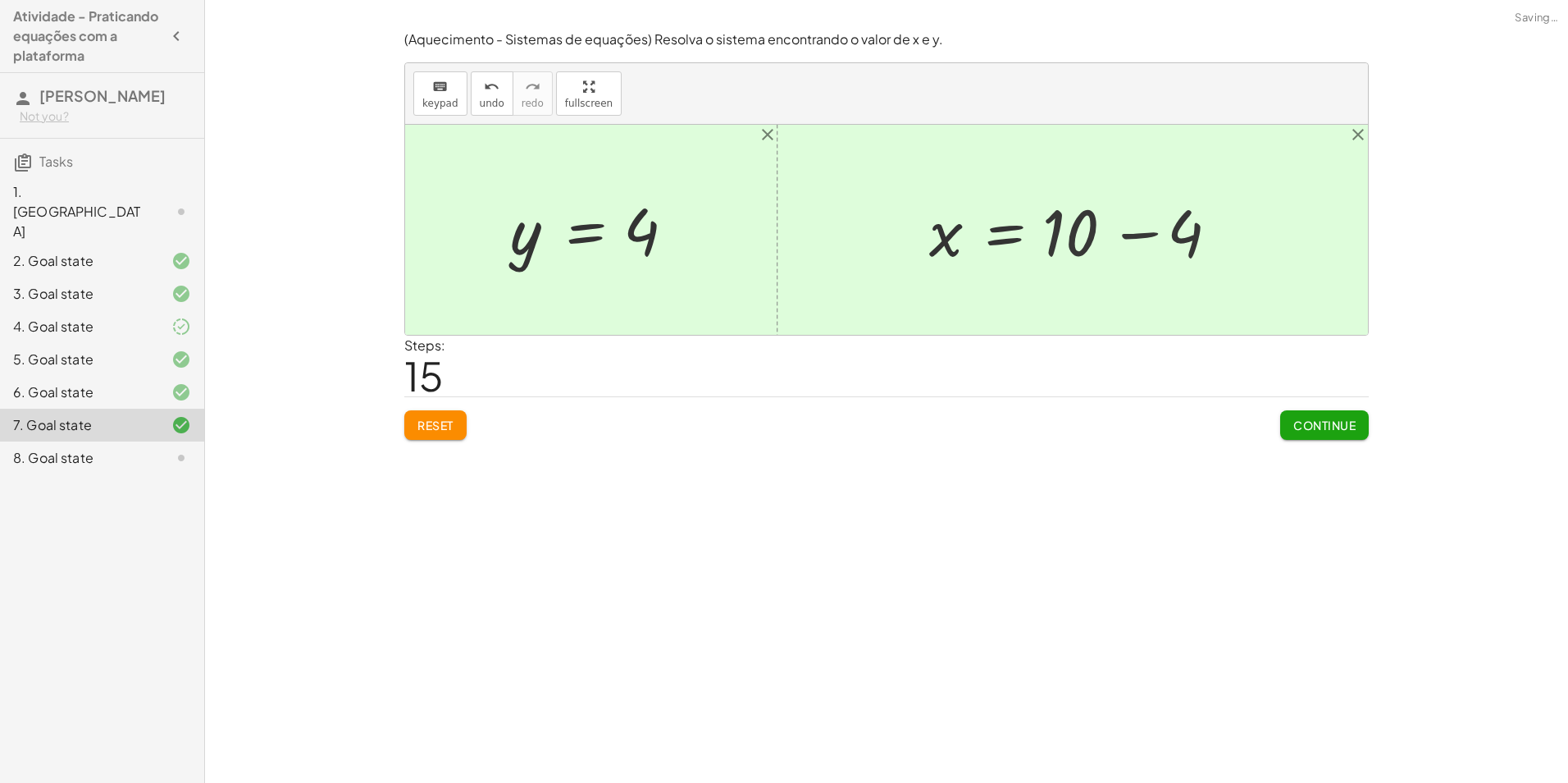
click at [1149, 233] on div at bounding box center [885, 229] width 962 height 210
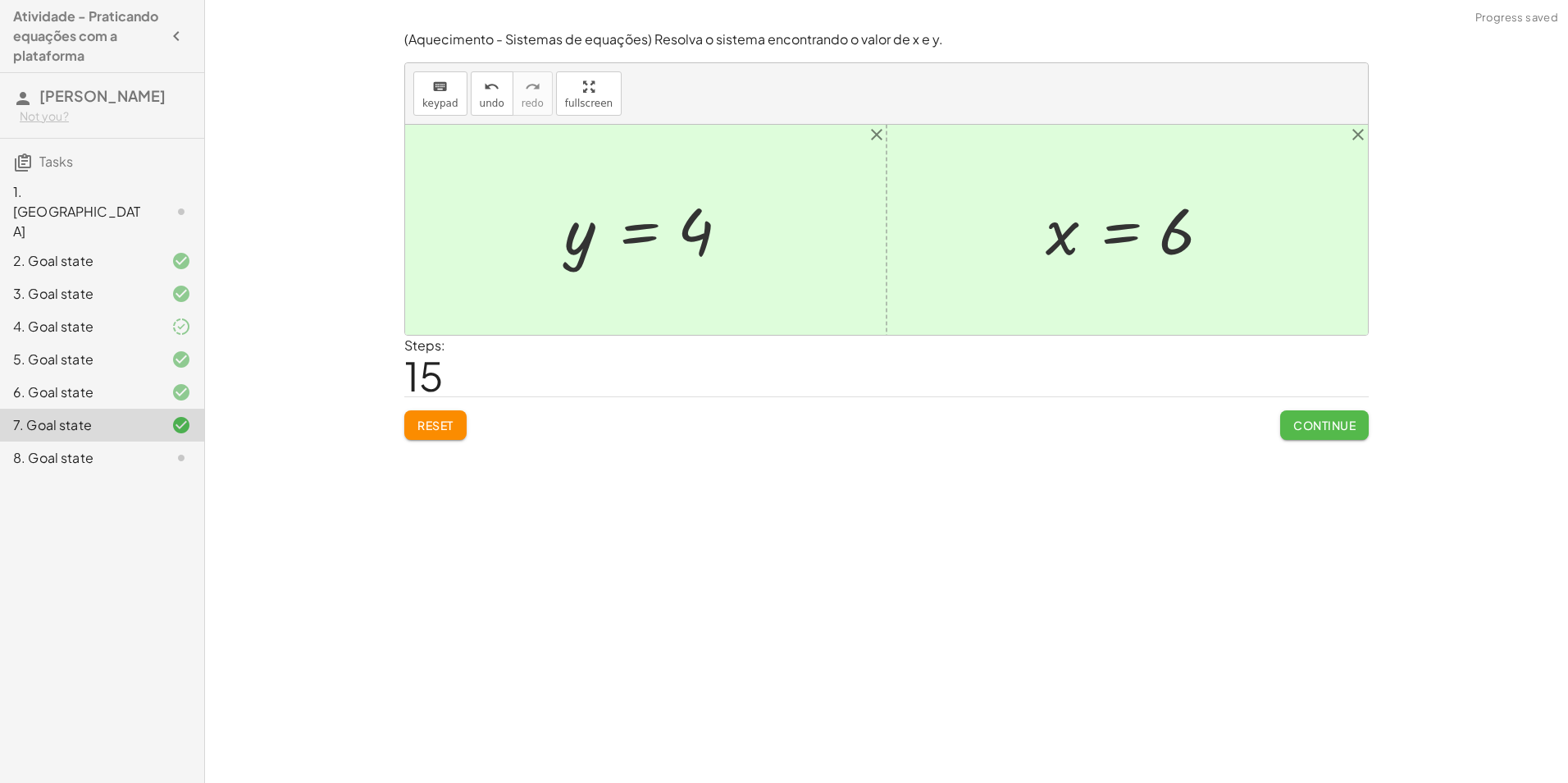
click at [1330, 424] on span "Continue" at bounding box center [1324, 425] width 62 height 15
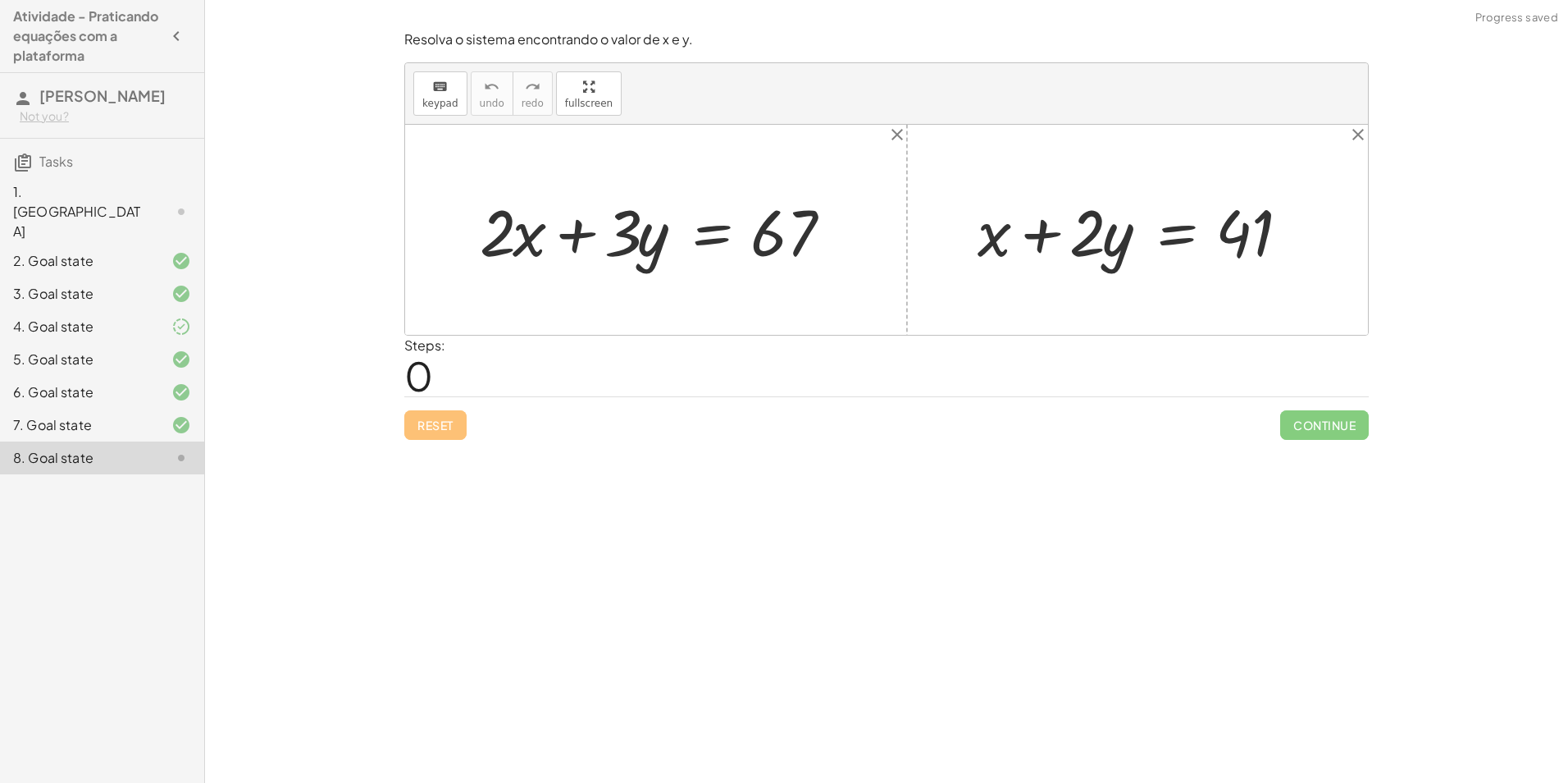
click at [527, 241] on div at bounding box center [662, 230] width 382 height 84
drag, startPoint x: 527, startPoint y: 241, endPoint x: 504, endPoint y: 237, distance: 23.3
click at [504, 237] on div at bounding box center [662, 230] width 382 height 84
drag, startPoint x: 504, startPoint y: 240, endPoint x: 506, endPoint y: 251, distance: 11.2
click at [506, 251] on div at bounding box center [662, 230] width 382 height 84
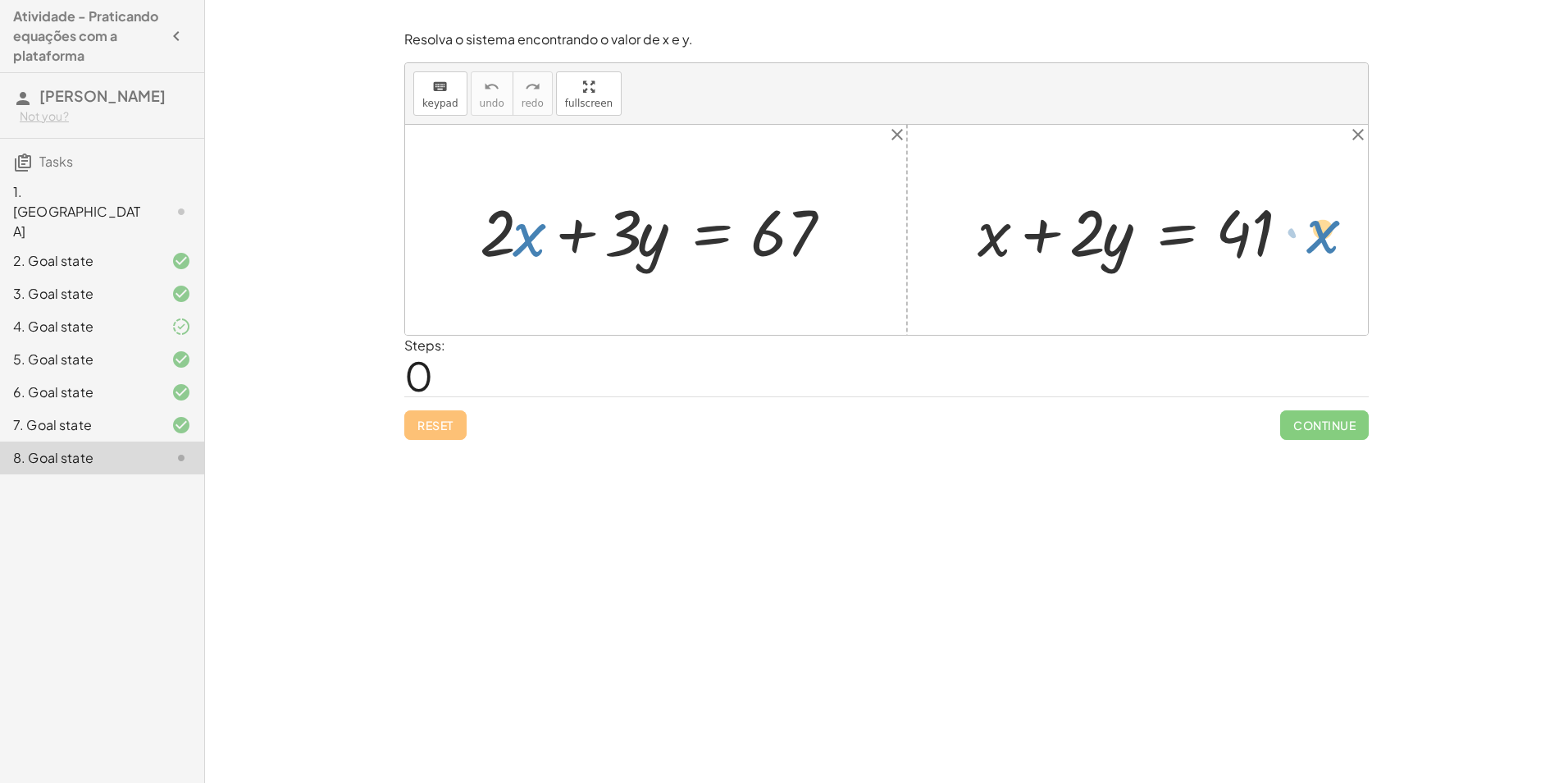
drag, startPoint x: 535, startPoint y: 239, endPoint x: 1304, endPoint y: 230, distance: 769.1
drag, startPoint x: 472, startPoint y: 232, endPoint x: 1292, endPoint y: 240, distance: 820.0
click at [1305, 248] on div "· 2 + · x + · 2 · x + · 3 · y = 67 + x + · 2 · y = 41" at bounding box center [885, 229] width 962 height 210
drag, startPoint x: 596, startPoint y: 247, endPoint x: 584, endPoint y: 243, distance: 12.6
click at [595, 247] on div at bounding box center [662, 230] width 382 height 84
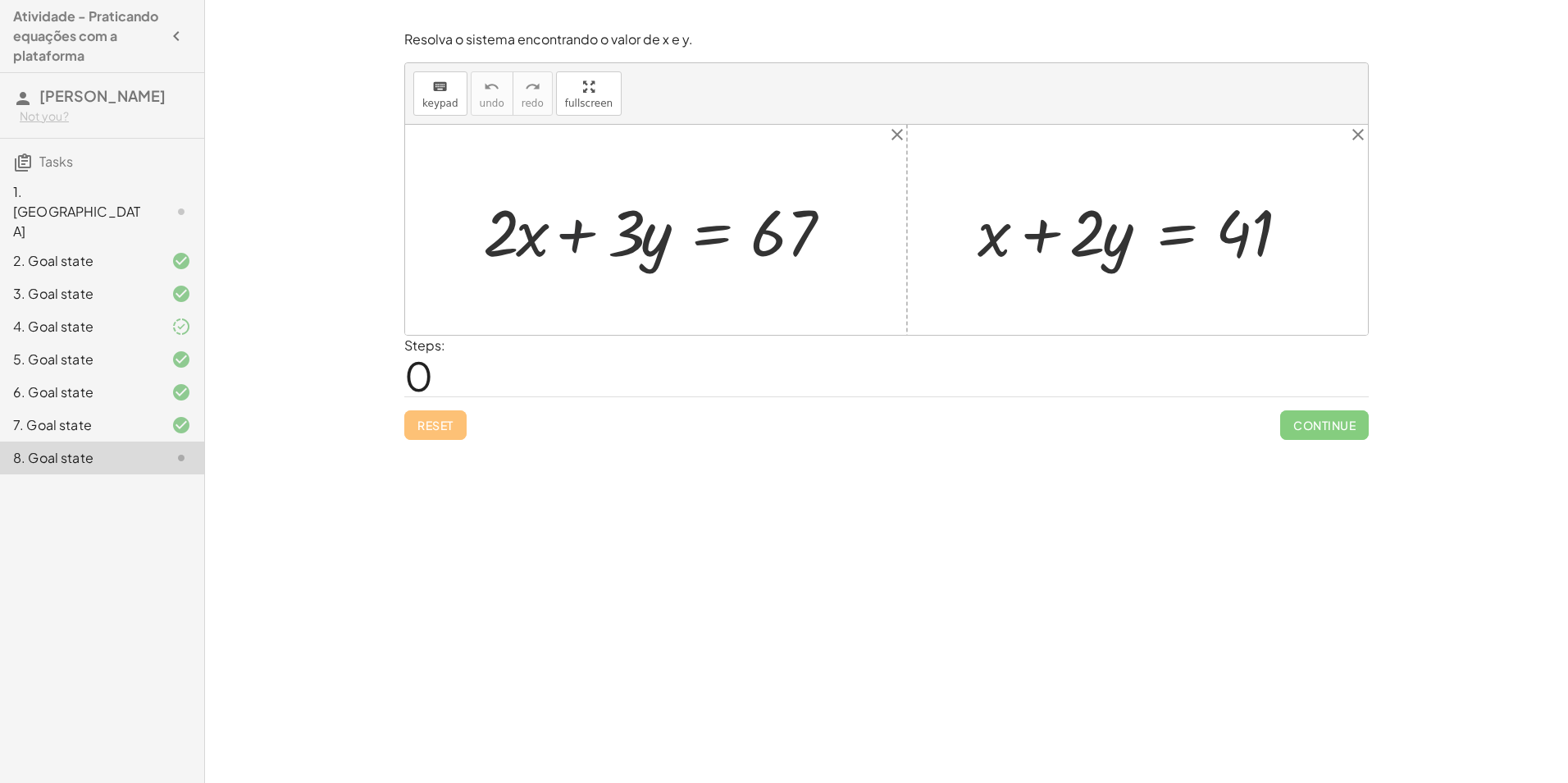
click at [578, 239] on div at bounding box center [662, 230] width 382 height 84
drag, startPoint x: 658, startPoint y: 235, endPoint x: 844, endPoint y: 228, distance: 186.1
click at [844, 228] on div at bounding box center [662, 230] width 382 height 84
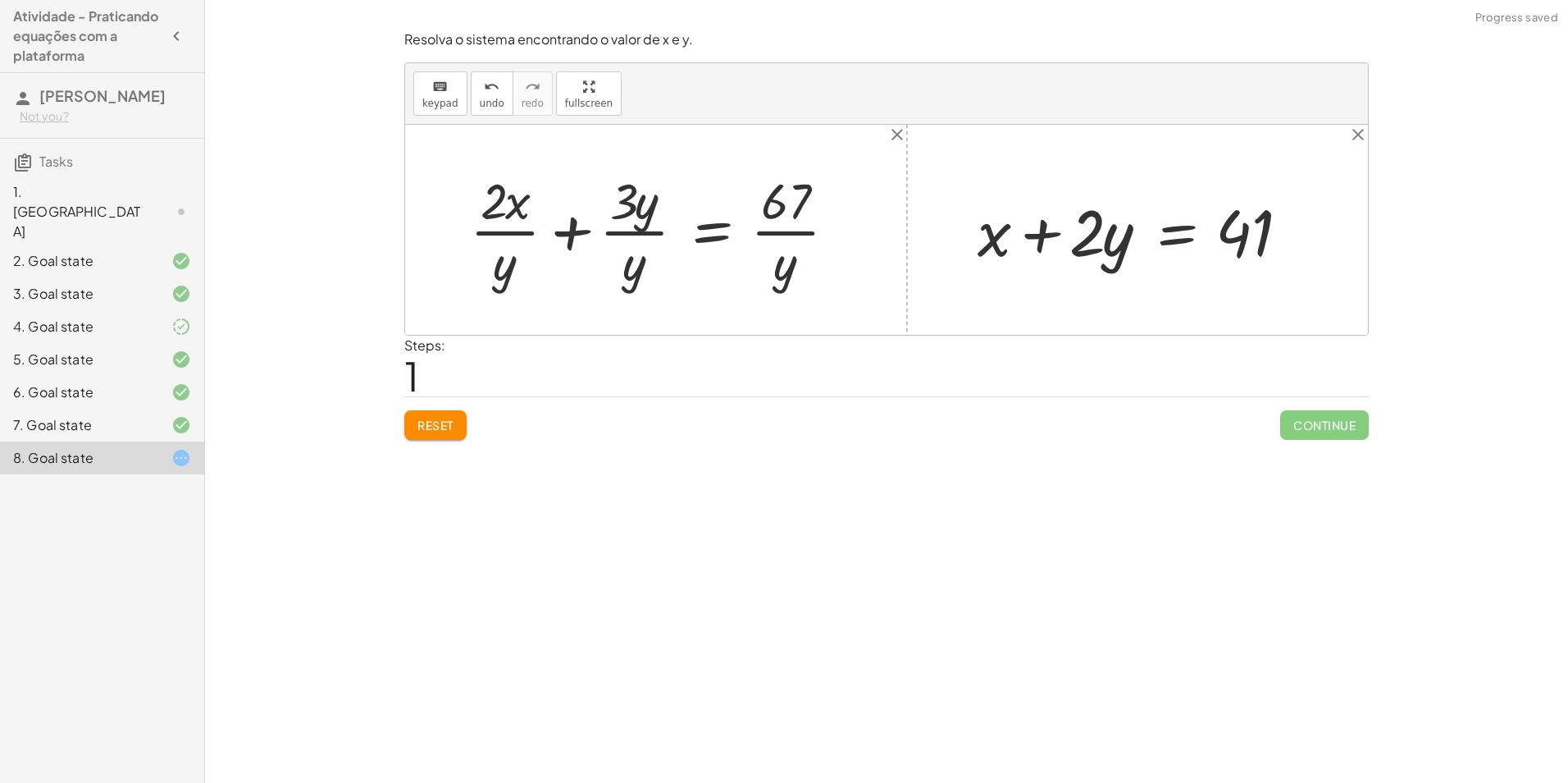
click at [630, 284] on div at bounding box center [660, 229] width 396 height 127
click at [642, 244] on div at bounding box center [660, 229] width 396 height 127
click at [647, 238] on div at bounding box center [660, 229] width 396 height 127
click at [650, 235] on div at bounding box center [660, 229] width 396 height 127
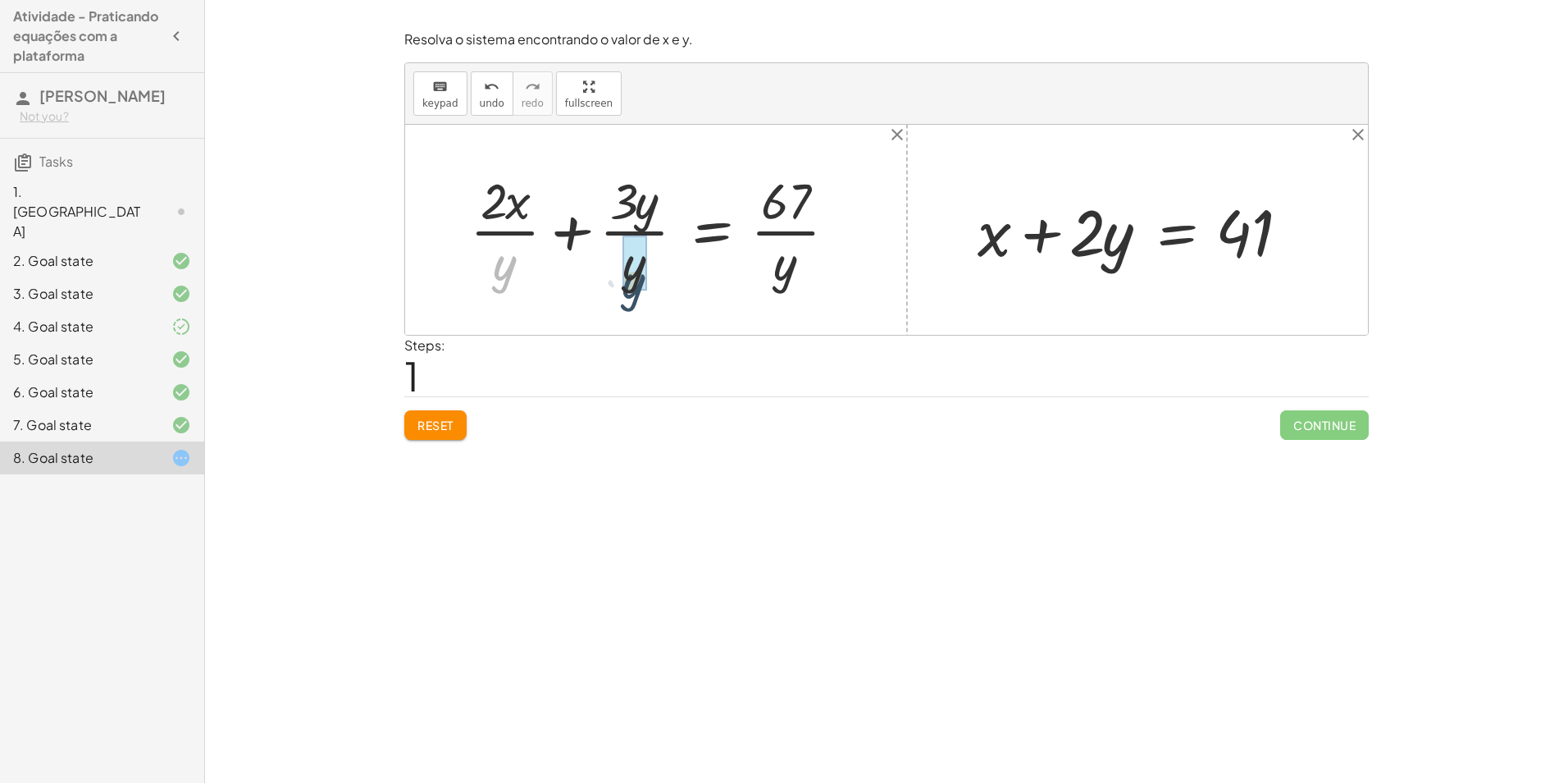
drag, startPoint x: 505, startPoint y: 266, endPoint x: 628, endPoint y: 284, distance: 124.3
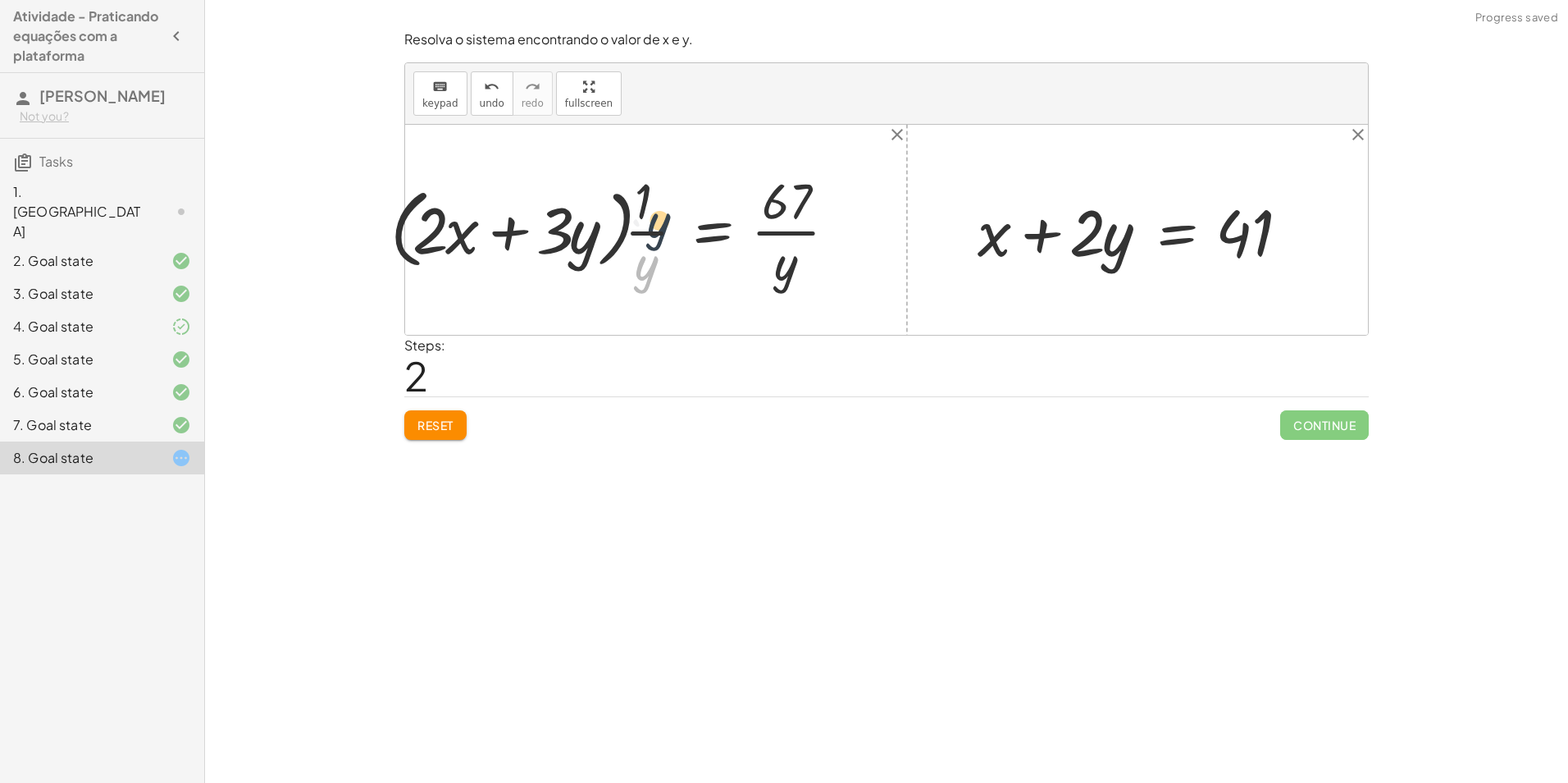
drag, startPoint x: 639, startPoint y: 284, endPoint x: 646, endPoint y: 225, distance: 59.4
click at [646, 225] on div at bounding box center [619, 229] width 476 height 127
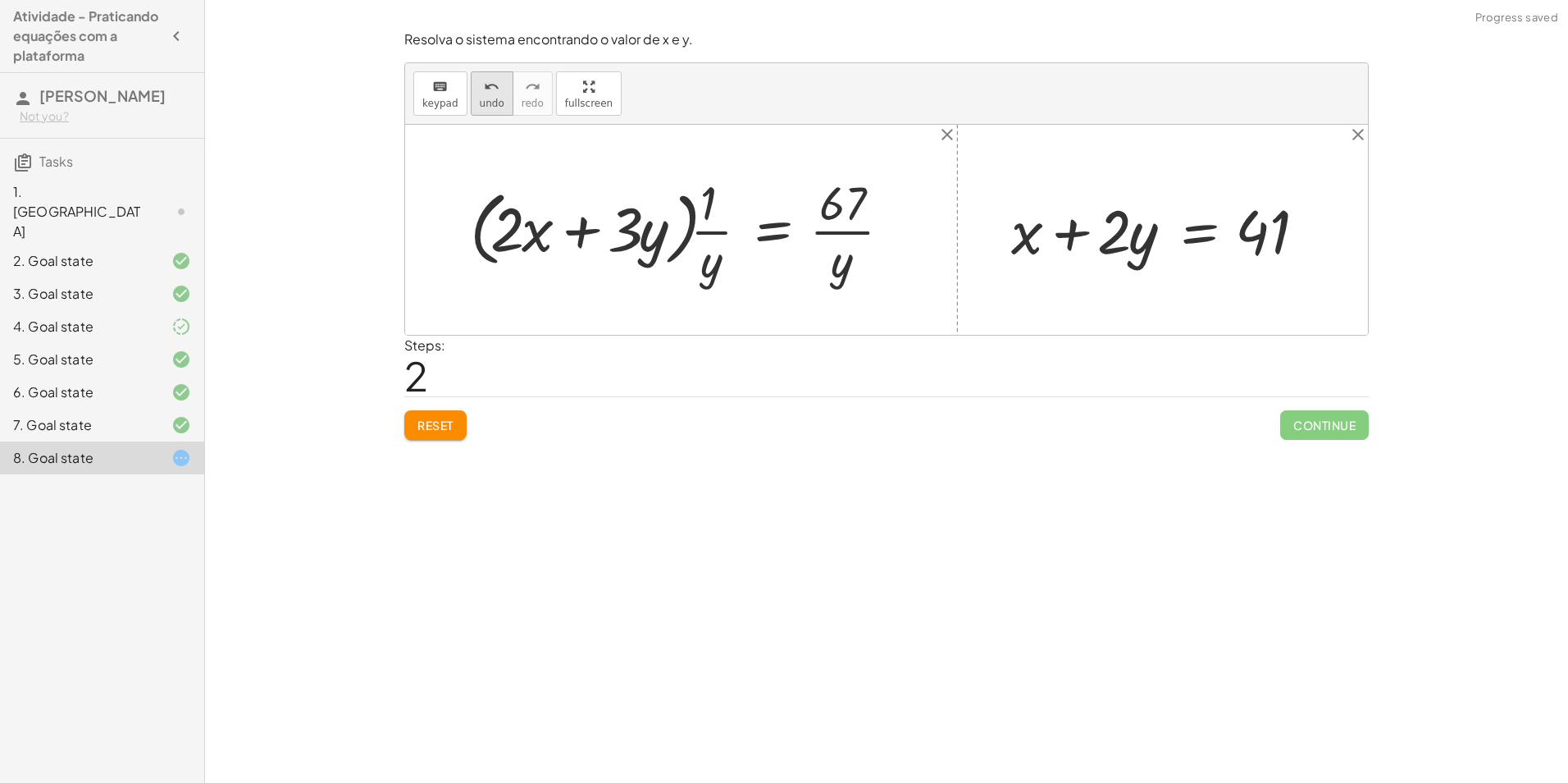
click at [489, 91] on icon "undo" at bounding box center [491, 86] width 16 height 19
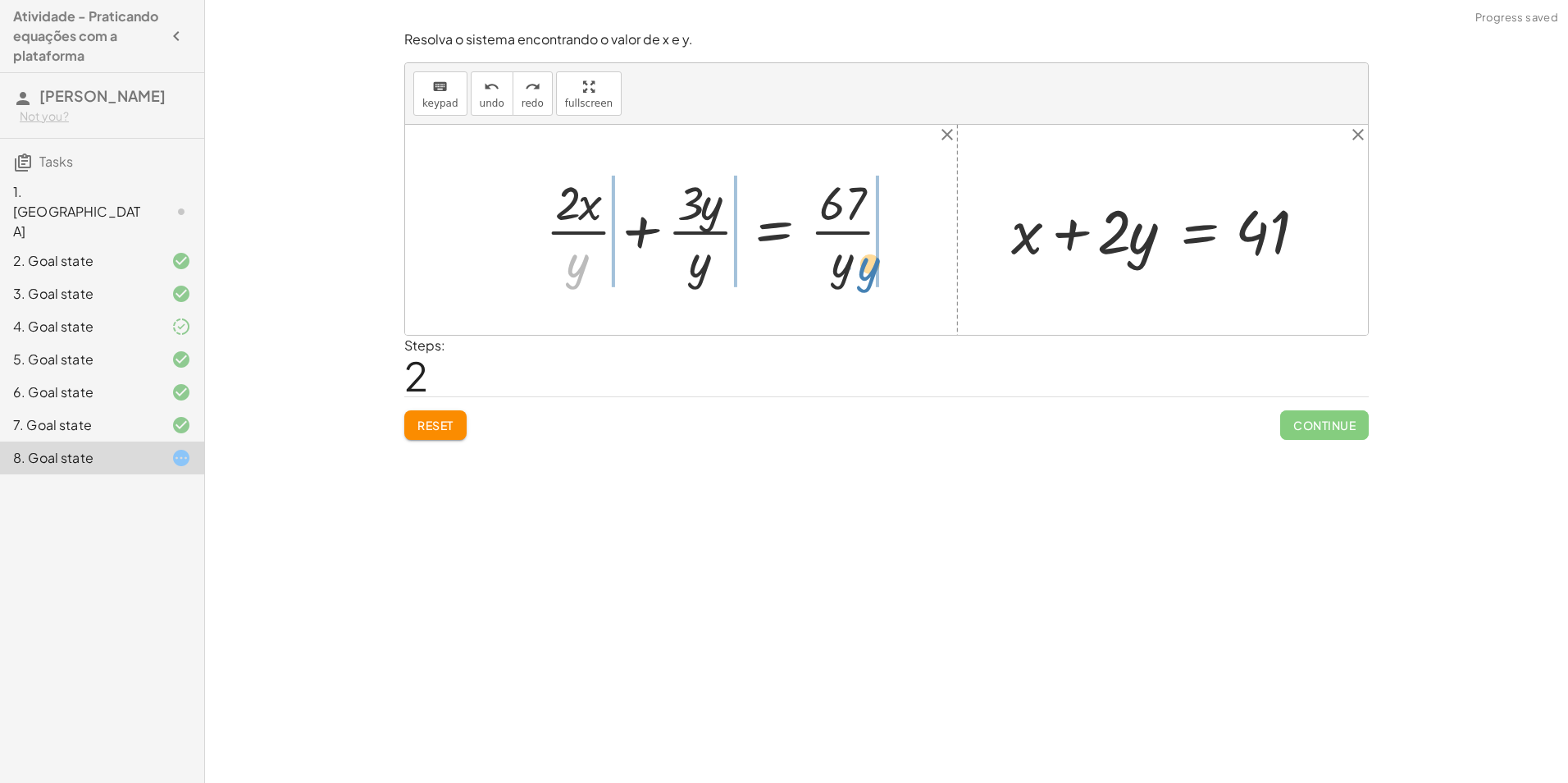
drag, startPoint x: 636, startPoint y: 274, endPoint x: 894, endPoint y: 275, distance: 258.0
click at [894, 275] on div at bounding box center [724, 229] width 375 height 119
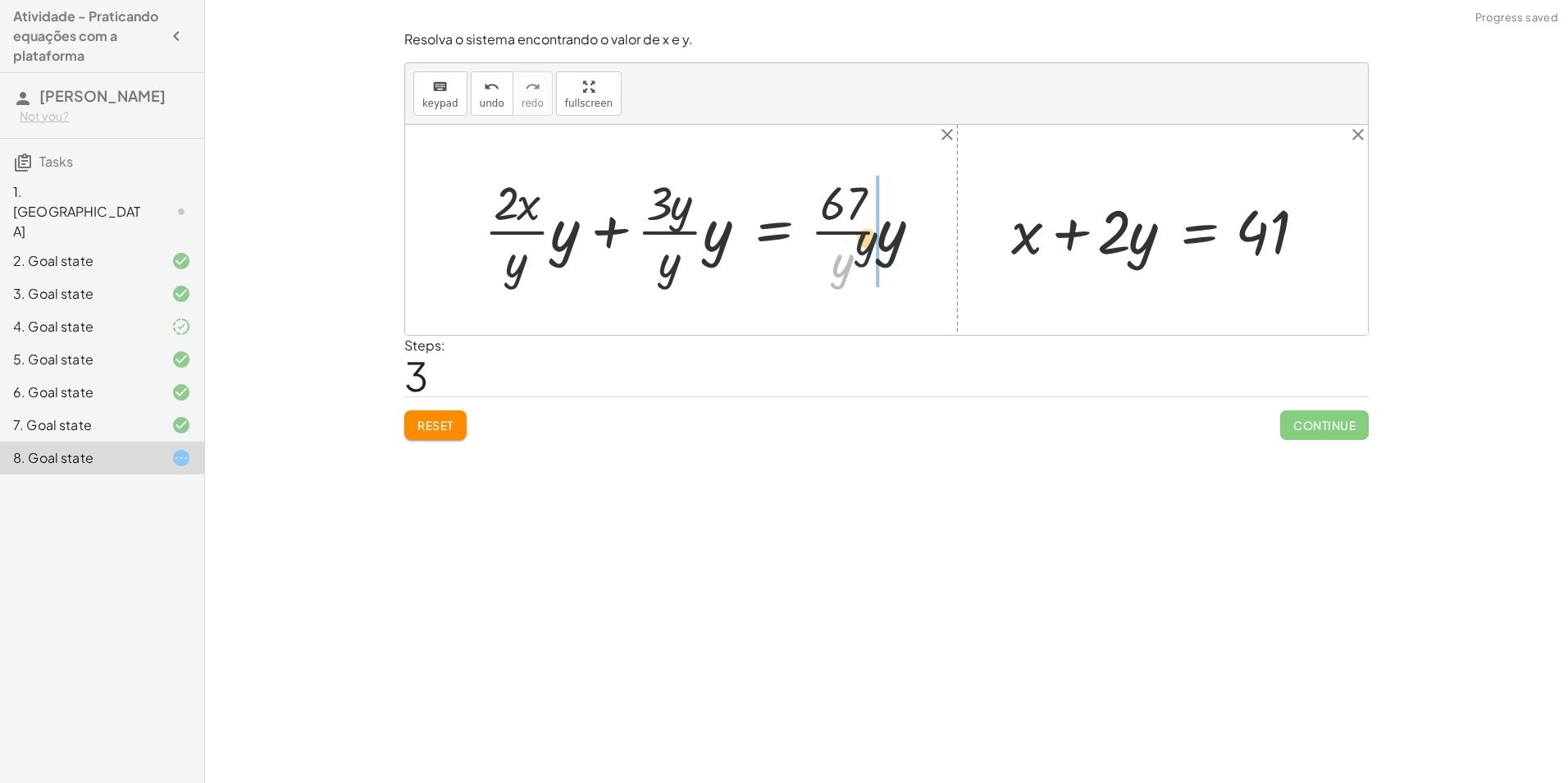
drag, startPoint x: 842, startPoint y: 275, endPoint x: 867, endPoint y: 244, distance: 39.8
click at [868, 247] on div at bounding box center [709, 229] width 468 height 119
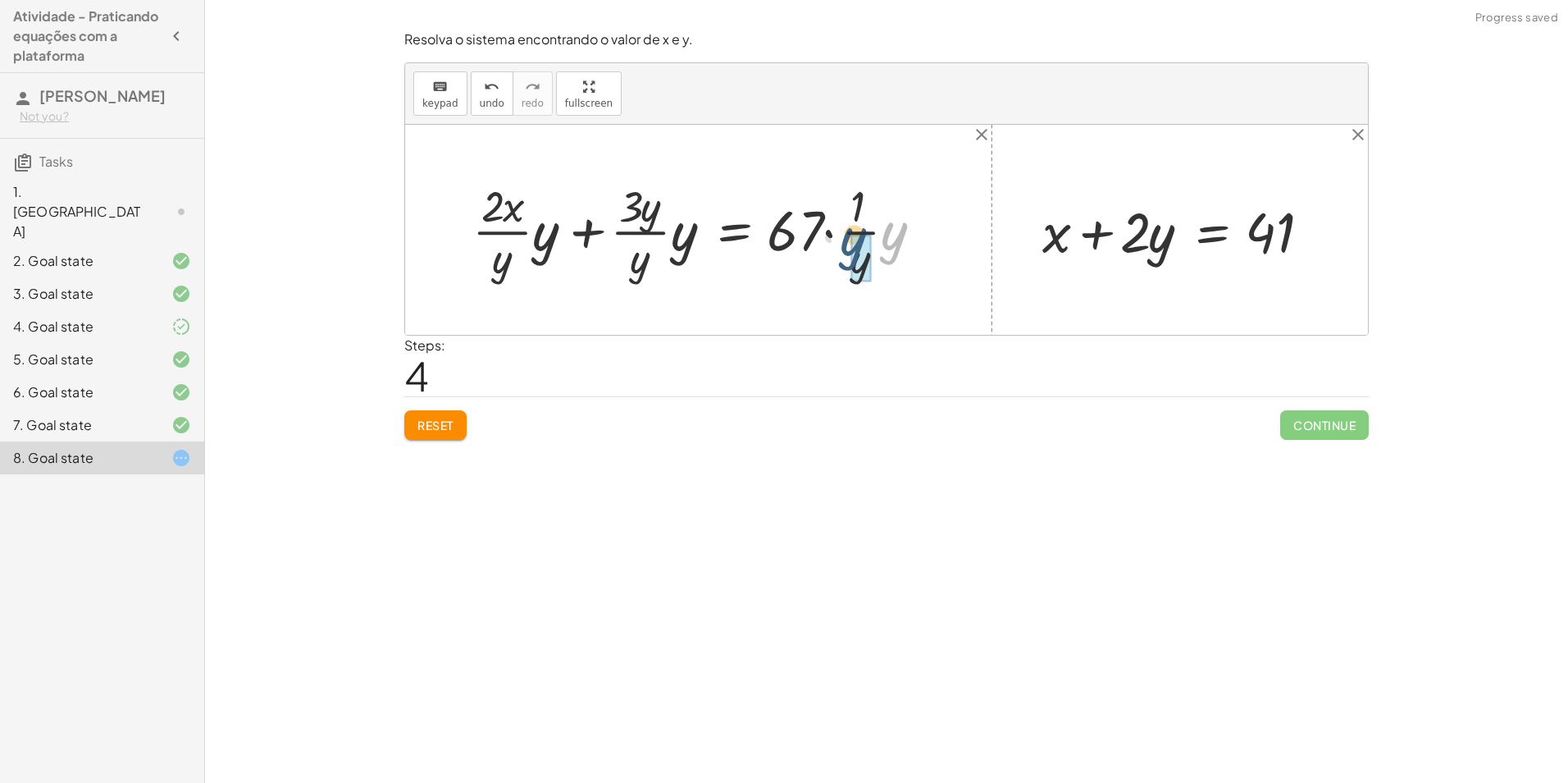
drag, startPoint x: 901, startPoint y: 257, endPoint x: 872, endPoint y: 269, distance: 31.4
click at [872, 269] on div at bounding box center [705, 229] width 482 height 109
click at [485, 97] on span "undo" at bounding box center [492, 103] width 25 height 12
click at [436, 430] on span "Reset" at bounding box center [435, 425] width 36 height 15
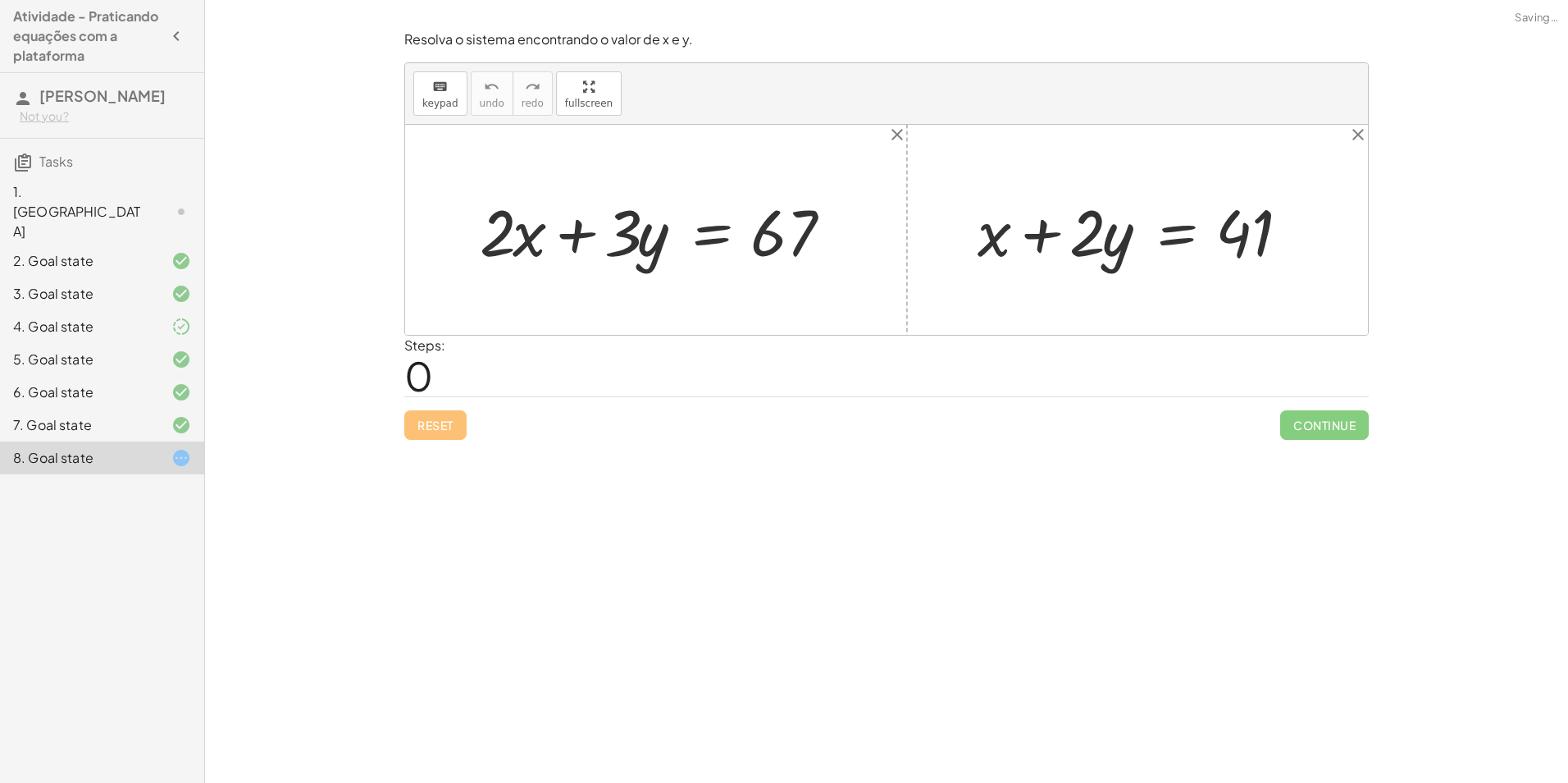
click at [626, 255] on div at bounding box center [662, 230] width 382 height 84
click at [539, 235] on div at bounding box center [662, 230] width 382 height 84
drag, startPoint x: 1101, startPoint y: 234, endPoint x: 1342, endPoint y: 229, distance: 241.1
click at [1342, 229] on div "+ · 2 · x + · 3 · y = 67 · 2 + · y + x + · 2 · y = 41" at bounding box center [885, 229] width 962 height 210
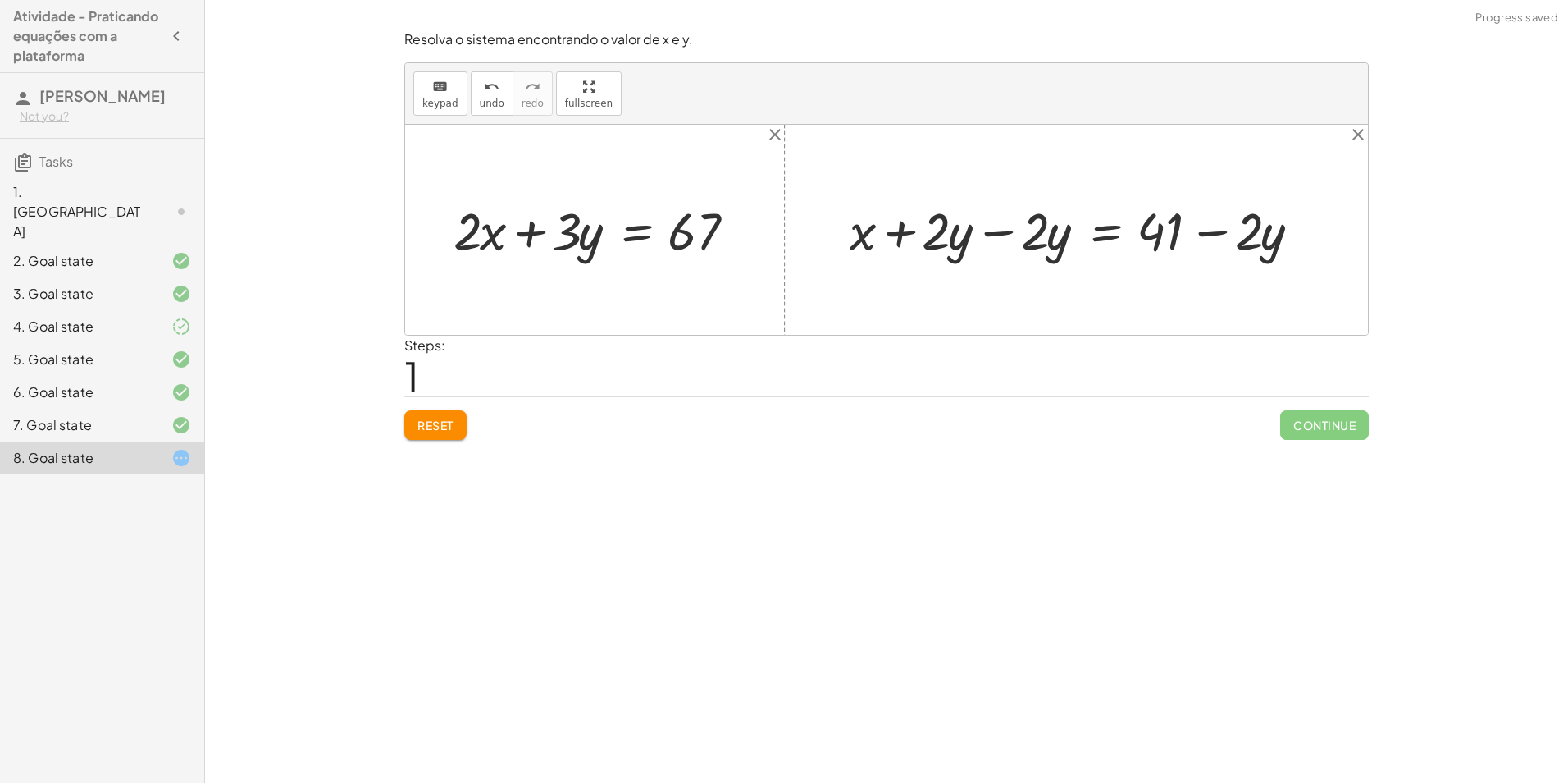
click at [1001, 230] on div at bounding box center [1082, 229] width 482 height 68
drag, startPoint x: 1057, startPoint y: 232, endPoint x: 482, endPoint y: 232, distance: 575.0
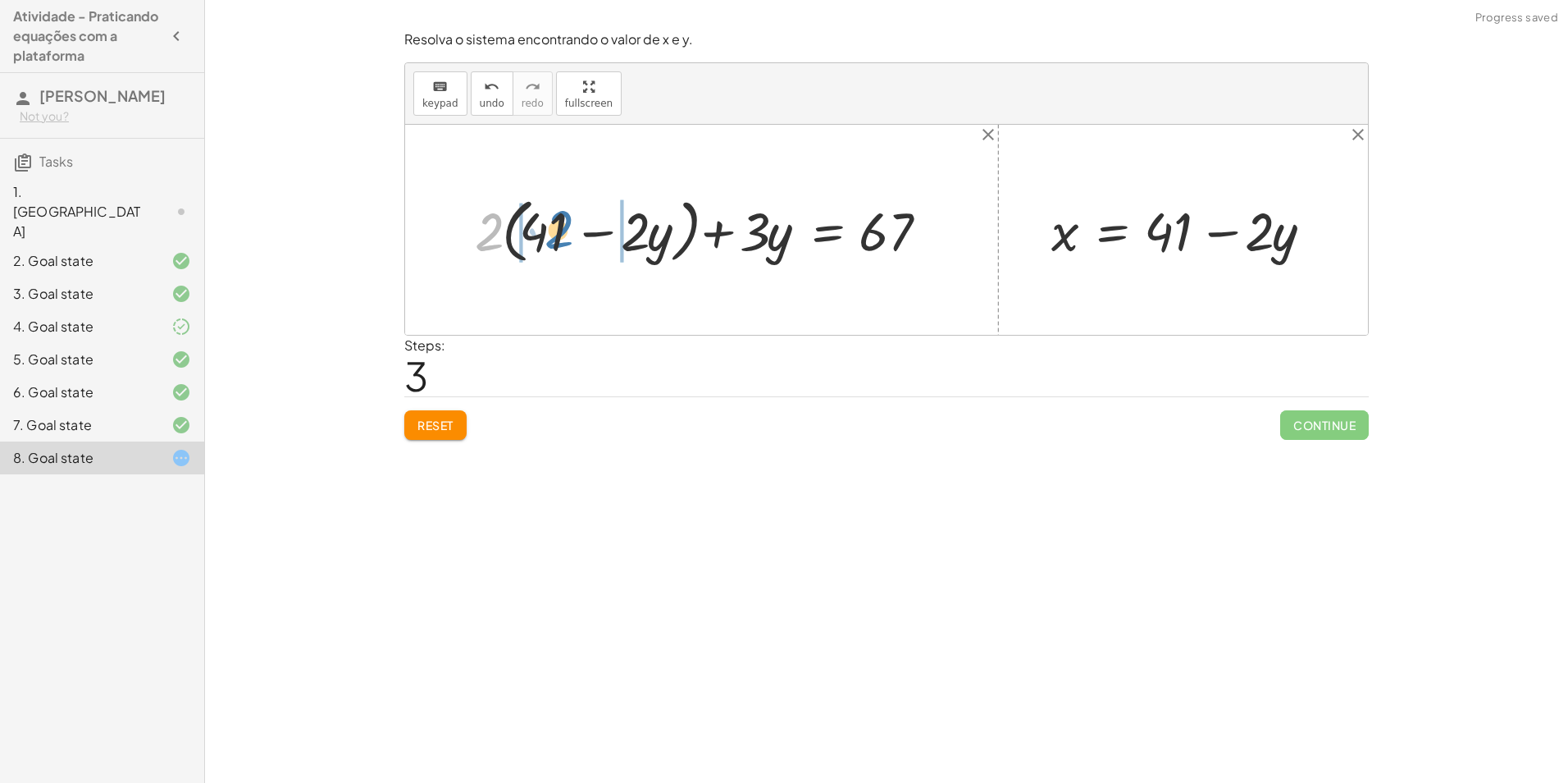
drag, startPoint x: 494, startPoint y: 228, endPoint x: 543, endPoint y: 222, distance: 49.4
click at [543, 222] on div at bounding box center [707, 229] width 483 height 78
click at [480, 233] on div at bounding box center [694, 229] width 509 height 71
click at [623, 231] on div at bounding box center [717, 229] width 465 height 71
click at [710, 234] on div at bounding box center [739, 229] width 420 height 71
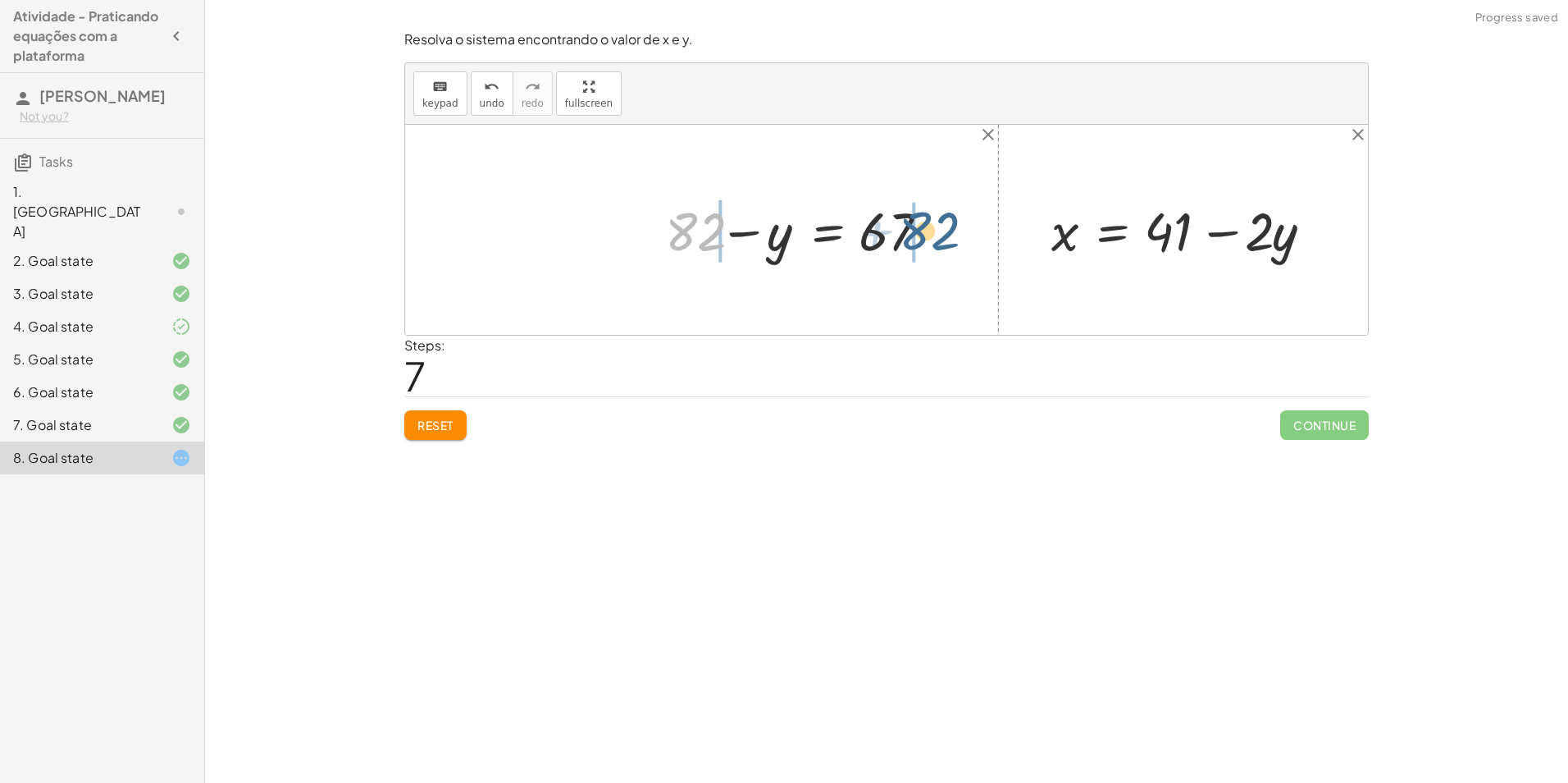
drag, startPoint x: 695, startPoint y: 233, endPoint x: 931, endPoint y: 232, distance: 236.0
click at [931, 232] on div at bounding box center [803, 229] width 292 height 71
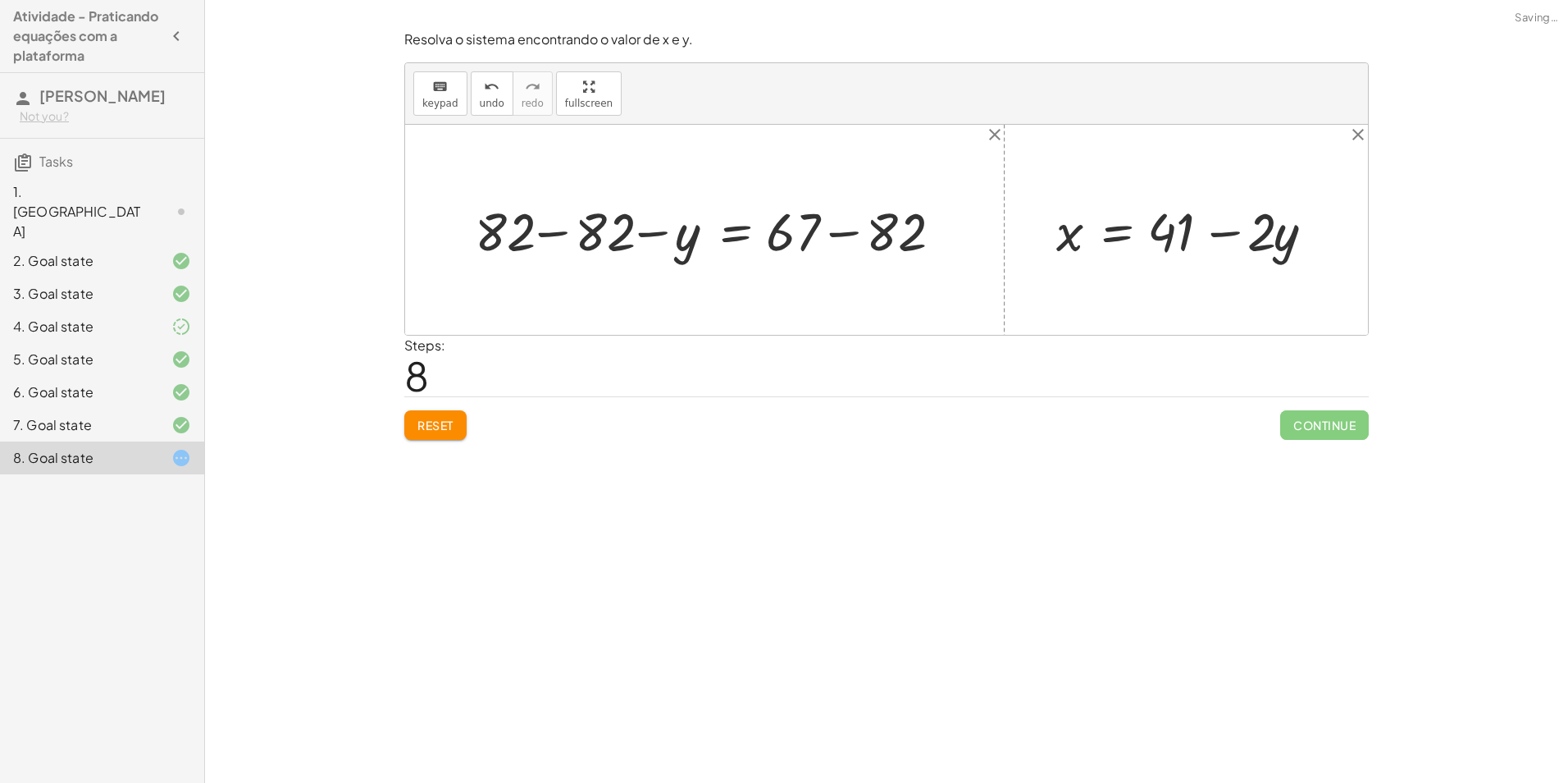
click at [549, 235] on div at bounding box center [710, 230] width 489 height 70
drag, startPoint x: 802, startPoint y: 229, endPoint x: 813, endPoint y: 228, distance: 11.0
click at [813, 228] on div at bounding box center [802, 230] width 306 height 70
drag, startPoint x: 681, startPoint y: 239, endPoint x: 972, endPoint y: 235, distance: 291.0
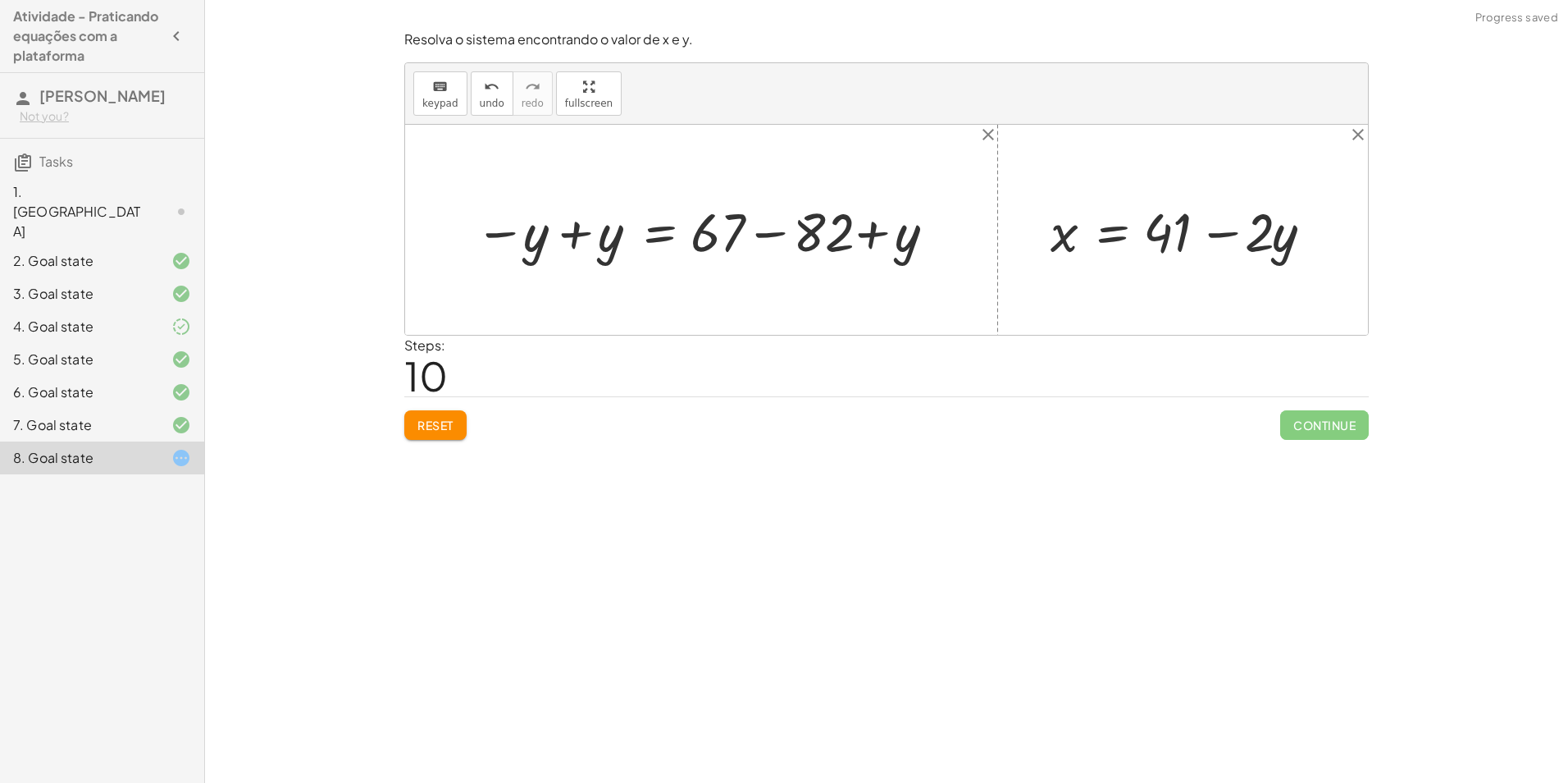
click at [570, 234] on div at bounding box center [706, 229] width 482 height 71
click at [767, 232] on div at bounding box center [773, 229] width 368 height 71
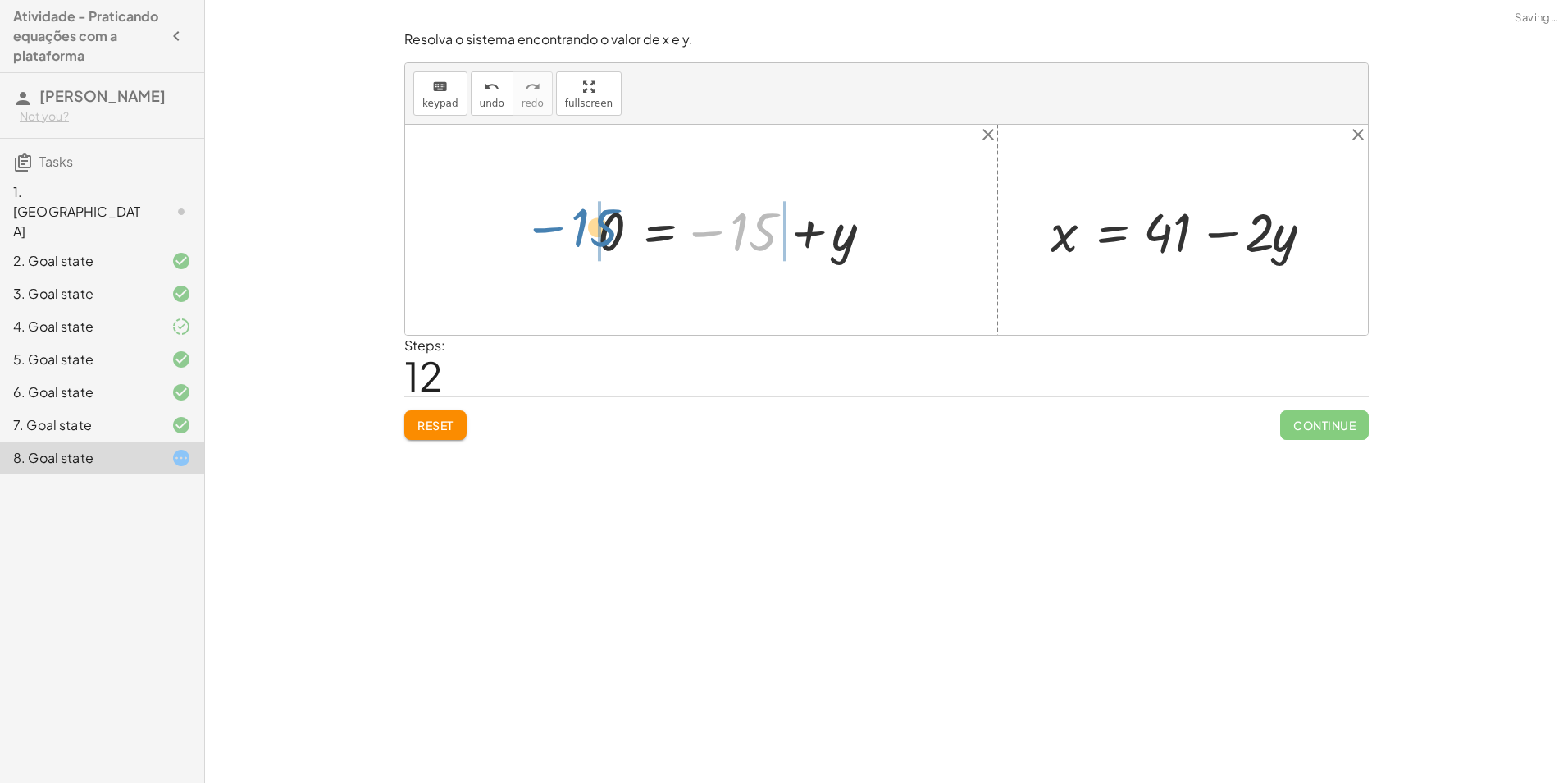
drag, startPoint x: 662, startPoint y: 237, endPoint x: 593, endPoint y: 227, distance: 69.7
click at [593, 227] on div at bounding box center [742, 230] width 306 height 68
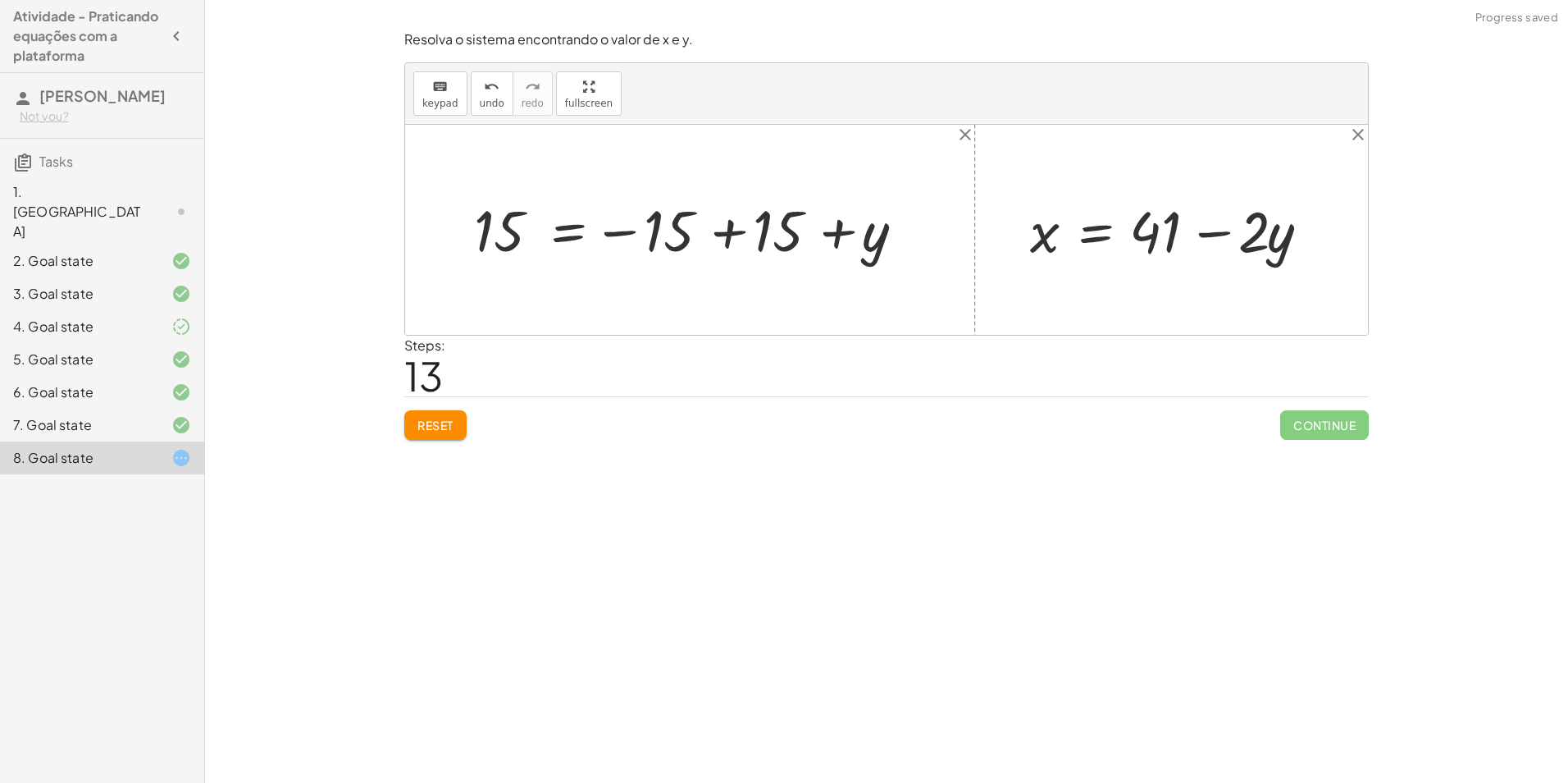
click at [720, 230] on div at bounding box center [696, 229] width 462 height 73
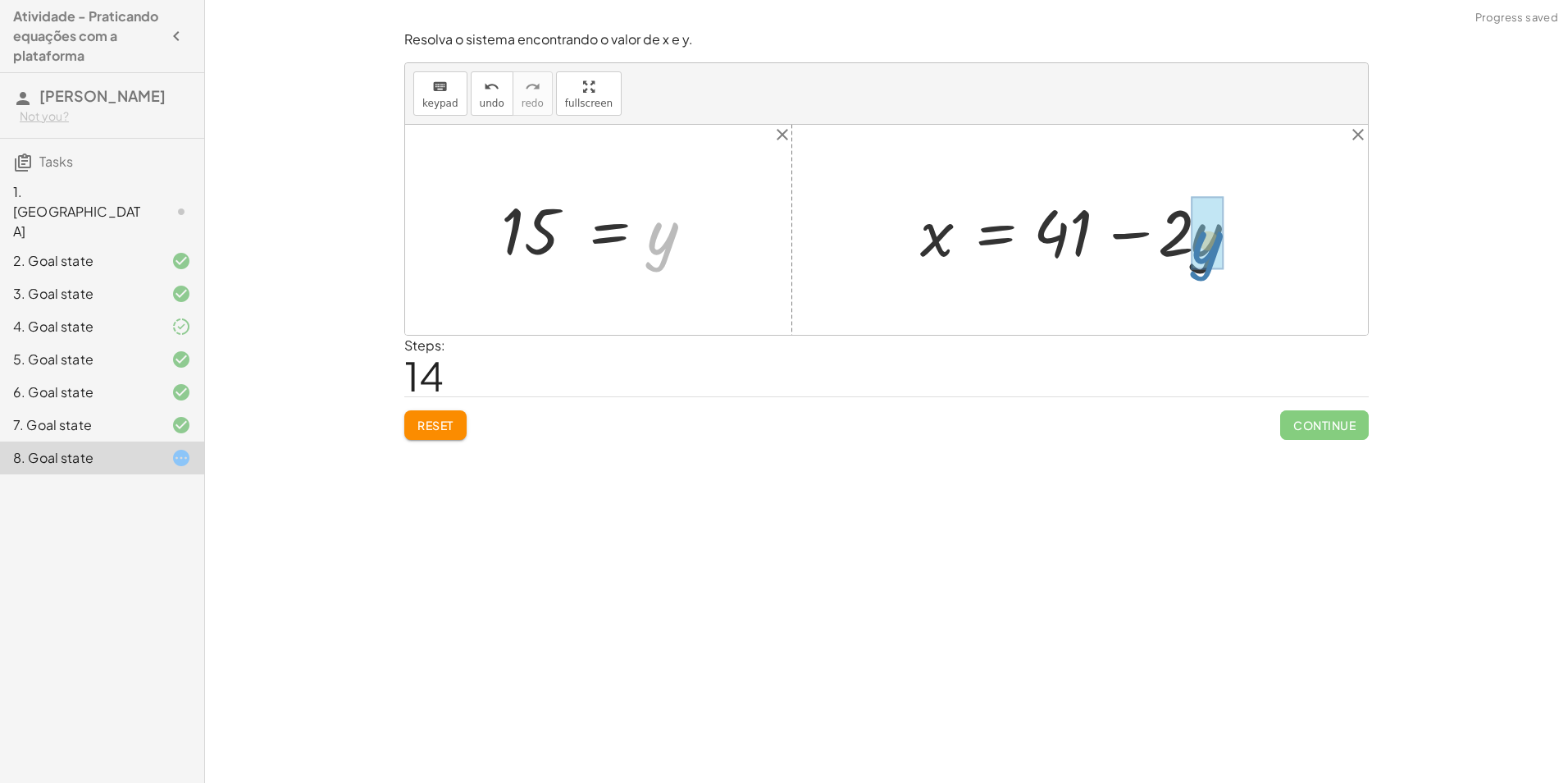
drag, startPoint x: 667, startPoint y: 247, endPoint x: 1191, endPoint y: 251, distance: 524.0
click at [1195, 232] on div at bounding box center [1114, 230] width 404 height 84
click at [1121, 235] on div at bounding box center [1086, 230] width 349 height 84
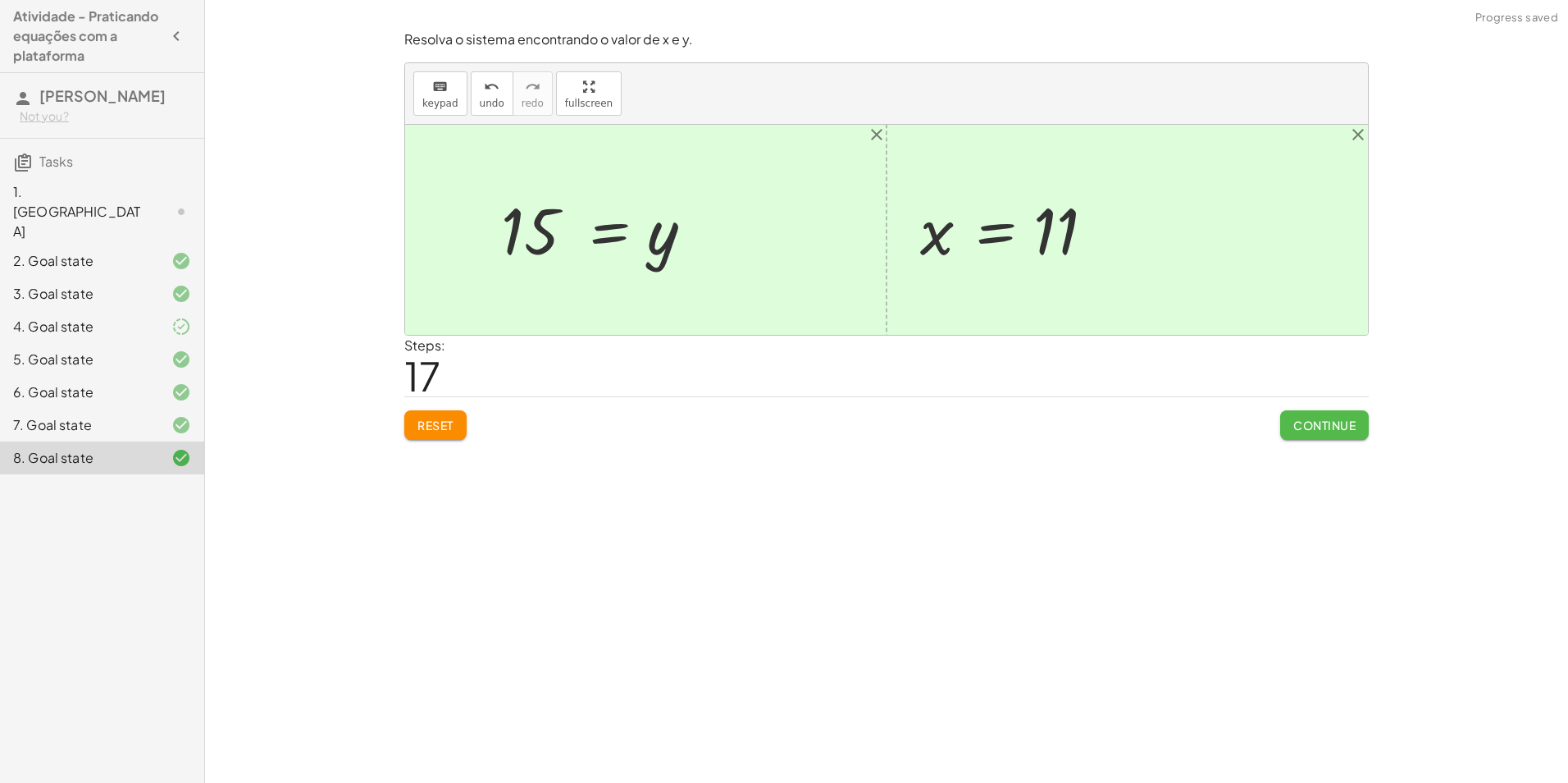
click at [1305, 412] on button "Continue" at bounding box center [1324, 425] width 89 height 29
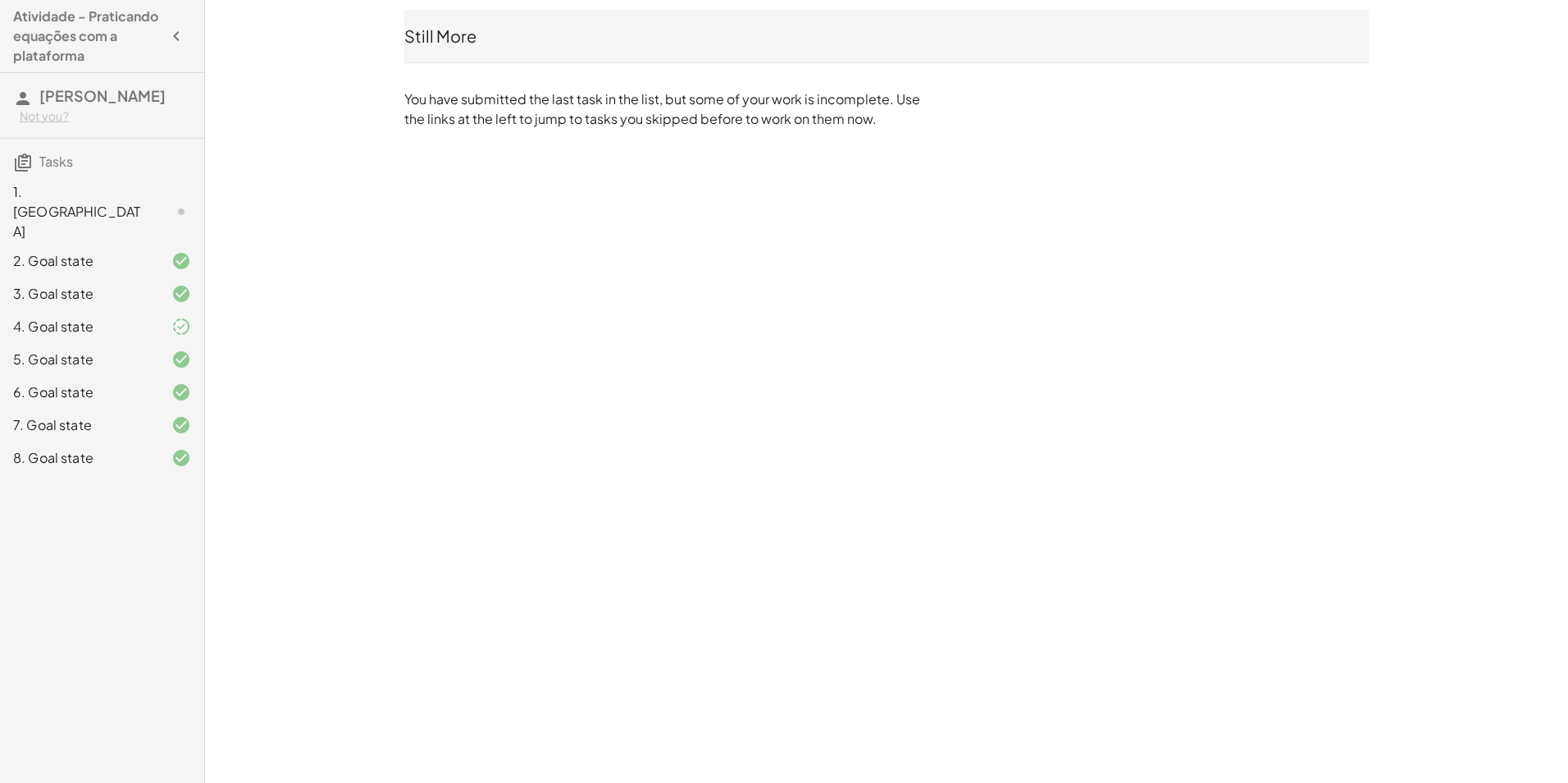
click at [106, 204] on div "1. [GEOGRAPHIC_DATA]" at bounding box center [79, 211] width 132 height 59
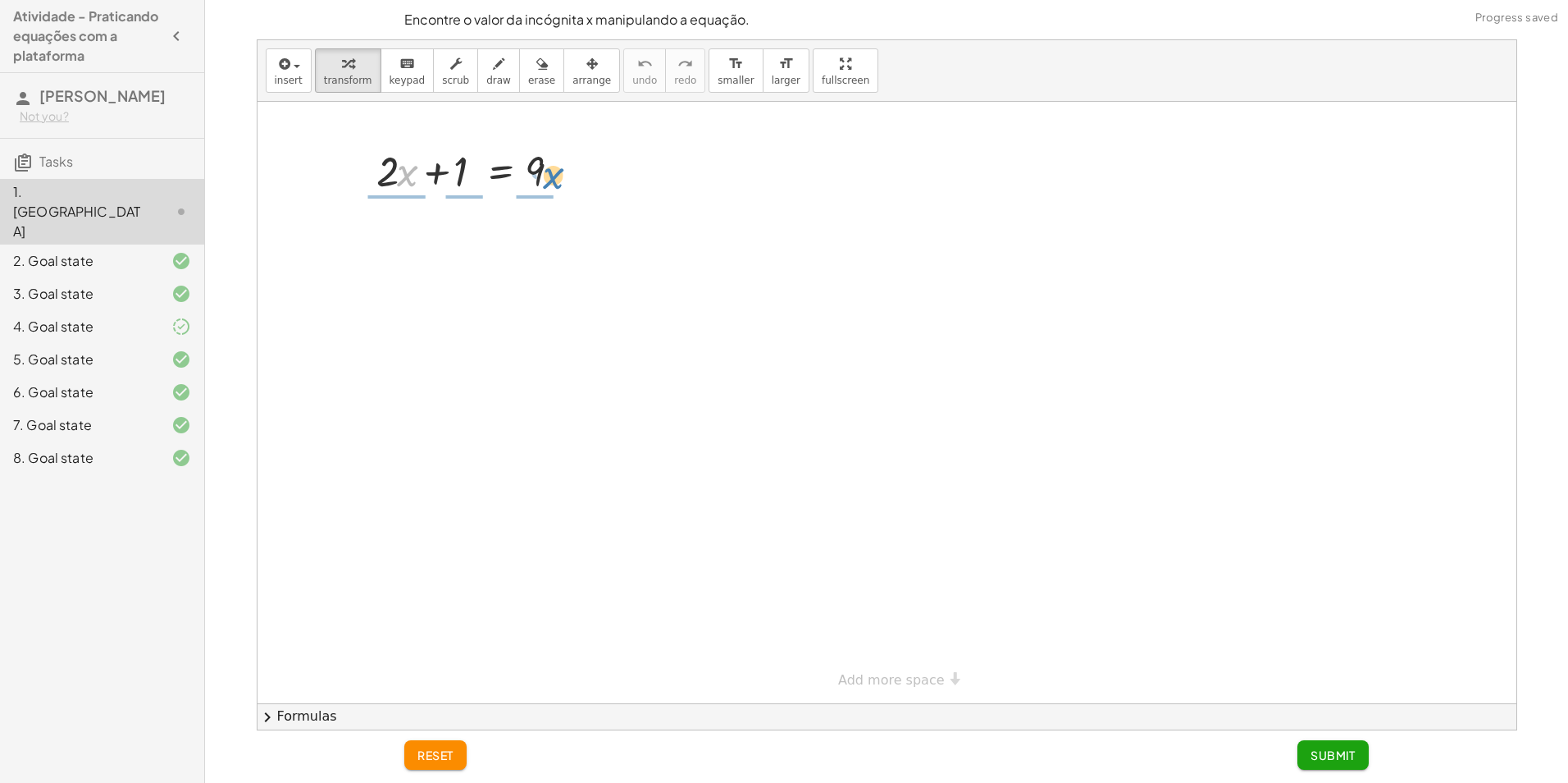
drag, startPoint x: 400, startPoint y: 183, endPoint x: 548, endPoint y: 185, distance: 148.0
click at [548, 185] on div at bounding box center [474, 170] width 214 height 56
click at [450, 751] on span "reset" at bounding box center [435, 755] width 36 height 15
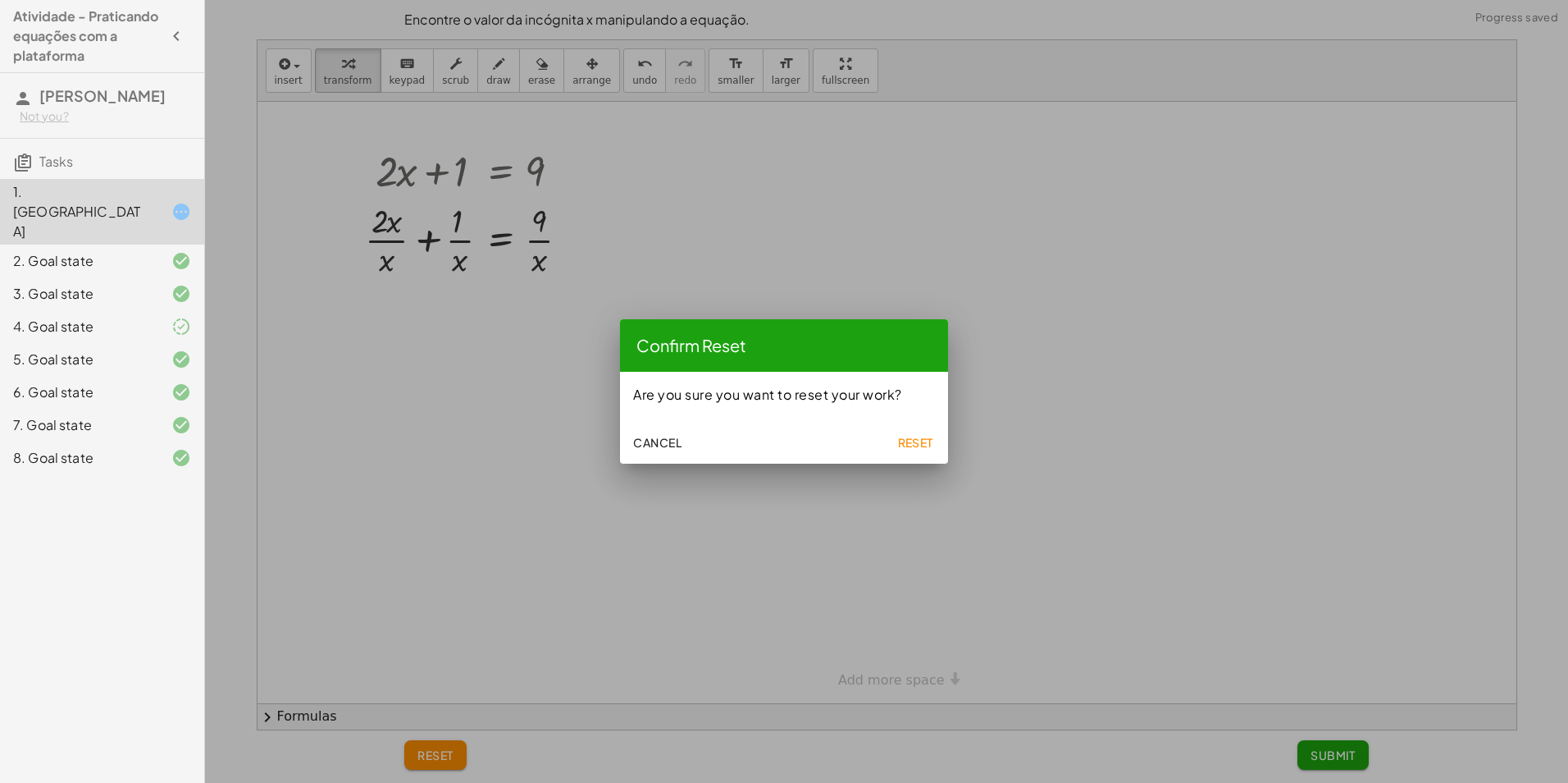
click at [631, 445] on button "Cancel" at bounding box center [657, 442] width 61 height 29
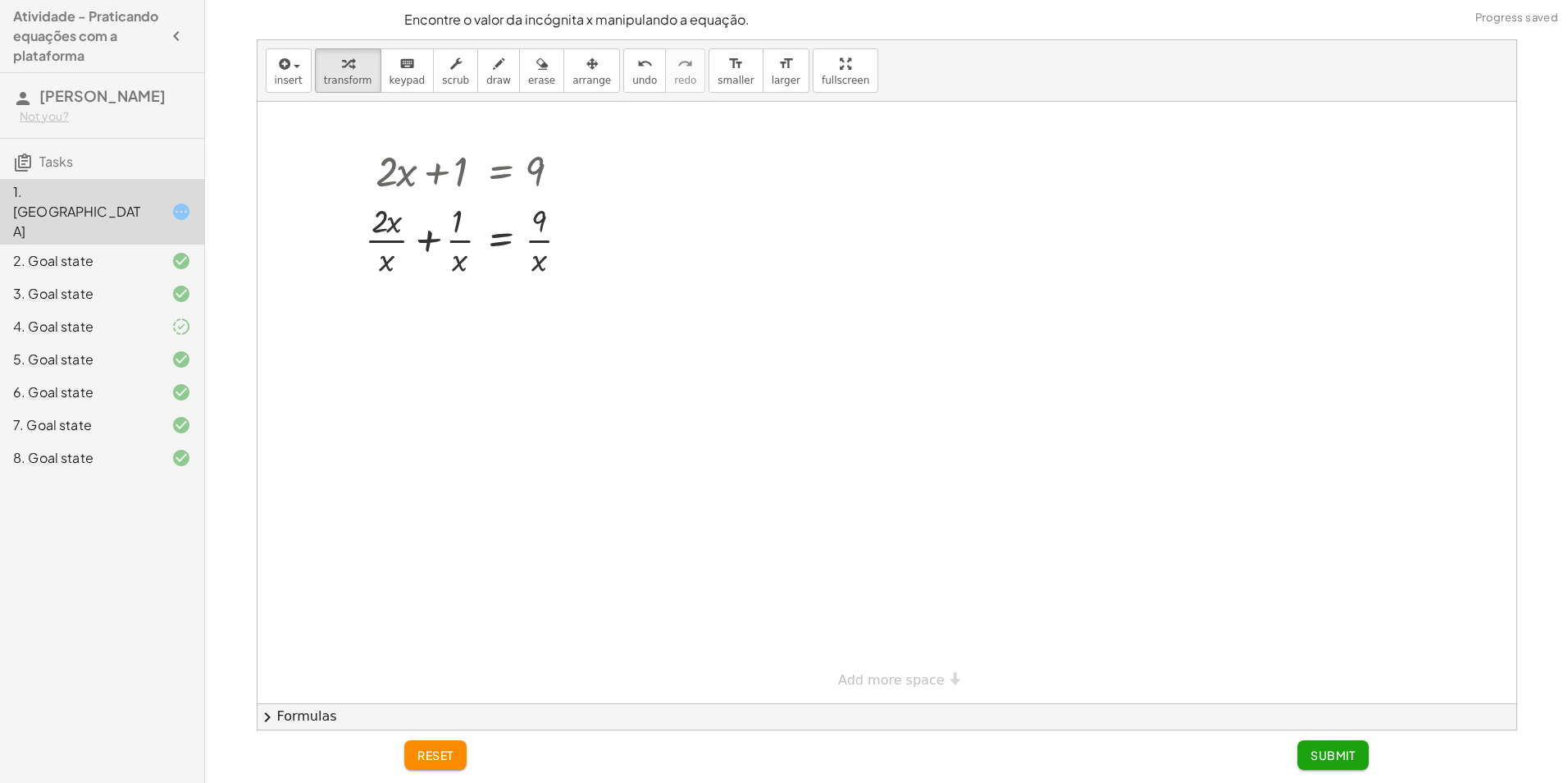
click at [443, 745] on button "reset" at bounding box center [436, 755] width 62 height 29
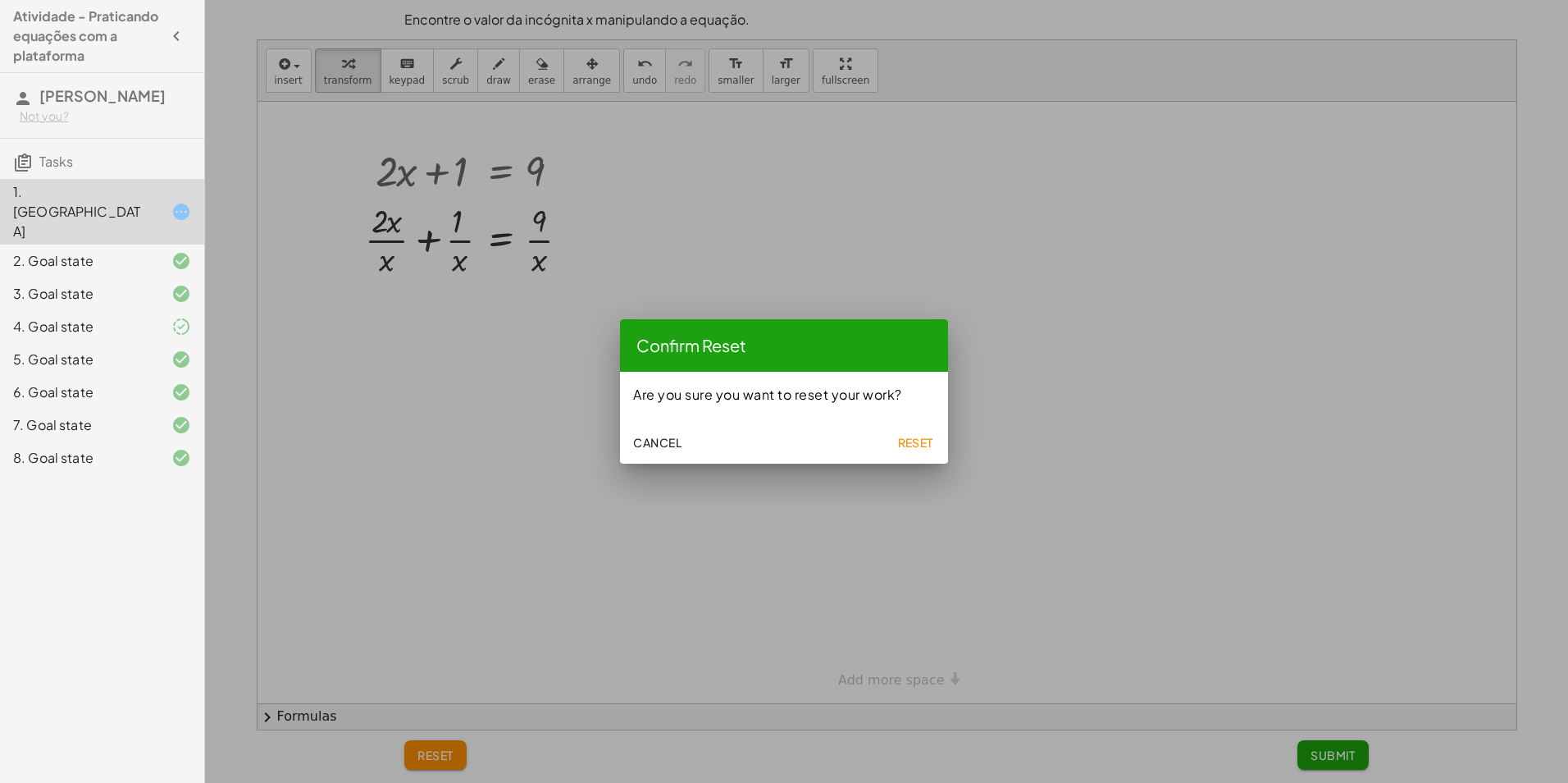
click at [911, 438] on span "Reset" at bounding box center [915, 442] width 36 height 15
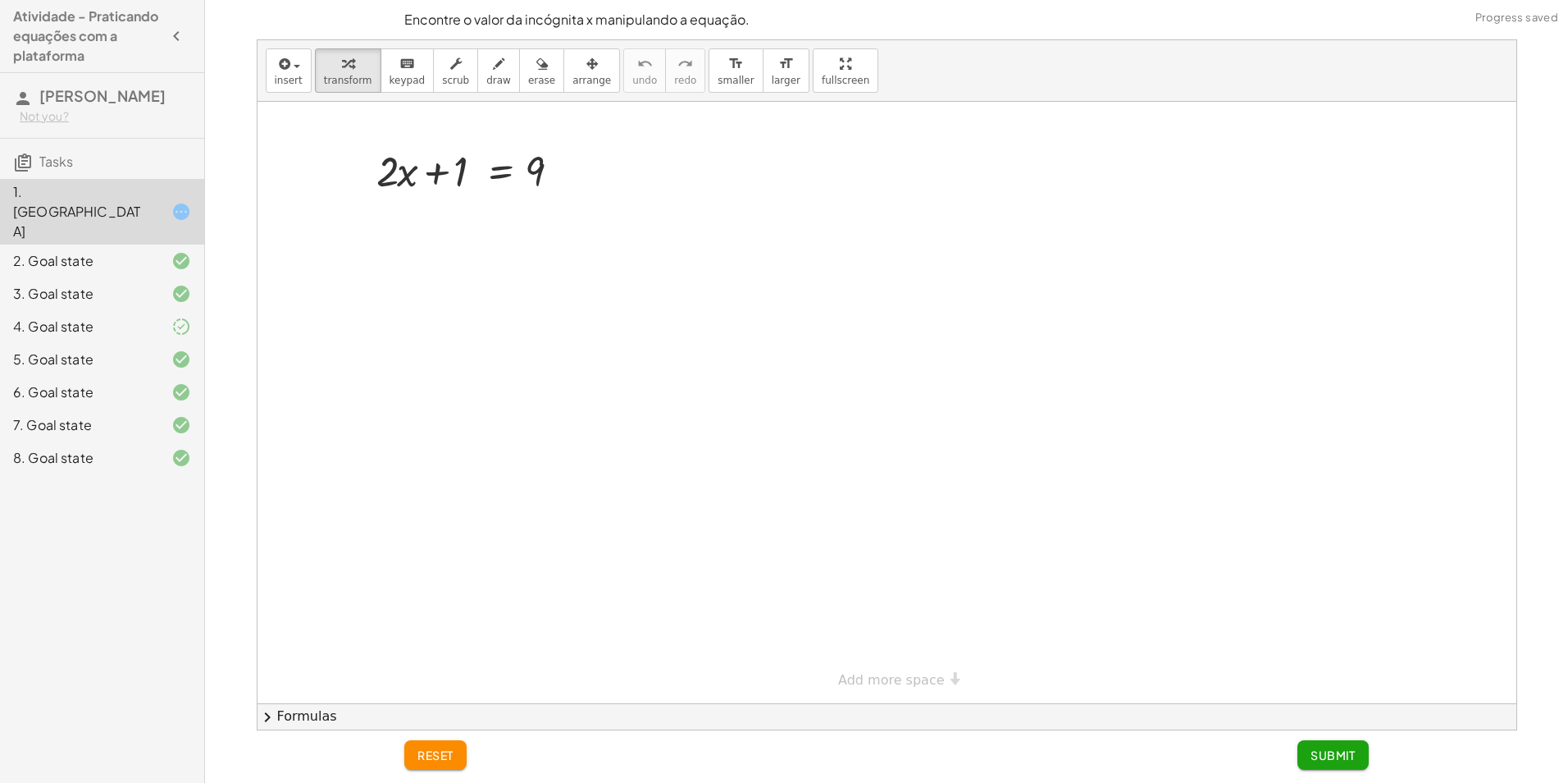
click at [556, 331] on div at bounding box center [887, 402] width 1259 height 601
click at [534, 168] on div at bounding box center [474, 170] width 214 height 56
drag, startPoint x: 460, startPoint y: 171, endPoint x: 617, endPoint y: 172, distance: 157.0
click at [561, 223] on div at bounding box center [475, 225] width 328 height 56
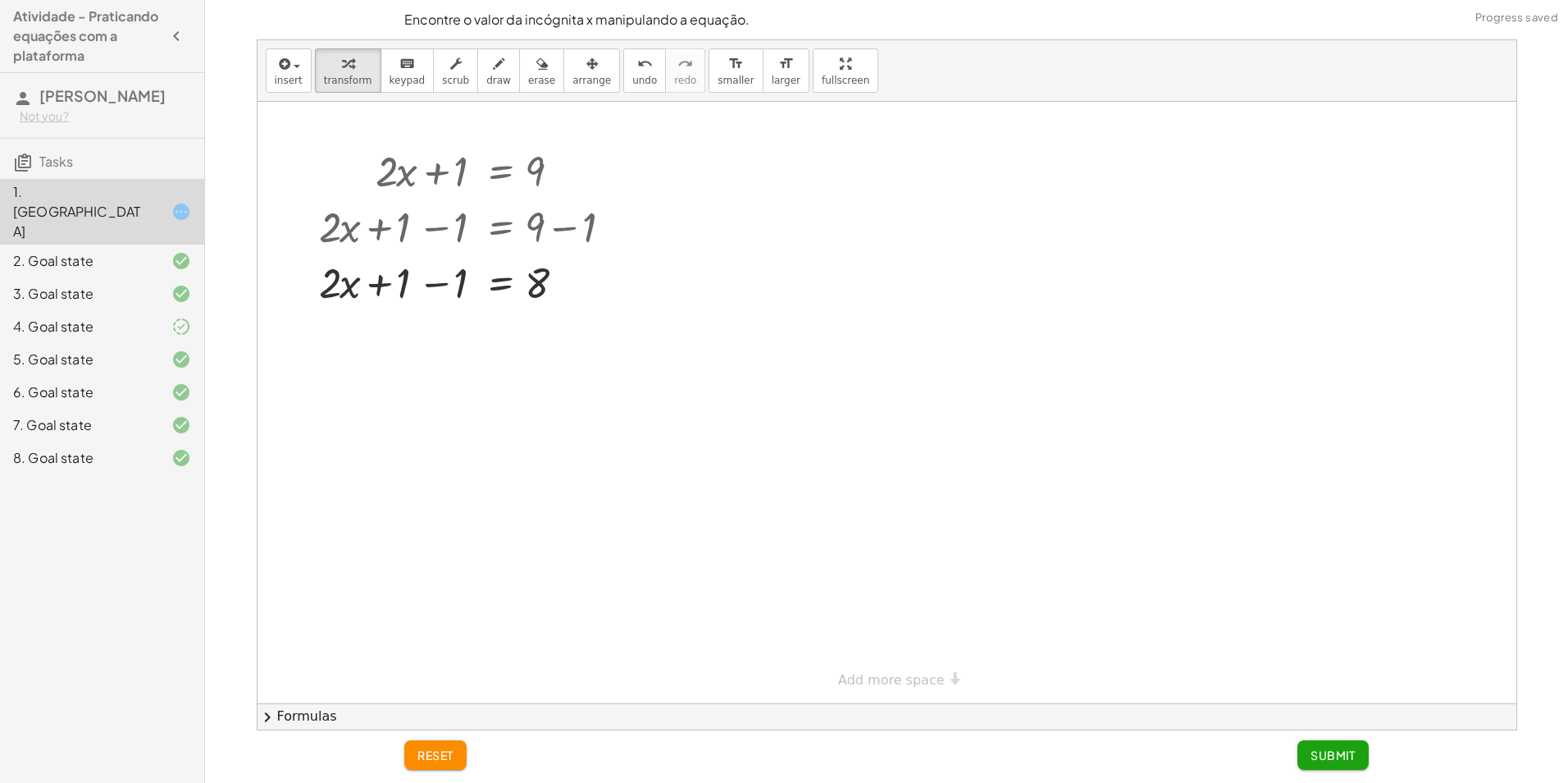
click at [421, 759] on span "reset" at bounding box center [435, 755] width 36 height 15
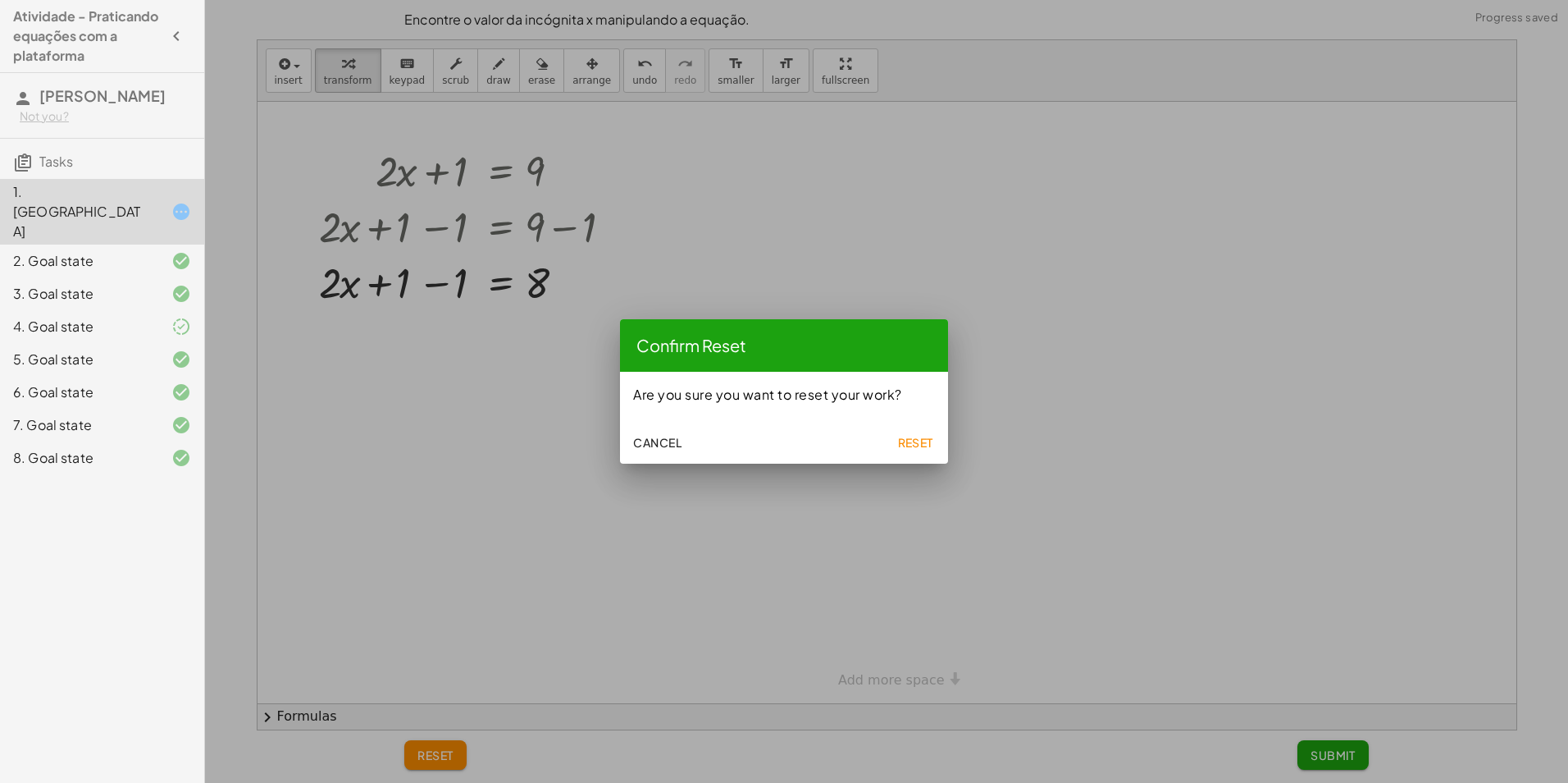
click at [923, 446] on span "Reset" at bounding box center [915, 442] width 36 height 15
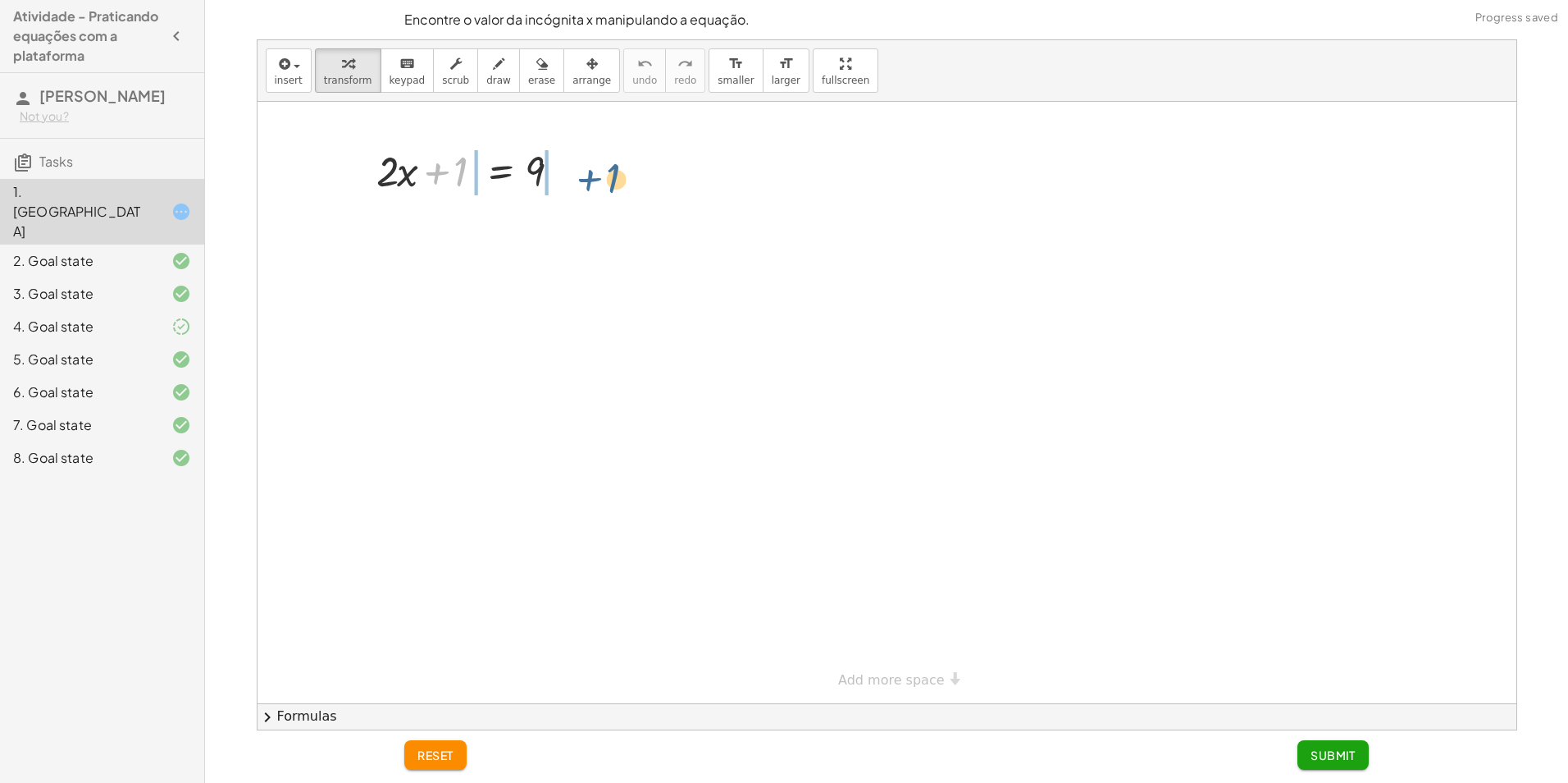
drag, startPoint x: 436, startPoint y: 174, endPoint x: 585, endPoint y: 177, distance: 149.0
click at [585, 177] on div "+ 1 + · 2 · x + 1 = 9" at bounding box center [469, 170] width 235 height 64
click at [443, 230] on div at bounding box center [475, 225] width 328 height 56
click at [566, 223] on div at bounding box center [504, 225] width 272 height 56
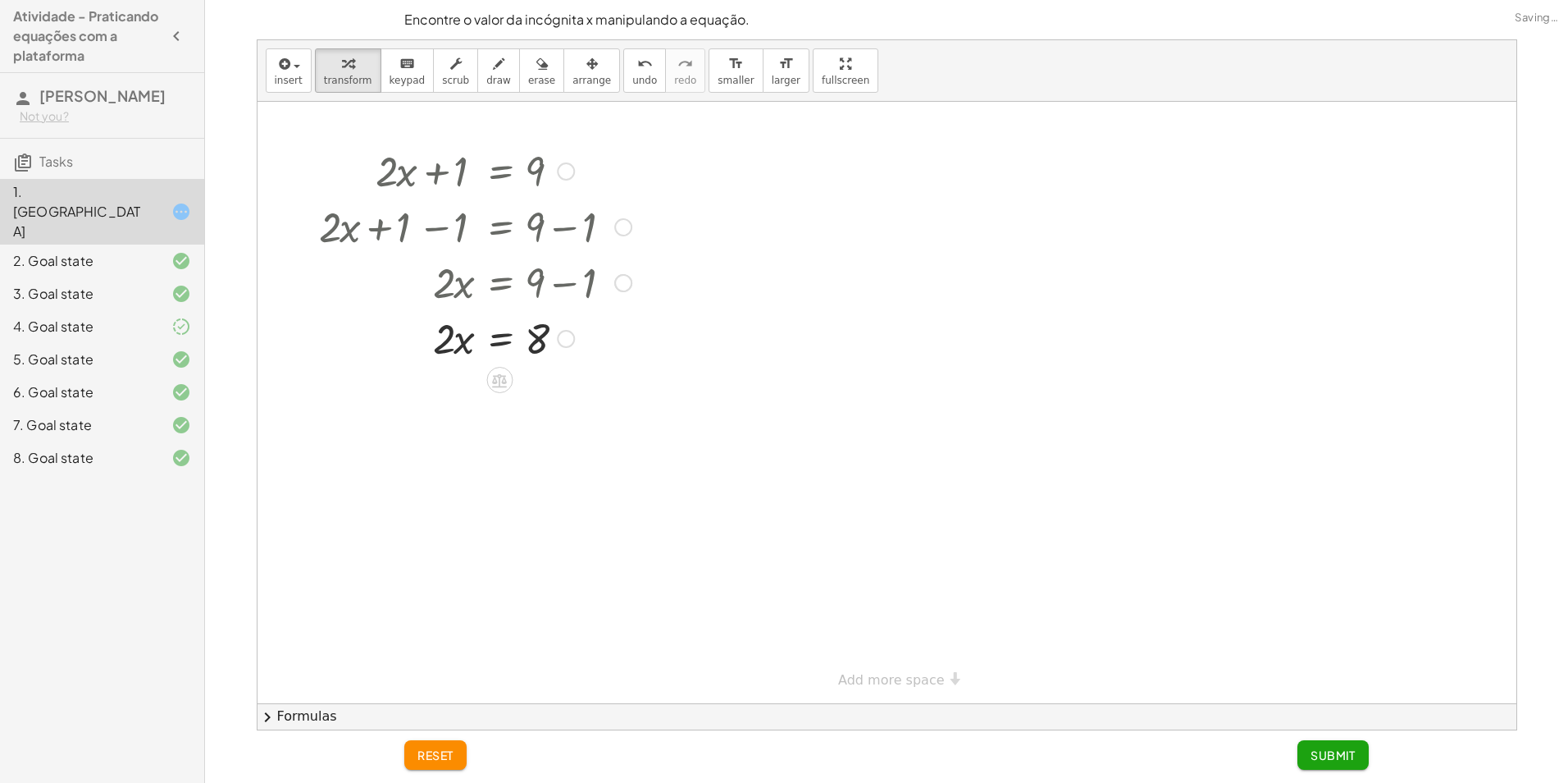
click at [454, 238] on div at bounding box center [475, 225] width 328 height 56
drag, startPoint x: 440, startPoint y: 338, endPoint x: 508, endPoint y: 363, distance: 72.4
click at [451, 350] on div at bounding box center [475, 337] width 328 height 82
click at [543, 416] on div at bounding box center [463, 406] width 352 height 82
click at [547, 511] on div at bounding box center [475, 487] width 328 height 82
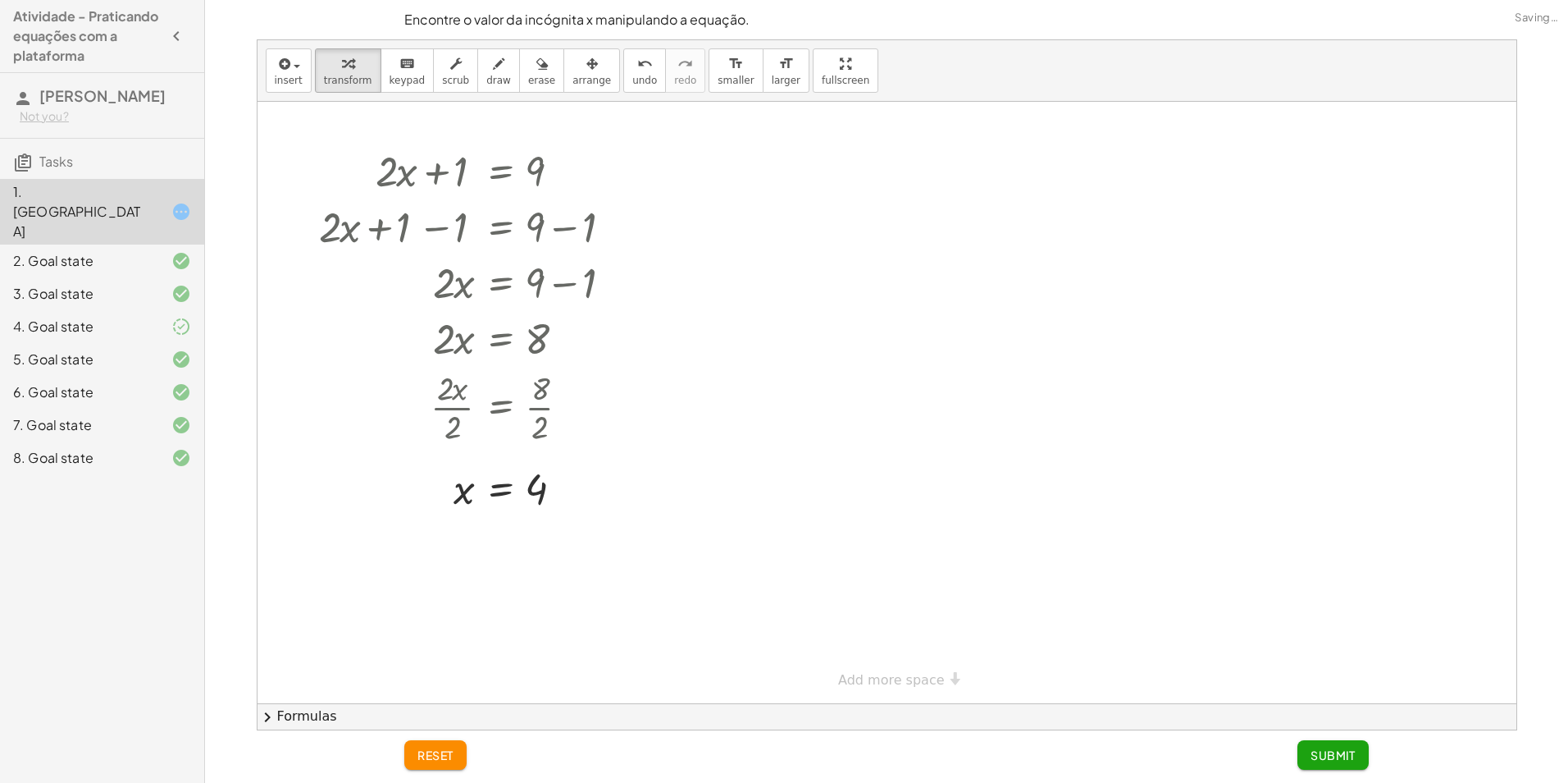
click at [1308, 755] on button "Submit" at bounding box center [1333, 755] width 72 height 29
